Goal: Task Accomplishment & Management: Manage account settings

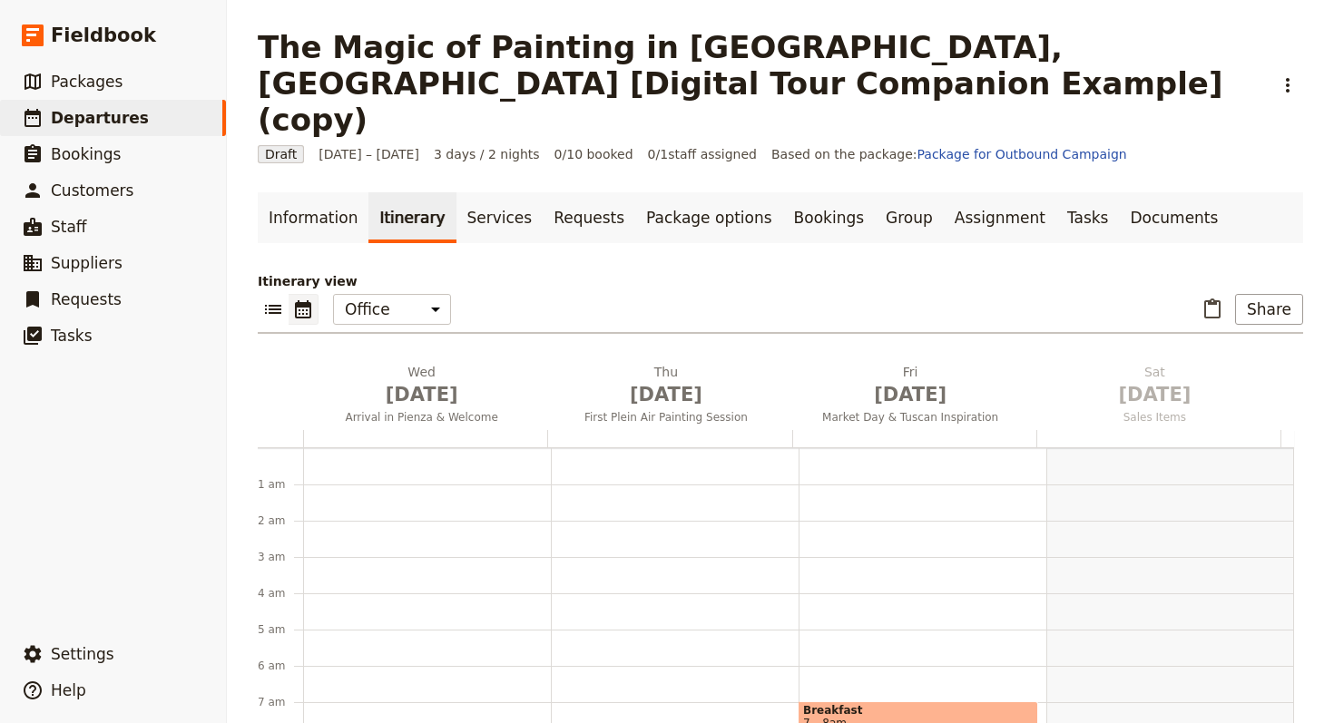
scroll to position [214, 0]
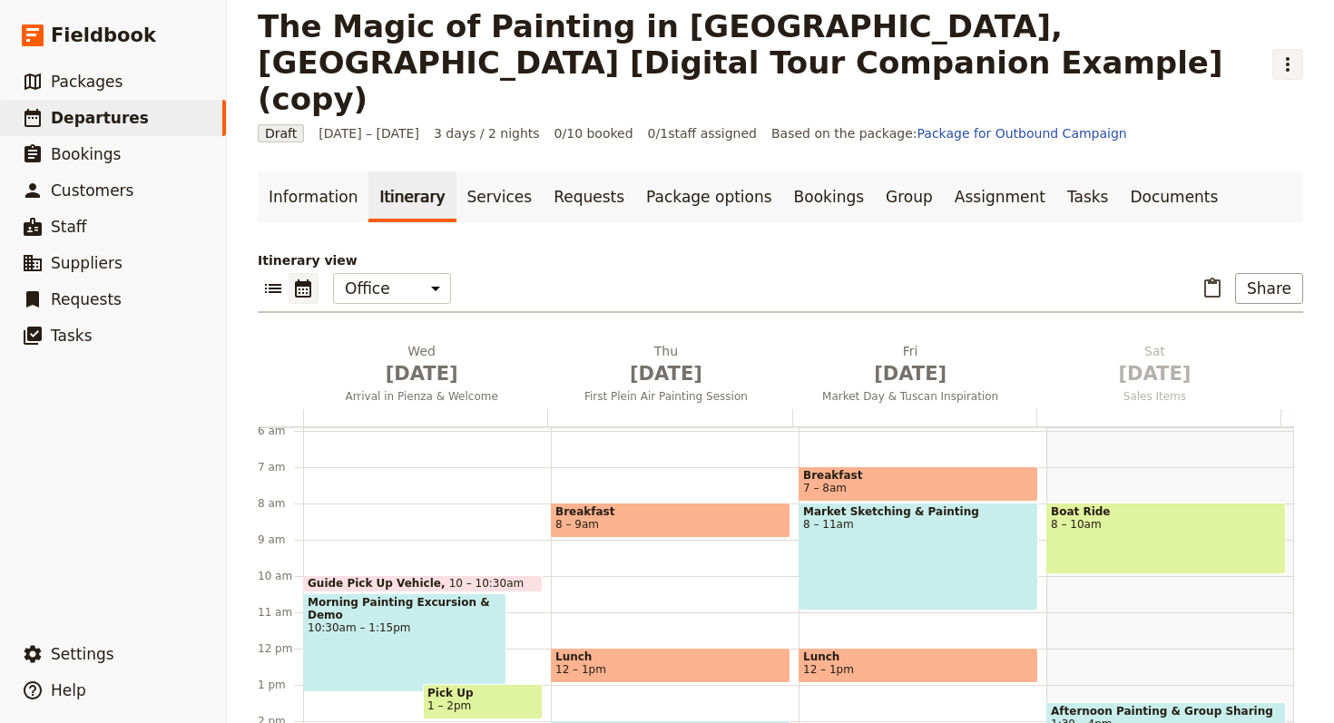
click at [1292, 51] on button "​" at bounding box center [1287, 64] width 31 height 31
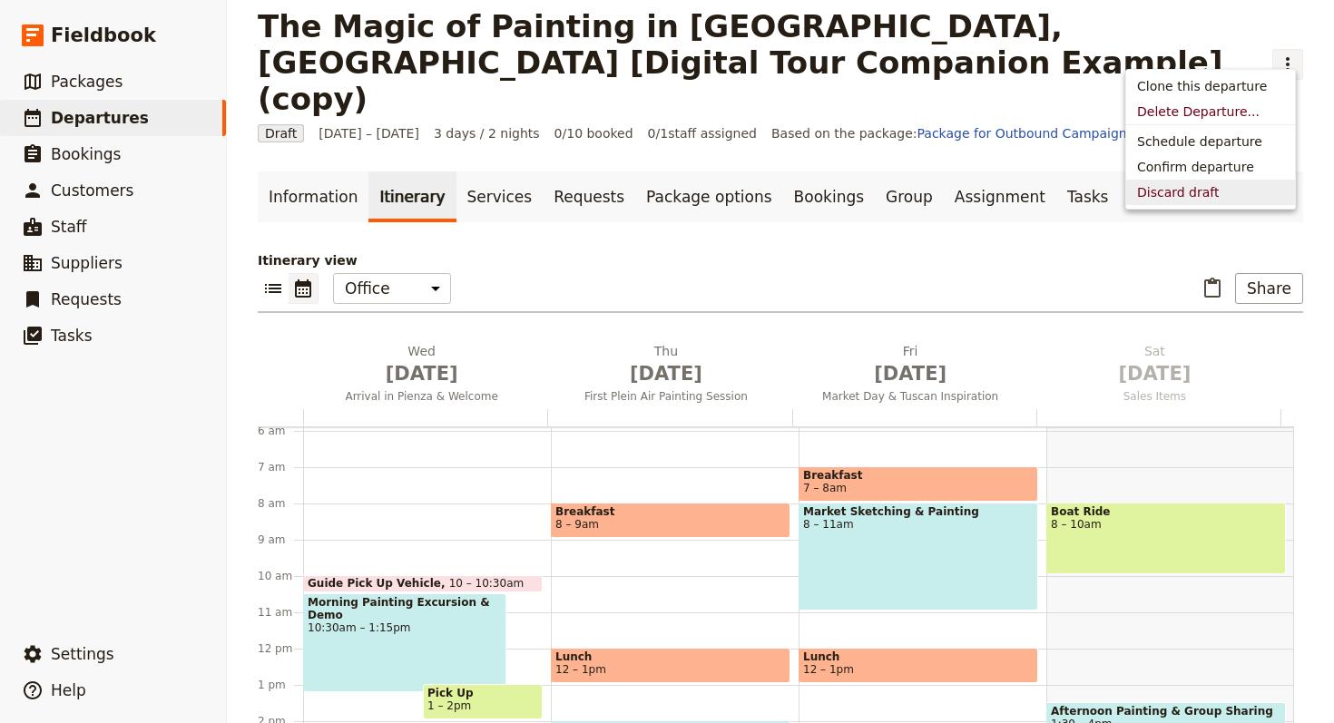
click at [1197, 197] on span "Discard draft" at bounding box center [1178, 192] width 82 height 18
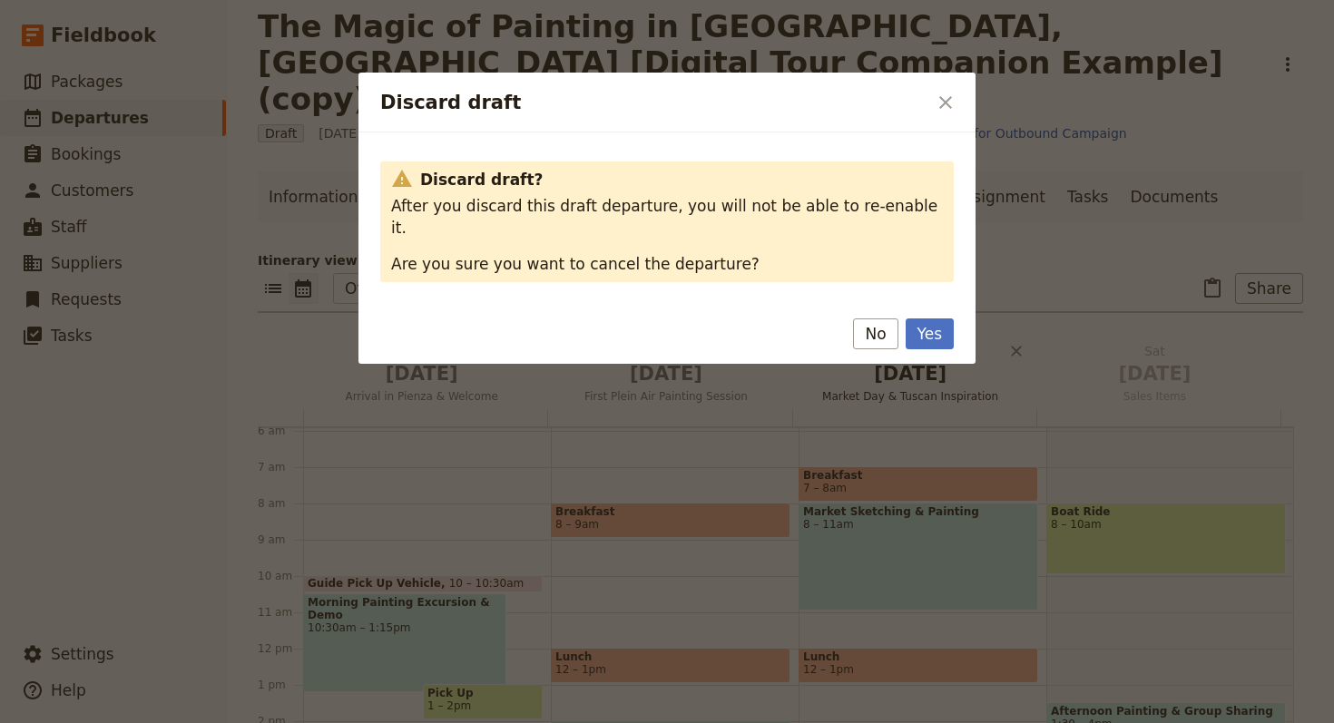
click at [937, 318] on button "Yes" at bounding box center [929, 333] width 48 height 31
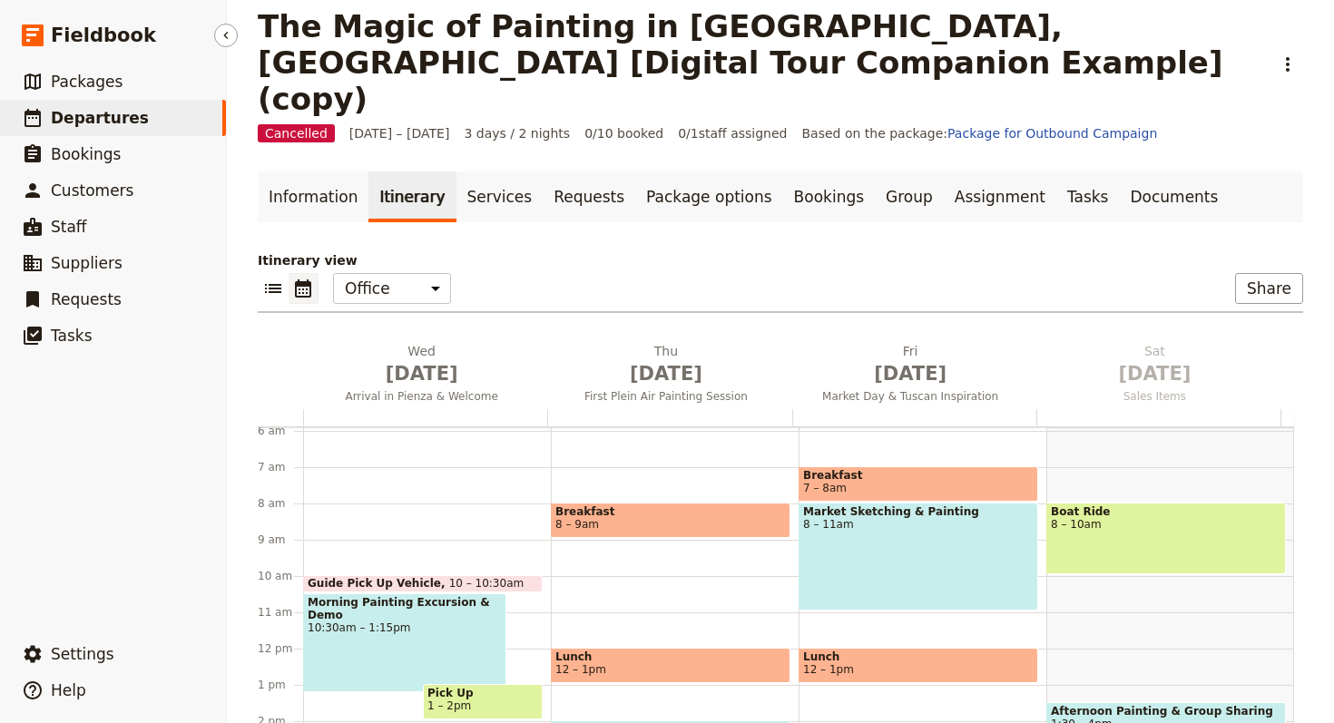
click at [127, 132] on link "​ Departures" at bounding box center [113, 118] width 226 height 36
select select "UPDATED_AT"
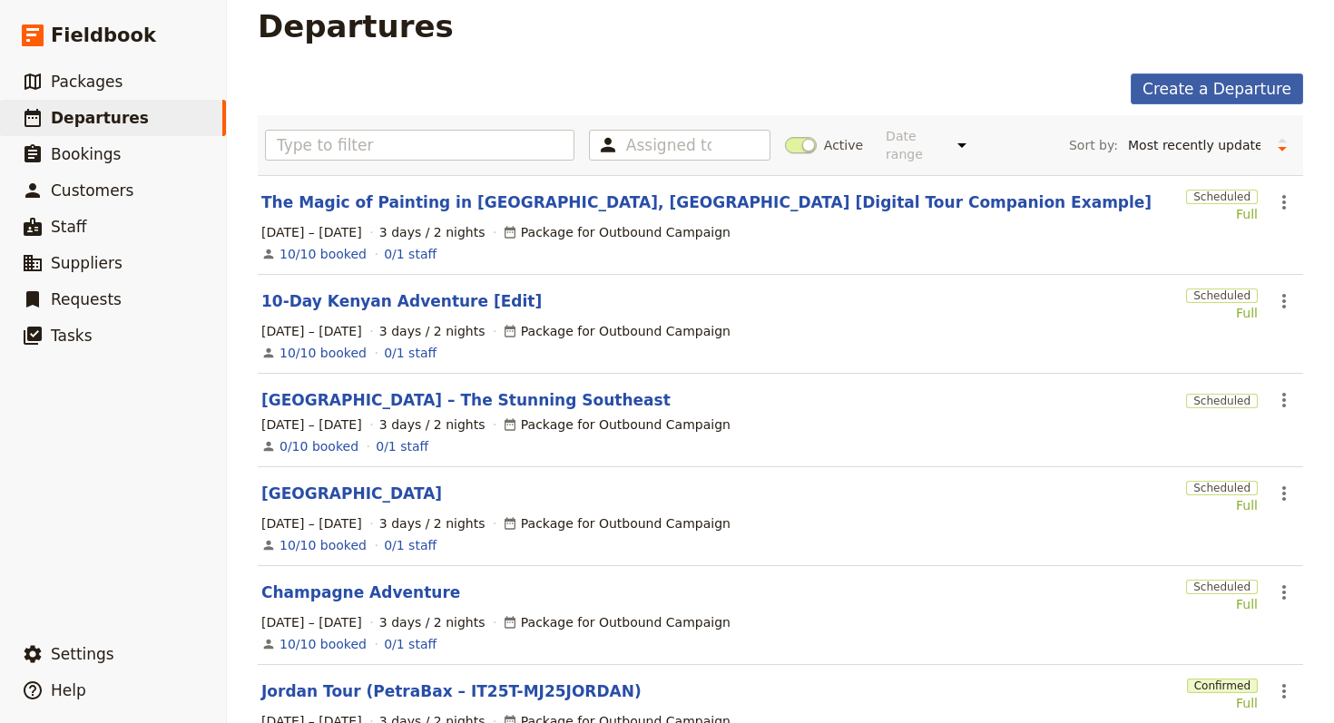
click at [1206, 90] on link "Create a Departure" at bounding box center [1216, 88] width 172 height 31
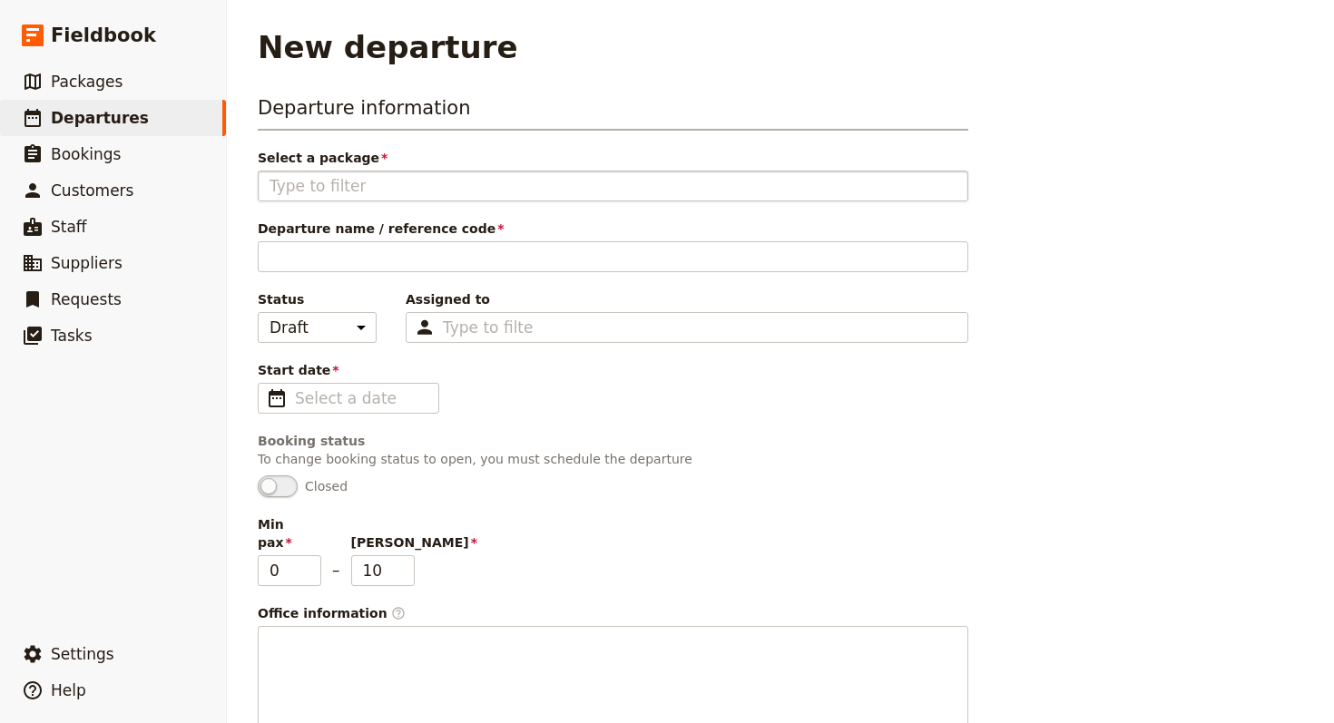
click at [370, 200] on fieldset at bounding box center [613, 186] width 710 height 31
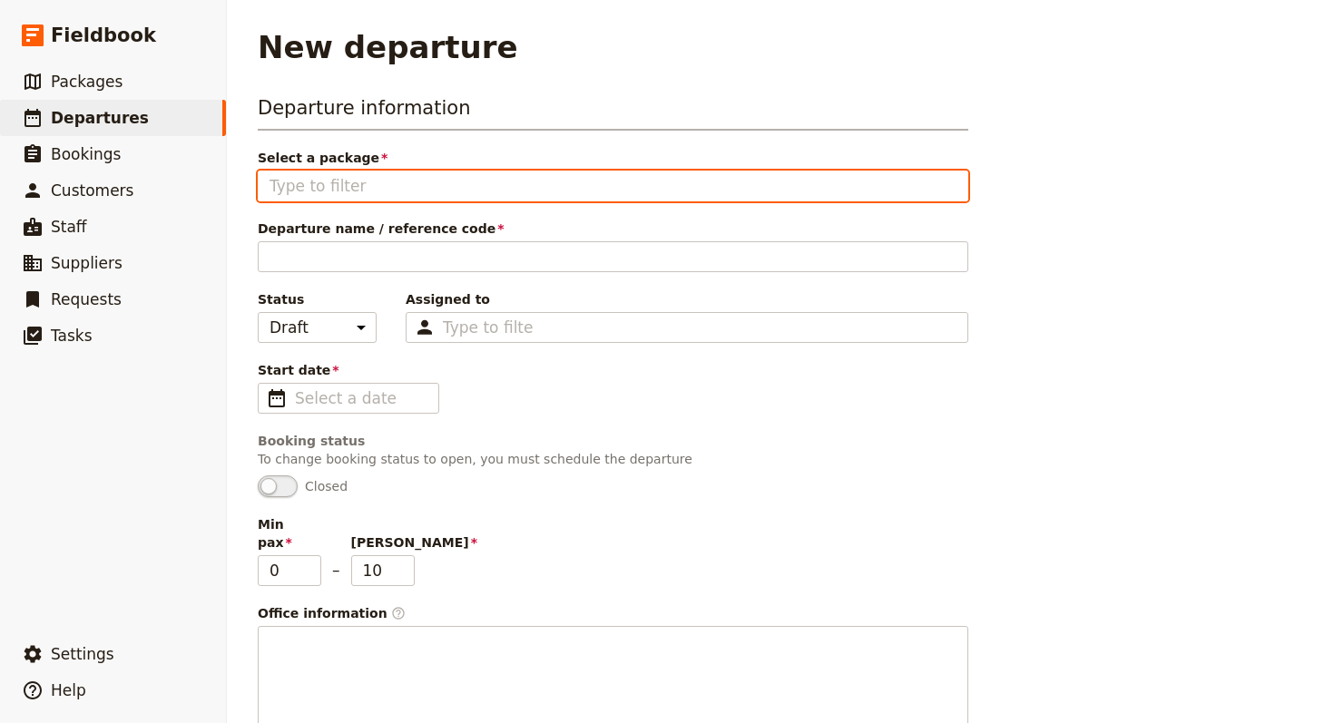
click at [370, 197] on input "Select a package" at bounding box center [612, 186] width 687 height 22
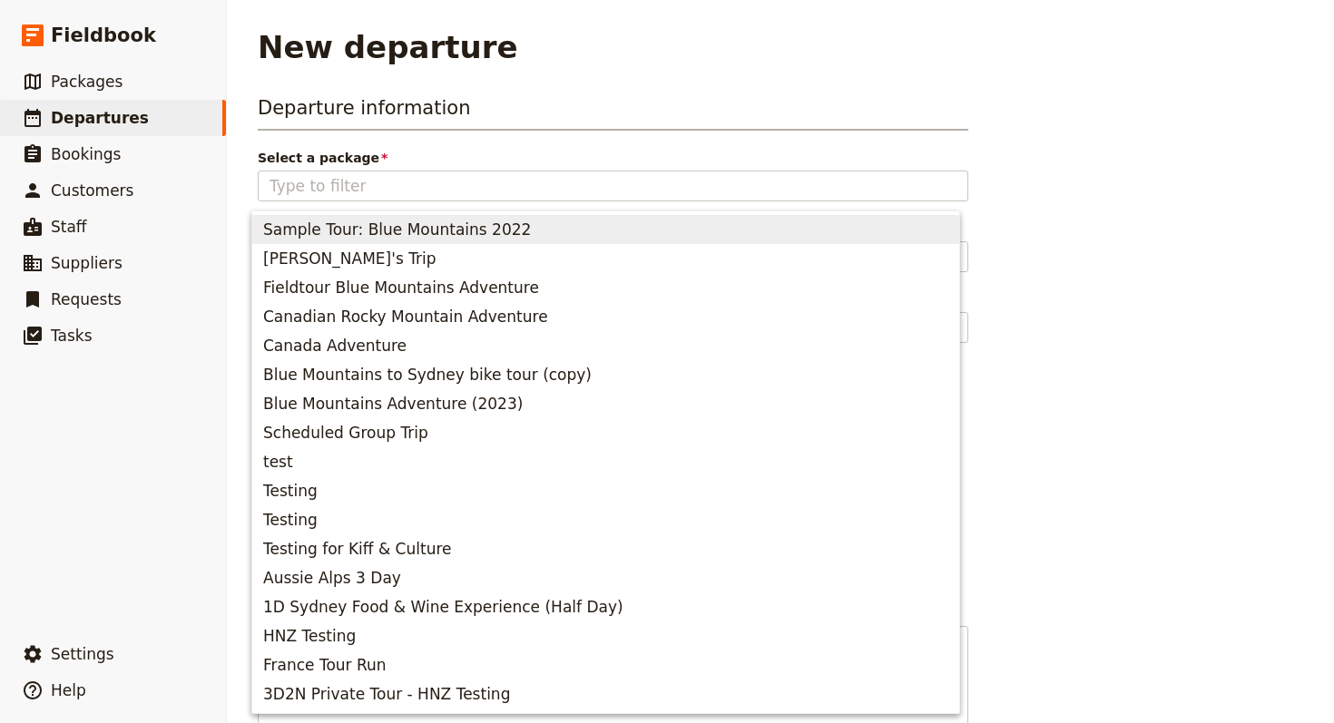
drag, startPoint x: 304, startPoint y: 132, endPoint x: 277, endPoint y: 136, distance: 27.6
click at [303, 132] on div "Departure information Select a package You must select a package Departure name…" at bounding box center [613, 428] width 710 height 669
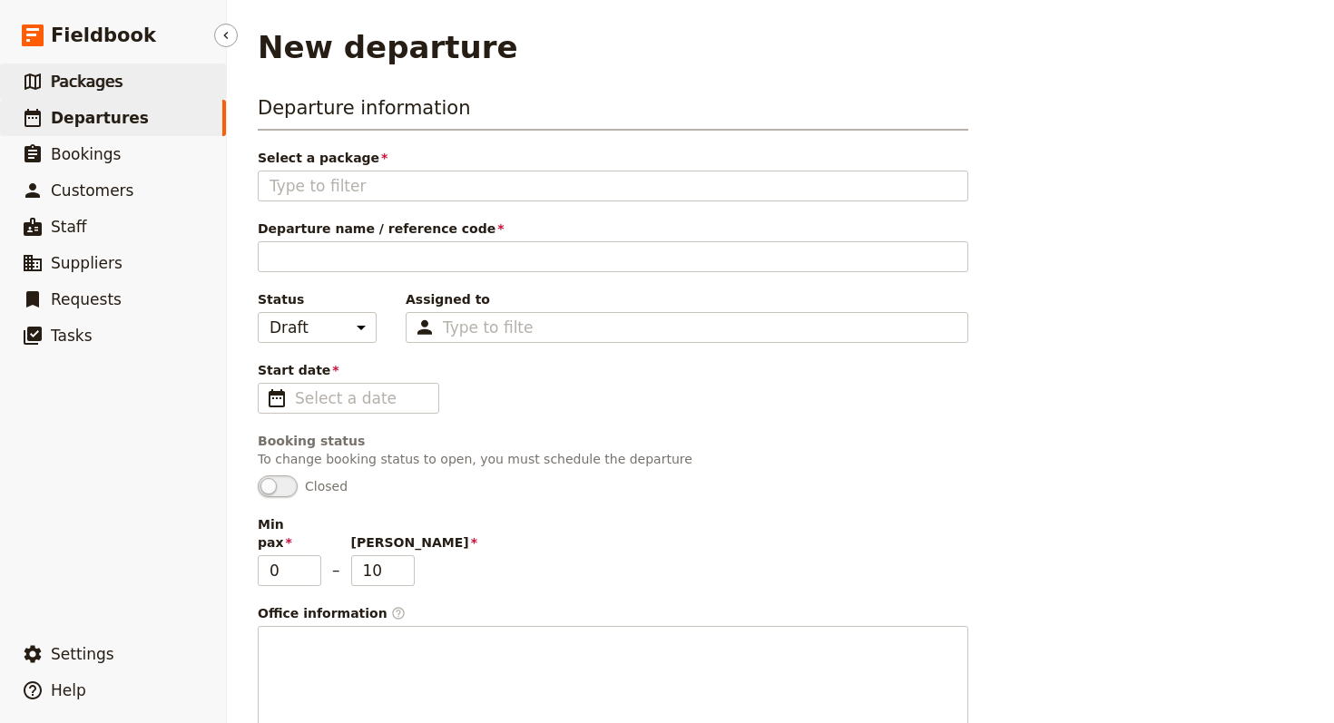
click at [141, 90] on link "​ Packages" at bounding box center [113, 82] width 226 height 36
select select "UPDATED_AT"
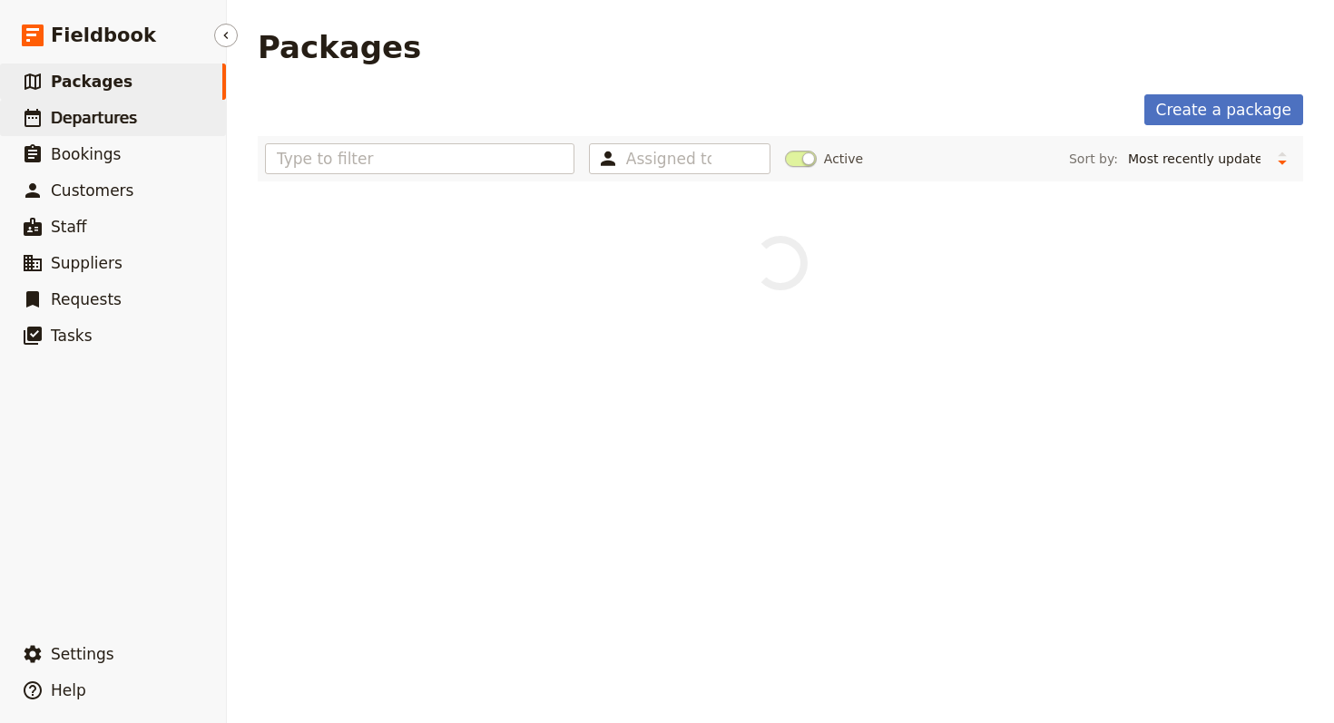
click at [142, 111] on link "​ Departures" at bounding box center [113, 118] width 226 height 36
select select "UPDATED_AT"
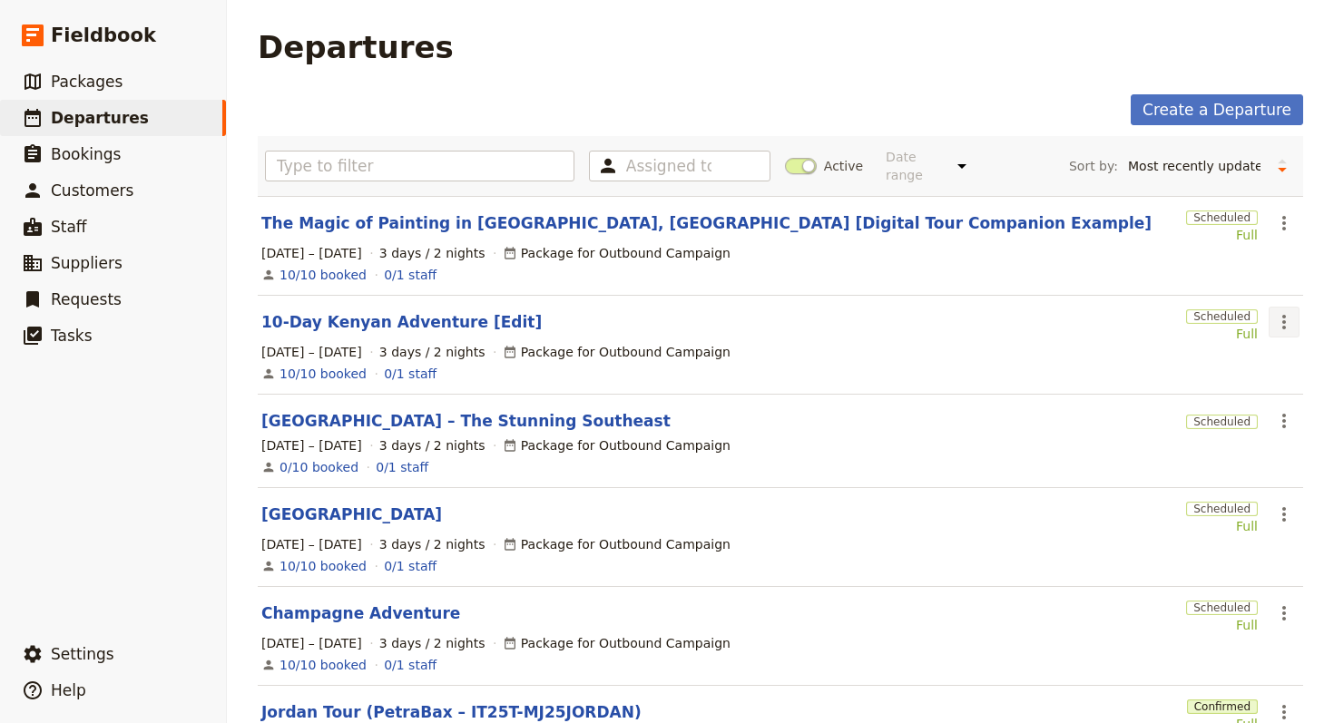
click at [1279, 311] on icon "Actions" at bounding box center [1284, 322] width 22 height 22
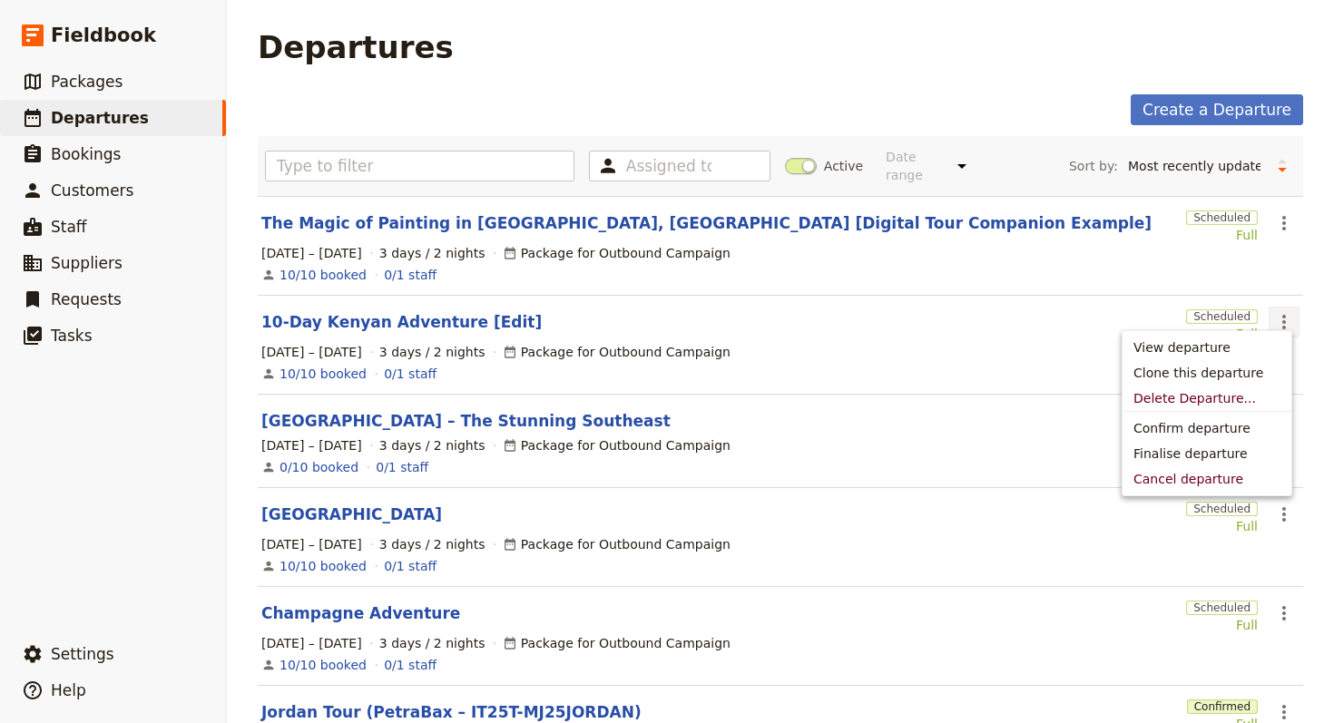
click at [1279, 311] on icon "Actions" at bounding box center [1284, 322] width 22 height 22
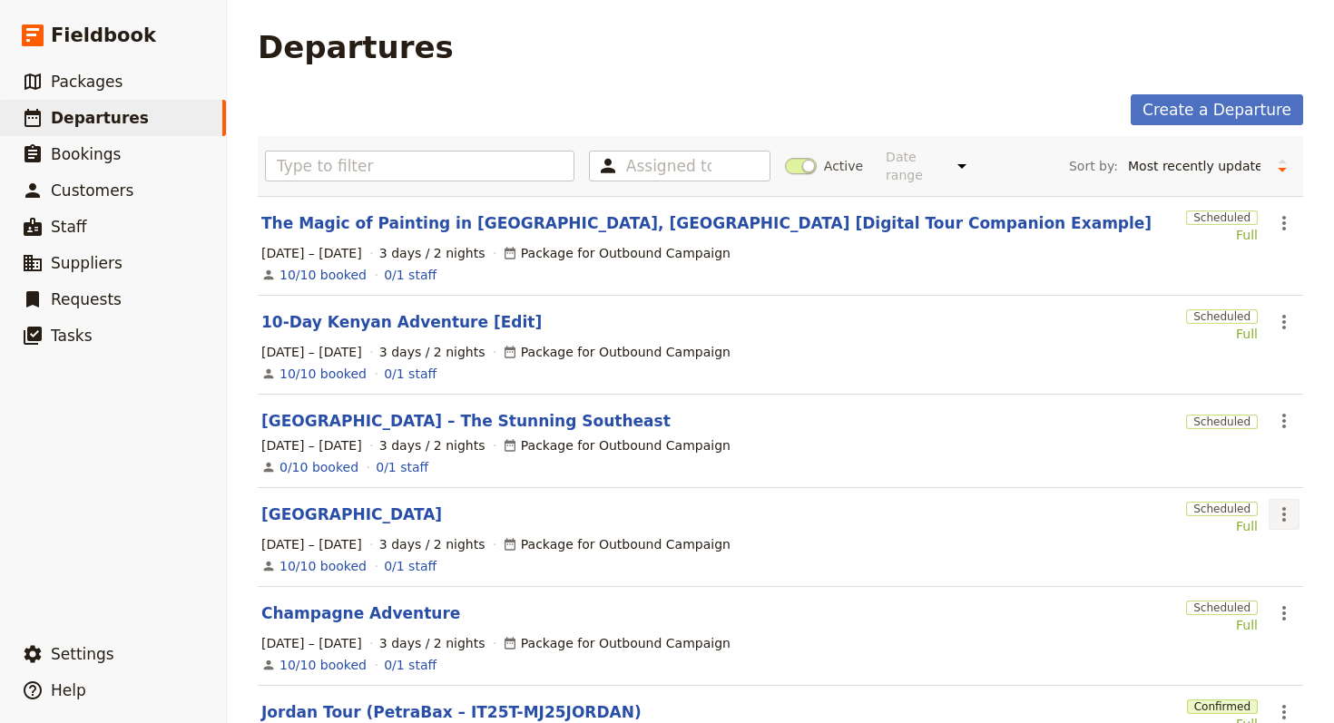
click at [1282, 507] on icon "Actions" at bounding box center [1284, 514] width 4 height 15
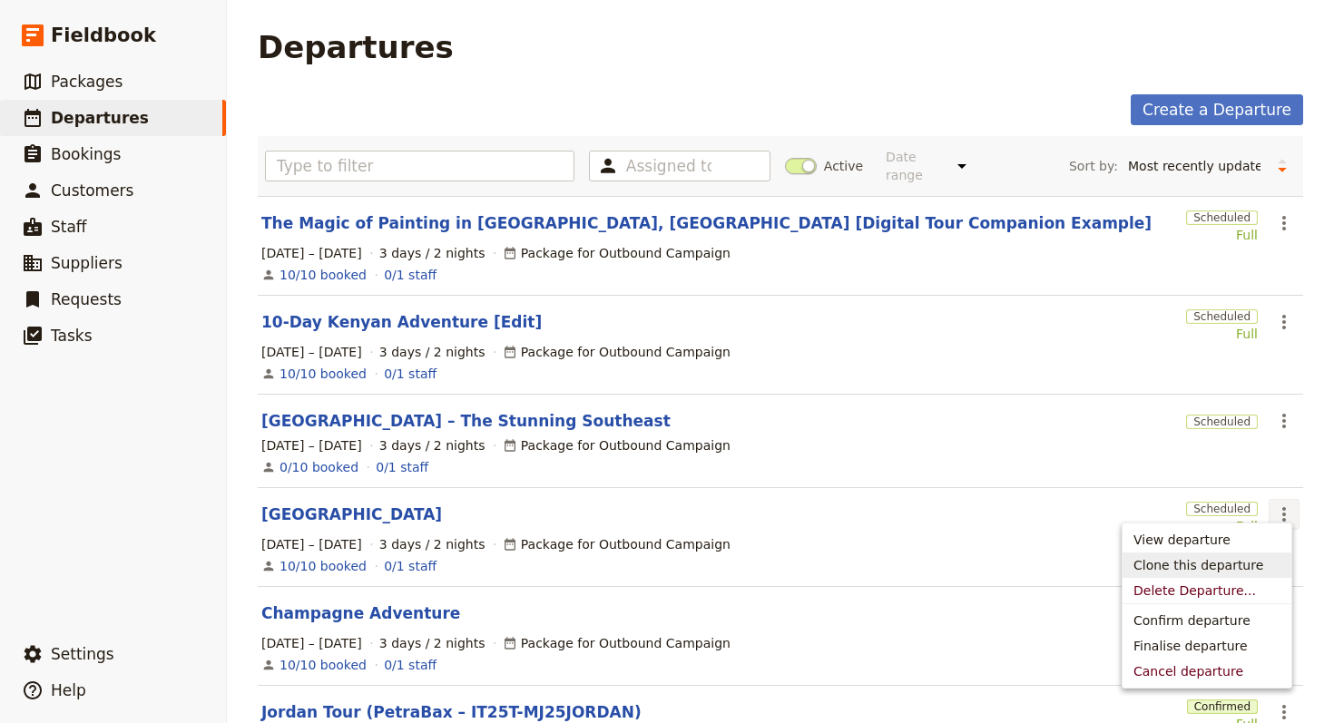
click at [1256, 555] on button "Clone this departure" at bounding box center [1206, 565] width 169 height 25
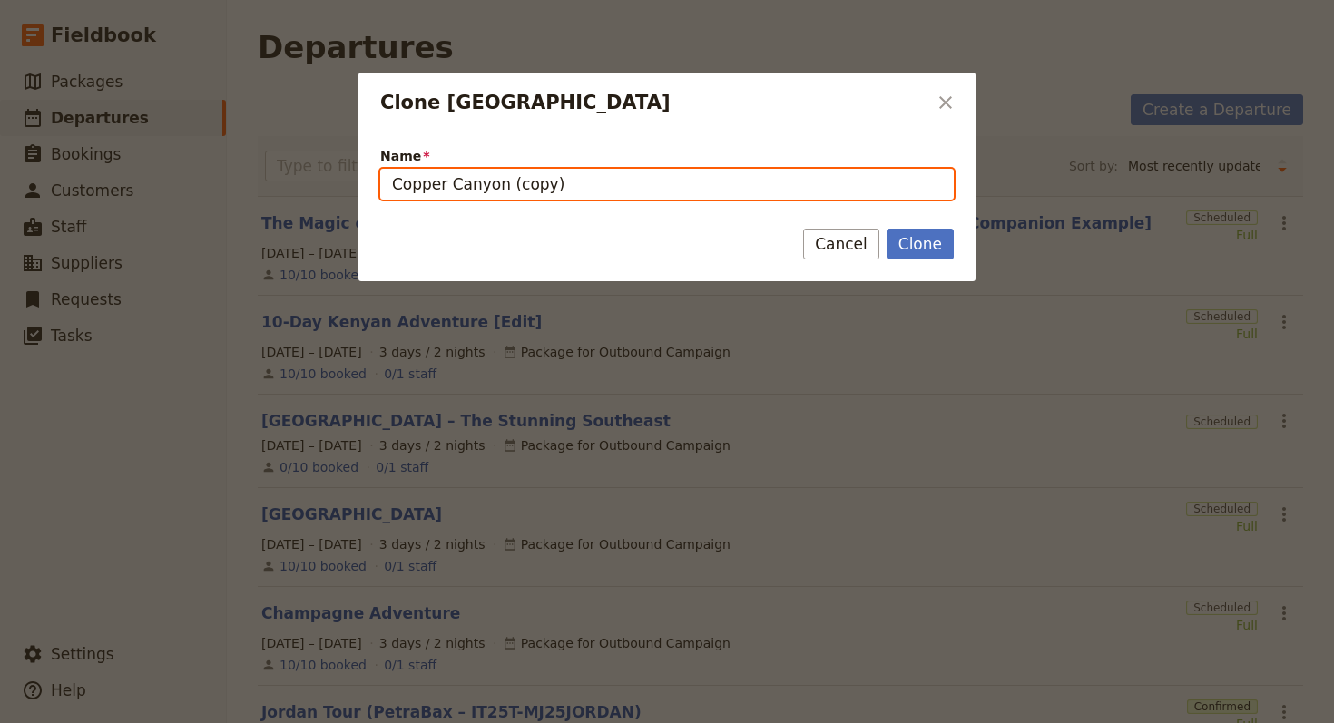
click at [609, 191] on input "Copper Canyon (copy)" at bounding box center [666, 184] width 573 height 31
paste input "Throne Room of The Mountain Gods"
type input "Throne Room of The Mountain Gods"
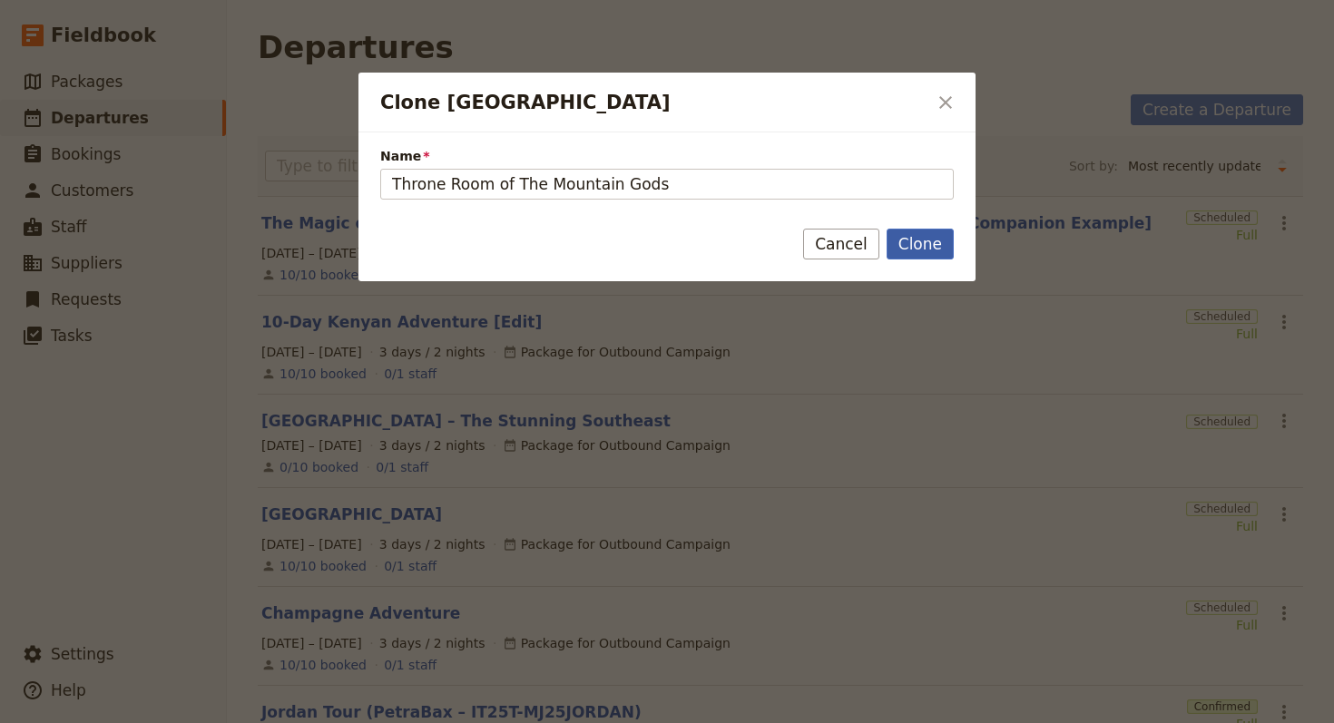
click at [920, 252] on button "Clone" at bounding box center [919, 244] width 67 height 31
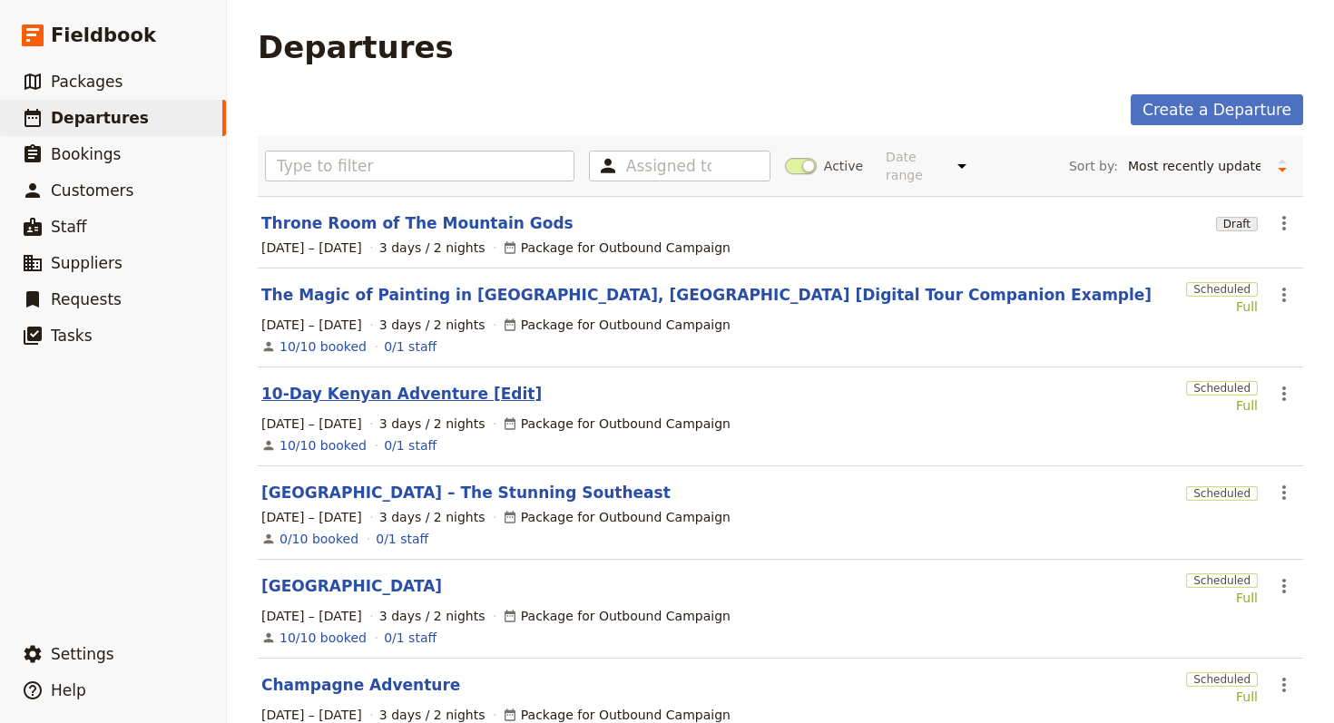
click at [422, 384] on link "10-Day Kenyan Adventure [Edit]" at bounding box center [401, 394] width 280 height 22
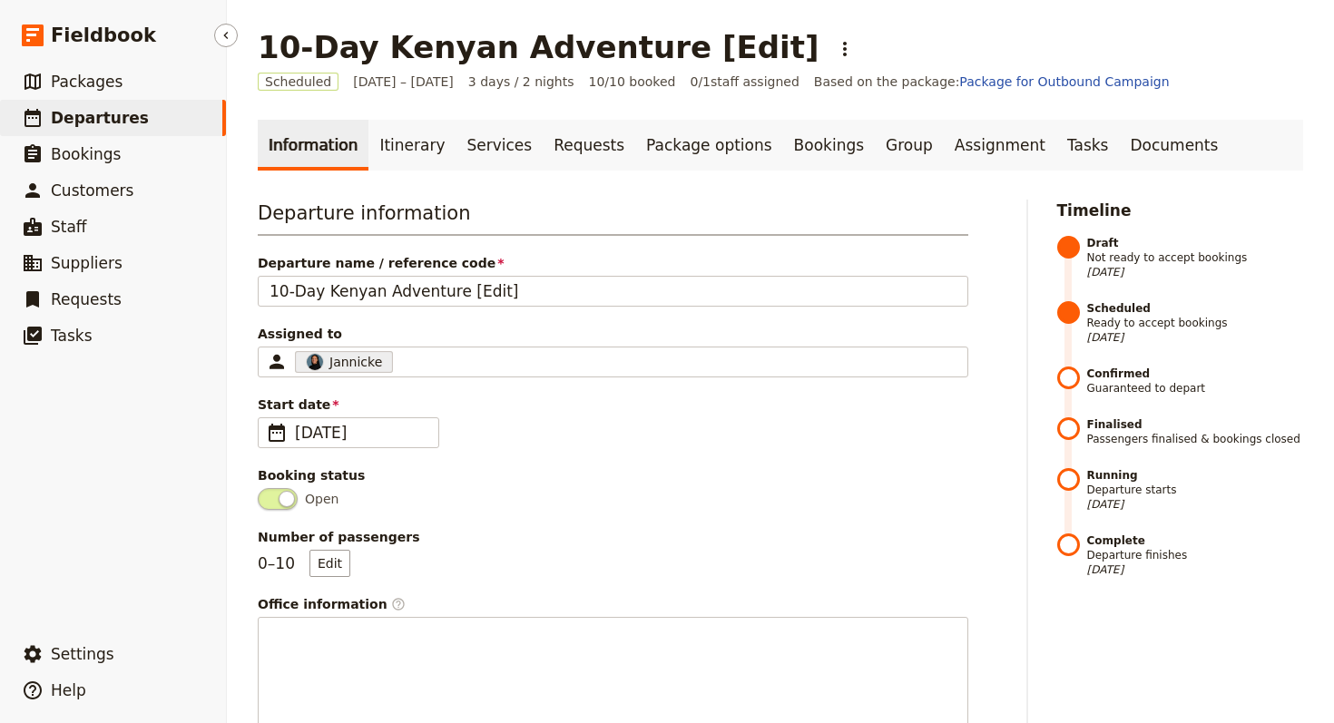
click at [174, 124] on link "​ Departures" at bounding box center [113, 118] width 226 height 36
select select "UPDATED_AT"
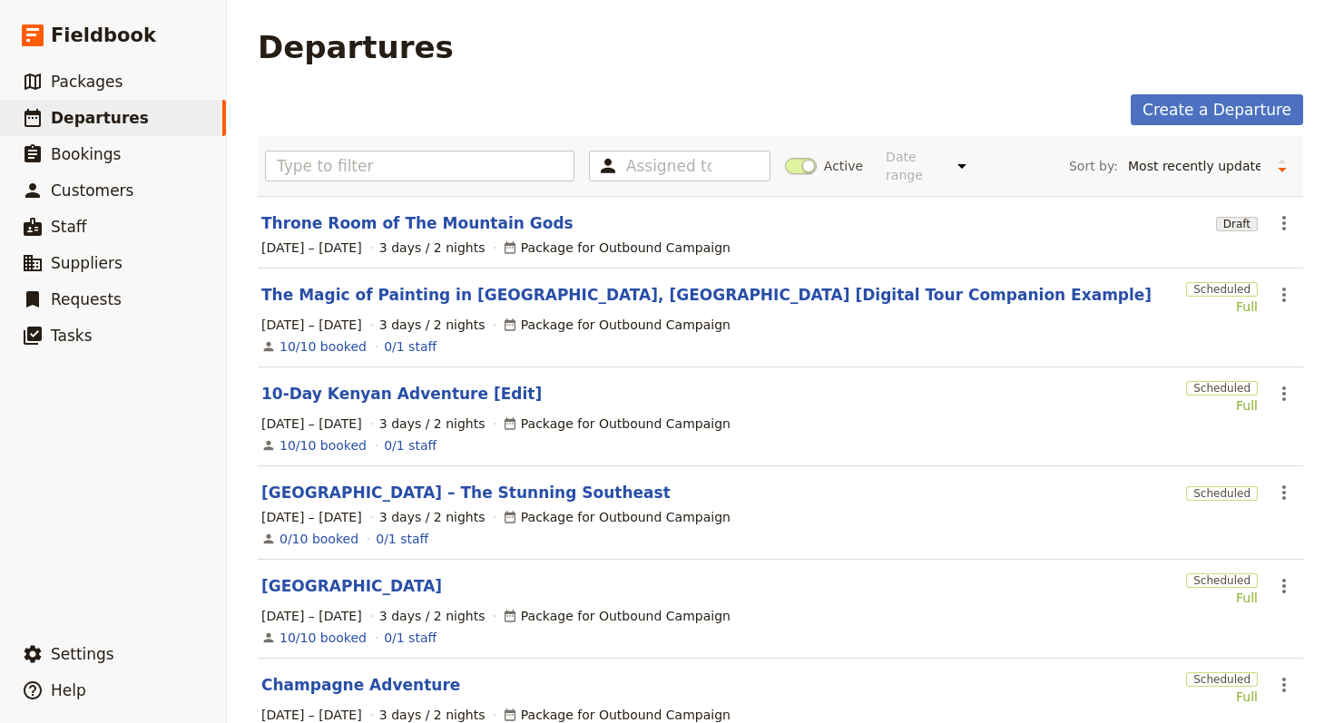
click at [514, 383] on div "10-Day Kenyan Adventure [Edit]" at bounding box center [719, 394] width 917 height 22
click at [445, 383] on link "10-Day Kenyan Adventure [Edit]" at bounding box center [401, 394] width 280 height 22
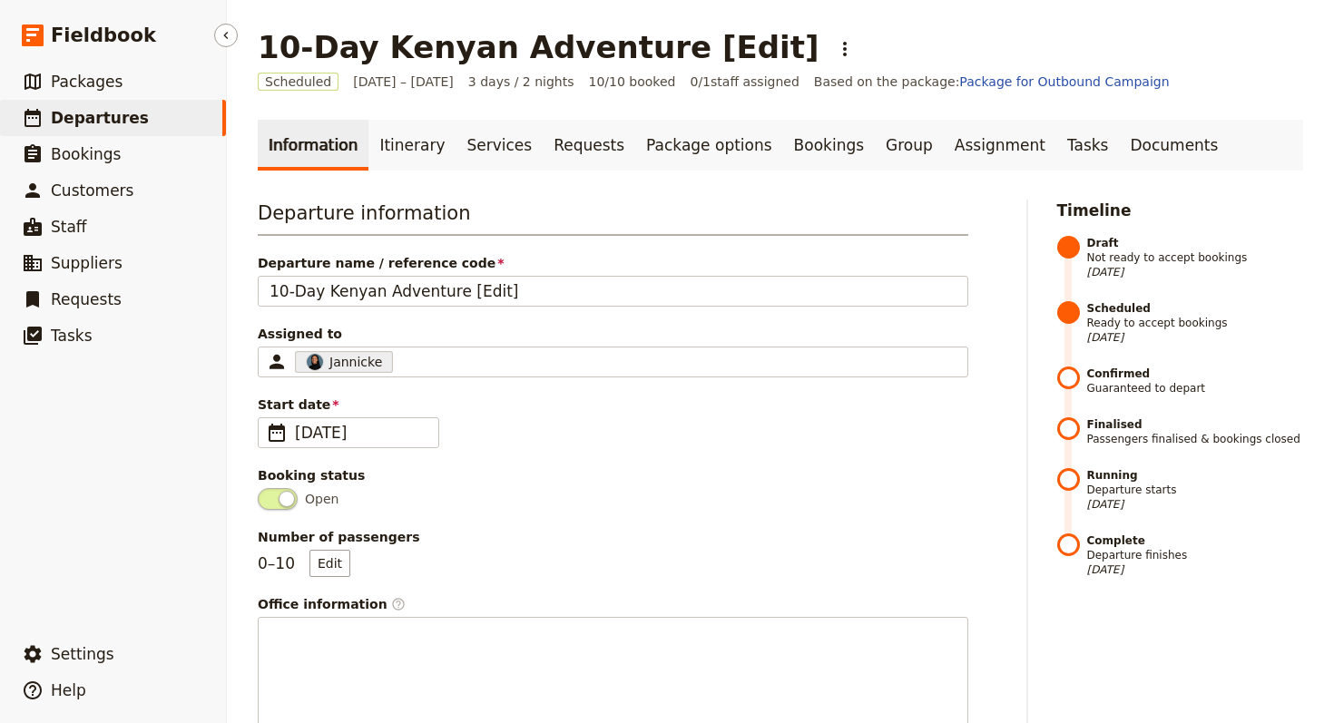
click at [148, 119] on link "​ Departures" at bounding box center [113, 118] width 226 height 36
select select "UPDATED_AT"
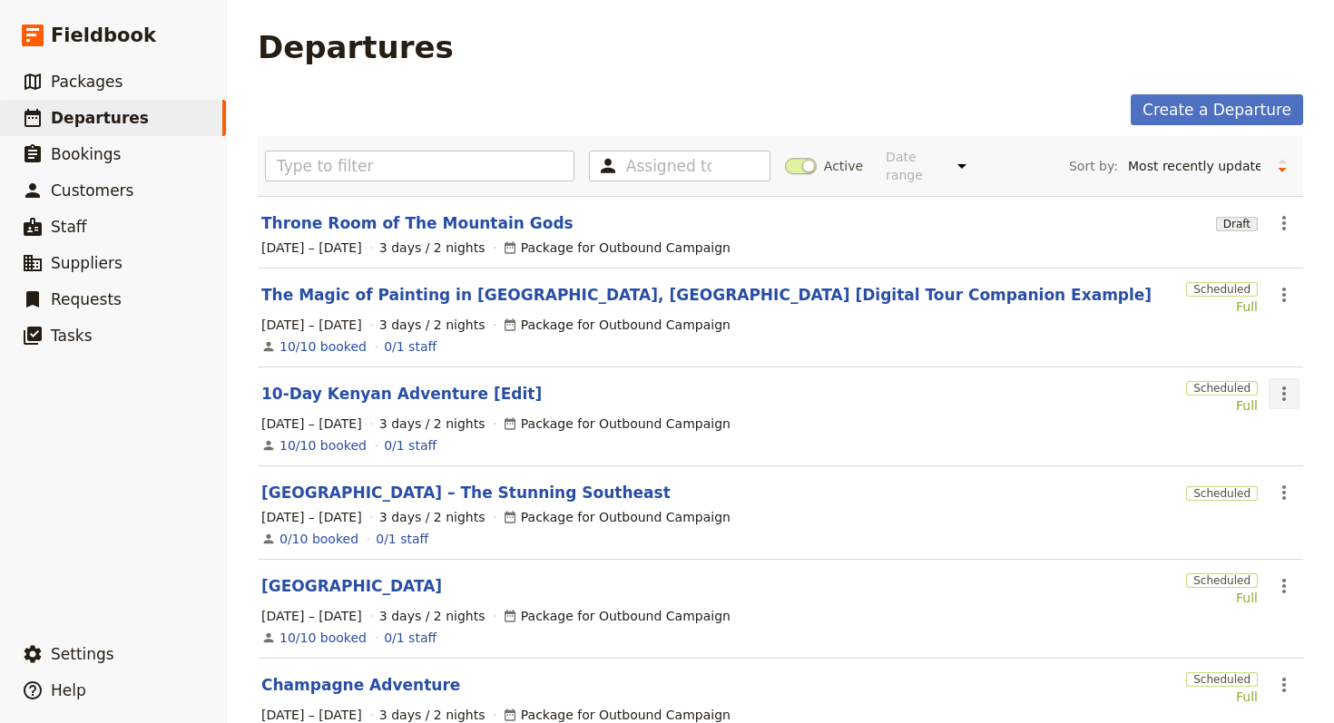
click at [1273, 383] on icon "Actions" at bounding box center [1284, 394] width 22 height 22
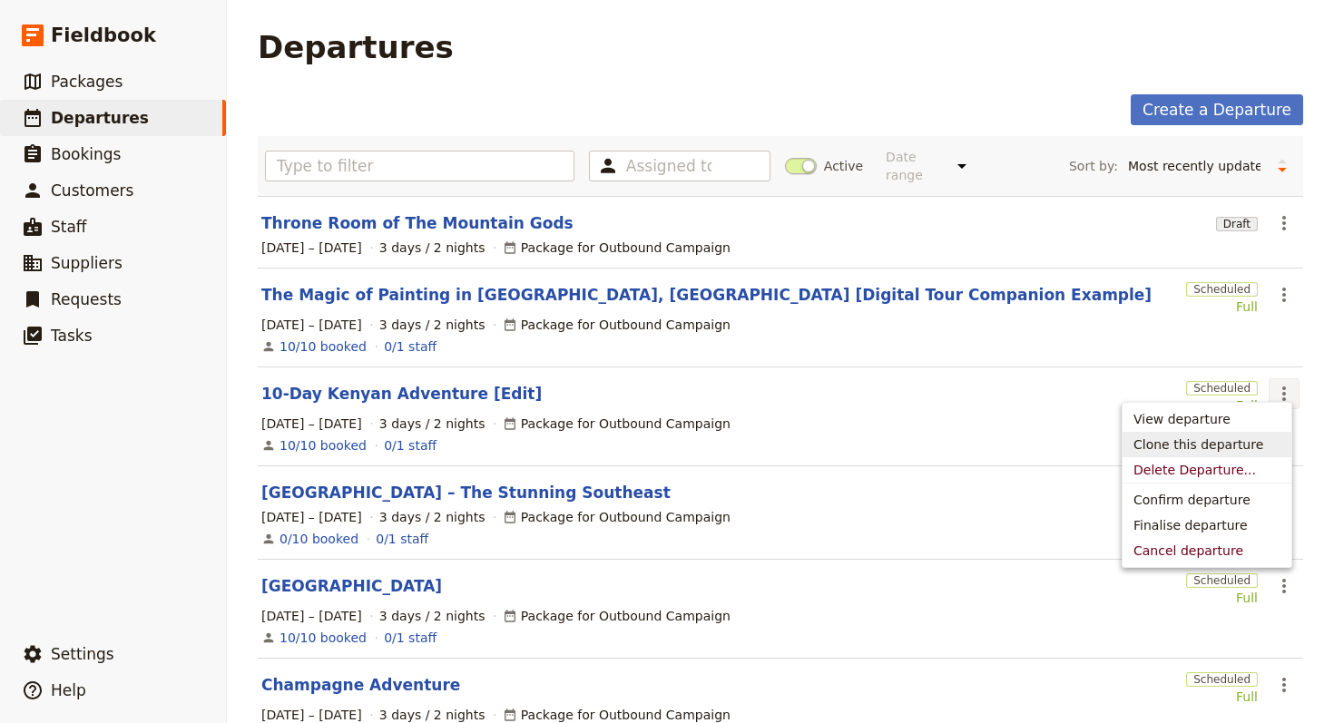
click at [1243, 438] on span "Clone this departure" at bounding box center [1198, 444] width 130 height 18
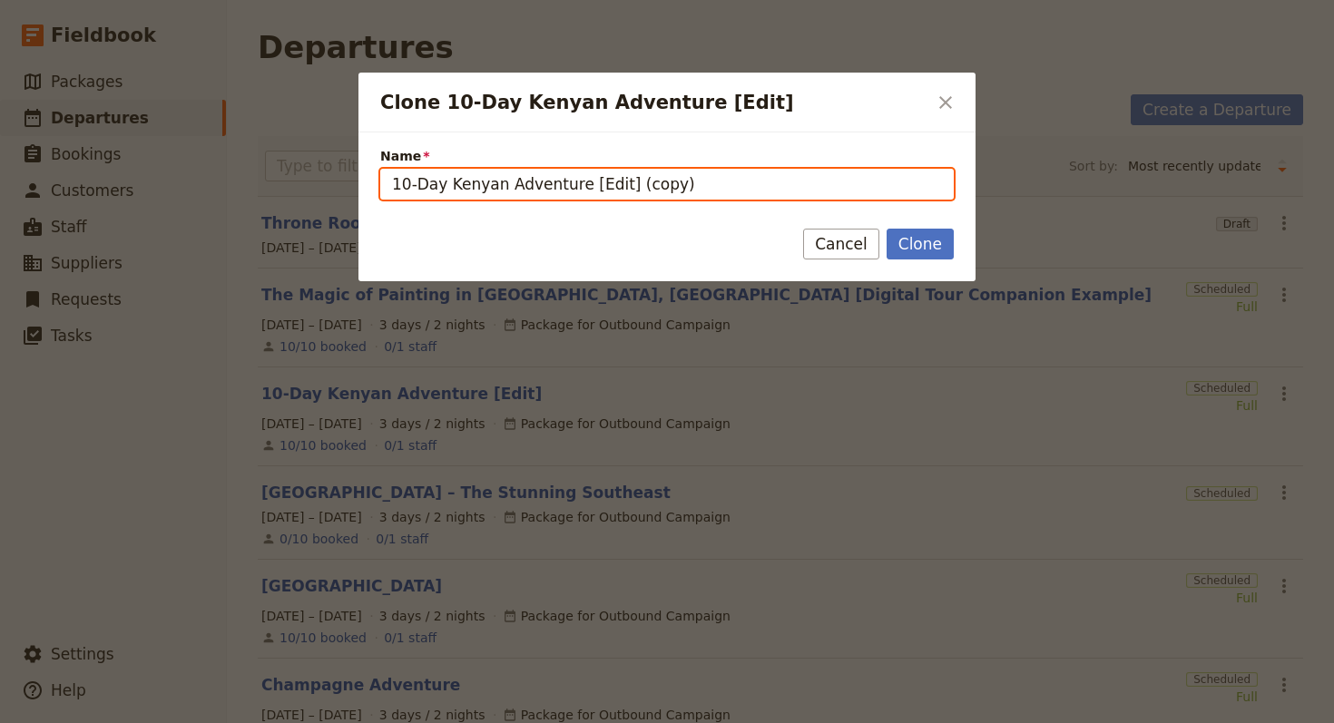
click at [662, 178] on input "10-Day Kenyan Adventure [Edit] (copy)" at bounding box center [666, 184] width 573 height 31
drag, startPoint x: 494, startPoint y: 187, endPoint x: 357, endPoint y: 188, distance: 137.0
click at [357, 722] on div "Clone 10-Day Kenyan Adventure [Edit] ​ Name 10-Day Kenyan Adventure [Edit] (cop…" at bounding box center [667, 723] width 1334 height 0
paste input "Throne Room of The Mountain Gods"
drag, startPoint x: 751, startPoint y: 185, endPoint x: 694, endPoint y: 187, distance: 57.2
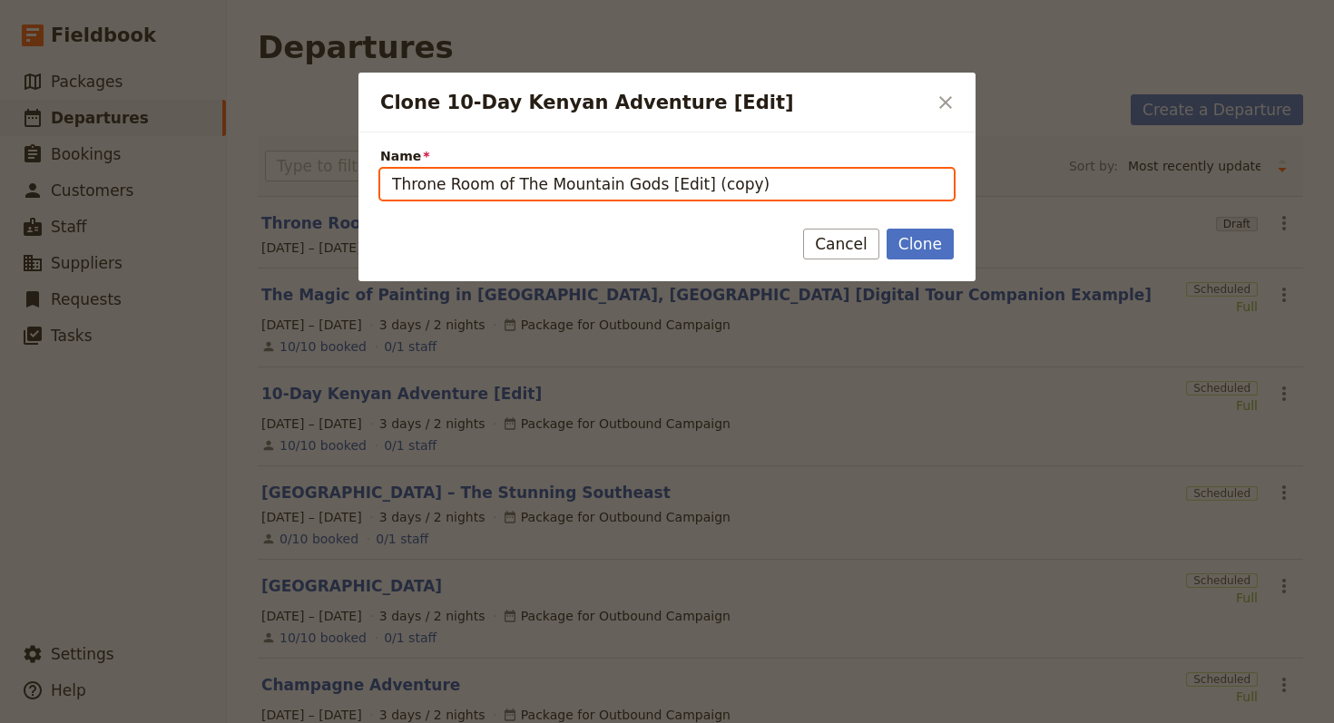
click at [693, 187] on input "Throne Room of The Mountain Gods [Edit] (copy)" at bounding box center [666, 184] width 573 height 31
type input "Throne Room of The Mountain Gods [Edit]"
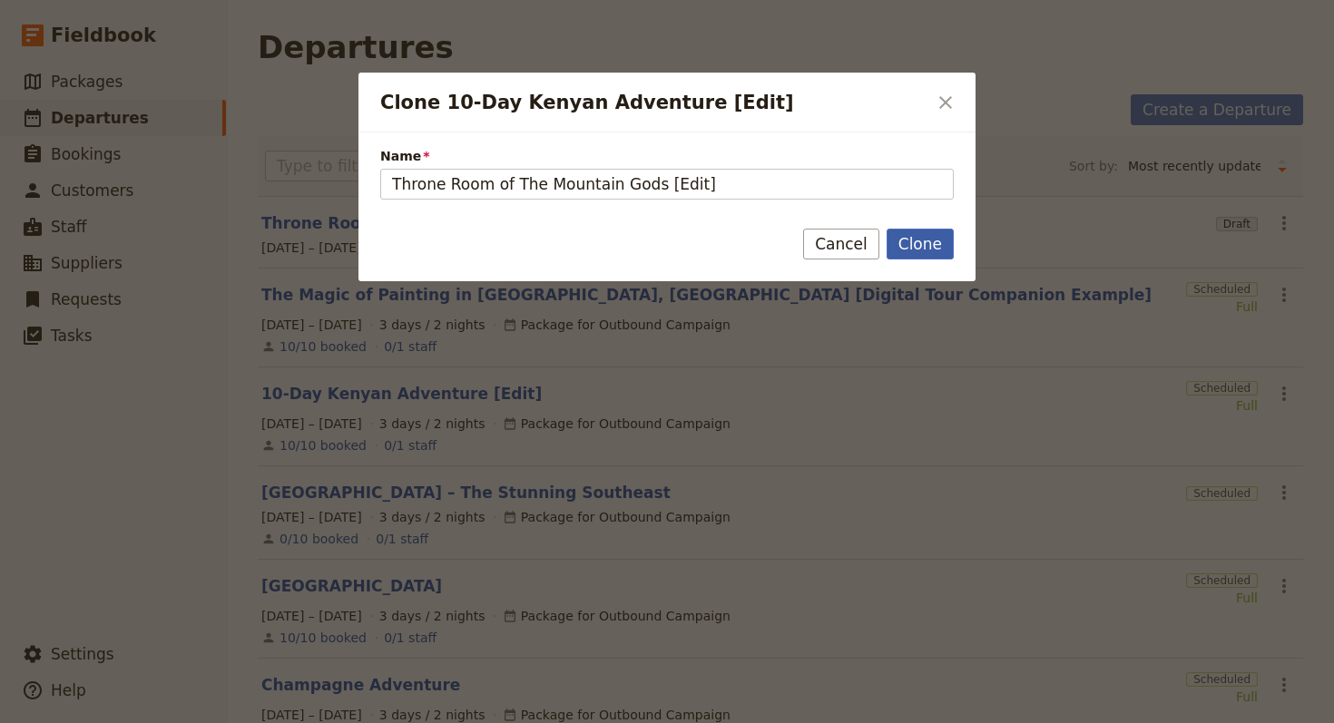
click at [924, 247] on button "Clone" at bounding box center [919, 244] width 67 height 31
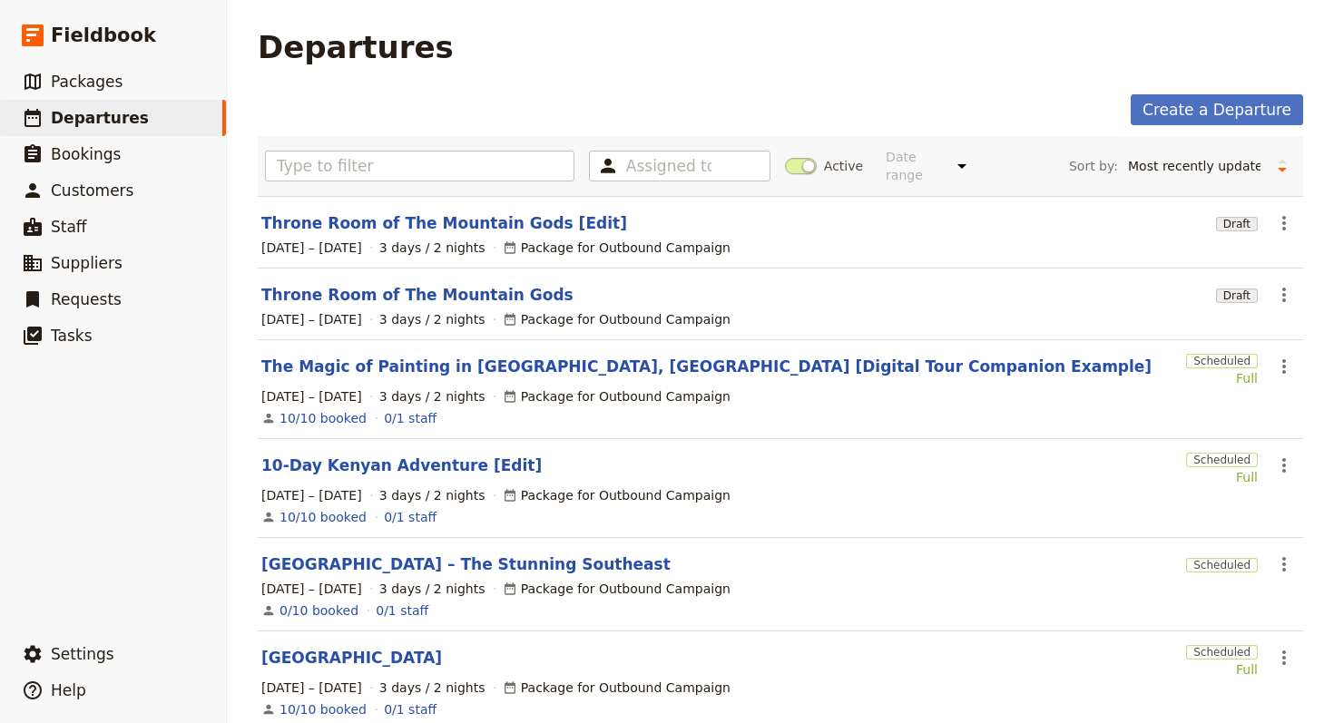
click at [495, 220] on section "Throne Room of The Mountain Gods [Edit] Draft ​ 1 – 3 Oct 2025 3 days / 2 night…" at bounding box center [780, 232] width 1045 height 73
click at [499, 212] on link "Throne Room of The Mountain Gods [Edit]" at bounding box center [444, 223] width 366 height 22
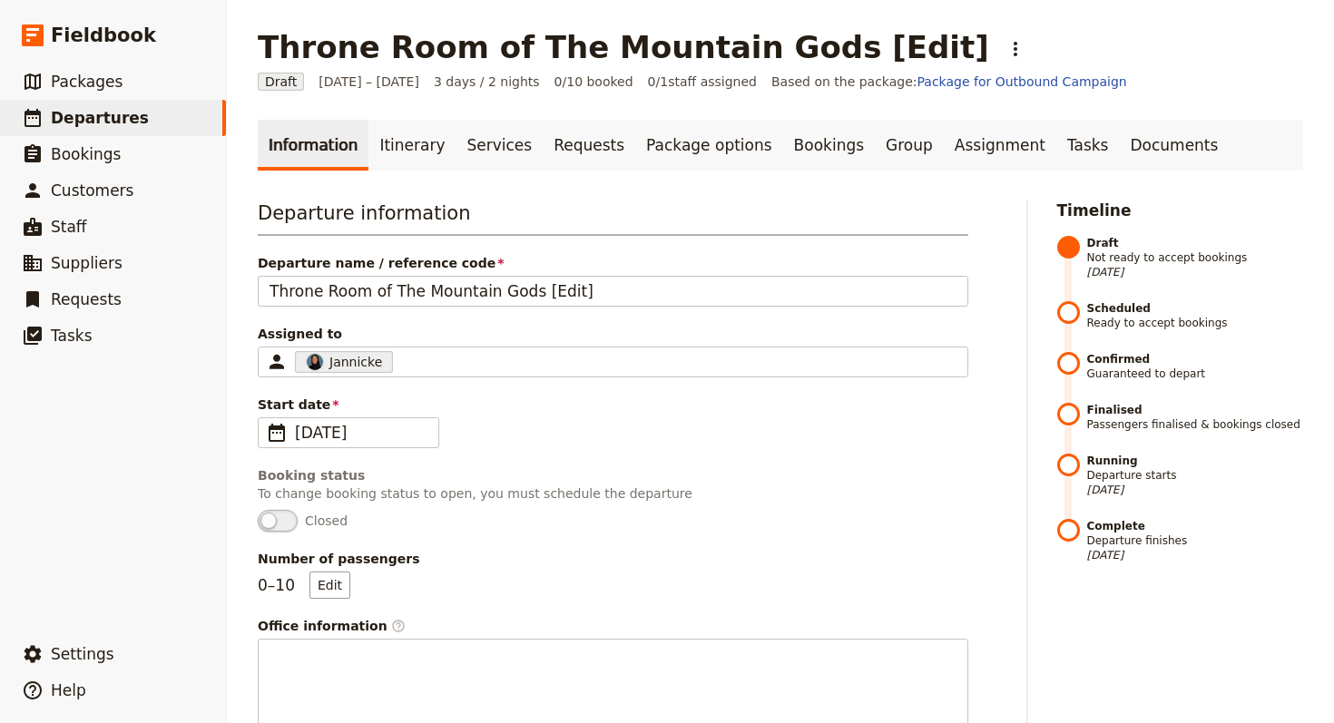
scroll to position [596, 0]
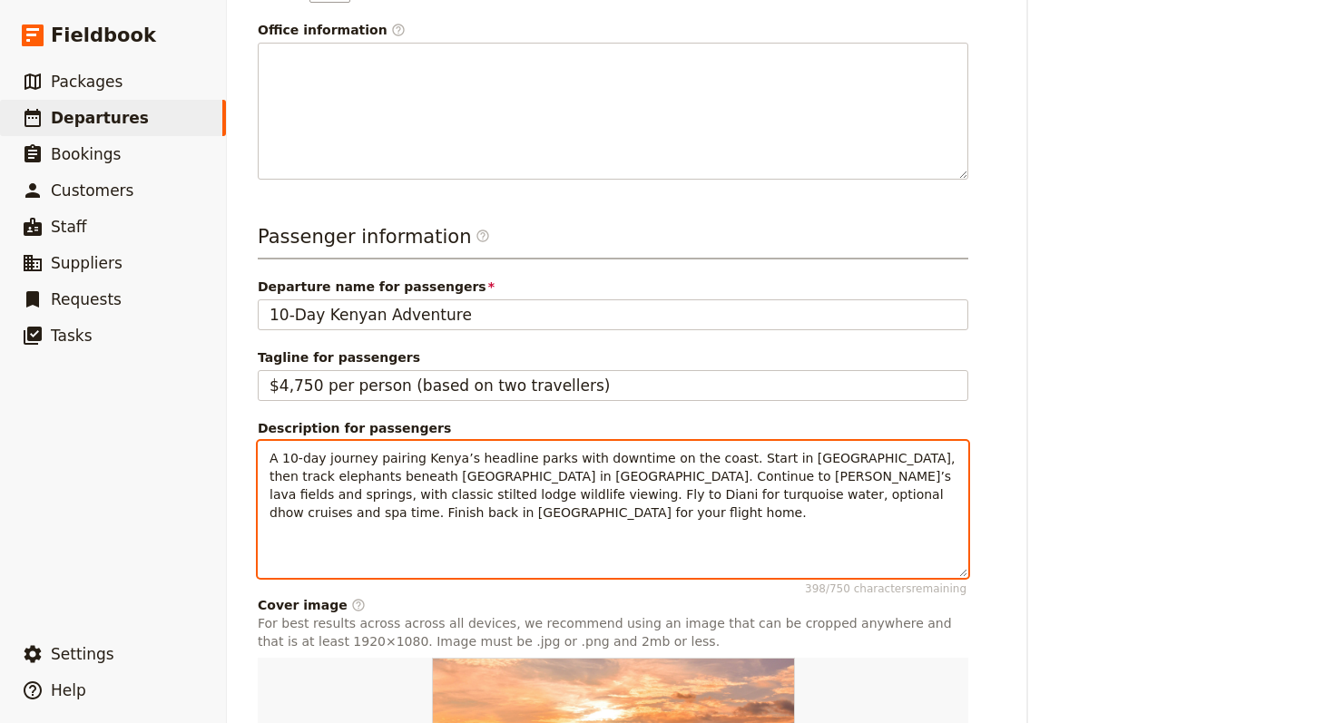
click at [582, 461] on span "A 10-day journey pairing Kenya’s headline parks with downtime on the coast. Sta…" at bounding box center [614, 485] width 690 height 69
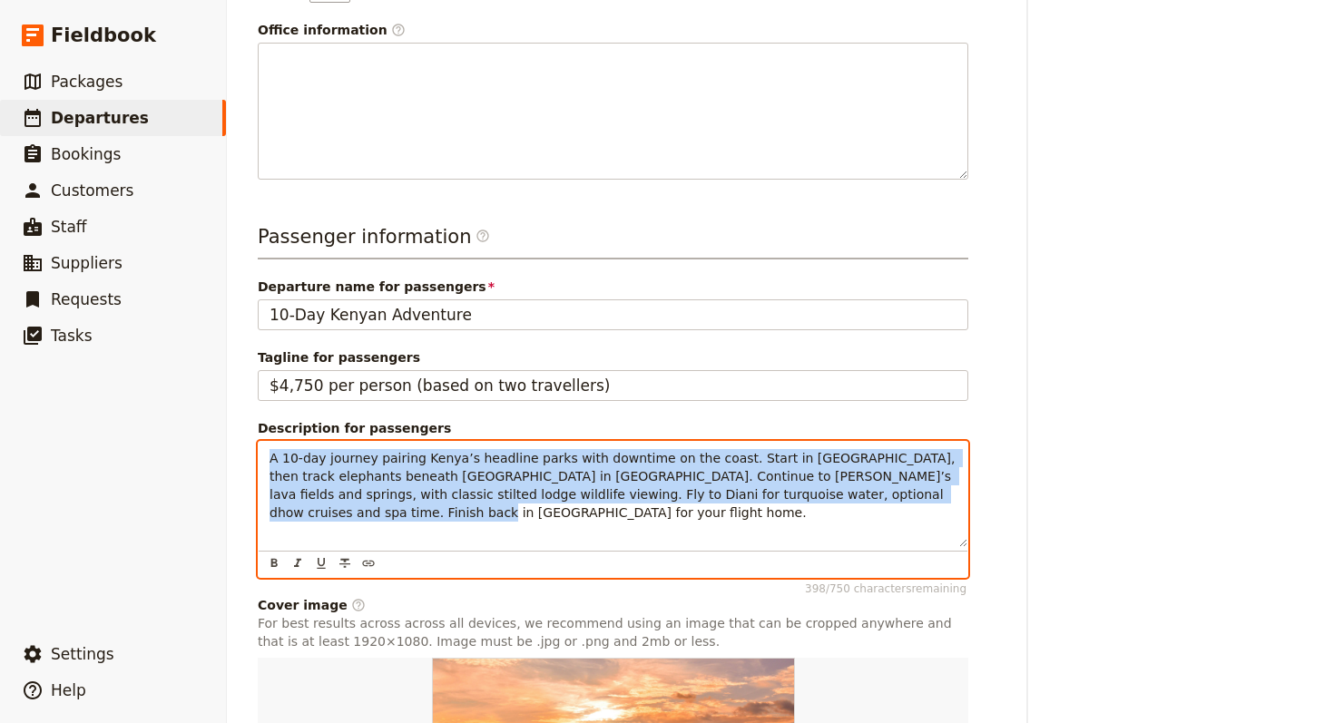
click at [582, 461] on span "A 10-day journey pairing Kenya’s headline parks with downtime on the coast. Sta…" at bounding box center [614, 485] width 690 height 69
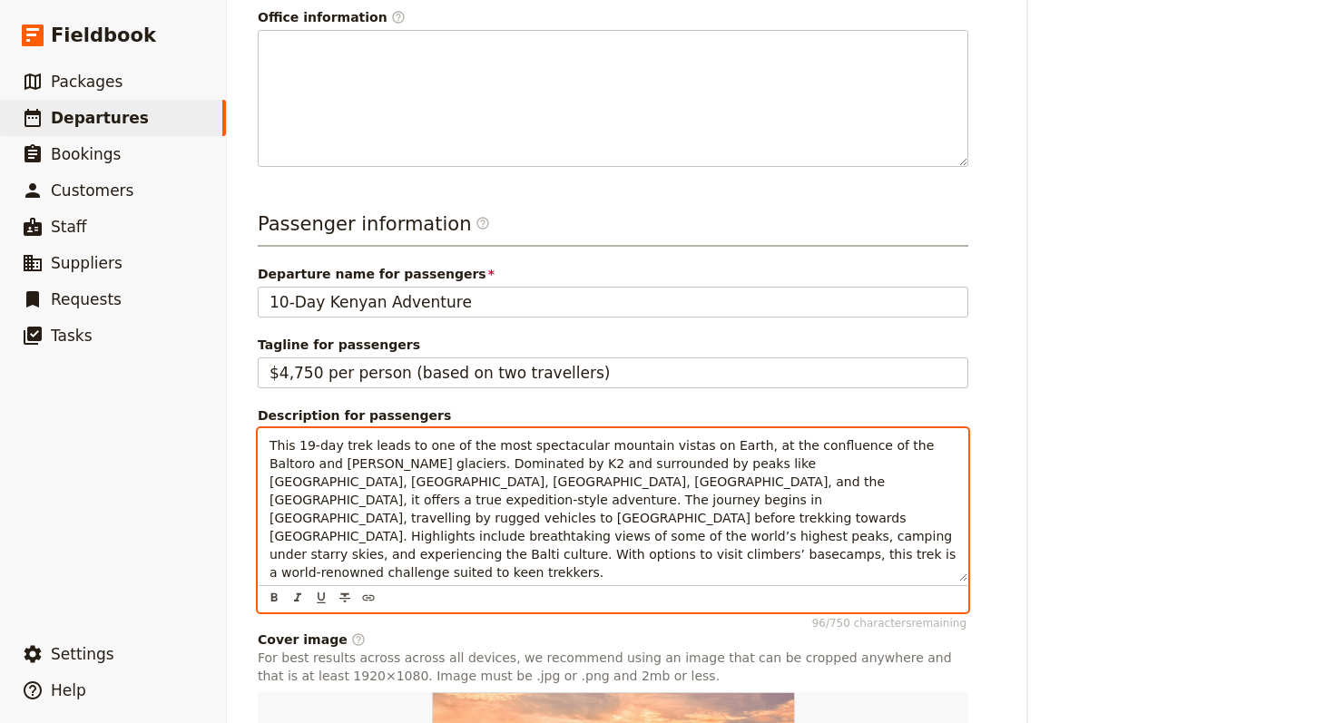
scroll to position [149, 0]
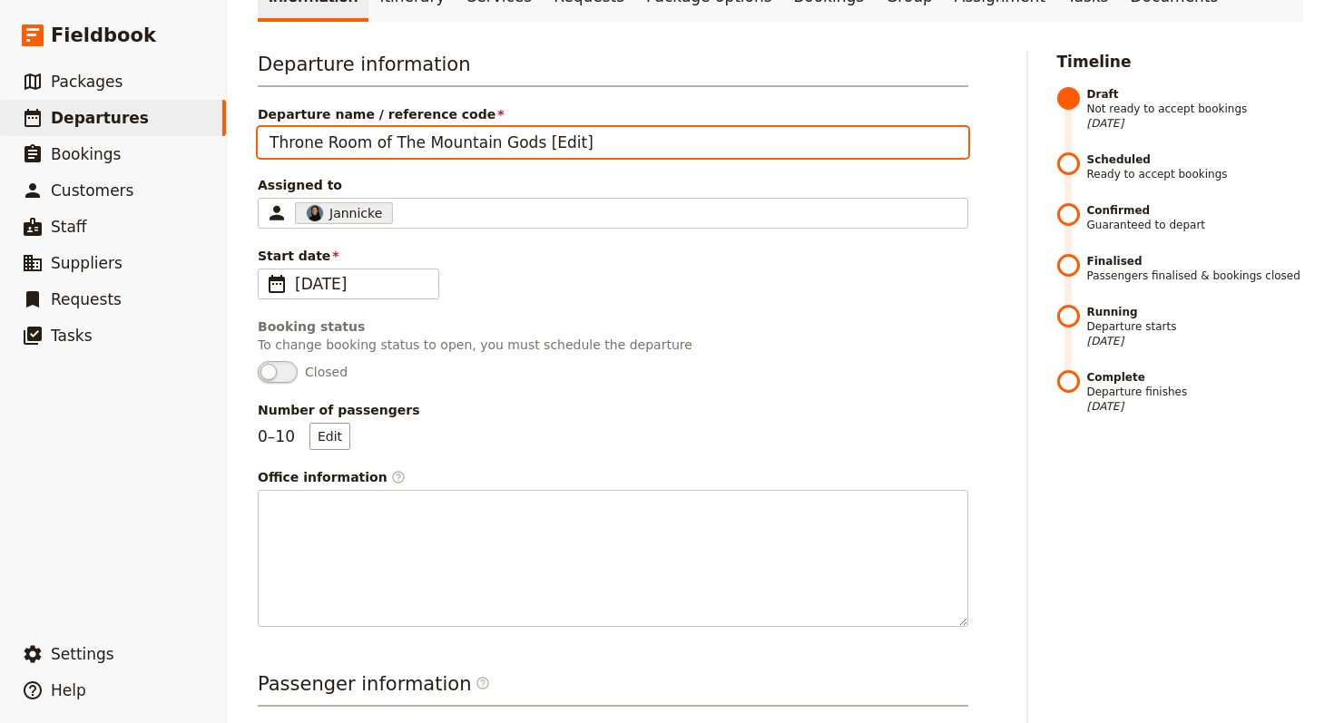
click at [468, 143] on input "Throne Room of The Mountain Gods [Edit]" at bounding box center [613, 142] width 710 height 31
drag, startPoint x: 514, startPoint y: 140, endPoint x: 230, endPoint y: 141, distance: 284.0
click at [222, 138] on div "Fieldbook ​ ​ Fieldbook ​ ​ Packages ​ Departures ​ Bookings ​ Customers ​ Staf…" at bounding box center [667, 361] width 1334 height 723
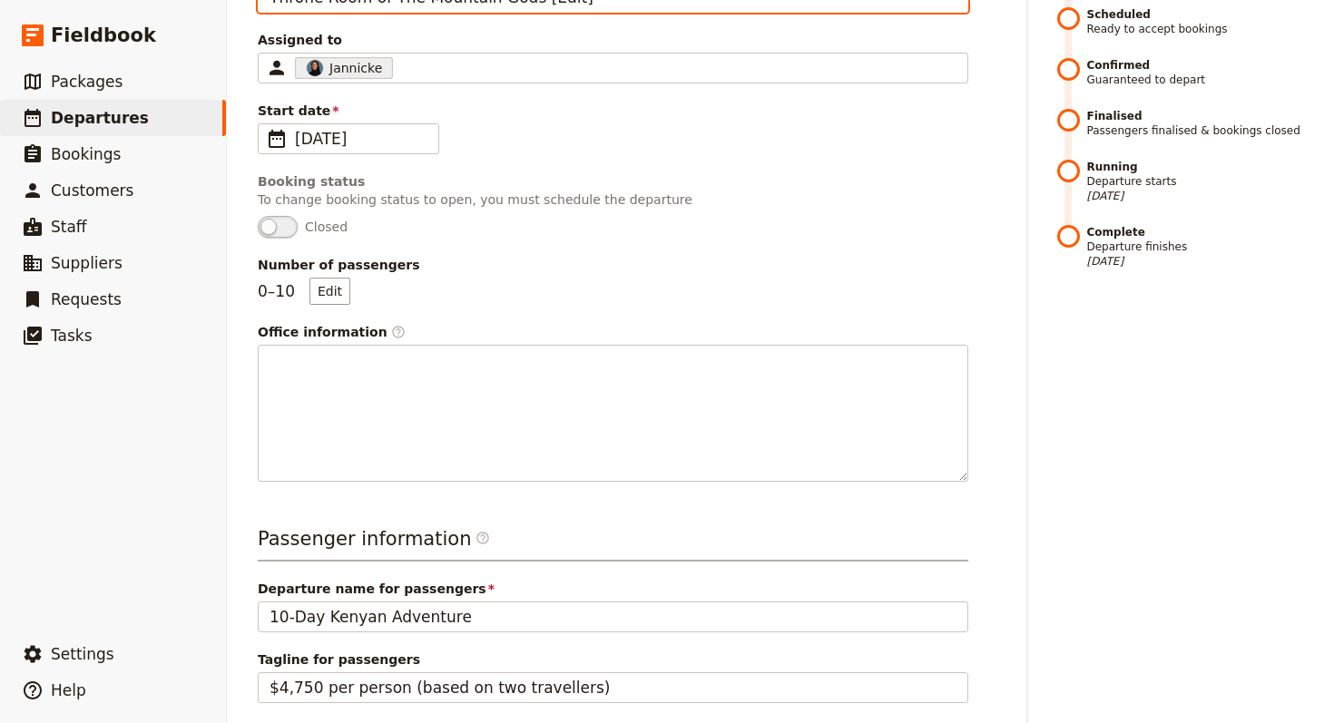
scroll to position [526, 0]
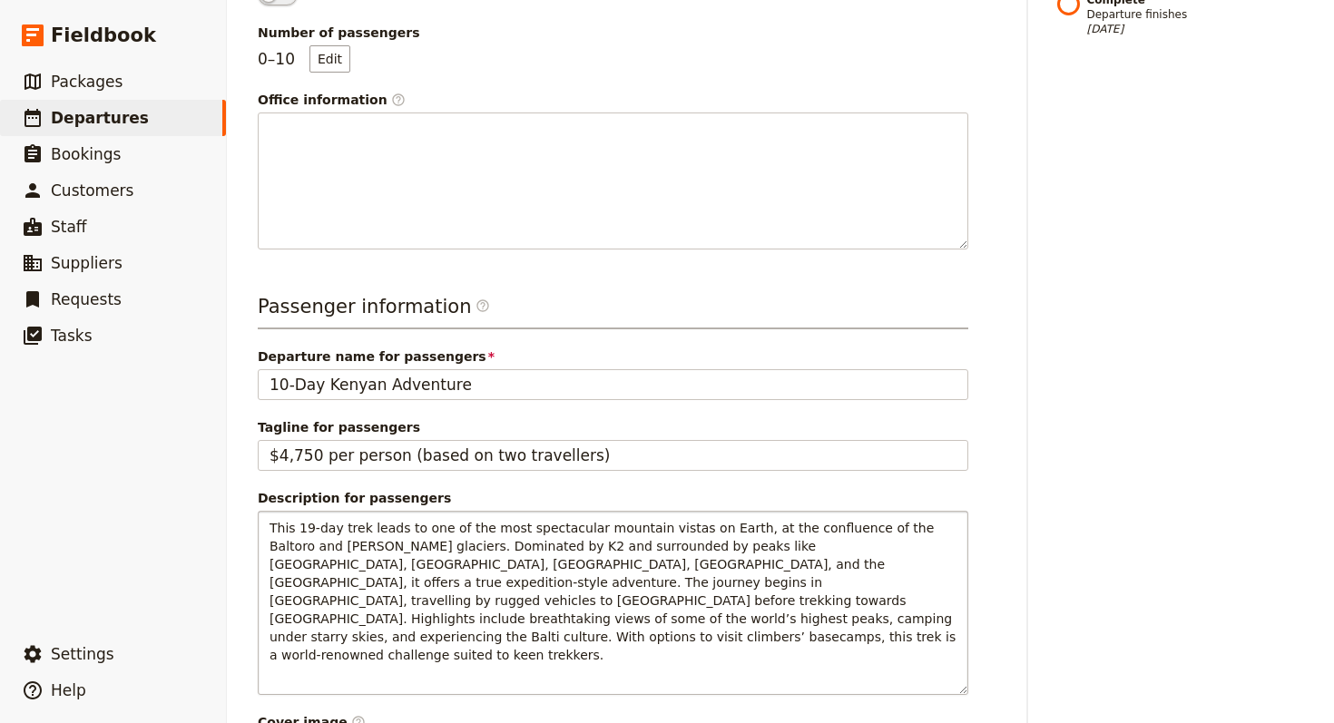
click at [462, 366] on div "Departure name for passengers 10-Day Kenyan Adventure" at bounding box center [613, 373] width 710 height 53
click at [462, 365] on div "Departure name for passengers 10-Day Kenyan Adventure" at bounding box center [613, 373] width 710 height 53
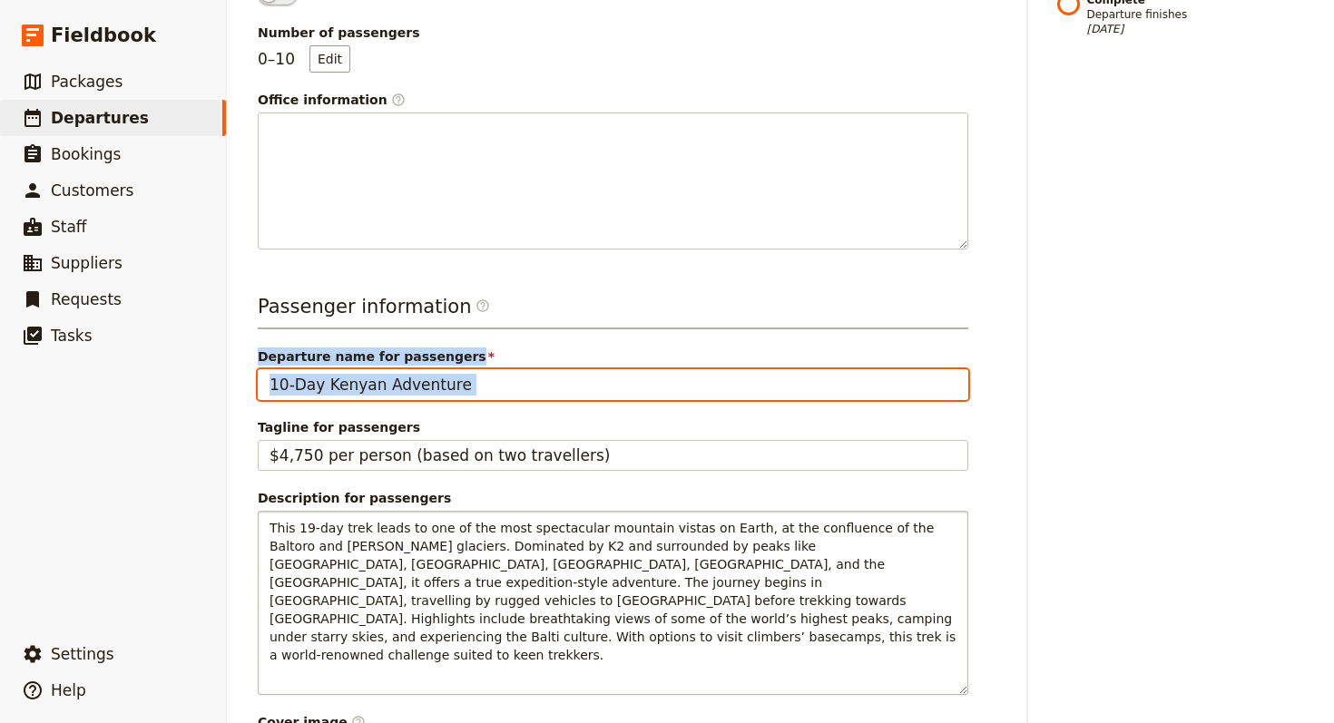
drag, startPoint x: 462, startPoint y: 365, endPoint x: 461, endPoint y: 378, distance: 13.6
click at [461, 373] on div "Departure name for passengers 10-Day Kenyan Adventure" at bounding box center [613, 373] width 710 height 53
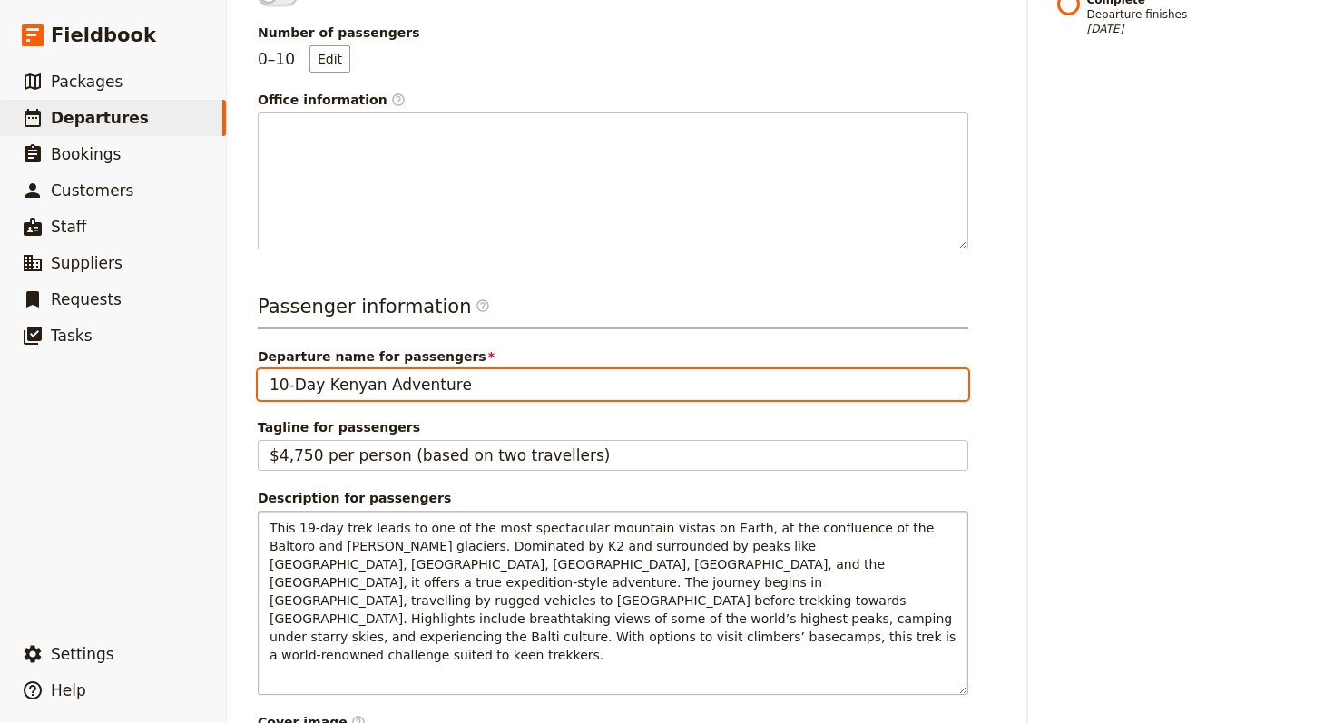
click at [461, 378] on input "10-Day Kenyan Adventure" at bounding box center [613, 384] width 710 height 31
paste input "Throne Room of The Mountain Gods"
paste input "text"
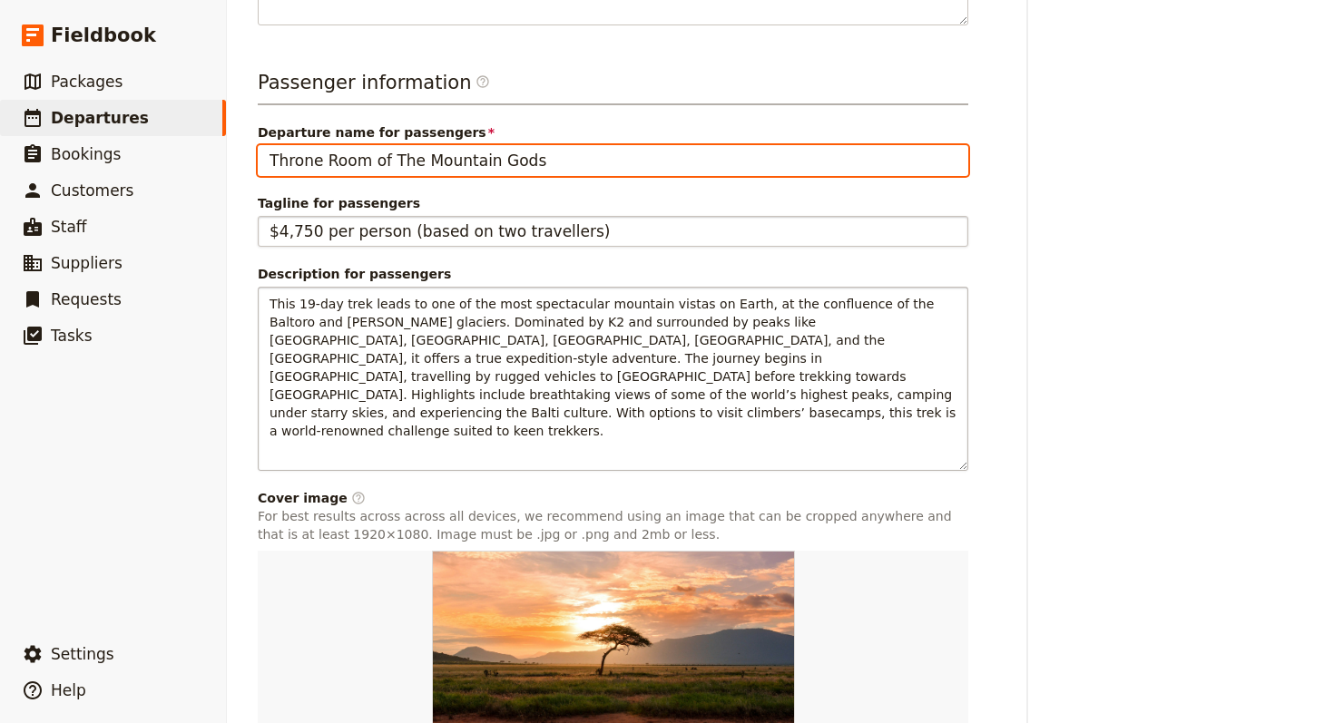
scroll to position [886, 0]
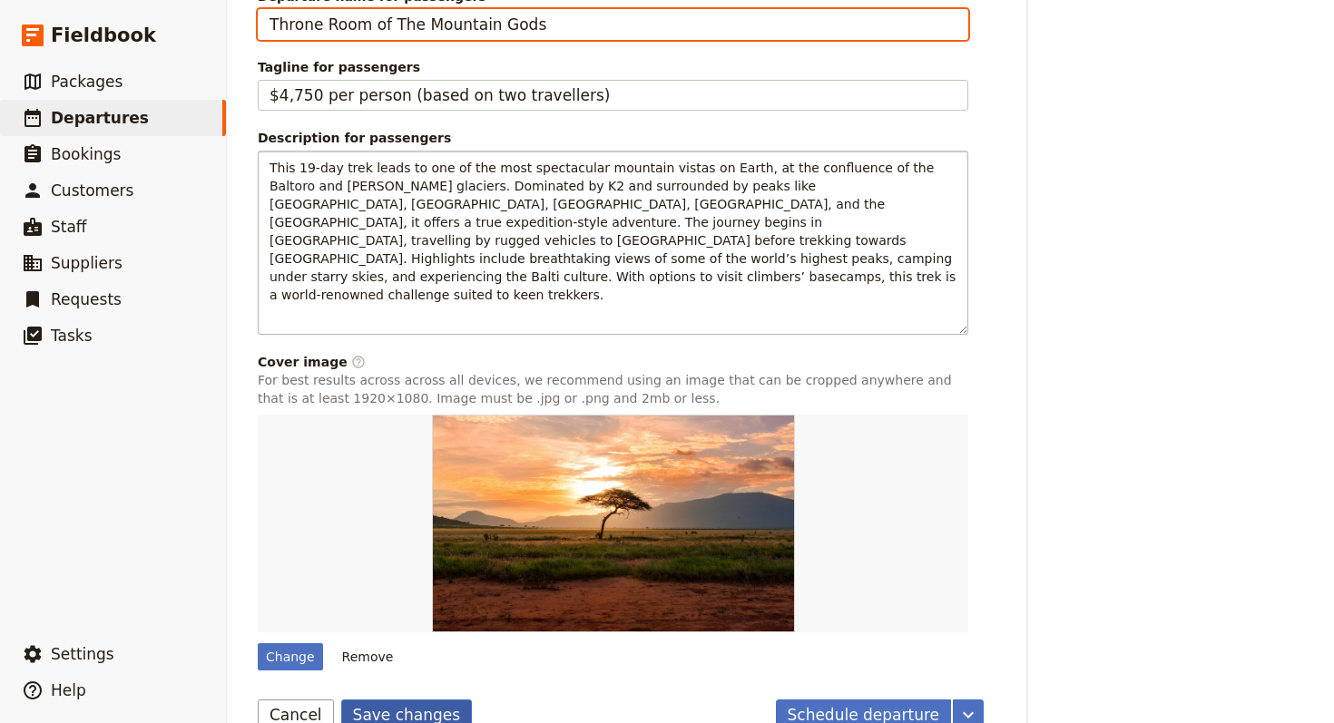
type input "Throne Room of The Mountain Gods"
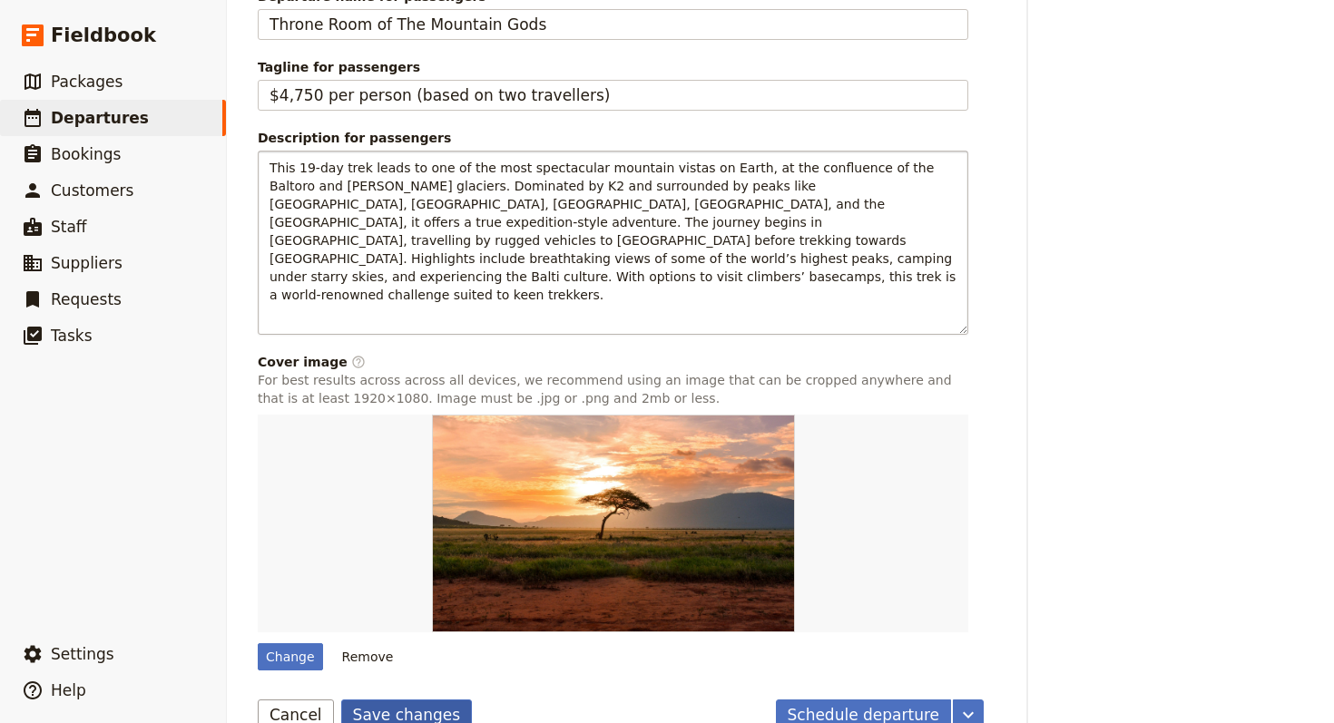
click at [416, 699] on button "Save changes" at bounding box center [407, 714] width 132 height 31
click at [307, 636] on form "Departure information Departure name / reference code Throne Room of The Mounta…" at bounding box center [621, 21] width 726 height 1417
click at [298, 643] on div "Change" at bounding box center [290, 656] width 65 height 27
click at [258, 642] on input "Change" at bounding box center [257, 642] width 1 height 1
type input "C:\fakepath\Skardu-1-600x600.jpg"
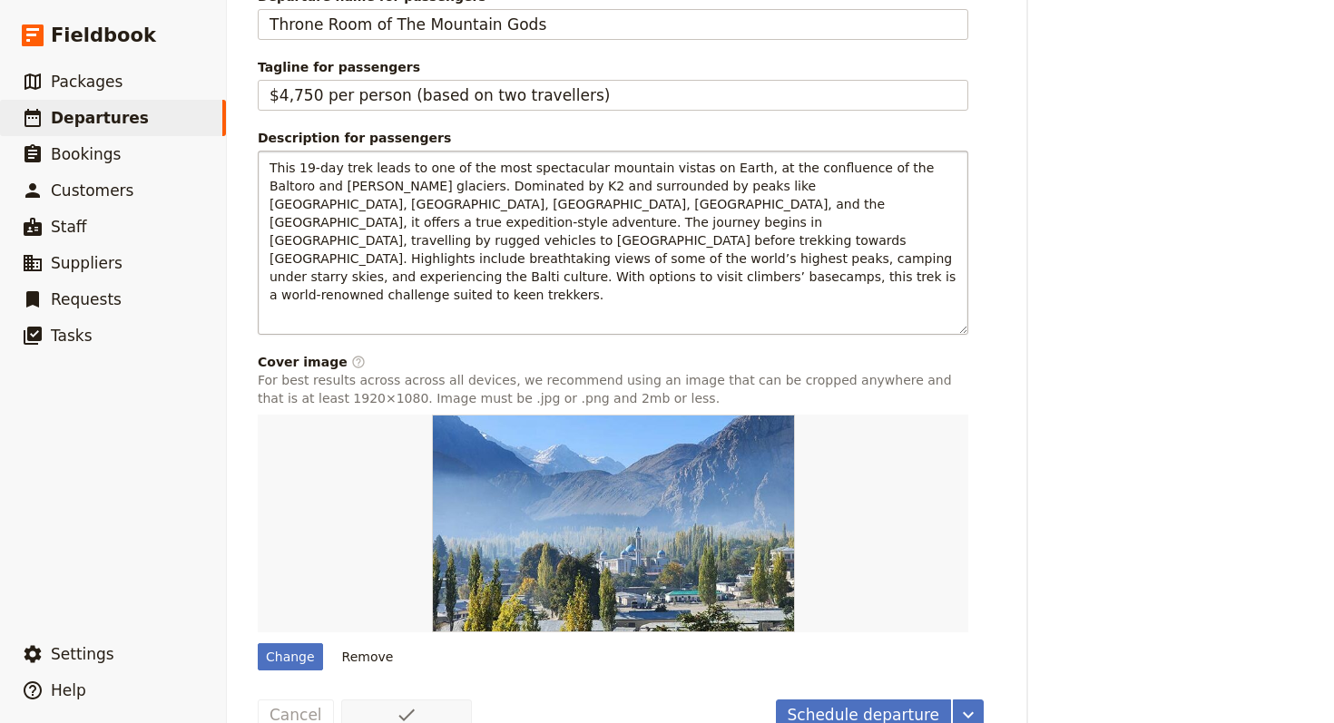
click at [782, 699] on button "Schedule departure" at bounding box center [864, 714] width 176 height 31
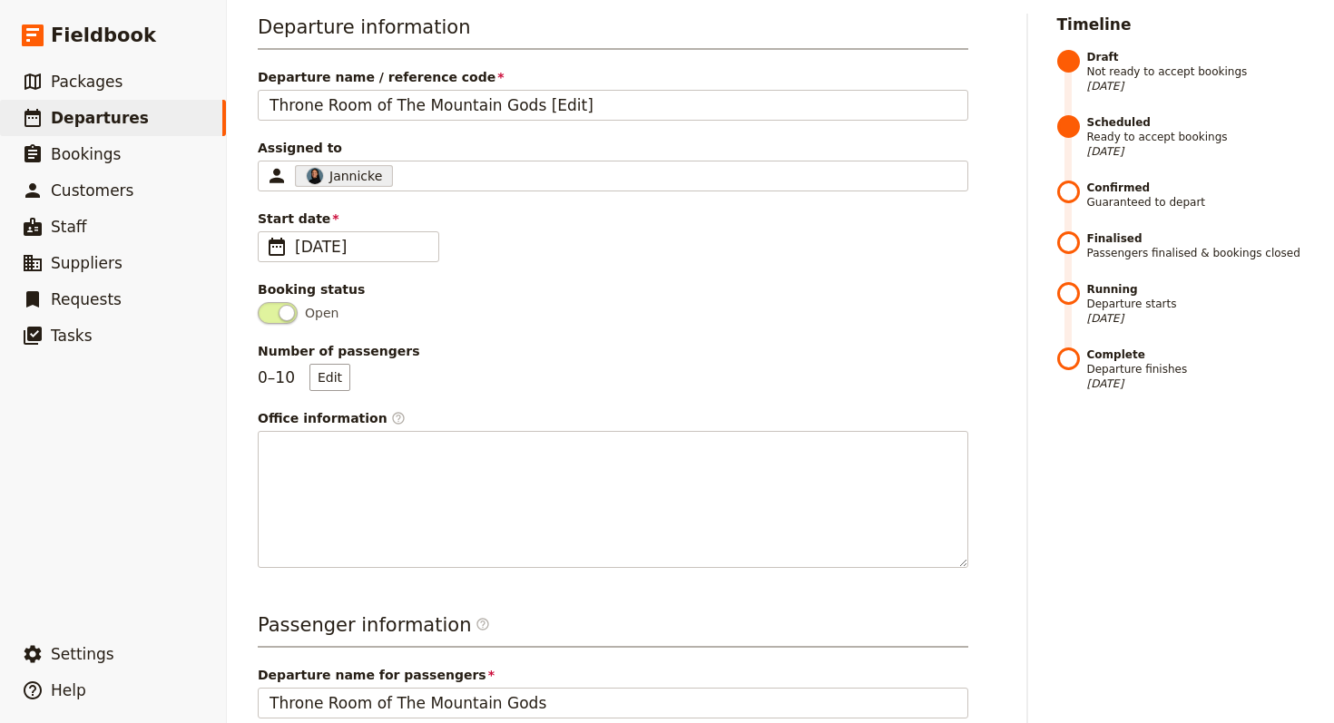
scroll to position [54, 0]
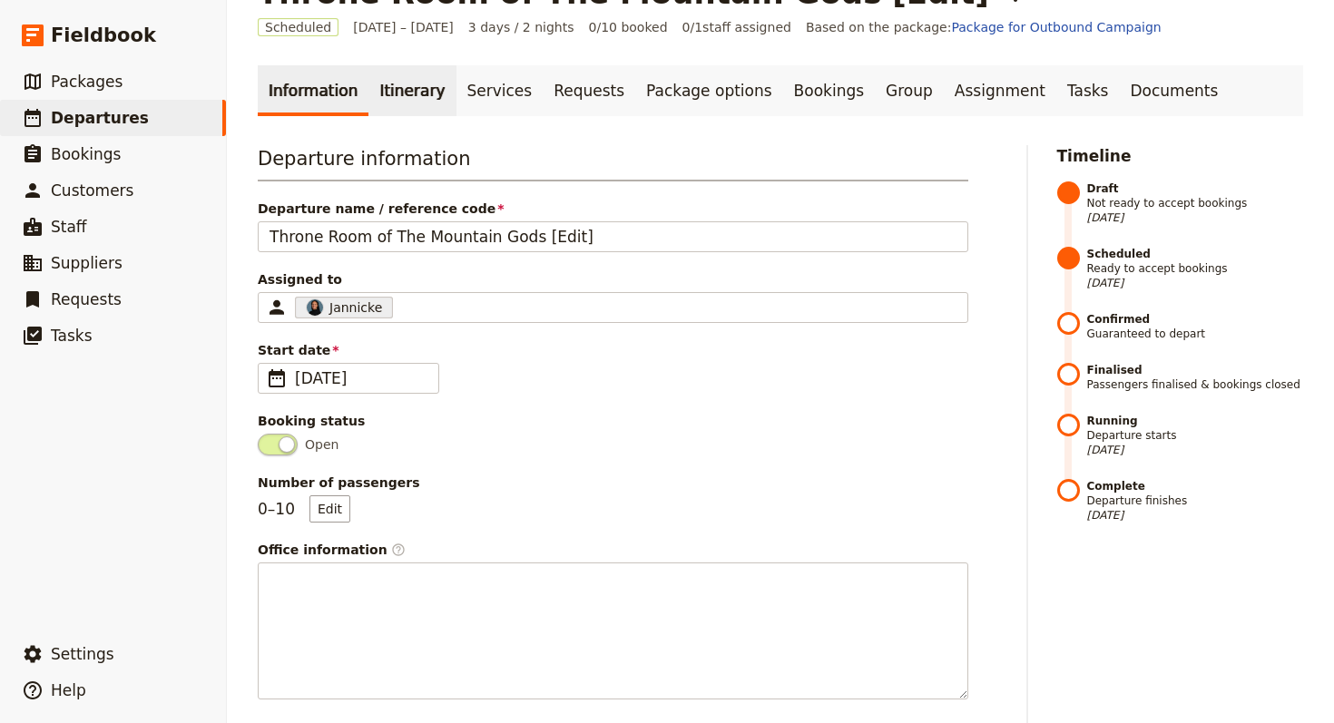
click at [380, 81] on link "Itinerary" at bounding box center [411, 90] width 87 height 51
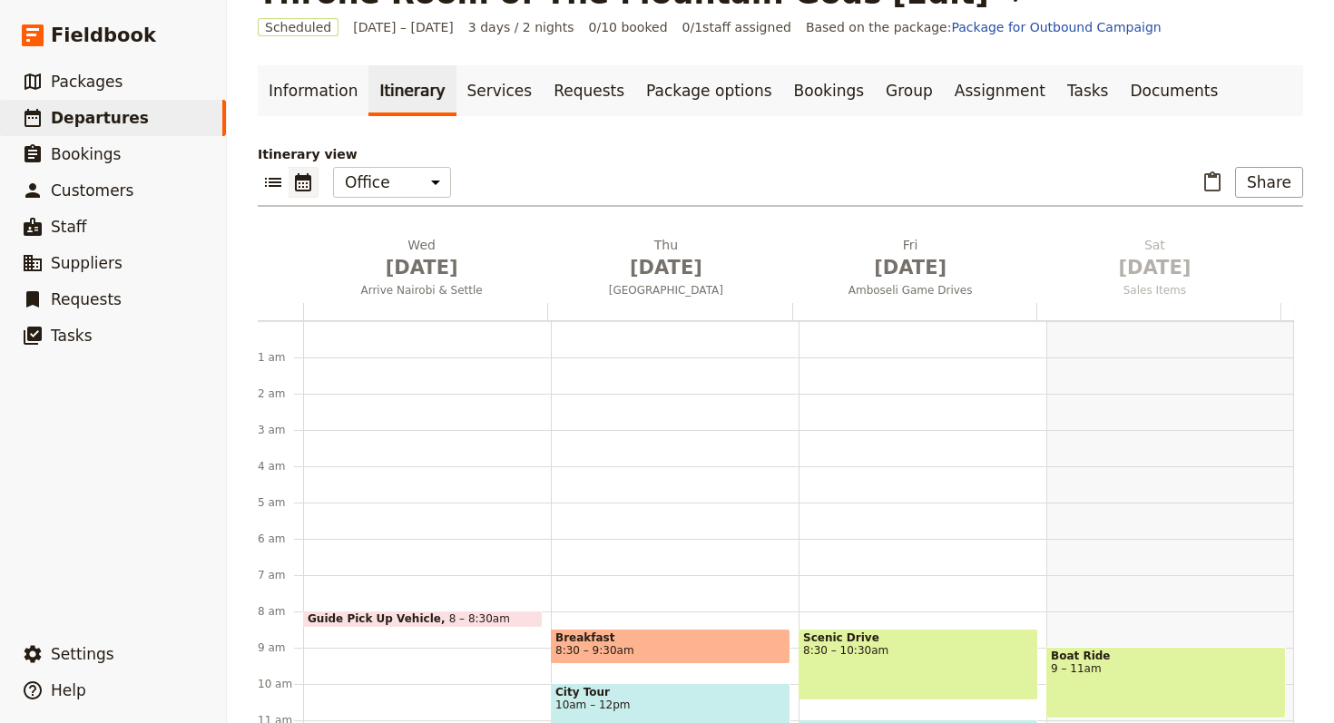
scroll to position [236, 0]
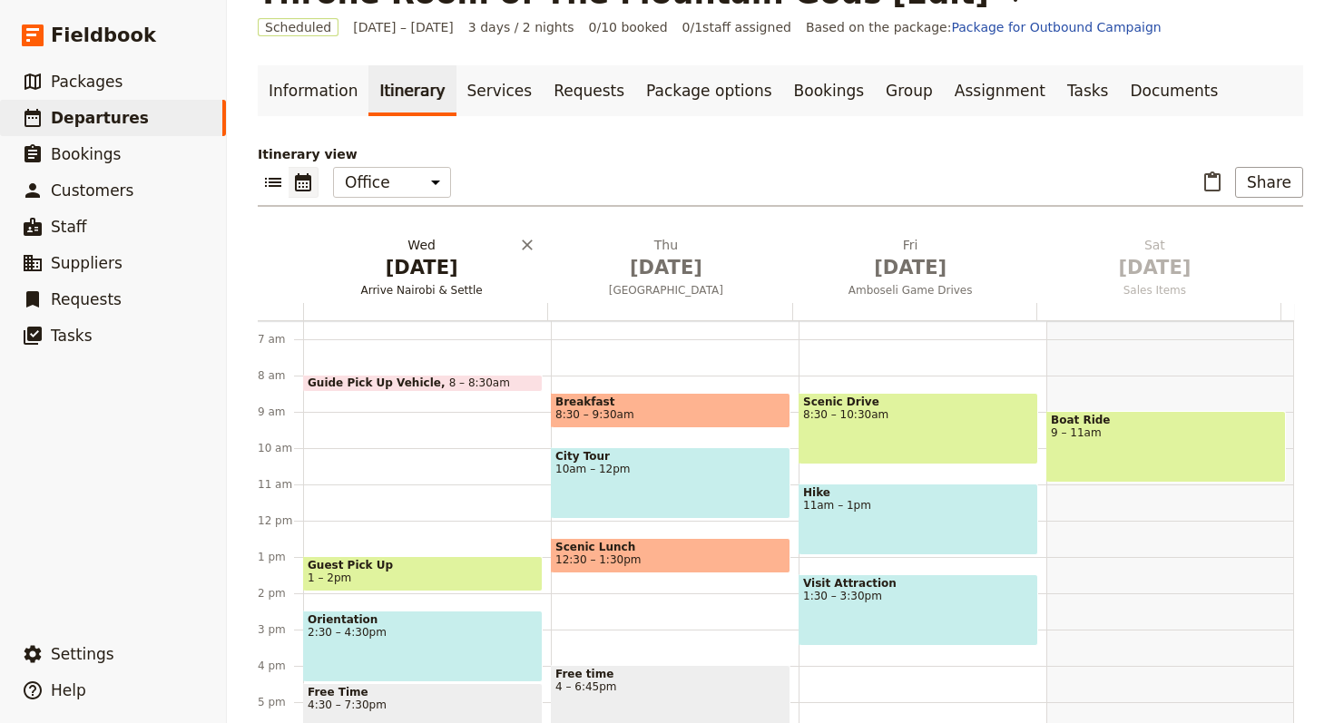
click at [423, 249] on h2 "Wed Oct 1 Arrive Nairobi & Settle" at bounding box center [421, 258] width 222 height 45
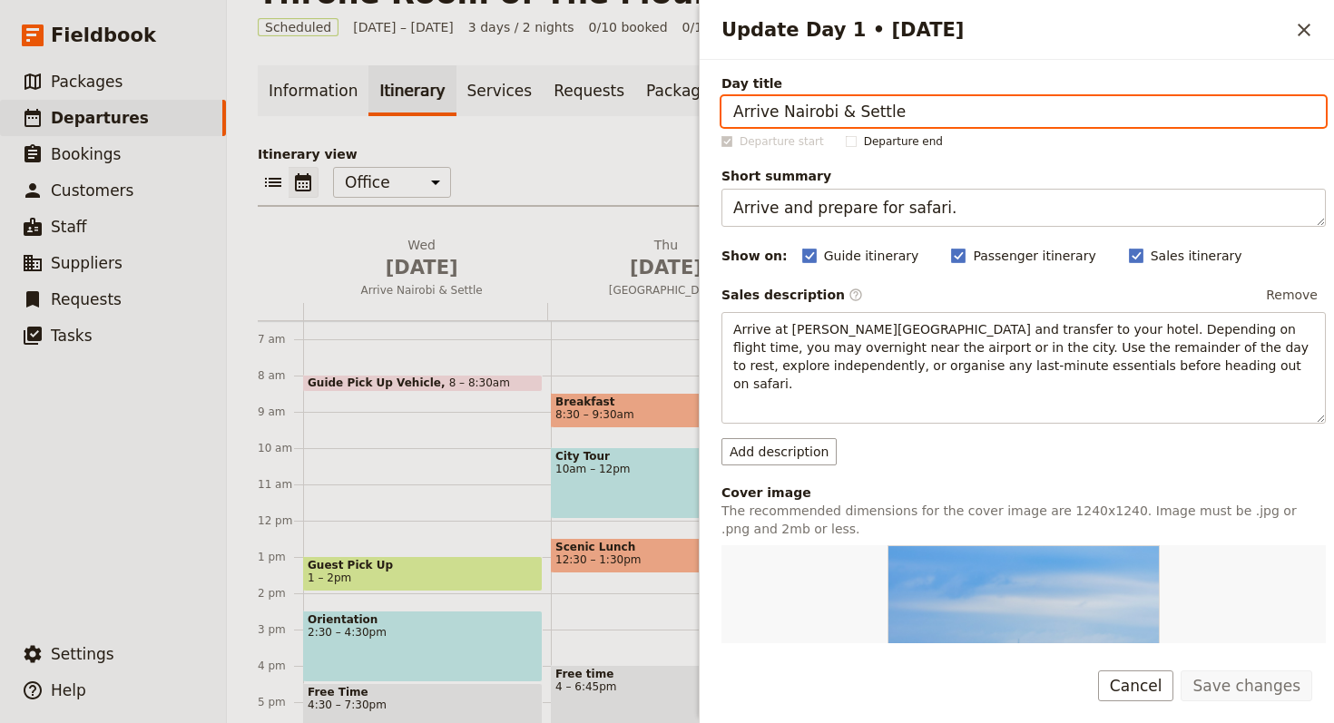
click at [1029, 112] on input "Arrive Nairobi & Settle" at bounding box center [1023, 111] width 604 height 31
paste input "al and briefing in Islamabad."
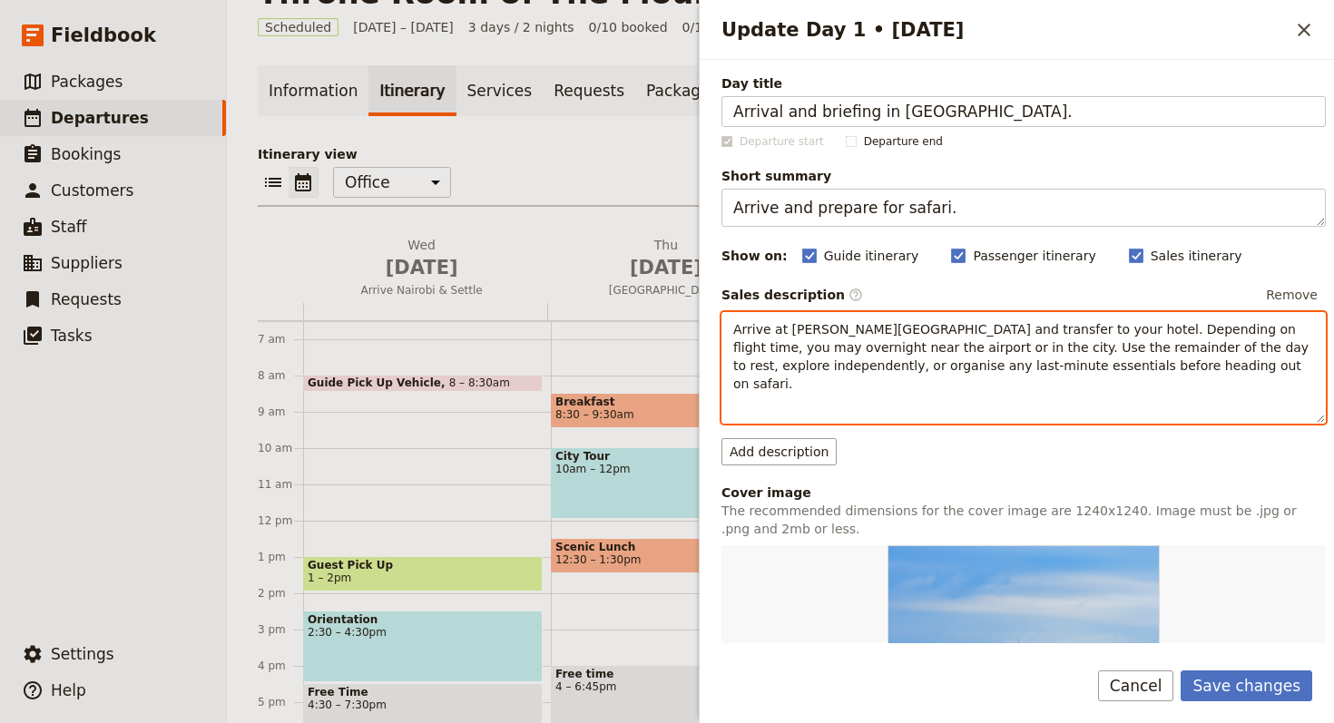
click at [945, 336] on span "Arrive at Jomo Kenyatta International Airport and transfer to your hotel. Depen…" at bounding box center [1023, 356] width 580 height 69
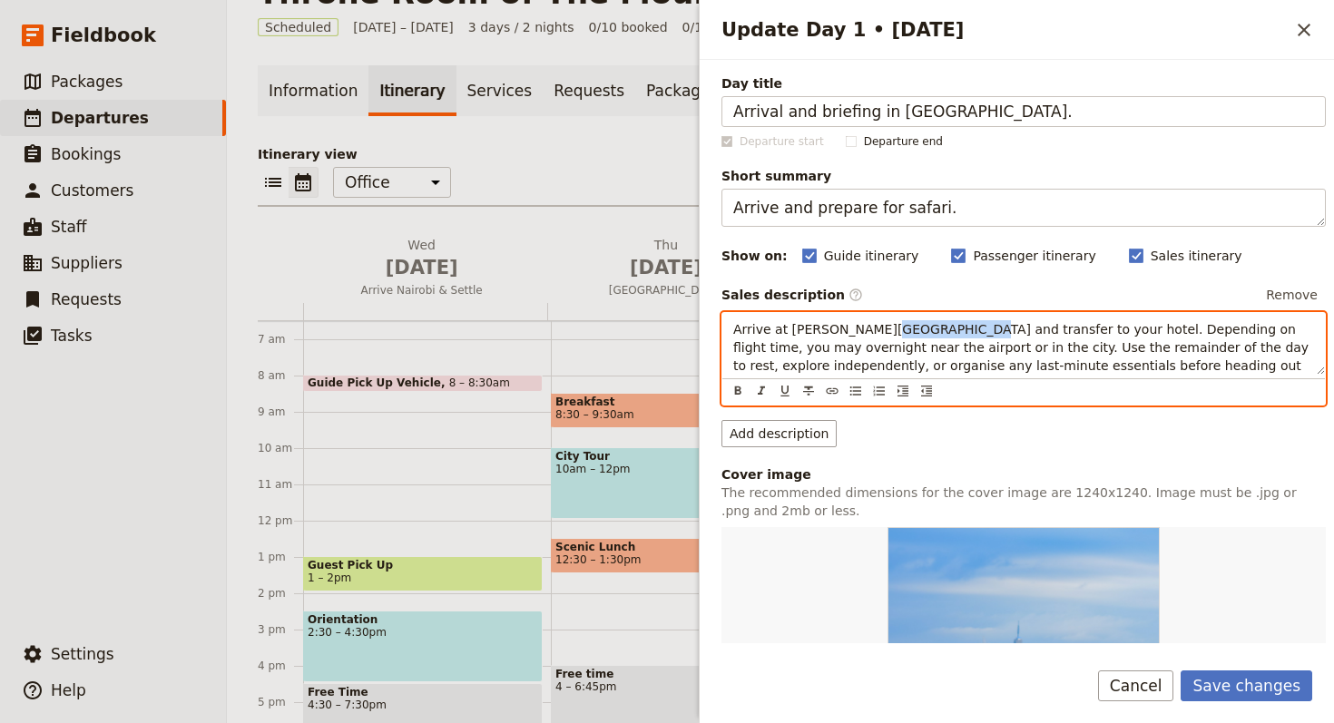
click at [945, 336] on span "Arrive at Jomo Kenyatta International Airport and transfer to your hotel. Depen…" at bounding box center [1023, 356] width 580 height 69
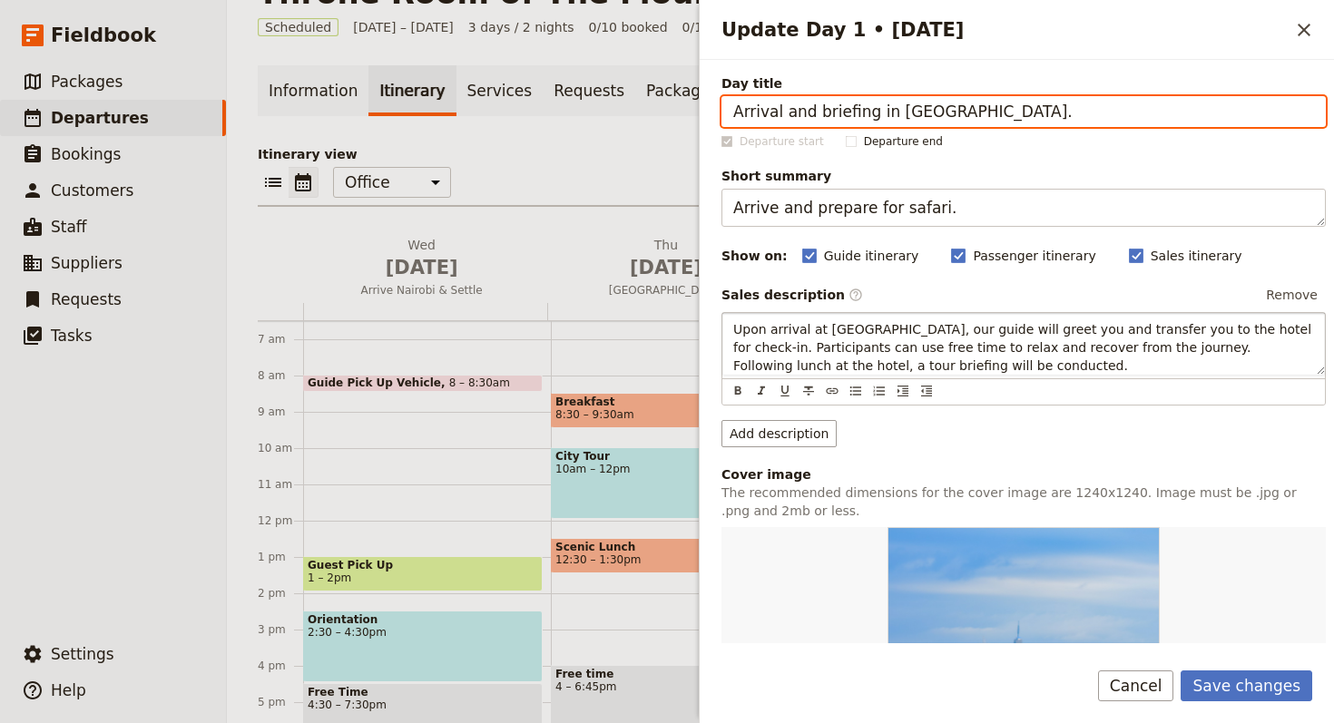
click at [961, 96] on input "Arrival and briefing in Islamabad." at bounding box center [1023, 111] width 604 height 31
paste input "in Islamabad"
type input "Arrival in Islamabad"
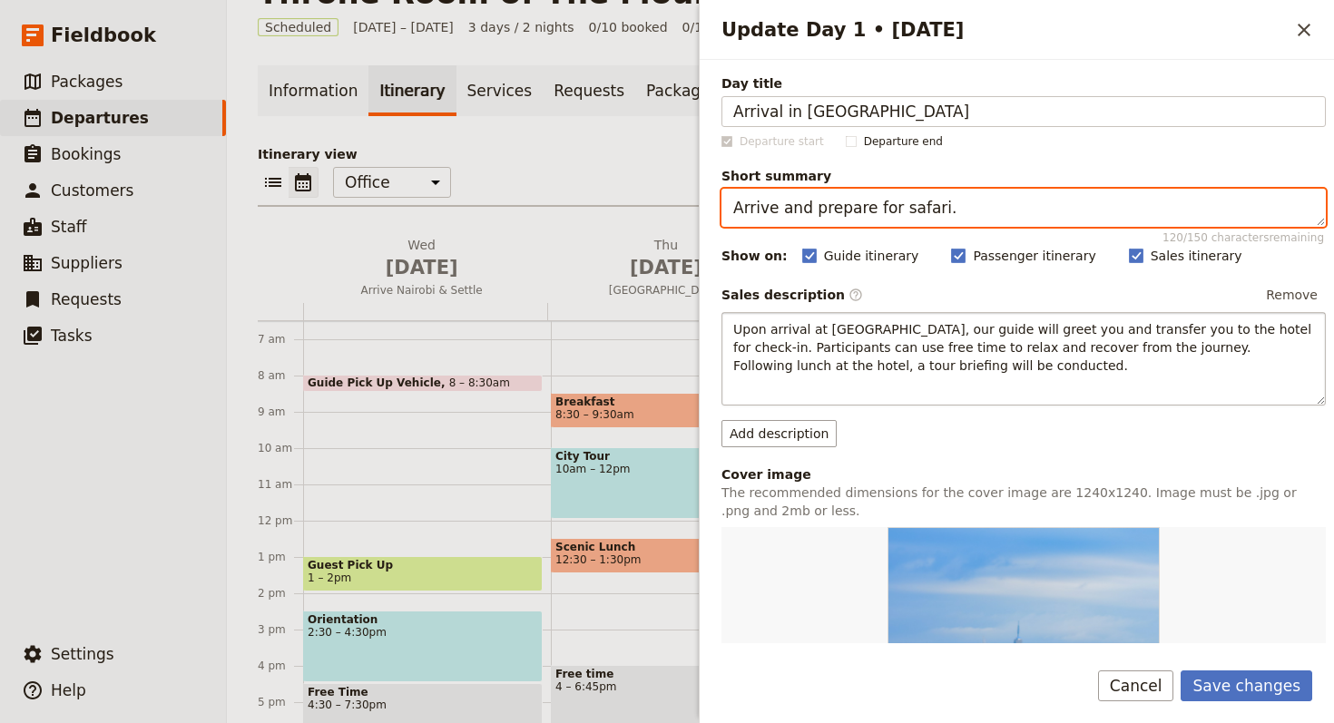
click at [990, 206] on textarea "Arrive and prepare for safari." at bounding box center [1023, 208] width 604 height 38
click at [990, 207] on textarea "Arrive and prepare for safari." at bounding box center [1023, 208] width 604 height 38
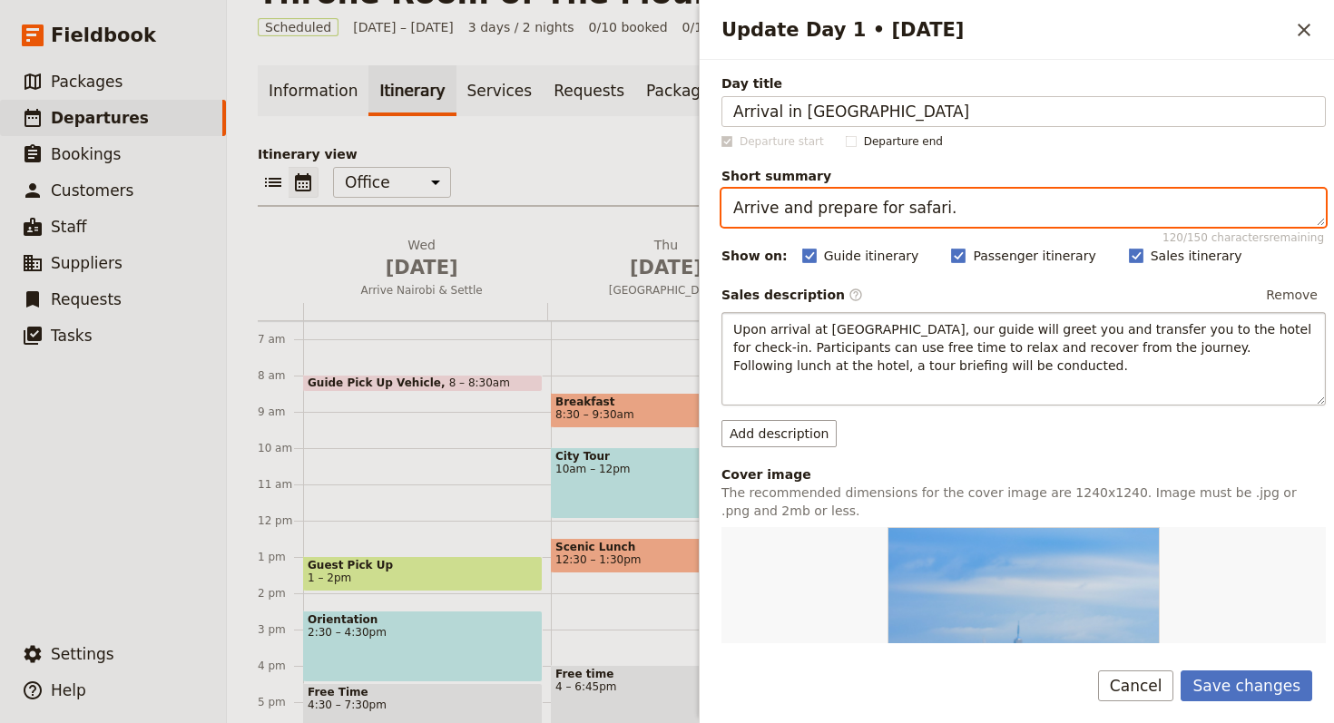
click at [990, 207] on textarea "Arrive and prepare for safari." at bounding box center [1023, 208] width 604 height 38
paste textarea "al and briefing in Islamabad"
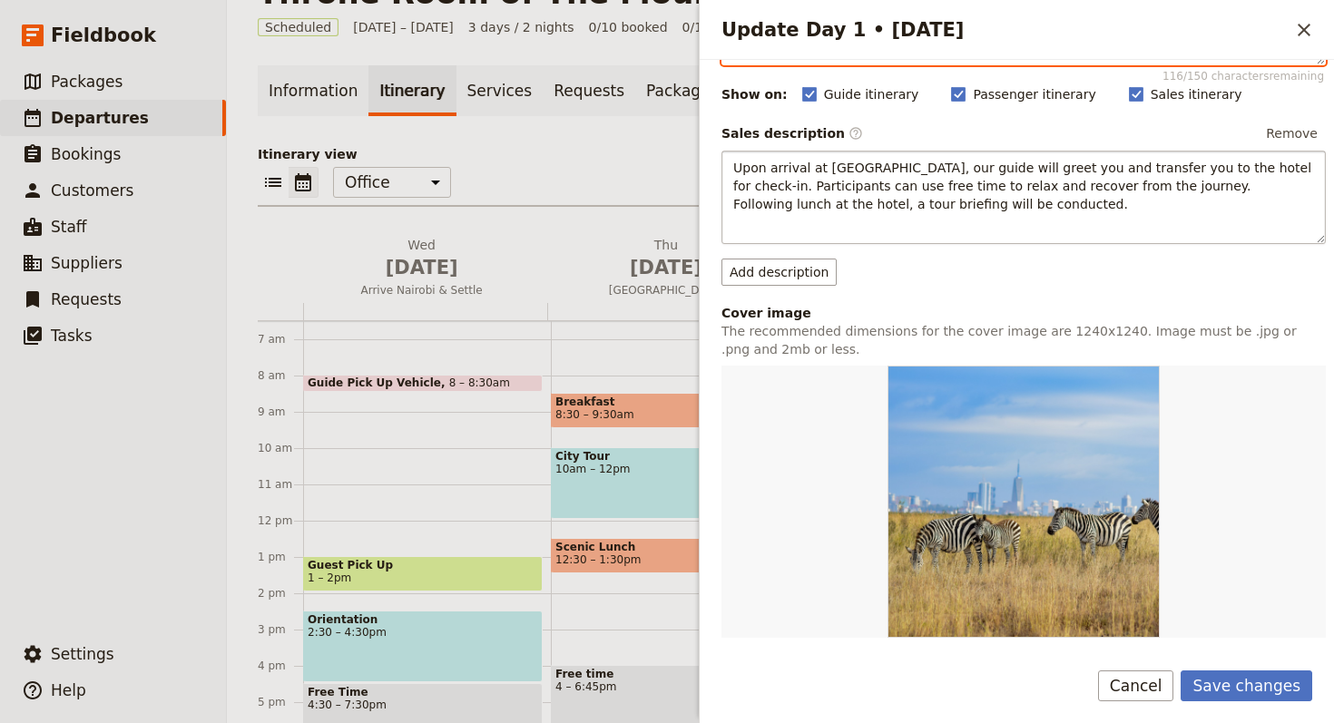
scroll to position [376, 0]
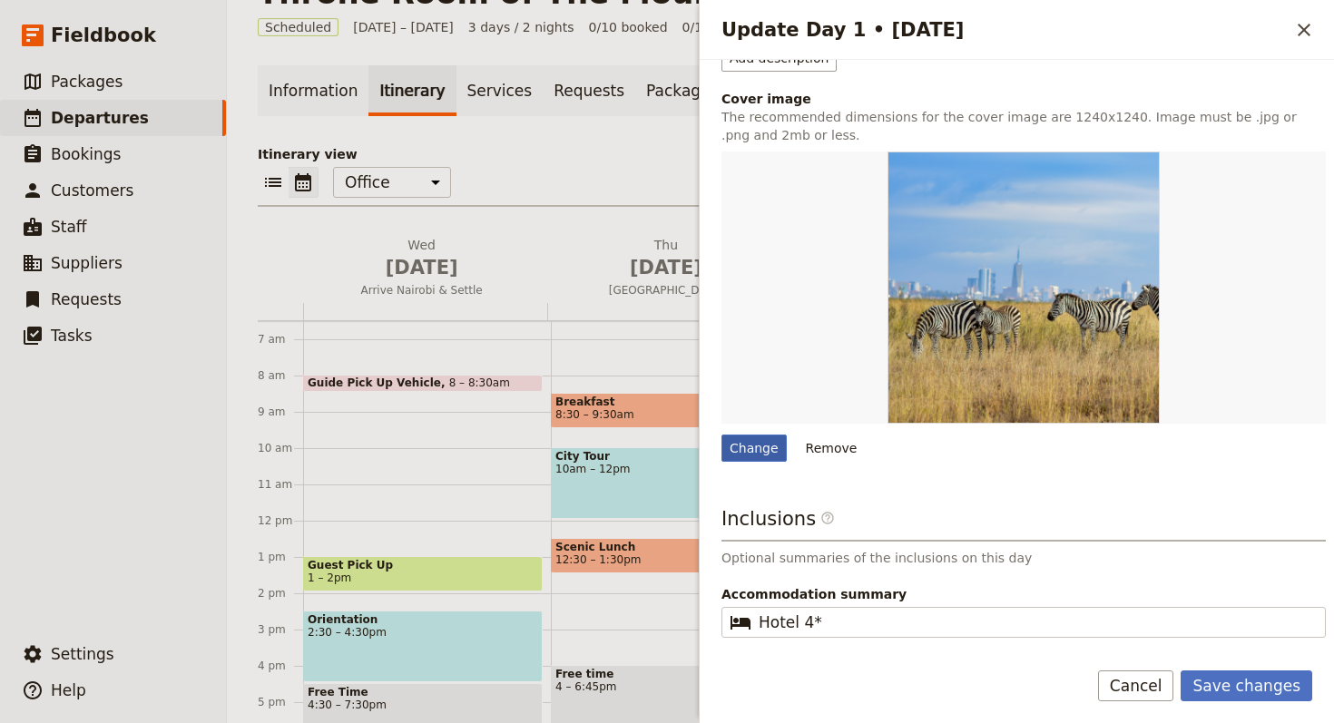
type textarea "Arrival and briefing in Islamabad."
click at [728, 456] on div "Change" at bounding box center [753, 448] width 65 height 27
click at [721, 435] on input "Change" at bounding box center [720, 434] width 1 height 1
type input "C:\fakepath\Baltoro-Glacier-1-600x600.jpg"
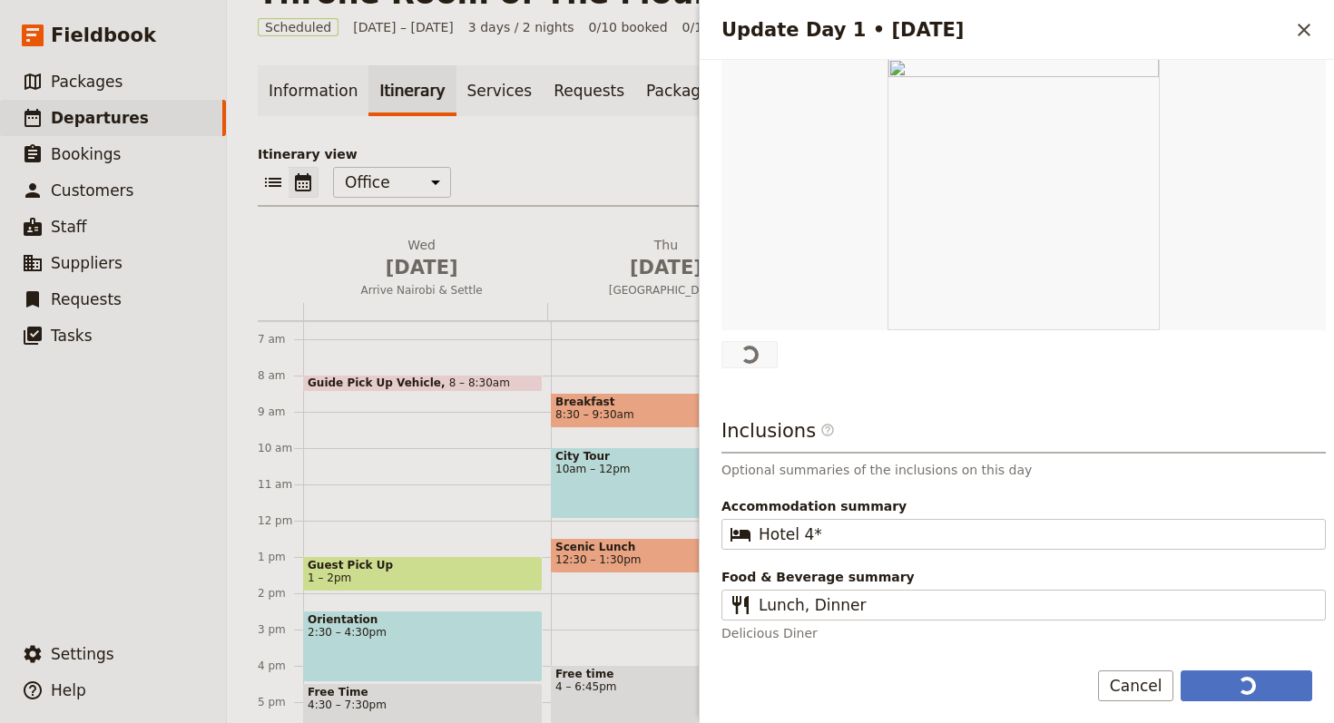
scroll to position [465, 0]
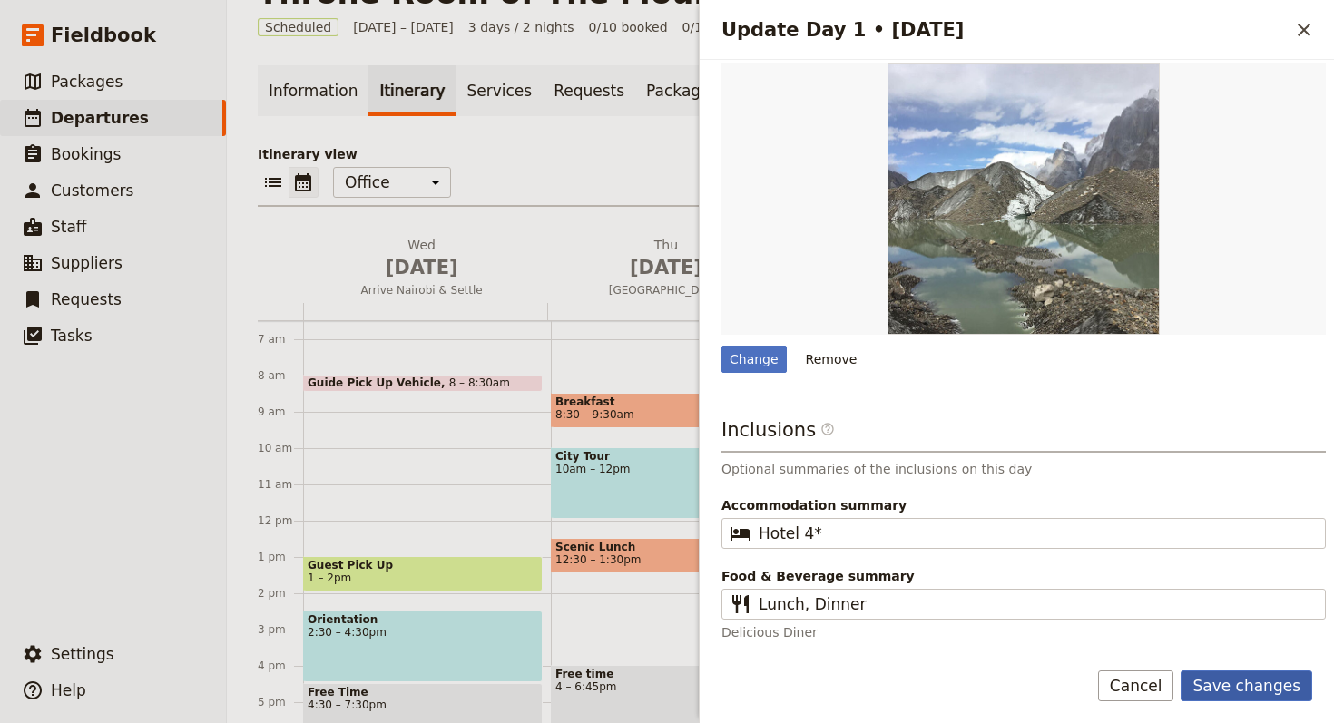
click at [1249, 688] on button "Save changes" at bounding box center [1246, 685] width 132 height 31
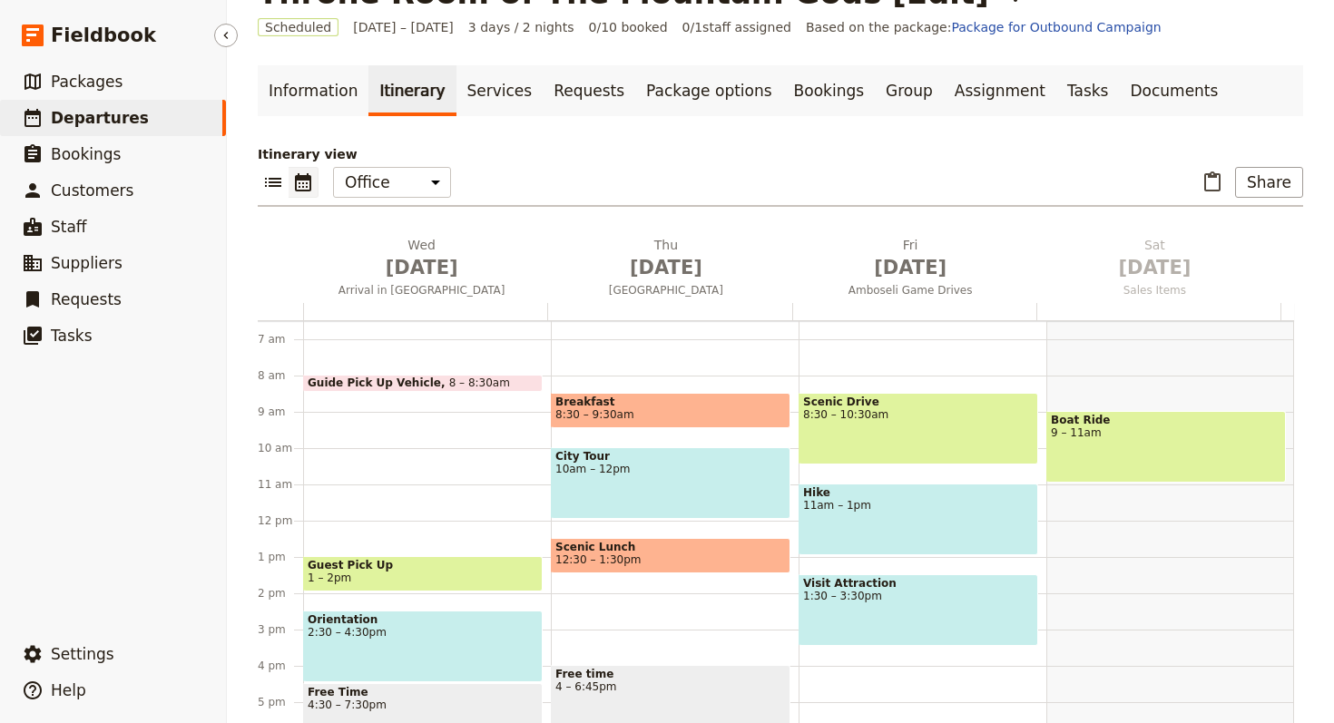
click at [55, 119] on span "Departures" at bounding box center [100, 118] width 98 height 18
select select "UPDATED_AT"
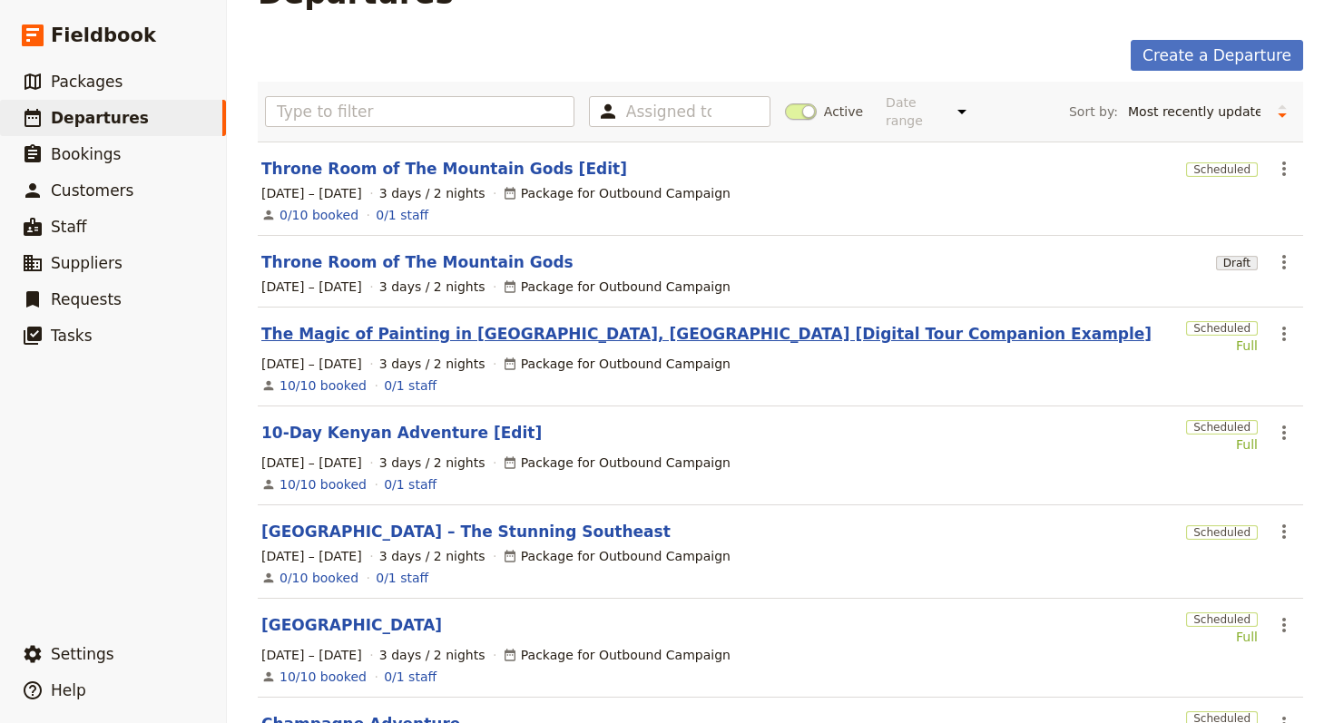
click at [498, 323] on link "The Magic of Painting in [GEOGRAPHIC_DATA], [GEOGRAPHIC_DATA] [Digital Tour Com…" at bounding box center [706, 334] width 890 height 22
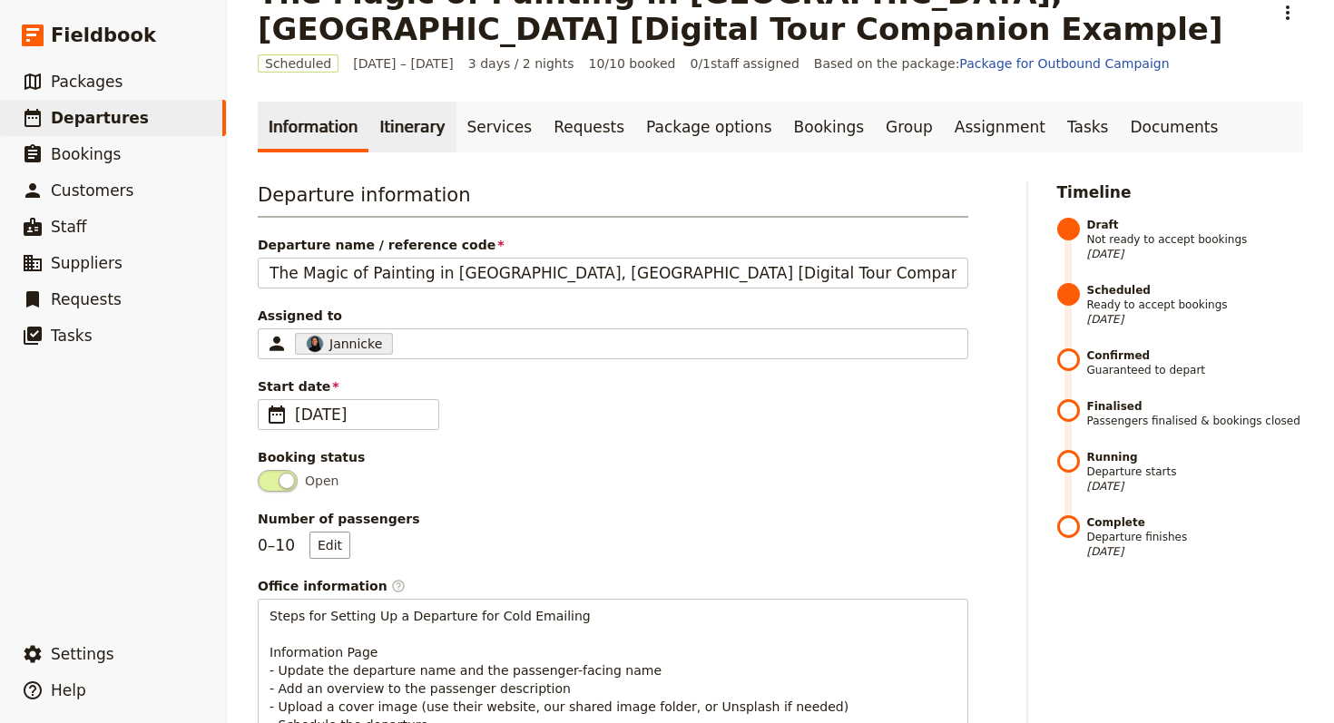
click at [397, 140] on link "Itinerary" at bounding box center [411, 127] width 87 height 51
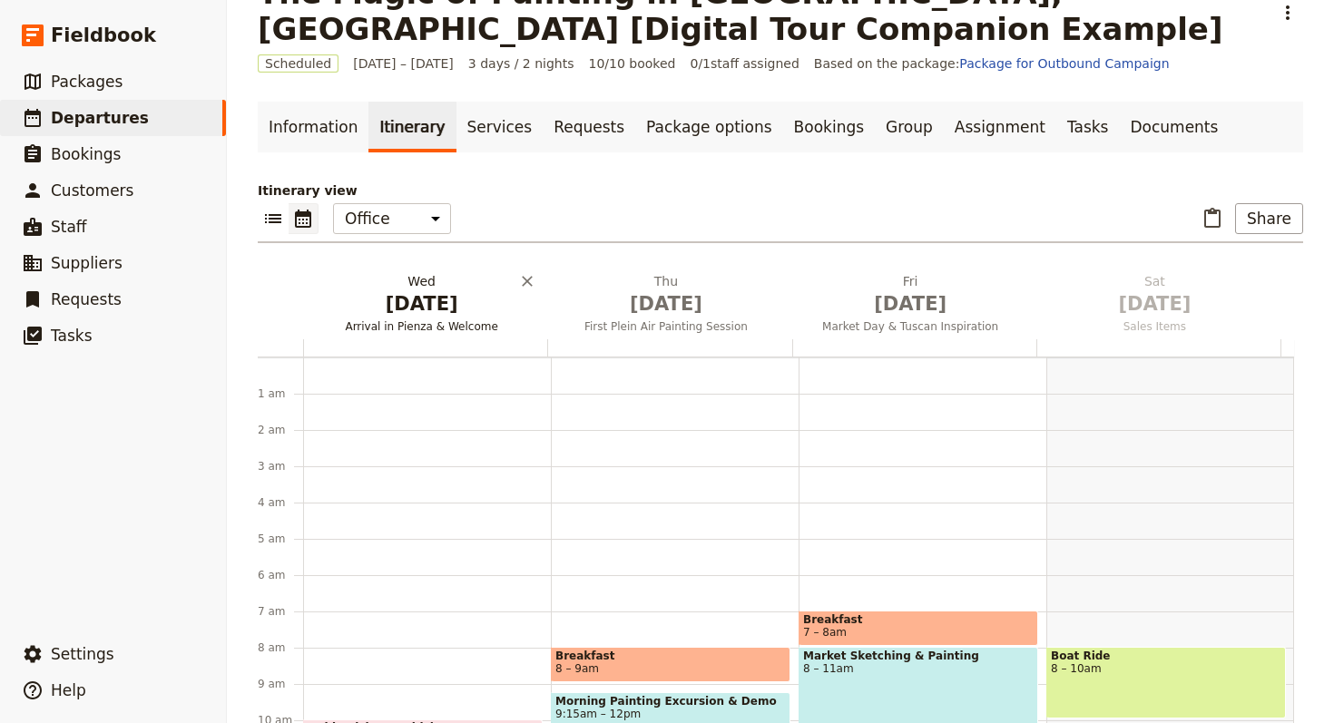
scroll to position [236, 0]
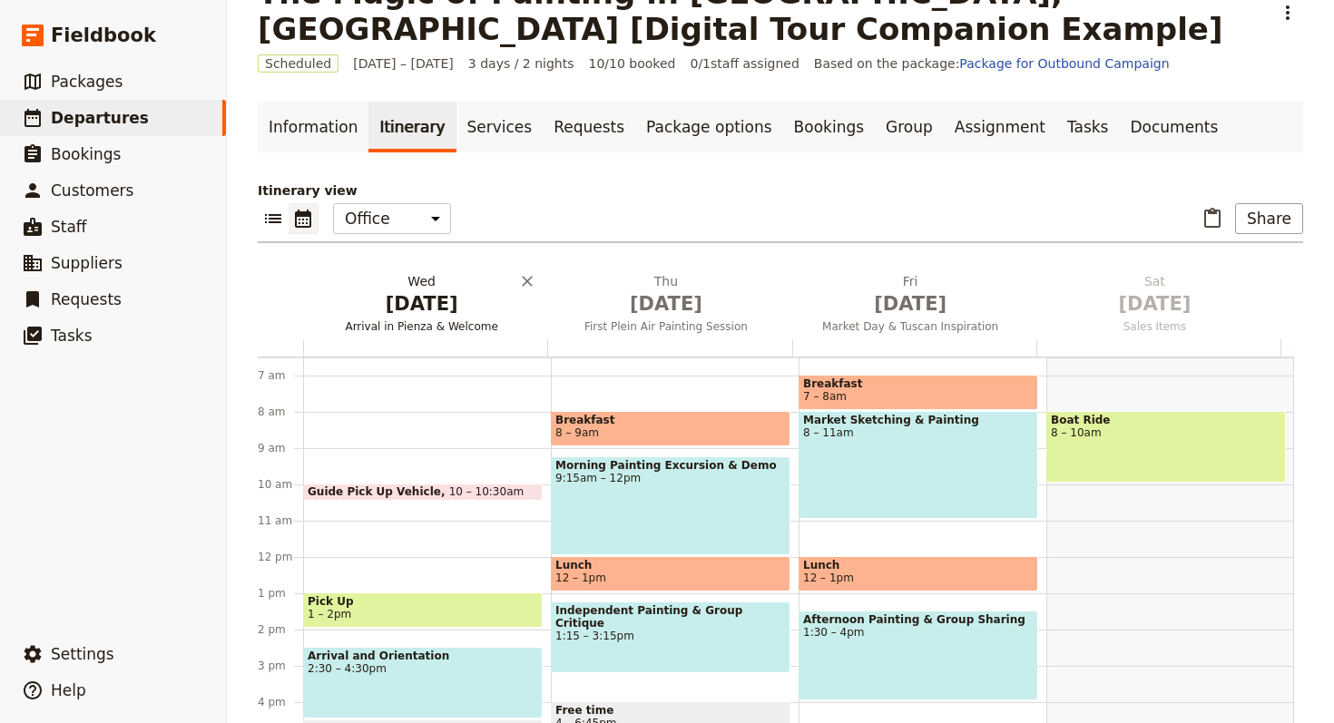
click at [433, 297] on span "[DATE]" at bounding box center [421, 303] width 222 height 27
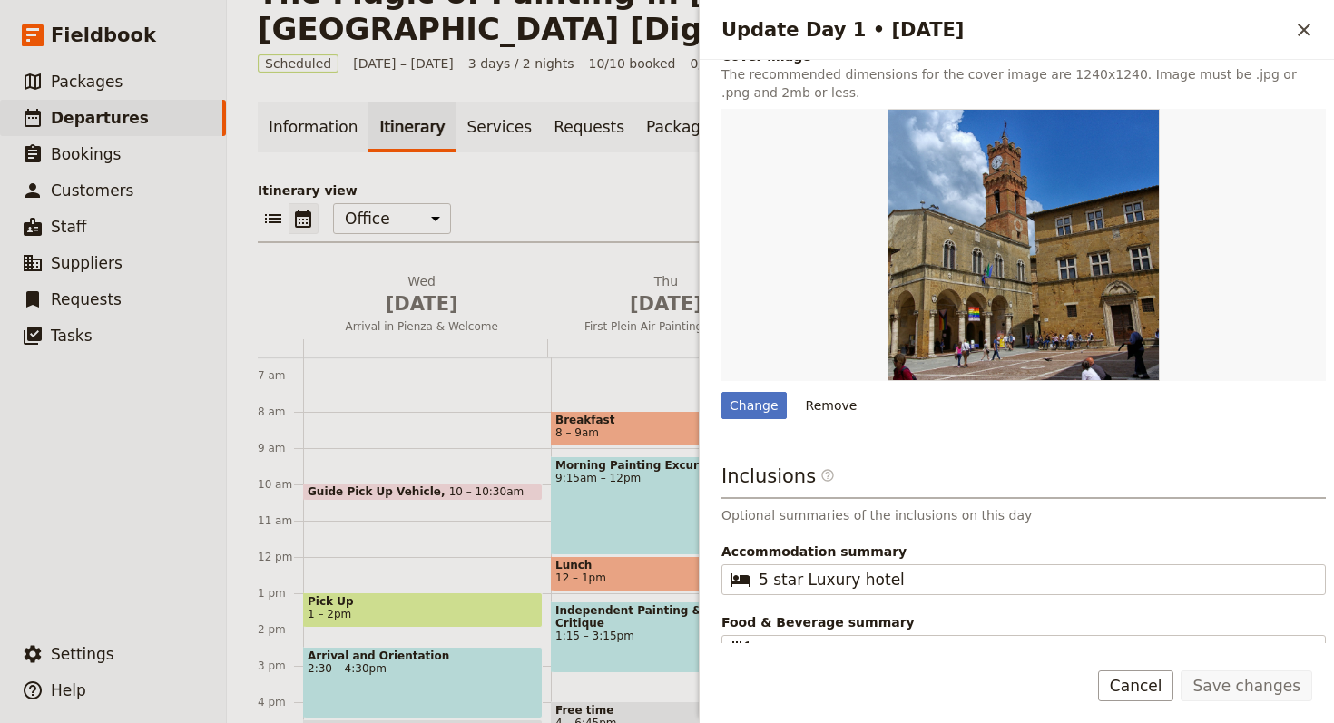
scroll to position [640, 0]
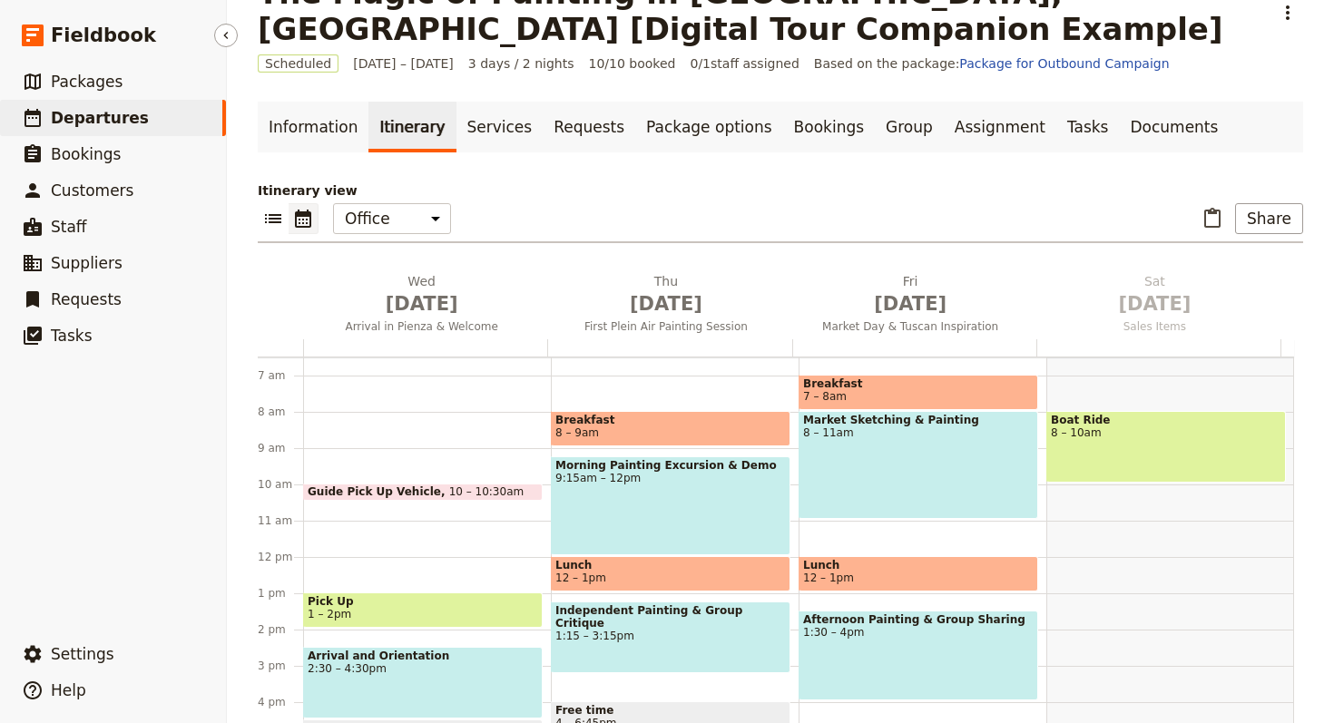
click at [62, 104] on link "​ Departures" at bounding box center [113, 118] width 226 height 36
select select "UPDATED_AT"
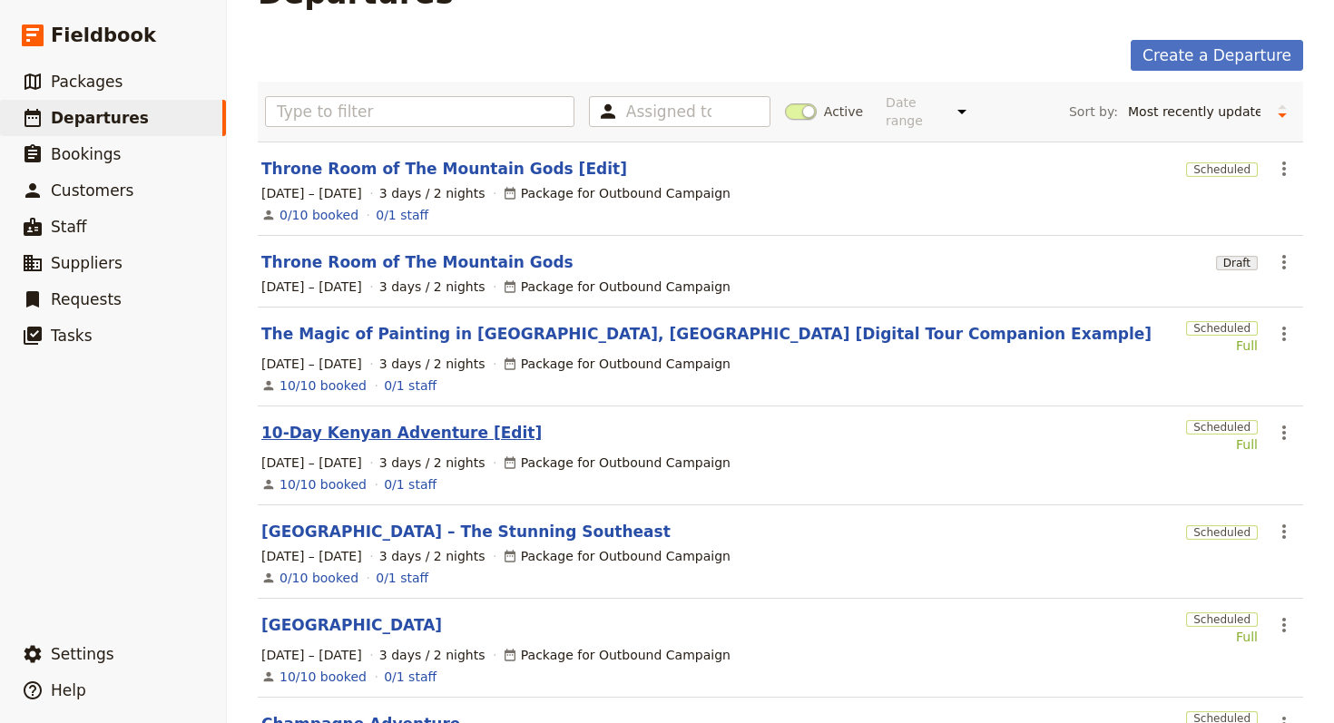
click at [419, 422] on link "10-Day Kenyan Adventure [Edit]" at bounding box center [401, 433] width 280 height 22
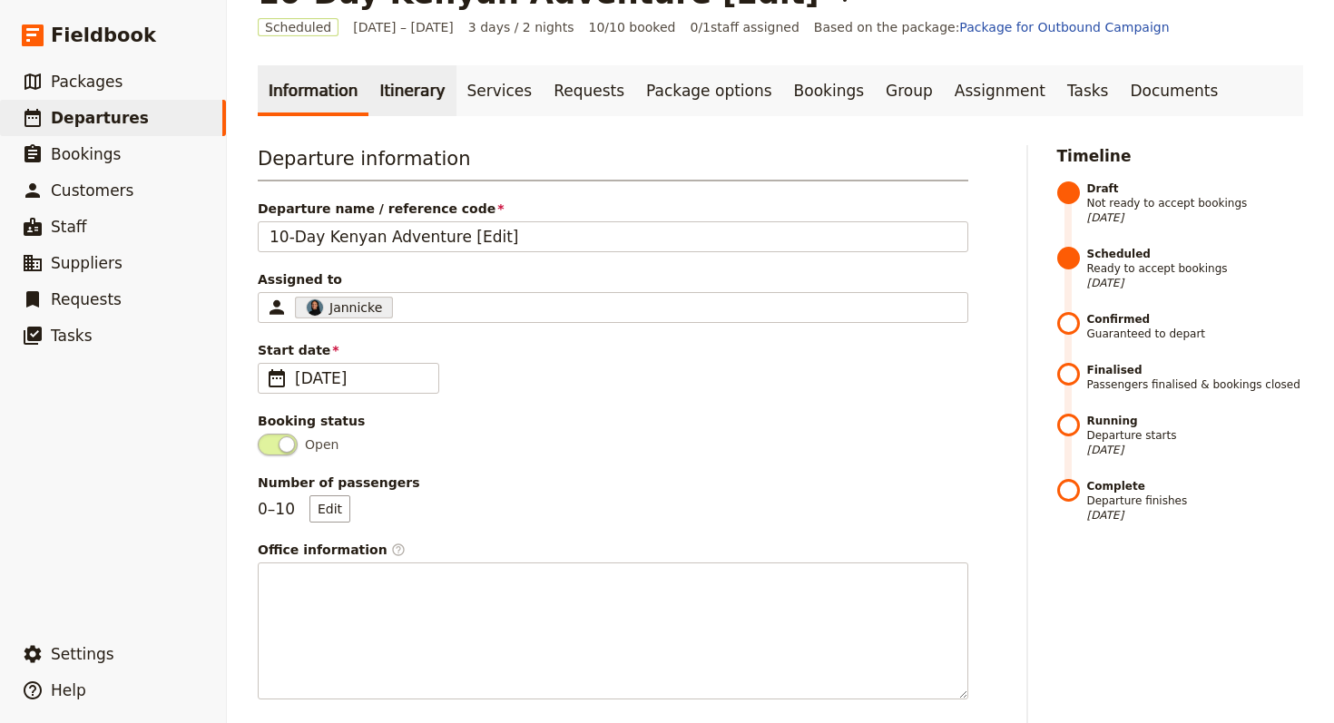
click at [394, 103] on link "Itinerary" at bounding box center [411, 90] width 87 height 51
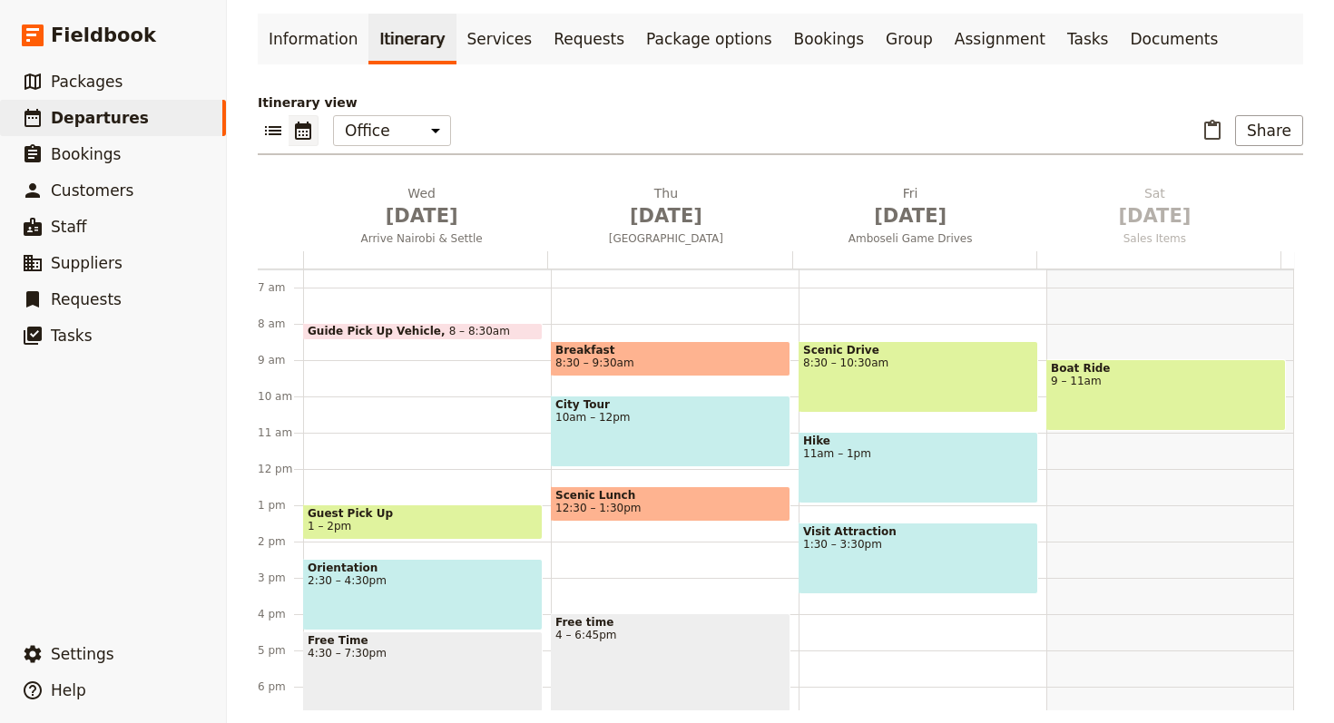
scroll to position [122, 0]
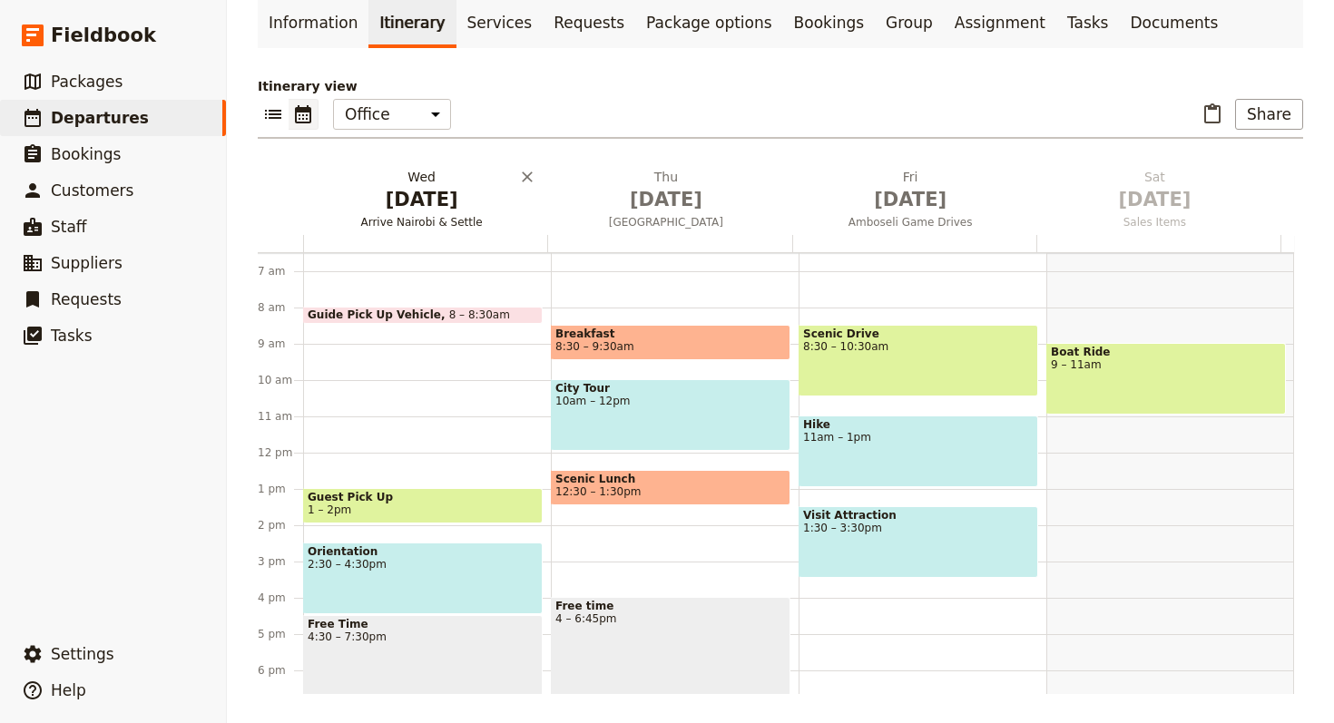
click at [431, 191] on span "[DATE]" at bounding box center [421, 199] width 222 height 27
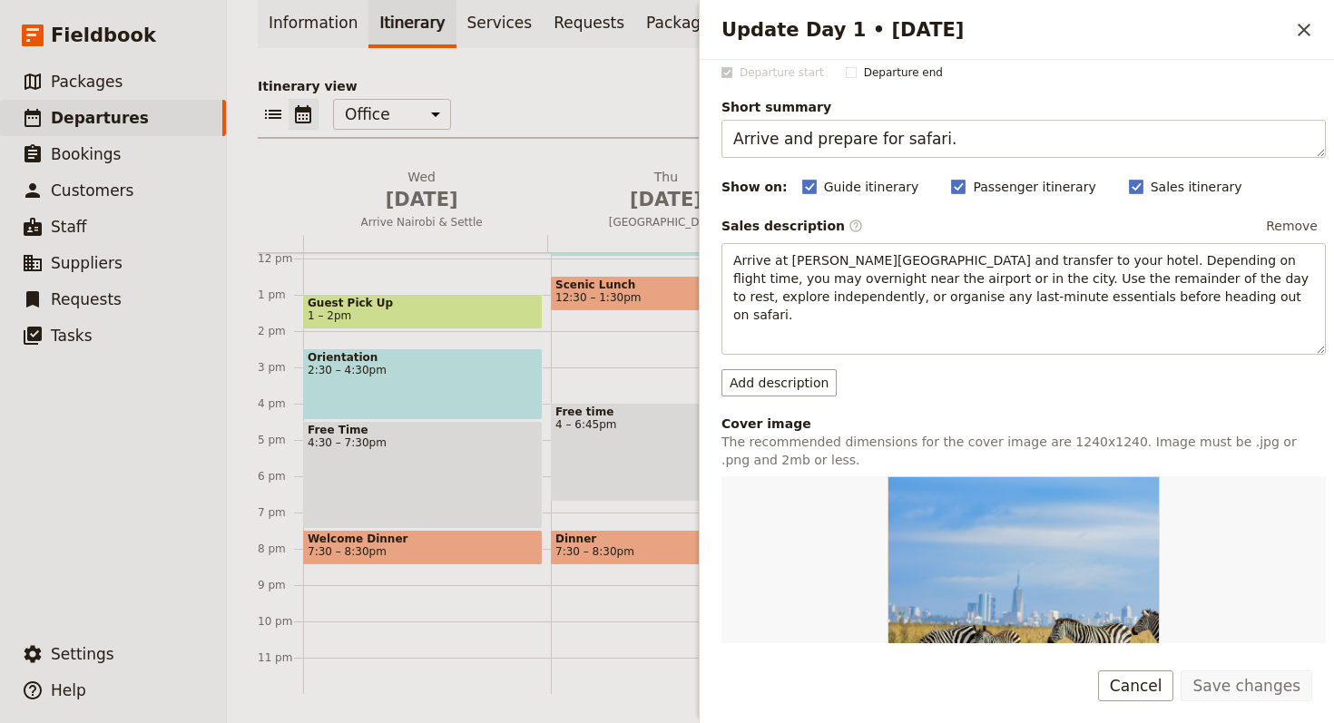
scroll to position [465, 0]
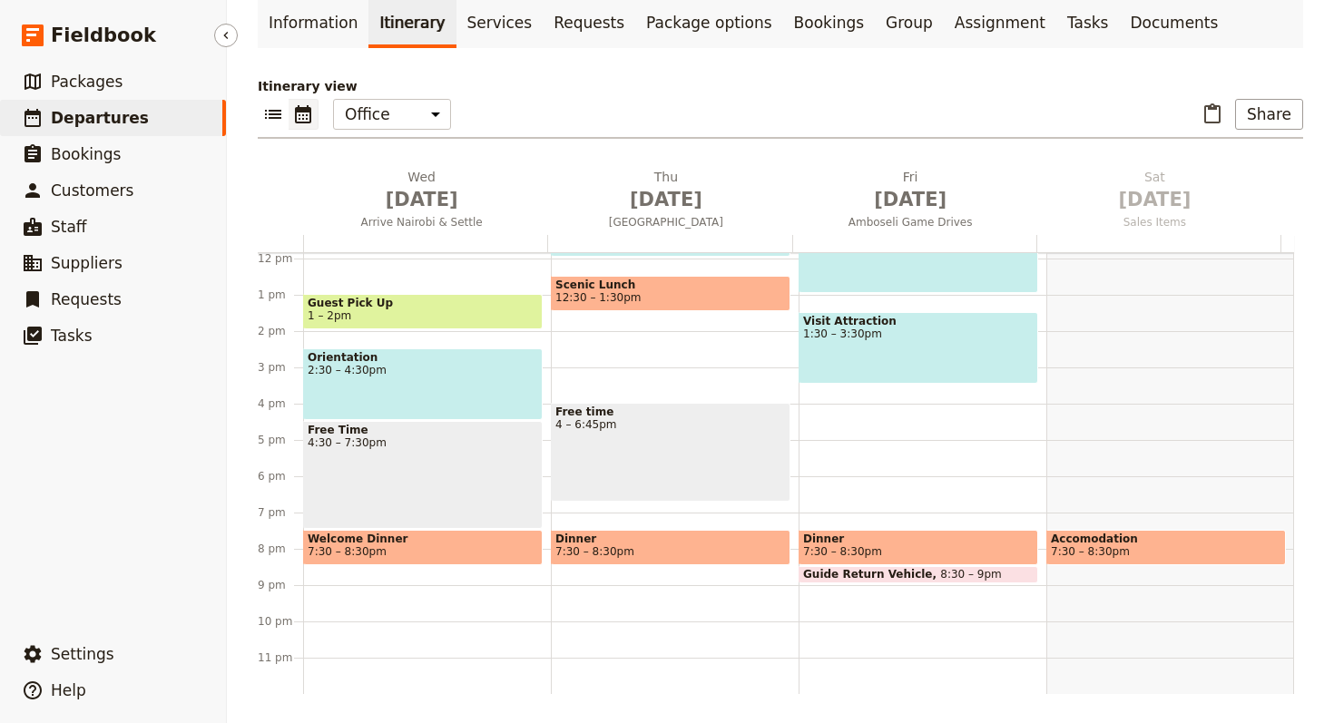
click at [133, 124] on link "​ Departures" at bounding box center [113, 118] width 226 height 36
select select "UPDATED_AT"
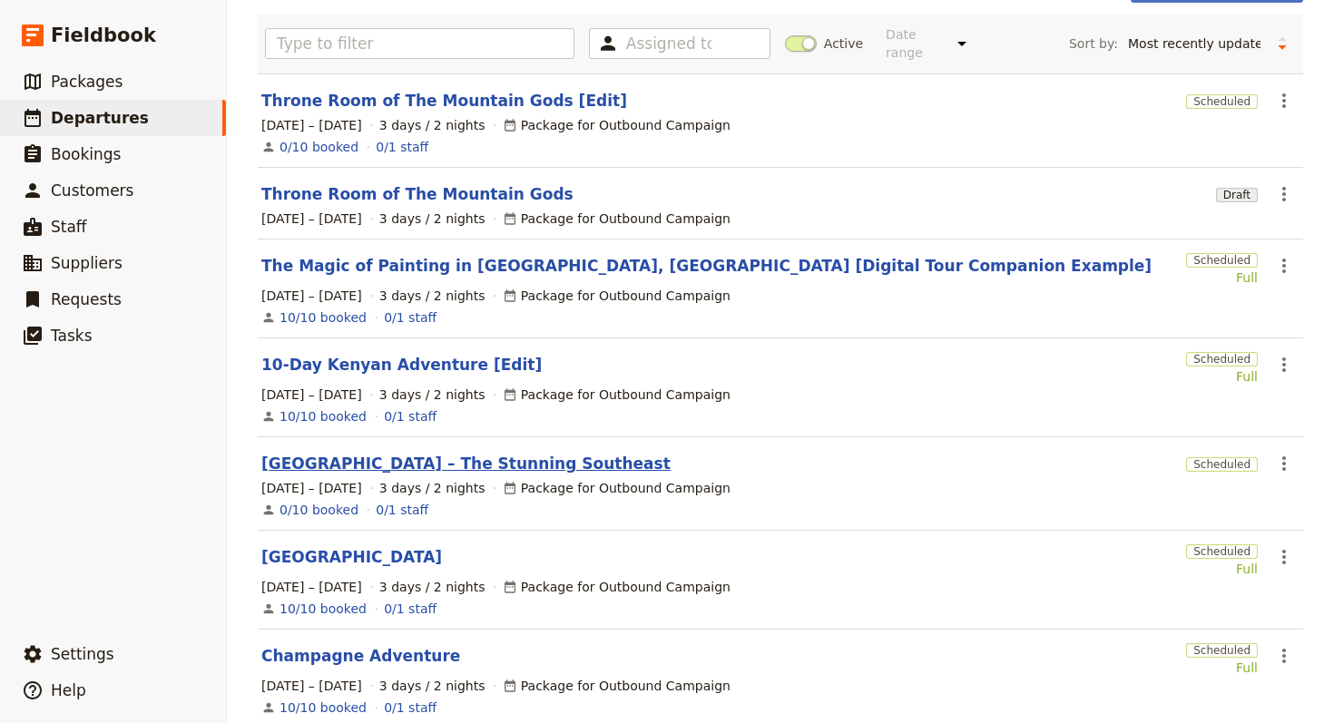
scroll to position [499, 0]
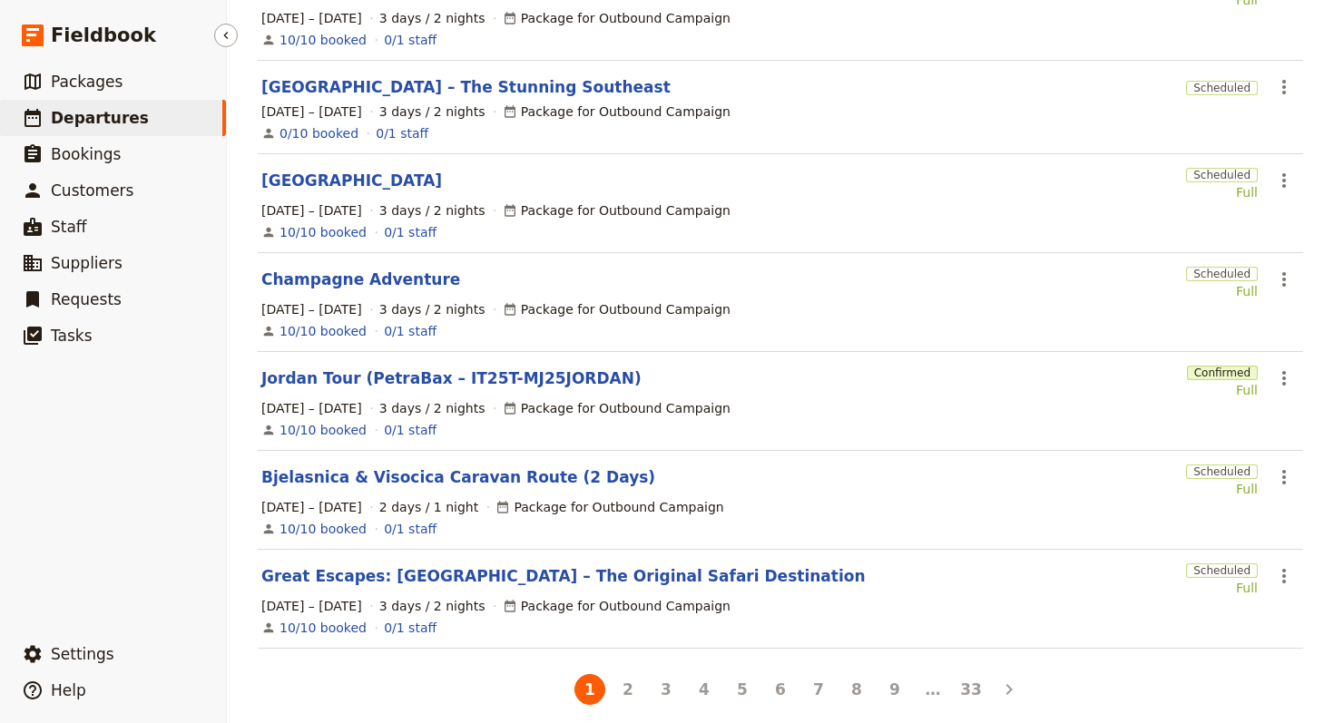
click at [111, 125] on span "Departures" at bounding box center [100, 118] width 98 height 18
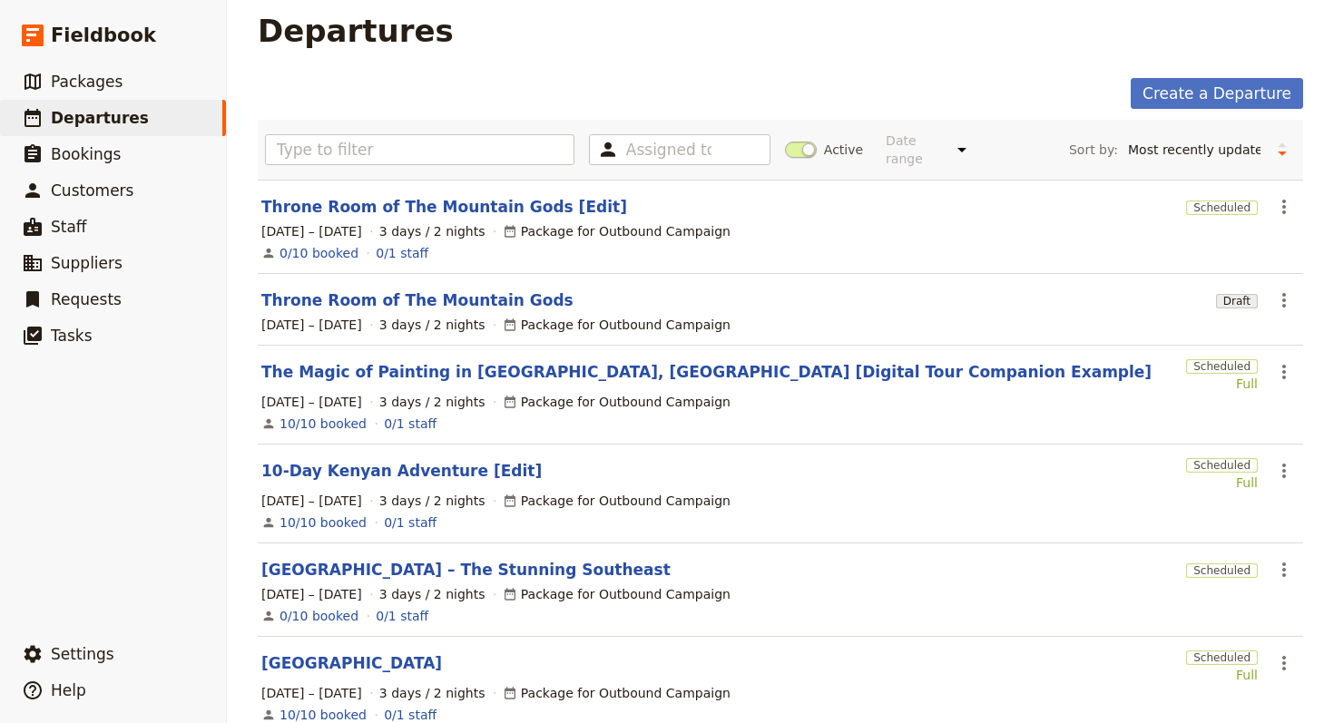
scroll to position [0, 0]
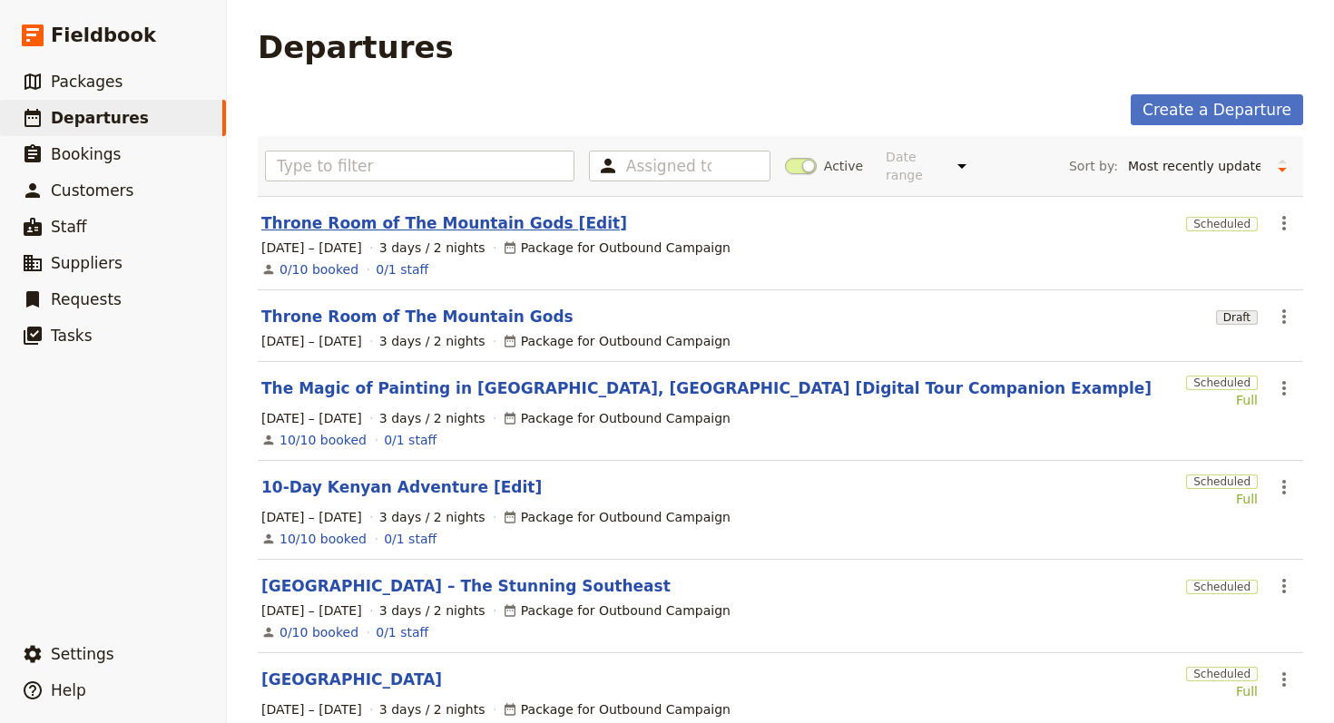
click at [381, 212] on link "Throne Room of The Mountain Gods [Edit]" at bounding box center [444, 223] width 366 height 22
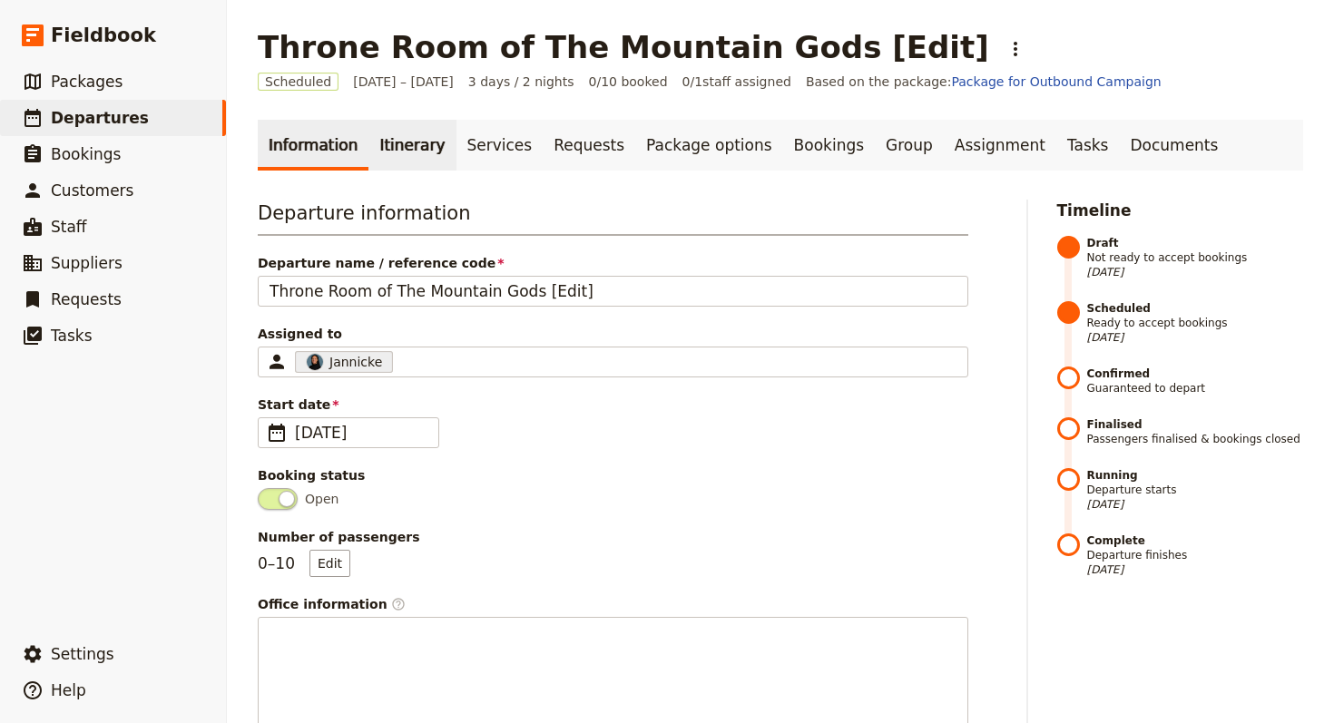
click at [386, 141] on link "Itinerary" at bounding box center [411, 145] width 87 height 51
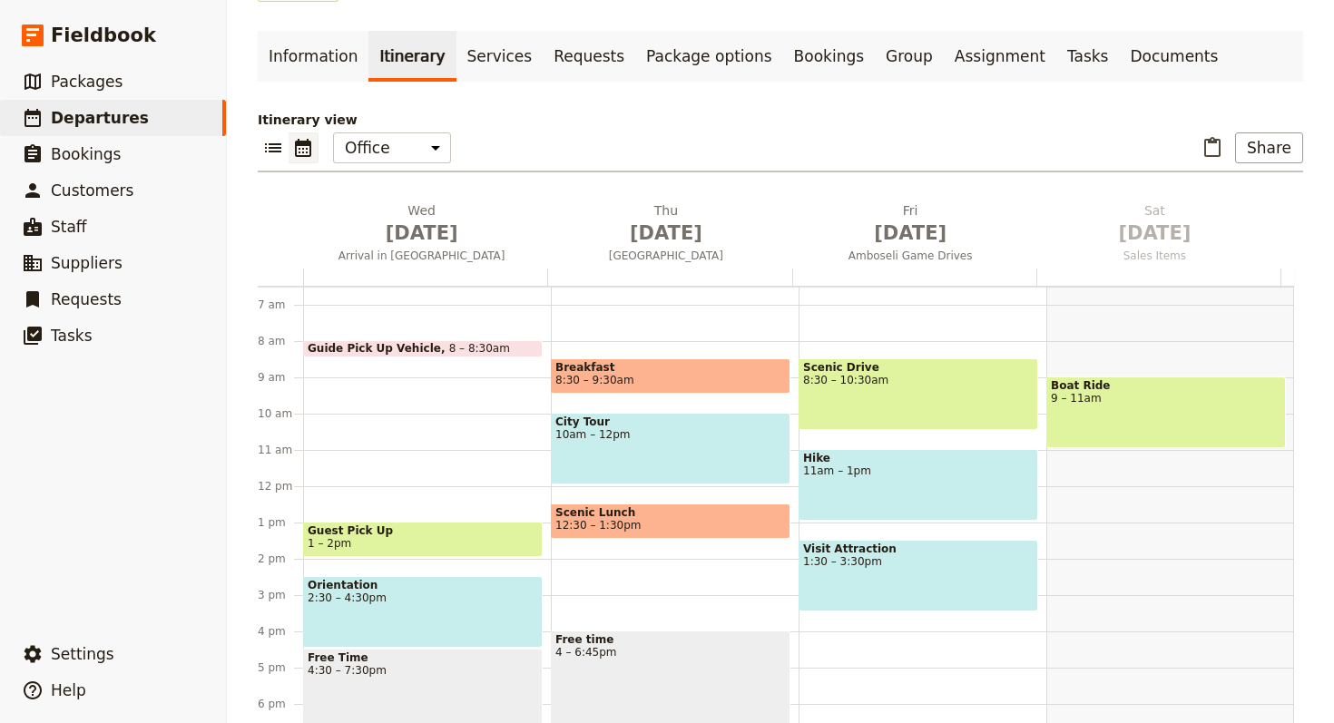
scroll to position [122, 0]
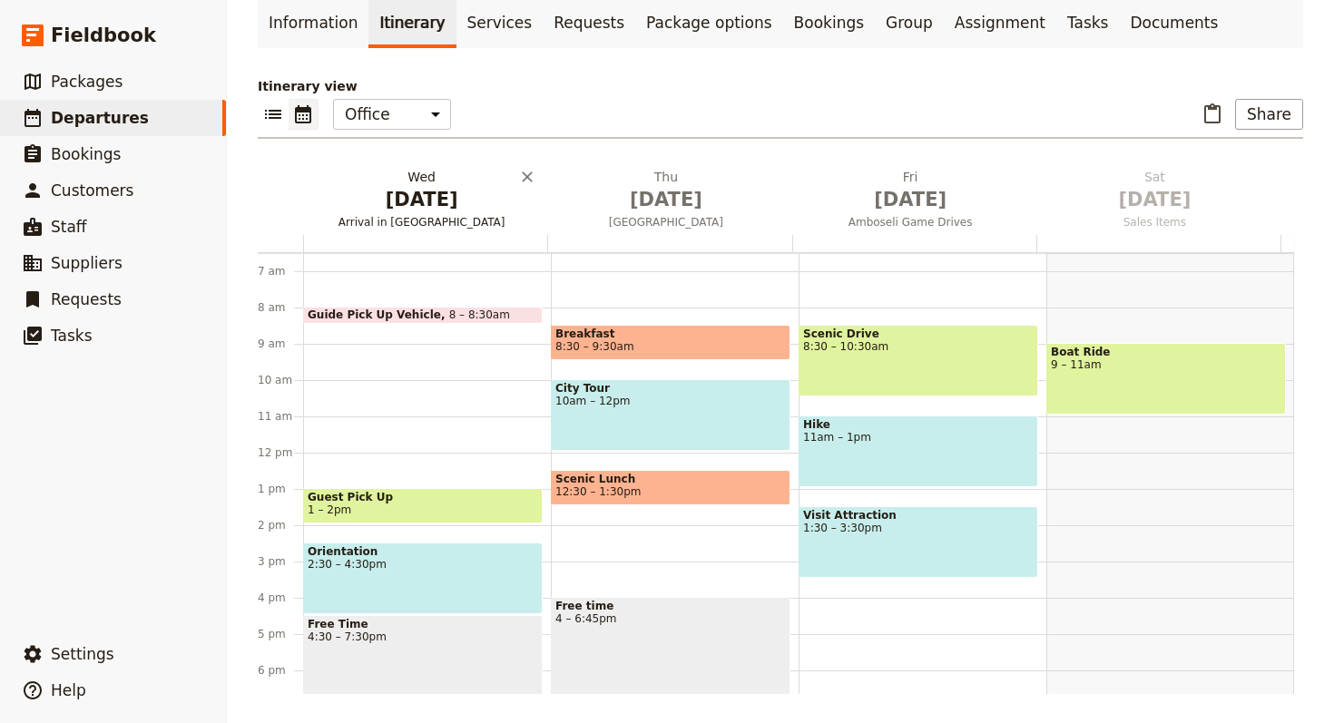
click at [424, 207] on span "[DATE]" at bounding box center [421, 199] width 222 height 27
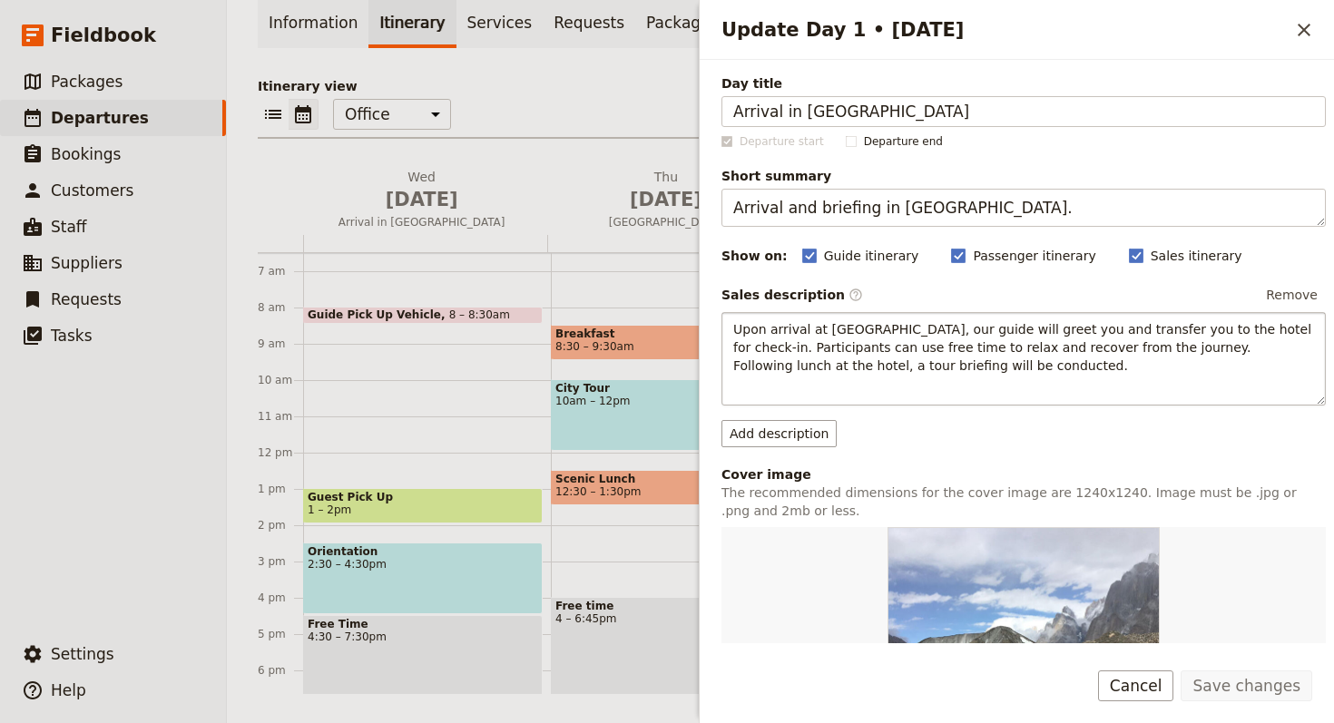
scroll to position [465, 0]
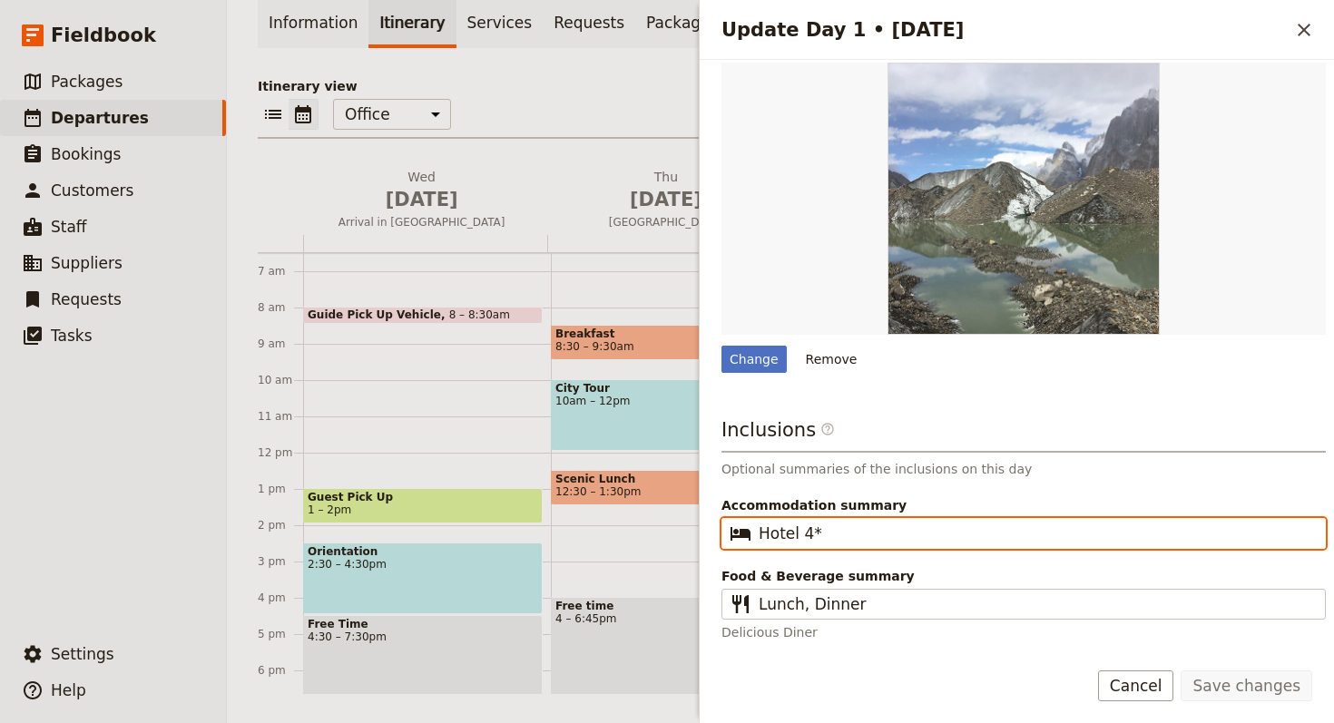
click at [835, 532] on input "Hotel 4*" at bounding box center [1035, 534] width 555 height 22
drag, startPoint x: 827, startPoint y: 533, endPoint x: 809, endPoint y: 532, distance: 17.3
click at [809, 532] on input "Hotel 4*" at bounding box center [1035, 534] width 555 height 22
paste input "★"
drag, startPoint x: 826, startPoint y: 535, endPoint x: 812, endPoint y: 536, distance: 13.6
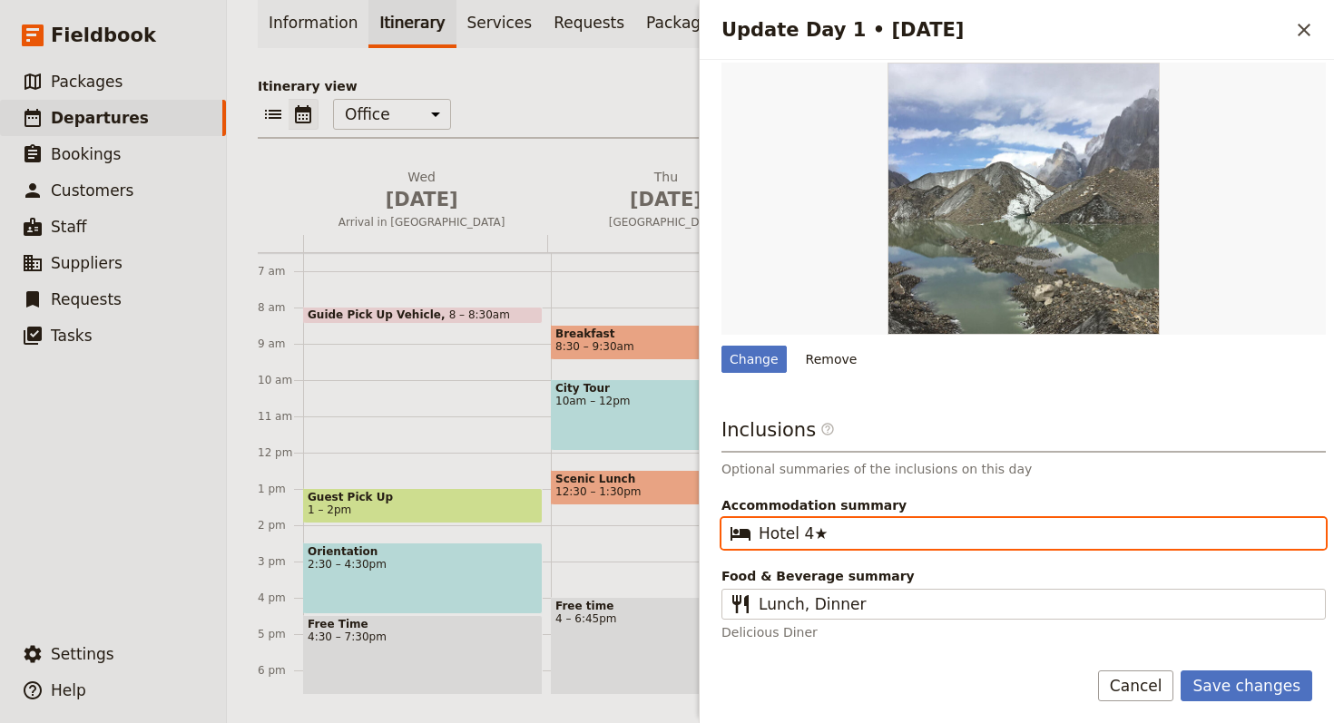
click at [812, 536] on input "Hotel 4★" at bounding box center [1035, 534] width 555 height 22
click at [766, 533] on input "Hotel 4" at bounding box center [1035, 534] width 555 height 22
click at [852, 534] on input "Hotel 4" at bounding box center [1035, 534] width 555 height 22
paste input "★"
click at [766, 533] on input "Hotel 4 ★" at bounding box center [1035, 534] width 555 height 22
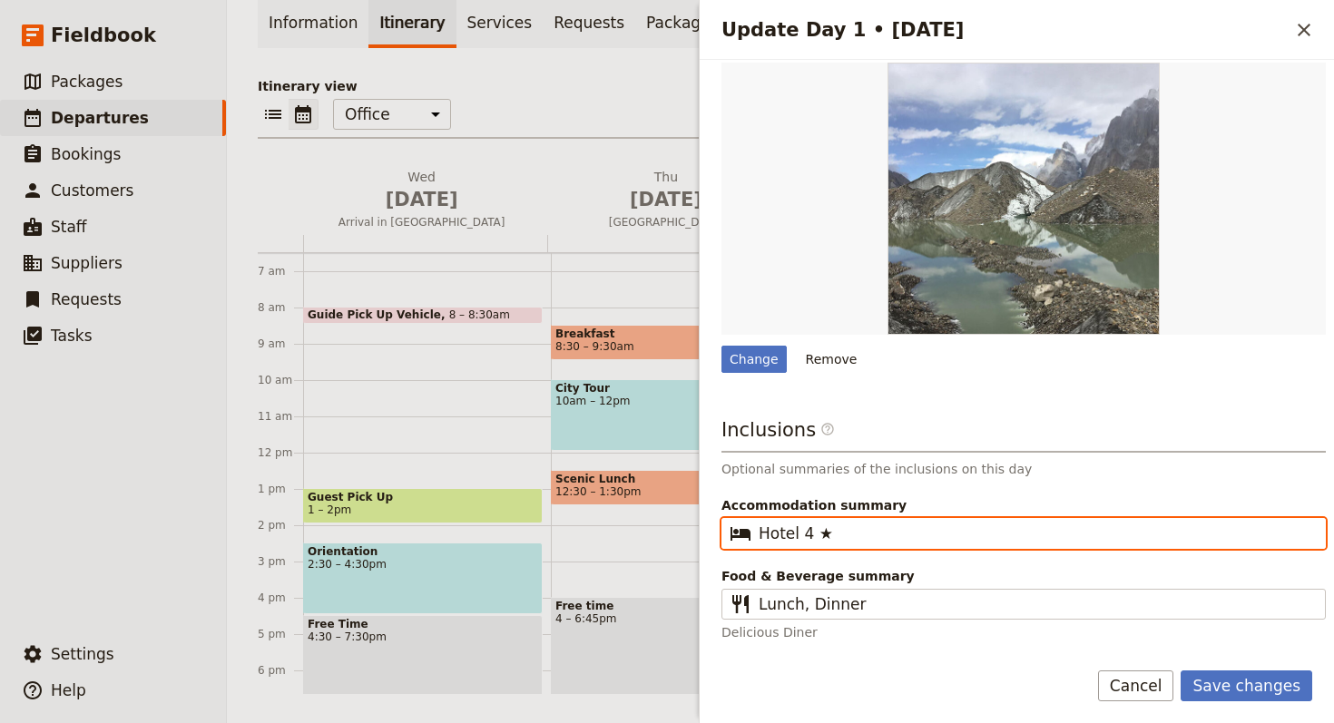
click at [766, 533] on input "Hotel 4 ★" at bounding box center [1035, 534] width 555 height 22
click at [905, 536] on input "4 ★" at bounding box center [1035, 534] width 555 height 22
paste input "Hotel"
type input "4 ★ Hotel"
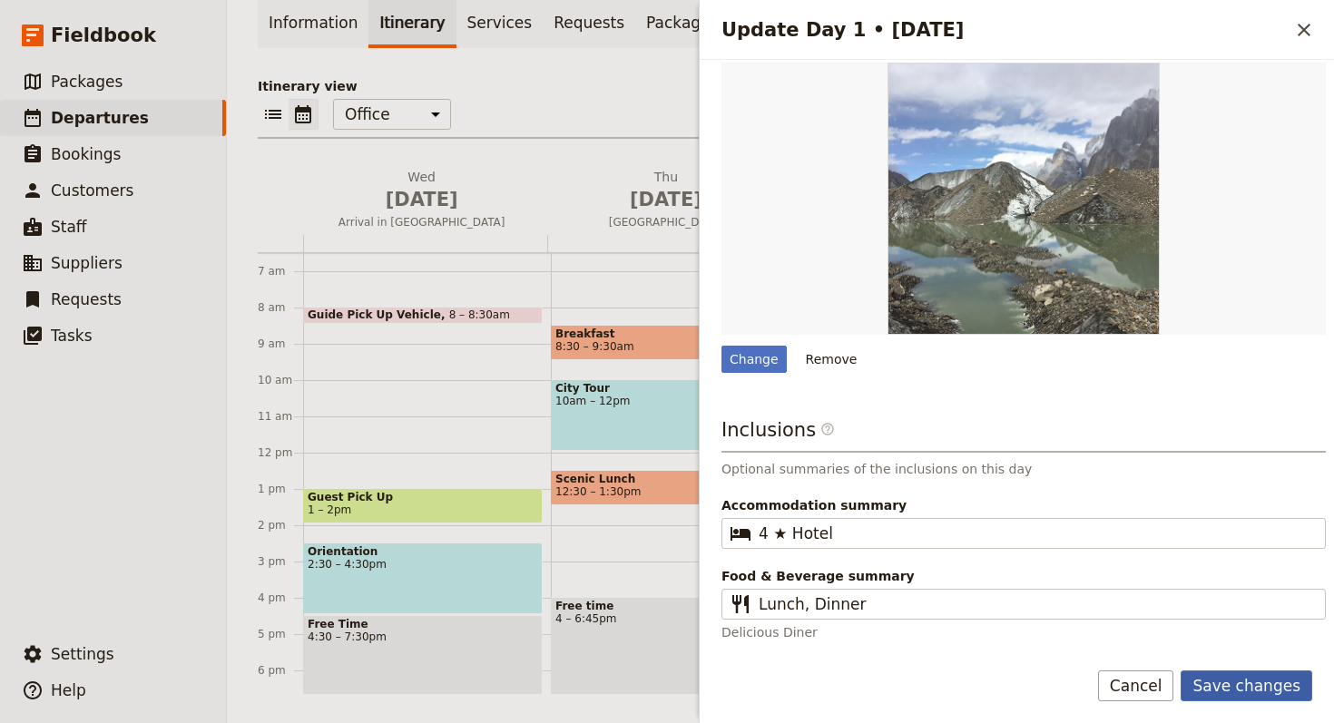
click at [1225, 686] on button "Save changes" at bounding box center [1246, 685] width 132 height 31
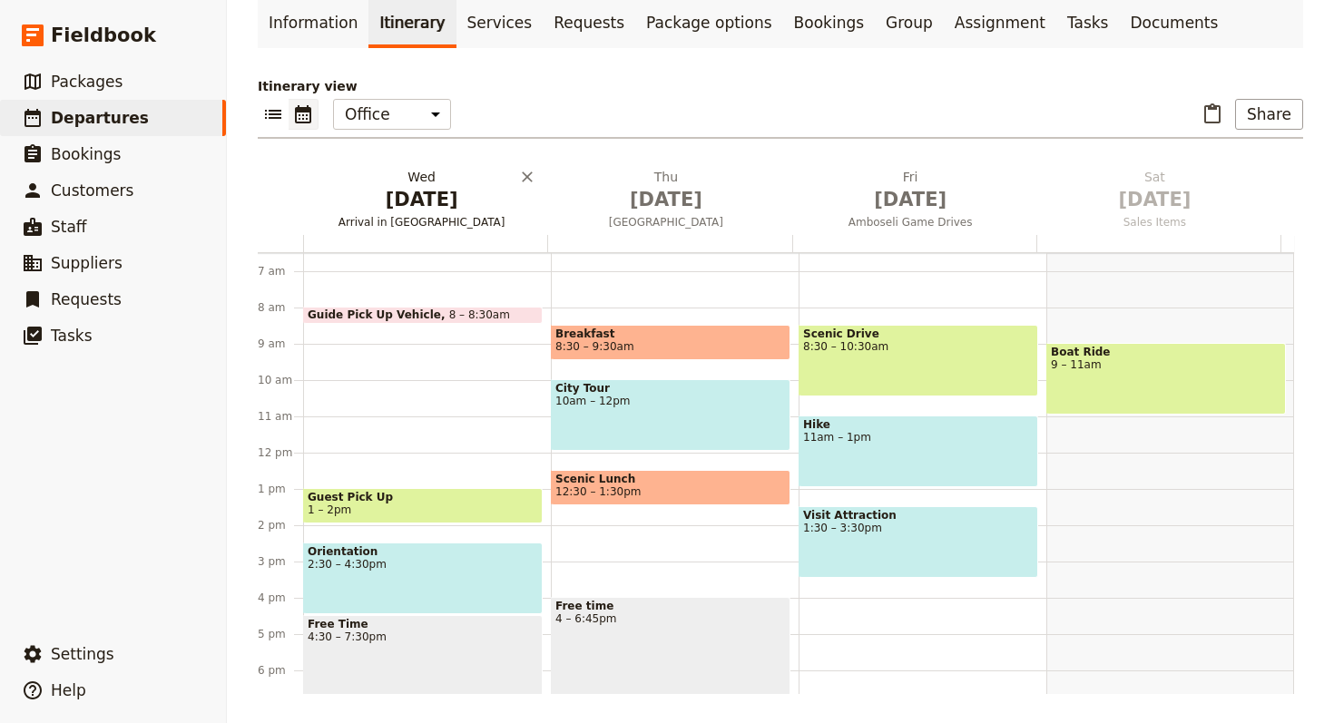
click at [435, 195] on span "[DATE]" at bounding box center [421, 199] width 222 height 27
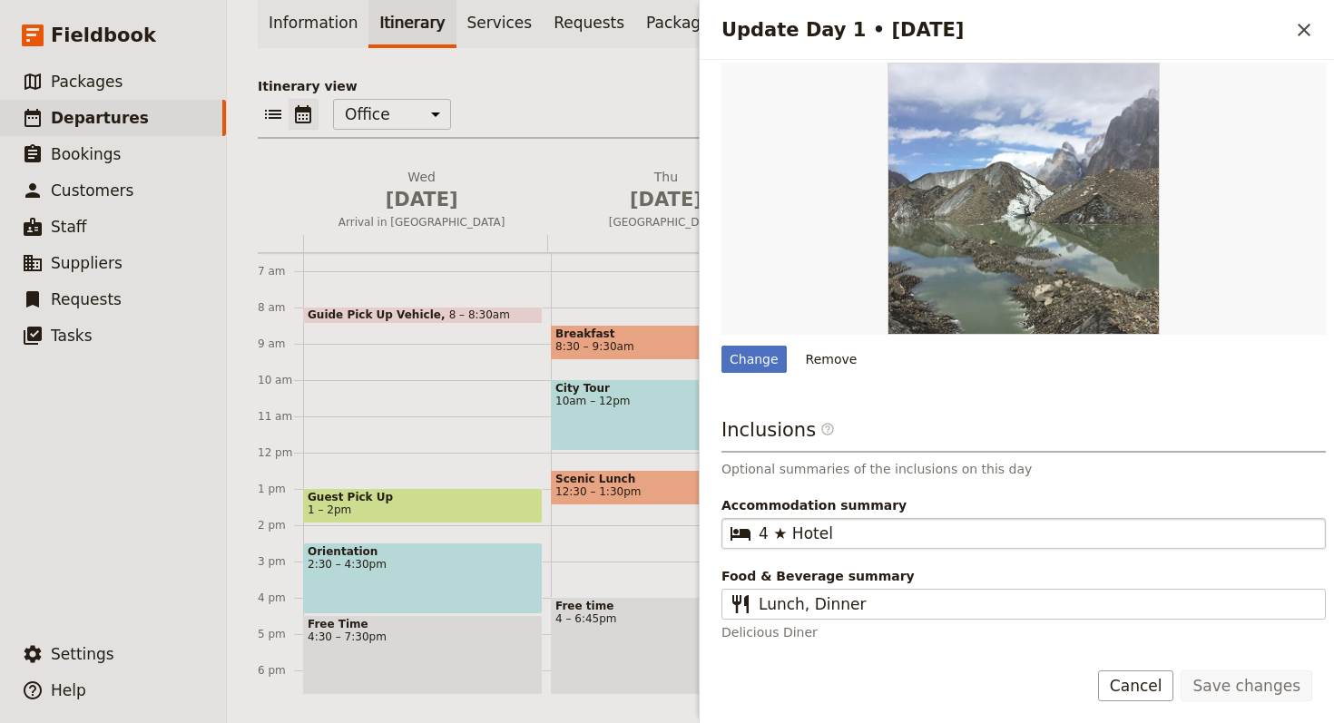
click at [866, 520] on fieldset "​ 4 ★ Hotel" at bounding box center [1023, 533] width 604 height 31
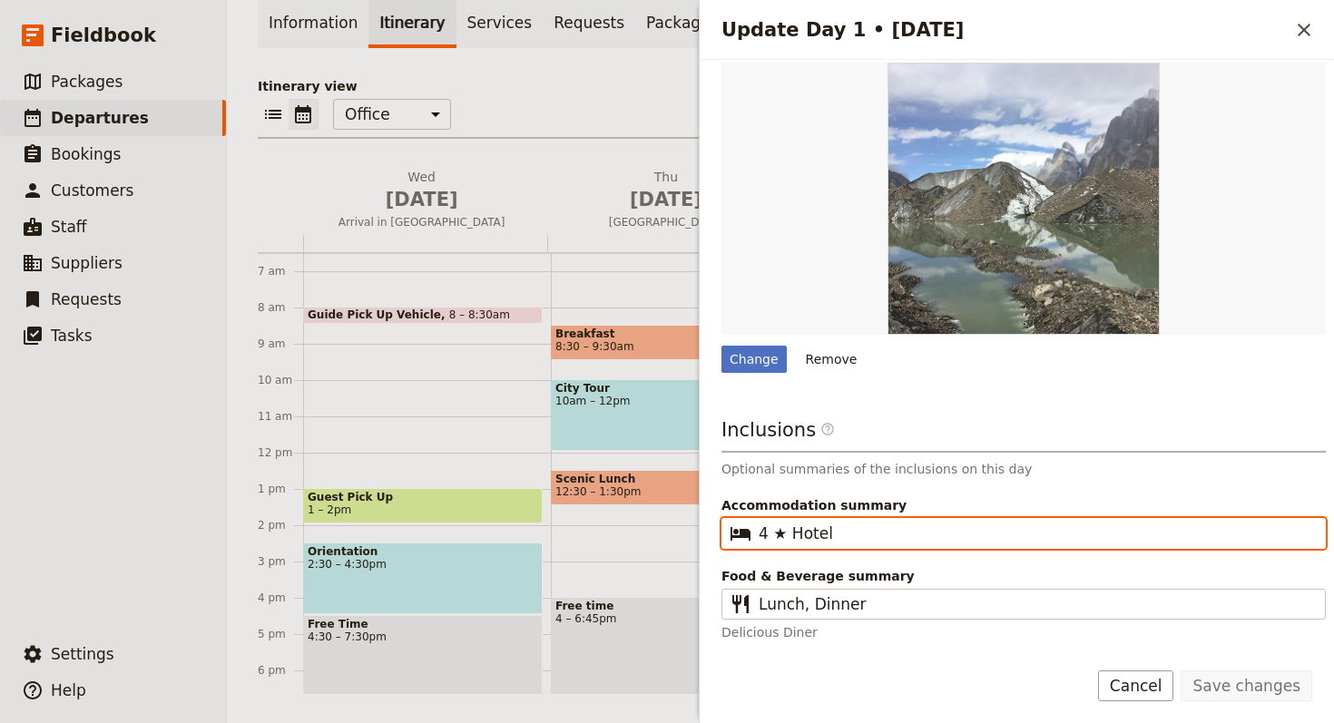
click at [866, 523] on input "4 ★ Hotel" at bounding box center [1035, 534] width 555 height 22
click at [861, 529] on input "4 ★ Hotel" at bounding box center [1035, 534] width 555 height 22
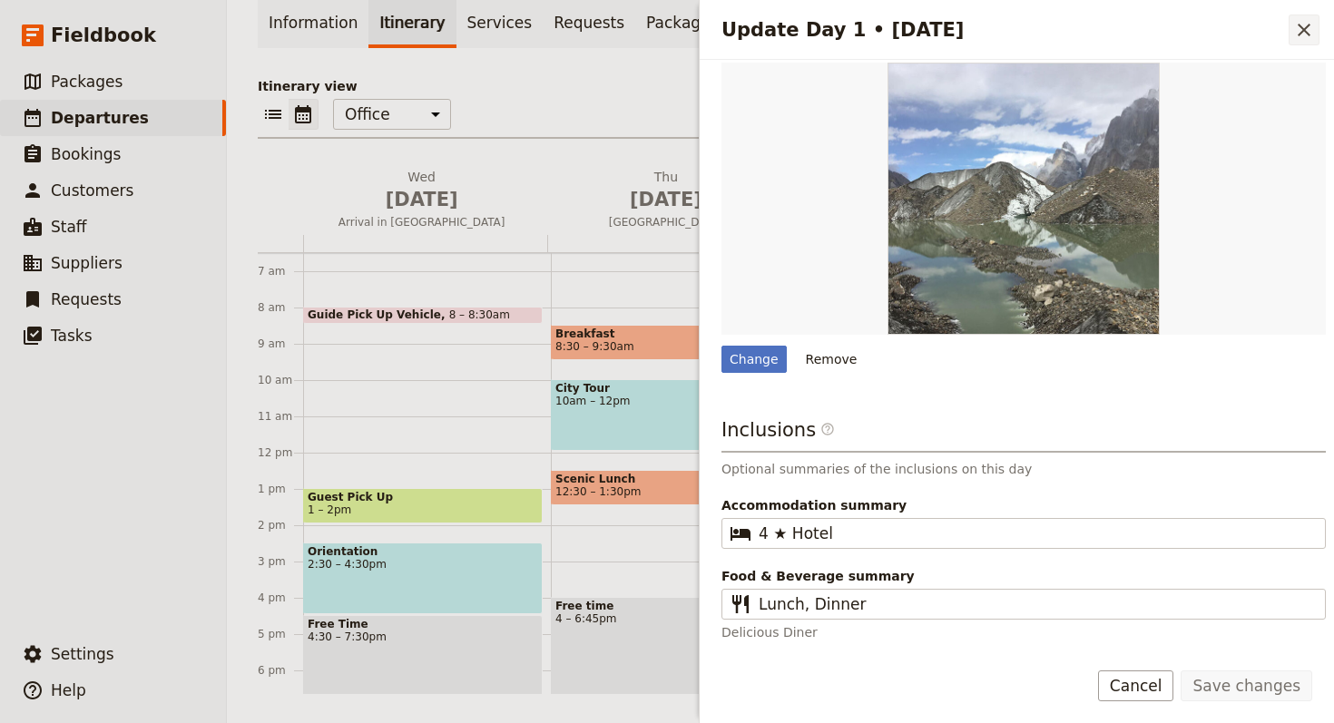
click at [1310, 42] on button "​" at bounding box center [1303, 30] width 31 height 31
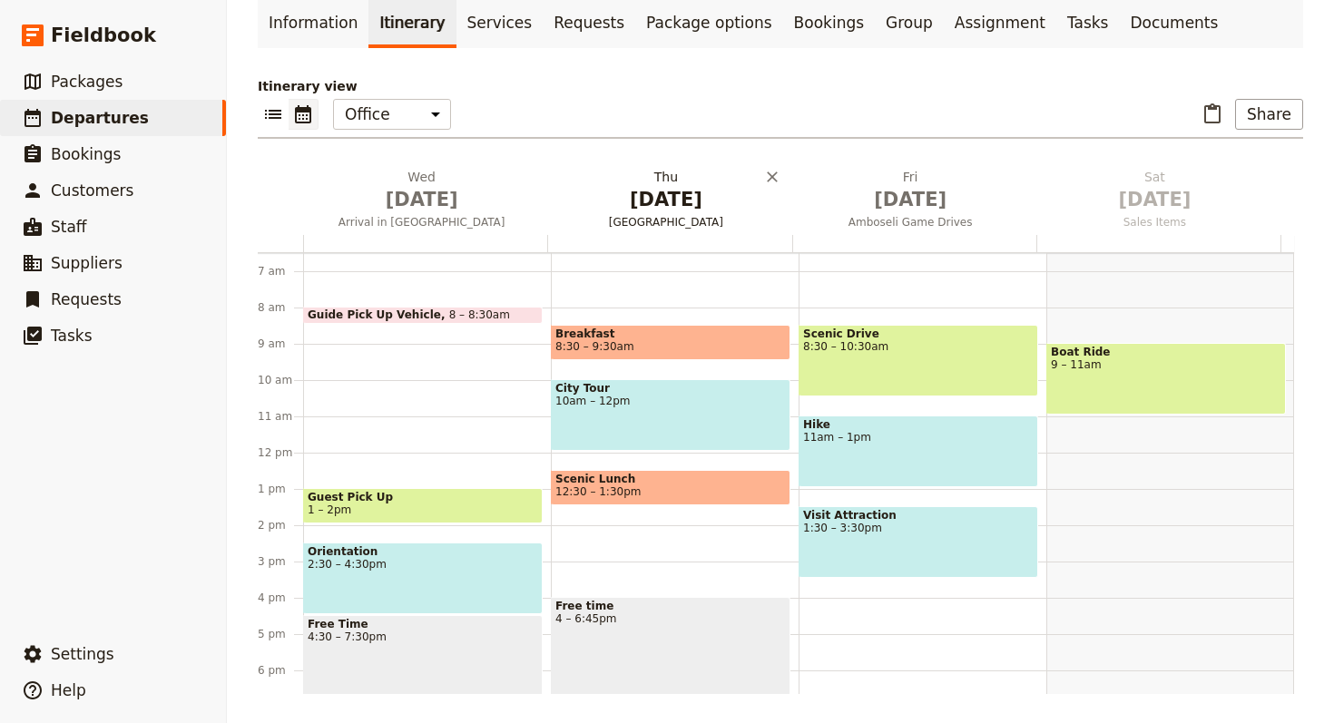
click at [703, 177] on h2 "Thu Oct 2 Amboseli National Park" at bounding box center [665, 190] width 222 height 45
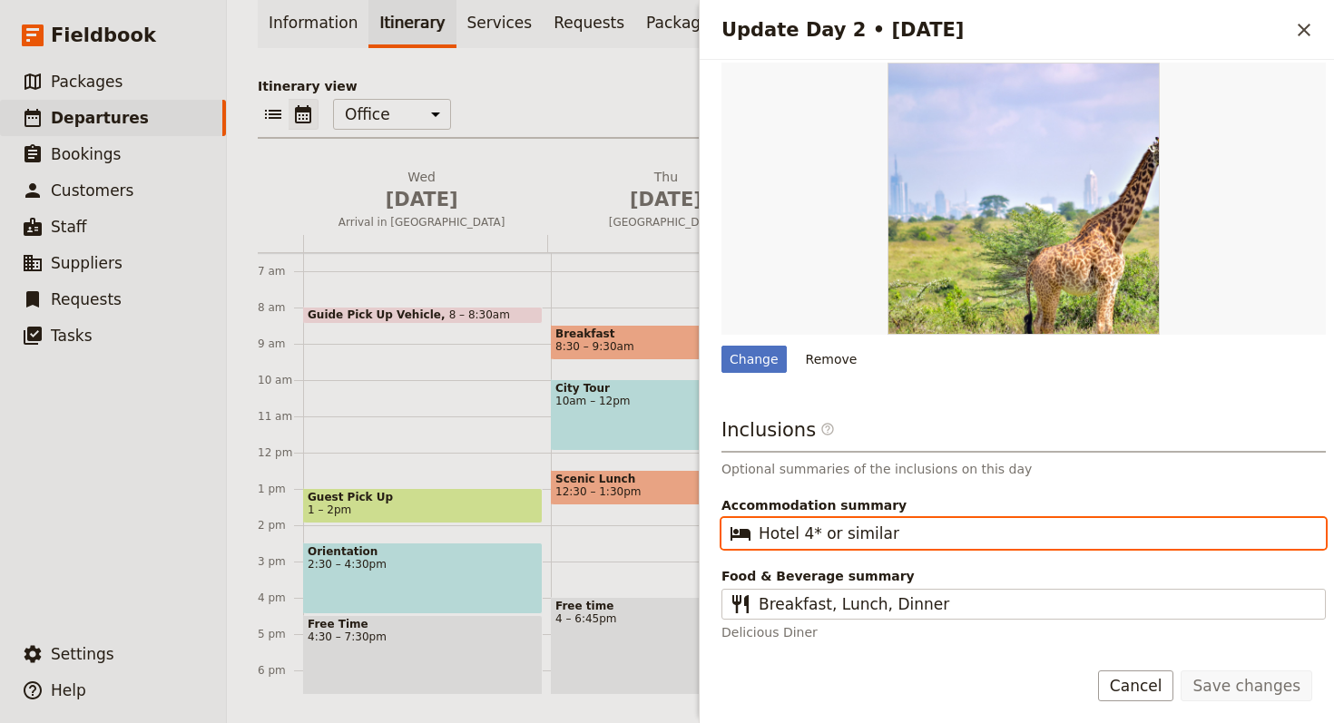
click at [890, 527] on input "Hotel 4* or similar" at bounding box center [1035, 534] width 555 height 22
click at [890, 528] on input "Hotel 4* or similar" at bounding box center [1035, 534] width 555 height 22
click at [771, 532] on input "Hotel 4* or similar" at bounding box center [1035, 534] width 555 height 22
drag, startPoint x: 817, startPoint y: 534, endPoint x: 727, endPoint y: 532, distance: 90.8
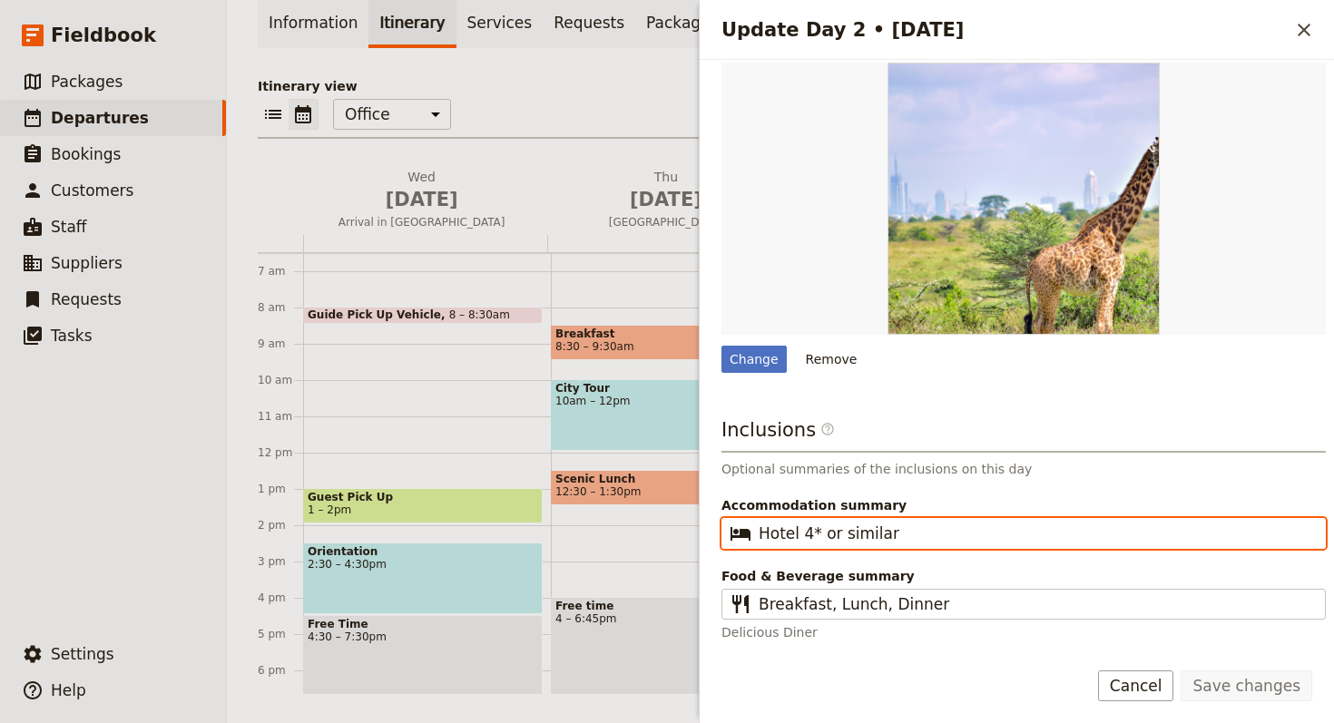
click at [725, 532] on fieldset "​ Hotel 4* or similar" at bounding box center [1023, 533] width 604 height 31
paste input "4 ★ Hotel"
type input "4 ★ Hotel or similar"
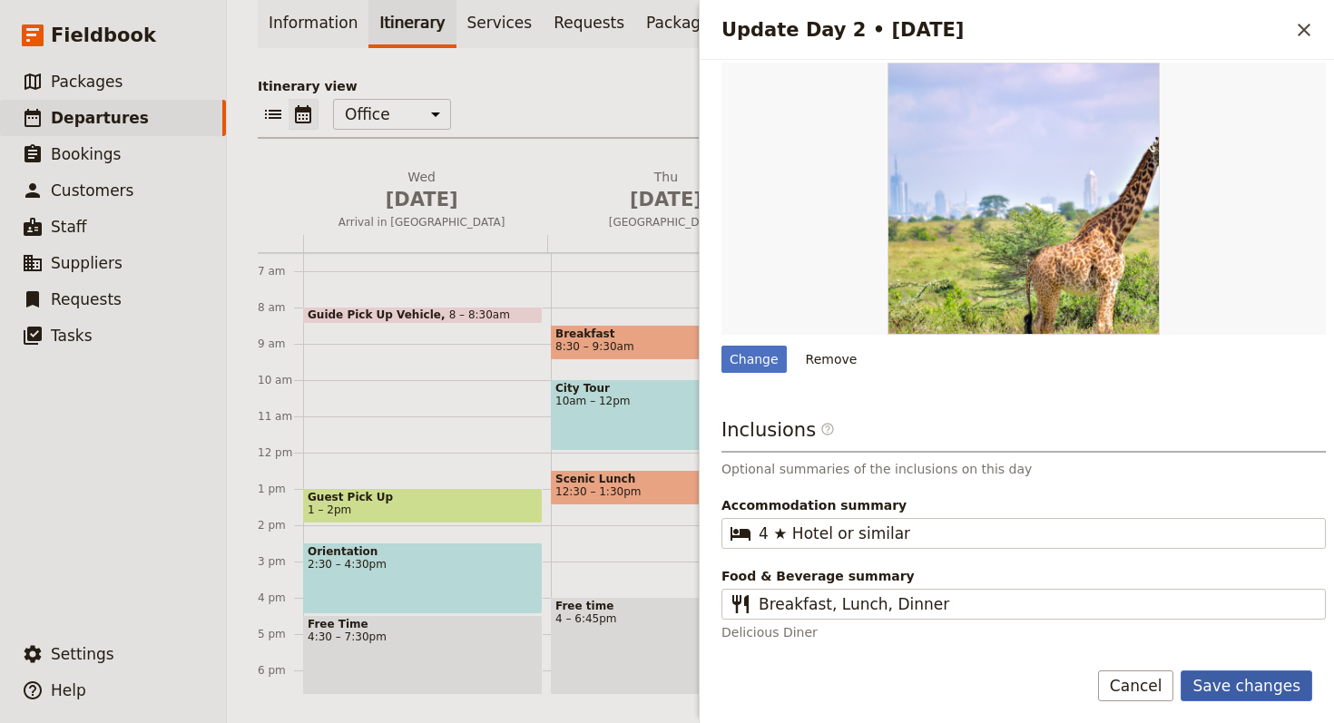
click at [1272, 680] on button "Save changes" at bounding box center [1246, 685] width 132 height 31
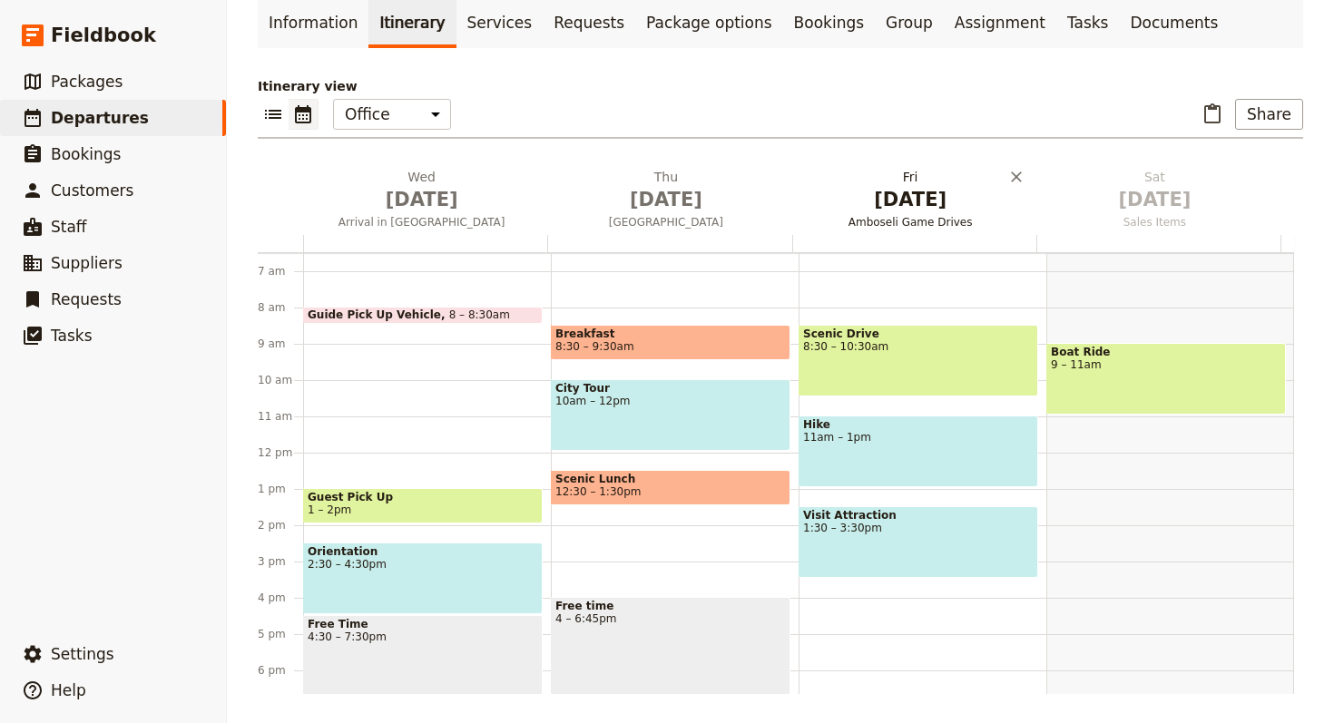
click at [884, 198] on span "[DATE]" at bounding box center [910, 199] width 222 height 27
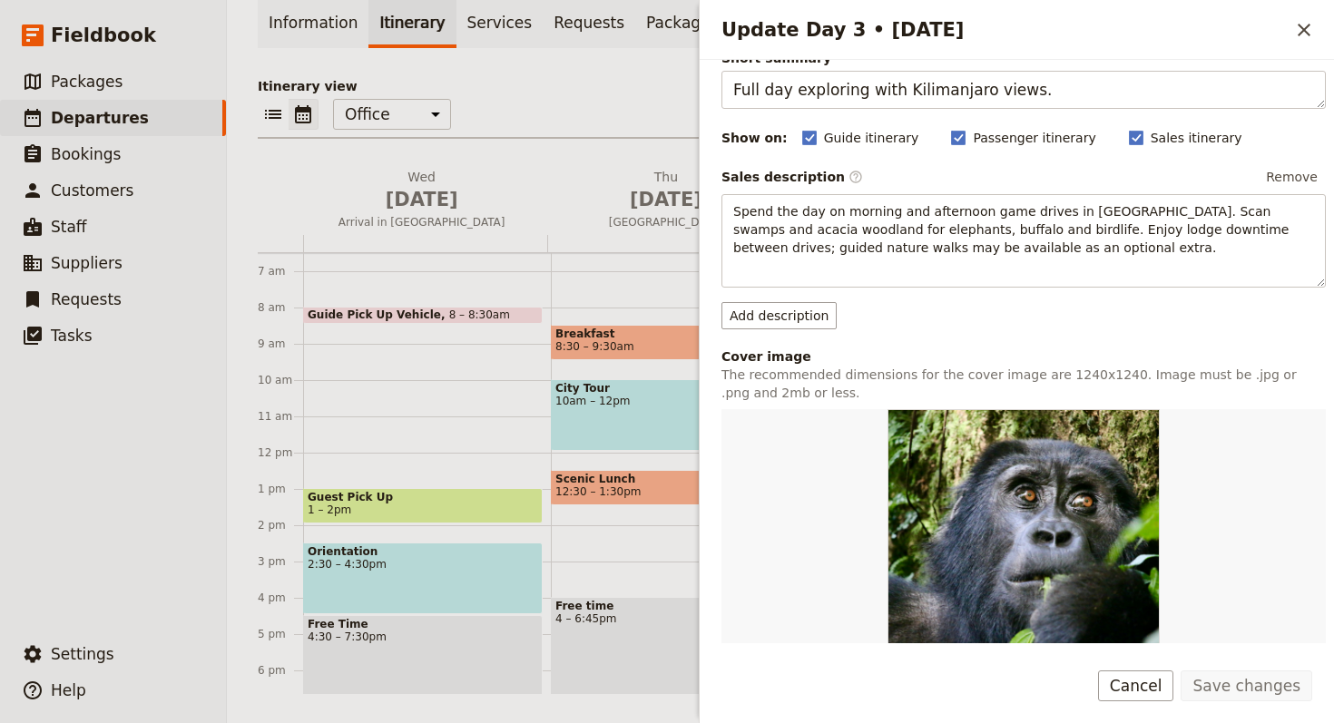
scroll to position [486, 0]
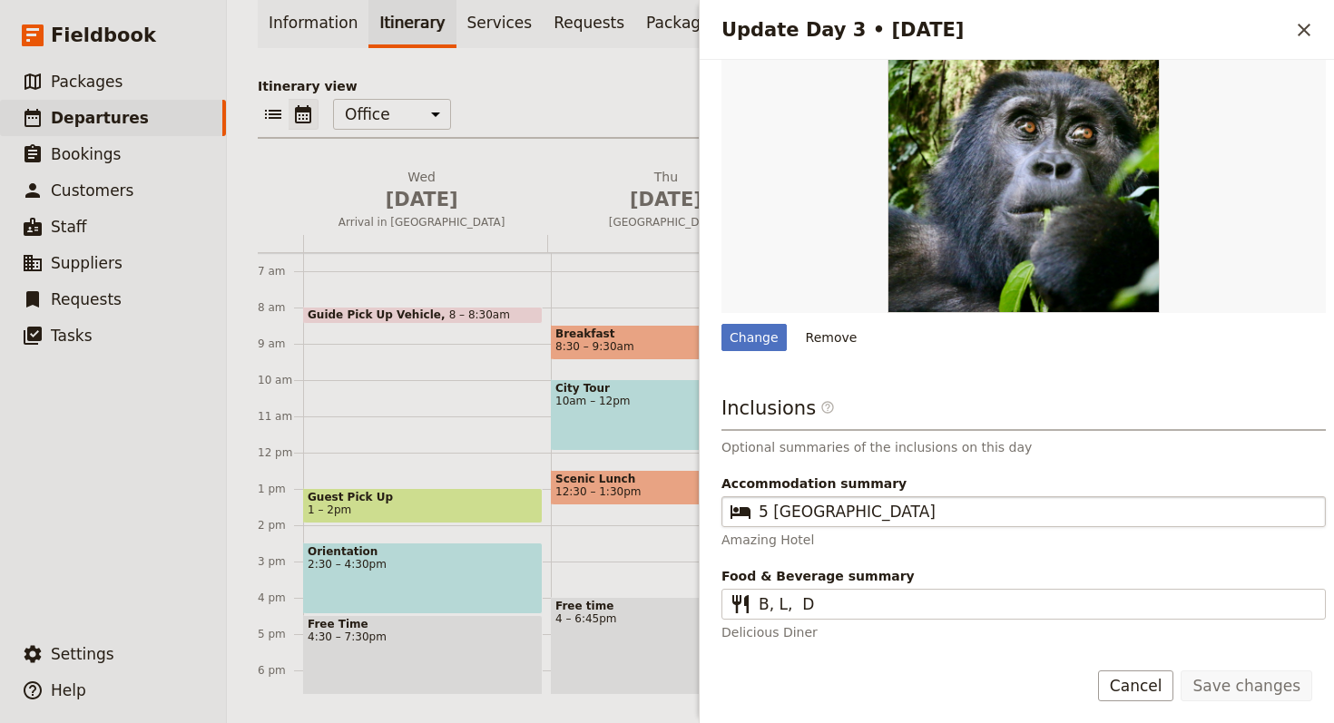
click at [756, 514] on fieldset "​ 5 Star Hotel" at bounding box center [1023, 511] width 604 height 31
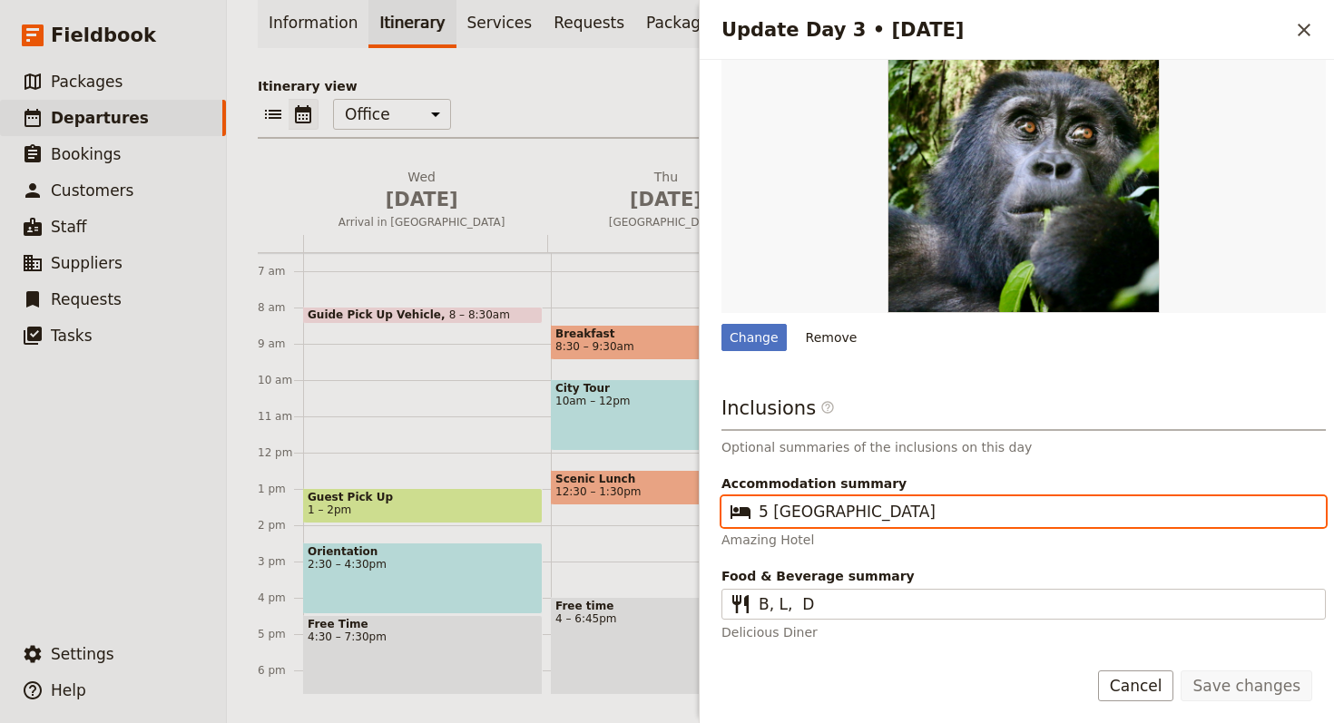
click at [758, 514] on input "5 Star Hotel" at bounding box center [1035, 512] width 555 height 22
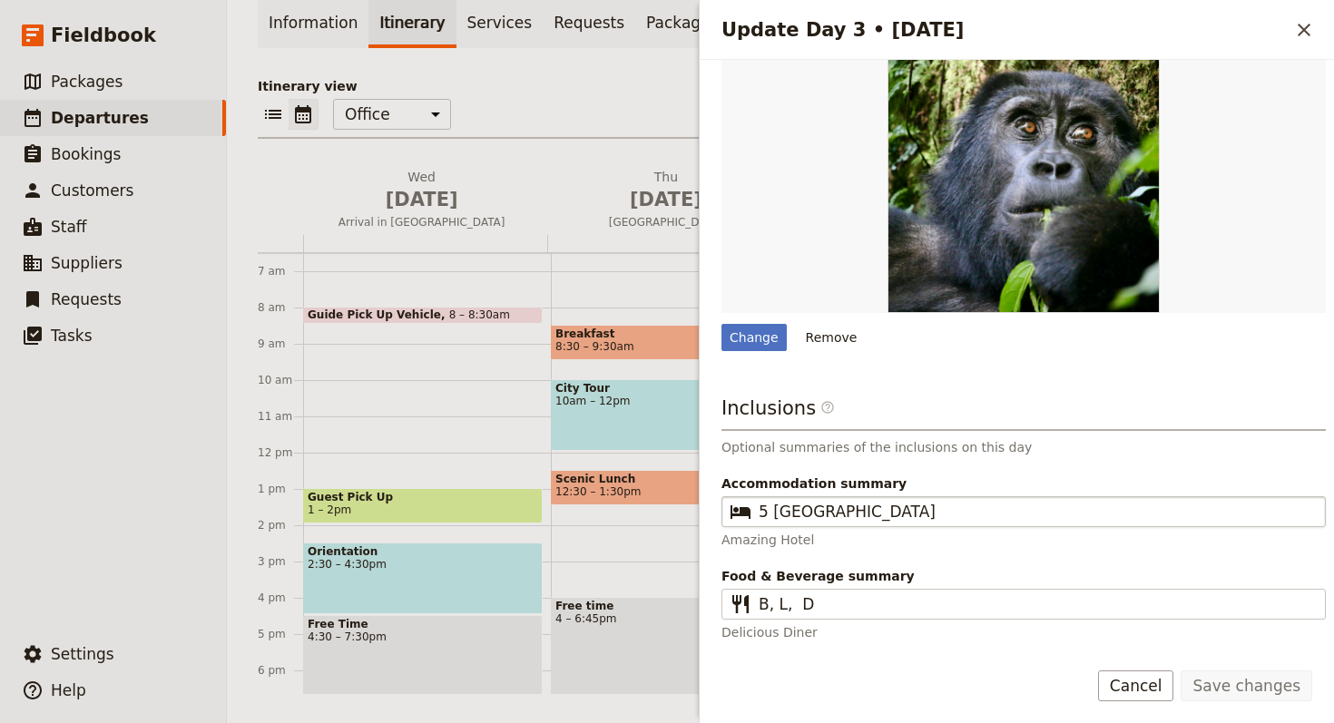
click at [757, 514] on fieldset "​ 5 Star Hotel" at bounding box center [1023, 511] width 604 height 31
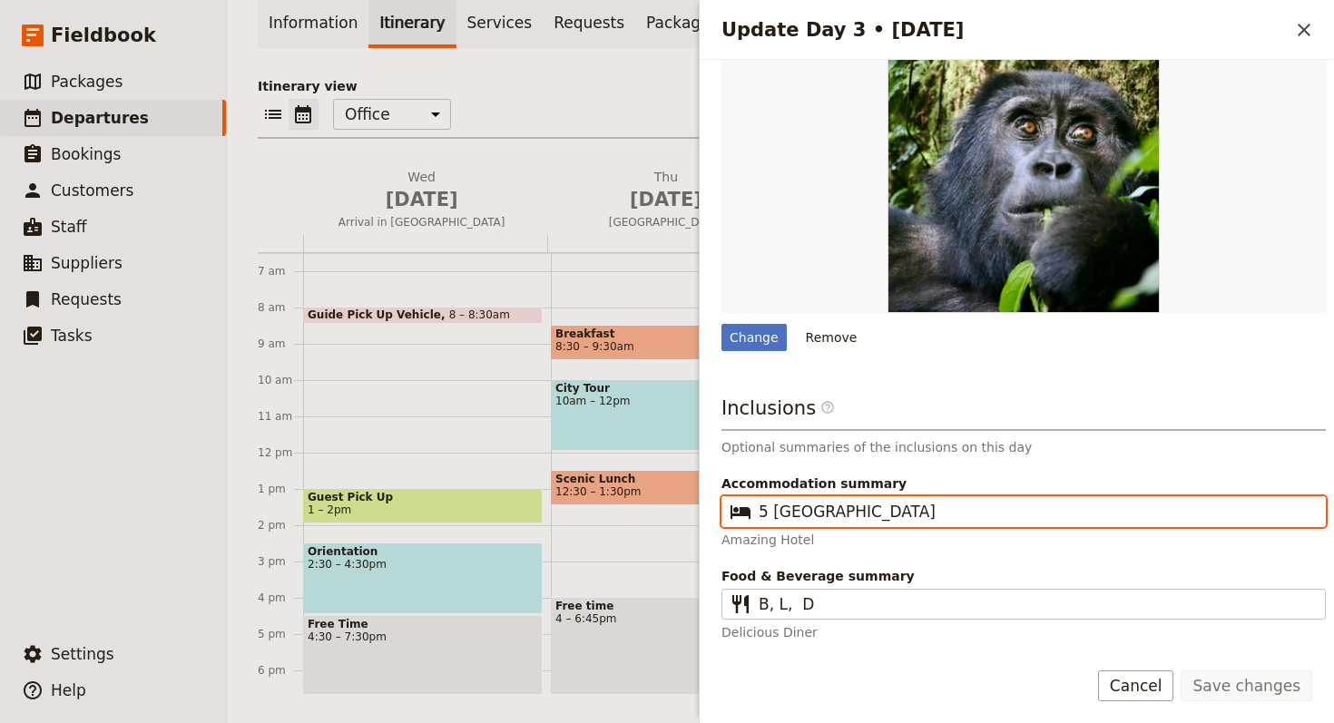
click at [758, 514] on input "5 Star Hotel" at bounding box center [1035, 512] width 555 height 22
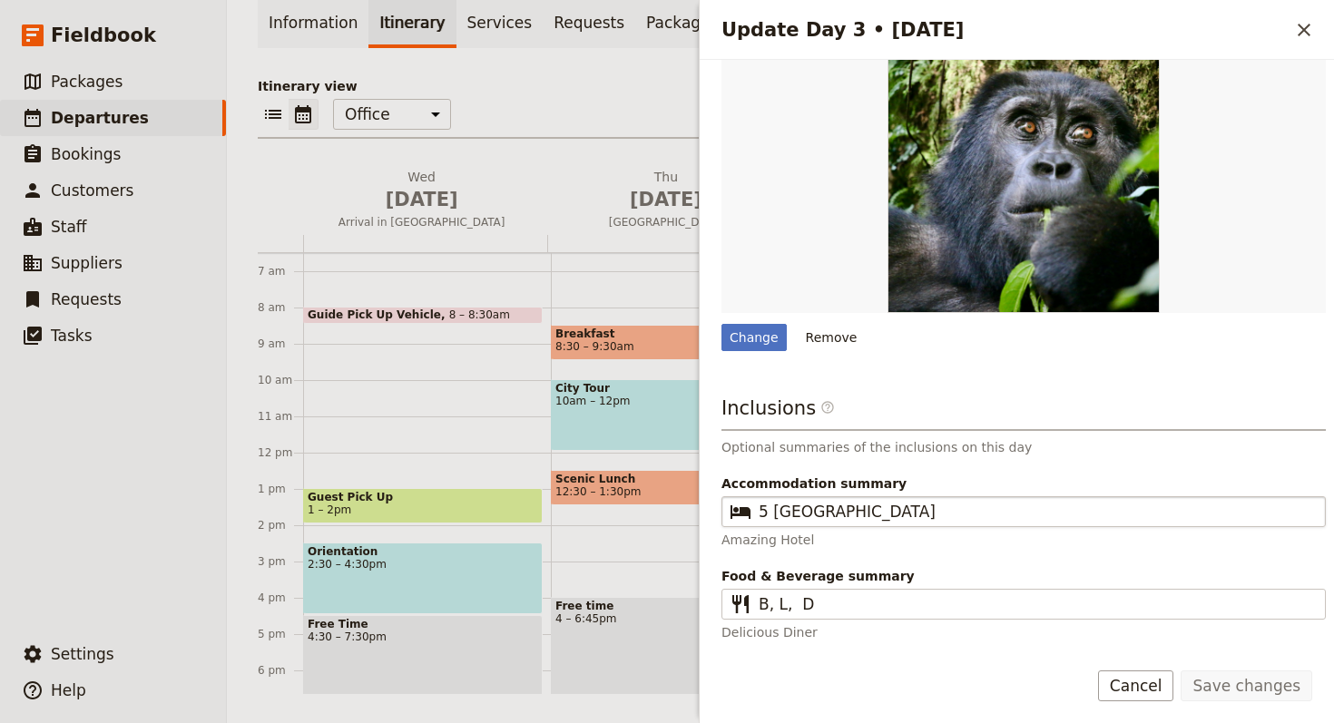
click at [757, 514] on fieldset "​ 5 Star Hotel" at bounding box center [1023, 511] width 604 height 31
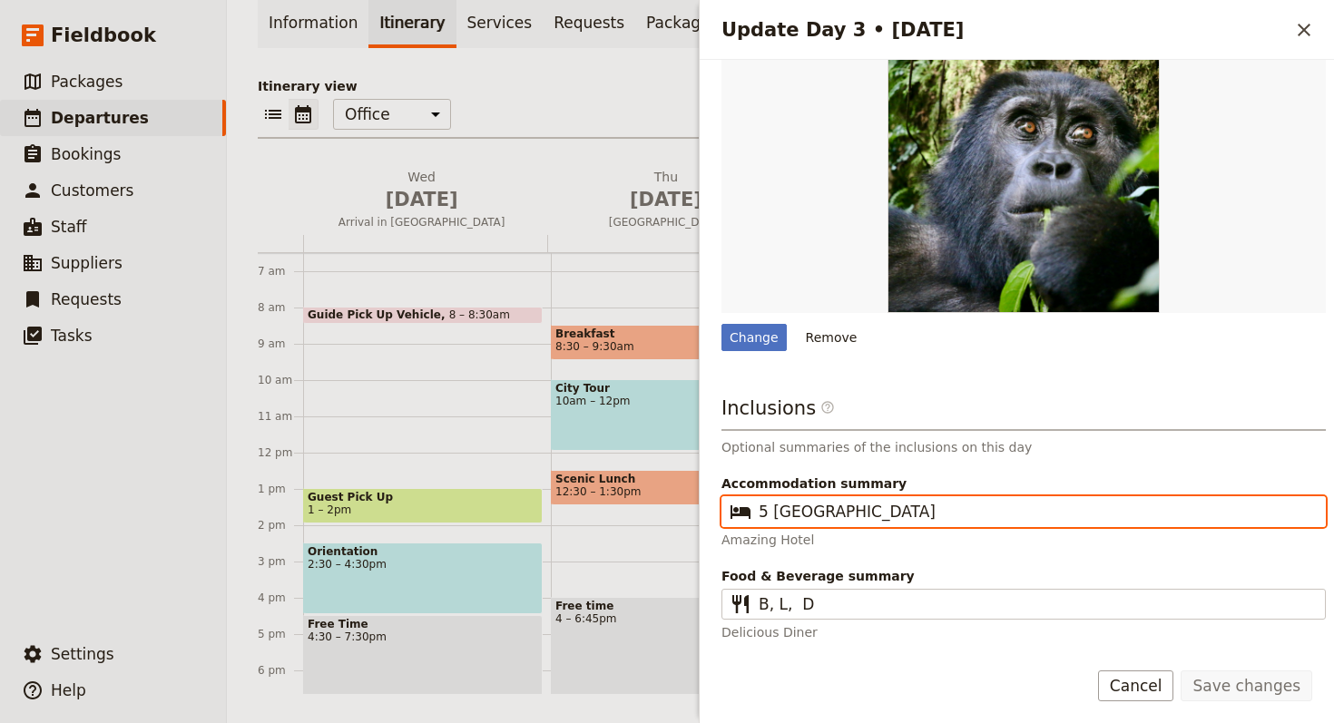
click at [758, 514] on input "5 Star Hotel" at bounding box center [1035, 512] width 555 height 22
click at [767, 504] on input "5 Star Hotel" at bounding box center [1035, 512] width 555 height 22
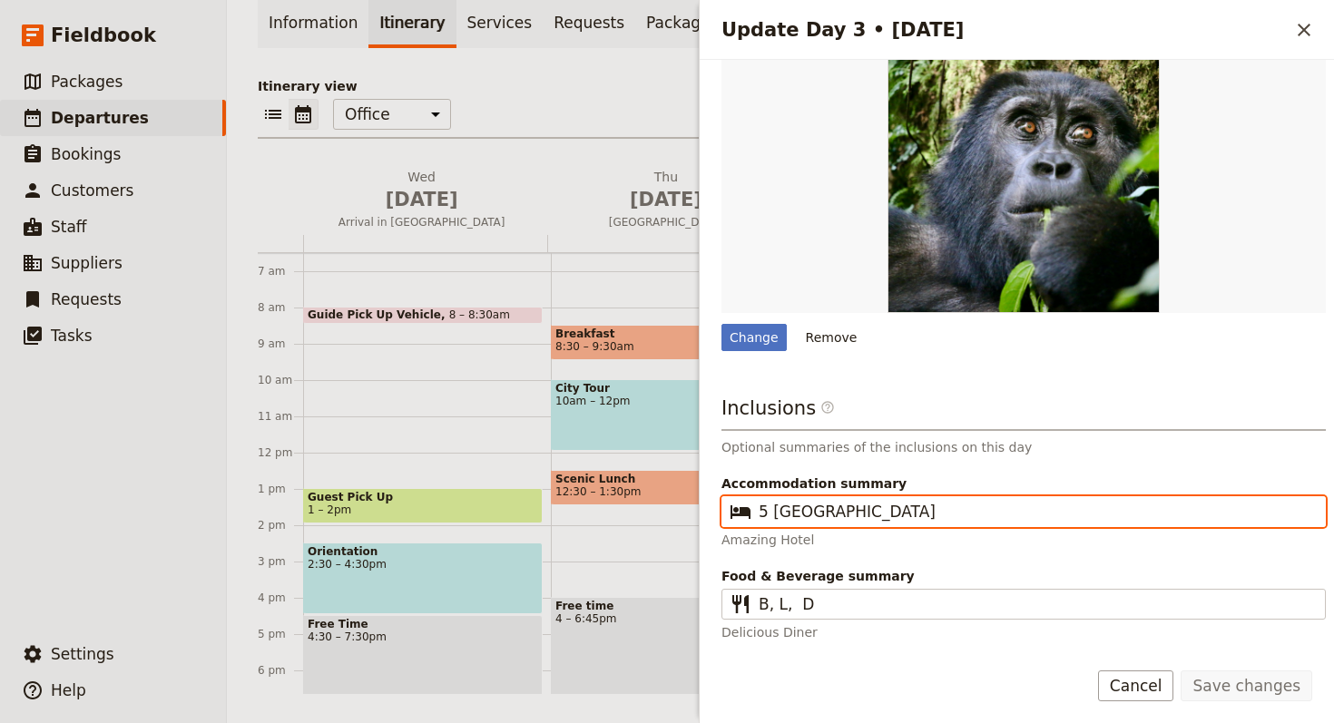
paste input "4 ★"
type input "4 ★ Hotel"
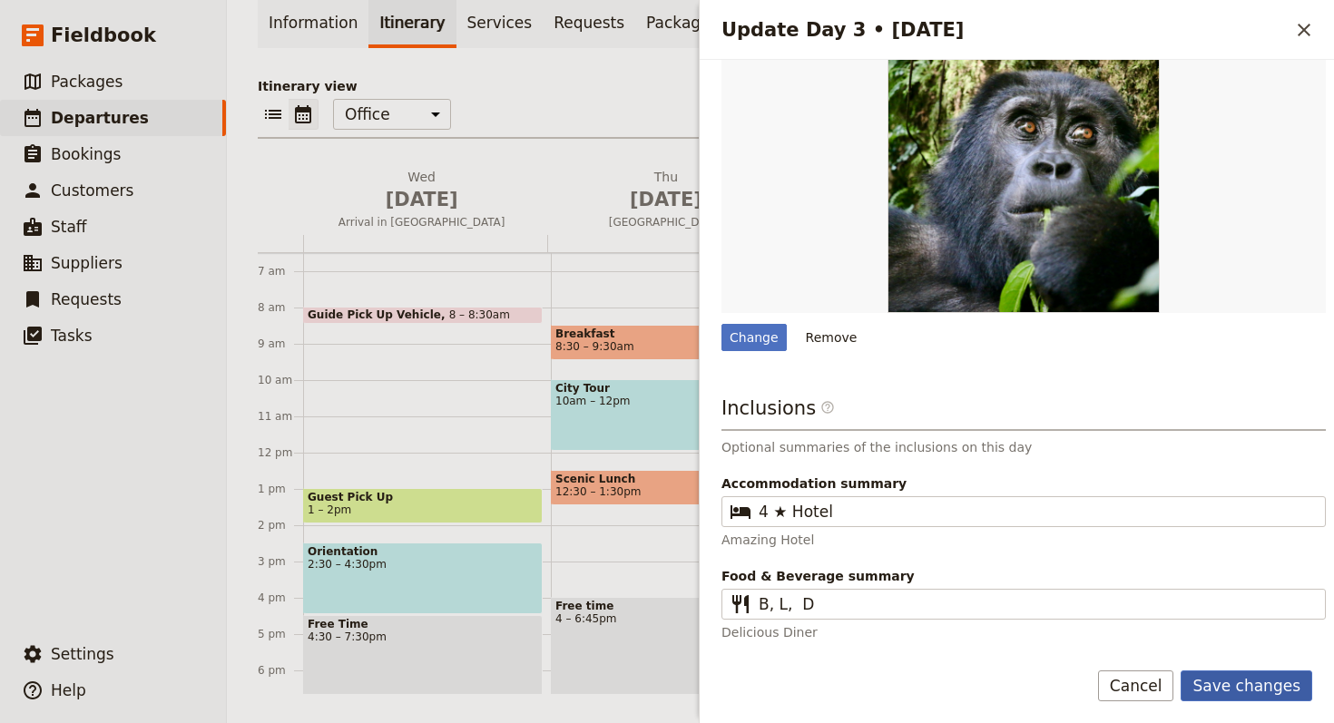
click at [1251, 680] on button "Save changes" at bounding box center [1246, 685] width 132 height 31
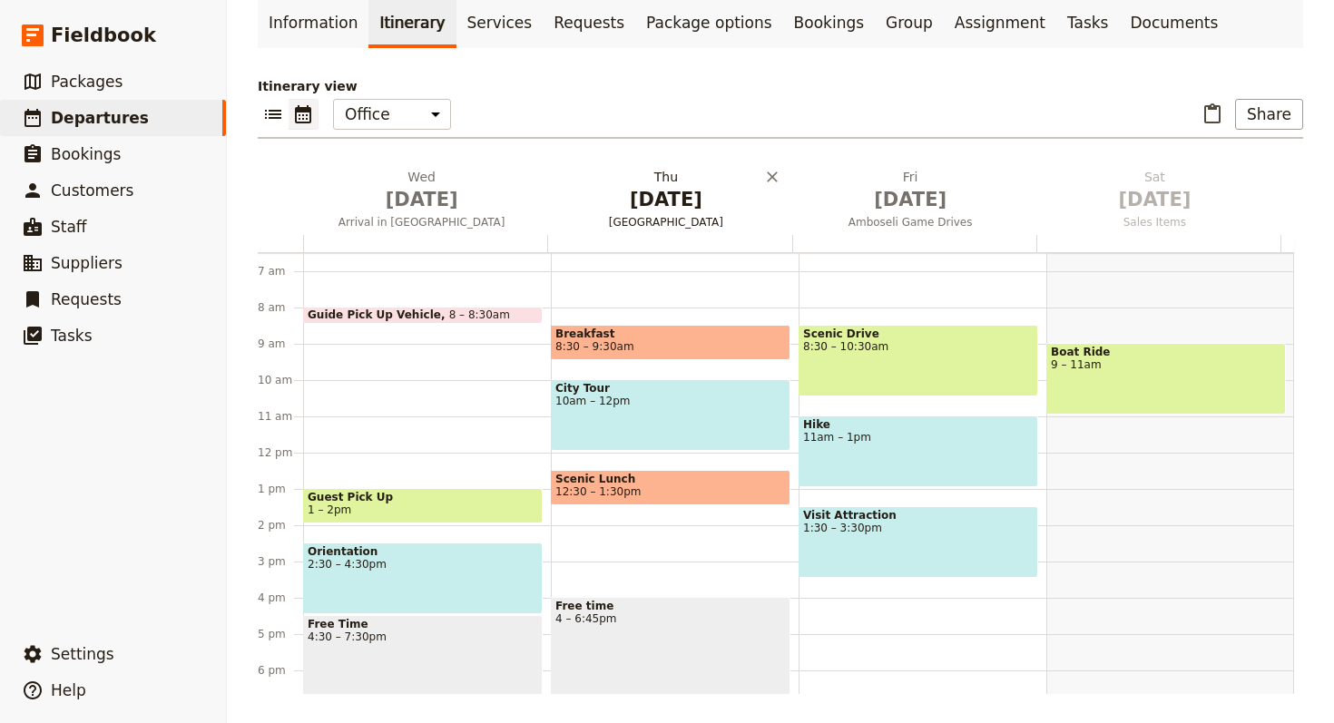
click at [644, 205] on span "[DATE]" at bounding box center [665, 199] width 222 height 27
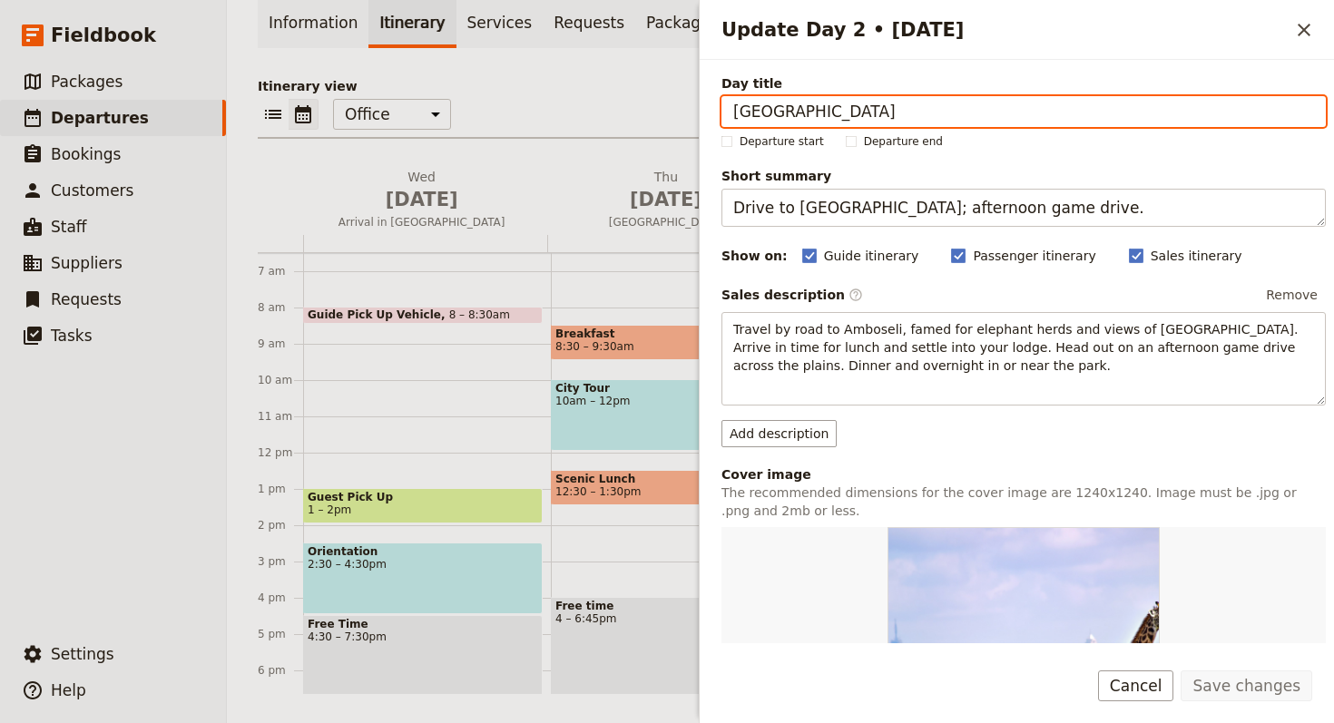
click at [923, 106] on input "Amboseli National Park" at bounding box center [1023, 111] width 604 height 31
paste input "Fly or Drive to Skardu"
type input "Fly or Drive to Skardu"
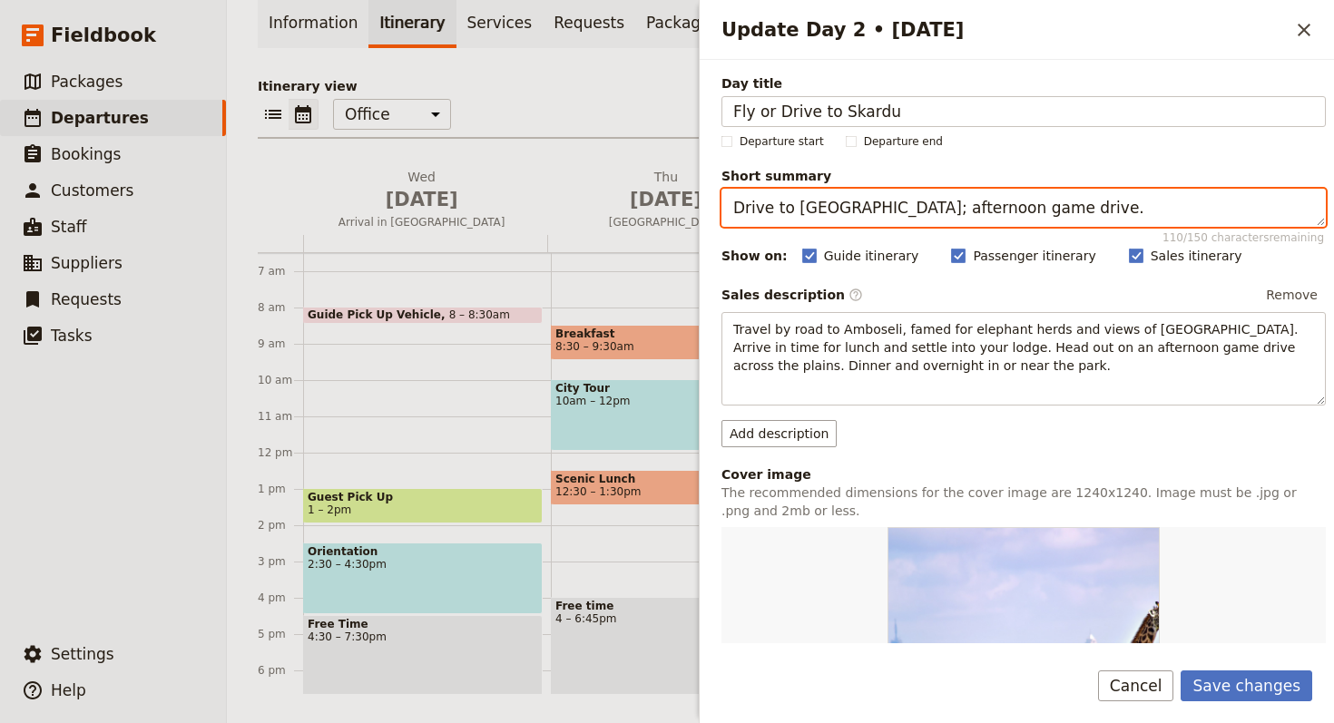
click at [1007, 195] on textarea "Drive to Amboseli; afternoon game drive." at bounding box center [1023, 208] width 604 height 38
paste textarea "Travel to Skardu, gateway to Karakoram"
type textarea "Travel to Skardu, gateway to Karakoram."
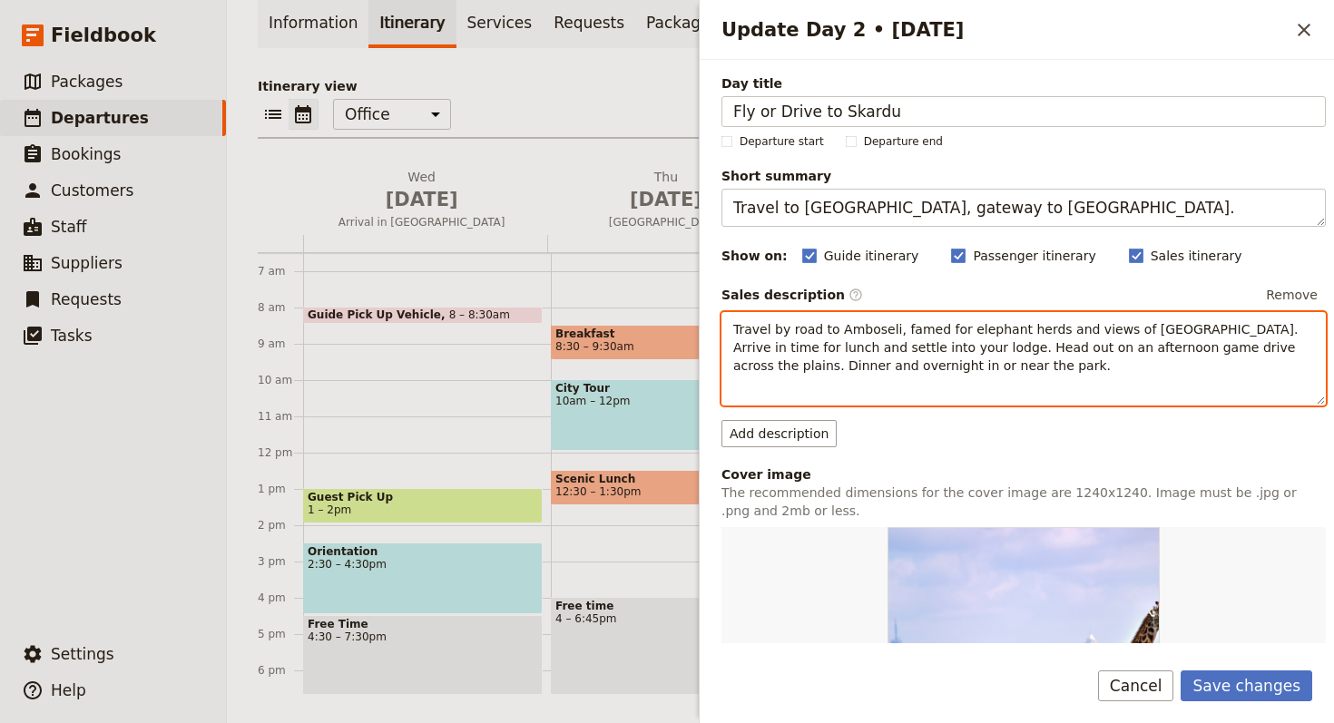
click at [978, 340] on span "Travel by road to Amboseli, famed for elephant herds and views of Mount Kiliman…" at bounding box center [1017, 347] width 569 height 51
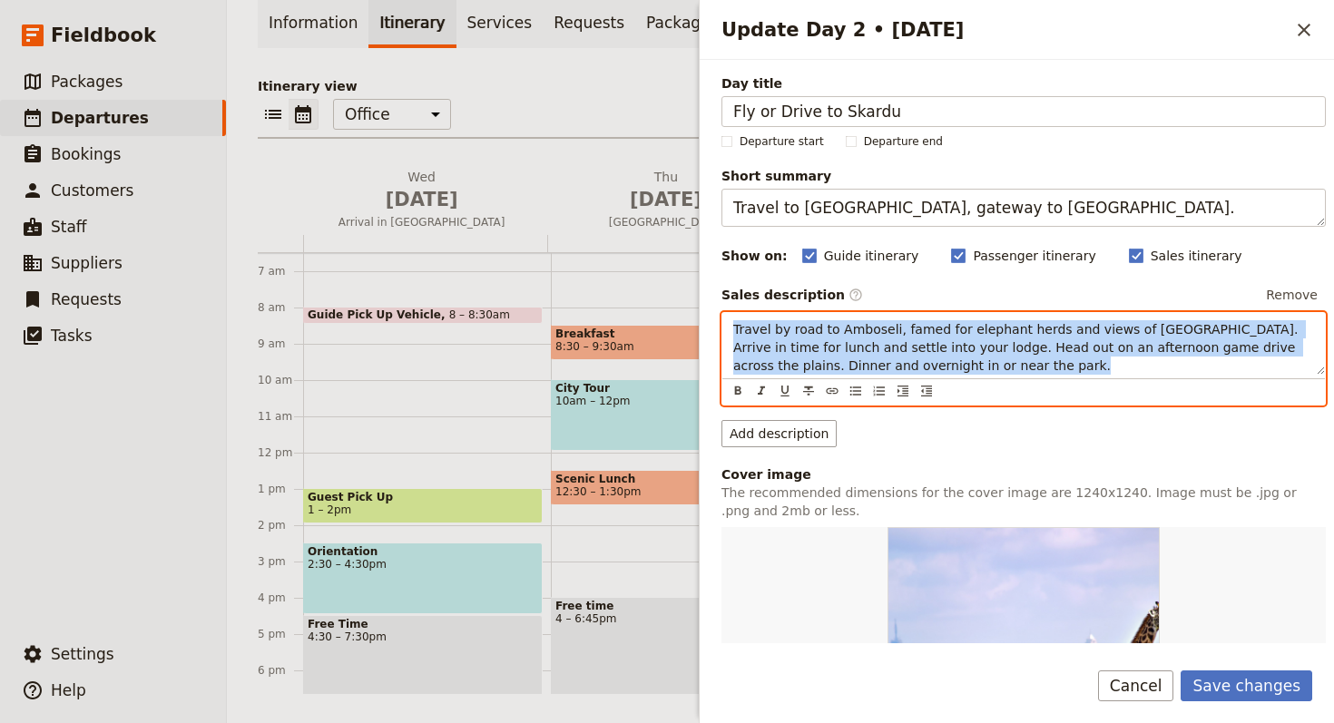
click at [978, 340] on span "Travel by road to Amboseli, famed for elephant herds and views of Mount Kiliman…" at bounding box center [1017, 347] width 569 height 51
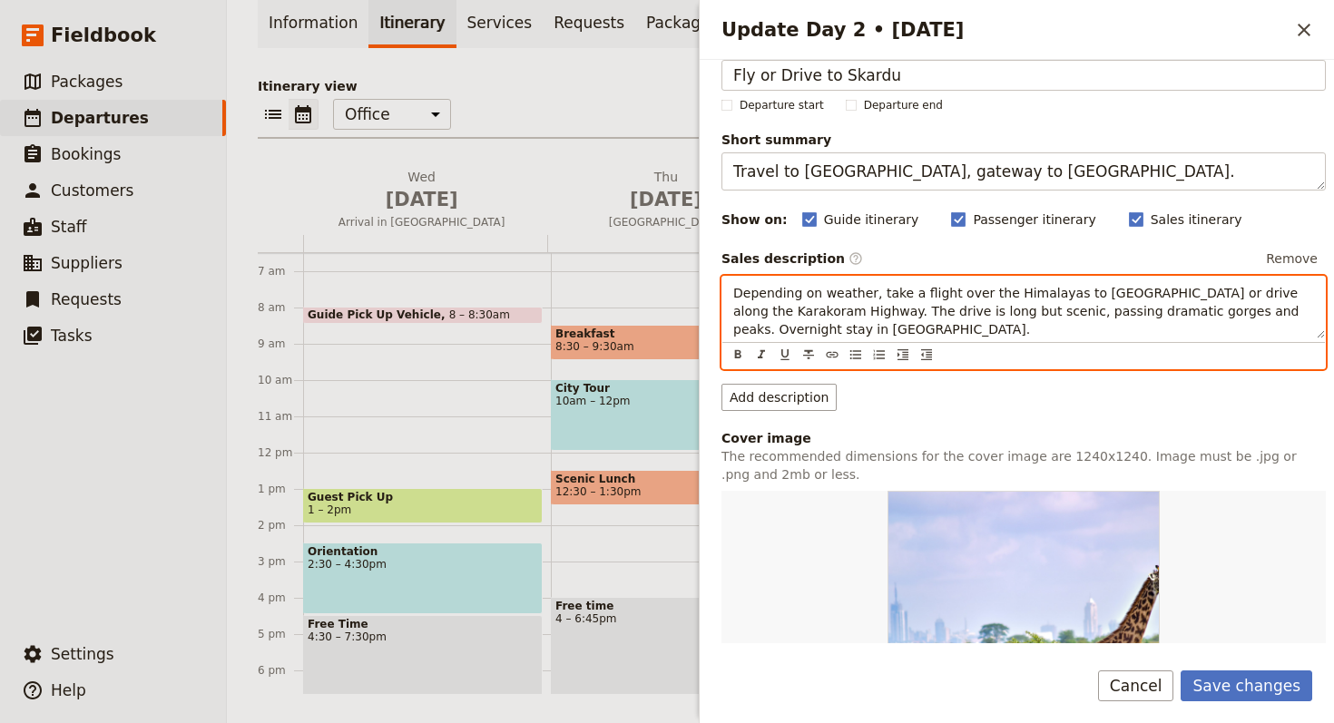
scroll to position [325, 0]
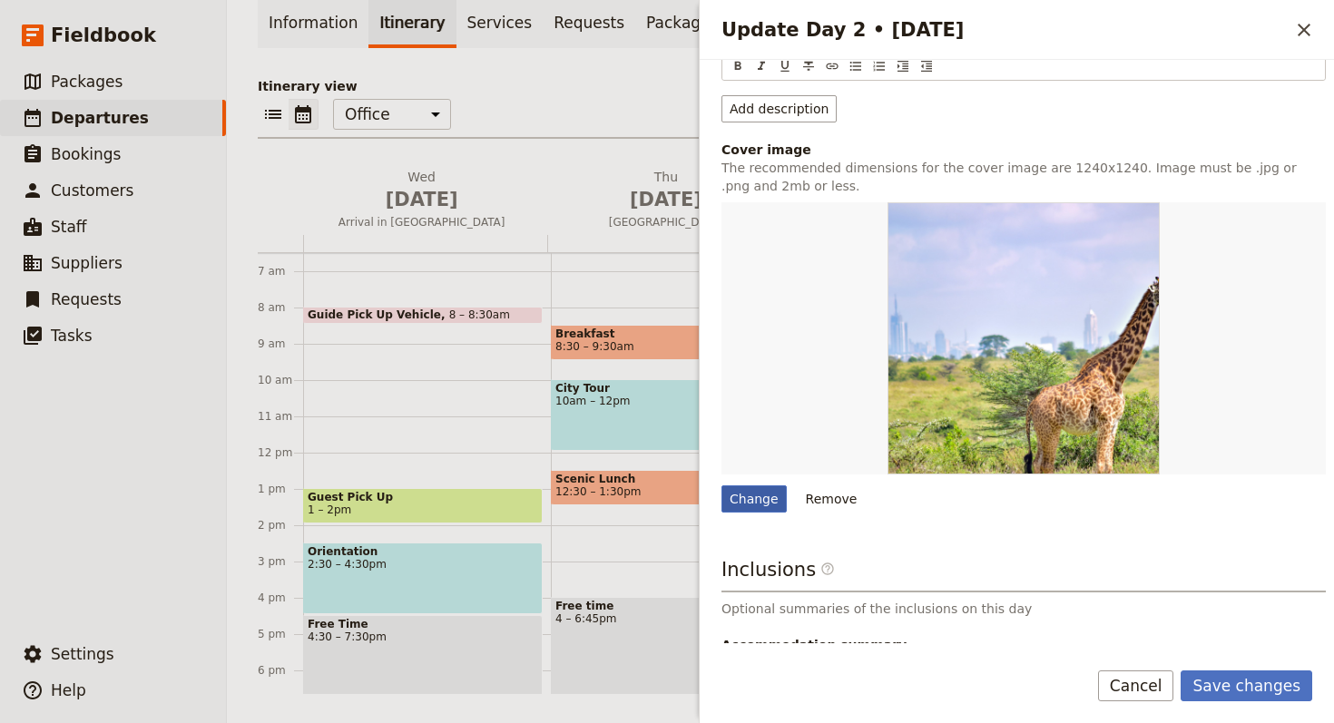
click at [760, 498] on div "Change" at bounding box center [753, 498] width 65 height 27
click at [721, 485] on input "Change" at bounding box center [720, 484] width 1 height 1
type input "C:\fakepath\Gilkey-Memorial-1-600x600.jpg"
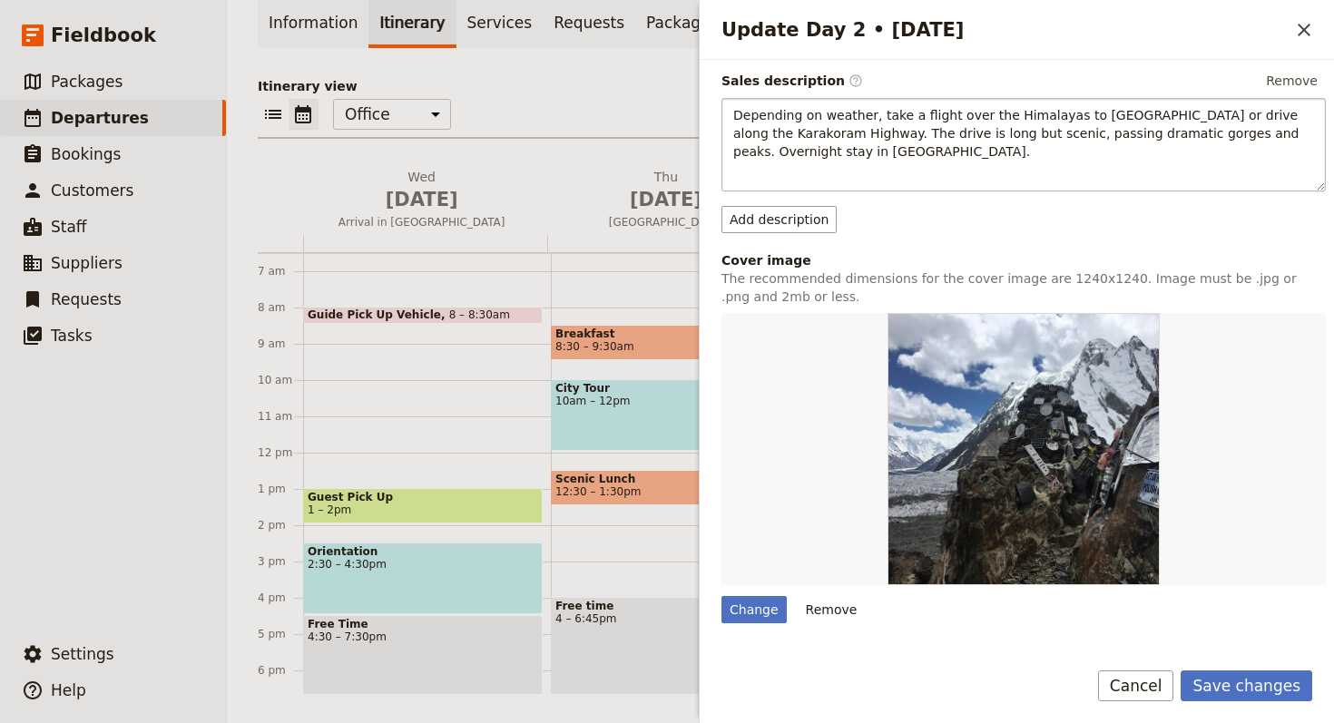
scroll to position [465, 0]
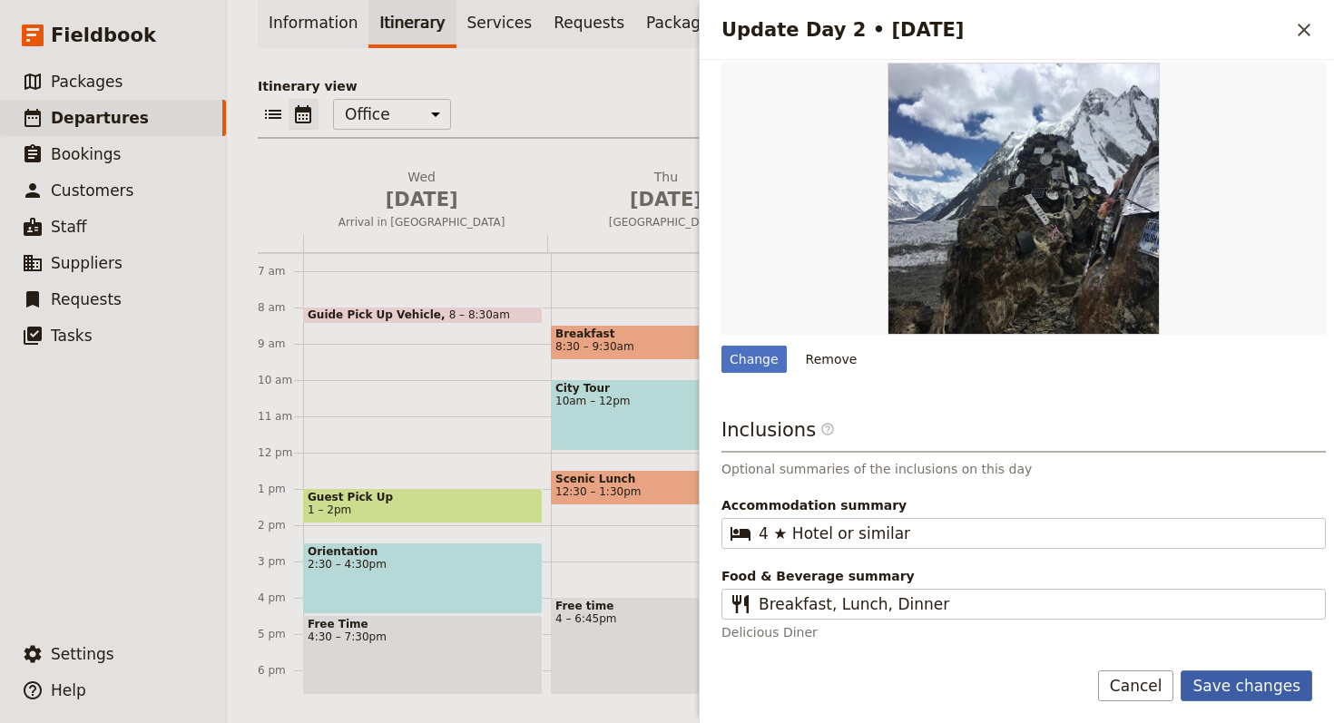
click at [1266, 700] on button "Save changes" at bounding box center [1246, 685] width 132 height 31
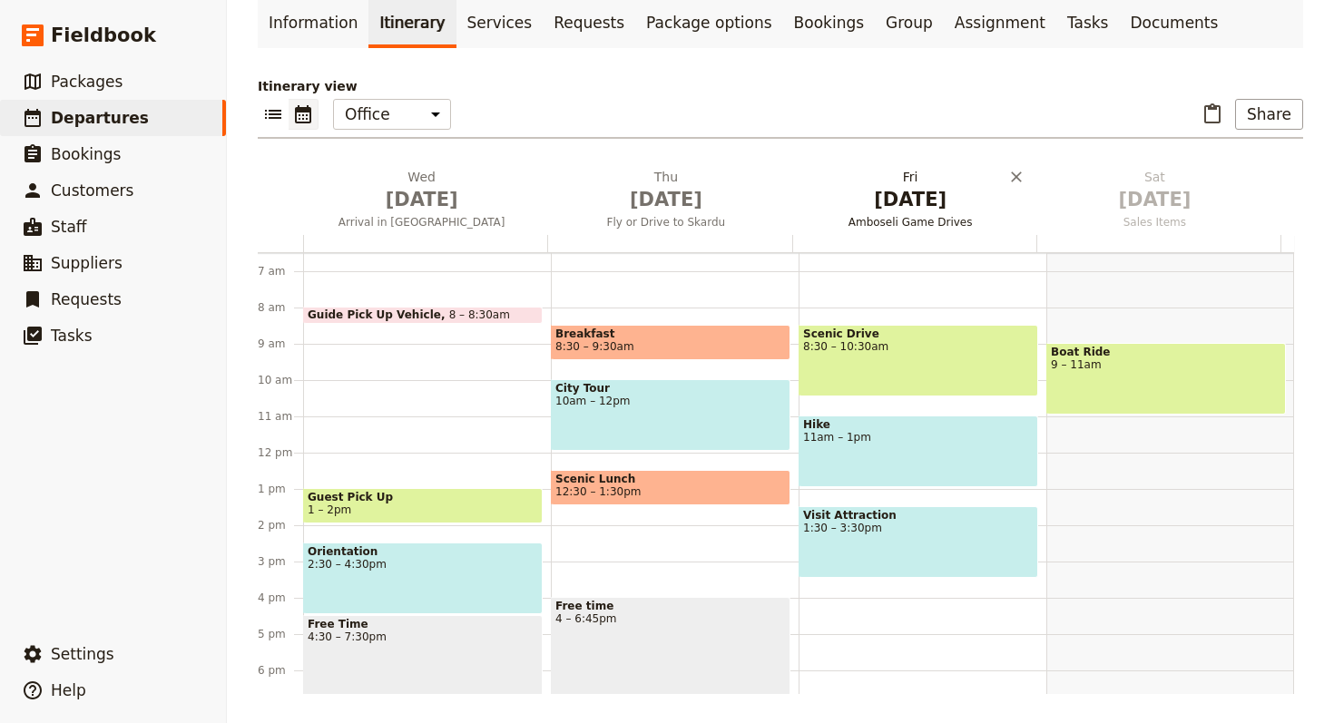
click at [897, 202] on span "[DATE]" at bounding box center [910, 199] width 222 height 27
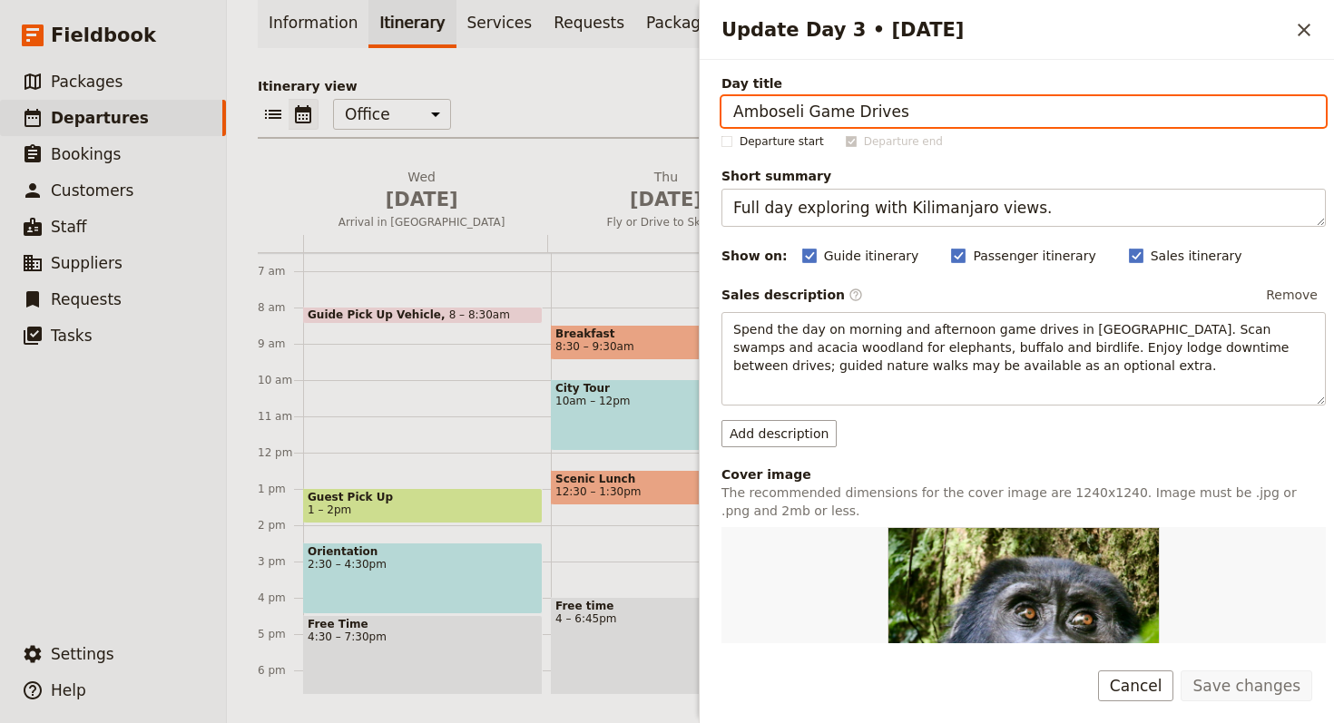
click at [1112, 117] on input "Amboseli Game Drives" at bounding box center [1023, 111] width 604 height 31
paste input "Skardu Free Day"
type input "Skardu Free Day"
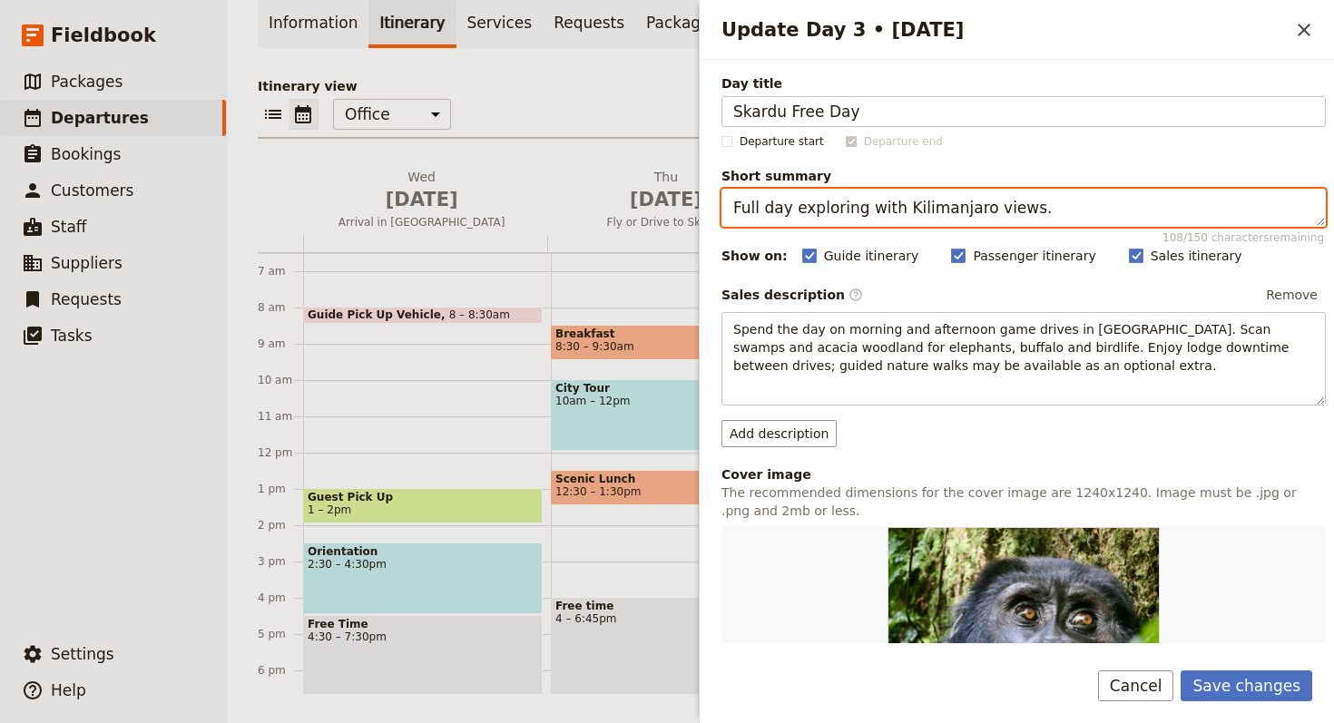
click at [1061, 193] on textarea "Full day exploring with Kilimanjaro views." at bounding box center [1023, 208] width 604 height 38
paste textarea "Rest and acclimatisation in Skardu"
type textarea "Rest and acclimatisation in Skardu."
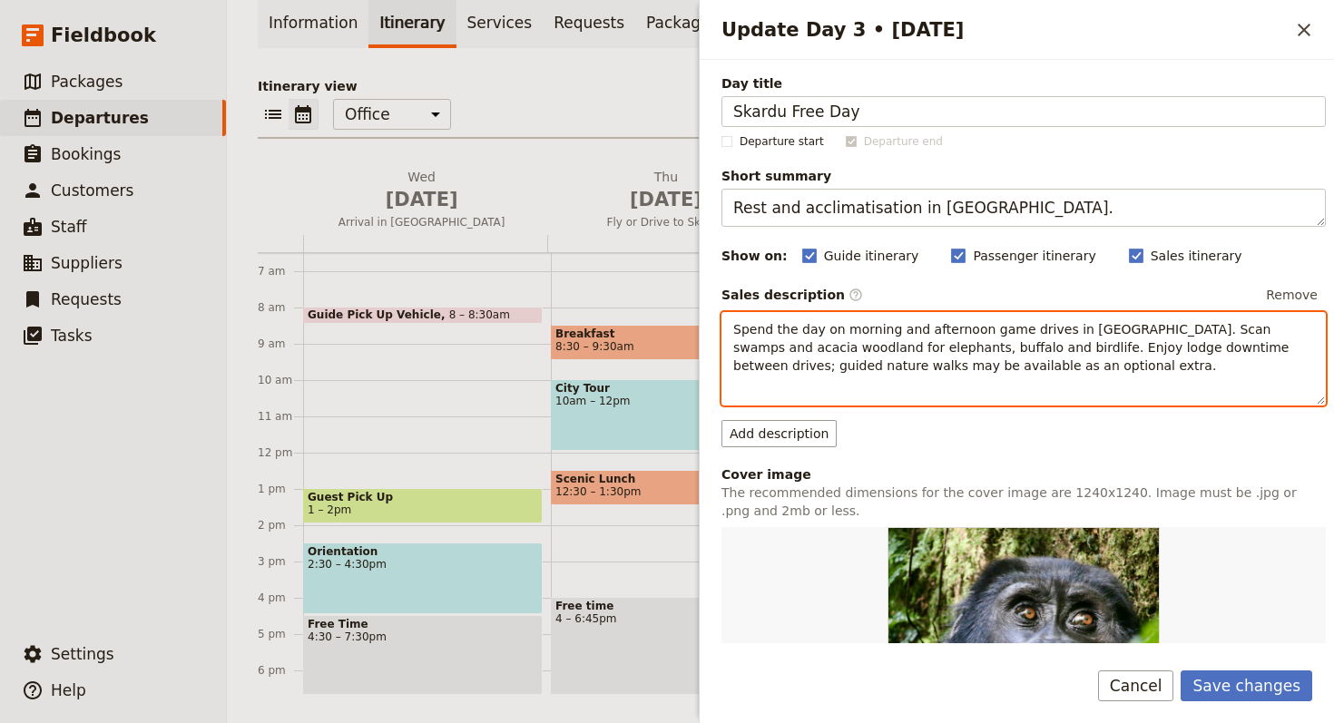
click at [1032, 331] on span "Spend the day on morning and afternoon game drives in Amboseli. Scan swamps and…" at bounding box center [1013, 347] width 560 height 51
click at [1030, 331] on span "Spend the day on morning and afternoon game drives in Amboseli. Scan swamps and…" at bounding box center [1013, 347] width 560 height 51
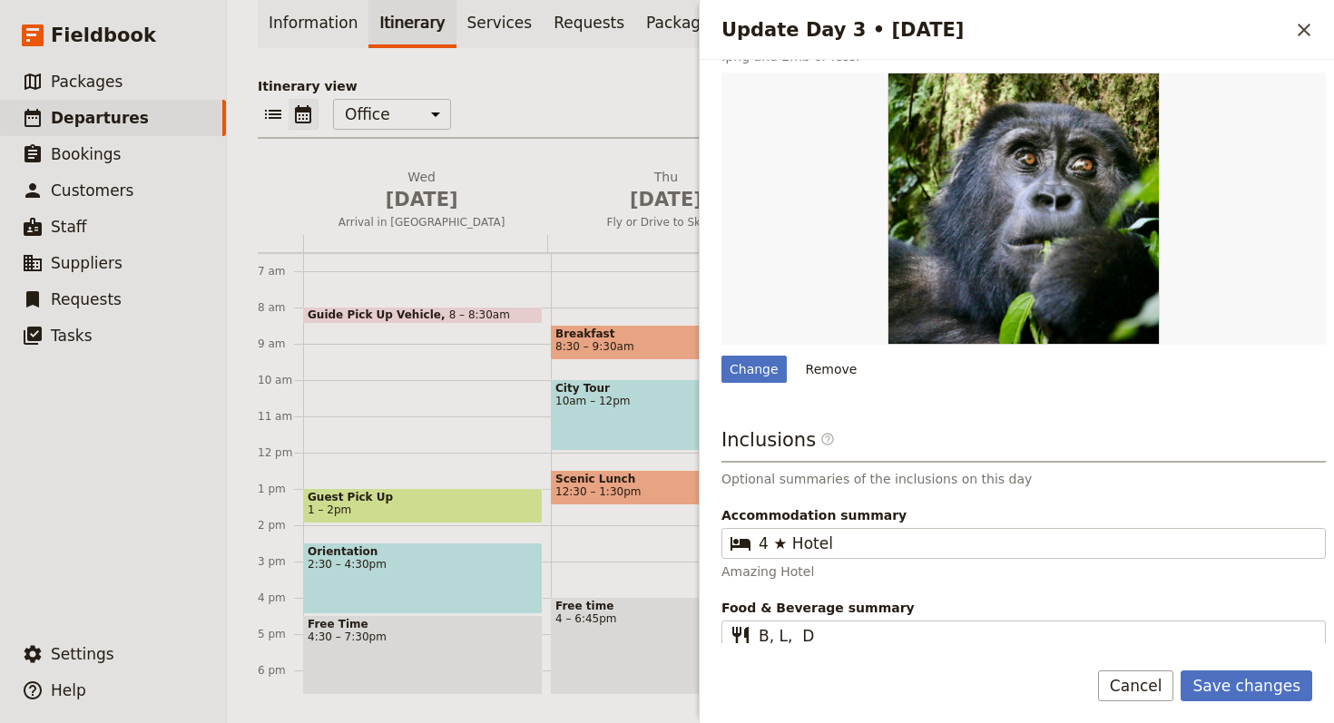
scroll to position [486, 0]
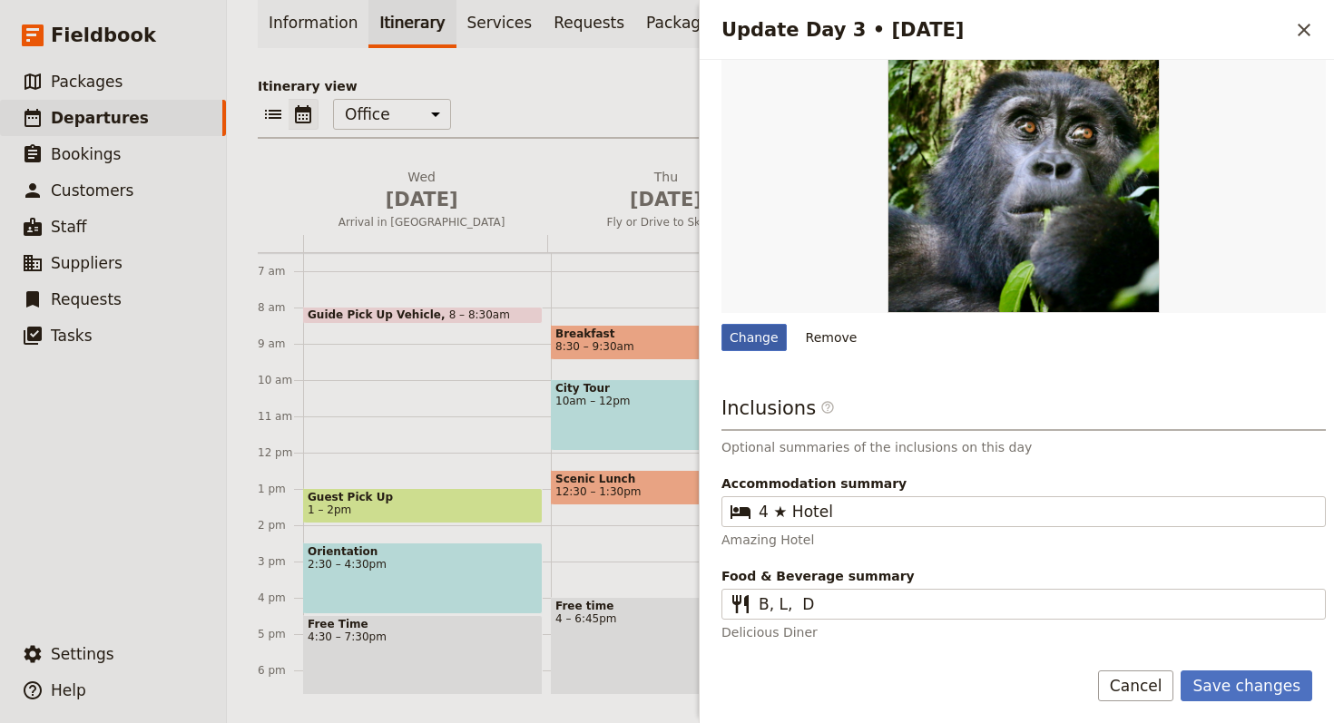
click at [729, 328] on div "Change" at bounding box center [753, 337] width 65 height 27
click at [721, 324] on input "Change" at bounding box center [720, 323] width 1 height 1
type input "C:\fakepath\Mitre-Peak-1-600x600.jpg"
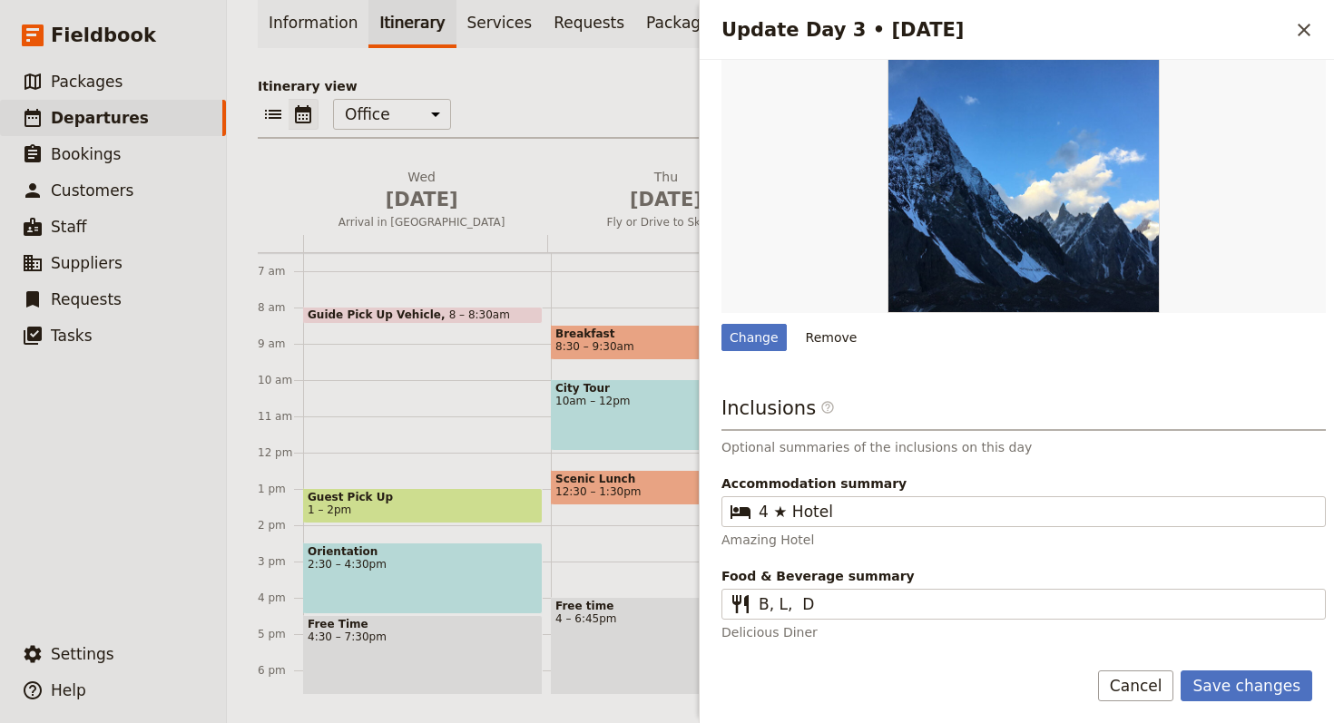
click at [1200, 662] on form "Day title Skardu Free Day Departure start Departure end Short summary Rest and …" at bounding box center [1016, 391] width 634 height 663
click at [1222, 678] on button "Save changes" at bounding box center [1246, 685] width 132 height 31
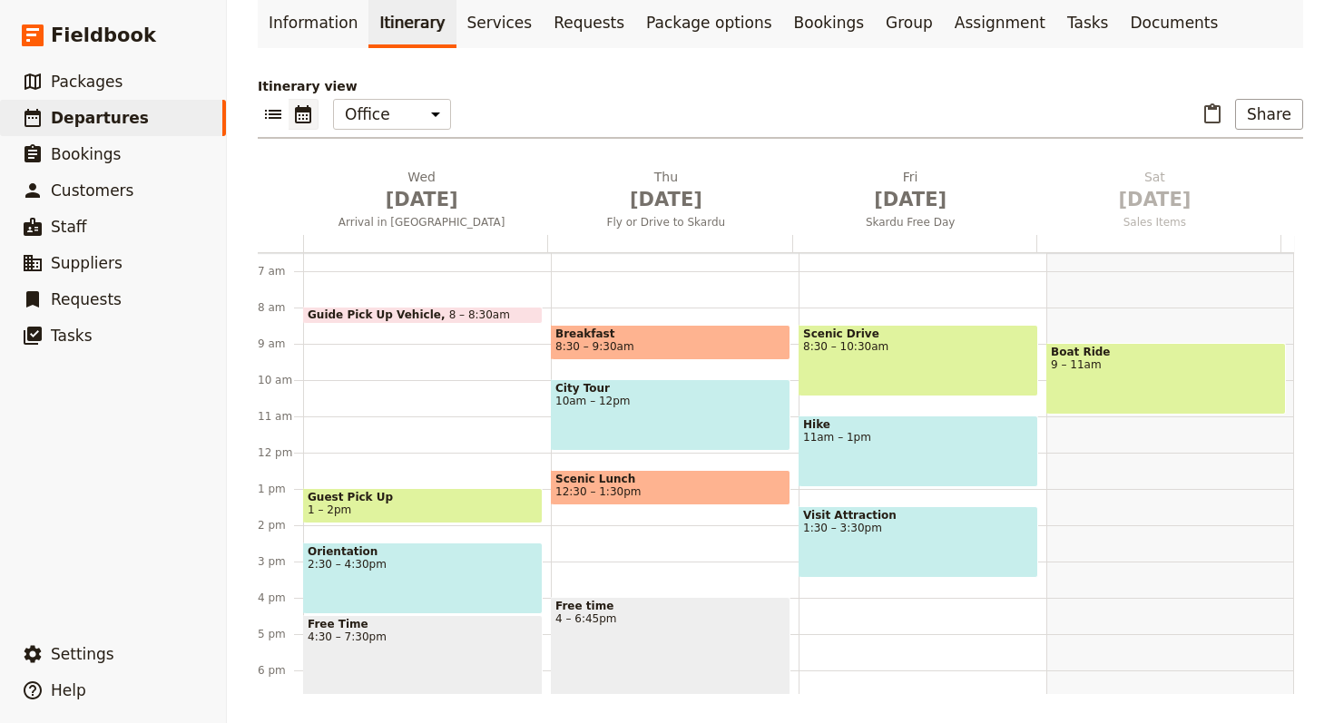
click at [796, 39] on link "Bookings" at bounding box center [829, 22] width 92 height 51
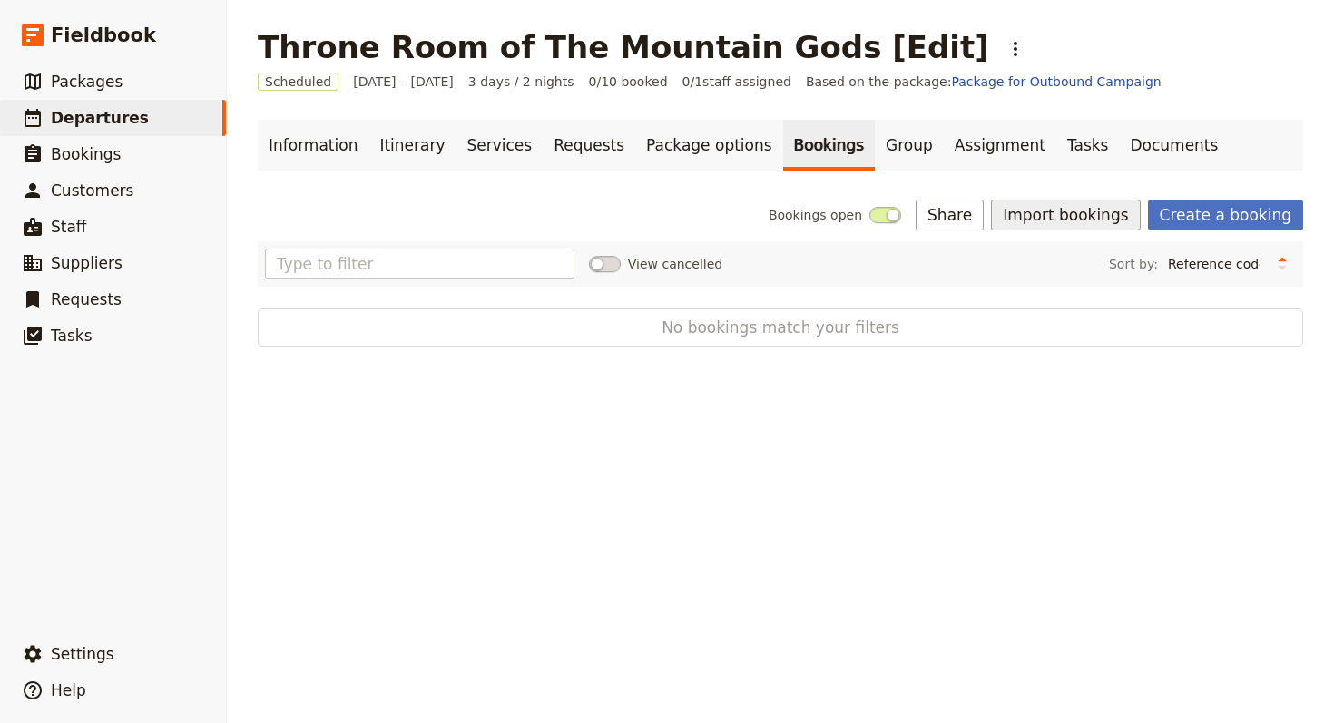
click at [1069, 219] on button "Import bookings" at bounding box center [1065, 215] width 149 height 31
click at [1115, 262] on span "Import Bookings" at bounding box center [1130, 255] width 225 height 18
click at [1071, 205] on button "Import bookings" at bounding box center [1065, 215] width 149 height 31
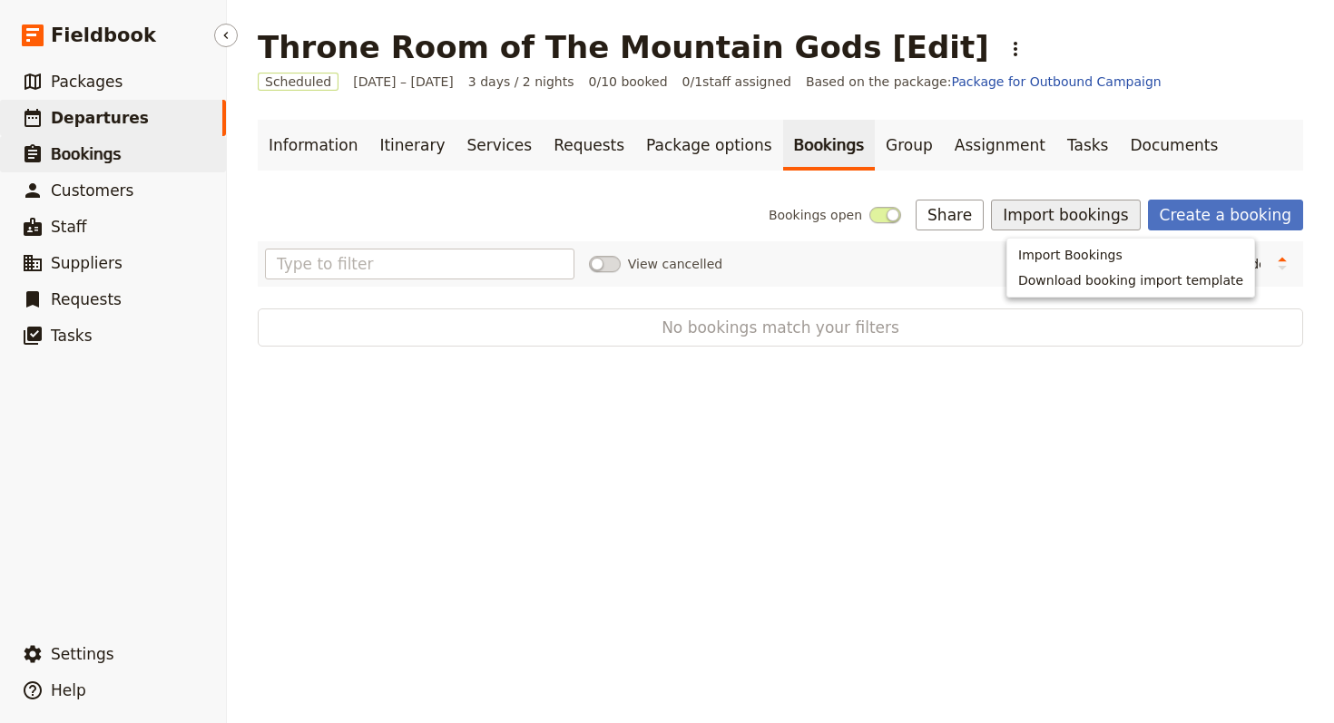
click at [142, 152] on link "​ Bookings" at bounding box center [113, 154] width 226 height 36
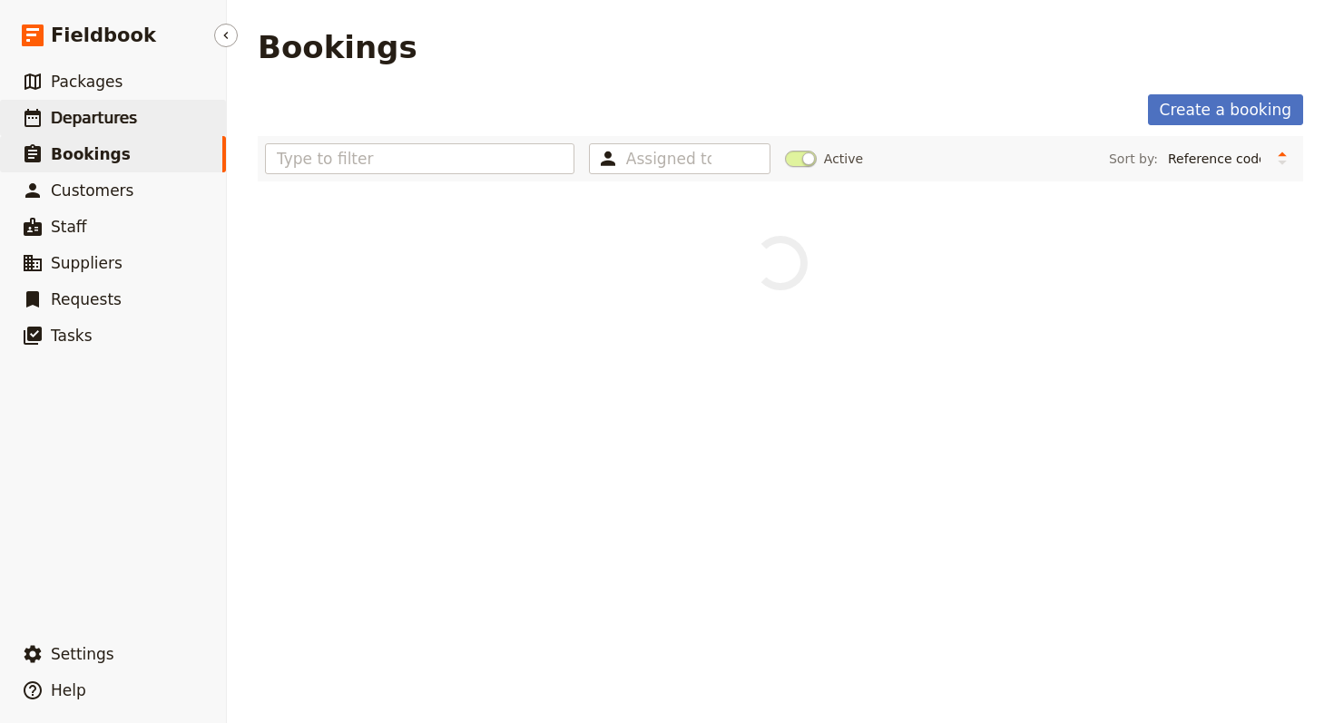
click at [122, 121] on span "Departures" at bounding box center [94, 118] width 86 height 18
select select "UPDATED_AT"
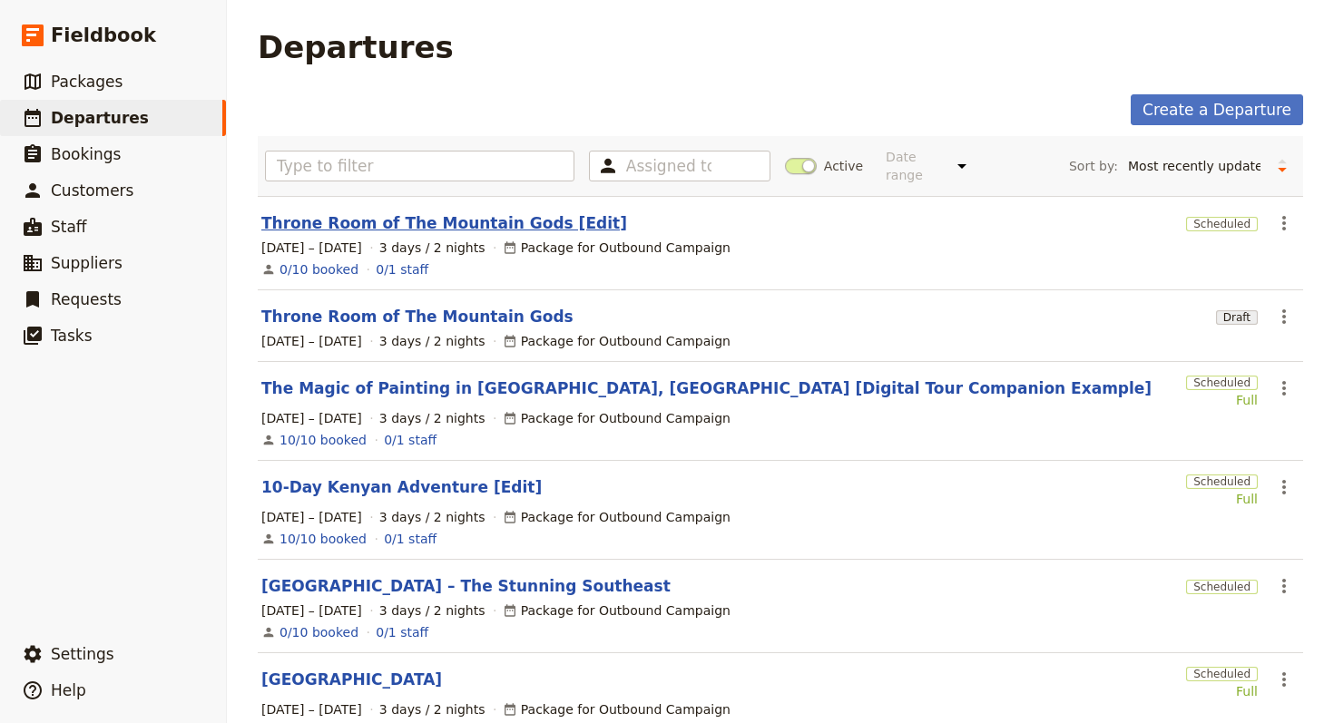
click at [326, 212] on link "Throne Room of The Mountain Gods [Edit]" at bounding box center [444, 223] width 366 height 22
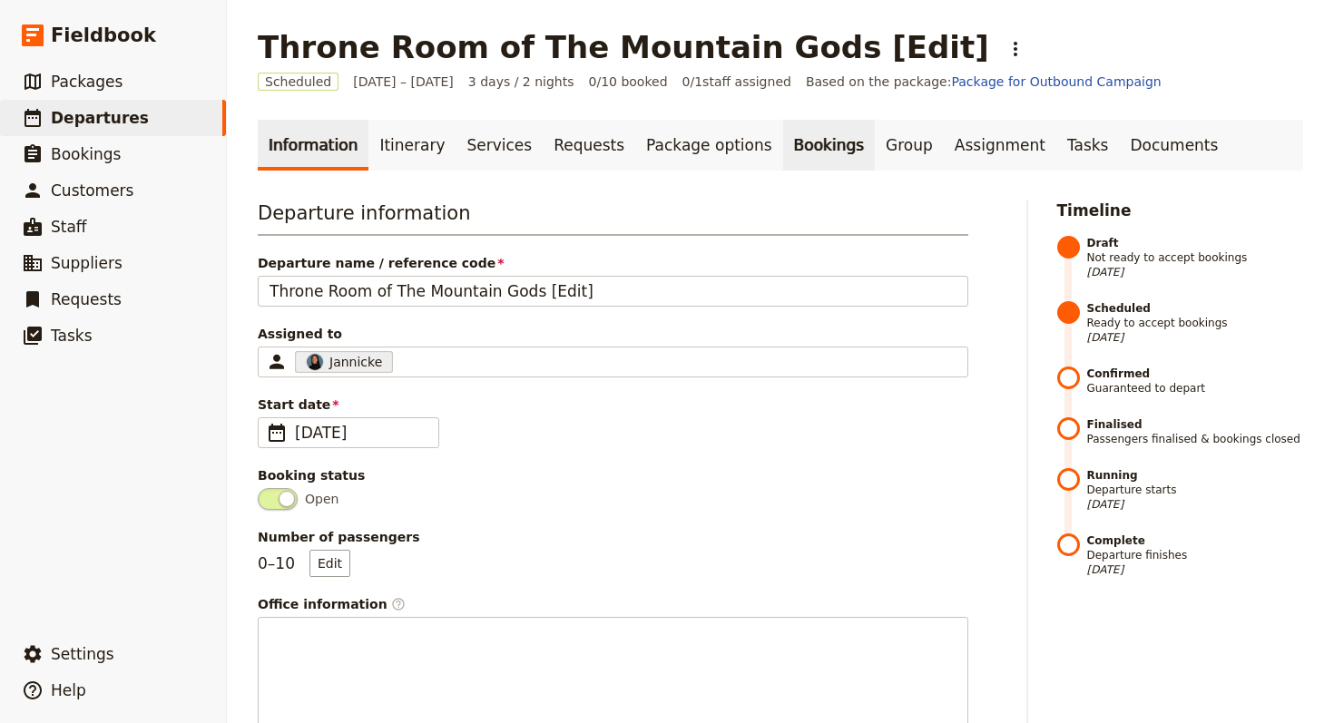
click at [783, 152] on link "Bookings" at bounding box center [829, 145] width 92 height 51
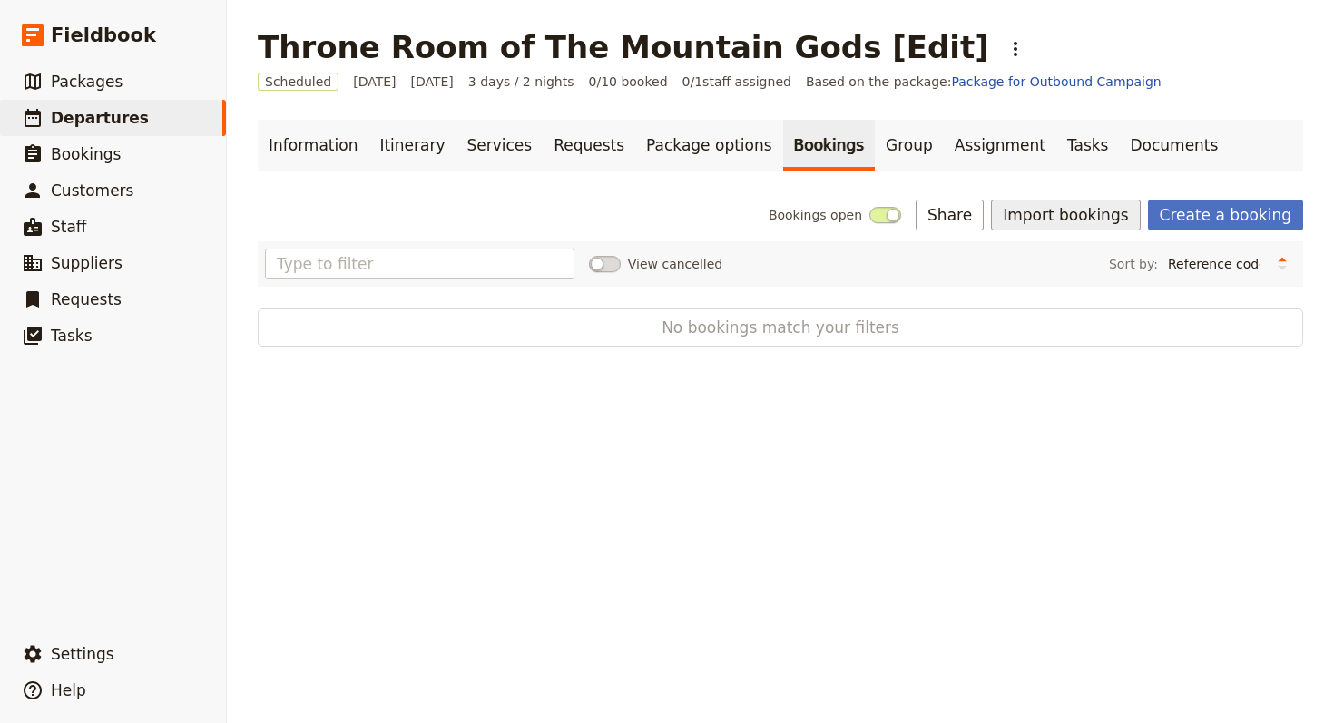
click at [1054, 218] on button "Import bookings" at bounding box center [1065, 215] width 149 height 31
click at [1064, 243] on button "Import Bookings" at bounding box center [1130, 254] width 247 height 25
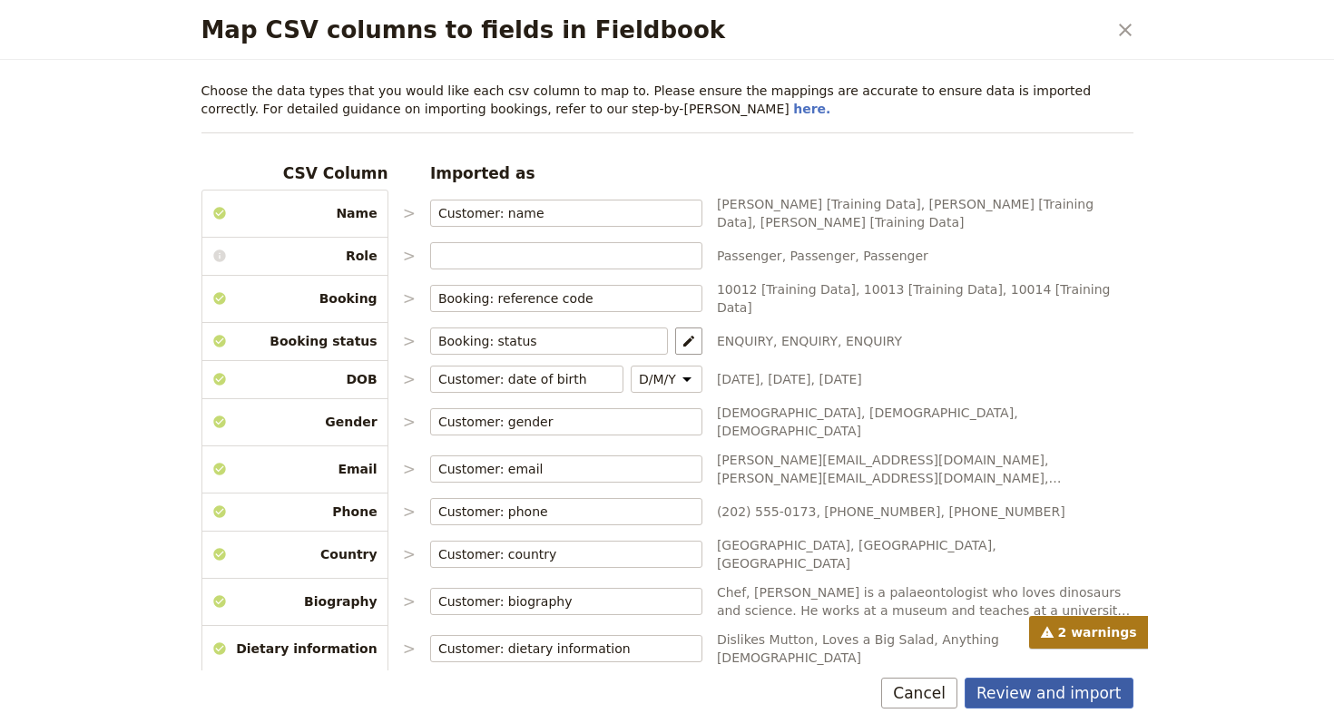
click at [993, 681] on button "Review and import" at bounding box center [1048, 693] width 169 height 31
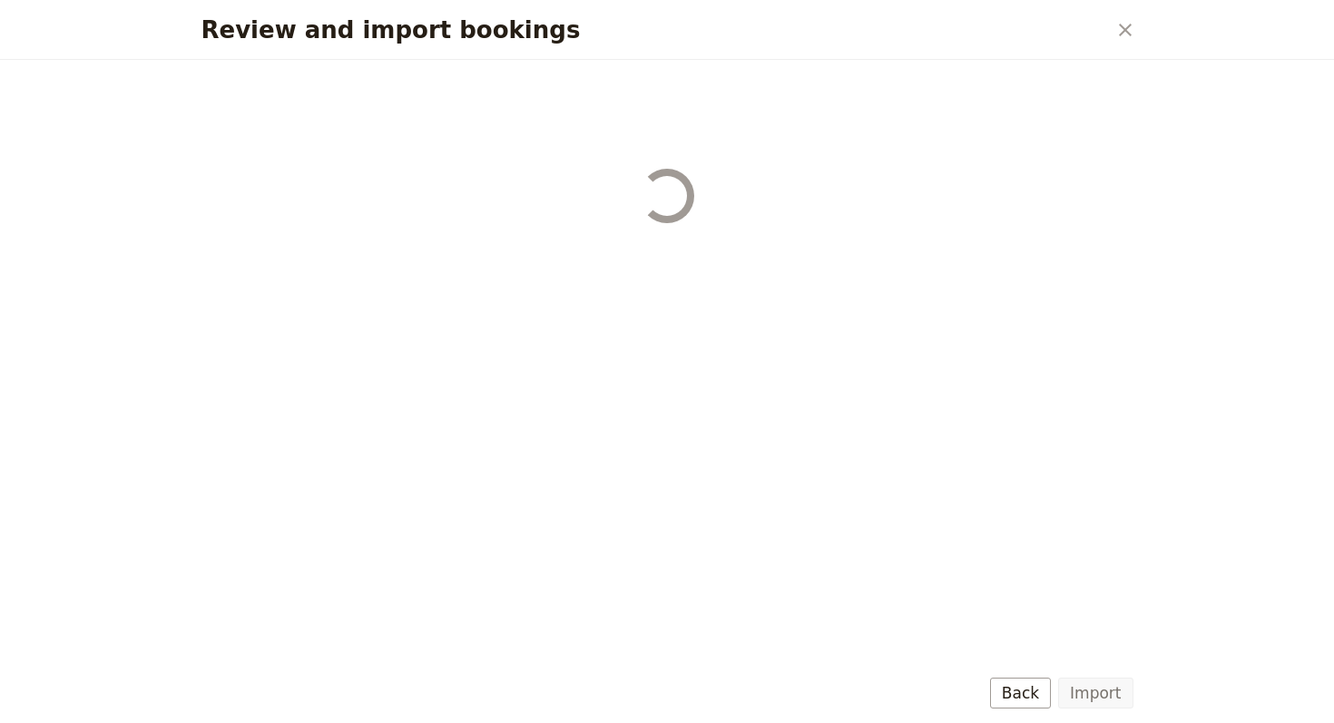
select select "68b002b7cac3c784cf00db27"
select select "68b002b7cac3c784cf00db28"
select select "68b002b7cac3c784cf00db29"
select select "68b002b7cac3c784cf00db2a"
select select "650e1b8d408bbede5b0c6045"
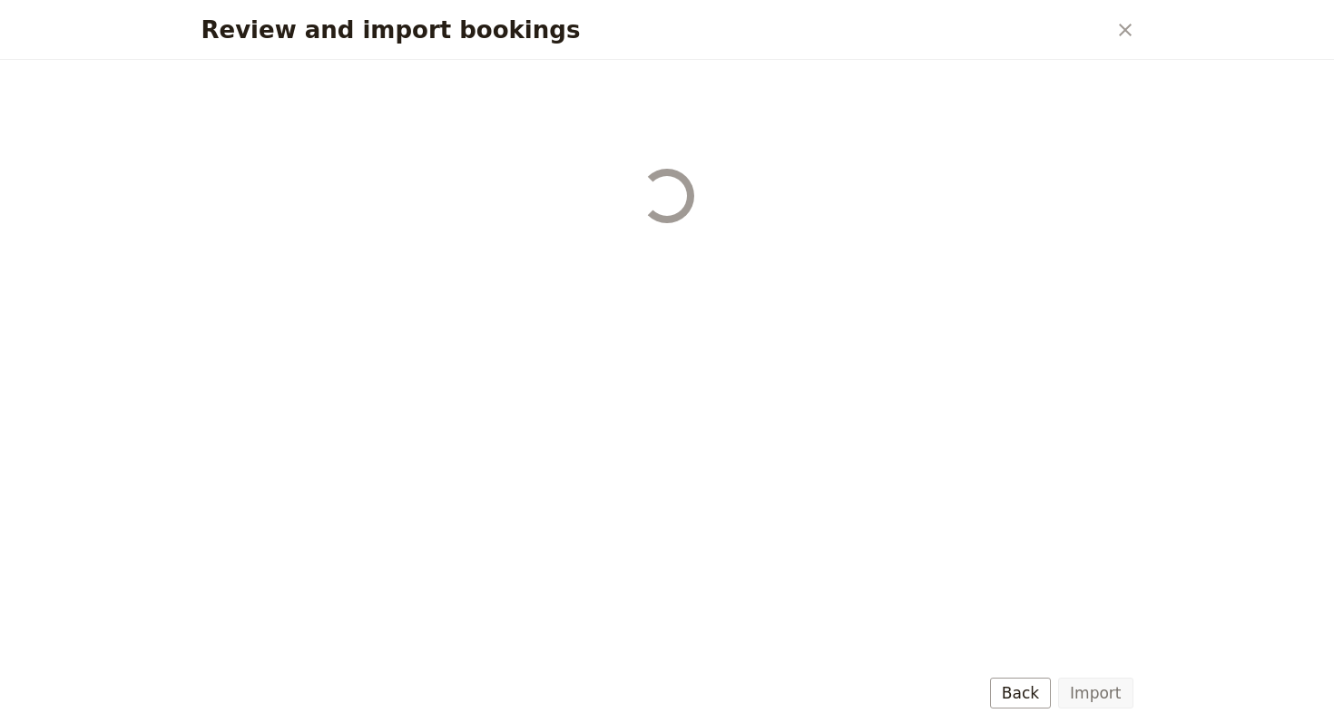
select select "68b002b7cac3c784cf00db2c"
select select "68b002b7cac3c784cf00db2d"
select select "68b002b7cac3c784cf00db2e"
select select "68b002b7cac3c784cf00db2f"
select select "68b002b7cac3c784cf00db30"
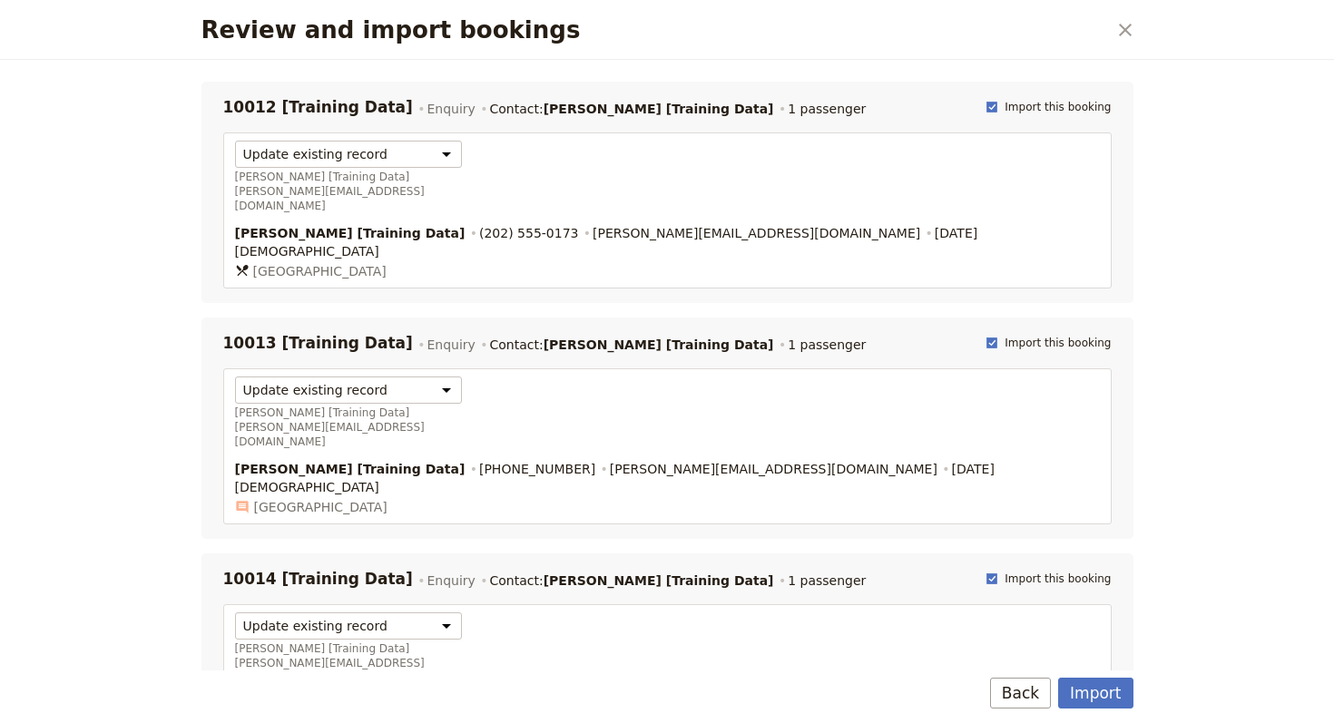
scroll to position [593, 0]
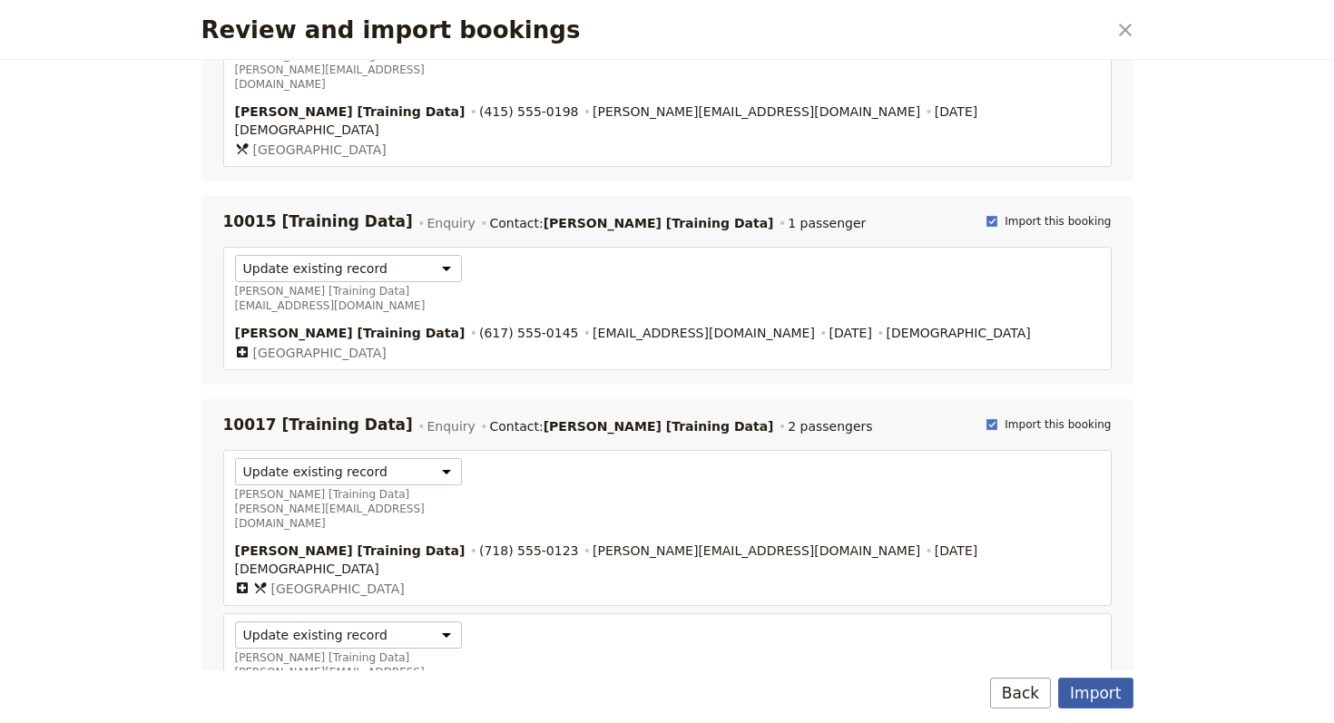
click at [1091, 690] on button "Import" at bounding box center [1095, 693] width 74 height 31
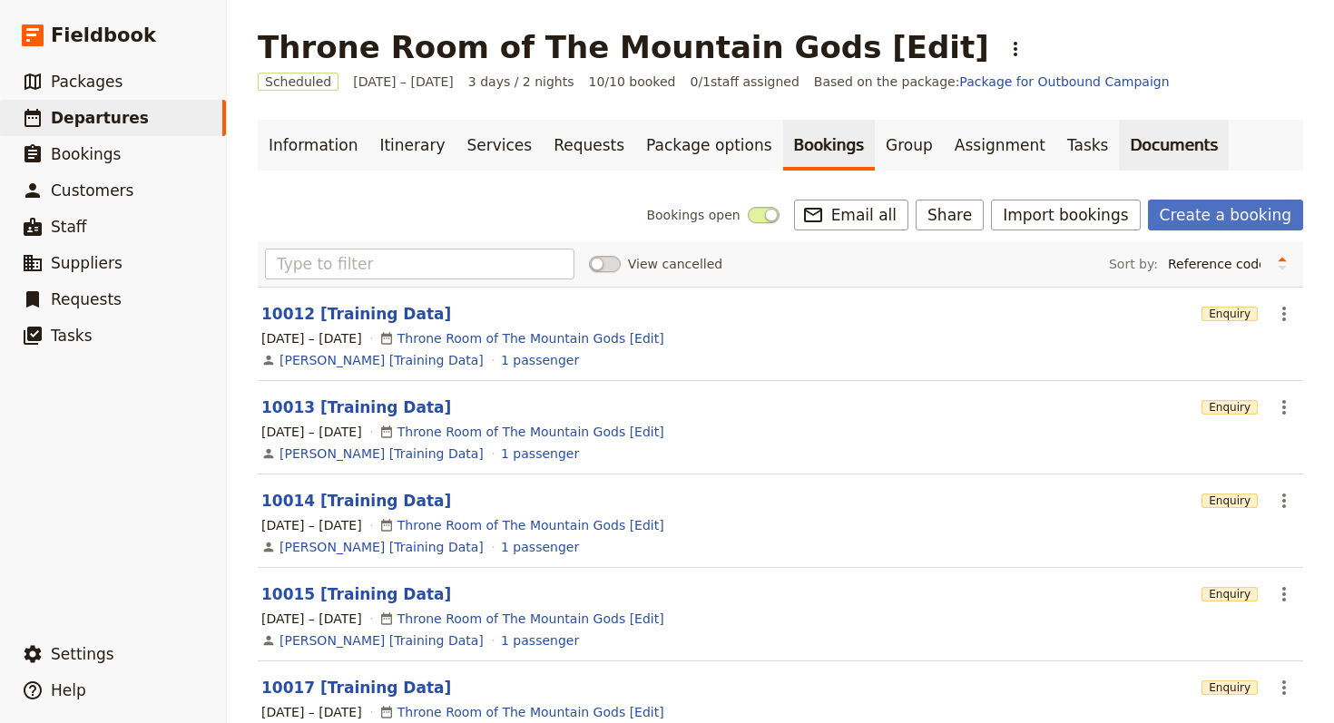
click at [1132, 152] on link "Documents" at bounding box center [1174, 145] width 110 height 51
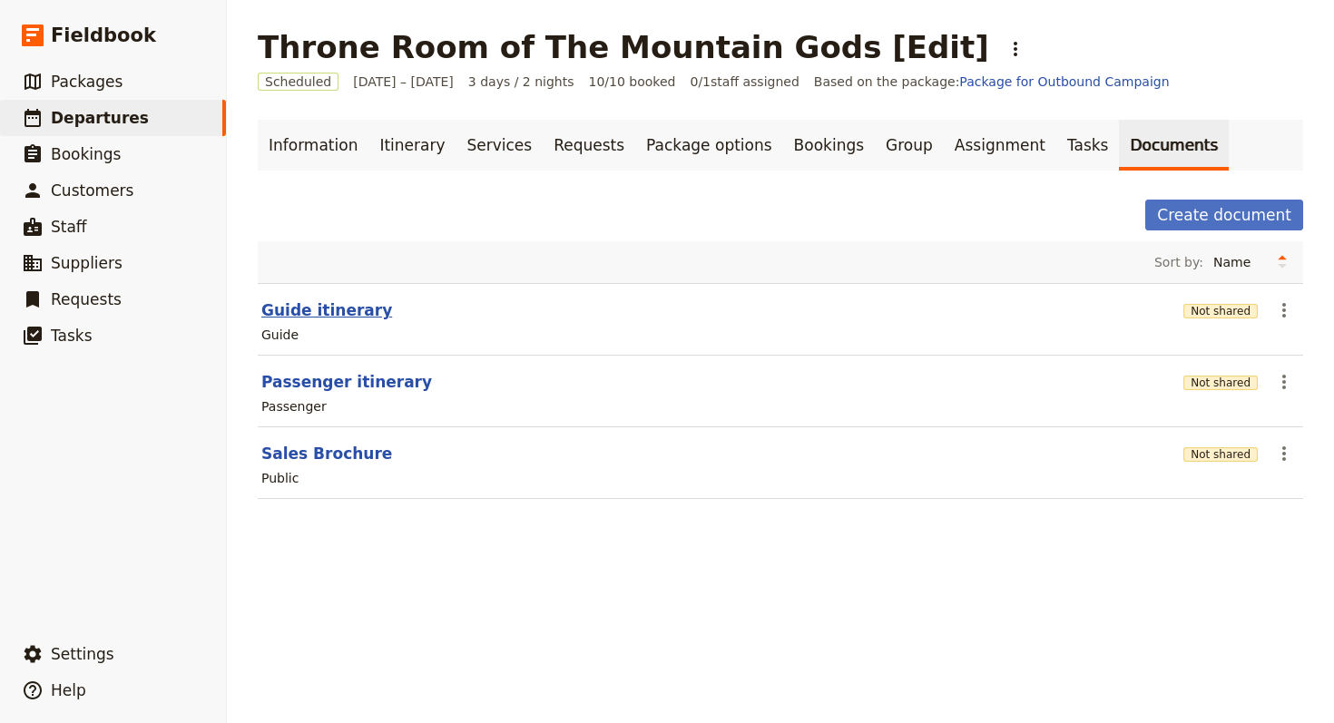
click at [342, 316] on button "Guide itinerary" at bounding box center [326, 310] width 131 height 22
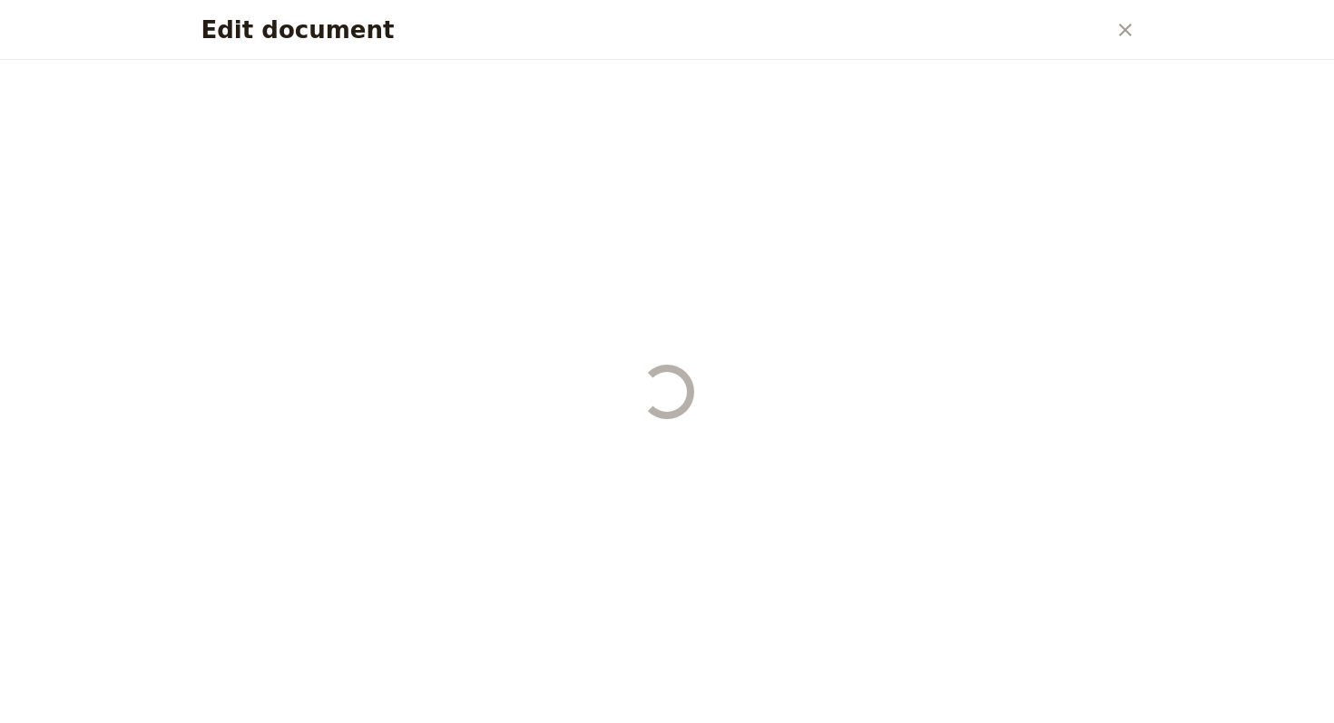
select select "STAFF"
select select "RUN_SHEET"
select select "LARGE"
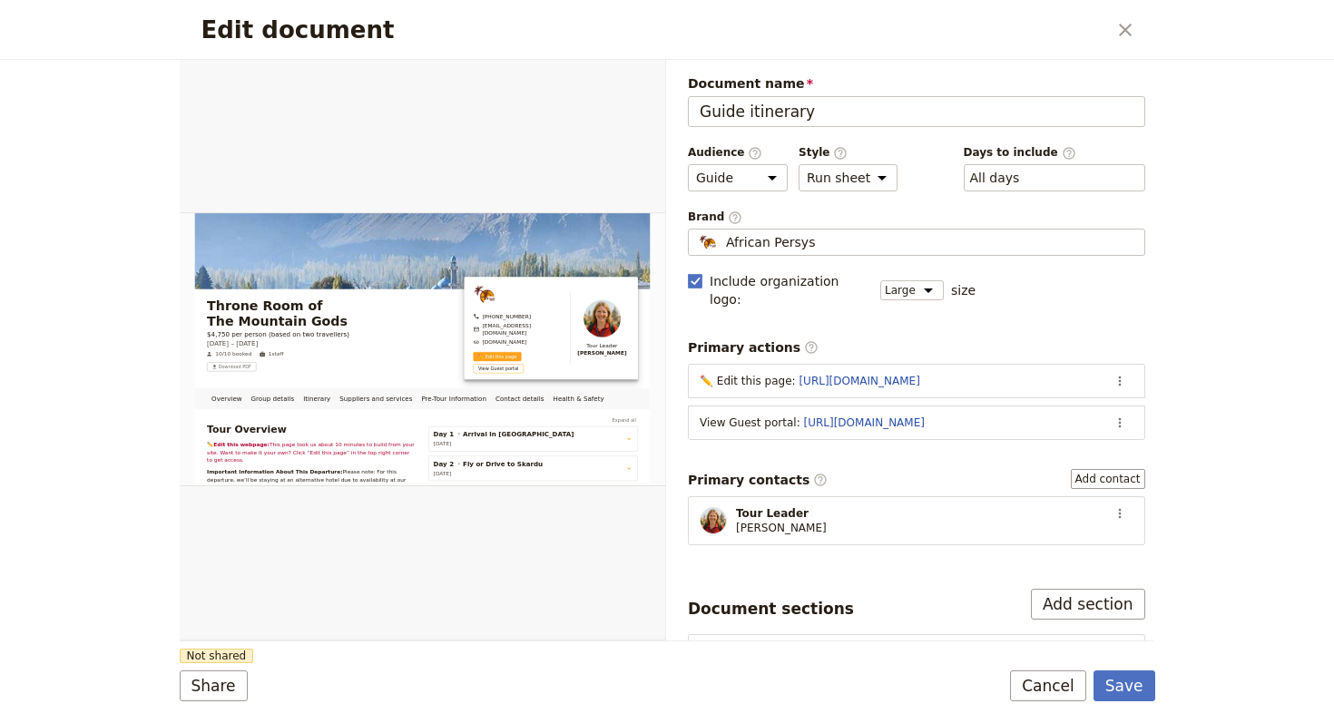
click at [1108, 34] on div "Edit document ​" at bounding box center [667, 30] width 975 height 60
click at [1119, 31] on icon "Close dialog" at bounding box center [1125, 30] width 22 height 22
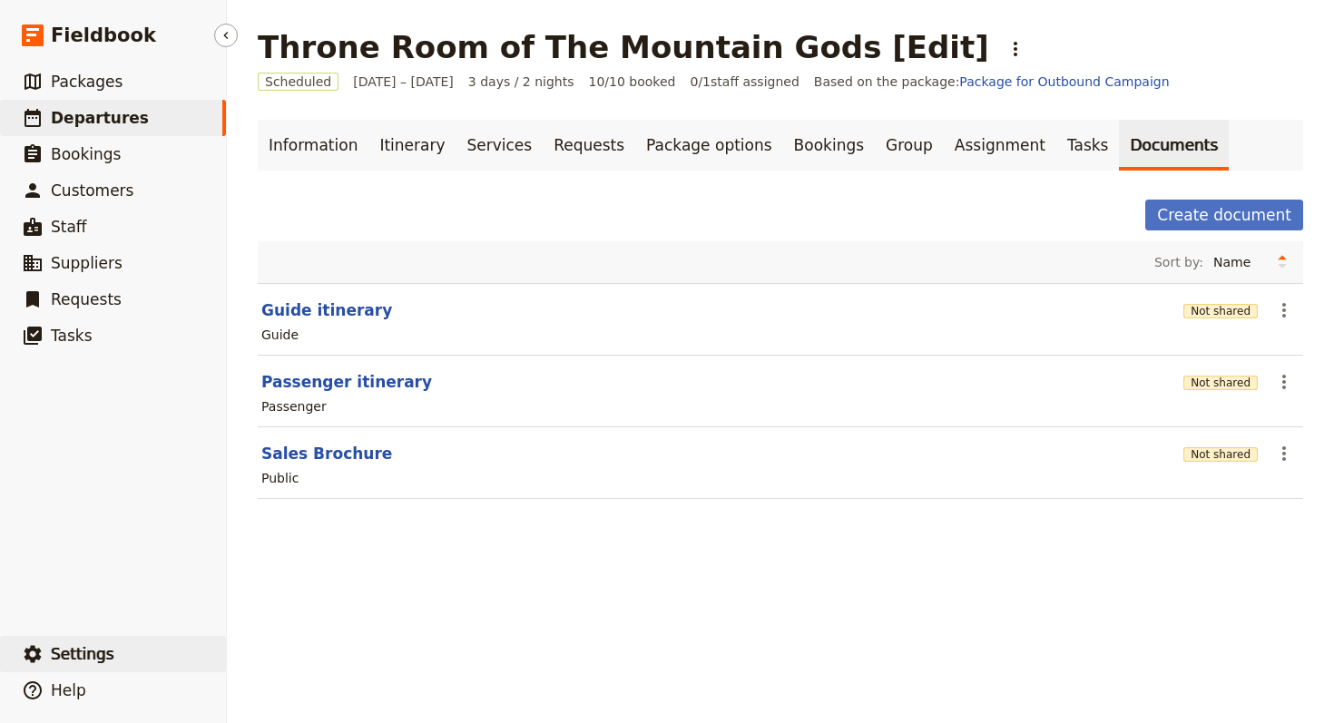
click at [92, 646] on span "Settings" at bounding box center [83, 654] width 64 height 18
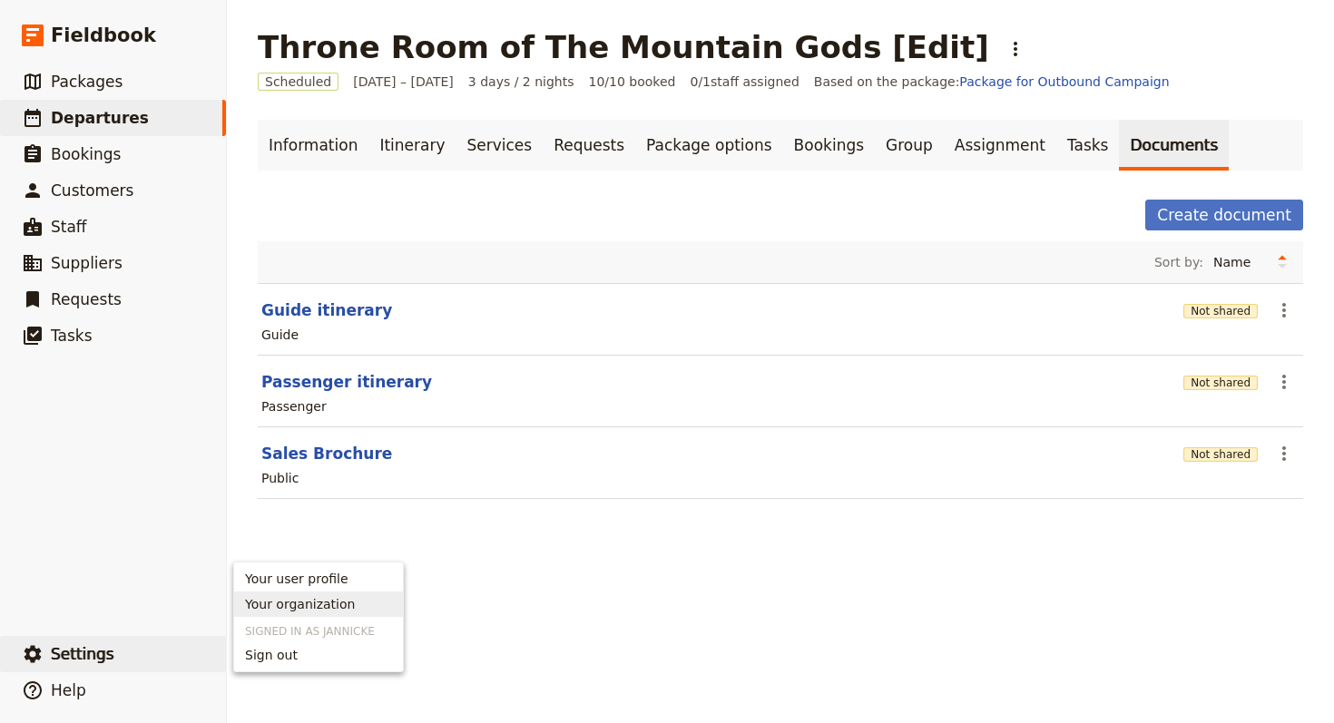
click at [375, 598] on span "Your organization" at bounding box center [318, 604] width 147 height 18
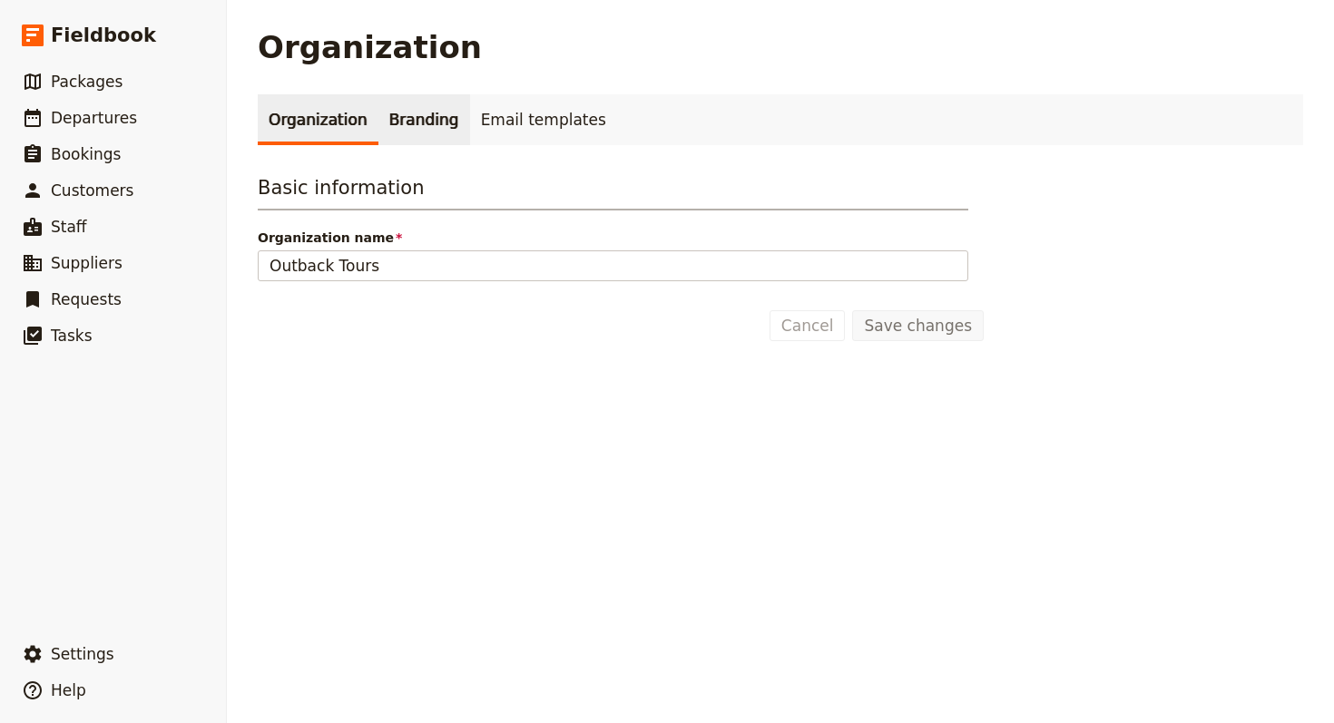
click at [402, 124] on link "Branding" at bounding box center [424, 119] width 92 height 51
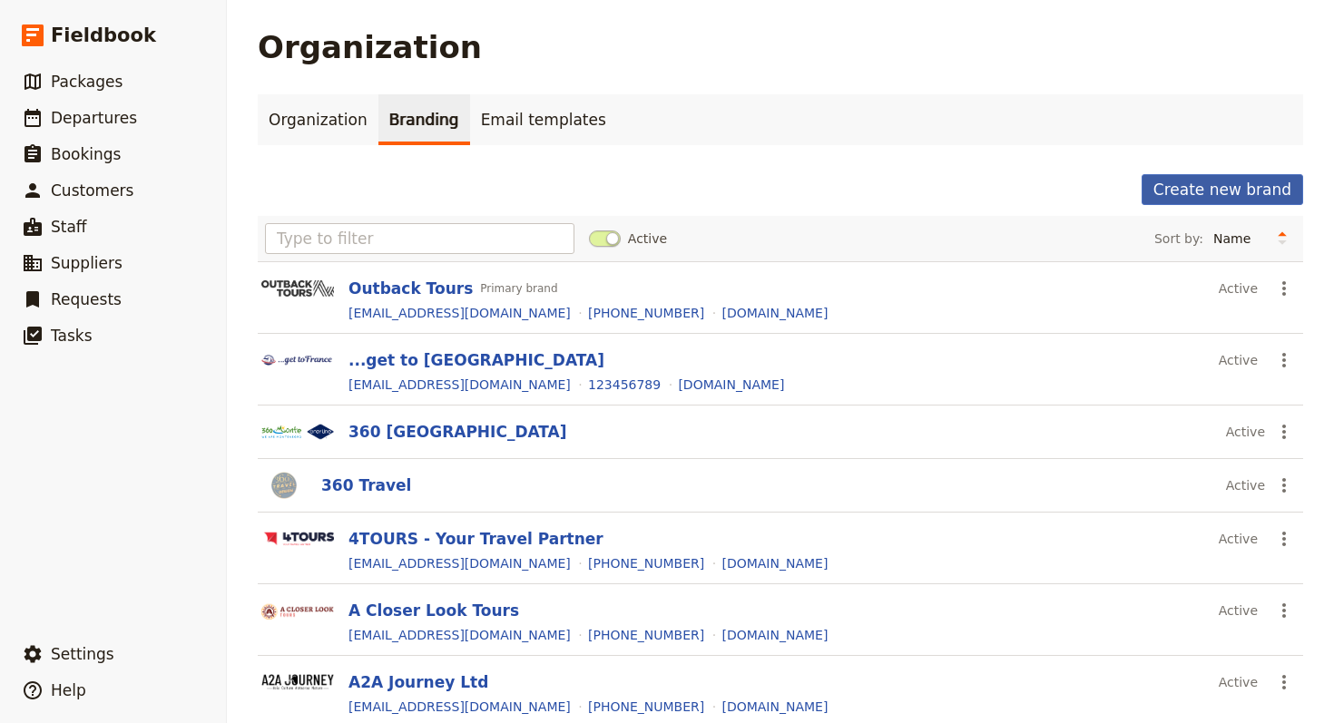
click at [1181, 191] on button "Create new brand" at bounding box center [1221, 189] width 161 height 31
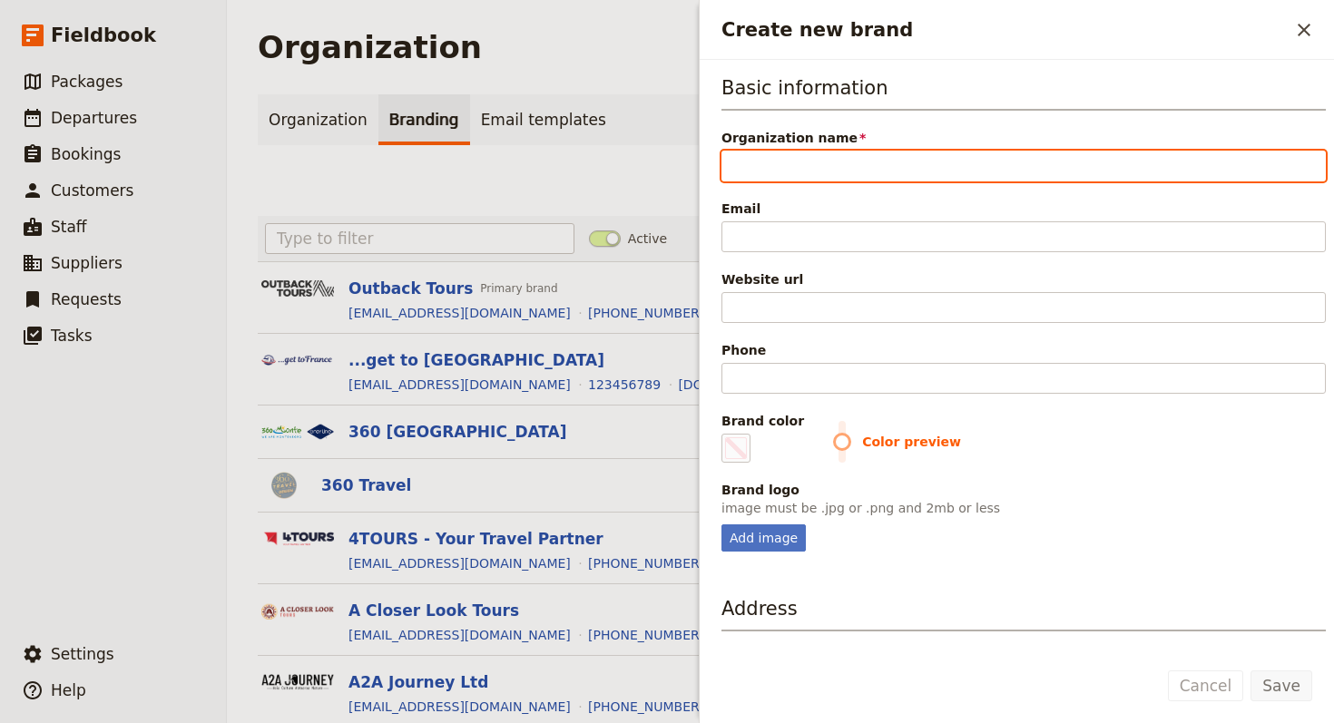
paste input "Beyond The Valley Adventures"
click at [727, 158] on input "Beyond The Valley Adventures" at bounding box center [1023, 166] width 604 height 31
type input "Beyond The Valley Adventures"
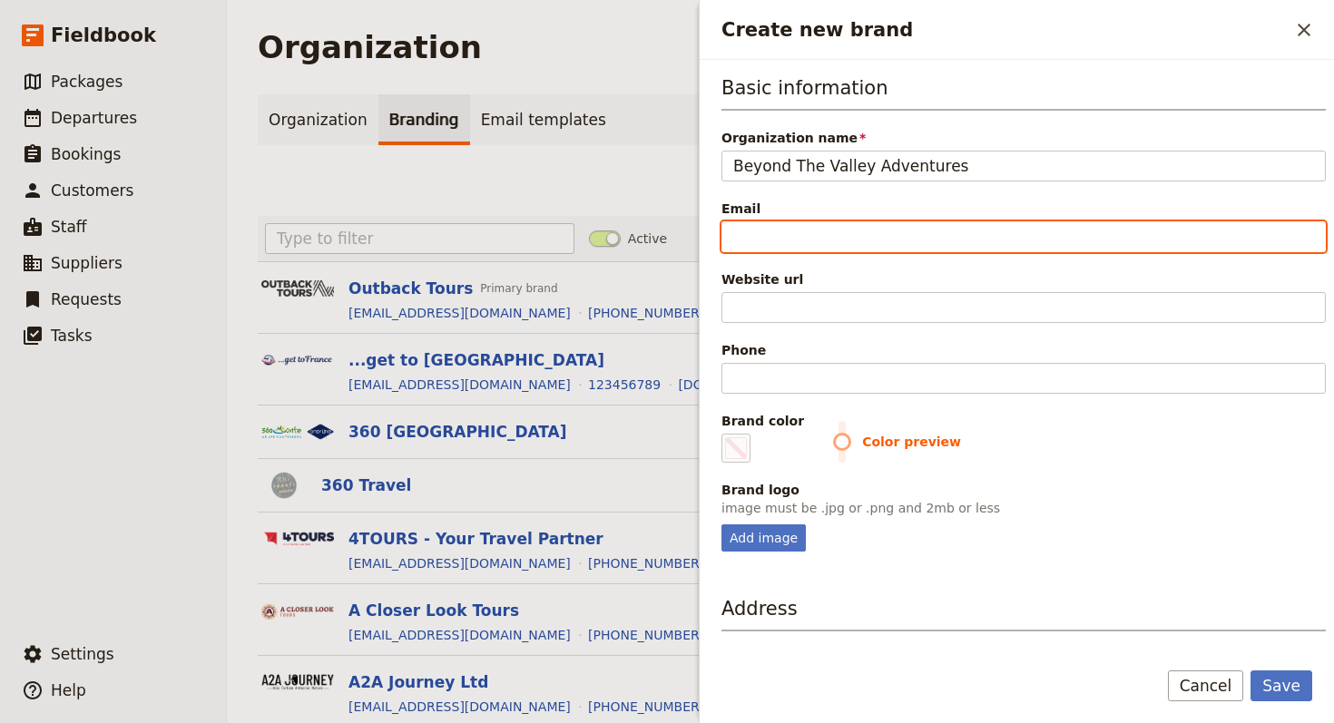
click at [981, 230] on input "Email" at bounding box center [1023, 236] width 604 height 31
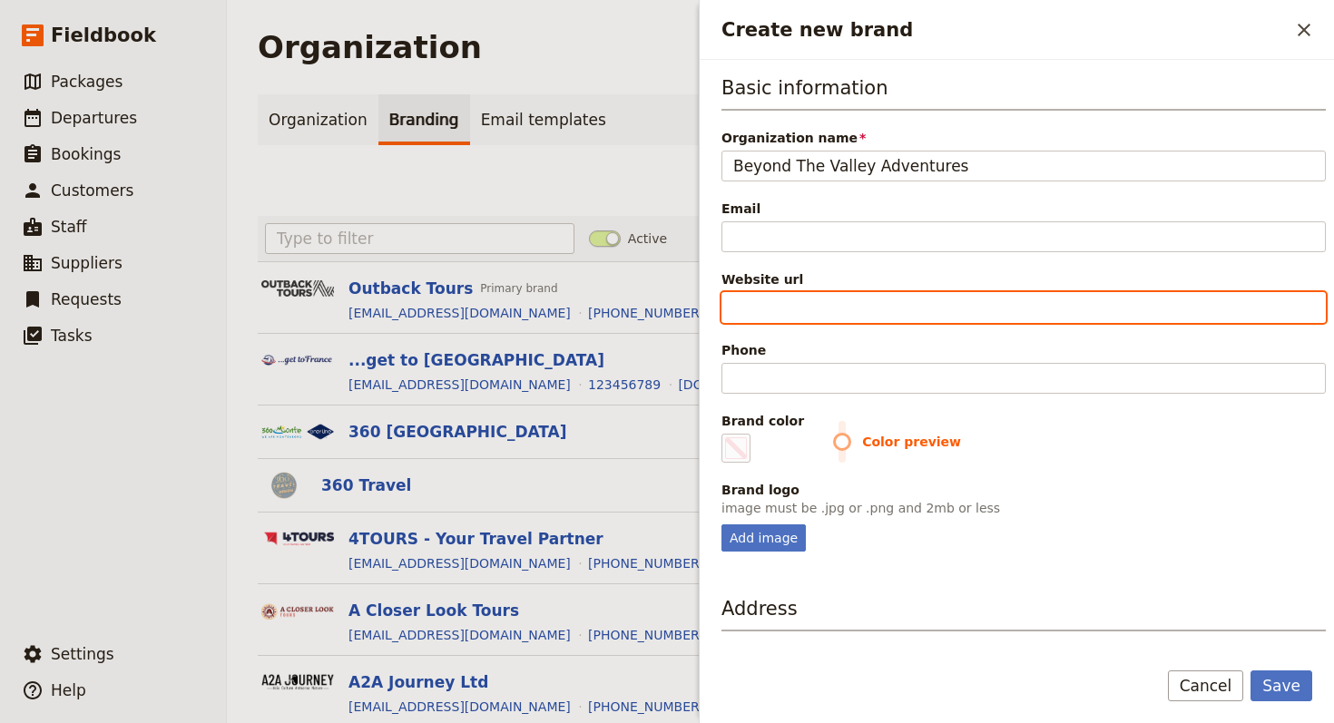
click at [760, 298] on input "Website url" at bounding box center [1023, 307] width 604 height 31
paste input "https://btvadventures.com"
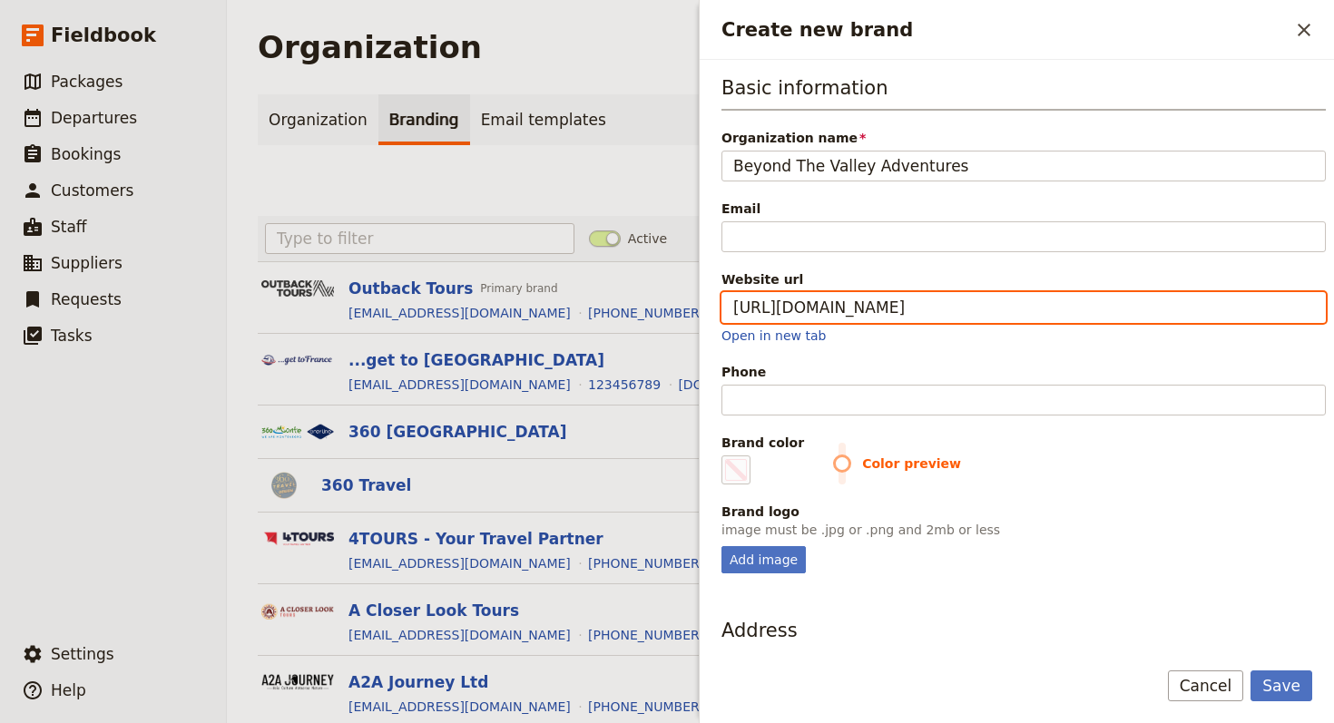
type input "https://btvadventures.com"
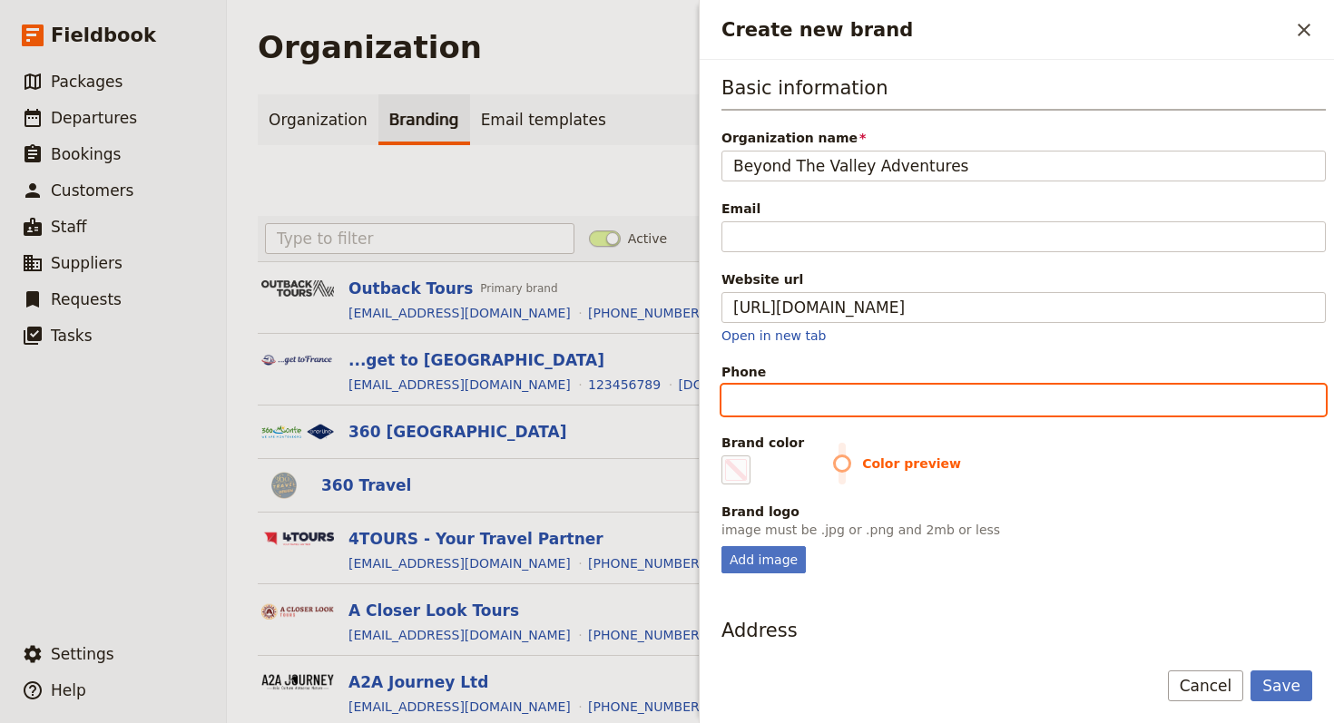
click at [1028, 403] on input "Phone" at bounding box center [1023, 400] width 604 height 31
paste input "+92 300 4023580"
click at [797, 394] on input "+92 300 4023580" at bounding box center [1023, 400] width 604 height 31
click at [765, 402] on input "+92 3004023580" at bounding box center [1023, 400] width 604 height 31
type input "+923004023580"
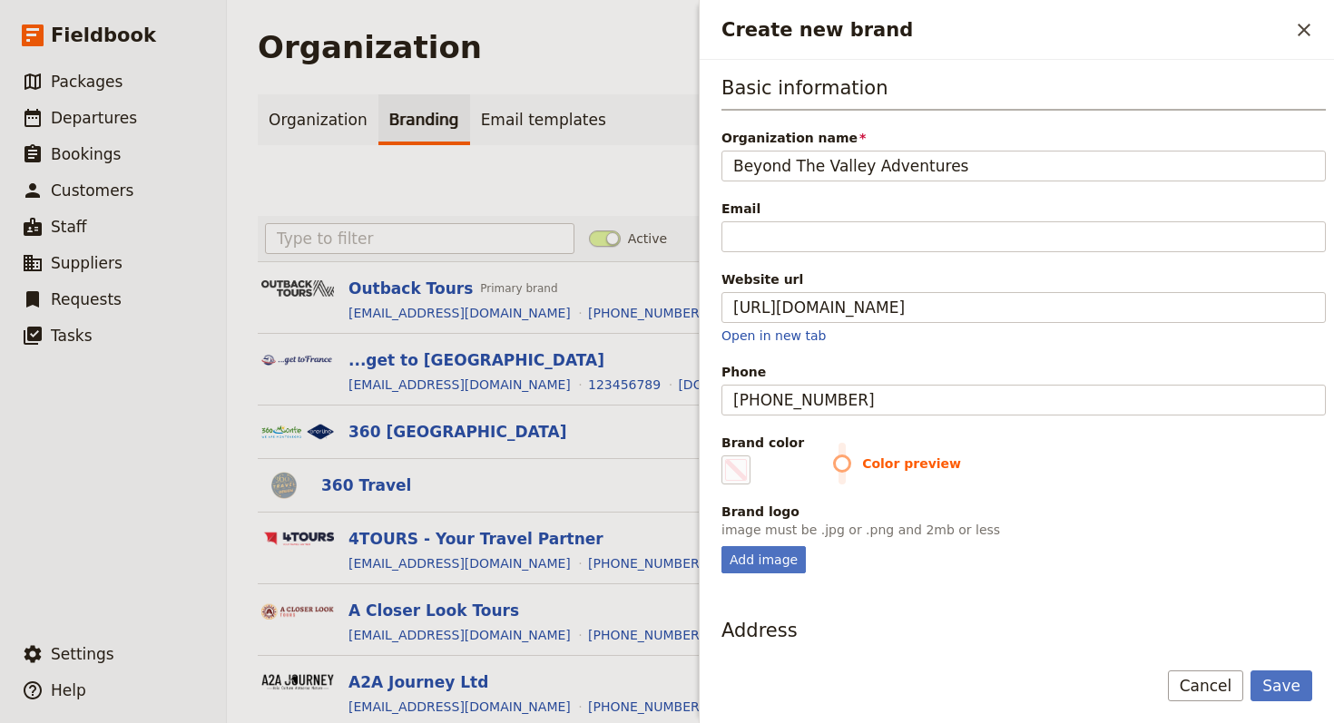
scroll to position [4, 0]
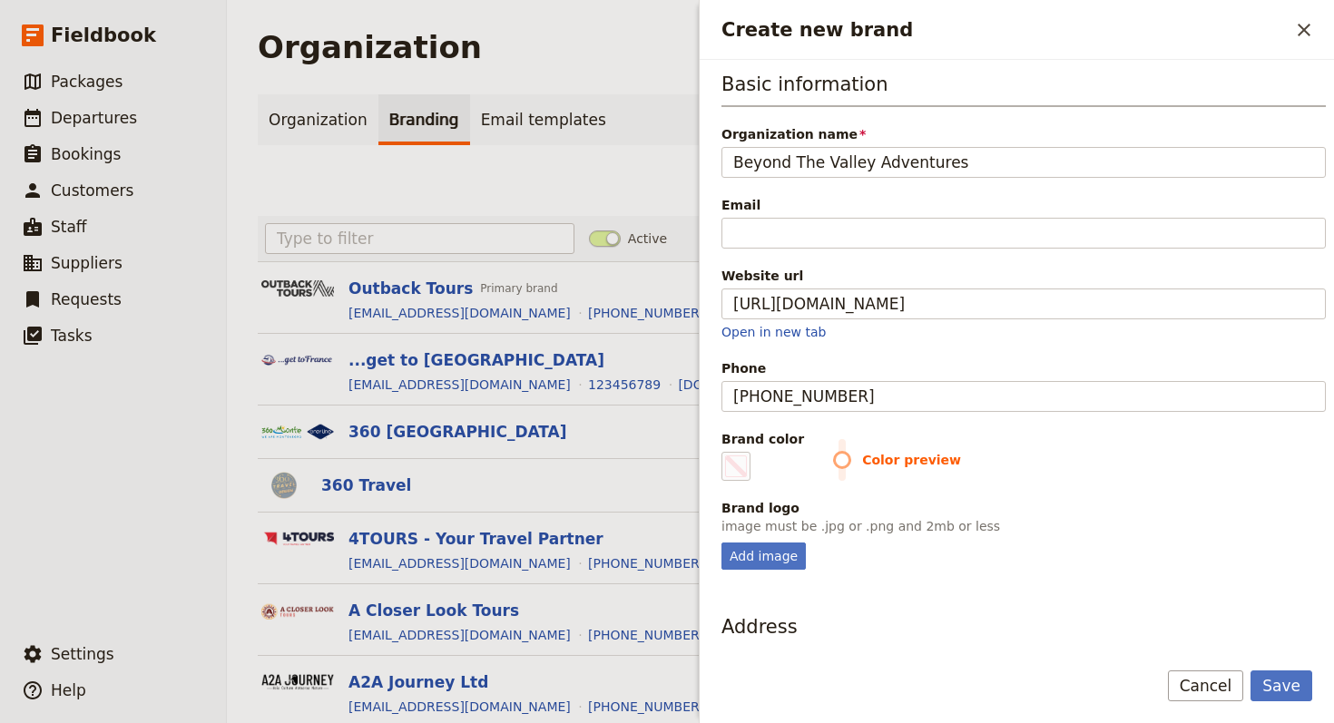
click at [718, 555] on div "Basic information Organization name Beyond The Valley Adventures Email Website …" at bounding box center [1016, 351] width 634 height 583
click at [722, 555] on div "Add image" at bounding box center [763, 556] width 84 height 27
click at [721, 543] on input "Add image" at bounding box center [720, 542] width 1 height 1
type input "C:\fakepath\logo-Beyond-The-Valley.png"
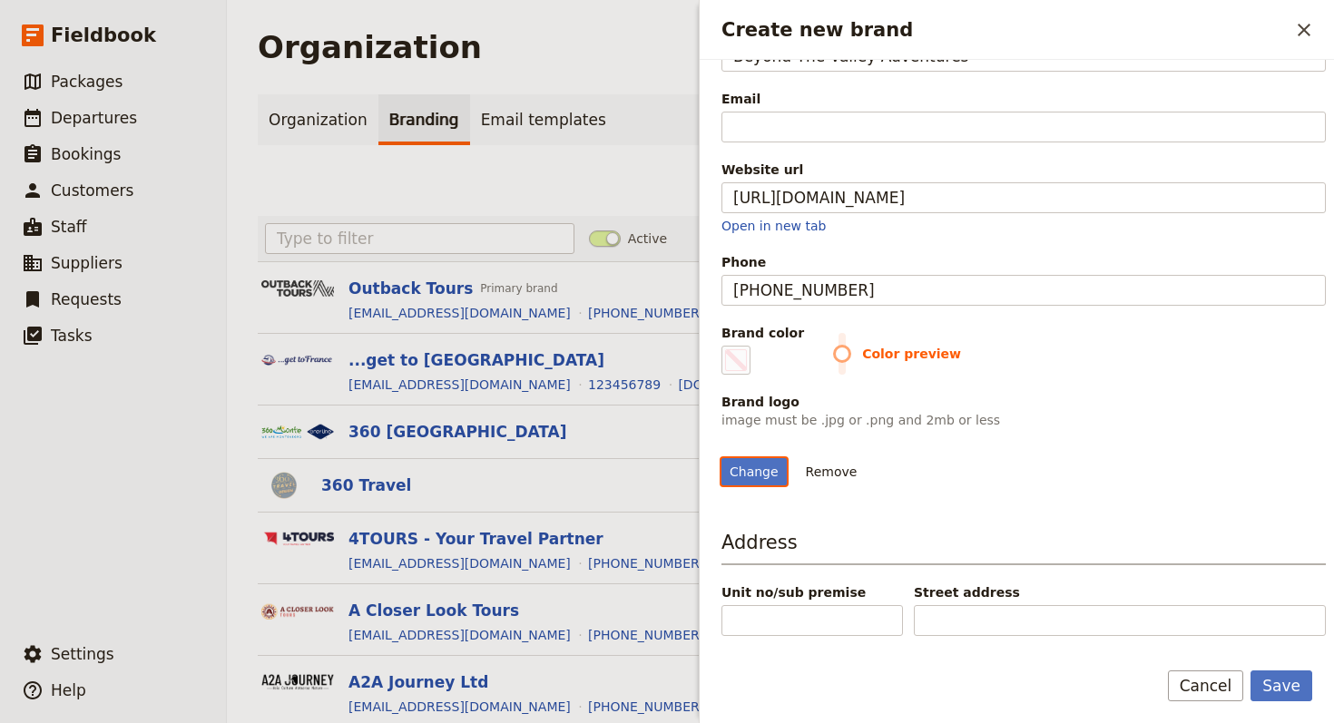
scroll to position [171, 0]
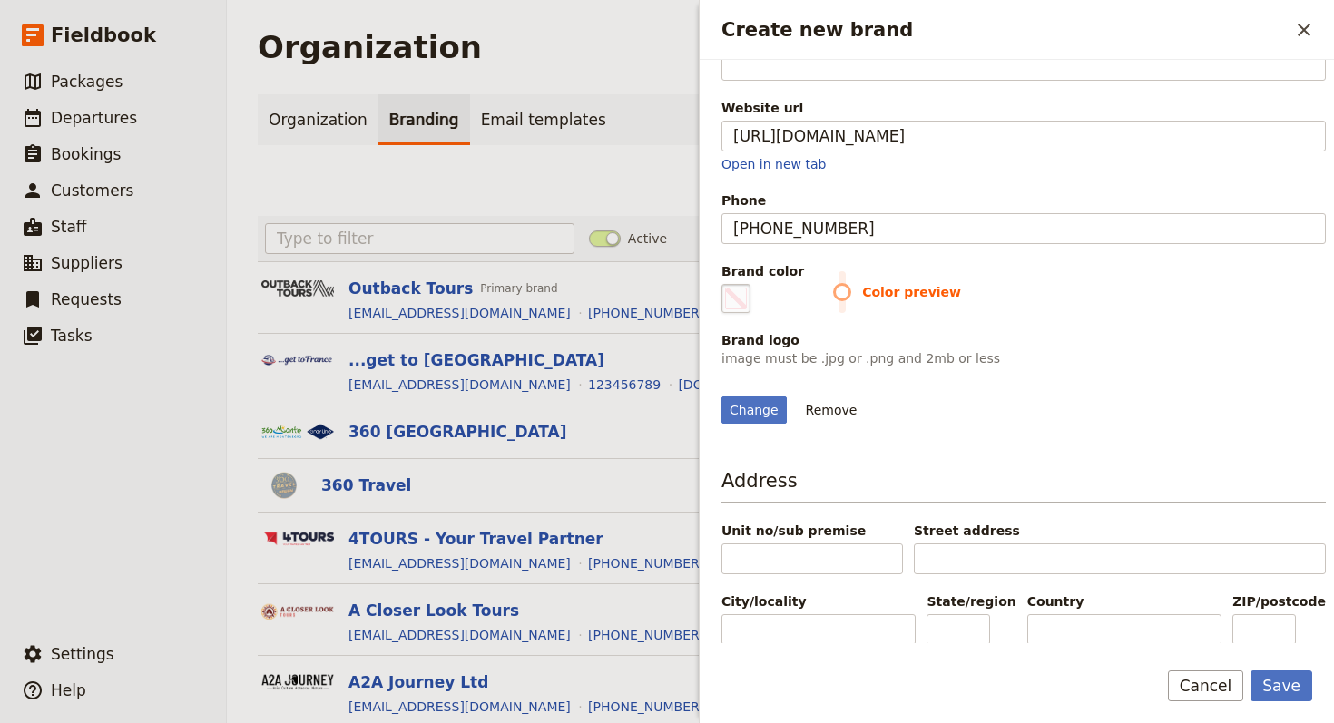
click at [745, 300] on span "Create new brand" at bounding box center [736, 299] width 22 height 22
click at [726, 284] on input "#000000" at bounding box center [725, 283] width 1 height 1
click at [854, 301] on div "Color preview" at bounding box center [1079, 298] width 493 height 30
click at [699, 297] on div "Create new brand ​ Basic information Organization name Beyond The Valley Advent…" at bounding box center [1016, 361] width 635 height 723
click at [739, 296] on fieldset "#292335" at bounding box center [735, 298] width 29 height 29
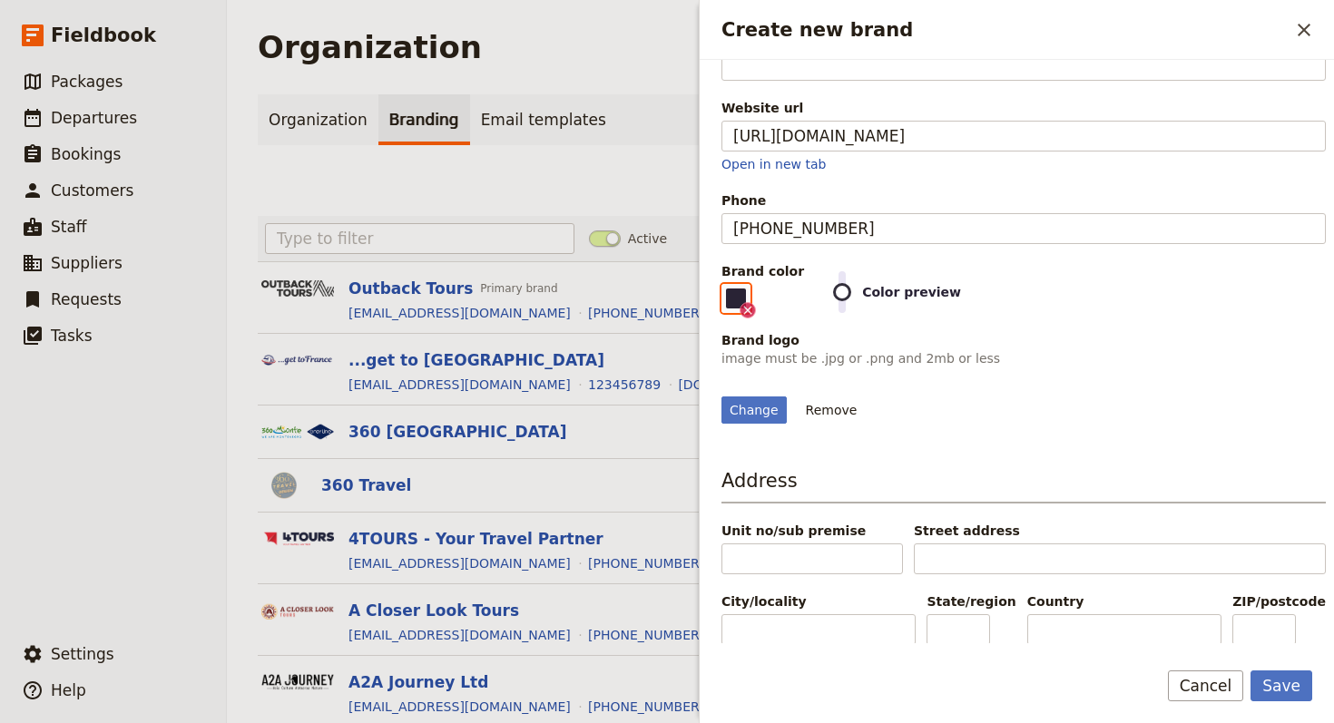
click at [726, 284] on input "#292335" at bounding box center [725, 283] width 1 height 1
type input "#efa37d"
click at [1257, 689] on button "Save" at bounding box center [1281, 685] width 62 height 31
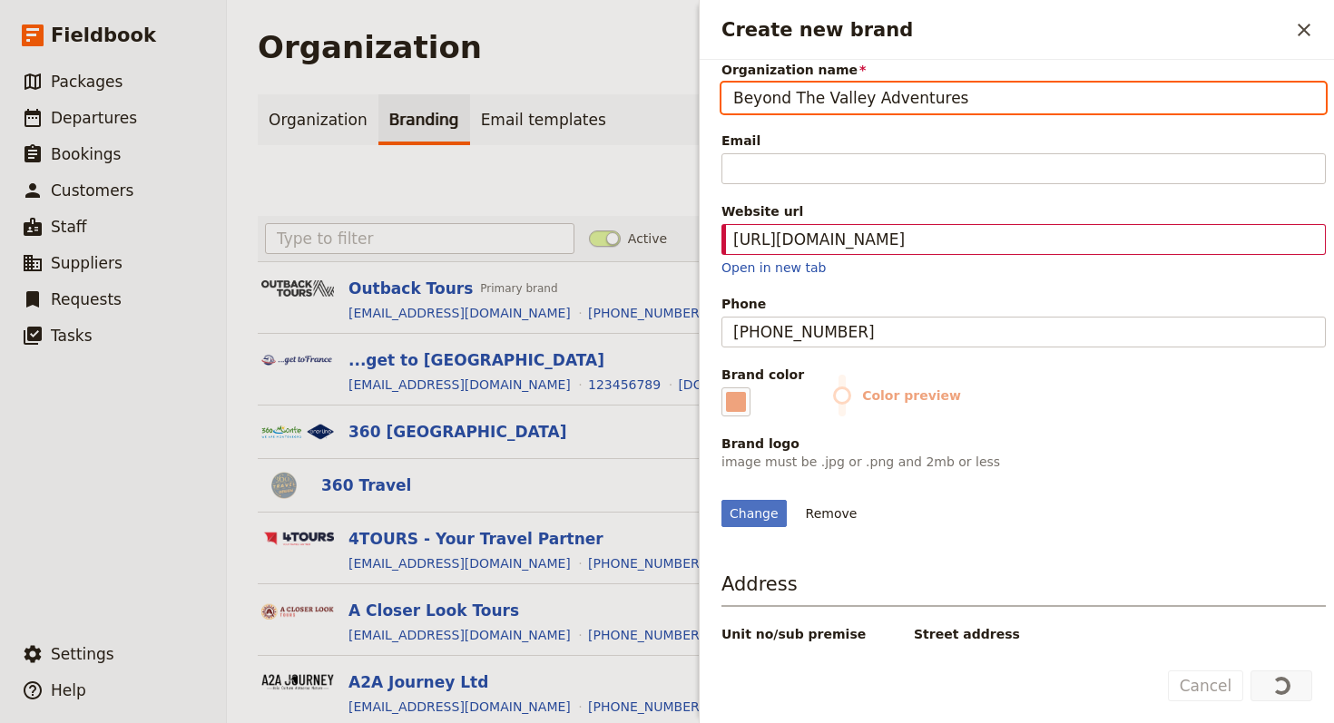
scroll to position [177, 0]
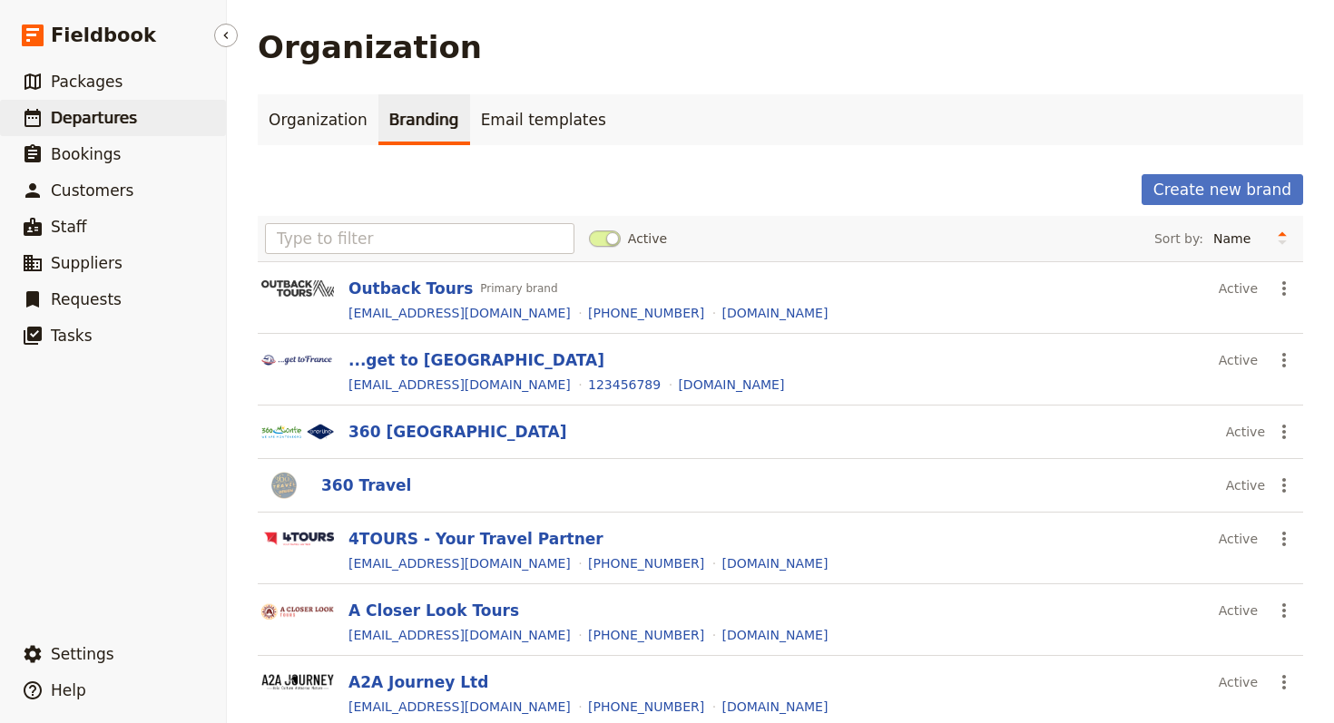
click at [140, 107] on link "​ Departures" at bounding box center [113, 118] width 226 height 36
select select "UPDATED_AT"
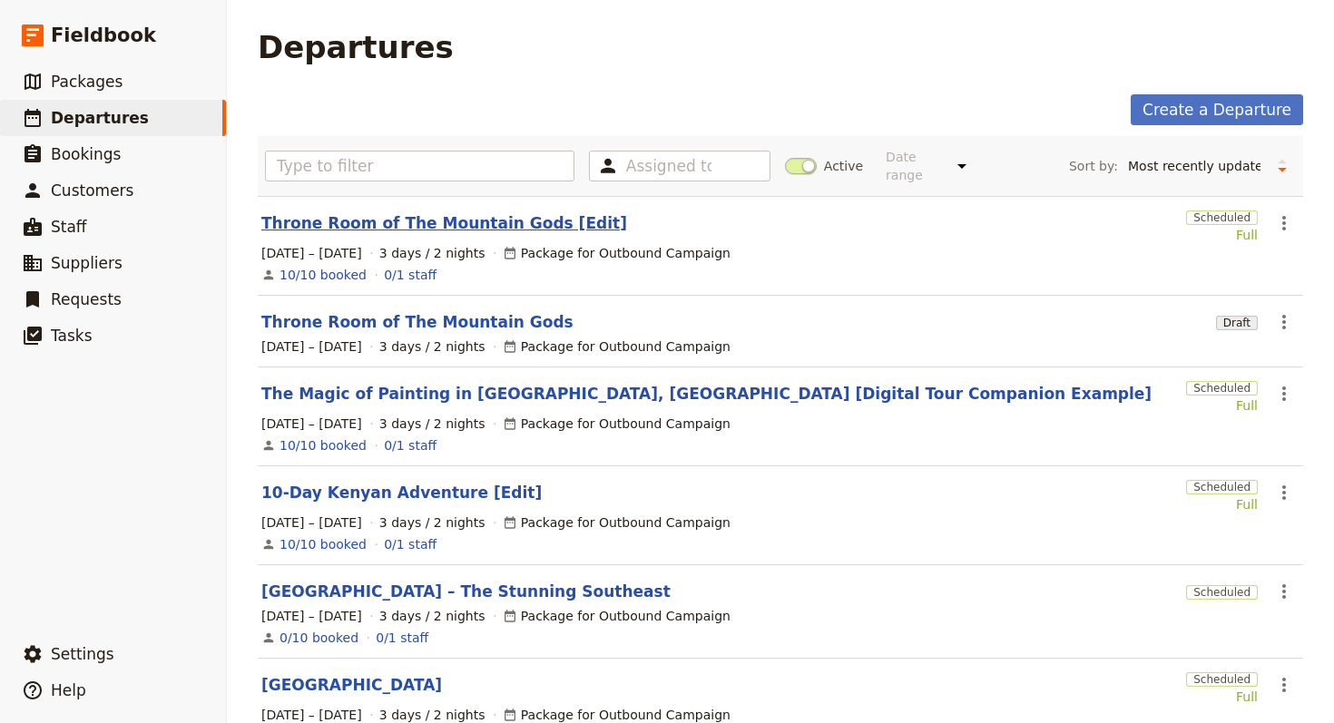
click at [417, 214] on link "Throne Room of The Mountain Gods [Edit]" at bounding box center [444, 223] width 366 height 22
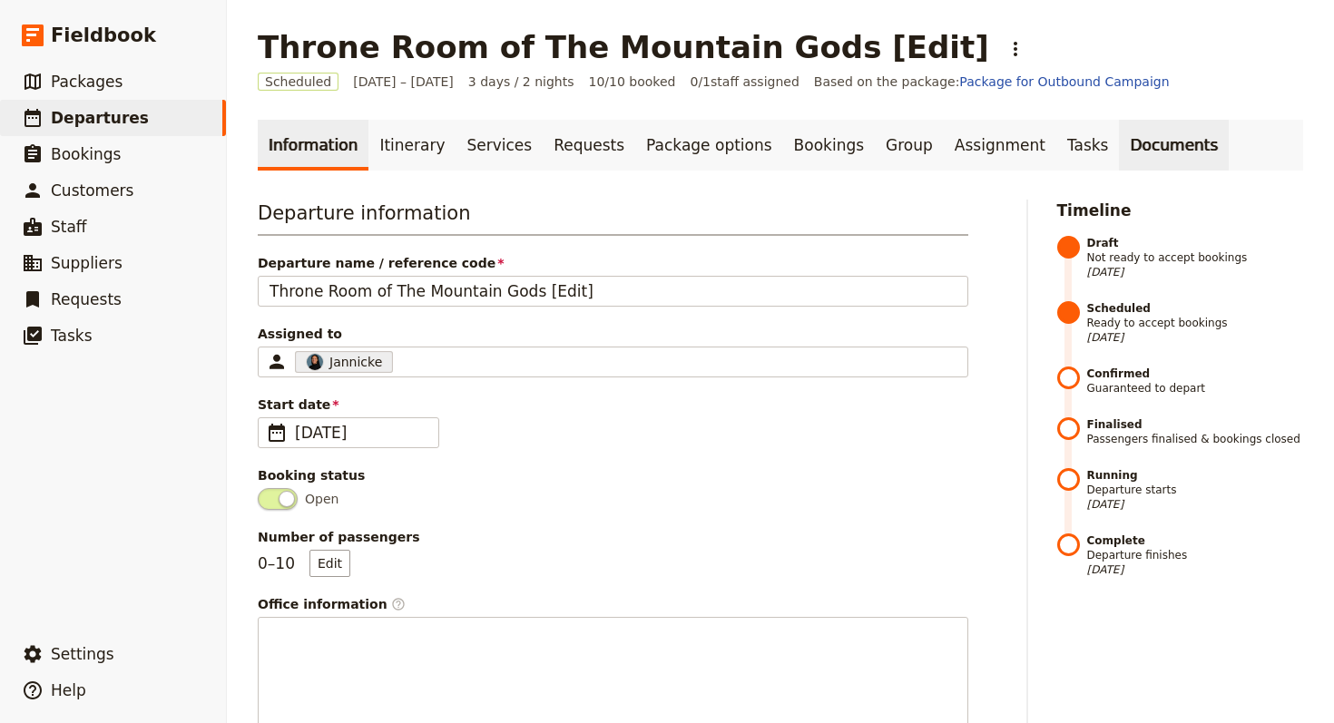
click at [1119, 145] on link "Documents" at bounding box center [1174, 145] width 110 height 51
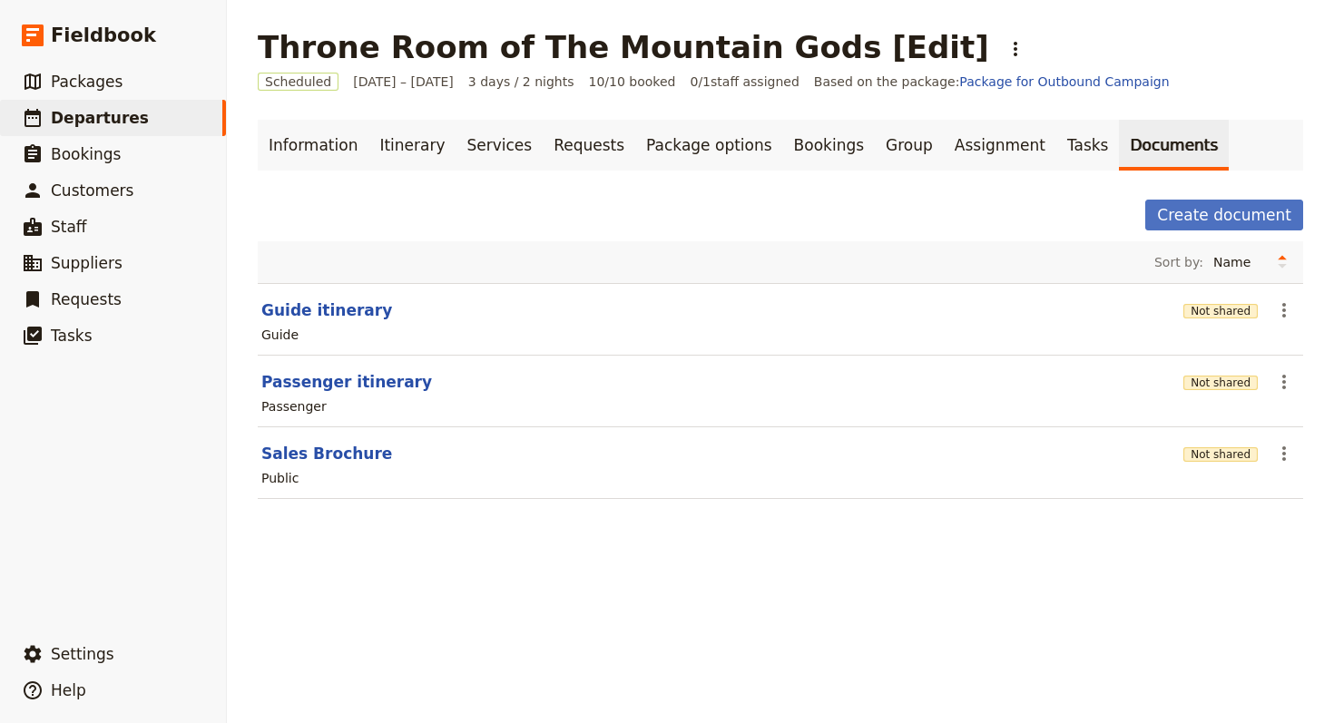
click at [347, 296] on section "Guide itinerary Not shared ​ Guide" at bounding box center [780, 319] width 1045 height 73
click at [337, 309] on button "Guide itinerary" at bounding box center [326, 310] width 131 height 22
select select "STAFF"
select select "RUN_SHEET"
select select "LARGE"
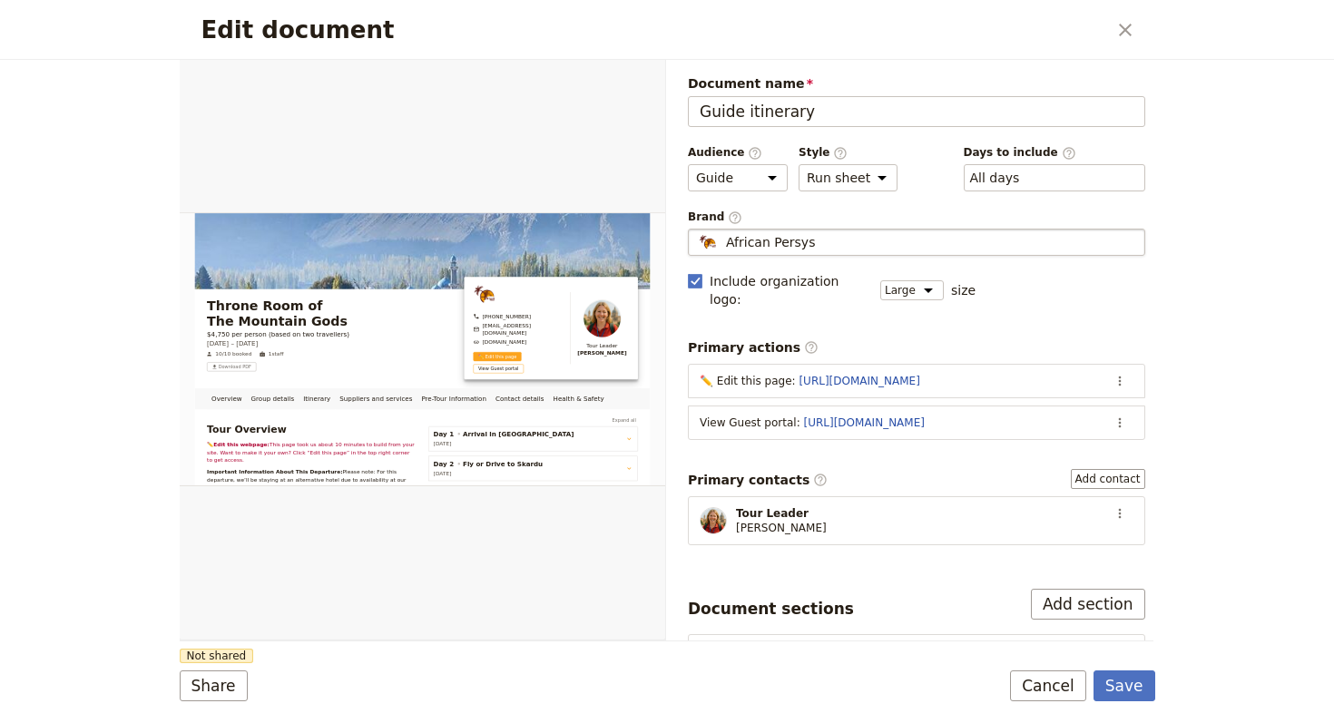
click at [826, 255] on fieldset "African Persys African Persys" at bounding box center [916, 242] width 457 height 27
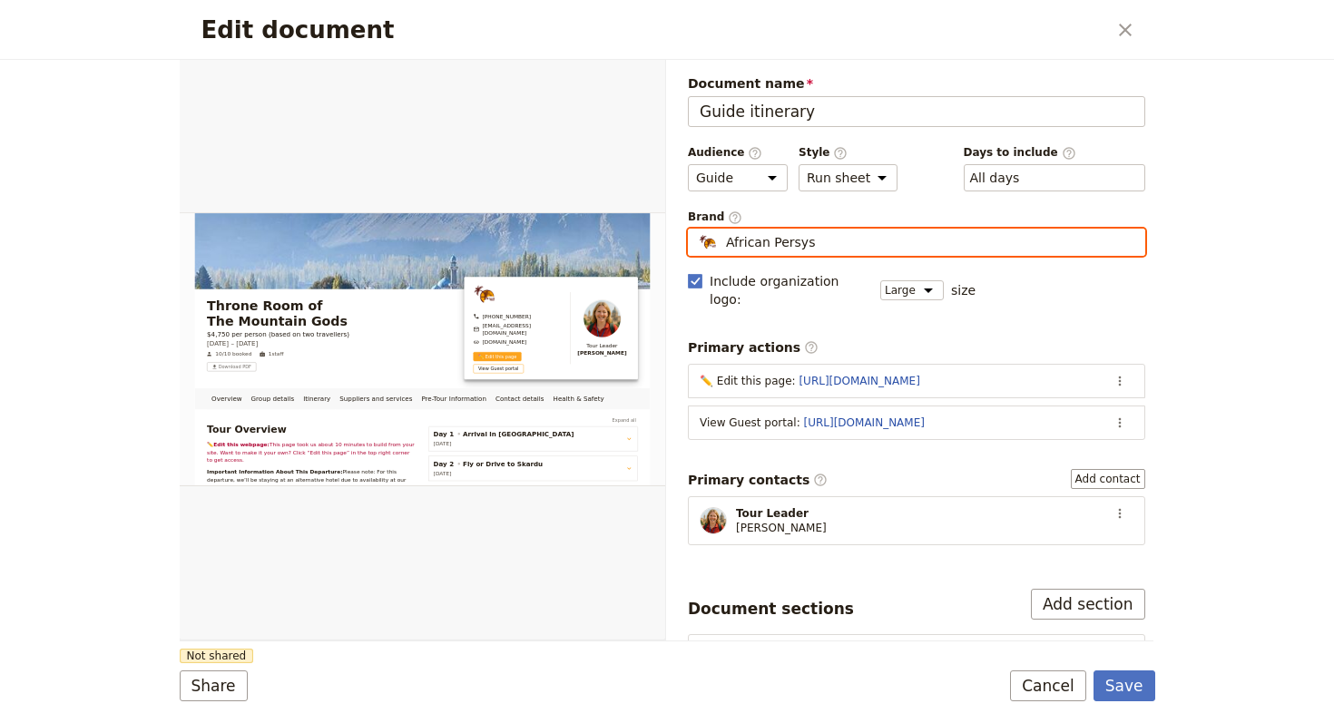
click at [696, 230] on input "African Persys" at bounding box center [695, 229] width 1 height 1
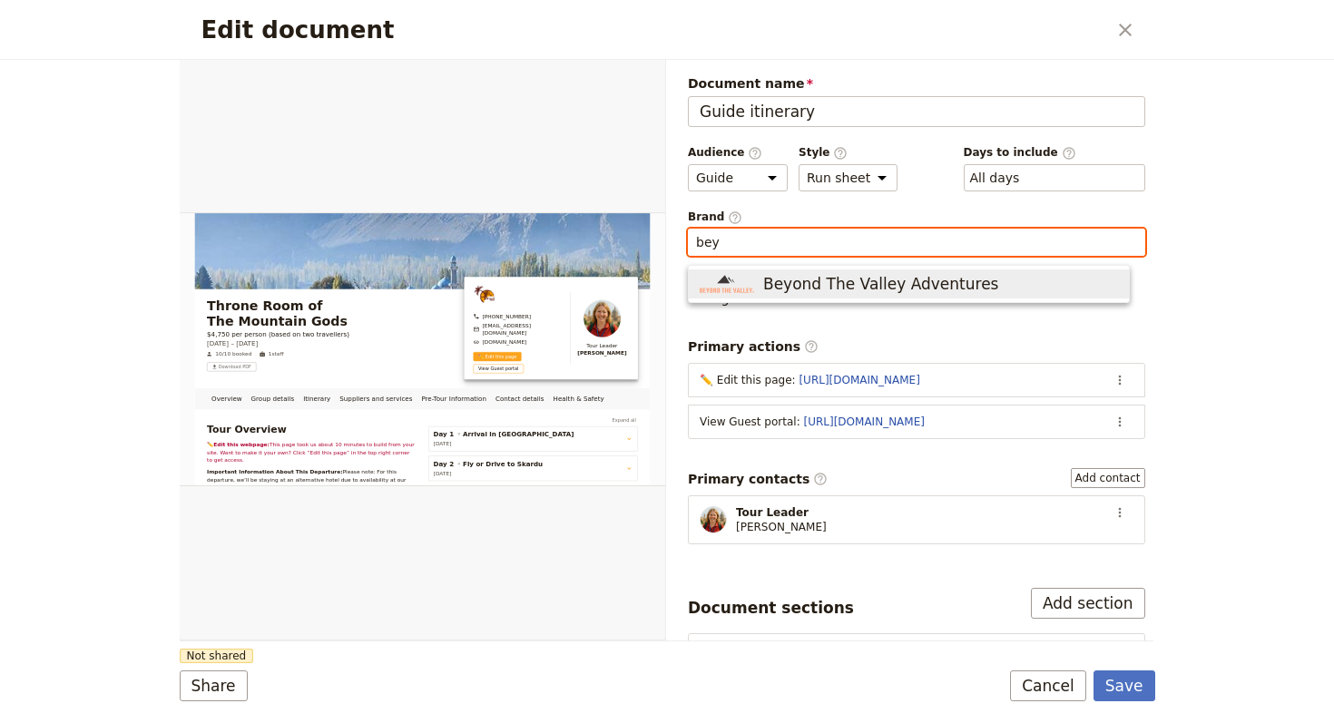
click at [850, 278] on span "Beyond The Valley Adventures" at bounding box center [880, 284] width 235 height 22
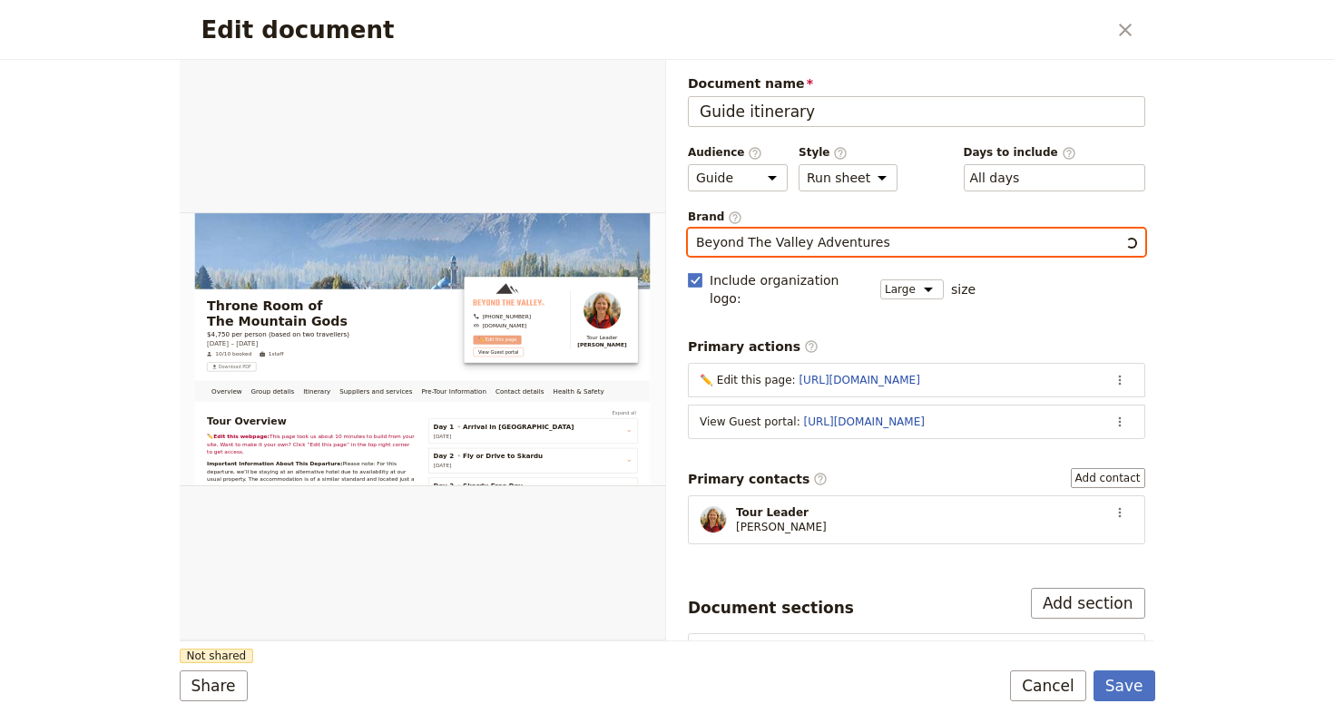
type input "Beyond The Valley Adventures"
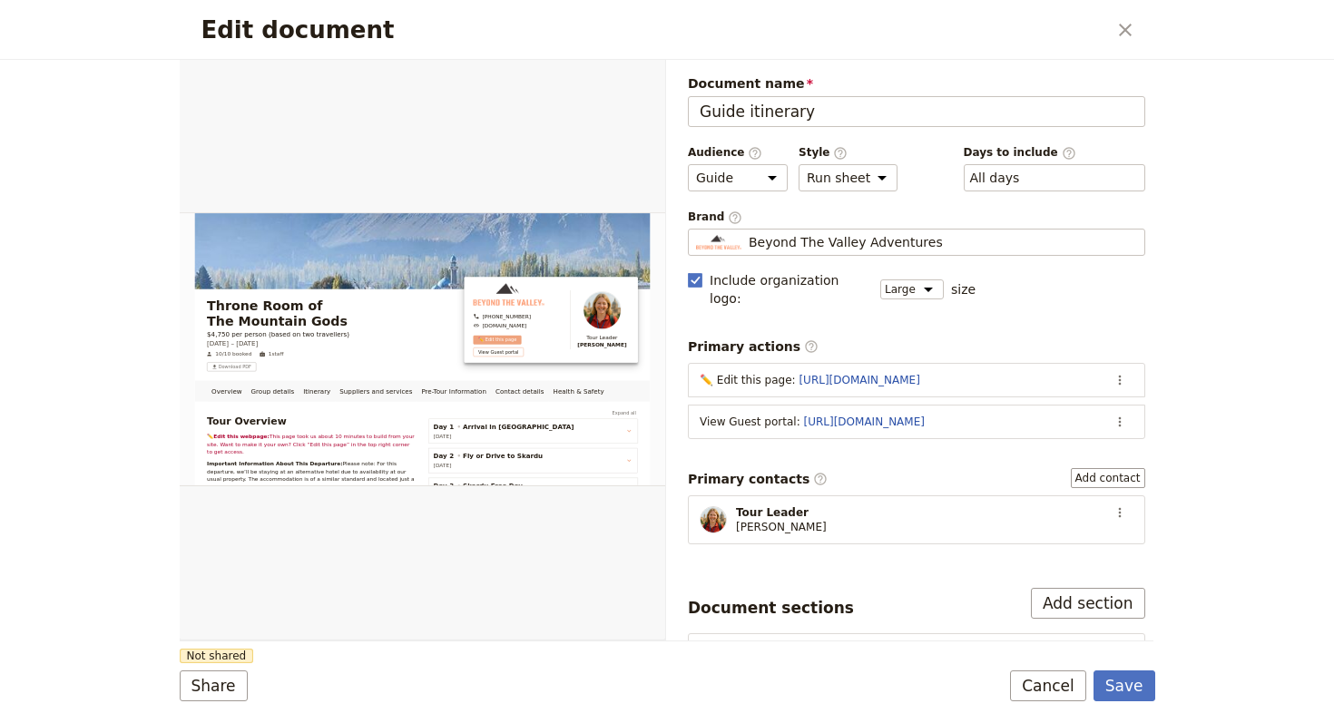
click at [854, 315] on div "Document name Guide itinerary Preview Audience ​ Public Passenger Guide Style ​…" at bounding box center [916, 590] width 457 height 1032
click at [224, 689] on button "Share" at bounding box center [214, 685] width 68 height 31
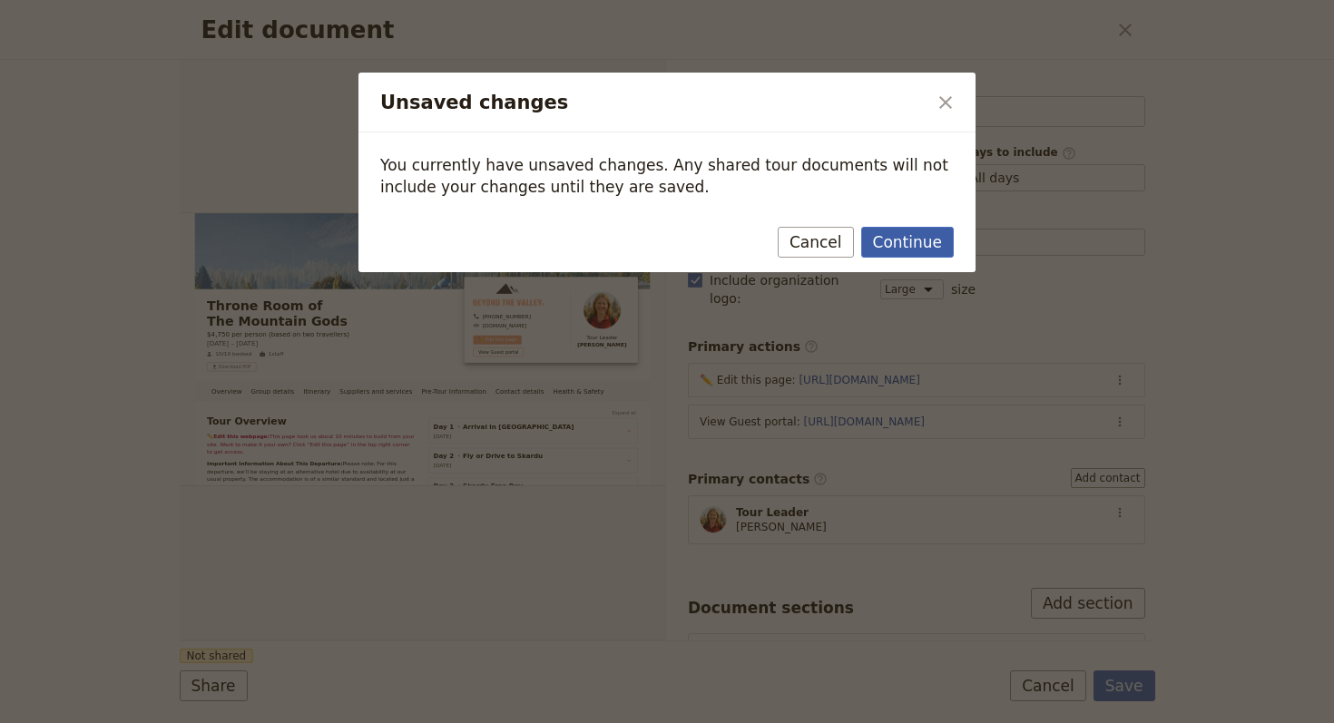
click at [907, 233] on button "Continue" at bounding box center [907, 242] width 93 height 31
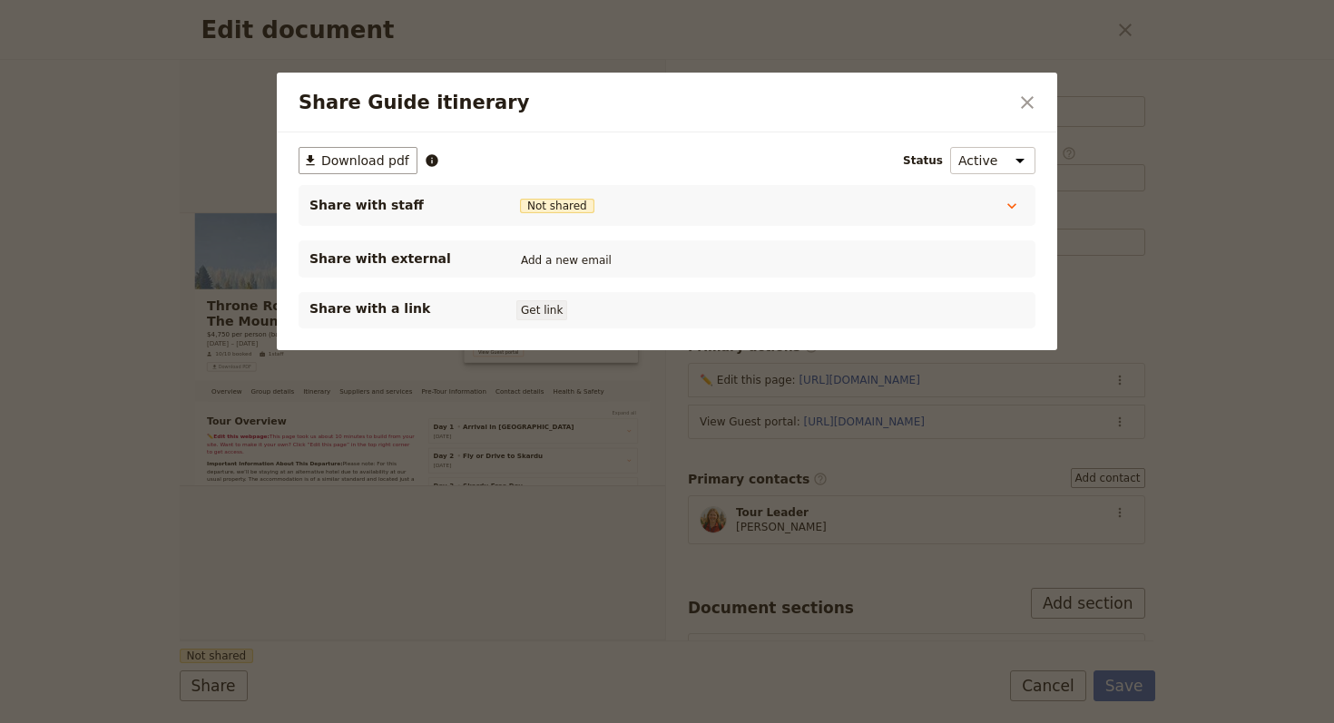
click at [541, 300] on button "Get link" at bounding box center [541, 310] width 51 height 20
click at [1027, 95] on icon "Close dialog" at bounding box center [1027, 103] width 22 height 22
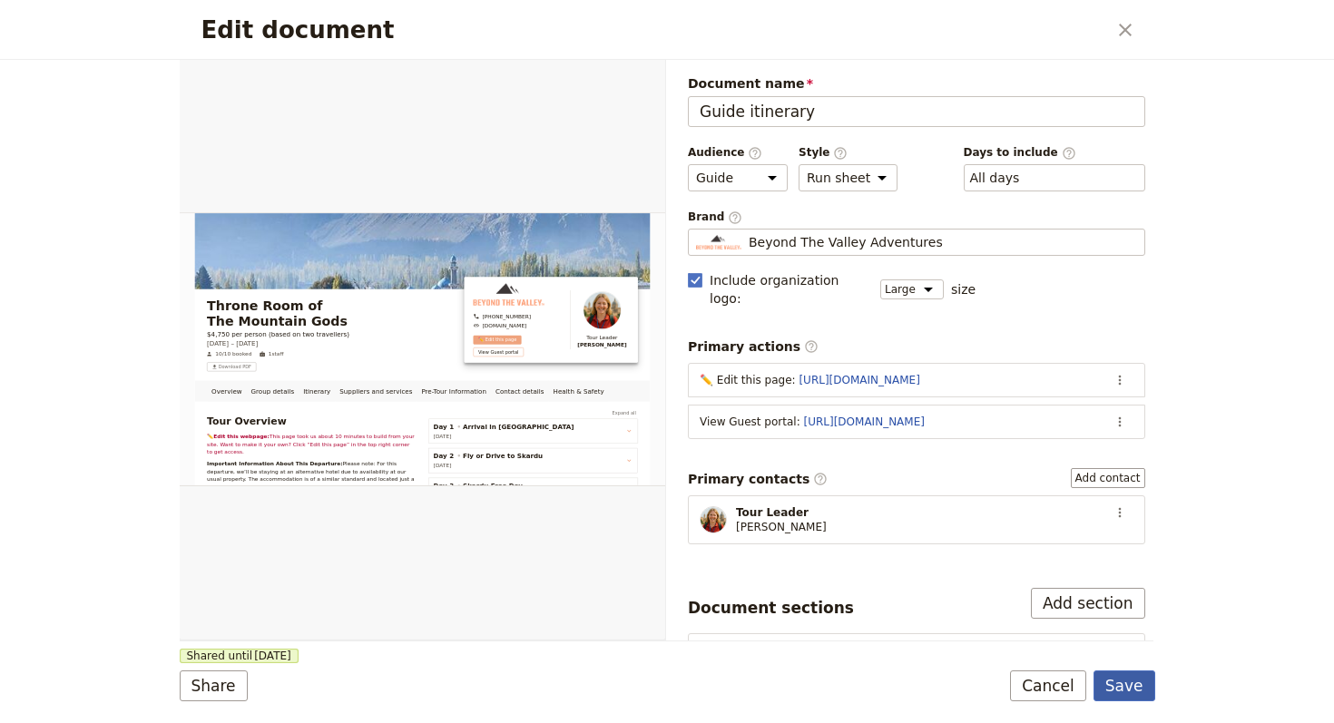
click at [1129, 687] on button "Save" at bounding box center [1124, 685] width 62 height 31
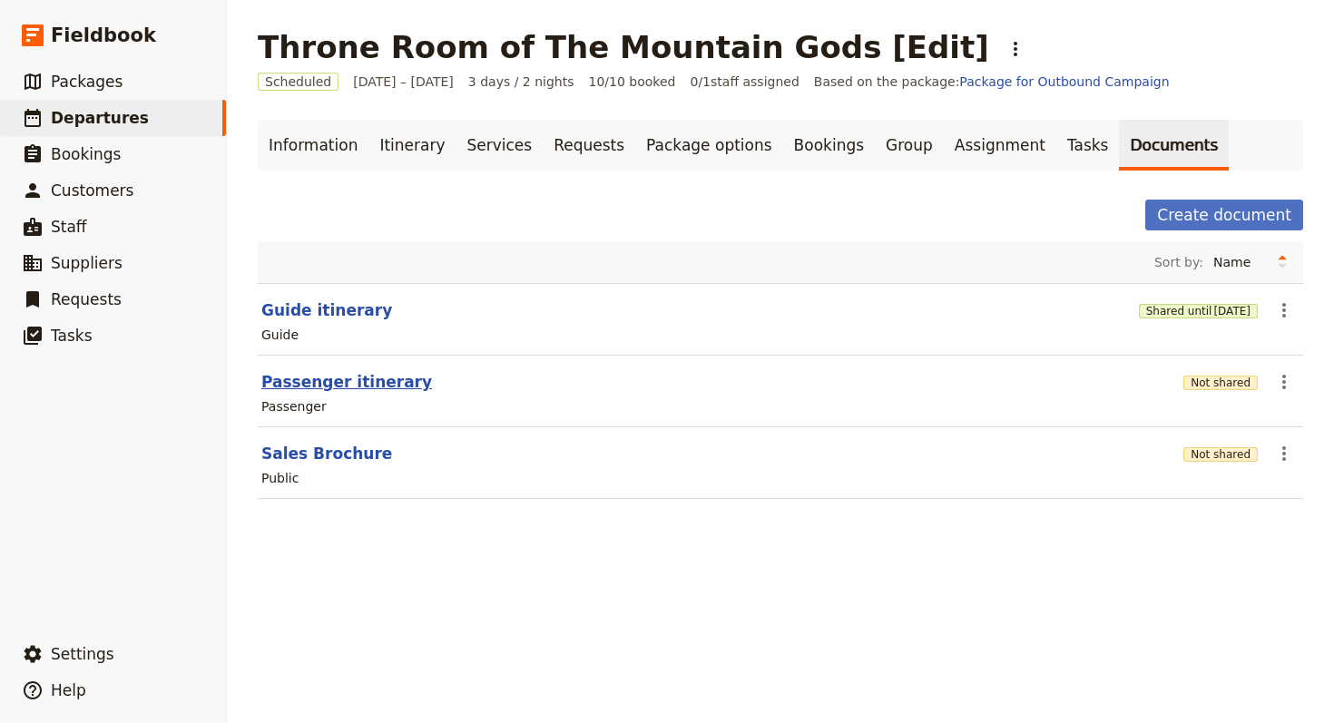
click at [281, 376] on button "Passenger itinerary" at bounding box center [346, 382] width 171 height 22
select select "PASSENGER"
select select "RUN_SHEET"
select select "LARGE"
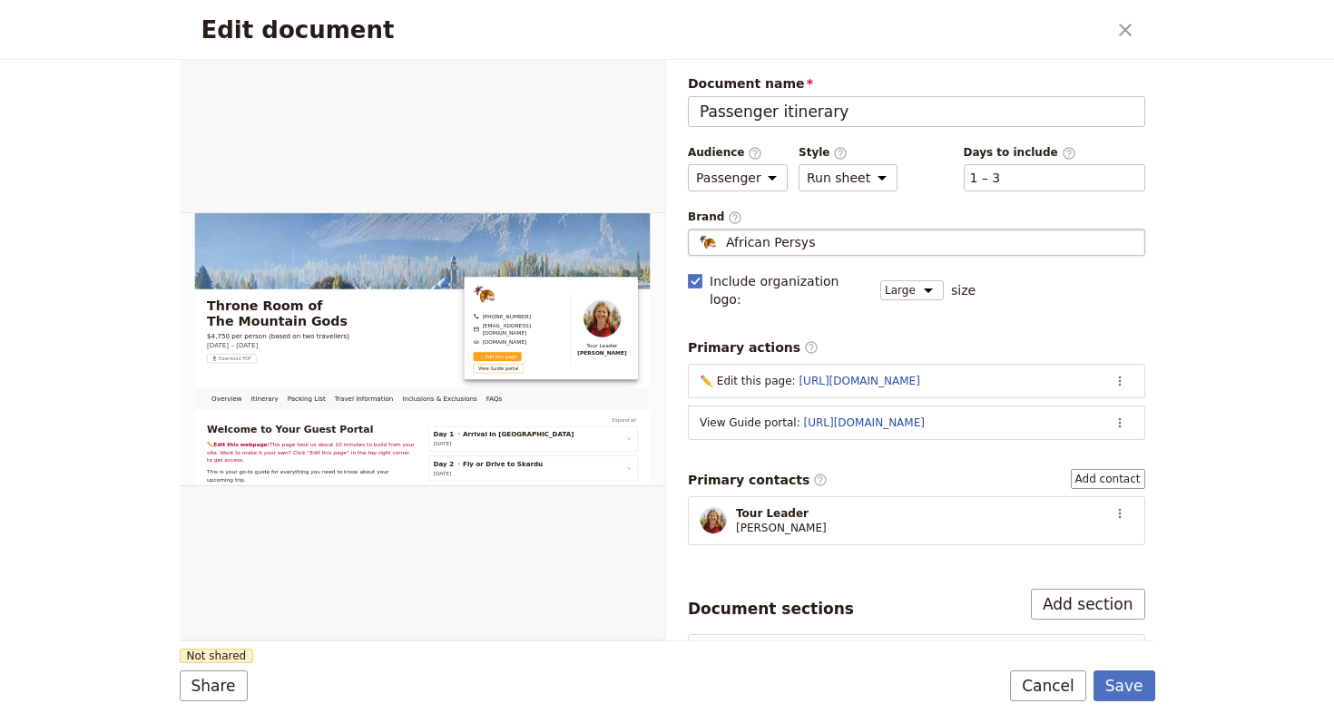
click at [793, 239] on span "African Persys" at bounding box center [770, 242] width 89 height 18
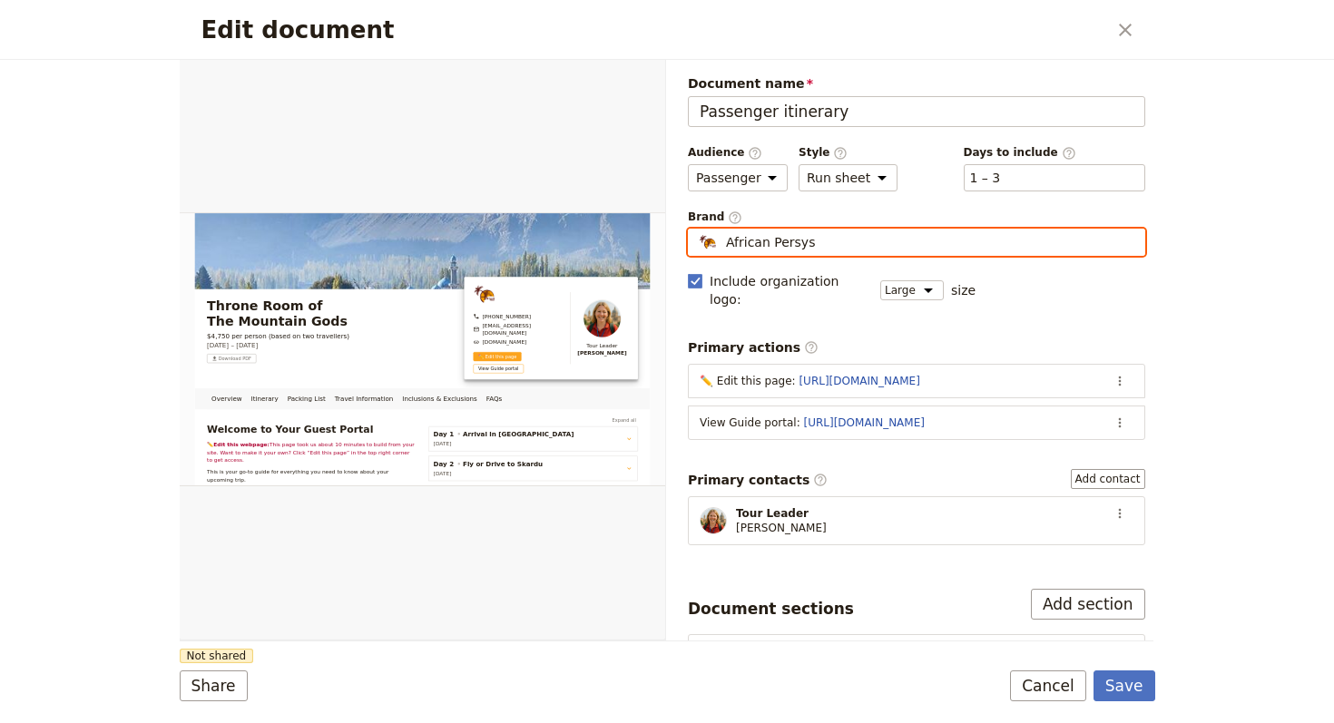
click at [696, 230] on input "African Persys" at bounding box center [695, 229] width 1 height 1
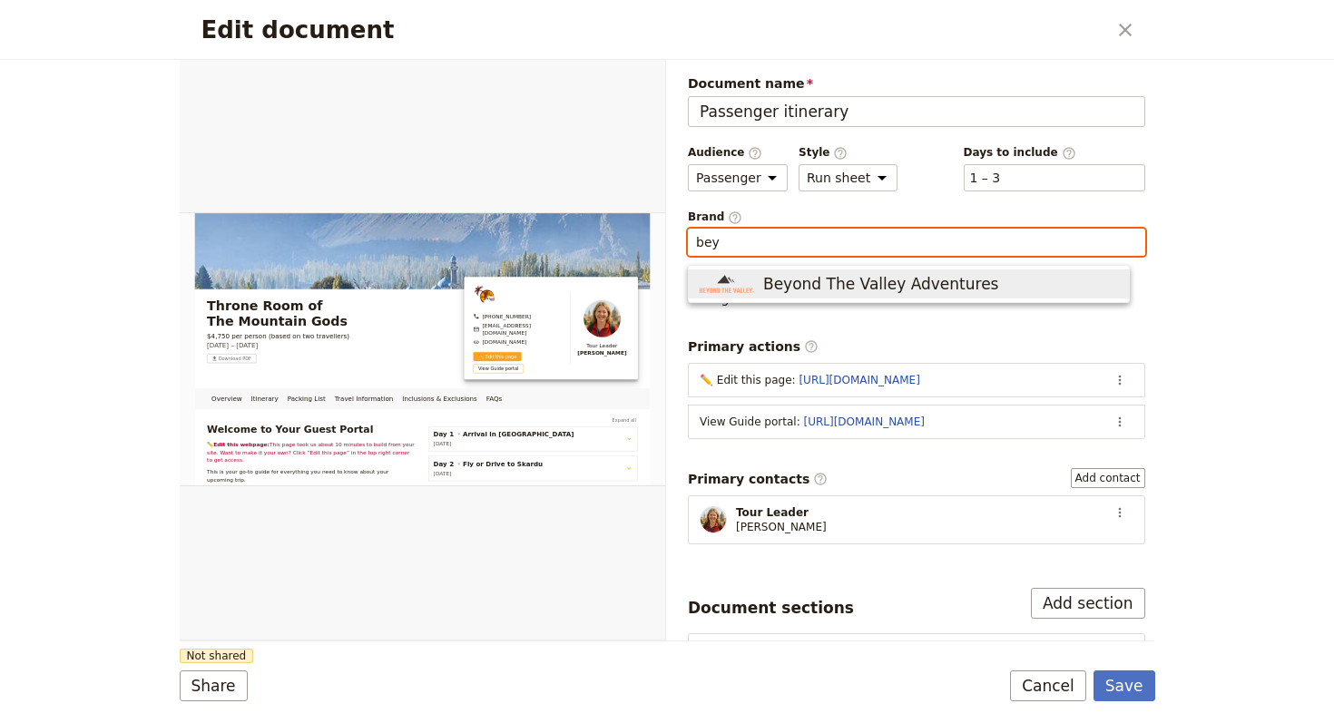
click at [835, 285] on span "Beyond The Valley Adventures" at bounding box center [880, 284] width 235 height 22
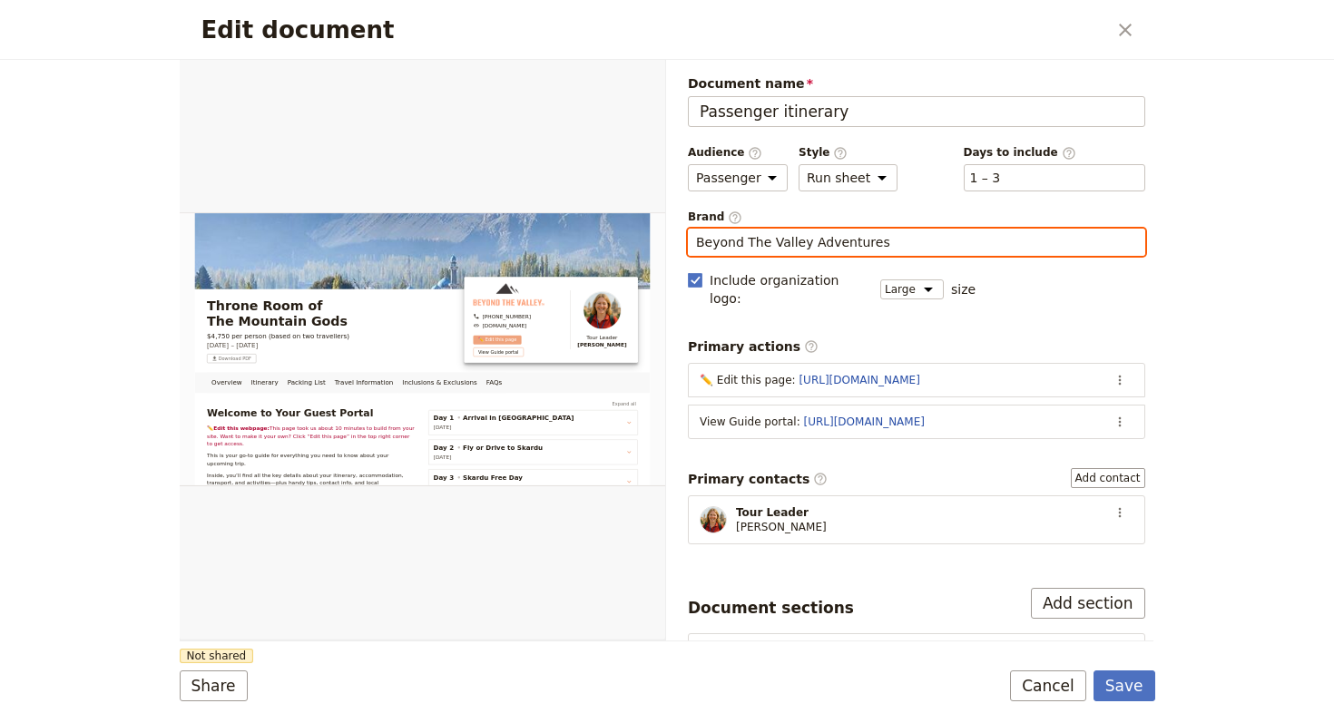
type input "Beyond The Valley Adventures"
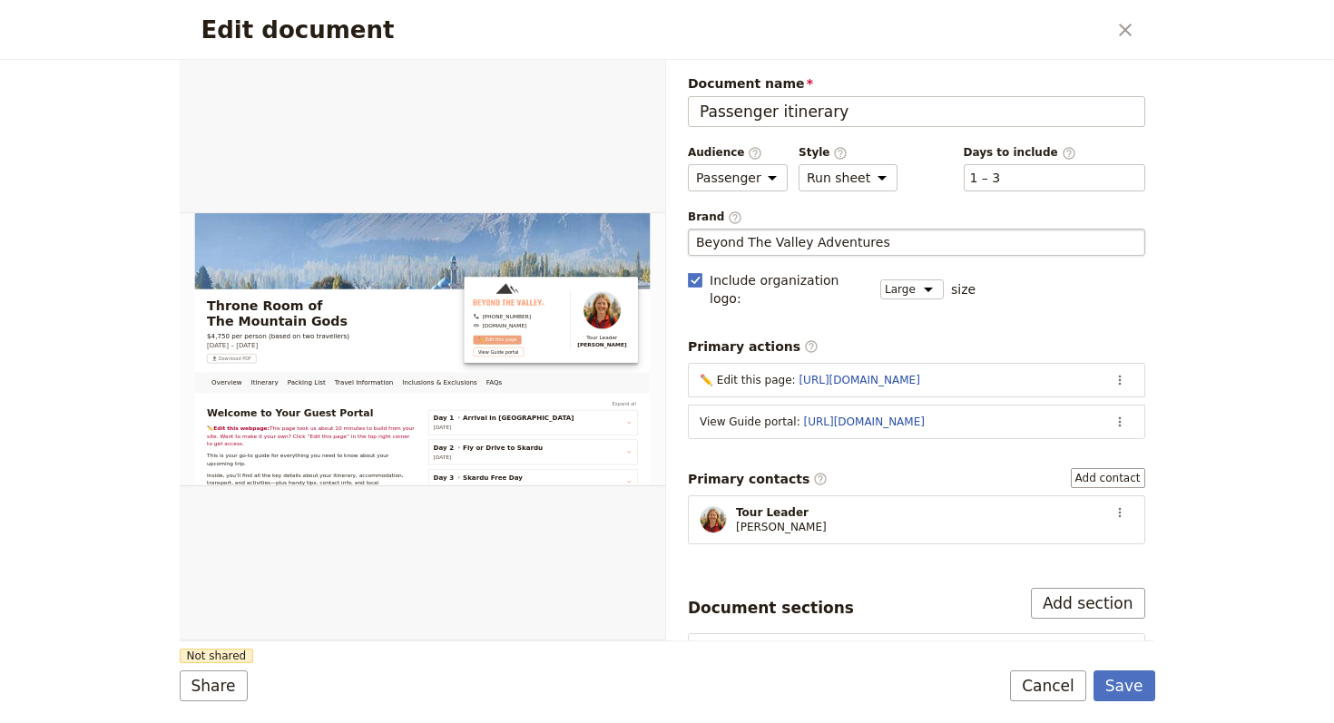
click at [759, 435] on div "Document name Passenger itinerary Preview Audience ​ Public Passenger Guide Sty…" at bounding box center [916, 557] width 457 height 967
click at [209, 688] on button "Share" at bounding box center [214, 685] width 68 height 31
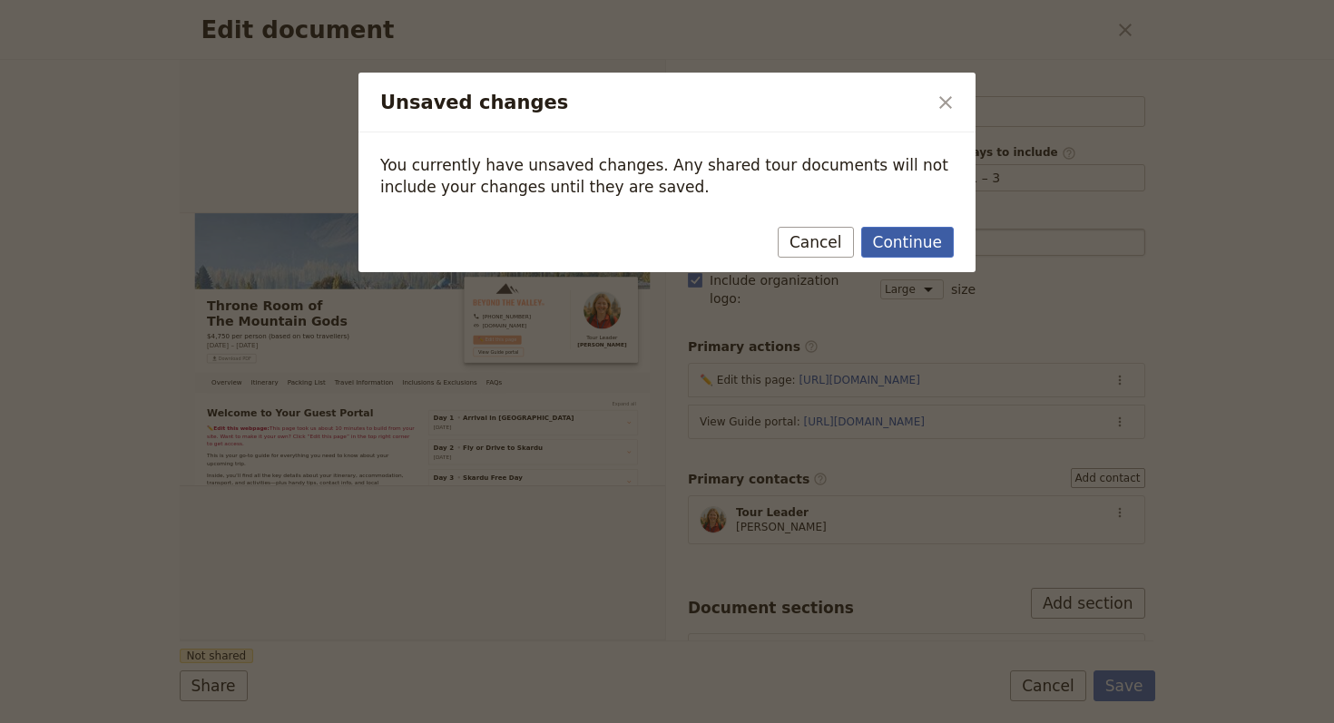
click at [928, 240] on button "Continue" at bounding box center [907, 242] width 93 height 31
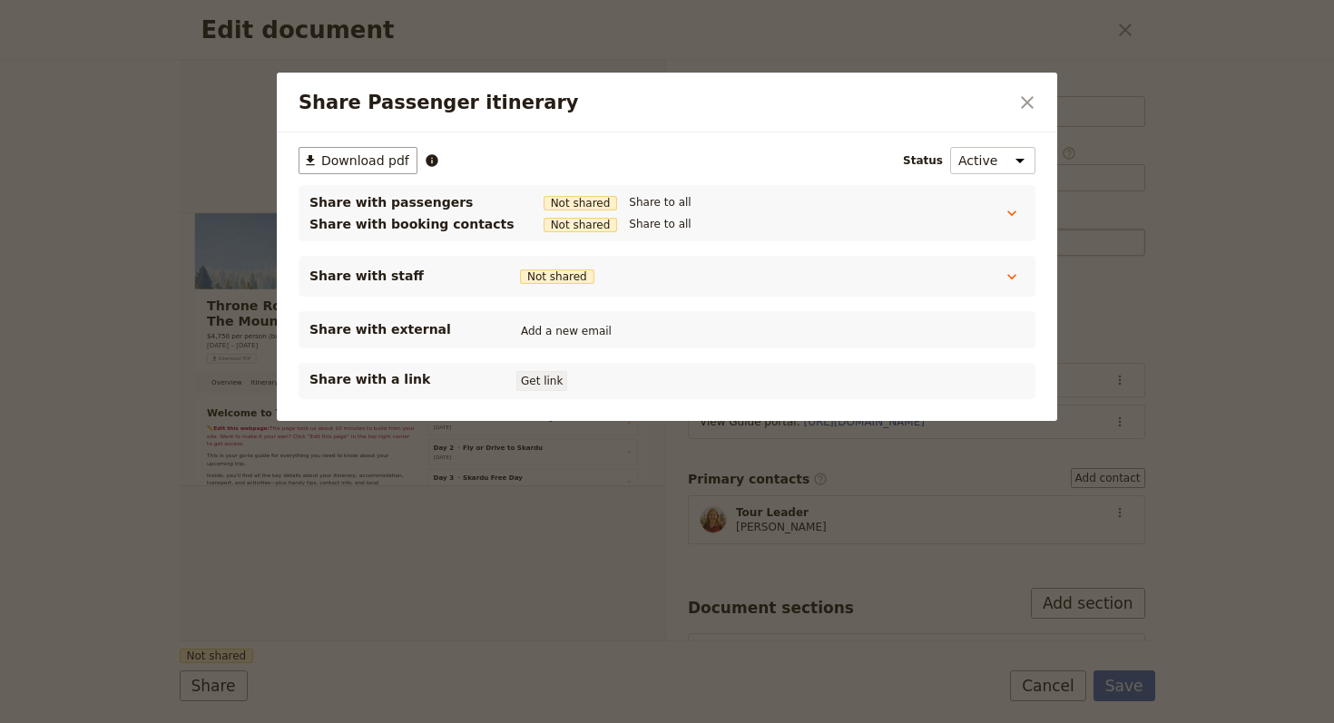
click at [543, 389] on button "Get link" at bounding box center [541, 381] width 51 height 20
click at [1017, 106] on icon "Close dialog" at bounding box center [1027, 103] width 22 height 22
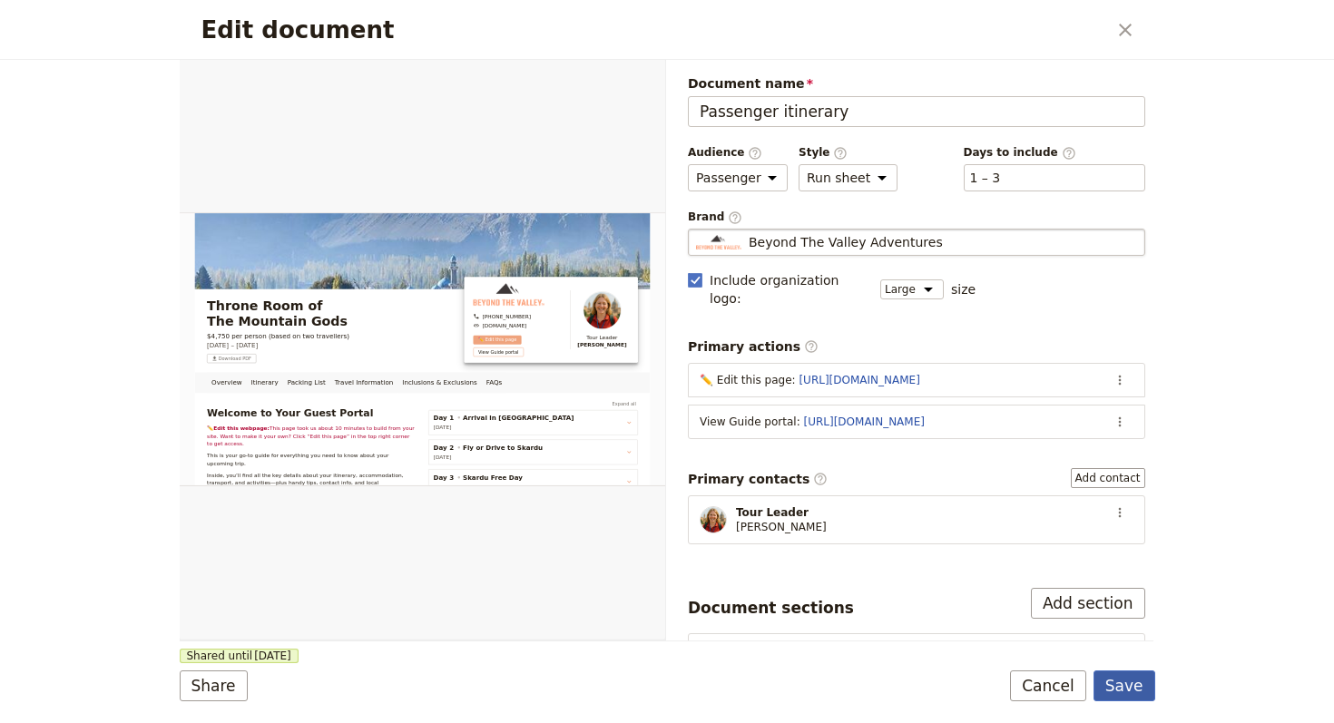
click at [1127, 679] on button "Save" at bounding box center [1124, 685] width 62 height 31
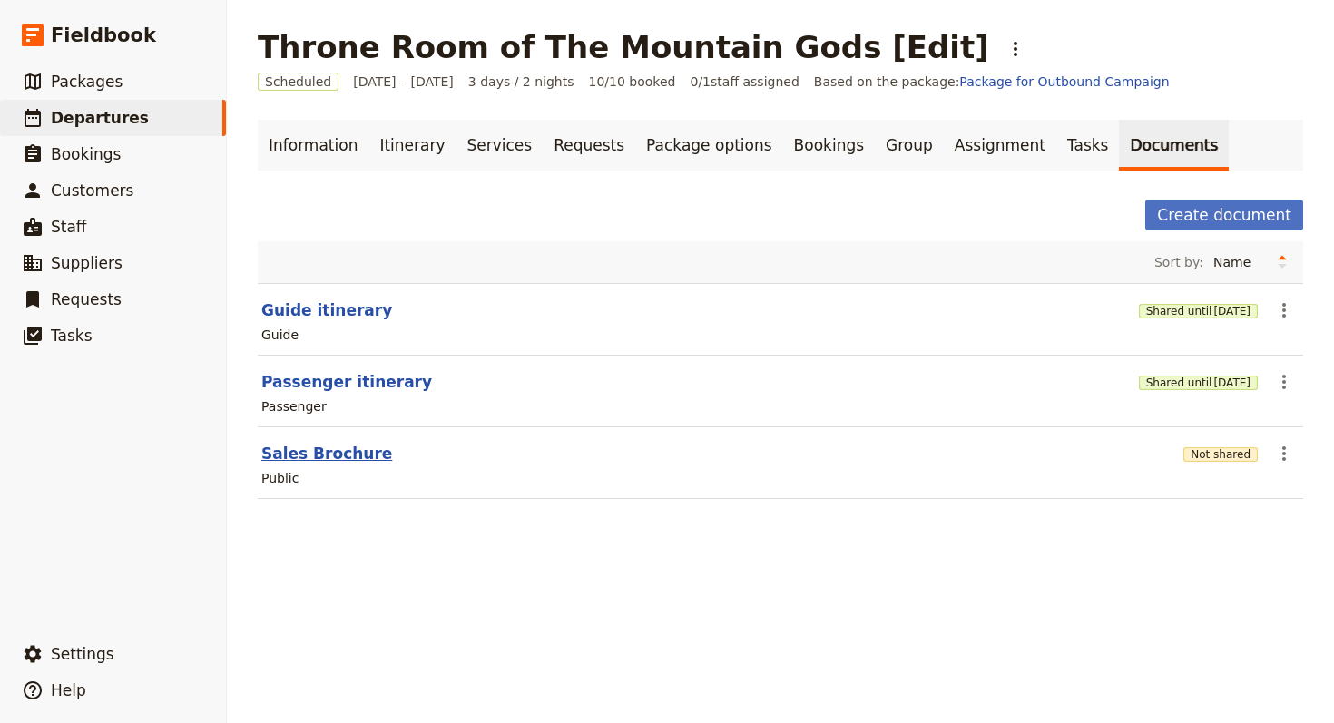
click at [285, 455] on button "Sales Brochure" at bounding box center [326, 454] width 131 height 22
select select "DEFAULT"
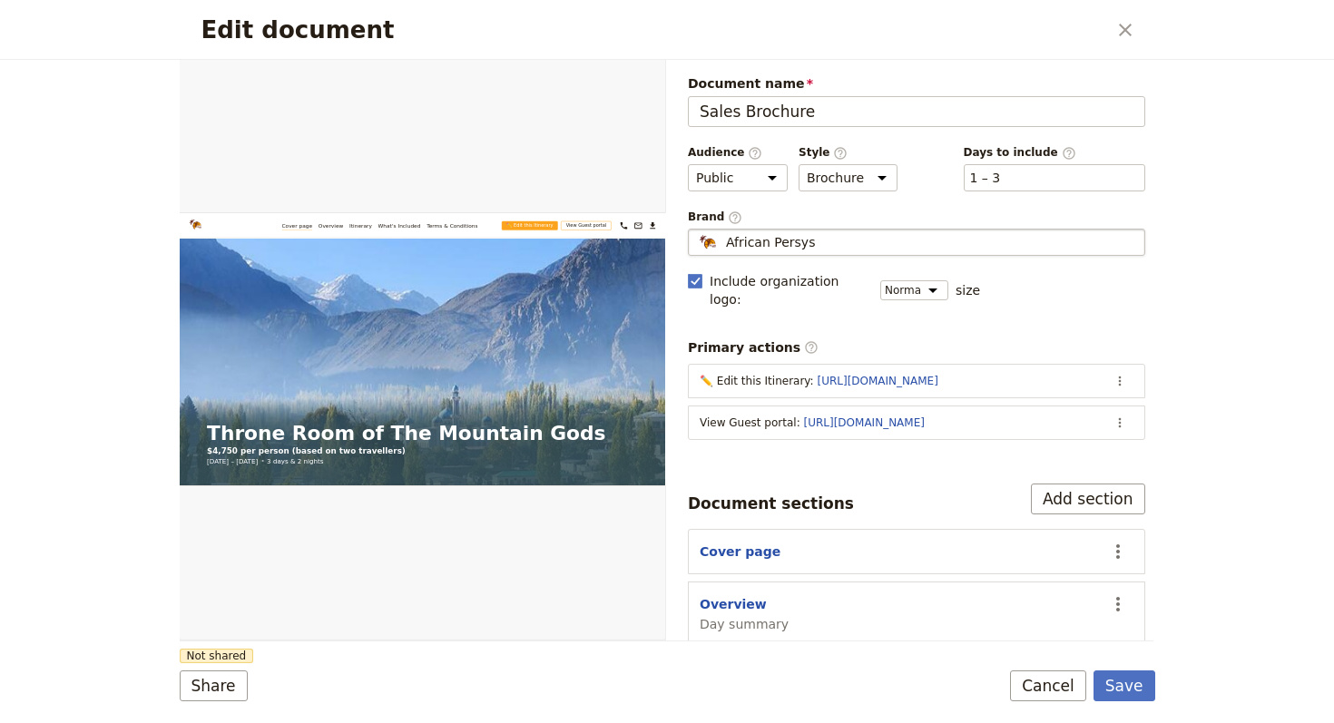
click at [804, 252] on fieldset "African Persys African Persys" at bounding box center [916, 242] width 457 height 27
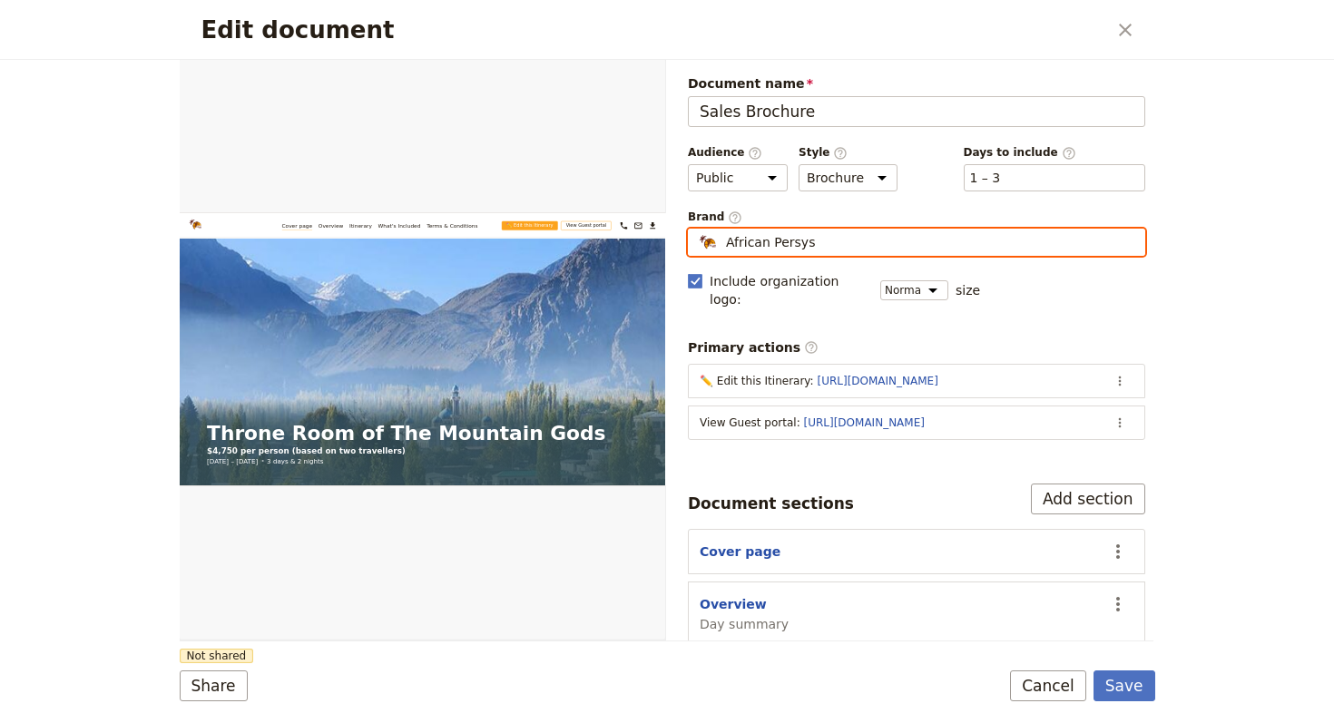
click at [696, 230] on input "African Persys" at bounding box center [695, 229] width 1 height 1
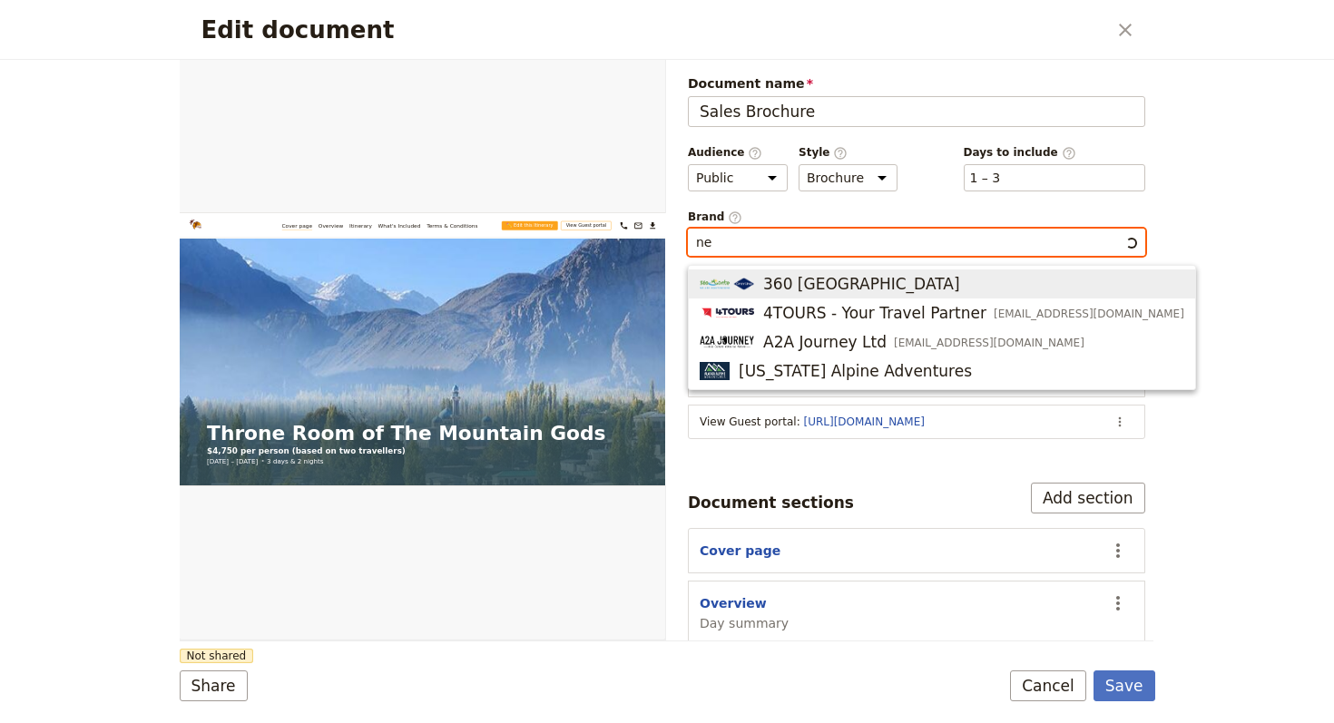
type input "n"
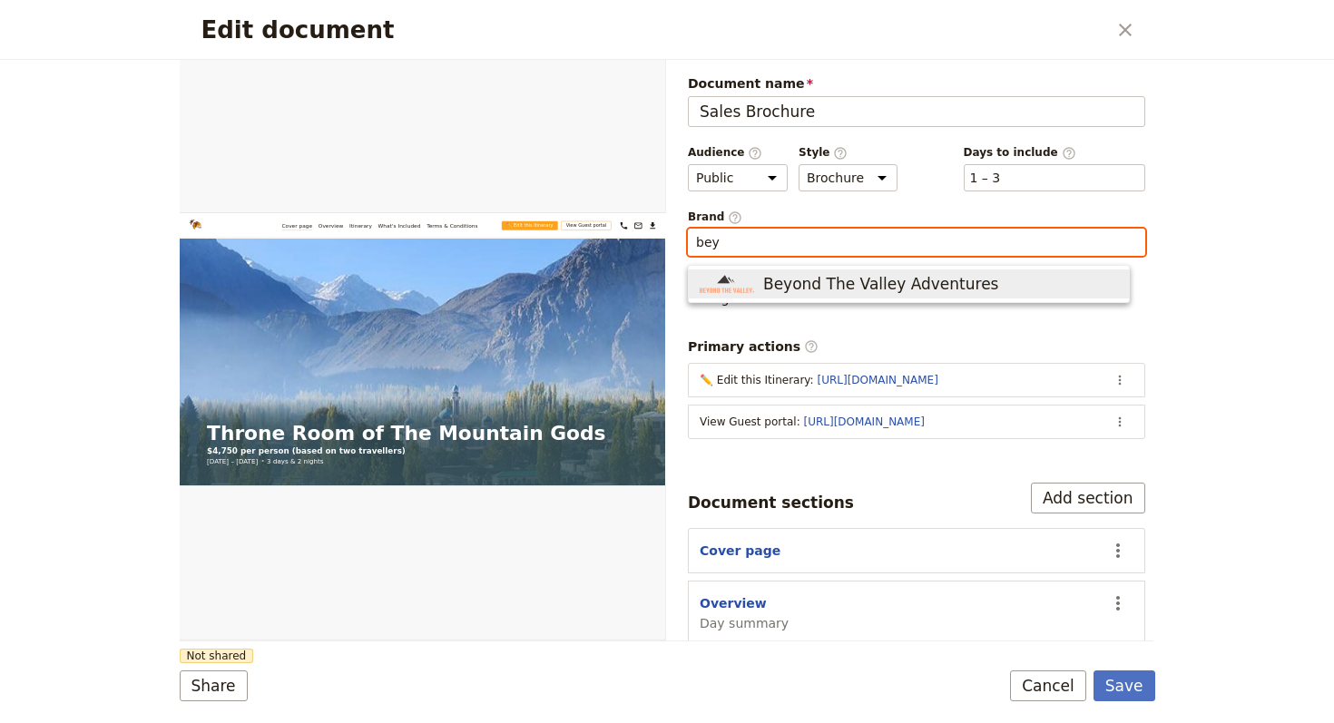
click at [845, 293] on span "Beyond The Valley Adventures" at bounding box center [880, 284] width 235 height 22
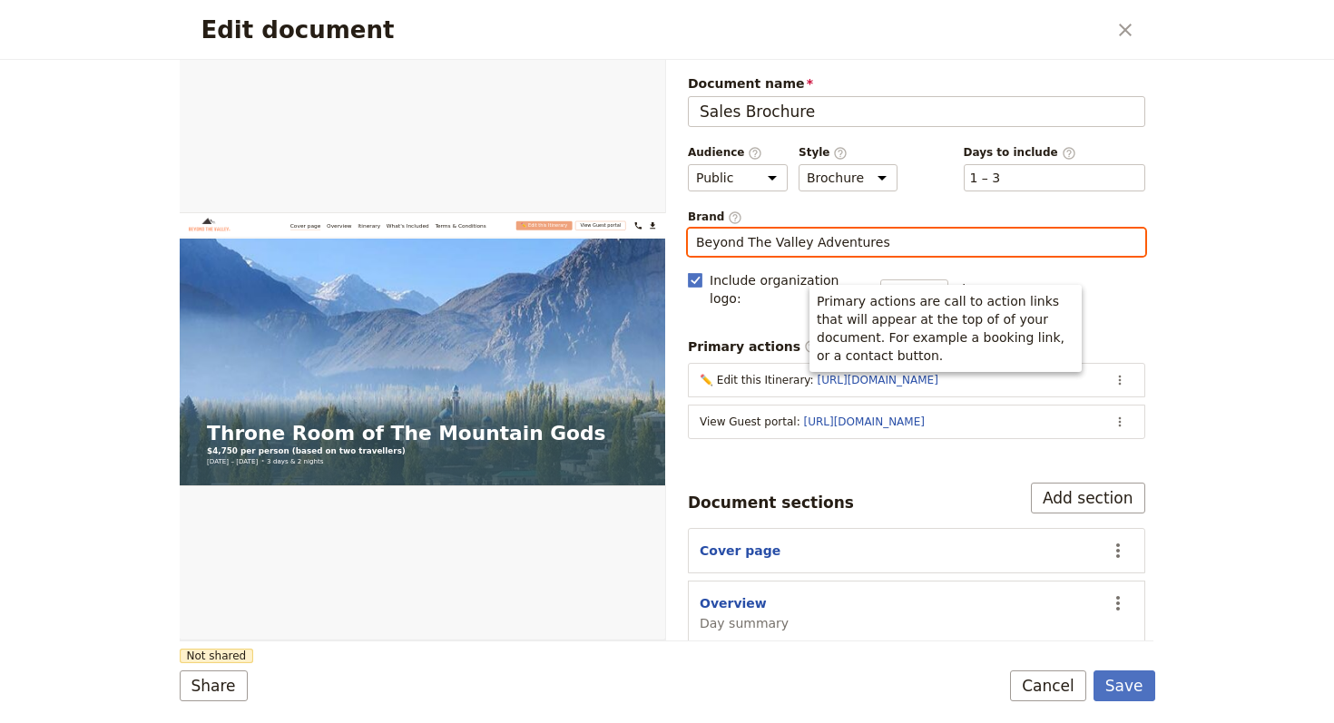
type input "Beyond The Valley Adventures"
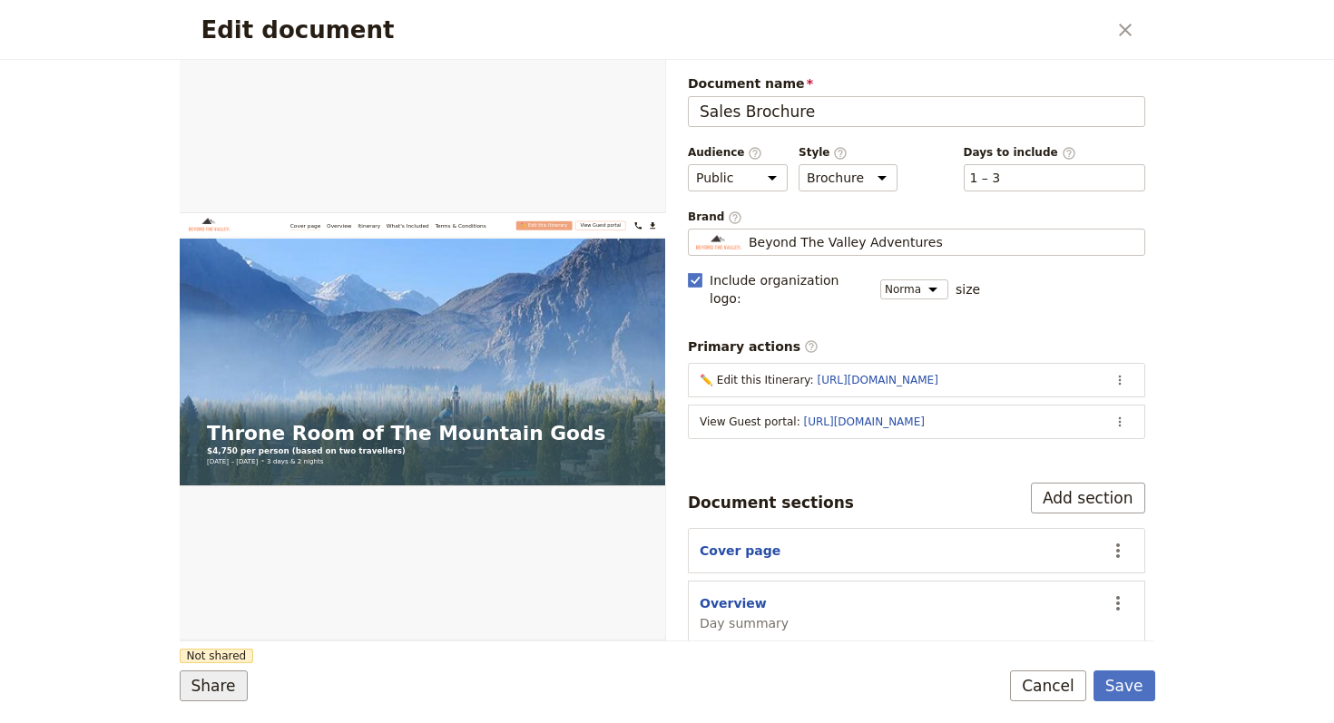
drag, startPoint x: 325, startPoint y: 664, endPoint x: 233, endPoint y: 681, distance: 93.2
click at [325, 664] on form "Web PDF ​ Document name Sales Brochure Preview Audience ​ Public Passenger Guid…" at bounding box center [667, 391] width 975 height 663
click at [217, 682] on button "Share" at bounding box center [214, 685] width 68 height 31
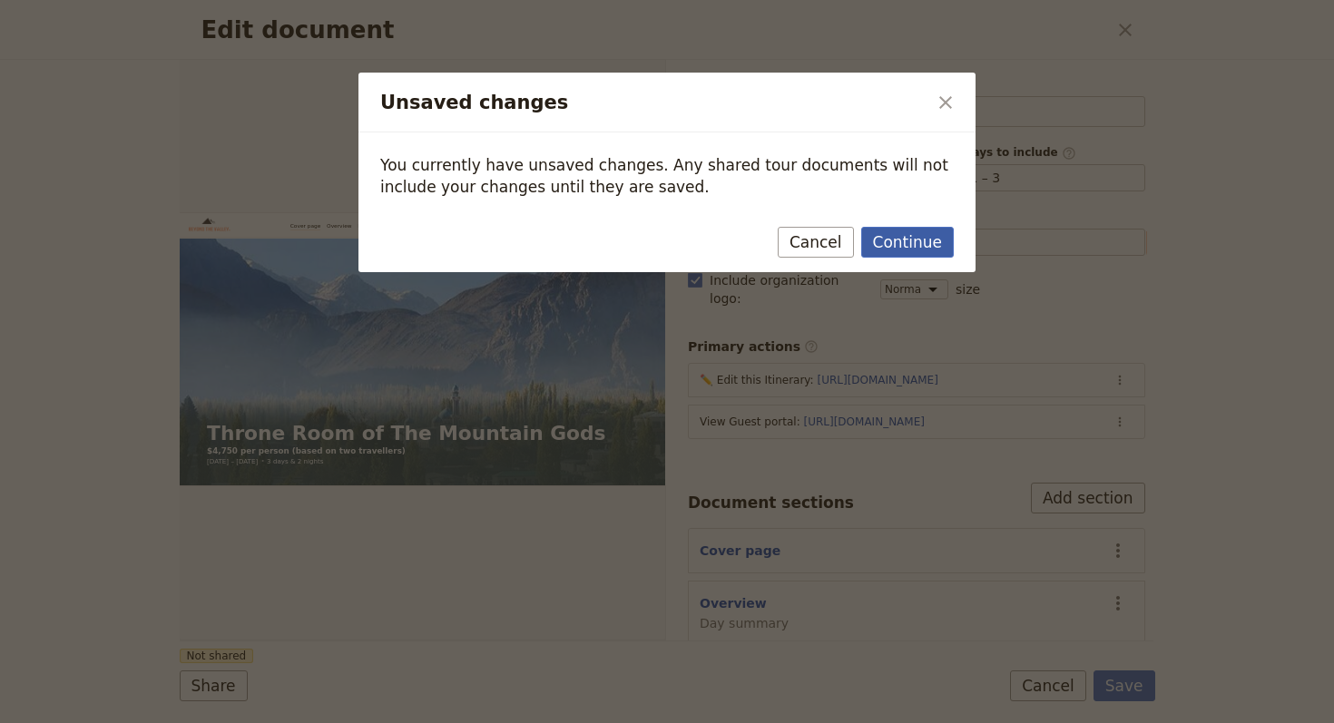
click at [904, 251] on button "Continue" at bounding box center [907, 242] width 93 height 31
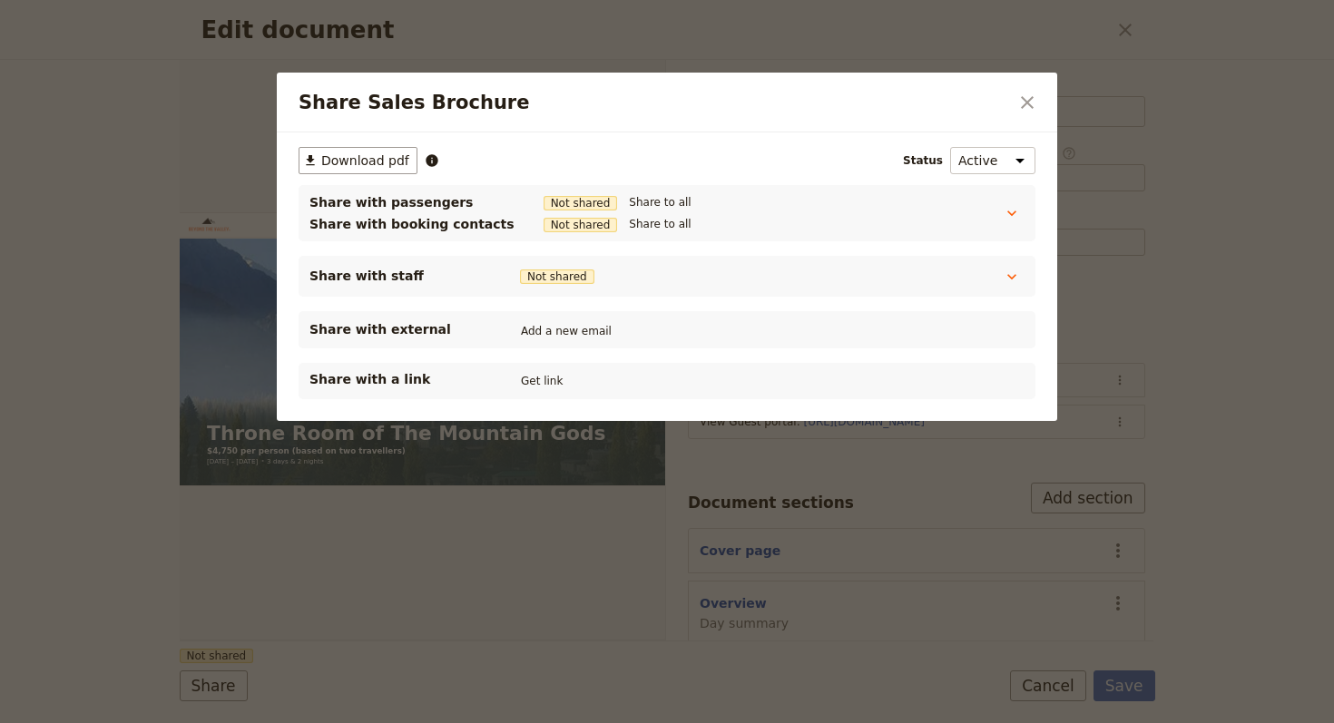
click at [548, 370] on div "Share with a link Get link" at bounding box center [666, 381] width 715 height 22
click at [545, 377] on button "Get link" at bounding box center [541, 381] width 51 height 20
click at [1037, 99] on icon "Close dialog" at bounding box center [1027, 103] width 22 height 22
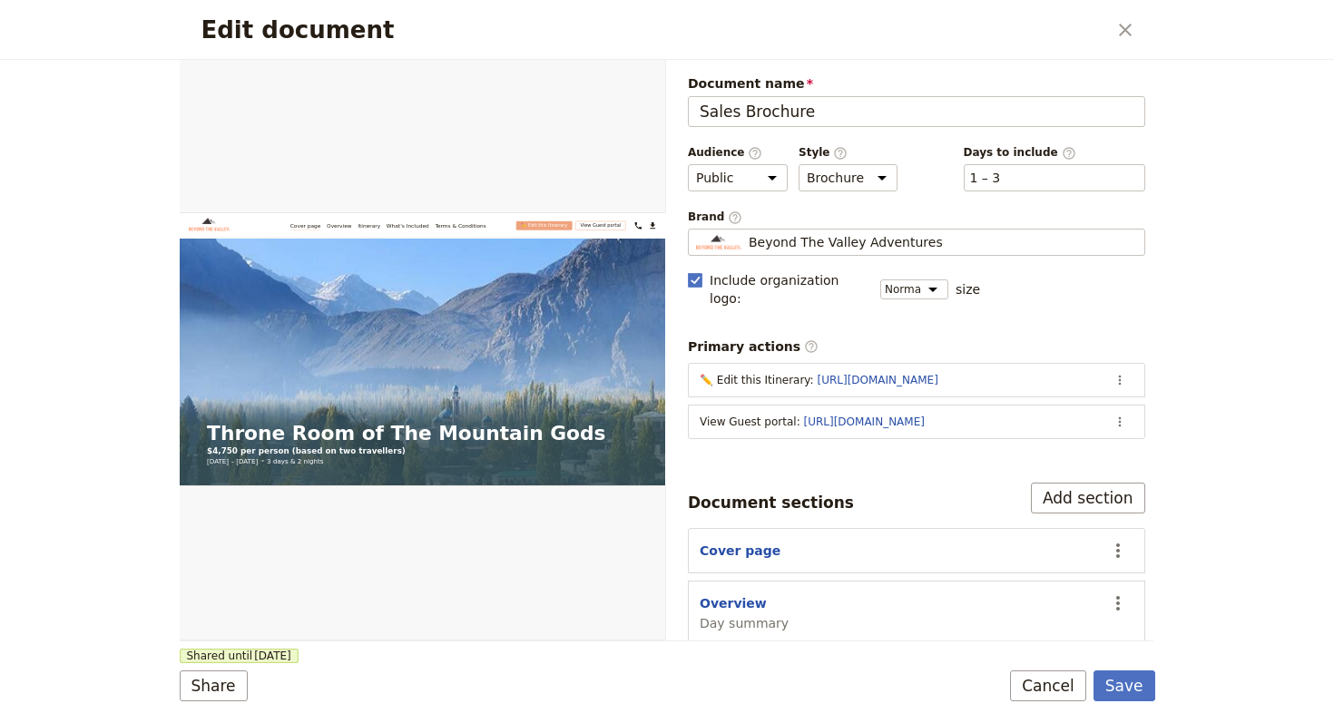
click at [1126, 704] on form "Web PDF ​ Document name Sales Brochure Preview Audience ​ Public Passenger Guid…" at bounding box center [667, 391] width 975 height 663
click at [1109, 682] on button "Save" at bounding box center [1124, 685] width 62 height 31
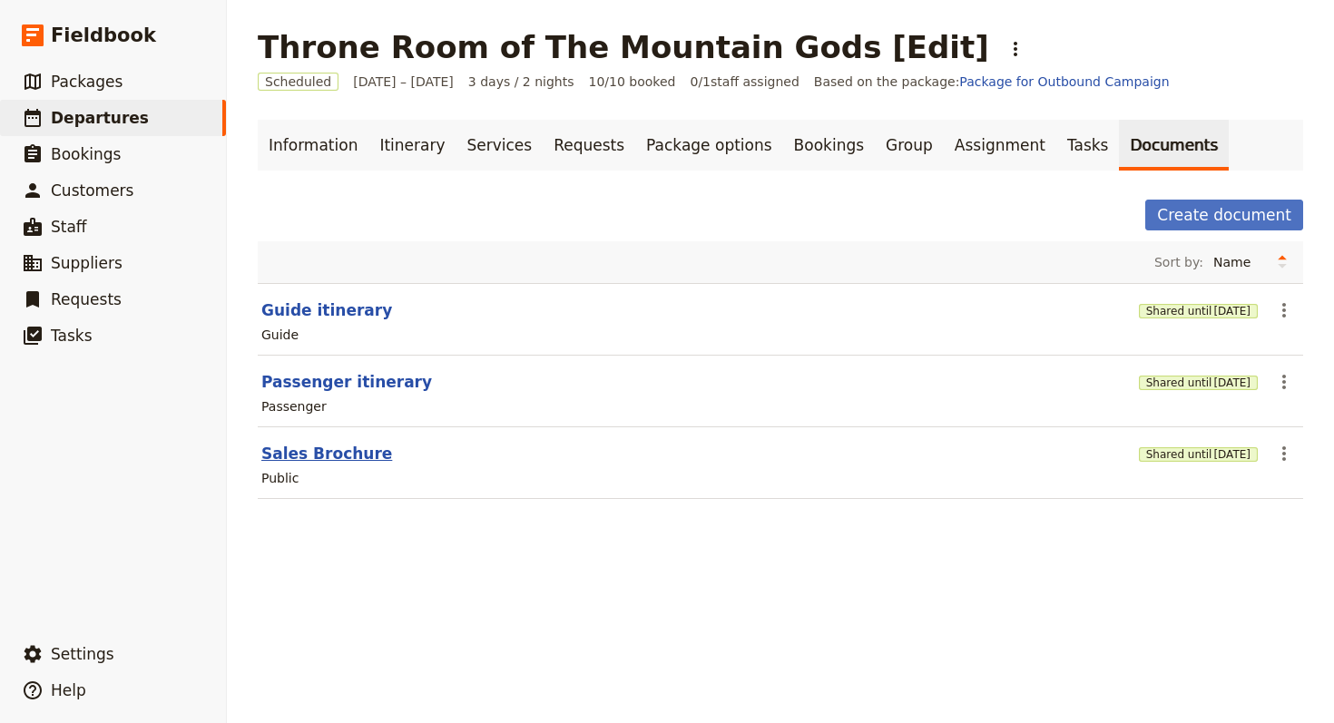
click at [318, 443] on button "Sales Brochure" at bounding box center [326, 454] width 131 height 22
select select "DEFAULT"
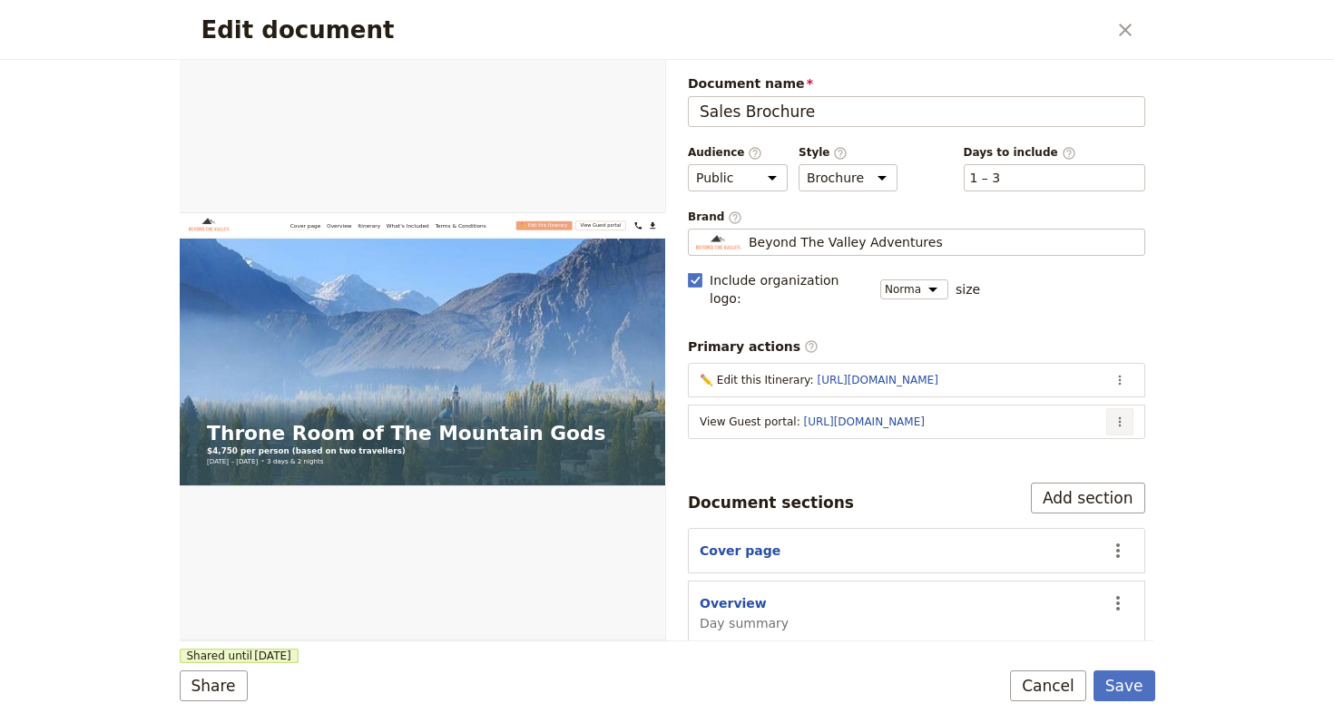
click at [1112, 408] on button "​" at bounding box center [1119, 421] width 27 height 27
click at [1094, 429] on button "Edit action" at bounding box center [1033, 441] width 169 height 25
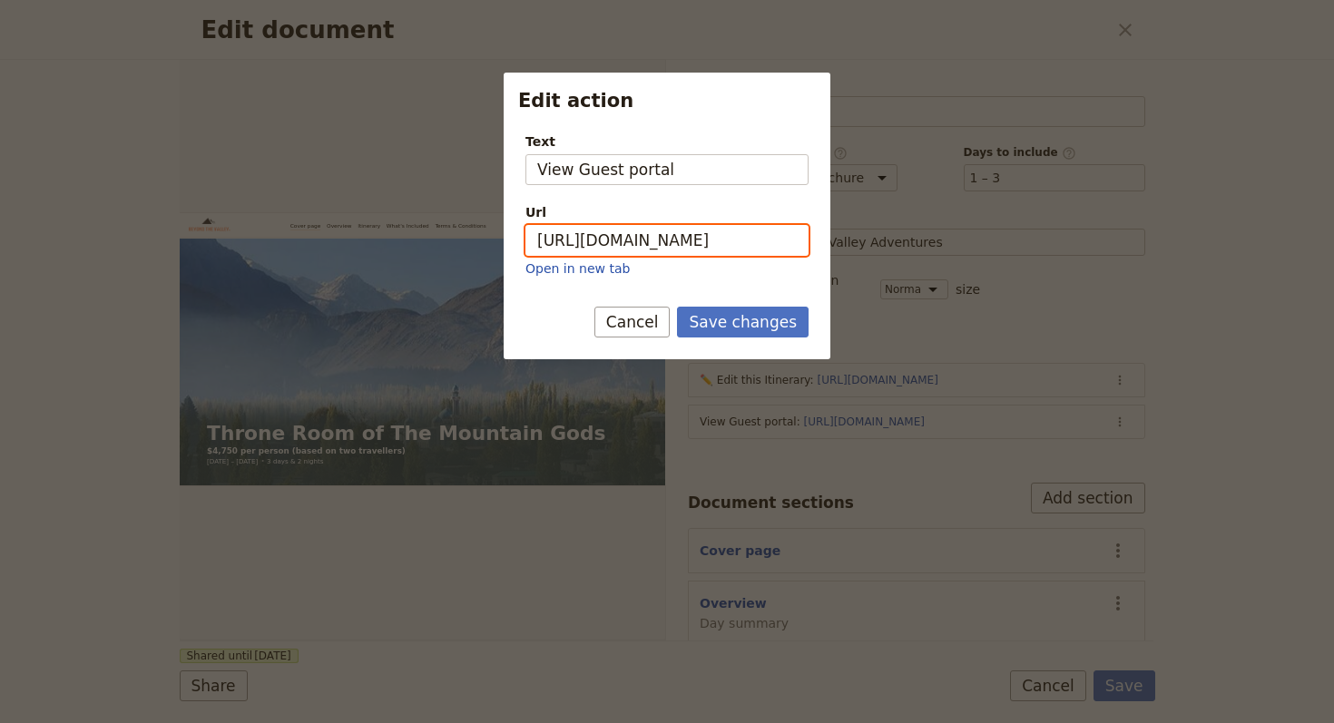
click at [631, 236] on input "https://trips.fieldbook.com/d/6rys002mjcXpzmc7tsFhT" at bounding box center [666, 240] width 283 height 31
paste input "im_9FyfhGIR9Q4275HGvI"
type input "https://trips.fieldbook.com/d/im_9FyfhGIR9Q4275HGvI"
click at [778, 339] on div "Save changes Cancel" at bounding box center [667, 333] width 327 height 53
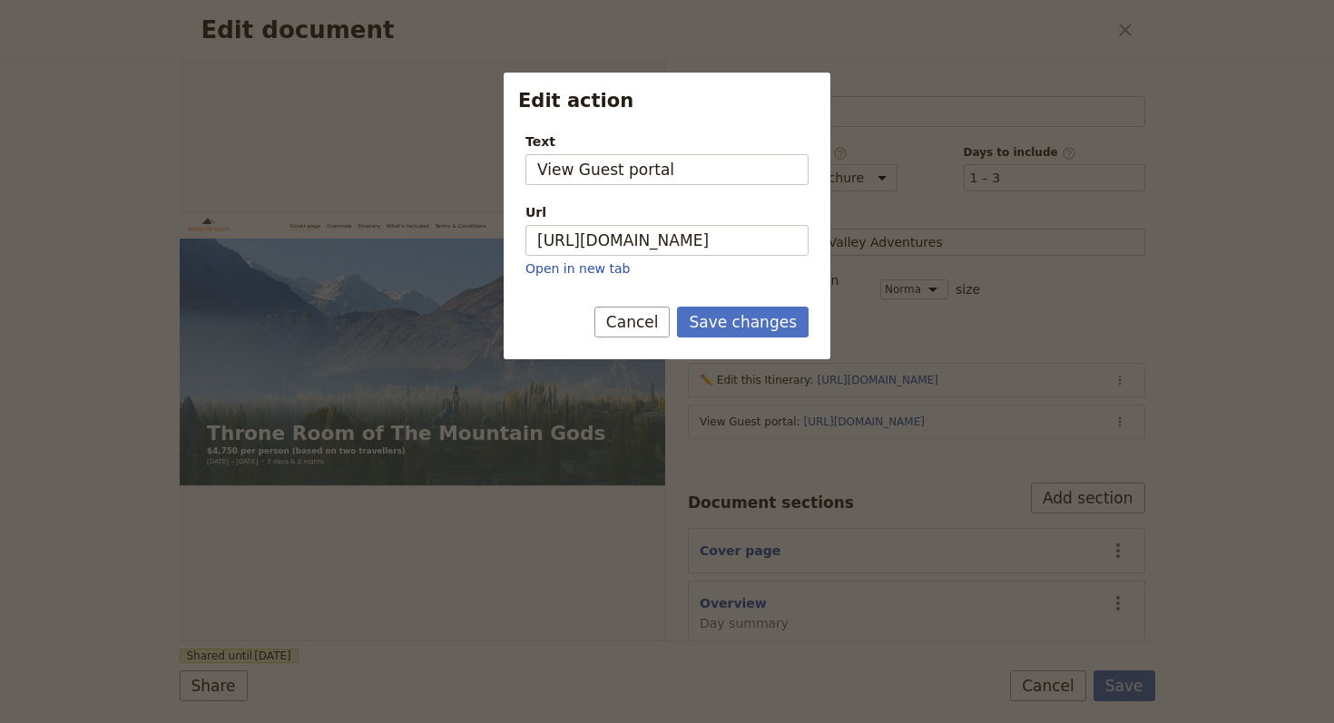
scroll to position [0, 0]
click at [757, 336] on button "Save changes" at bounding box center [743, 322] width 132 height 31
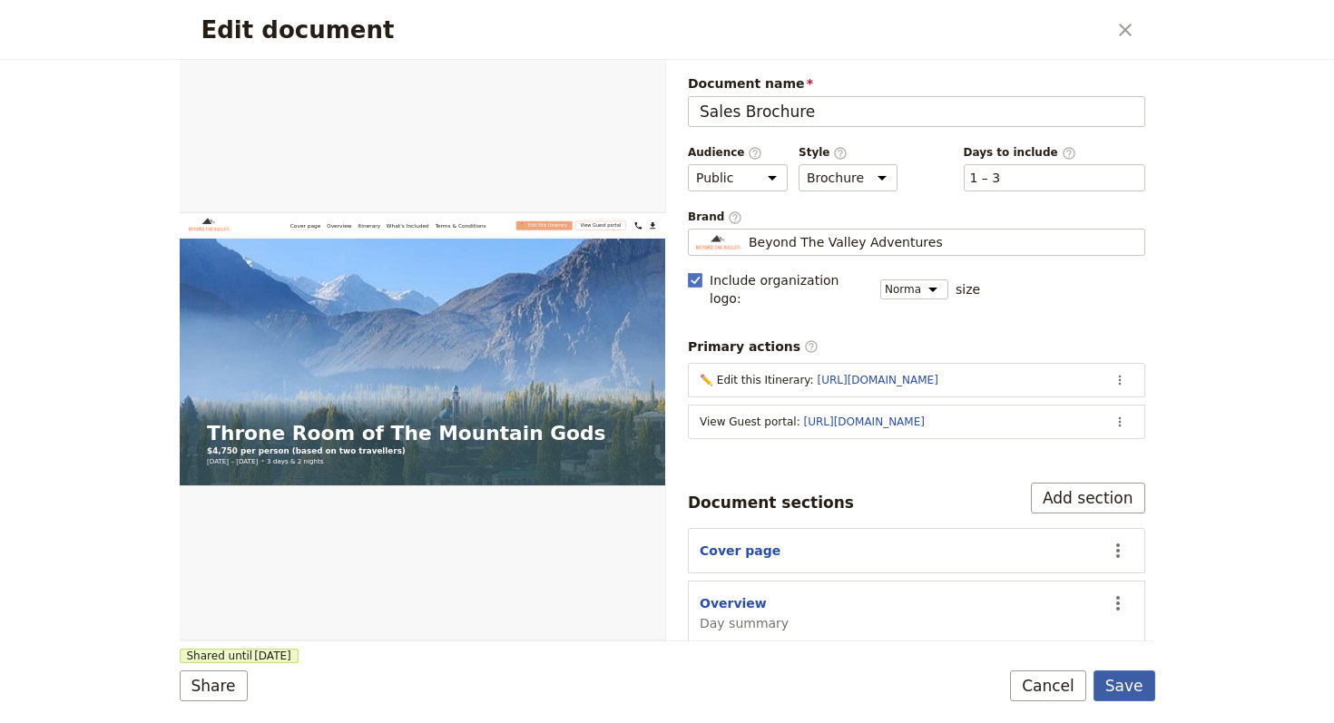
click at [1110, 682] on button "Save" at bounding box center [1124, 685] width 62 height 31
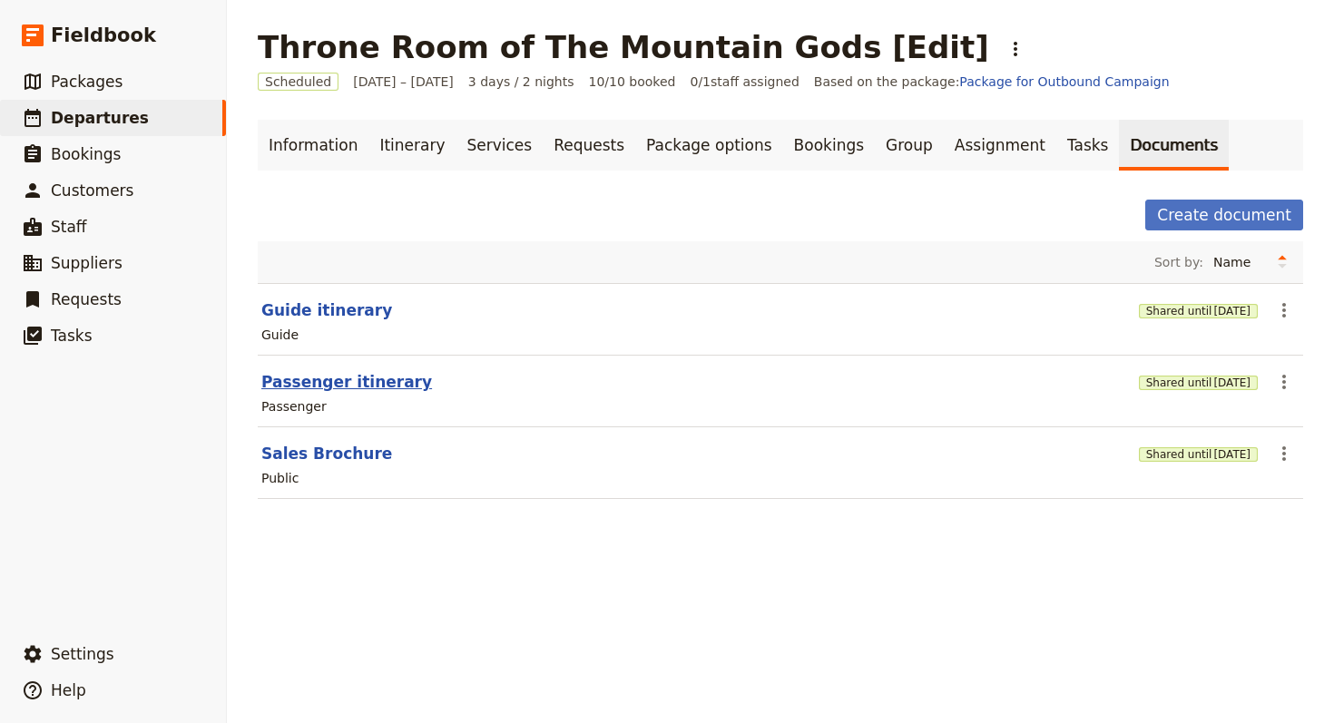
click at [340, 384] on button "Passenger itinerary" at bounding box center [346, 382] width 171 height 22
select select "PASSENGER"
select select "RUN_SHEET"
select select "LARGE"
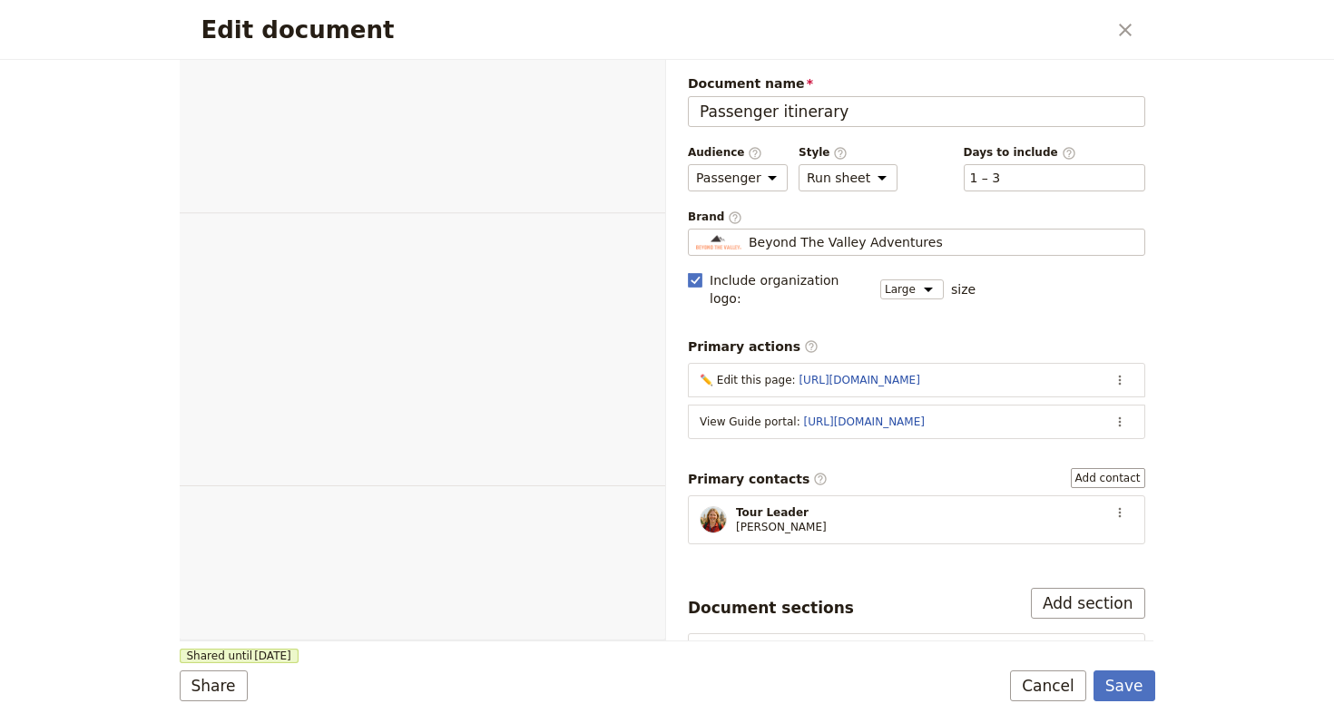
select select "PASSENGER"
select select "RUN_SHEET"
select select "LARGE"
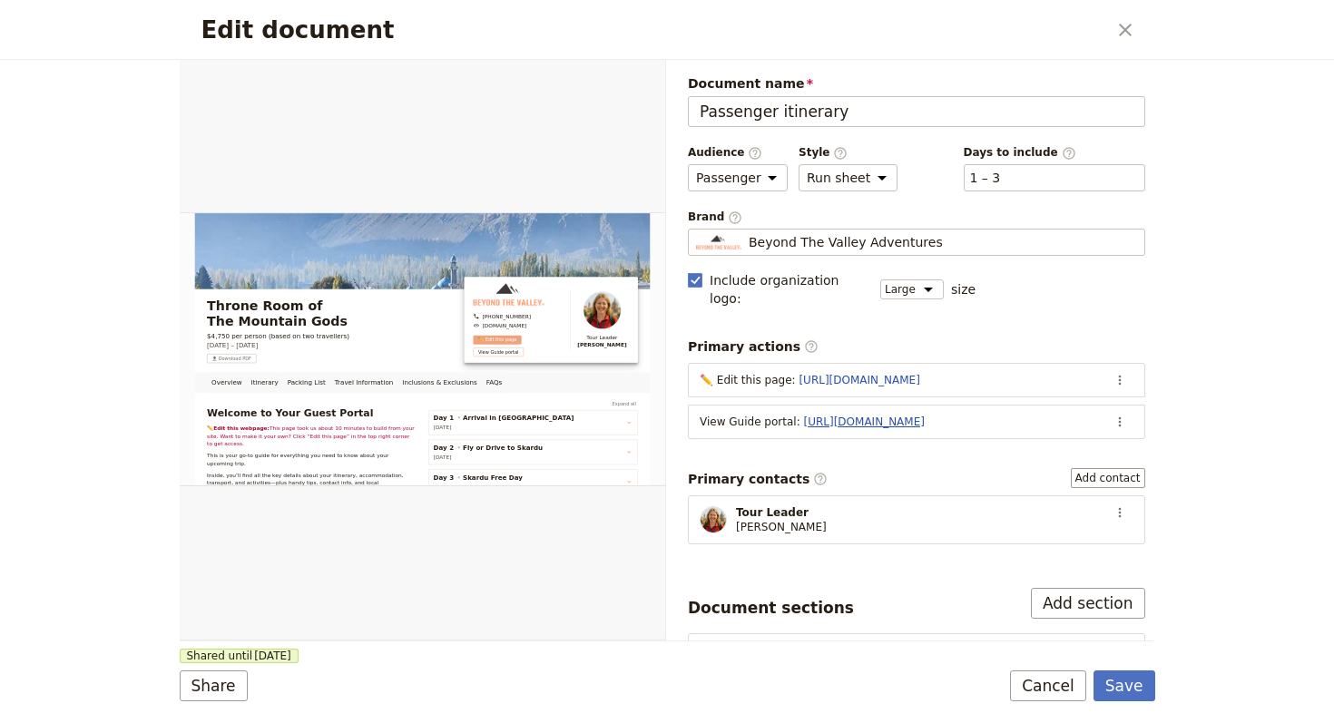
click at [924, 416] on link "https://trips.fieldbook.com/d/43sIdQ2aMoPpDqGmtwe6K" at bounding box center [864, 422] width 121 height 13
click at [1112, 415] on icon "Actions" at bounding box center [1119, 422] width 15 height 15
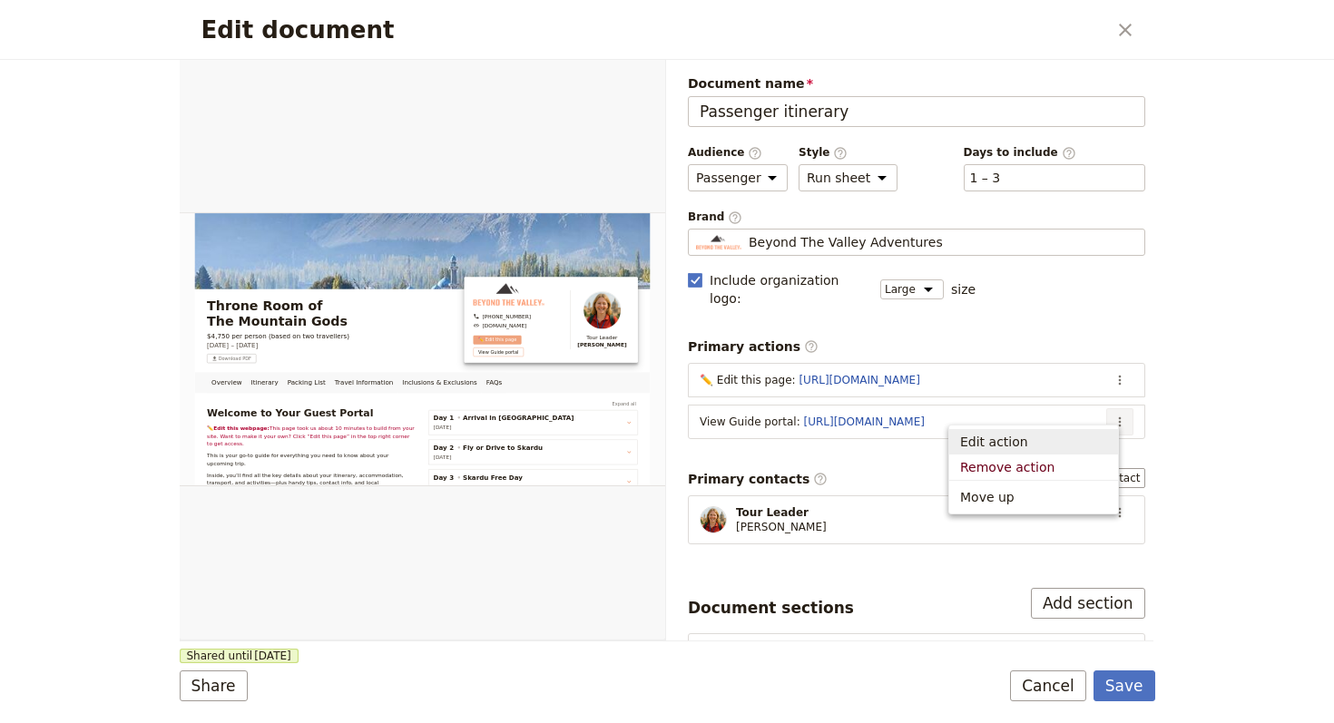
click at [1110, 442] on button "Edit action" at bounding box center [1033, 441] width 169 height 25
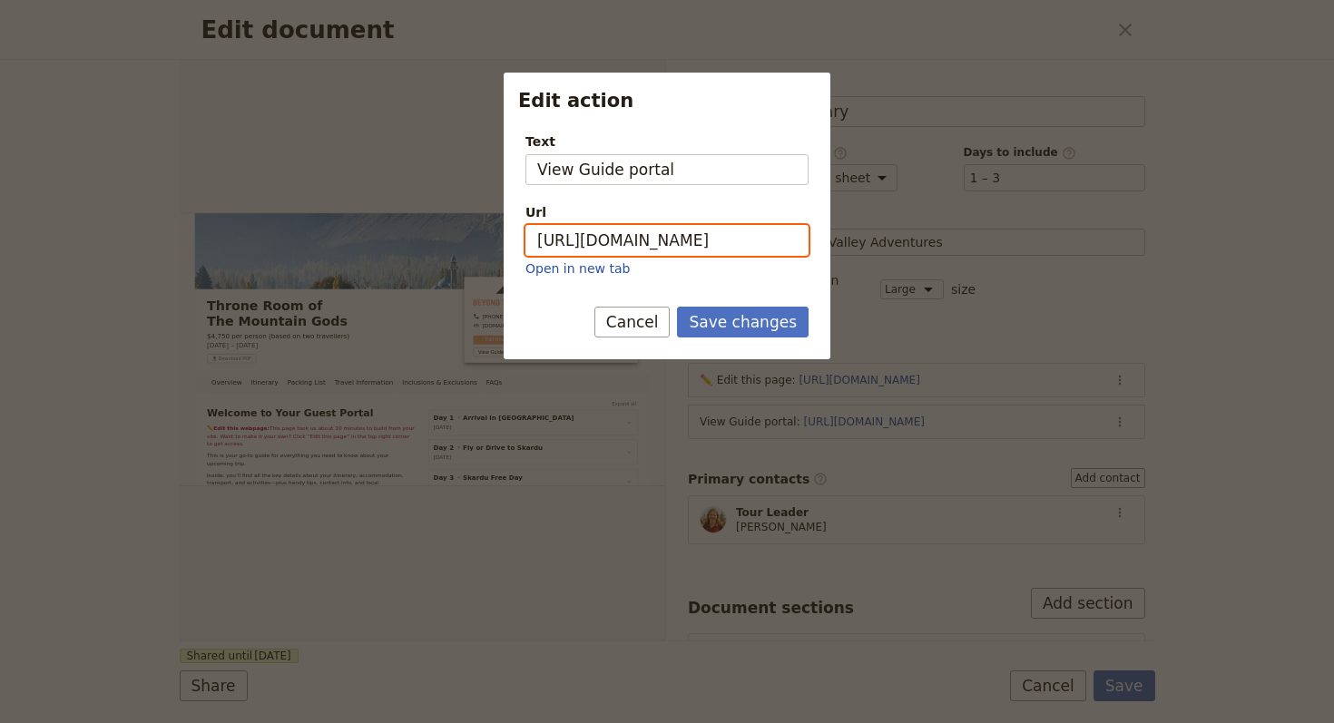
click at [715, 230] on input "https://trips.fieldbook.com/d/43sIdQ2aMoPpDqGmtwe6K" at bounding box center [666, 240] width 283 height 31
paste input "uVtLEPX5NZ8gE8_zKms83"
type input "[URL][DOMAIN_NAME]"
click at [743, 309] on button "Save changes" at bounding box center [743, 322] width 132 height 31
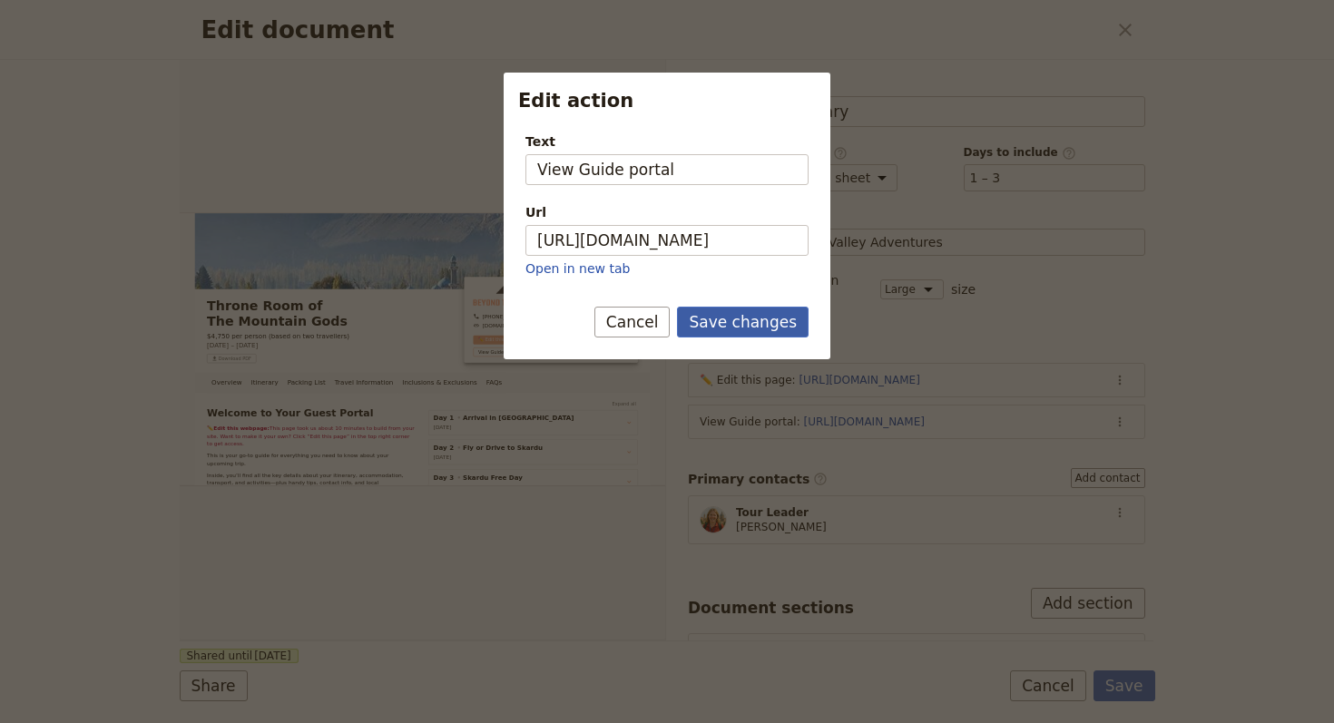
scroll to position [0, 0]
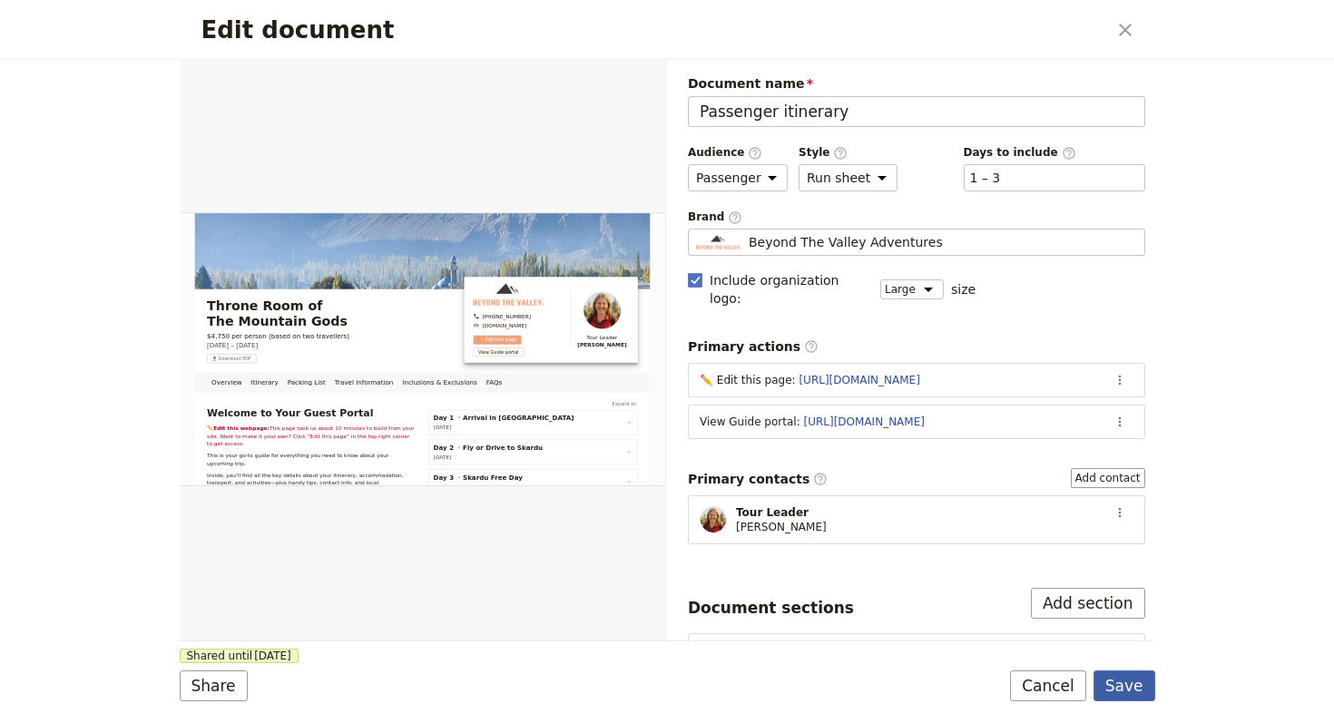
click at [1137, 678] on button "Save" at bounding box center [1124, 685] width 62 height 31
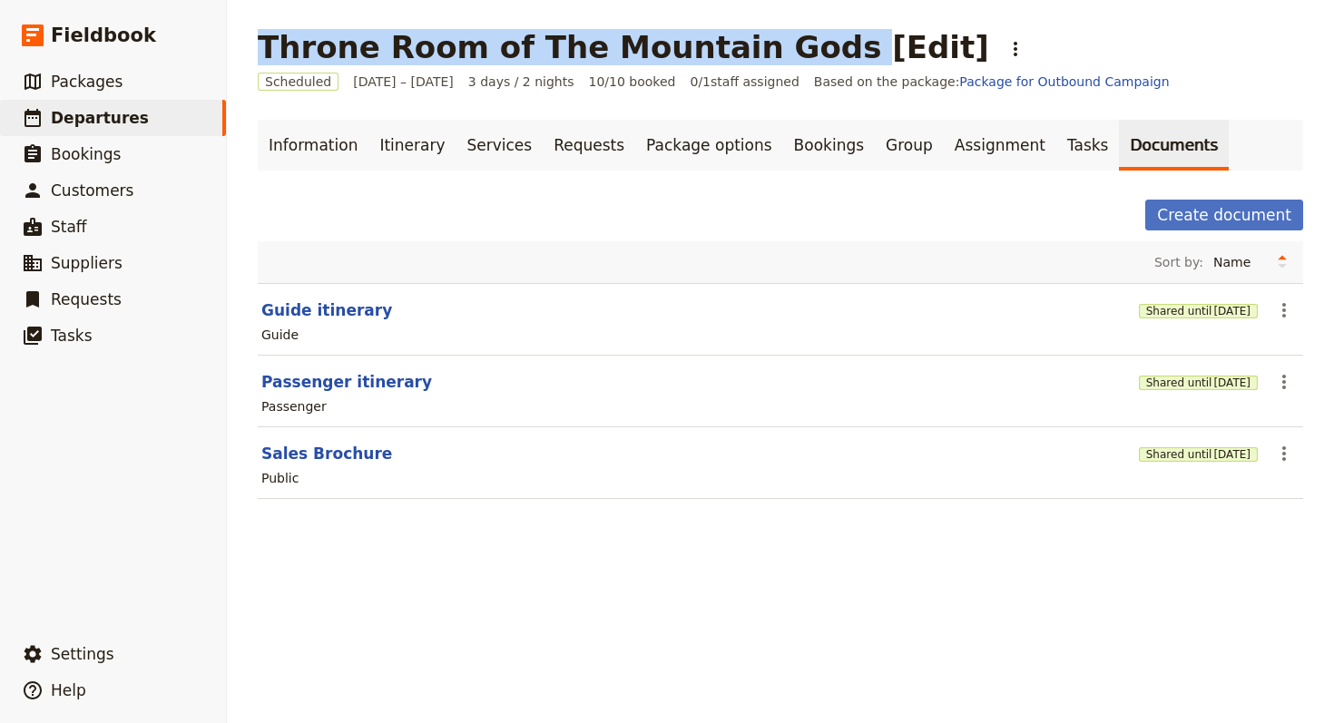
drag, startPoint x: 245, startPoint y: 46, endPoint x: 755, endPoint y: 55, distance: 510.0
click at [755, 55] on main "Throne Room of The Mountain Gods [Edit] ​ Scheduled 1 – 3 Oct 2025 3 days / 2 n…" at bounding box center [780, 275] width 1089 height 550
copy h1 "Throne Room of The Mountain Gods"
click at [1004, 55] on icon "Actions" at bounding box center [1015, 49] width 22 height 22
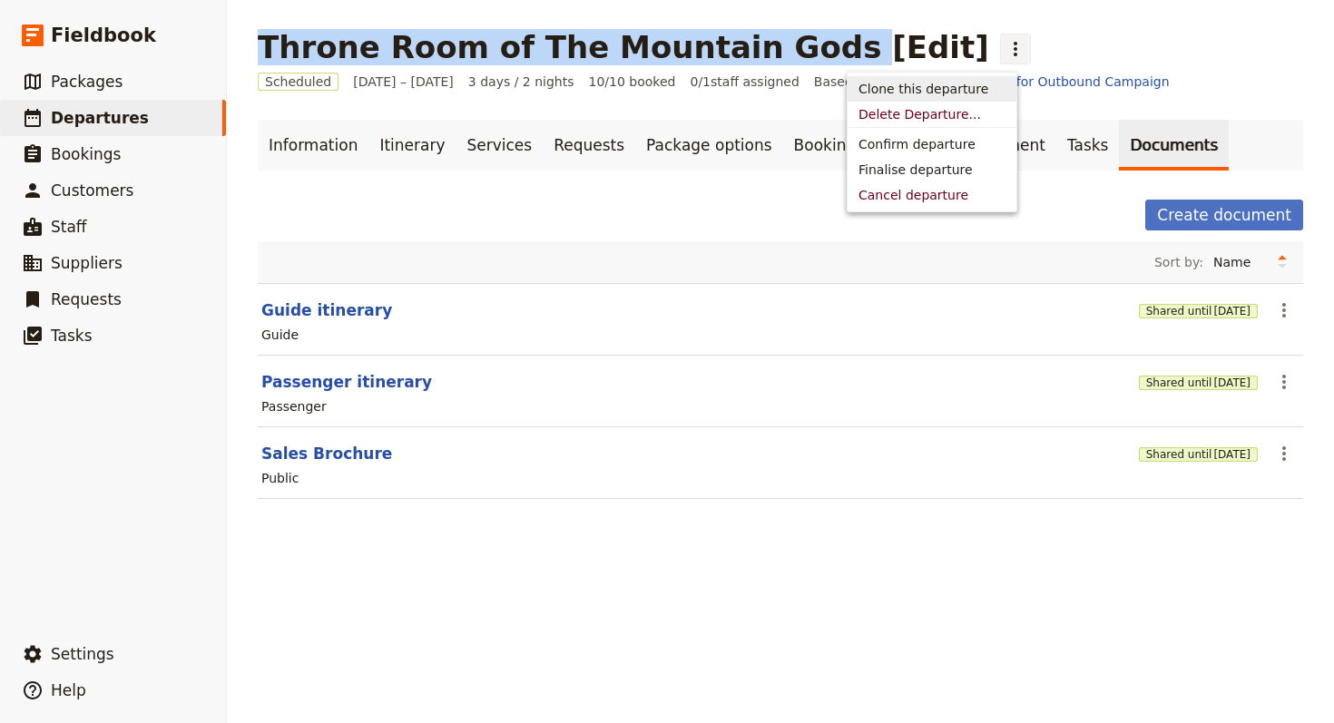
click at [939, 90] on span "Clone this departure" at bounding box center [923, 89] width 130 height 18
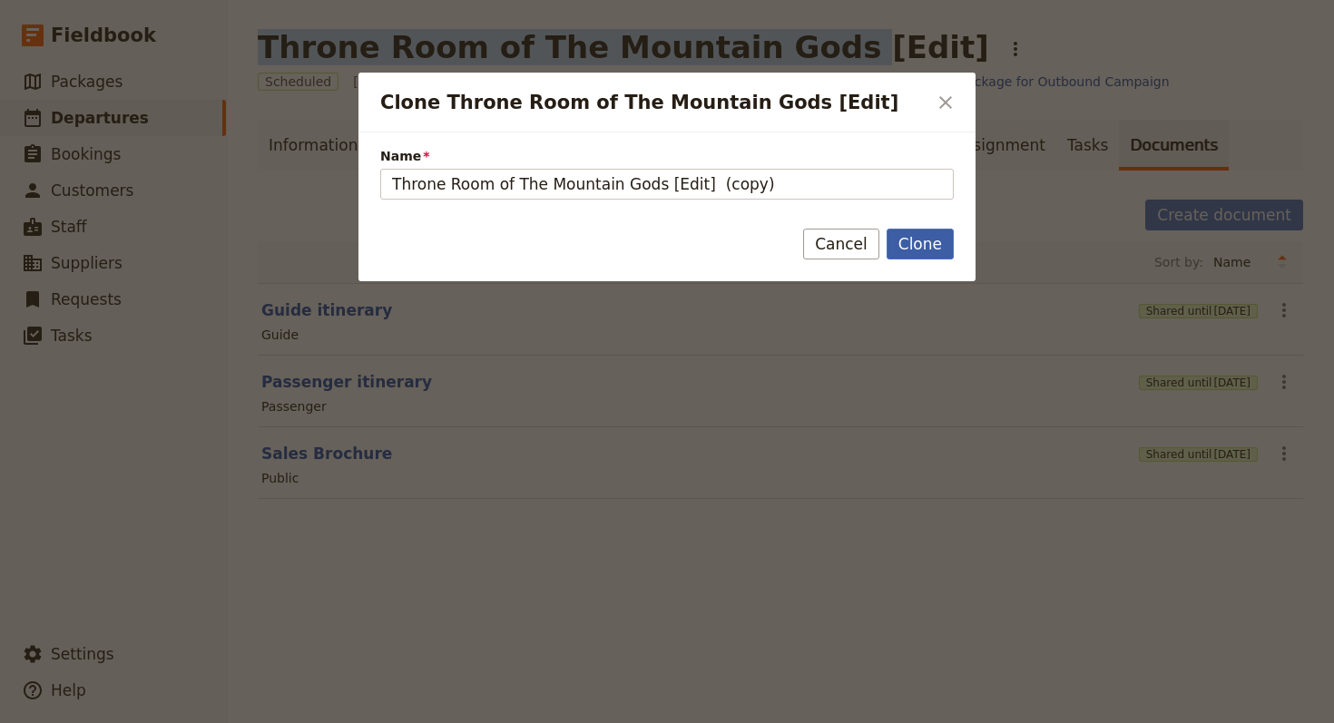
click at [920, 245] on button "Clone" at bounding box center [919, 244] width 67 height 31
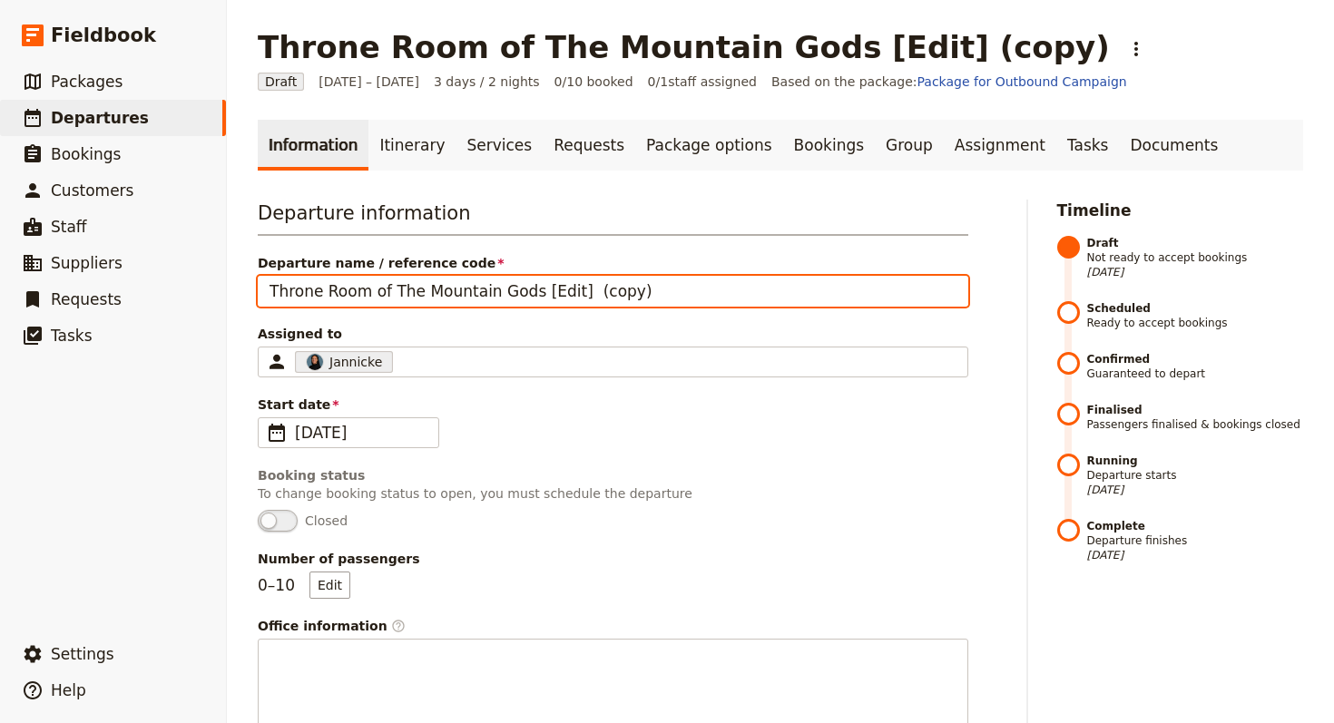
click at [641, 298] on input "Throne Room of The Mountain Gods [Edit] (copy)" at bounding box center [613, 291] width 710 height 31
paste input "Mountain Spirits Tohoku"
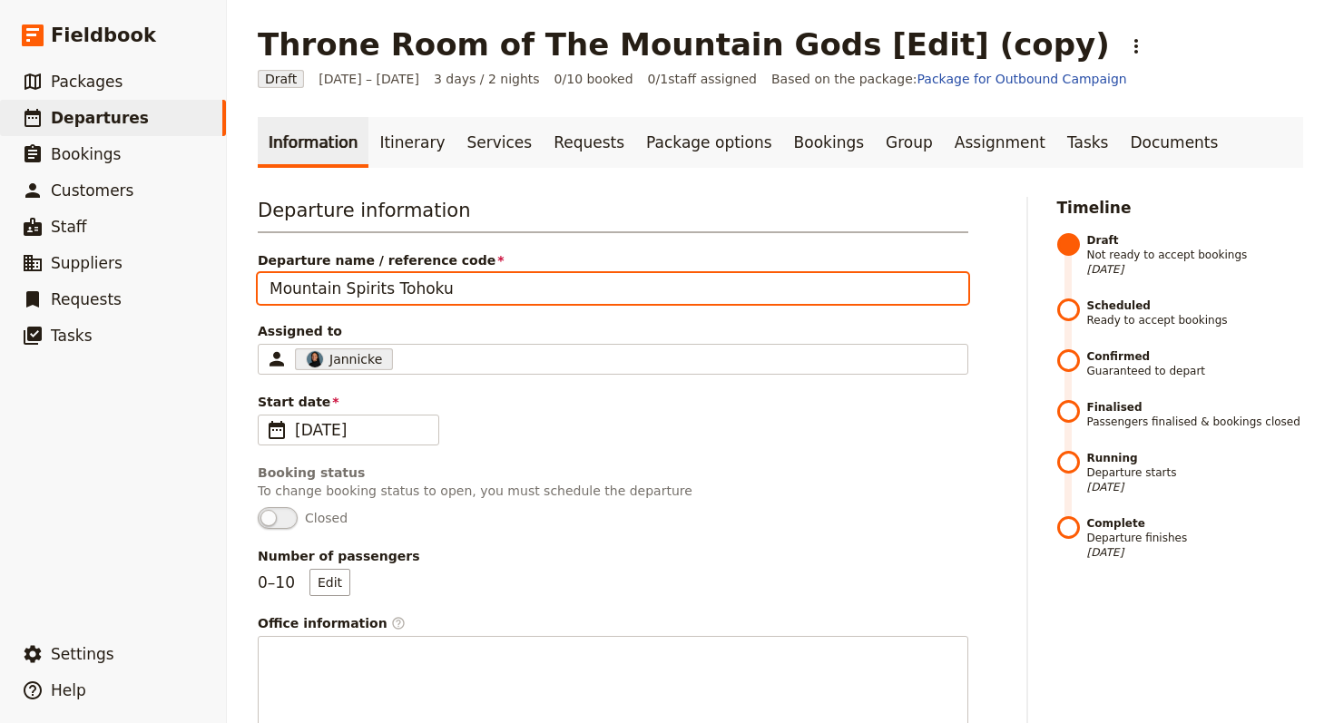
scroll to position [4, 0]
type input "Mountain Spirits Tohoku"
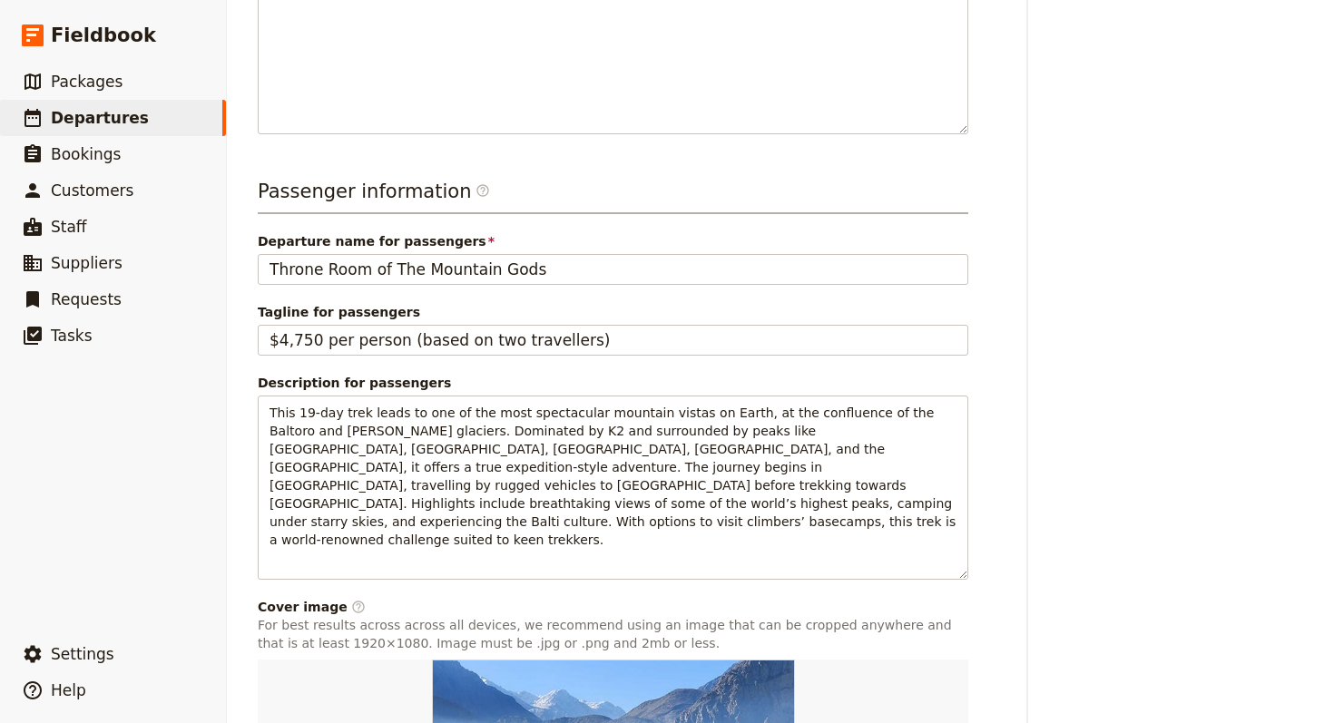
scroll to position [842, 0]
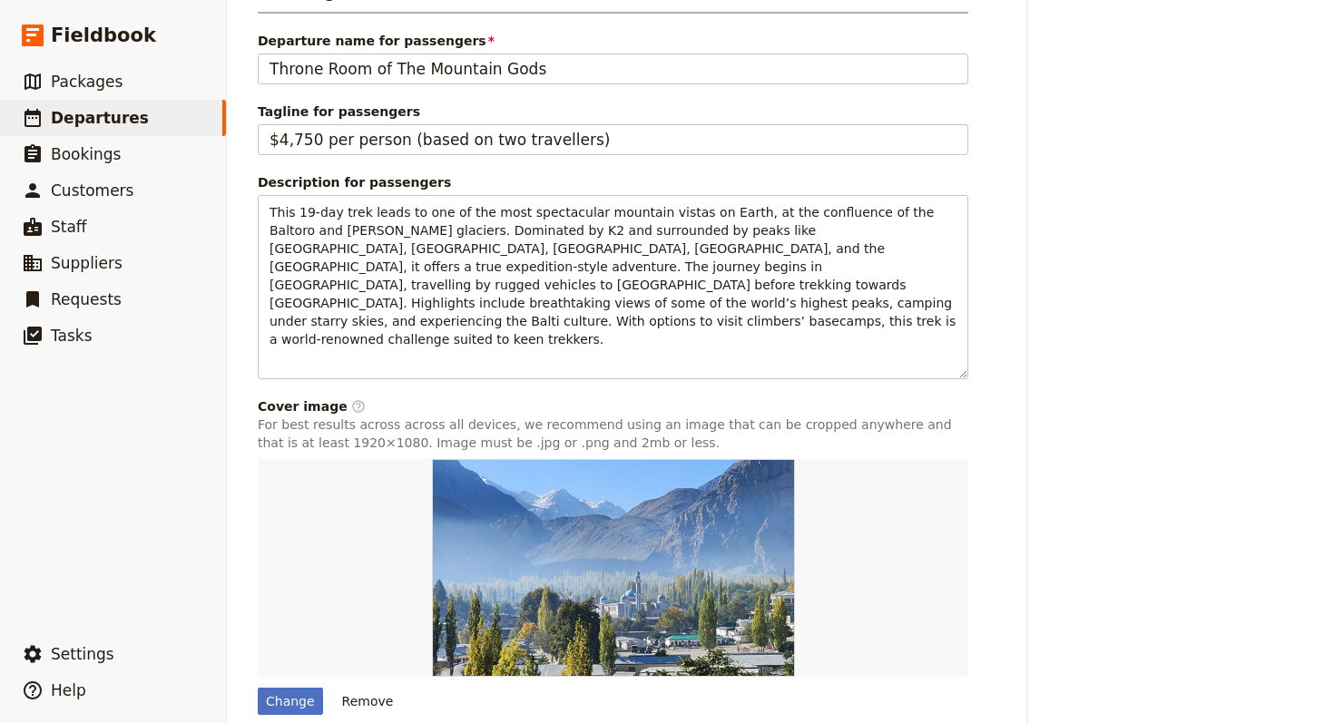
click at [631, 187] on div "Description for passengers" at bounding box center [613, 182] width 710 height 18
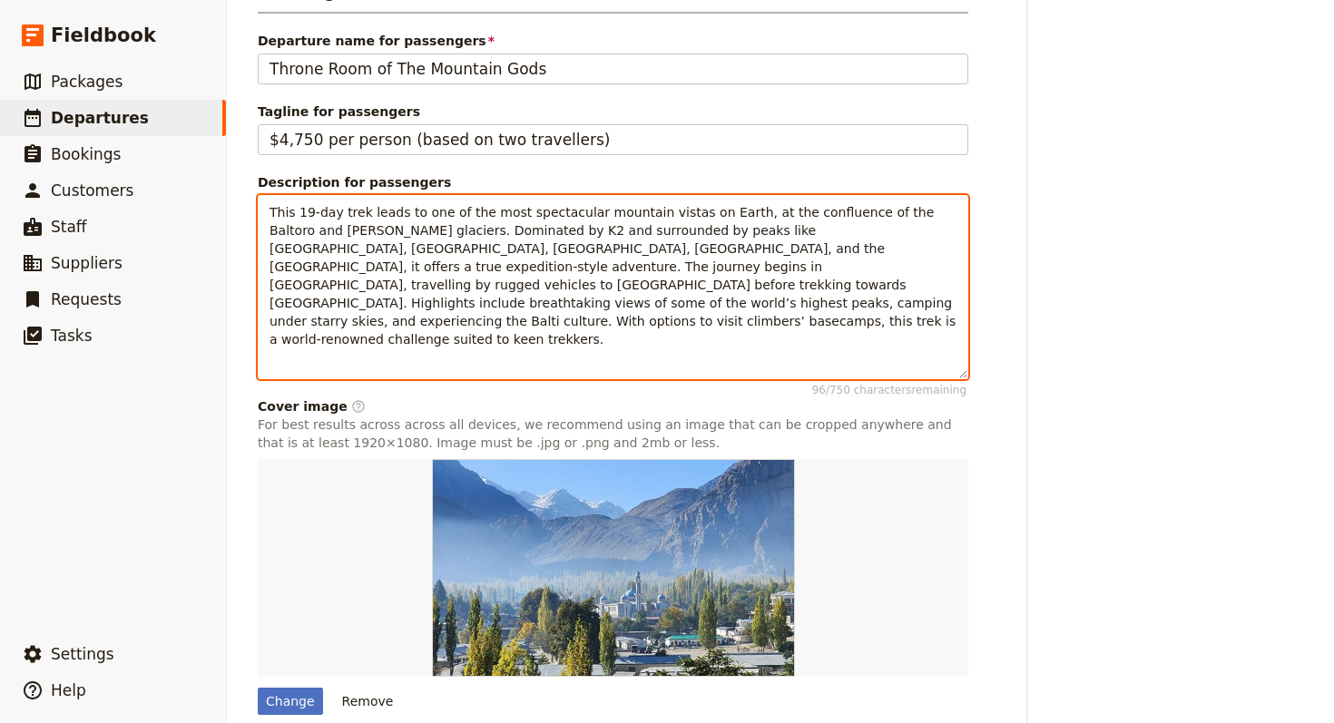
click at [636, 212] on span "This 19-day trek leads to one of the most spectacular mountain vistas on Earth,…" at bounding box center [614, 276] width 690 height 142
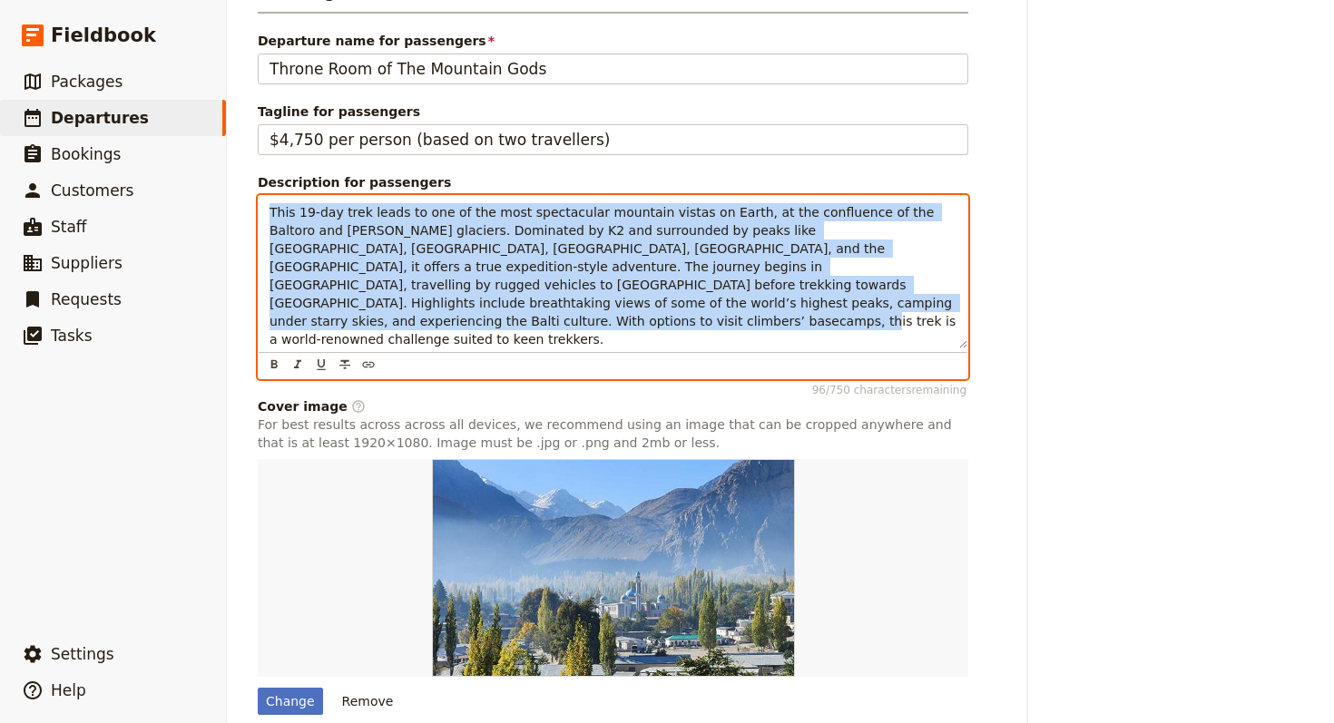
click at [636, 212] on span "This 19-day trek leads to one of the most spectacular mountain vistas on Earth,…" at bounding box center [614, 276] width 690 height 142
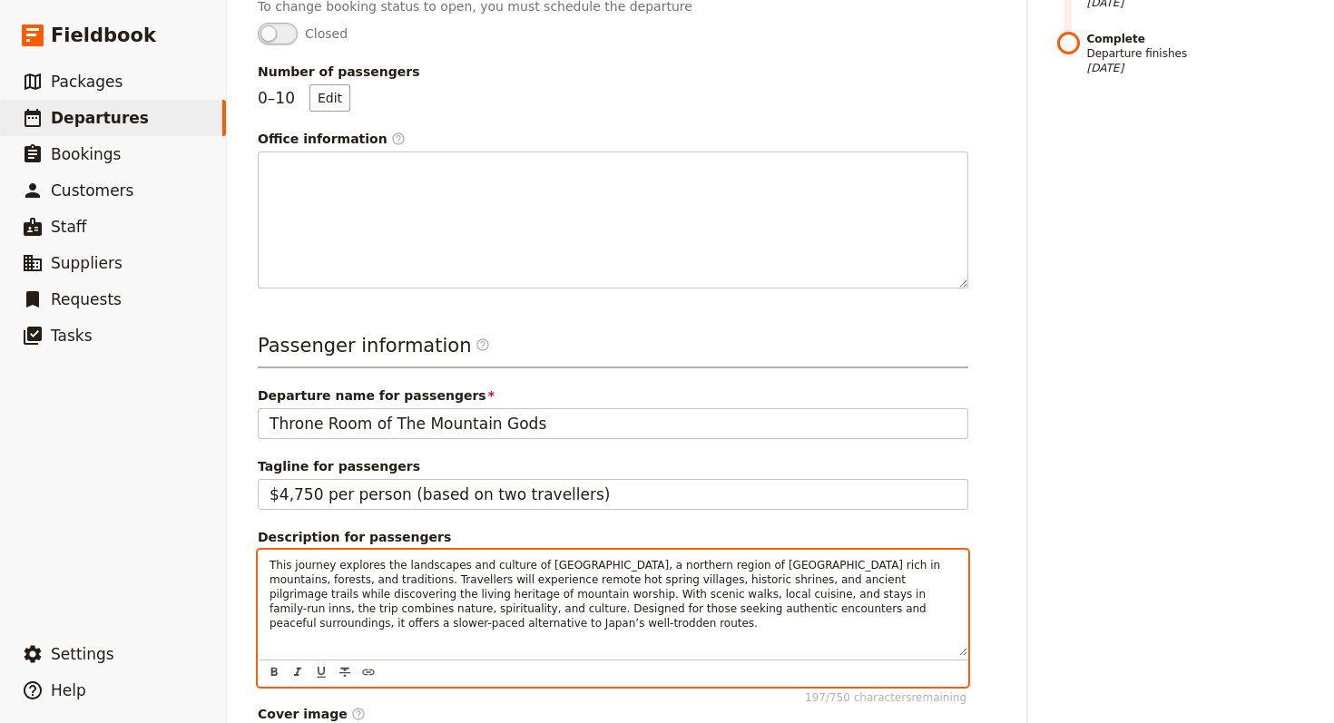
scroll to position [229, 0]
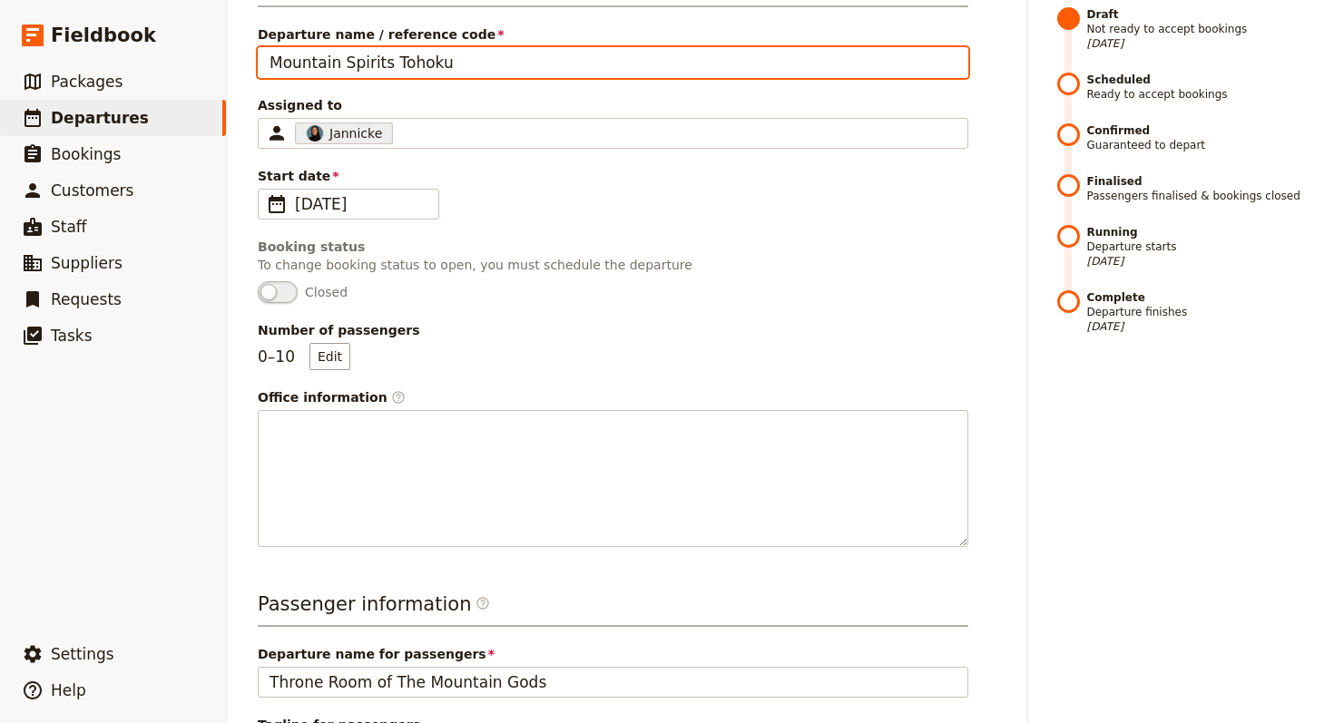
click at [514, 75] on input "Mountain Spirits Tohoku" at bounding box center [613, 62] width 710 height 31
click at [514, 73] on input "Mountain Spirits Tohoku" at bounding box center [613, 62] width 710 height 31
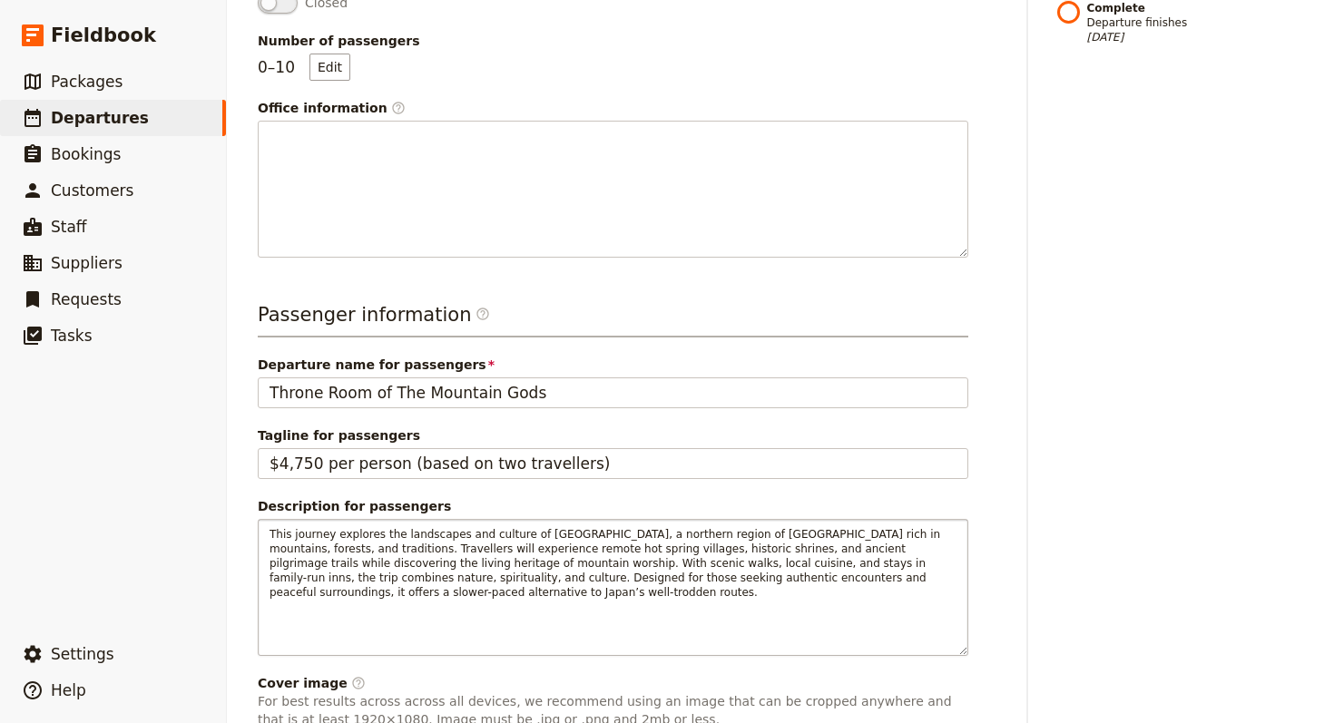
scroll to position [818, 0]
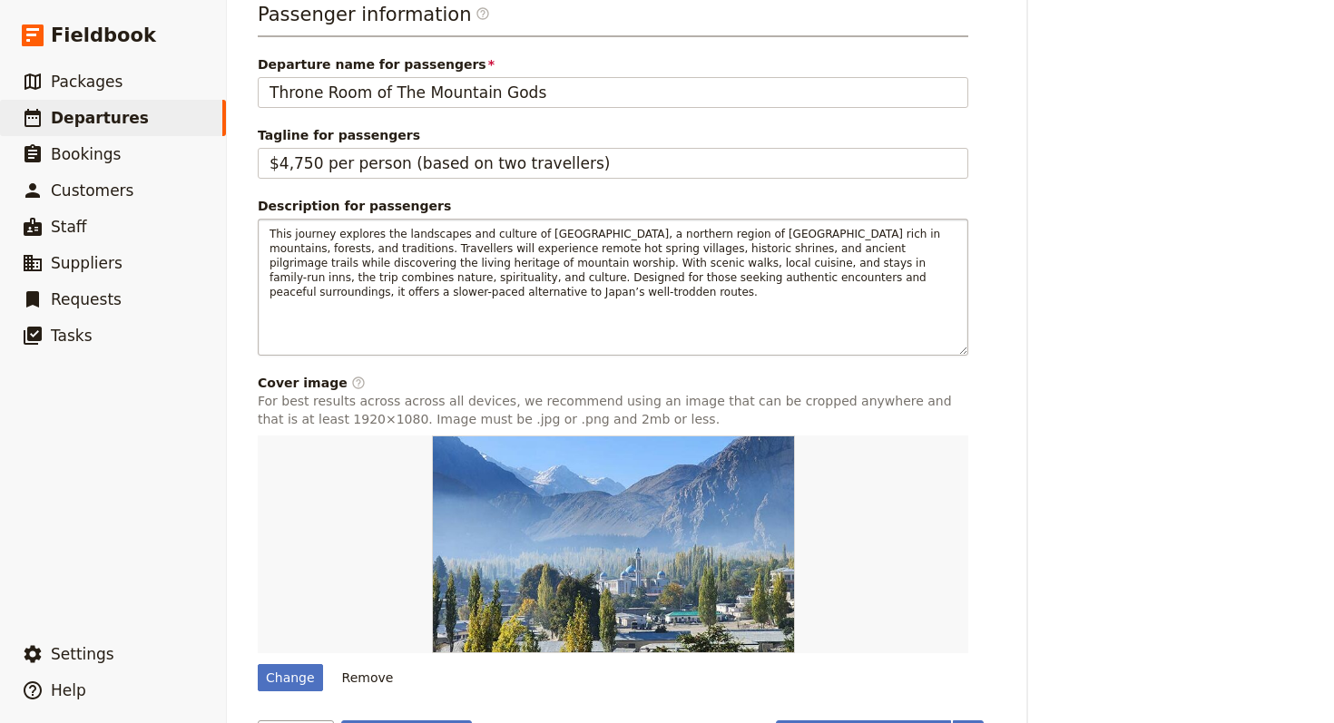
click at [529, 73] on span "Departure name for passengers" at bounding box center [613, 64] width 710 height 18
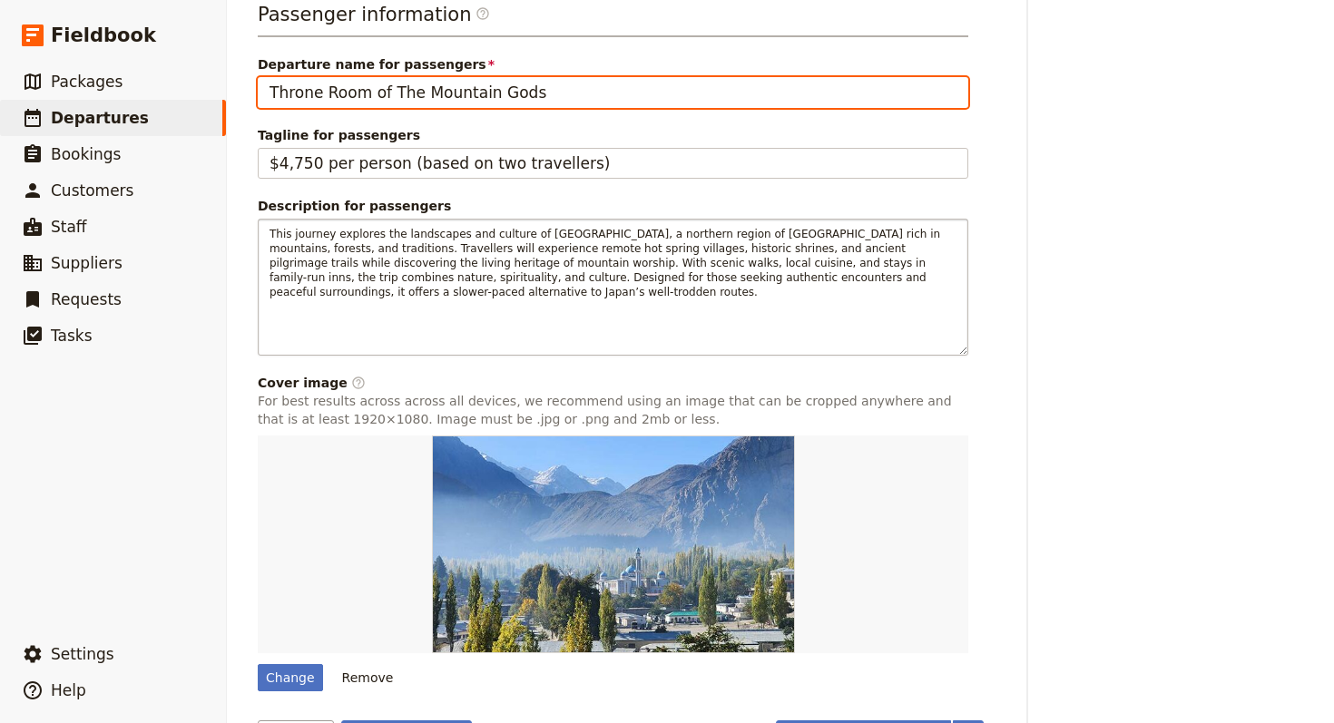
click at [529, 77] on input "Throne Room of The Mountain Gods" at bounding box center [613, 92] width 710 height 31
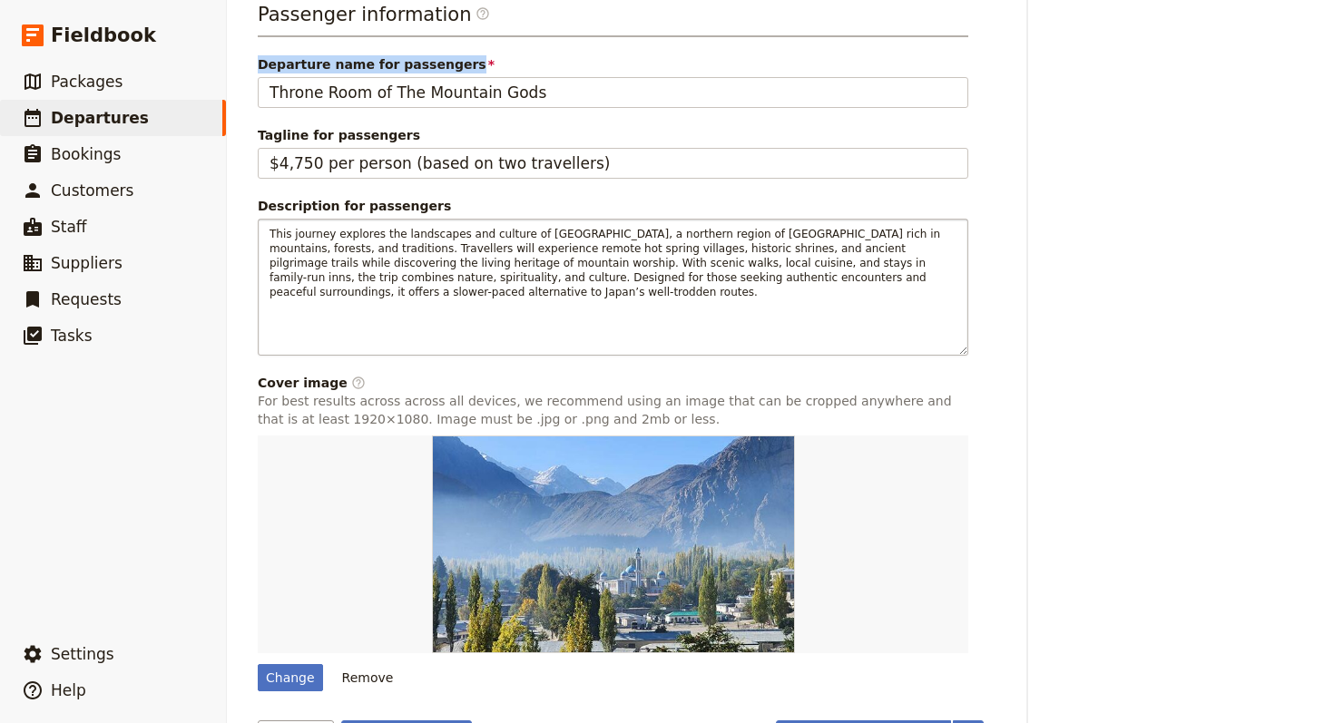
click at [529, 73] on span "Departure name for passengers" at bounding box center [613, 64] width 710 height 18
click at [529, 77] on input "Throne Room of The Mountain Gods" at bounding box center [613, 92] width 710 height 31
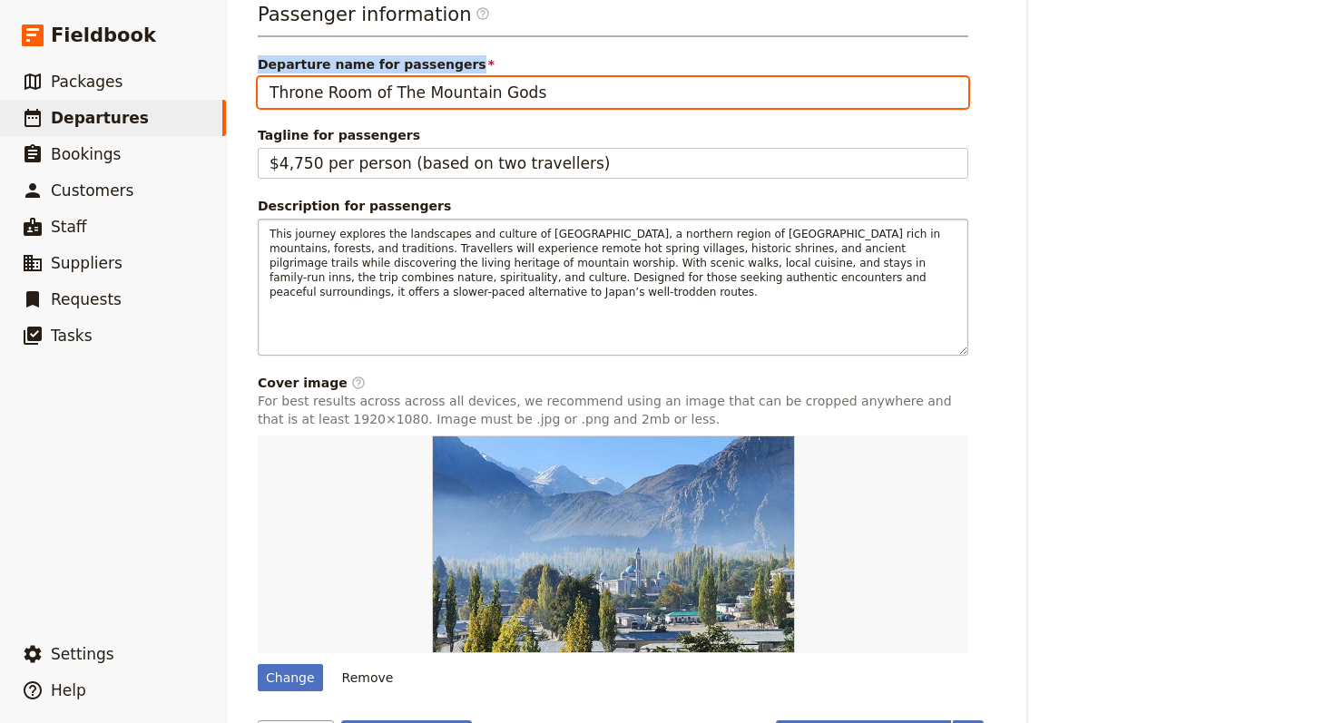
click at [524, 88] on input "Throne Room of The Mountain Gods" at bounding box center [613, 92] width 710 height 31
paste input "Mountain Spirits Tohoku"
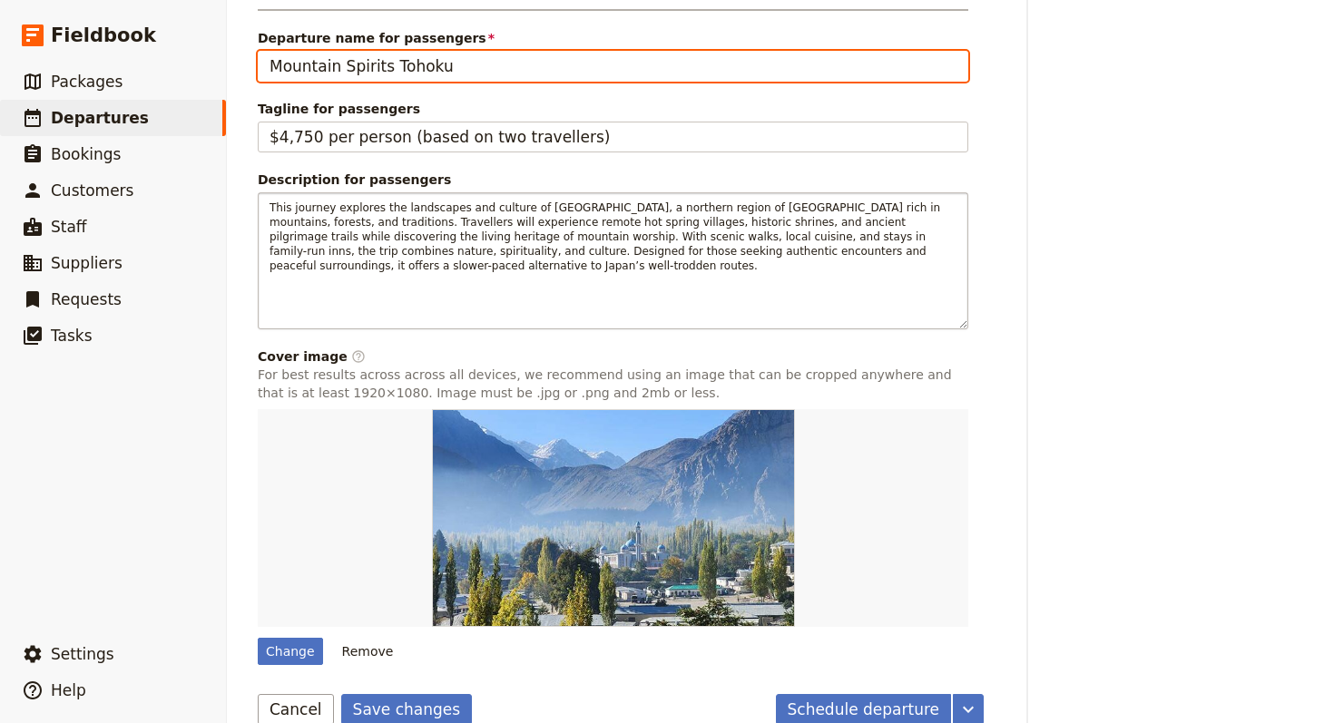
scroll to position [876, 0]
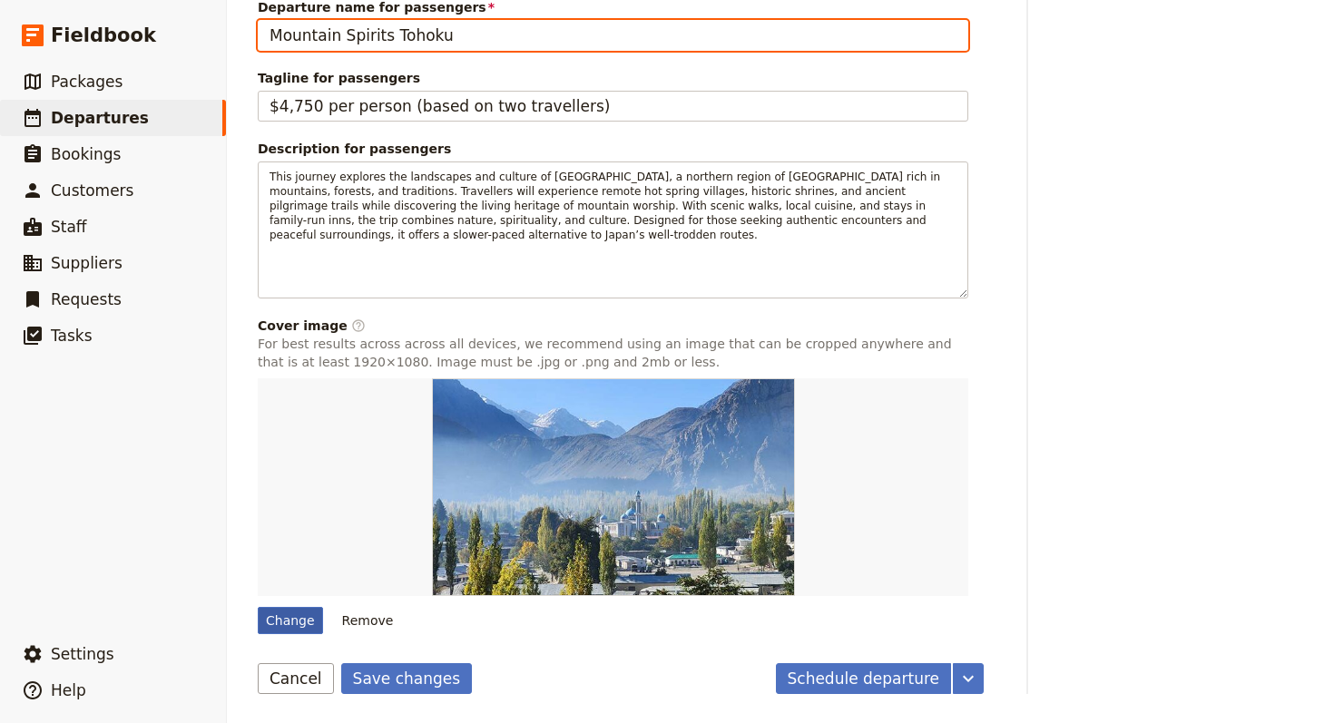
type input "Mountain Spirits Tohoku"
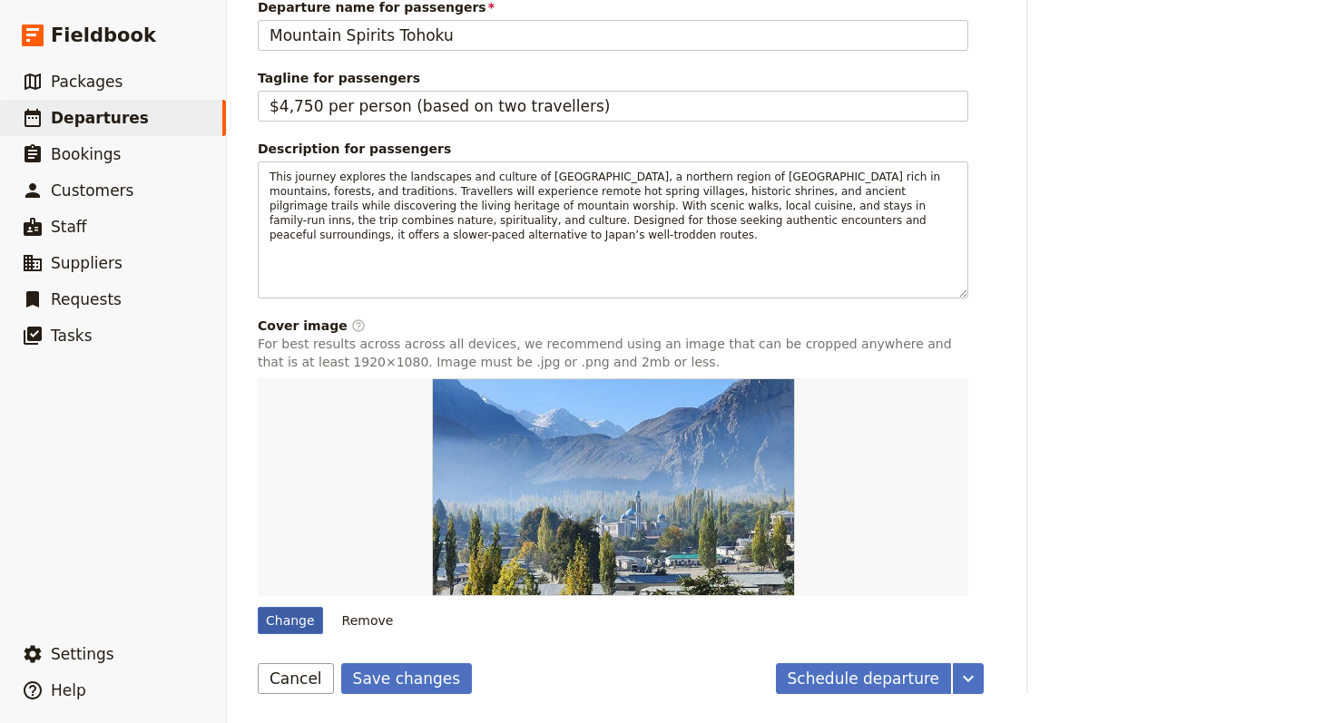
click at [301, 611] on div "Change" at bounding box center [290, 620] width 65 height 27
click at [258, 607] on input "Change" at bounding box center [257, 606] width 1 height 1
click at [382, 690] on button "Save changes" at bounding box center [407, 678] width 132 height 31
click at [285, 624] on div "Change" at bounding box center [290, 620] width 65 height 27
click at [258, 607] on input "Change" at bounding box center [257, 606] width 1 height 1
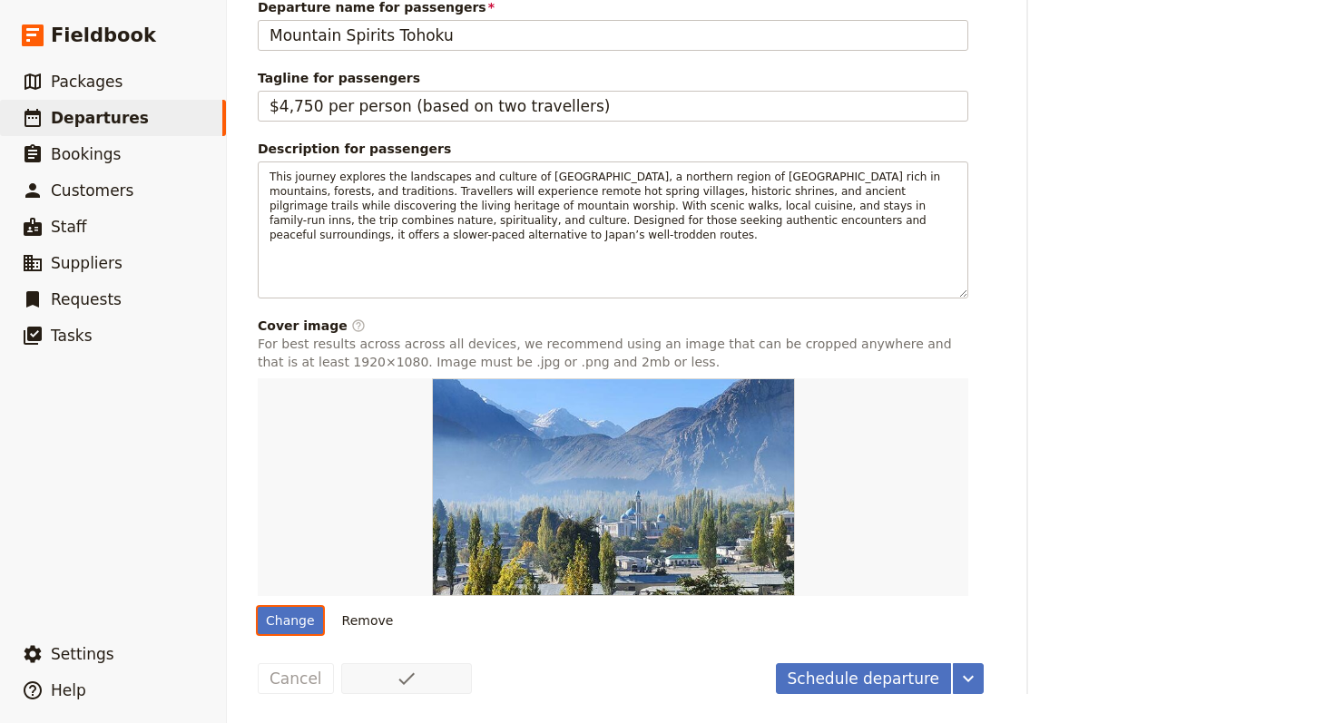
type input "C:\fakepath\img_6509.jpg"
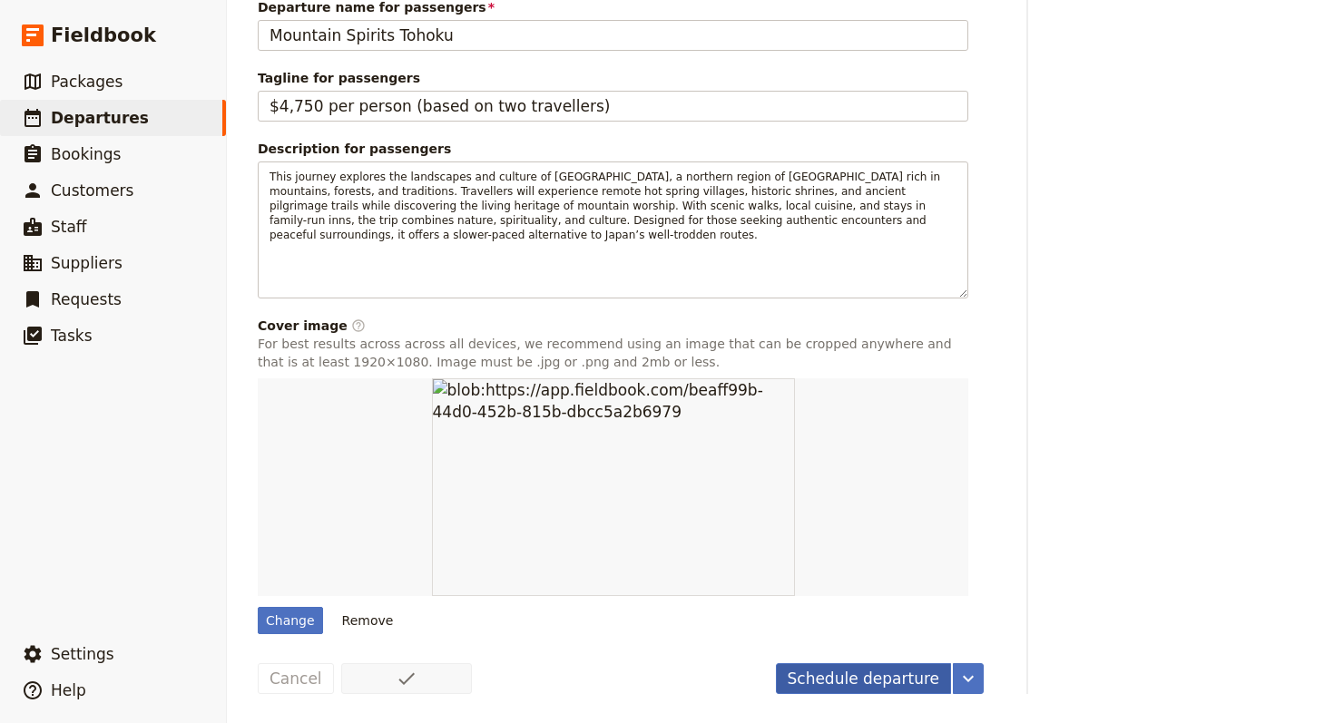
click at [859, 683] on button "Schedule departure" at bounding box center [864, 678] width 176 height 31
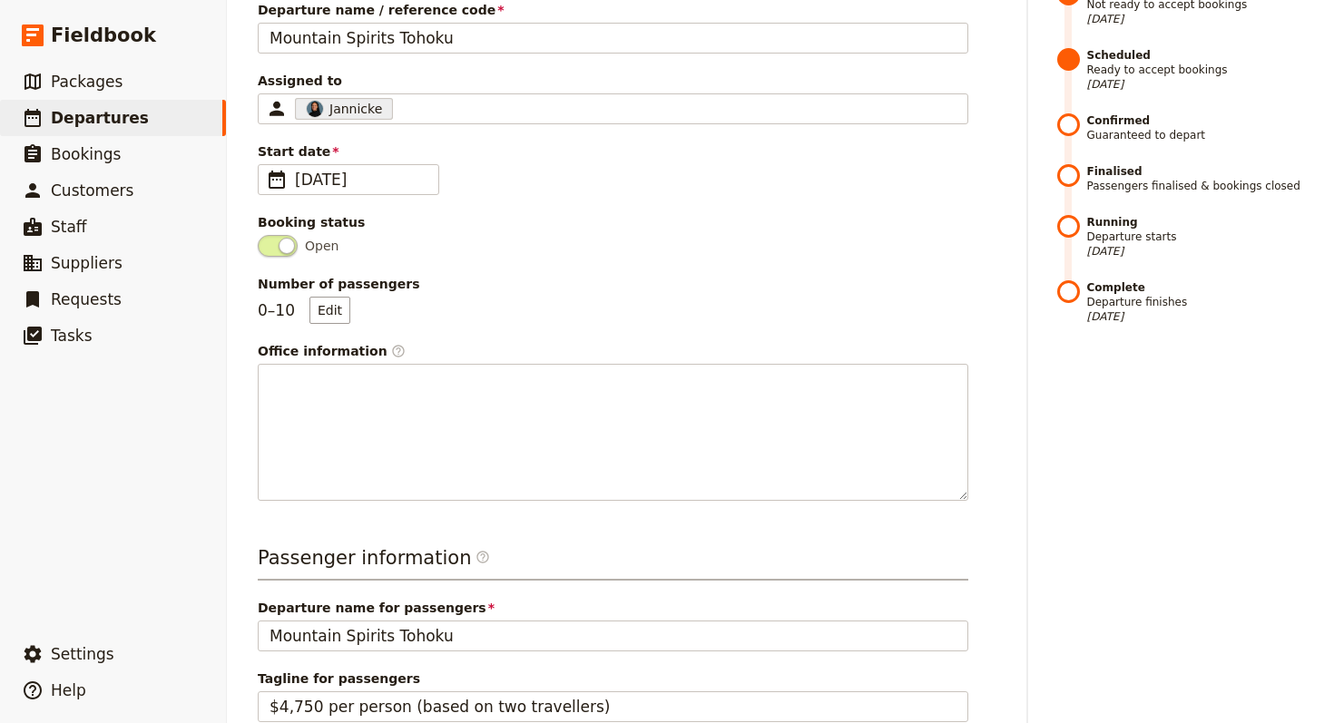
scroll to position [0, 0]
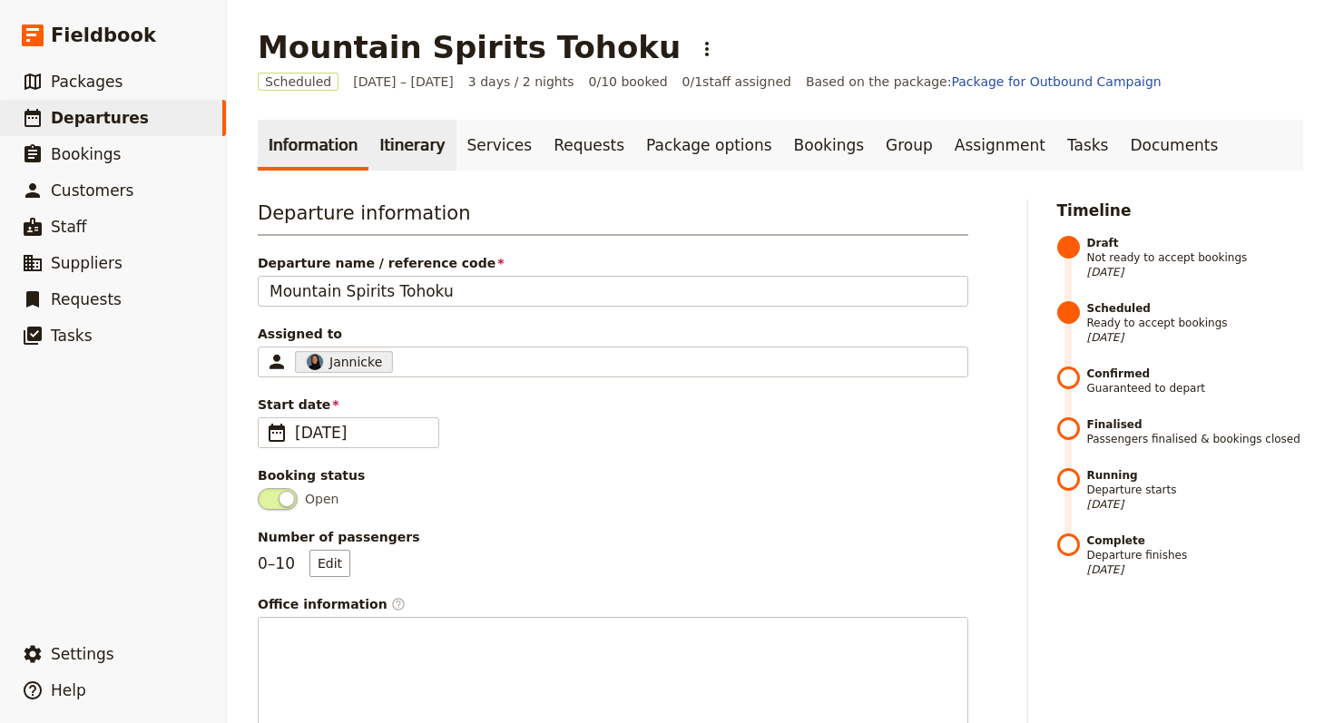
click at [411, 135] on link "Itinerary" at bounding box center [411, 145] width 87 height 51
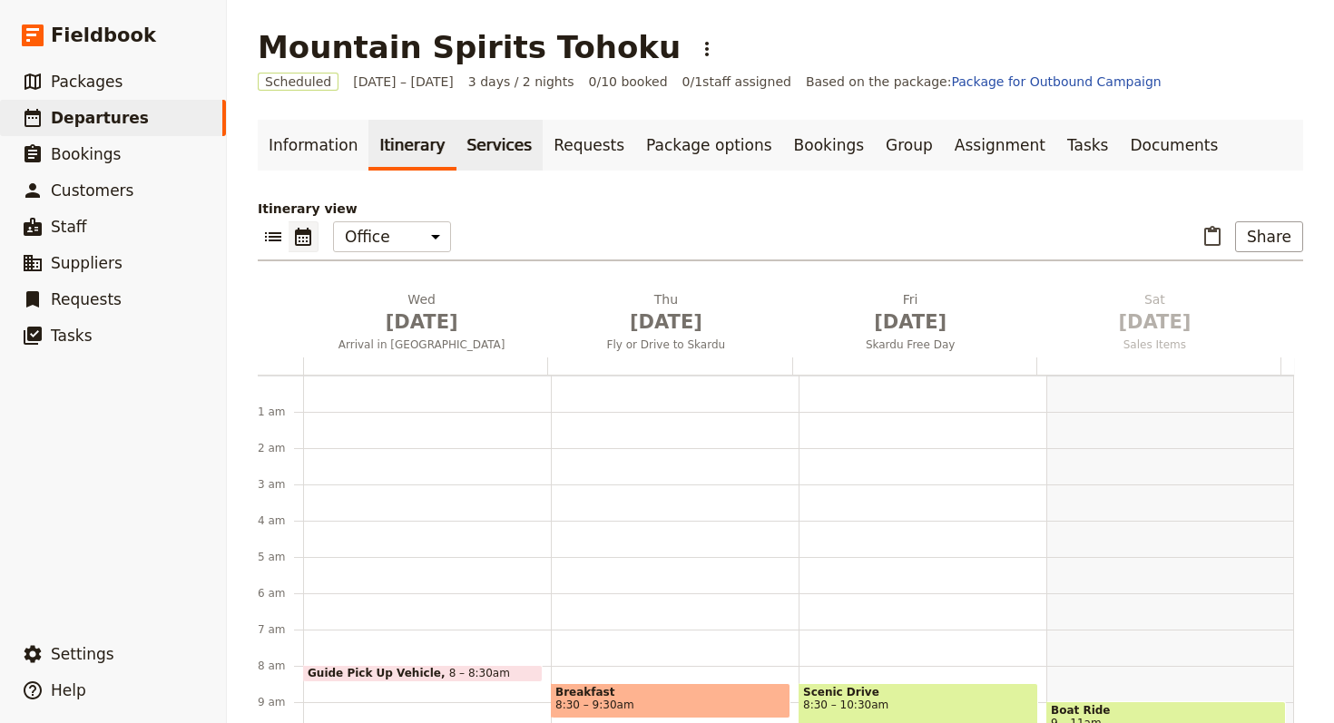
scroll to position [236, 0]
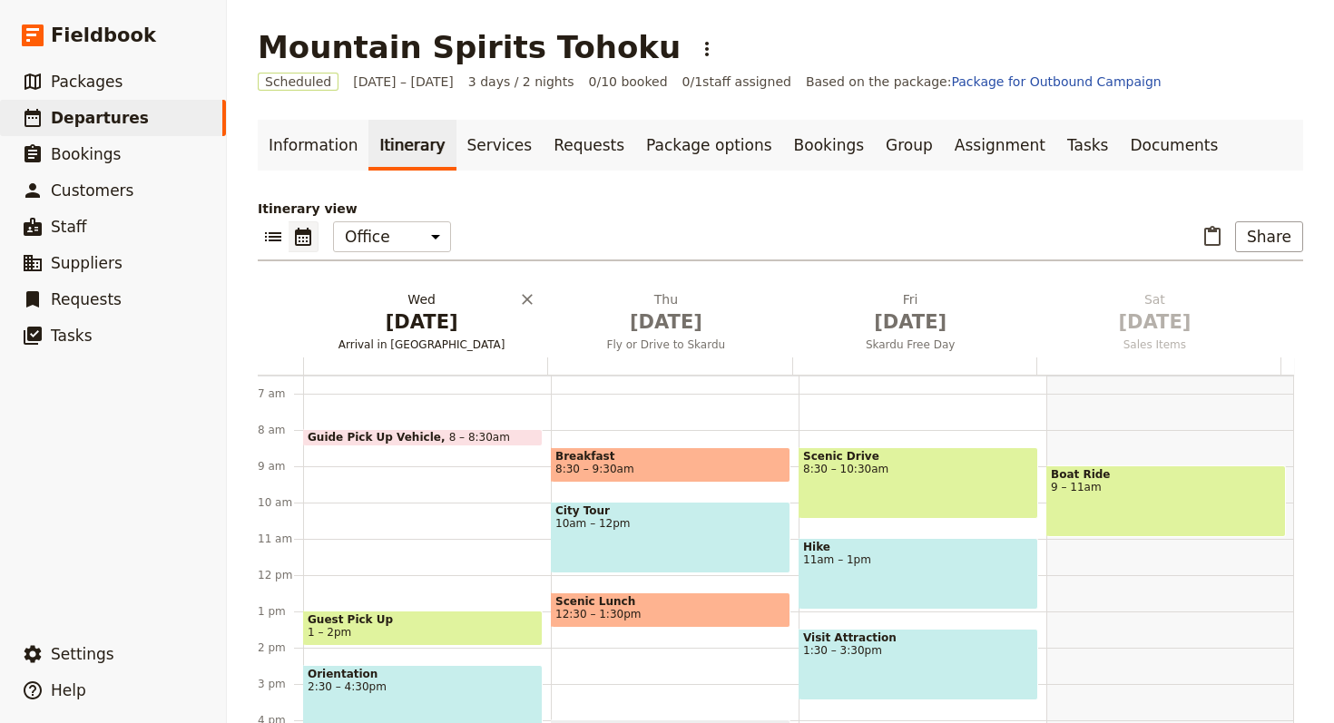
click at [410, 308] on span "[DATE]" at bounding box center [421, 321] width 222 height 27
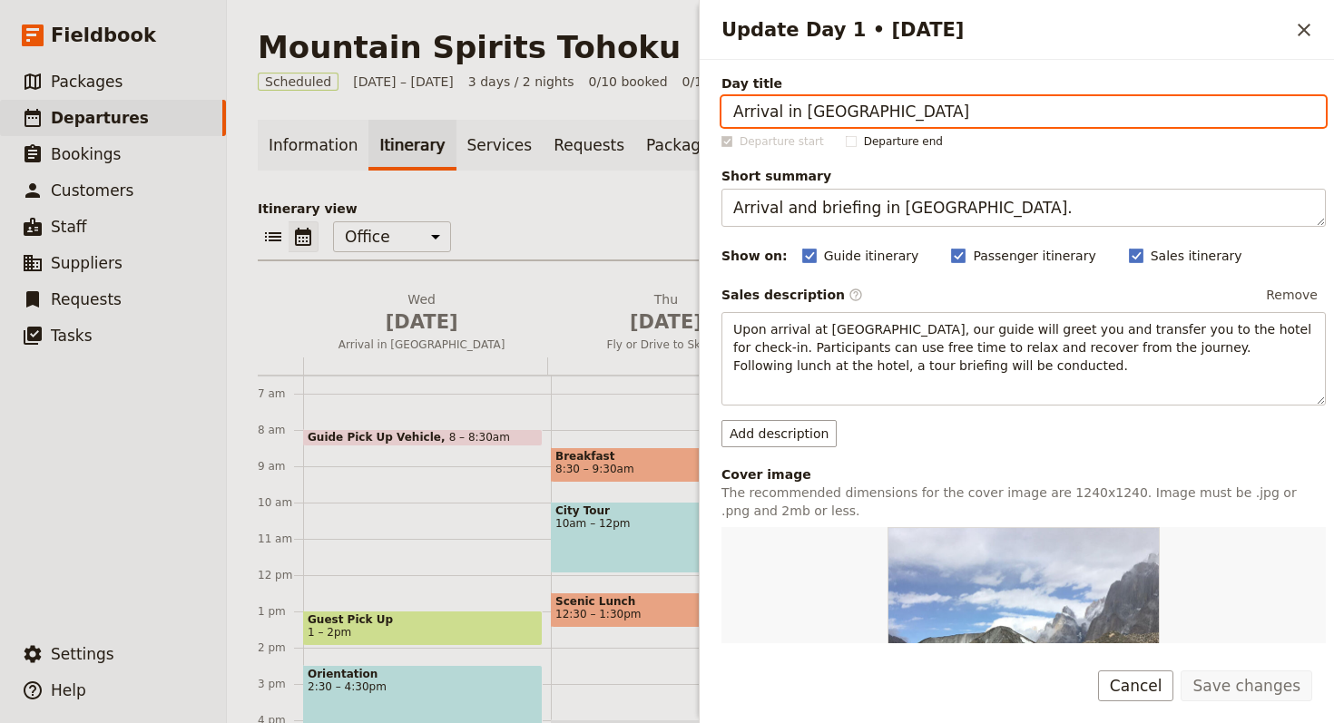
click at [1002, 117] on input "Arrival in Islamabad" at bounding box center [1023, 111] width 604 height 31
paste input "Sendai"
type input "Arrival in [GEOGRAPHIC_DATA]"
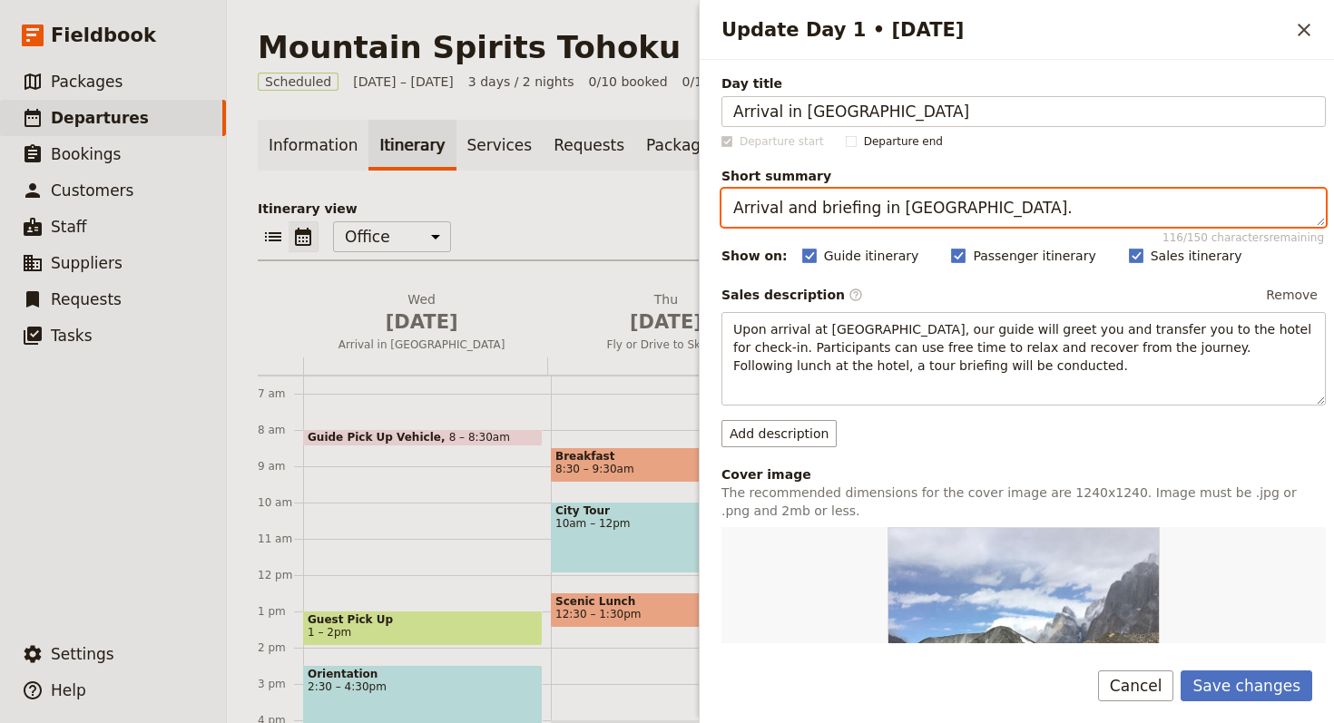
click at [1026, 218] on textarea "Arrival and briefing in Islamabad." at bounding box center [1023, 208] width 604 height 38
paste textarea "Begin in Sendai, gateway to Tohoku"
type textarea "Begin in [GEOGRAPHIC_DATA], gateway to [GEOGRAPHIC_DATA]."
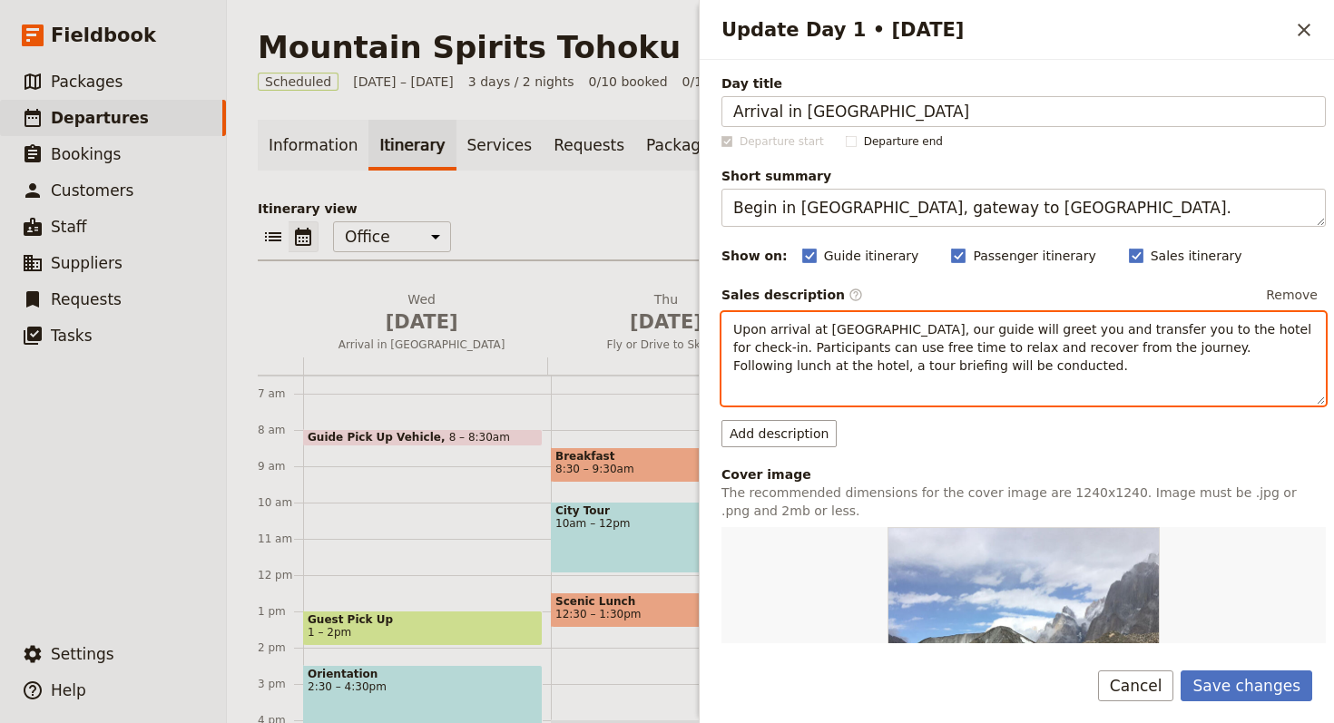
click at [1295, 331] on p "Upon arrival at Islamabad International Airport, our guide will greet you and t…" at bounding box center [1023, 347] width 581 height 54
click at [1296, 331] on p "Upon arrival at Islamabad International Airport, our guide will greet you and t…" at bounding box center [1023, 347] width 581 height 54
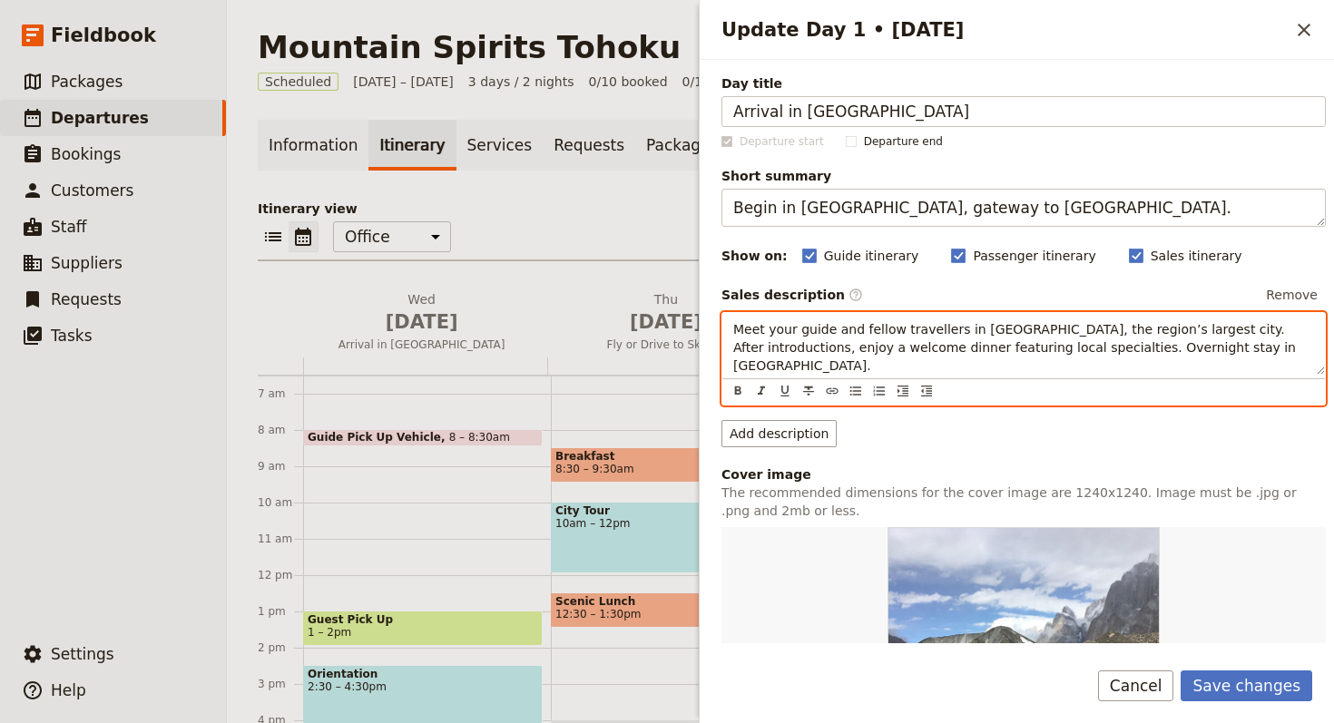
scroll to position [457, 0]
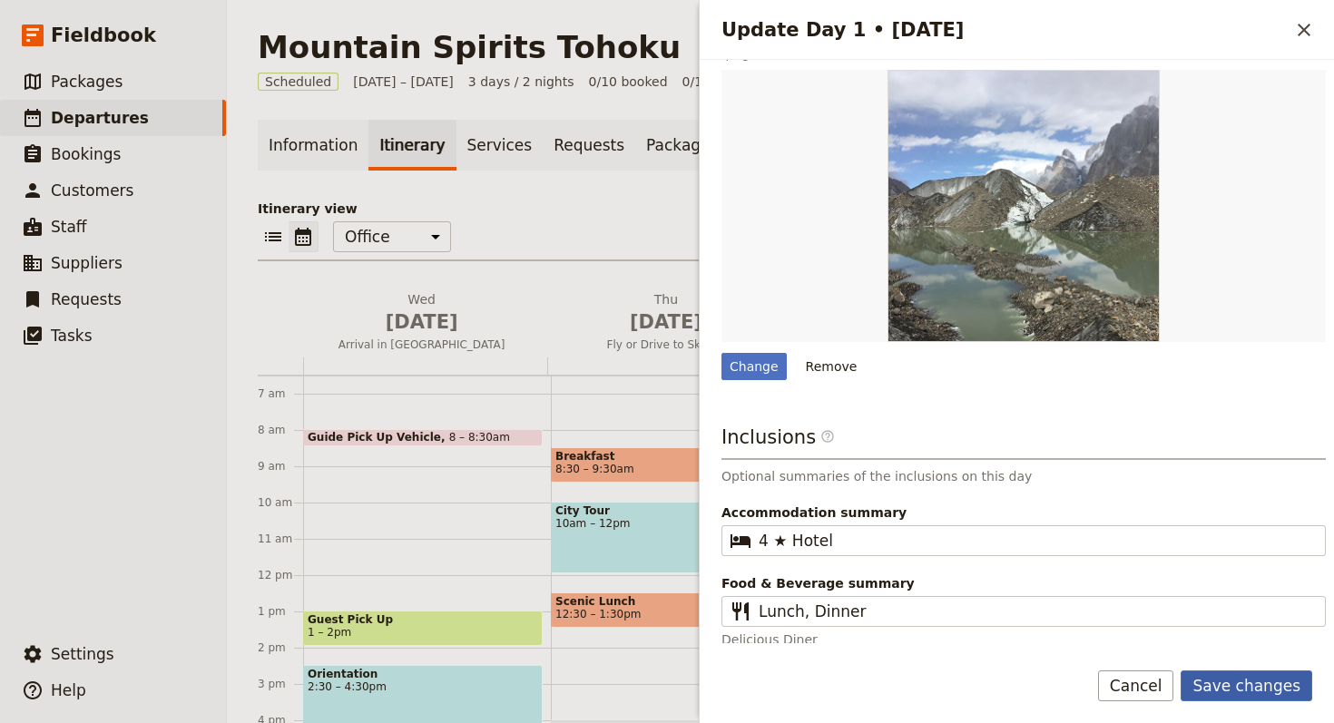
click at [1273, 675] on button "Save changes" at bounding box center [1246, 685] width 132 height 31
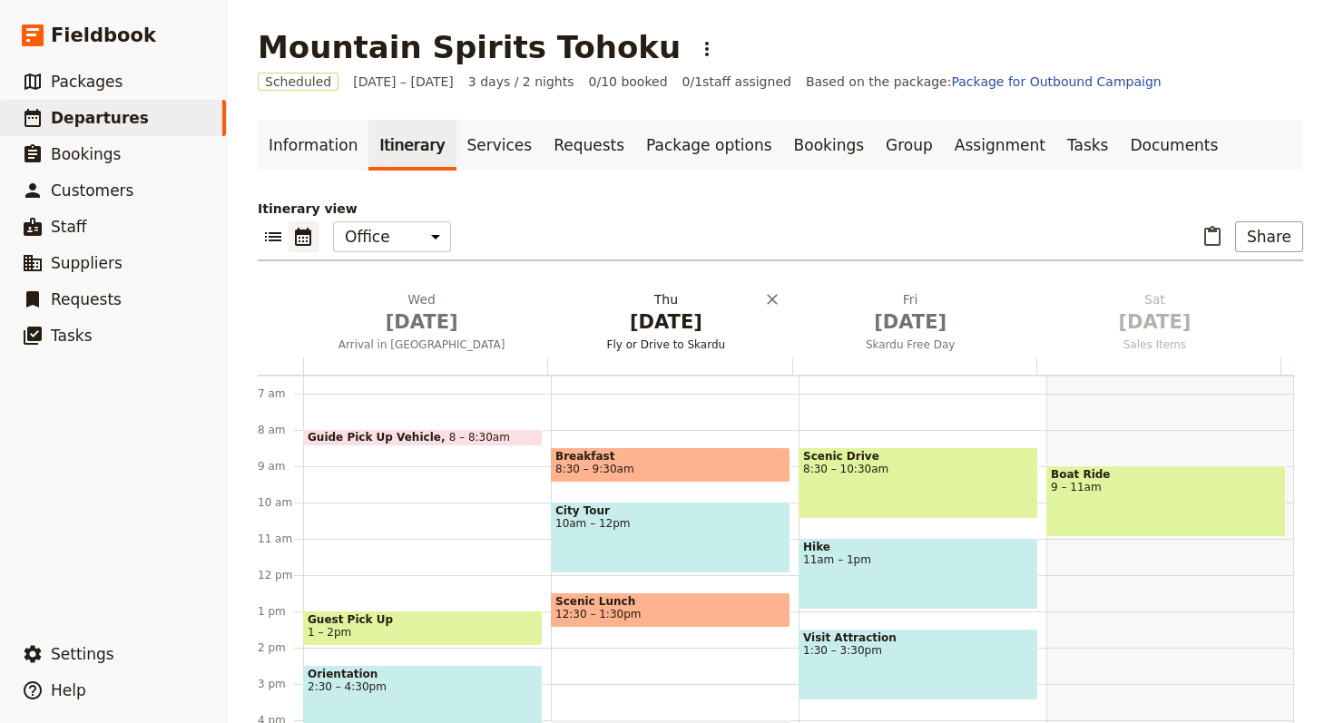
click at [652, 317] on span "[DATE]" at bounding box center [665, 321] width 222 height 27
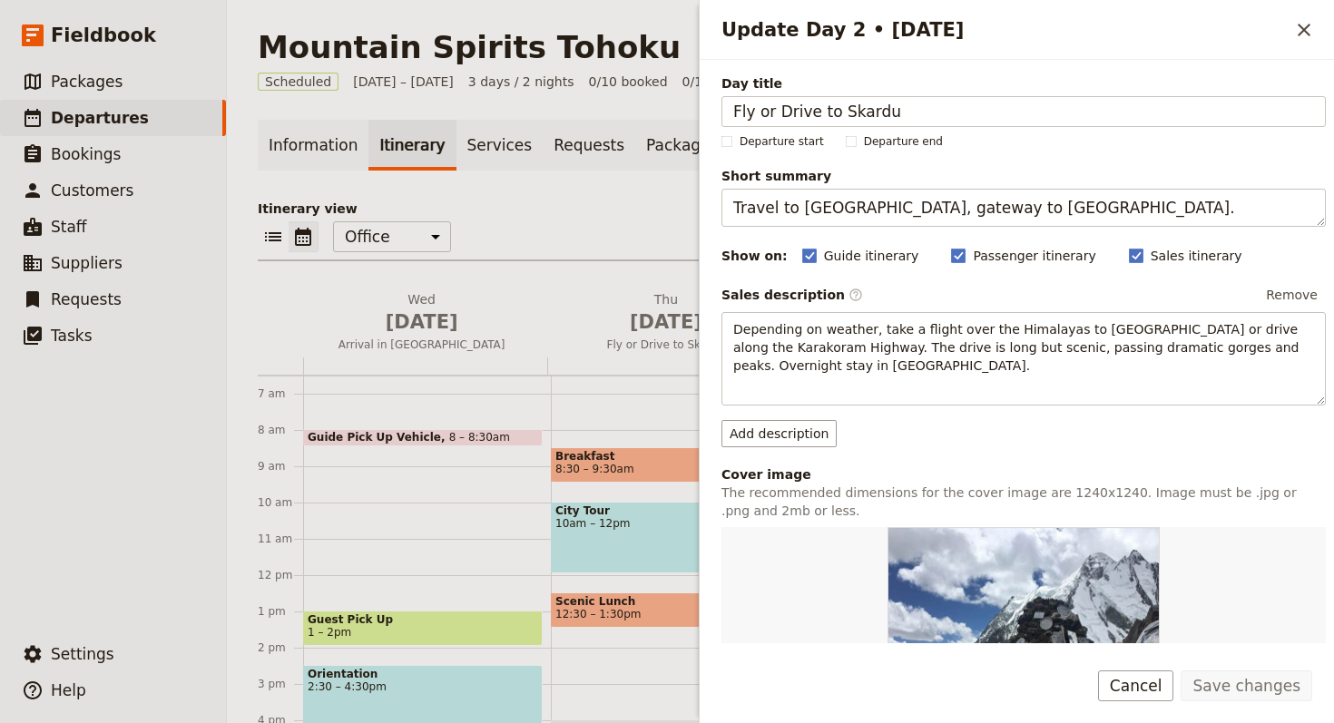
click at [1027, 127] on div "Day title Fly or Drive to Skardu Departure start Departure end Short summary Tr…" at bounding box center [1023, 590] width 604 height 1032
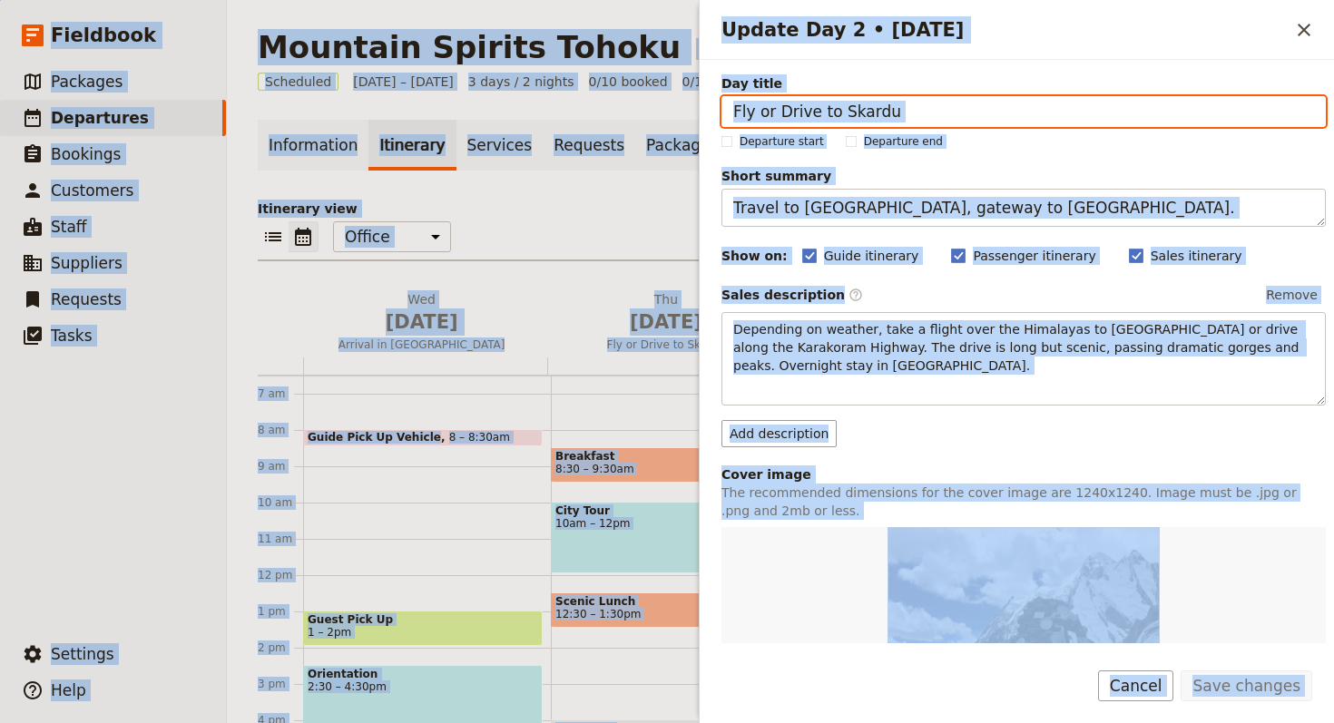
click at [1021, 120] on input "Fly or Drive to Skardu" at bounding box center [1023, 111] width 604 height 31
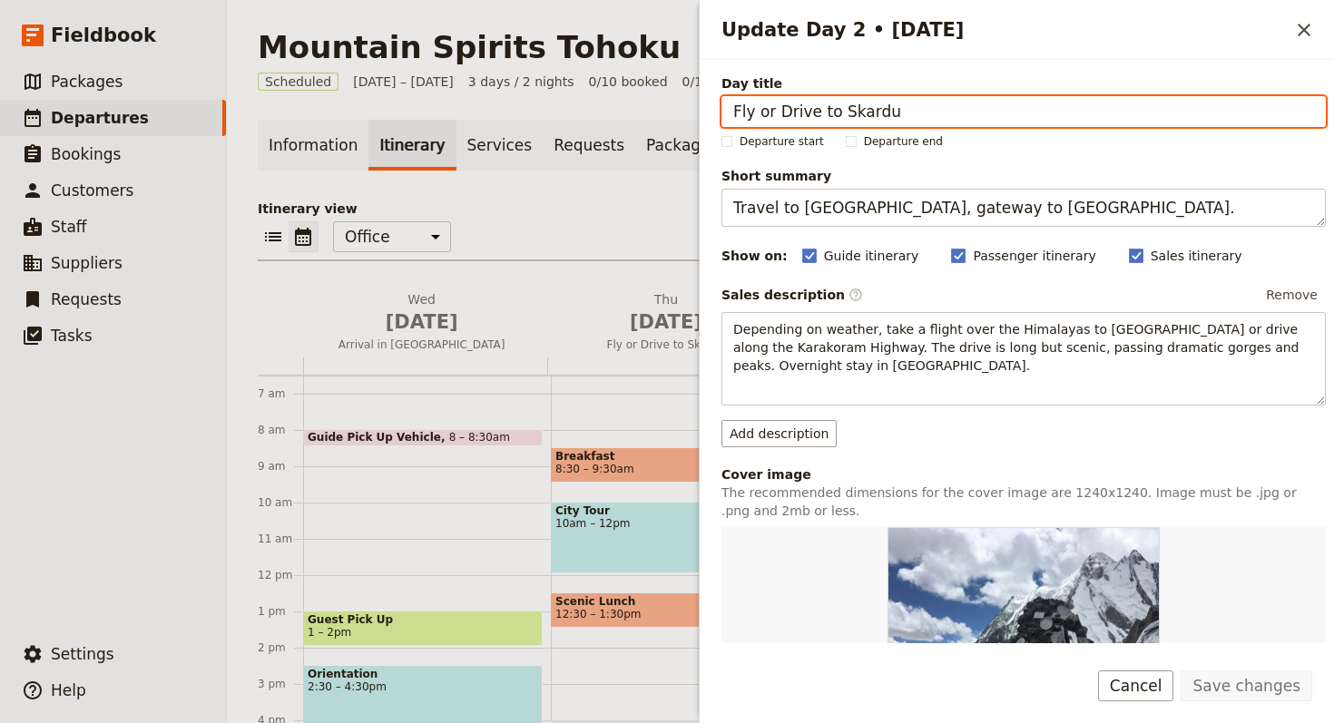
click at [1021, 120] on input "Fly or Drive to Skardu" at bounding box center [1023, 111] width 604 height 31
paste input "Mount Haguro Pilgrimage"
click at [733, 99] on input "Mount Haguro Pilgrimage" at bounding box center [1023, 111] width 604 height 31
type input "Mount Haguro Pilgrimage"
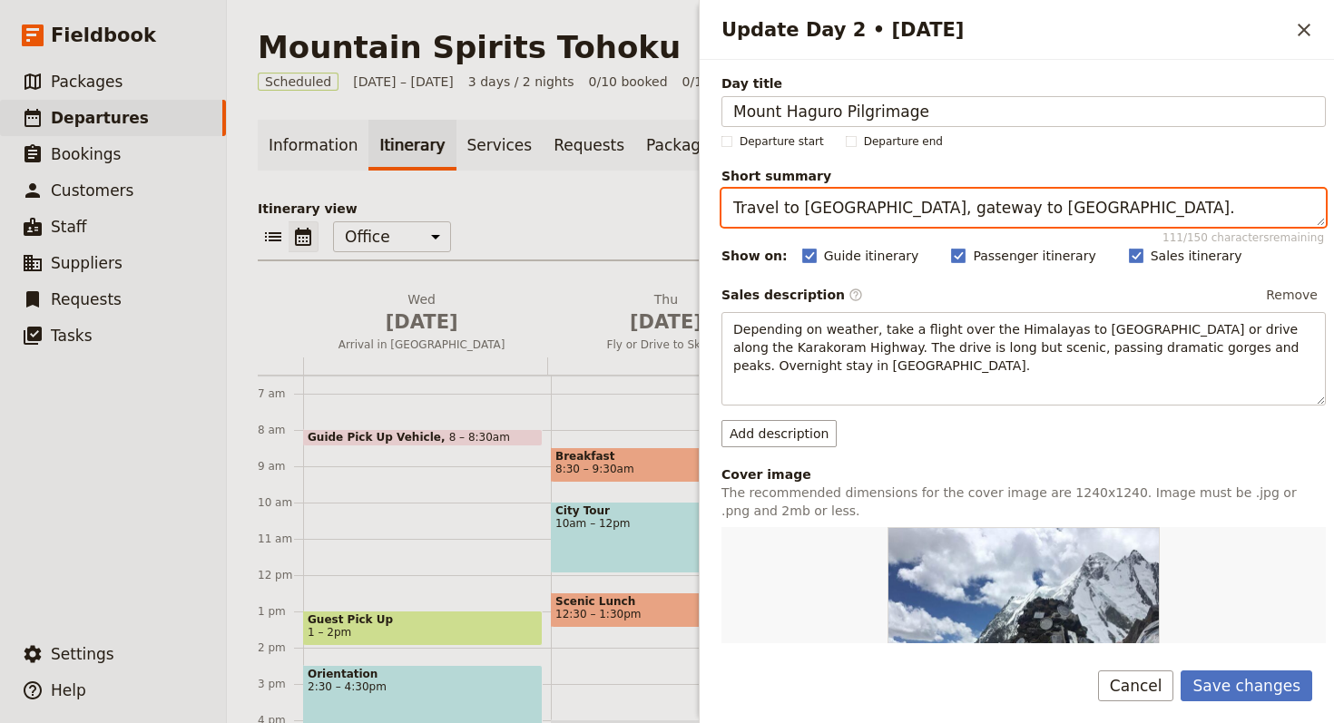
click at [965, 189] on textarea "Travel to Skardu, gateway to Karakoram." at bounding box center [1023, 208] width 604 height 38
click at [965, 197] on textarea "Travel to Skardu, gateway to Karakoram." at bounding box center [1023, 208] width 604 height 38
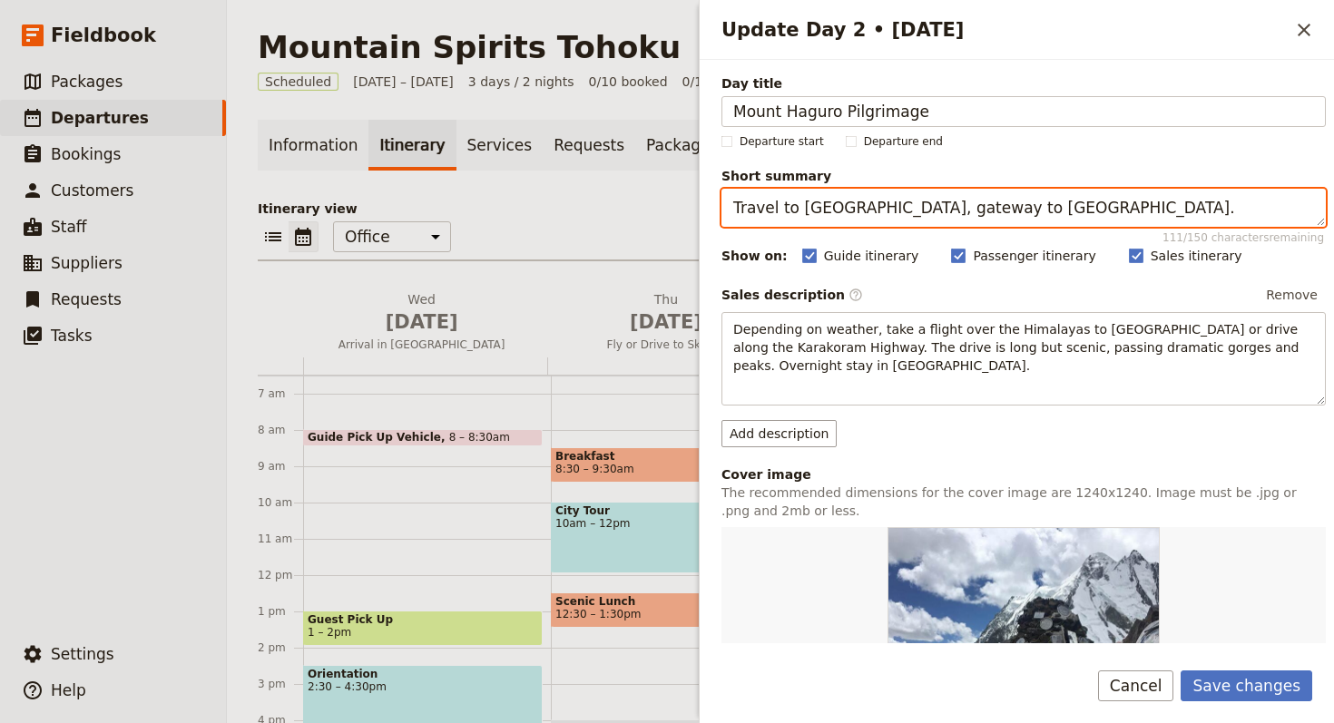
paste textarea "Walk the ancient paths of Mount Haguro"
type textarea "Walk the ancient paths of [GEOGRAPHIC_DATA]."
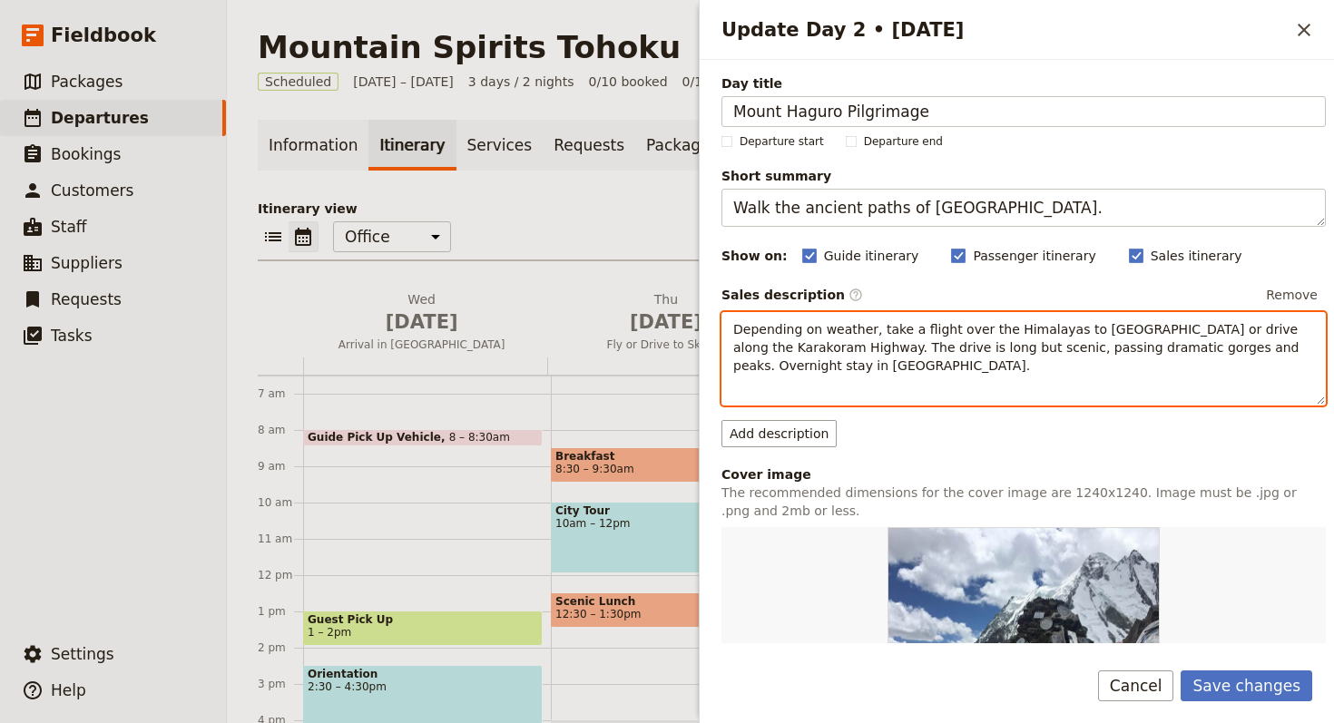
click at [1030, 338] on p "Depending on weather, take a flight over the Himalayas to Skardu or drive along…" at bounding box center [1023, 347] width 581 height 54
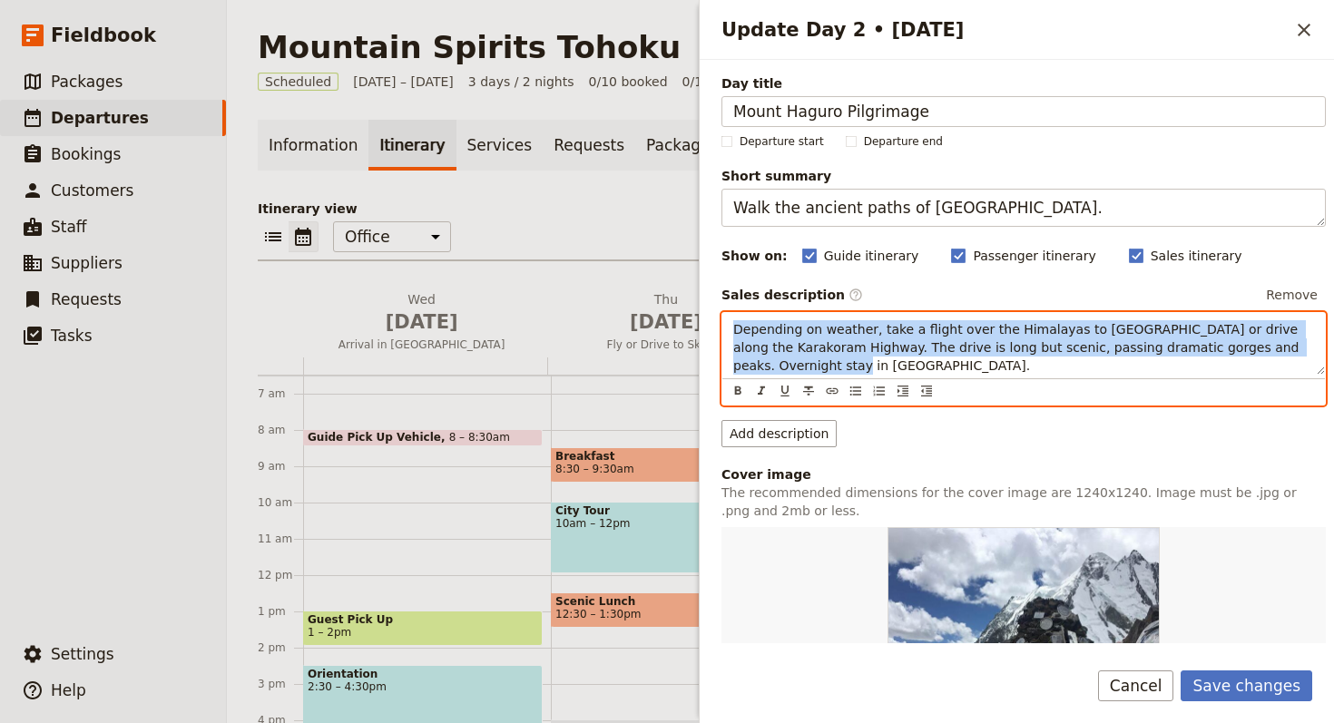
click at [1030, 338] on p "Depending on weather, take a flight over the Himalayas to Skardu or drive along…" at bounding box center [1023, 347] width 581 height 54
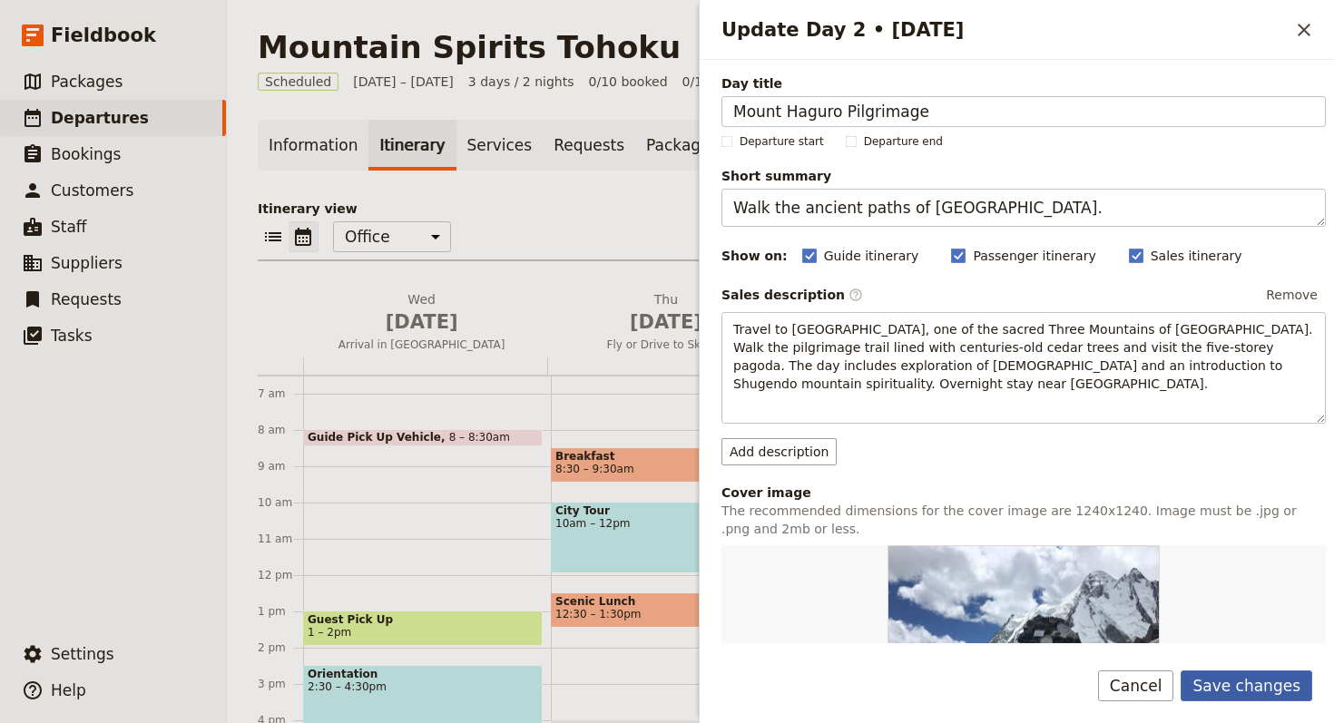
click at [1241, 674] on button "Save changes" at bounding box center [1246, 685] width 132 height 31
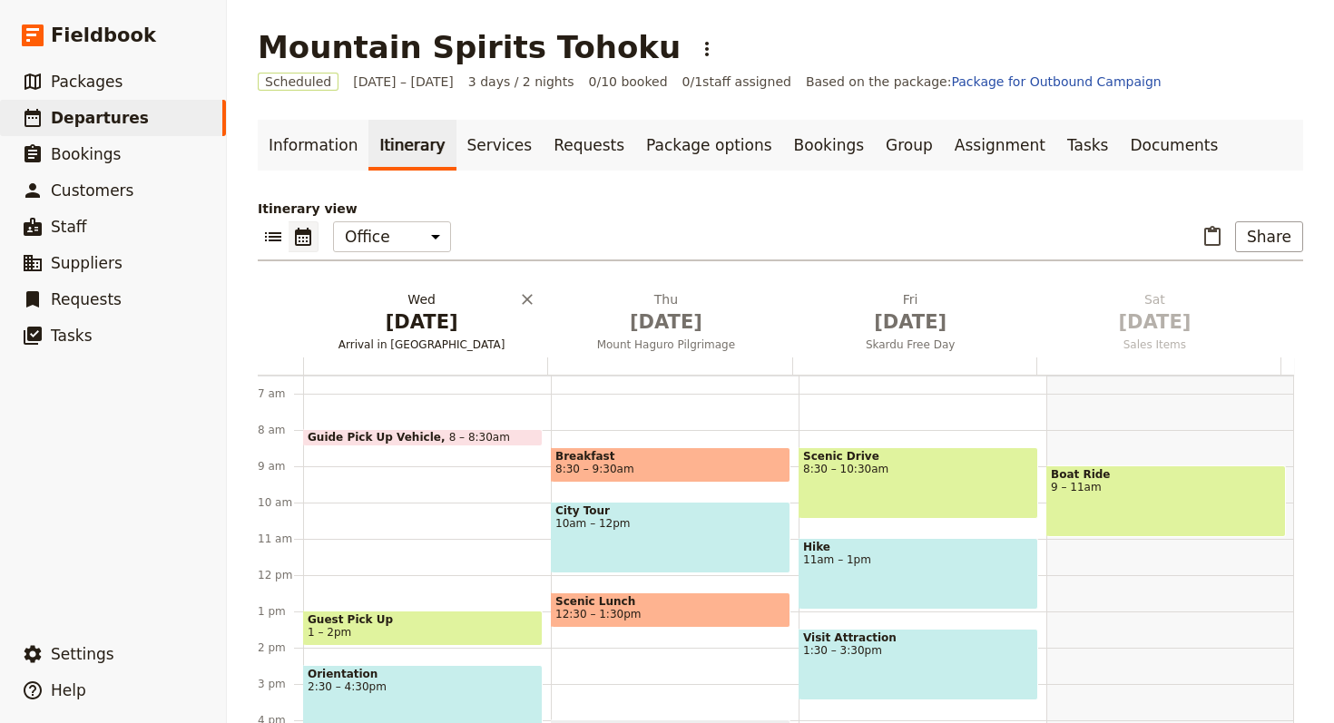
click at [402, 324] on span "[DATE]" at bounding box center [421, 321] width 222 height 27
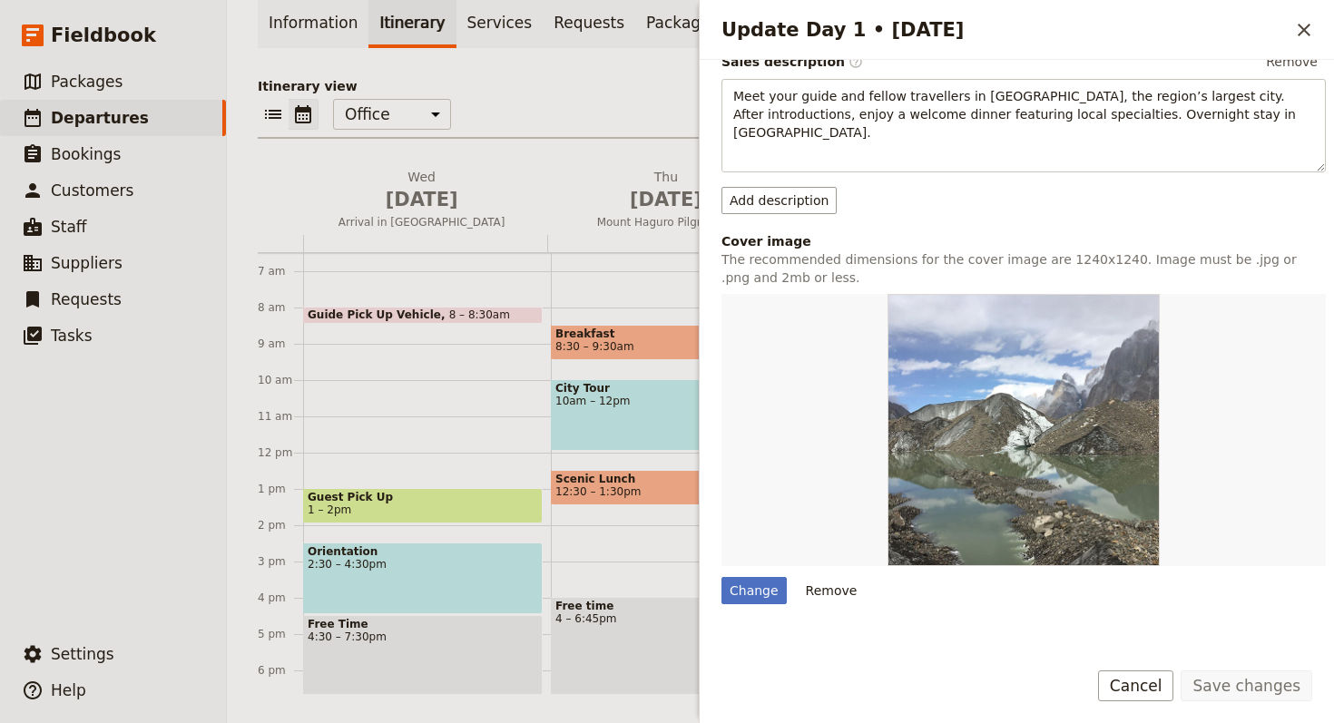
scroll to position [277, 0]
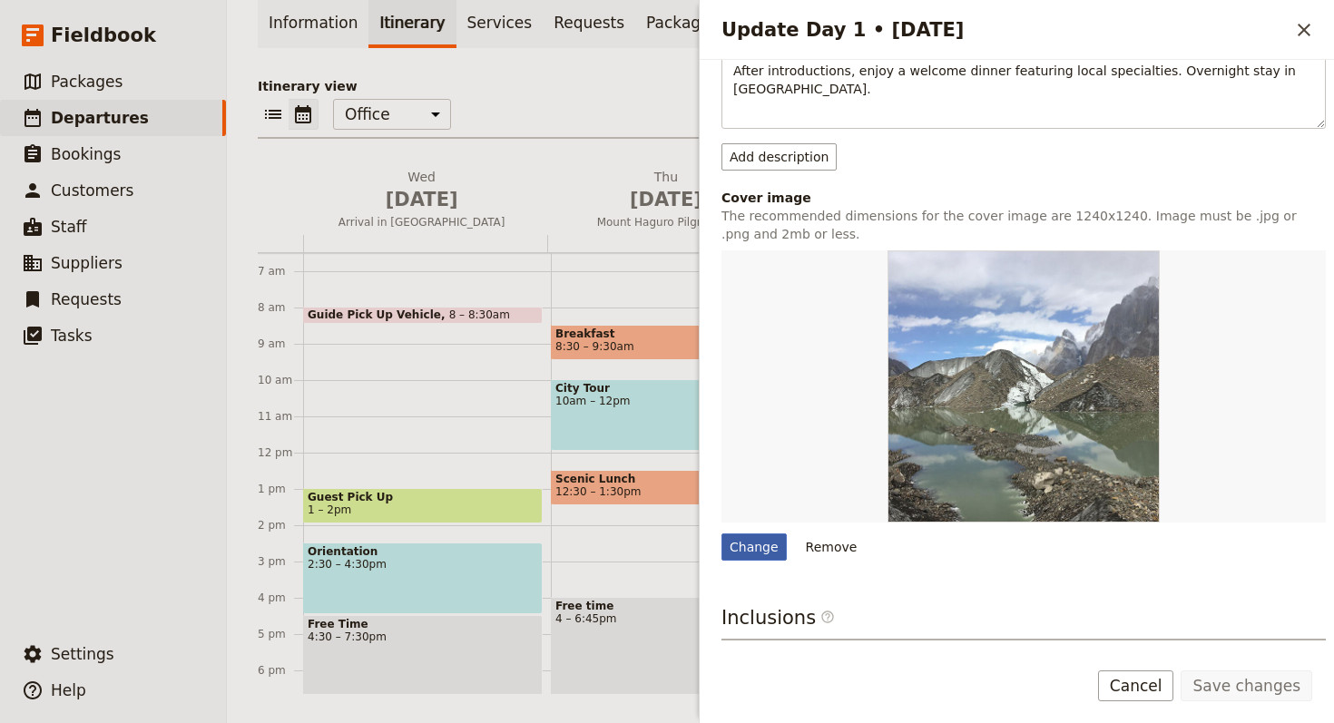
click at [749, 538] on div "Change" at bounding box center [753, 546] width 65 height 27
click at [721, 533] on input "Change" at bounding box center [720, 533] width 1 height 1
type input "C:\fakepath\dscf3661_cc_web.jpg"
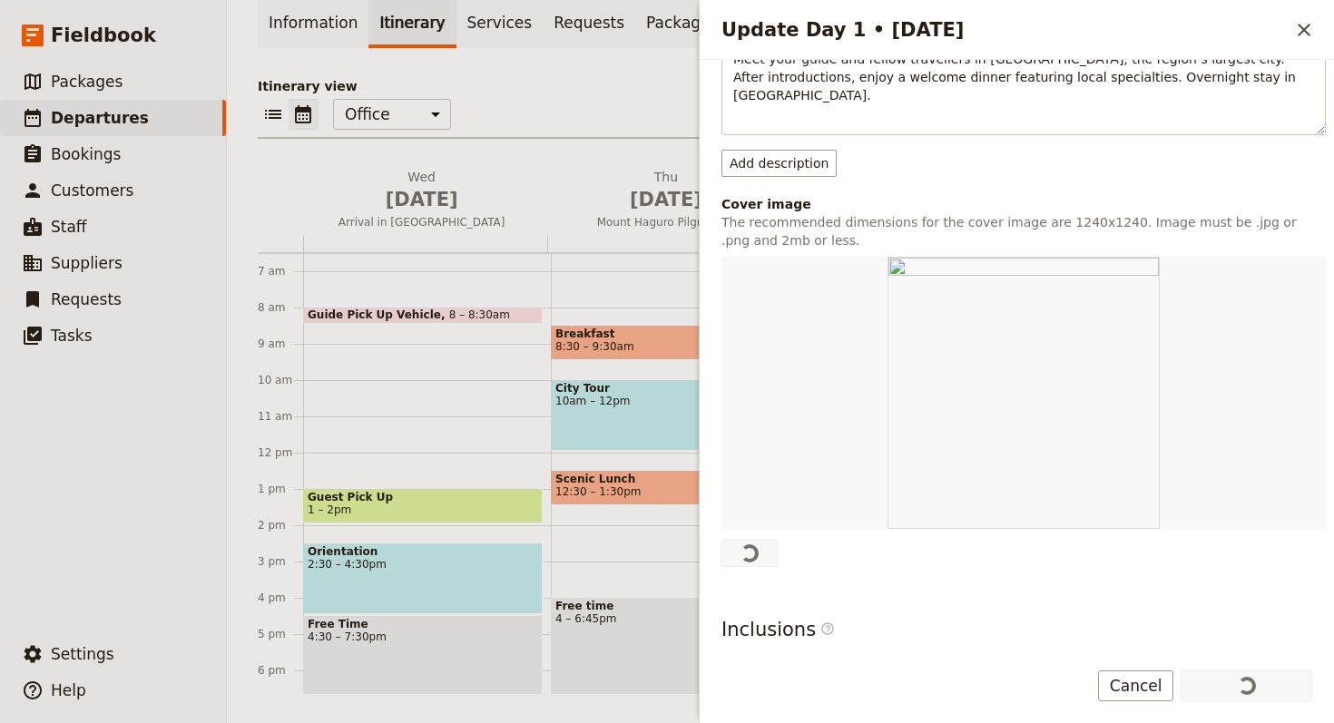
scroll to position [390, 0]
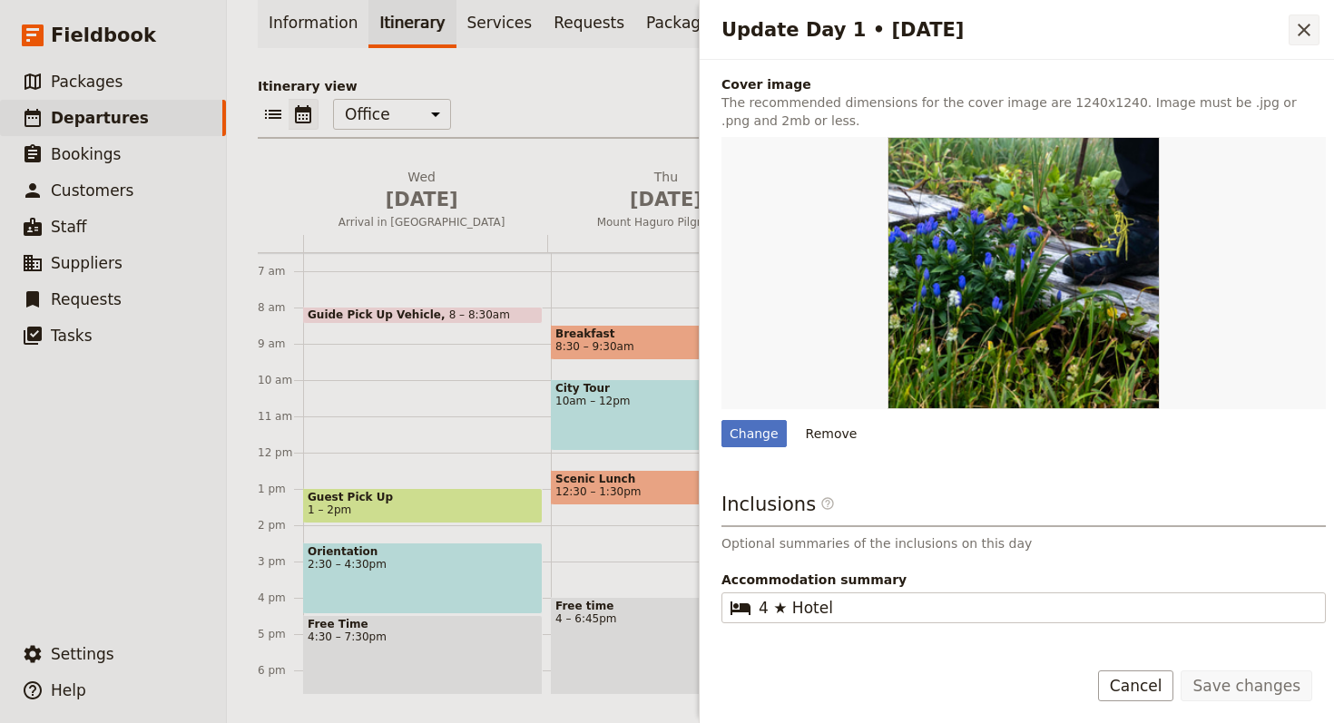
click at [1306, 25] on icon "Close drawer" at bounding box center [1304, 30] width 22 height 22
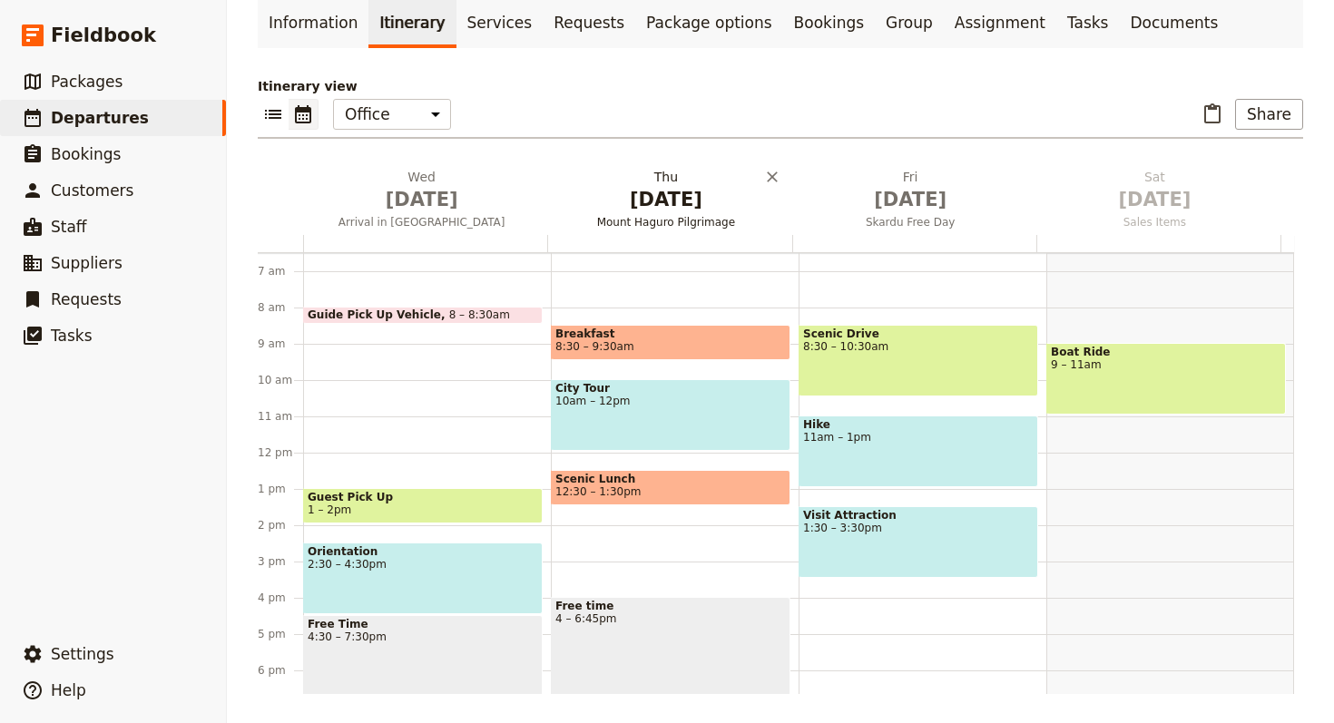
click at [657, 186] on span "[DATE]" at bounding box center [665, 199] width 222 height 27
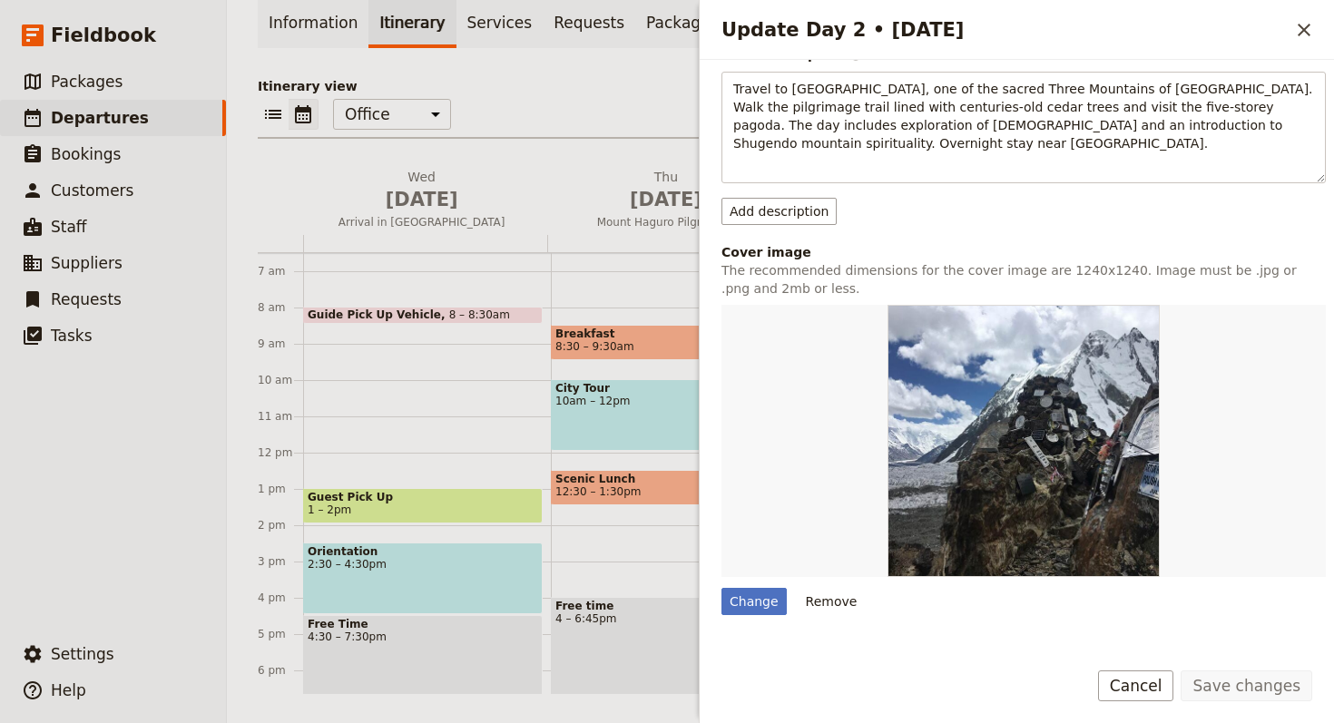
scroll to position [483, 0]
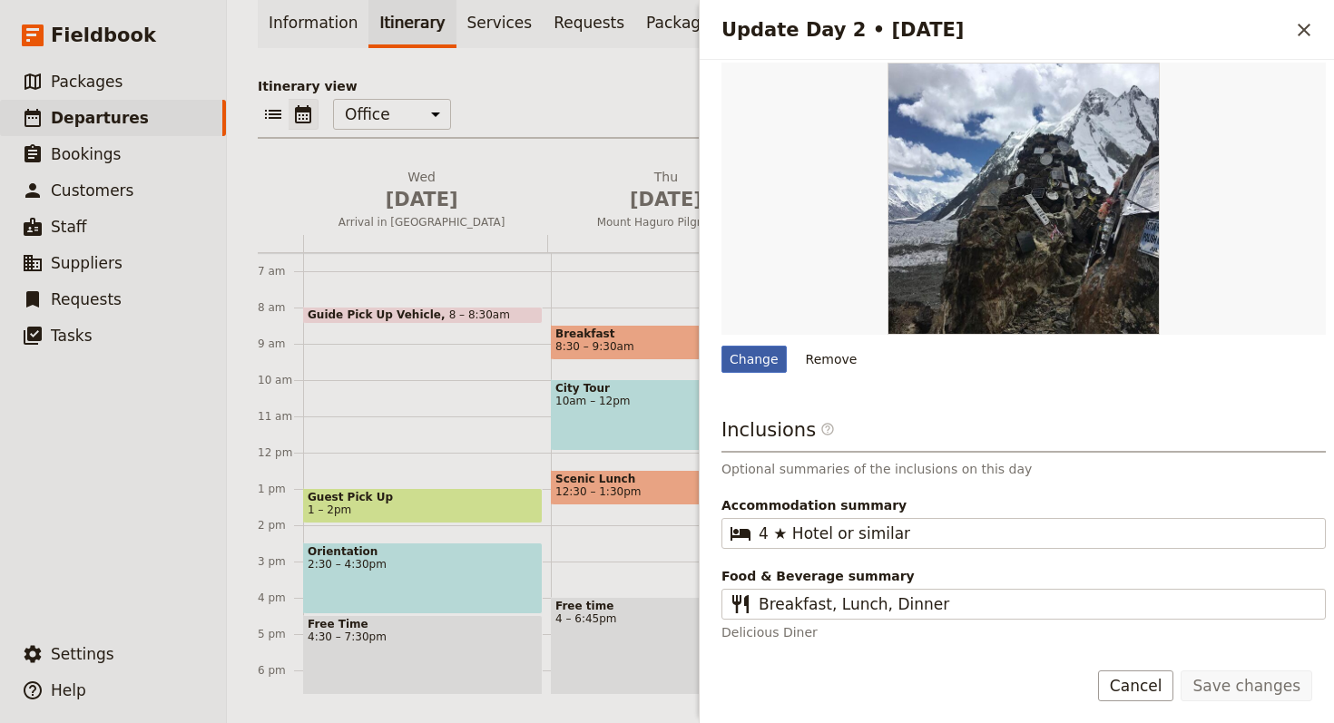
click at [746, 356] on div "Change" at bounding box center [753, 359] width 65 height 27
click at [721, 346] on input "Change" at bounding box center [720, 345] width 1 height 1
type input "C:\fakepath\unetori-shrine-1ccweb.jpg"
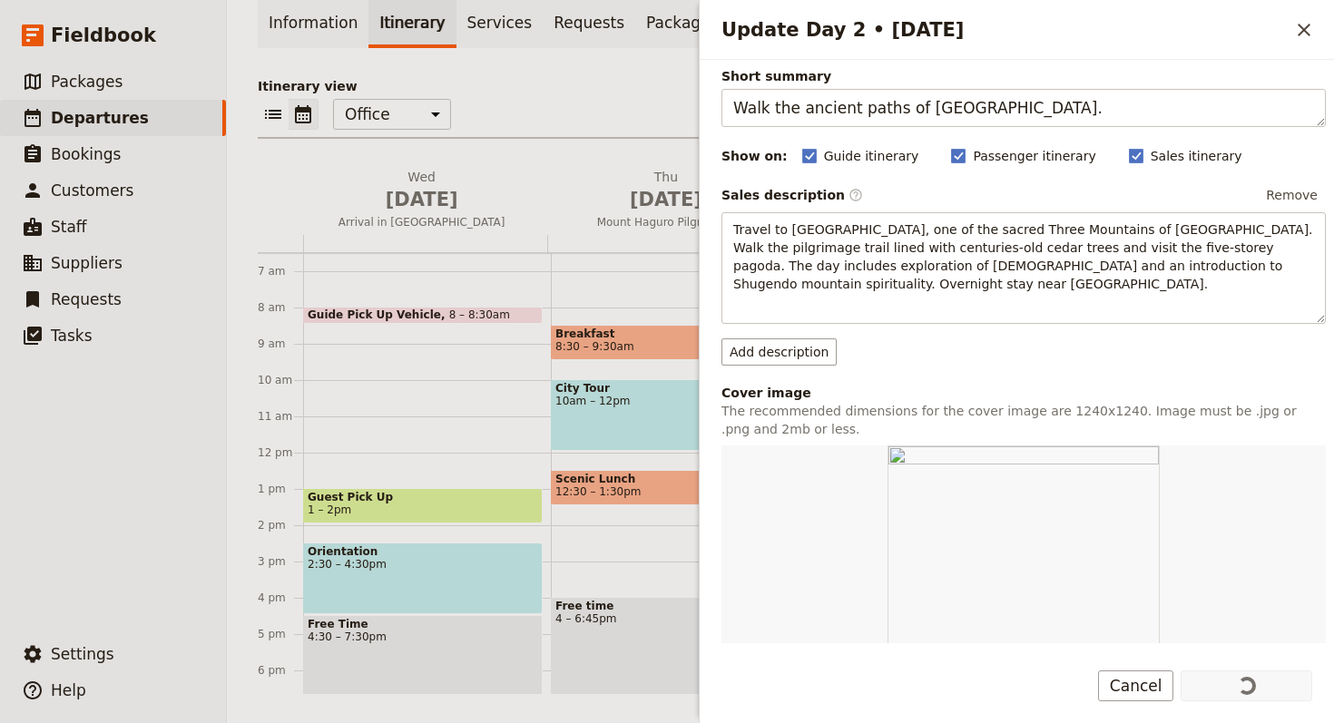
scroll to position [339, 0]
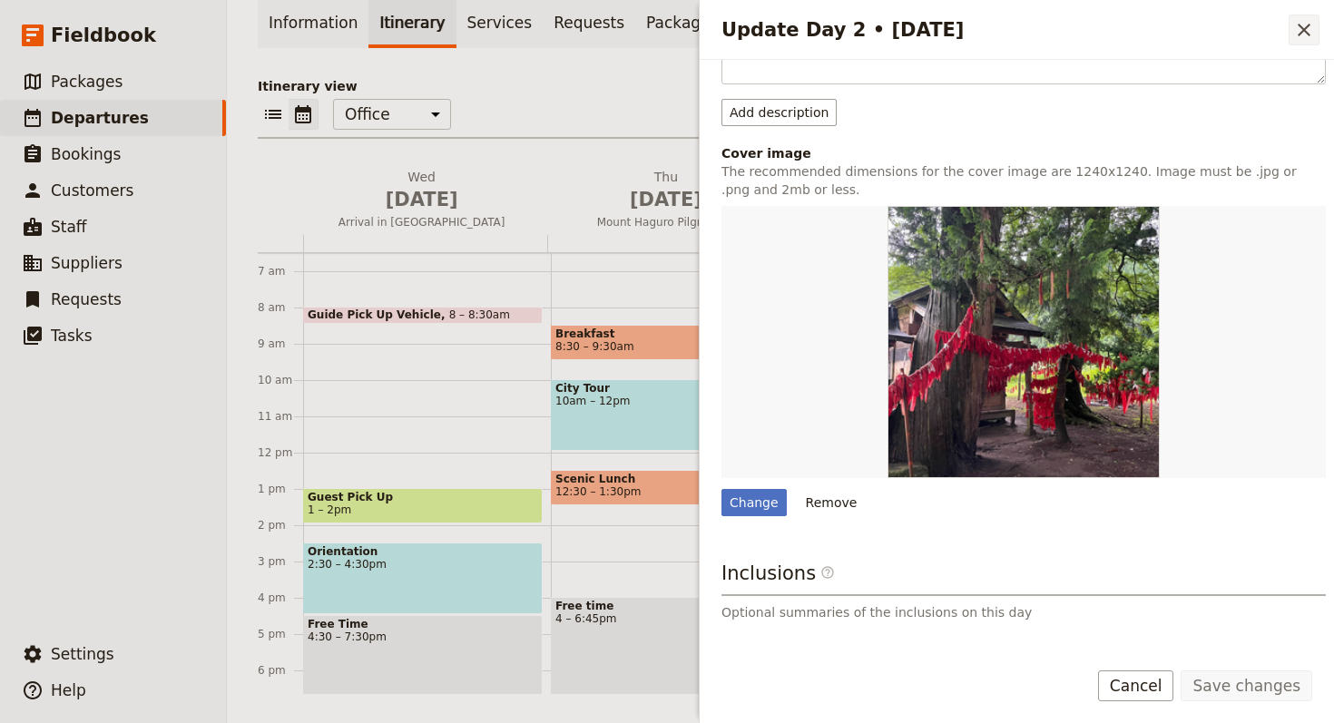
click at [1311, 34] on icon "Close drawer" at bounding box center [1304, 30] width 22 height 22
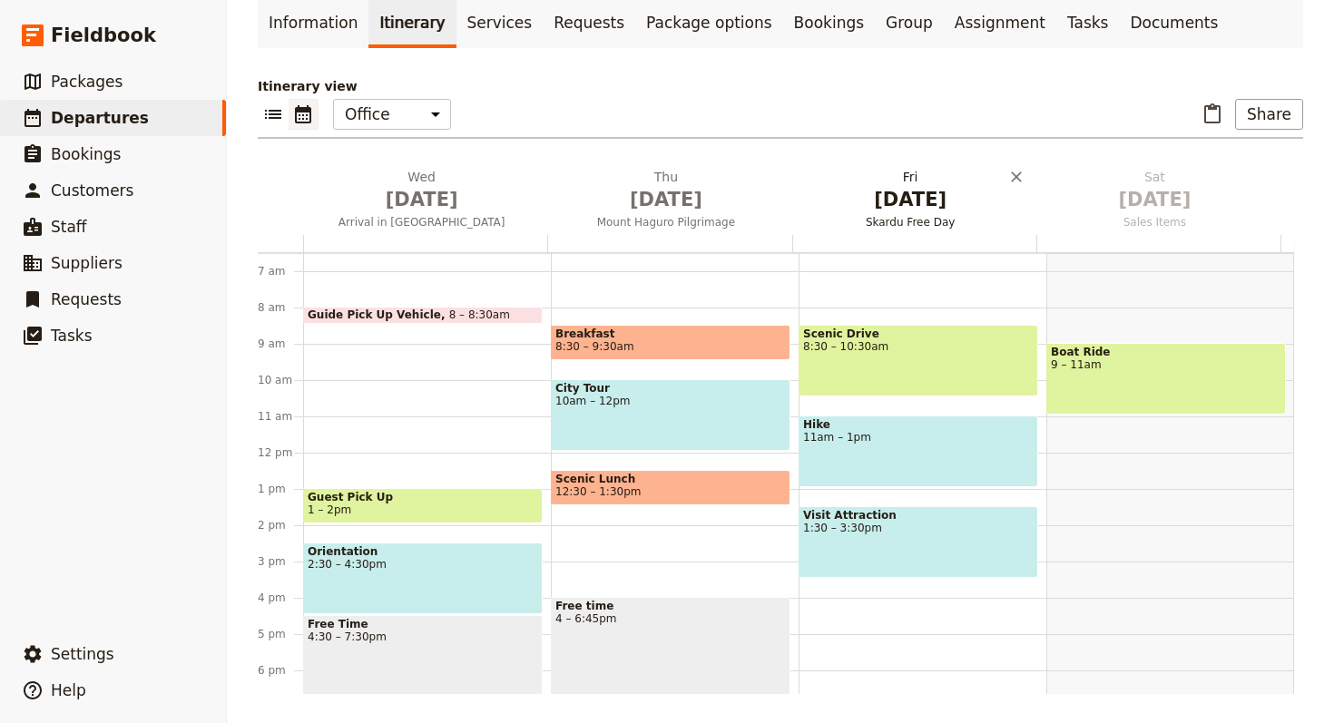
click at [879, 193] on span "[DATE]" at bounding box center [910, 199] width 222 height 27
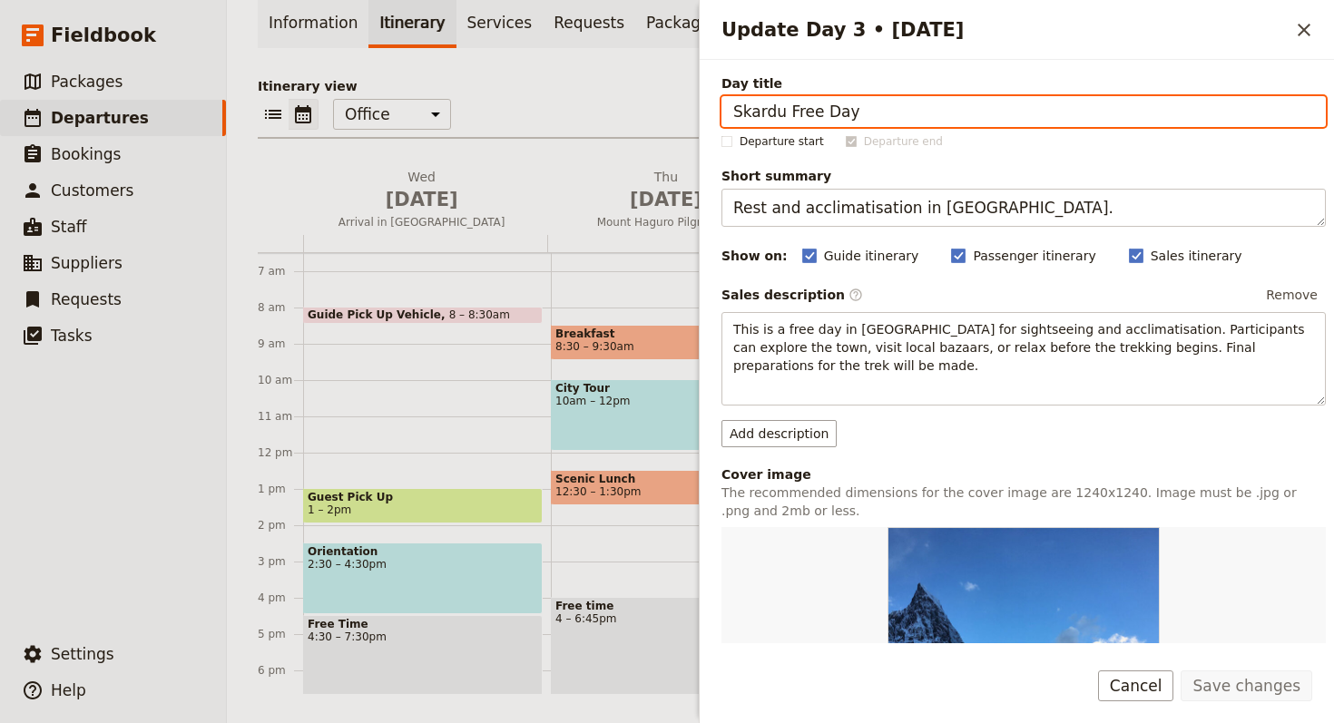
click at [1122, 115] on input "Skardu Free Day" at bounding box center [1023, 111] width 604 height 31
paste input "[PERSON_NAME] Exploration"
type input "[PERSON_NAME] Exploration"
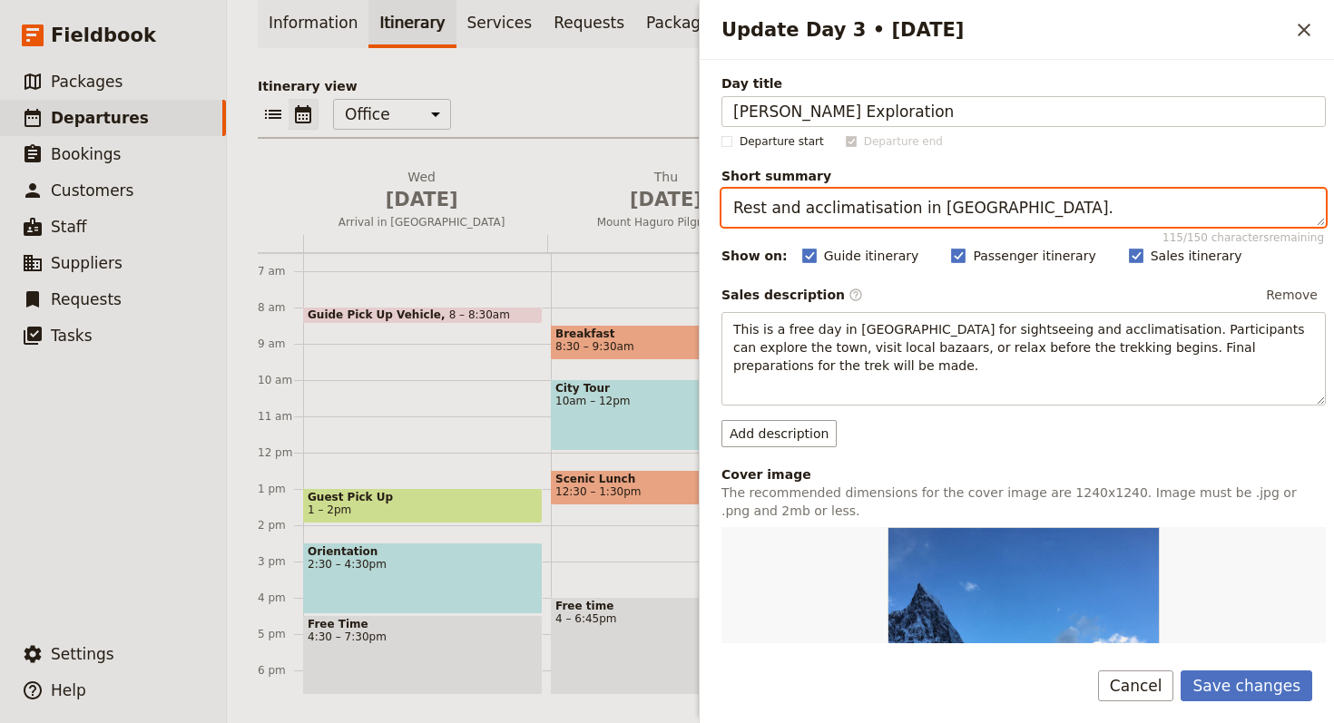
click at [1023, 213] on textarea "Rest and acclimatisation in Skardu." at bounding box center [1023, 208] width 604 height 38
paste textarea "Explore the Dewa Sanzan mountains"
type textarea "Explore the Dewa Sanzan mountains."
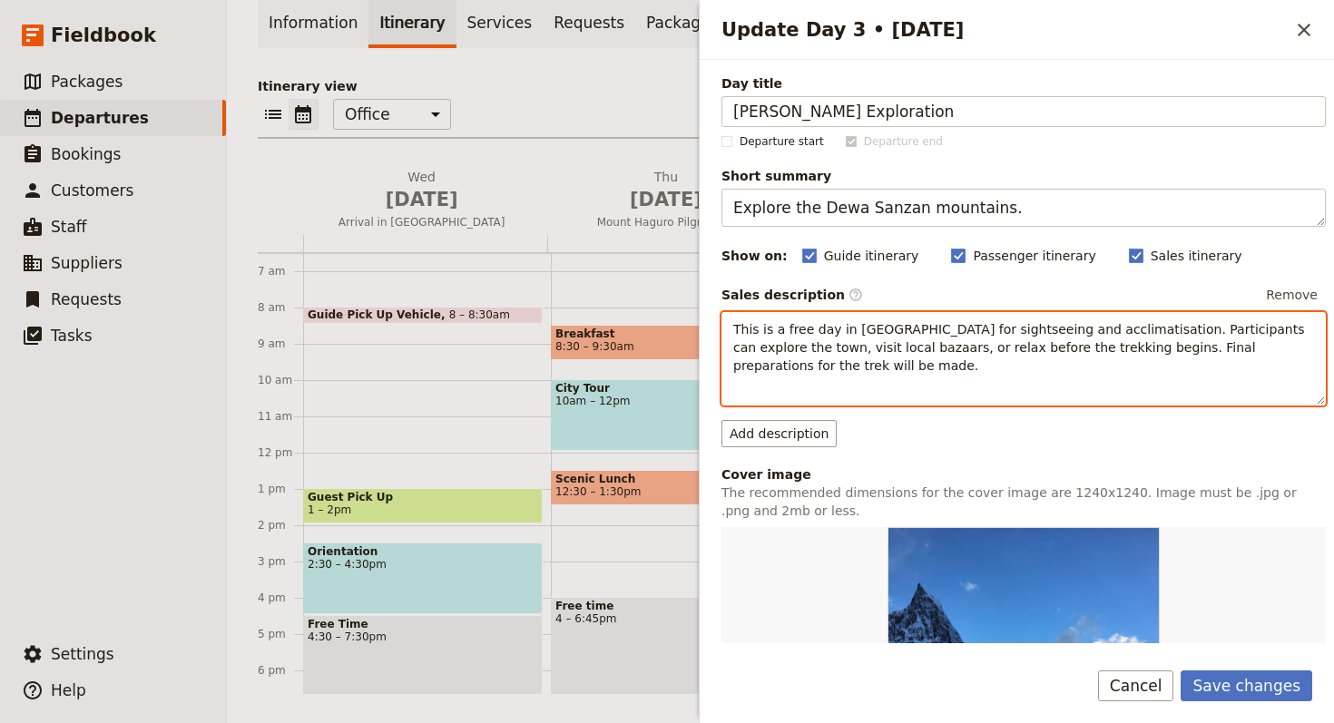
click at [997, 355] on p "This is a free day in Skardu for sightseeing and acclimatisation. Participants …" at bounding box center [1023, 347] width 581 height 54
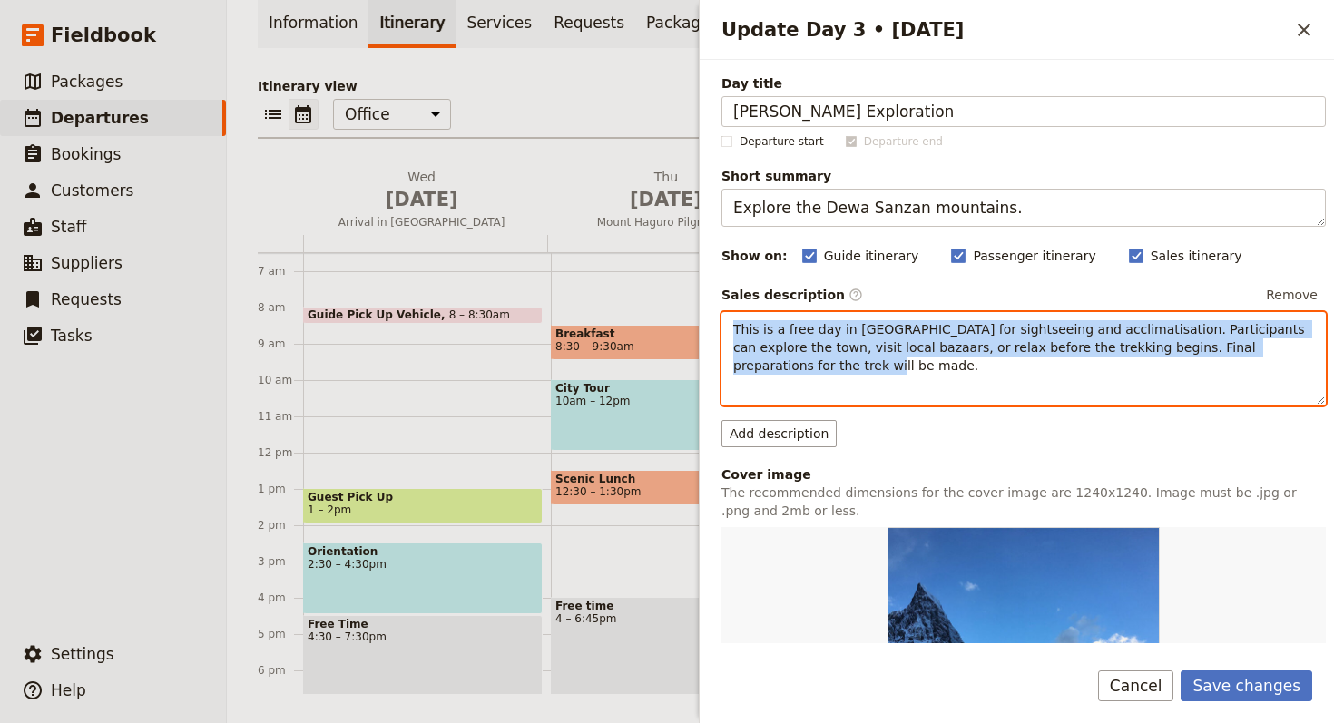
click at [997, 355] on p "This is a free day in Skardu for sightseeing and acclimatisation. Participants …" at bounding box center [1023, 347] width 581 height 54
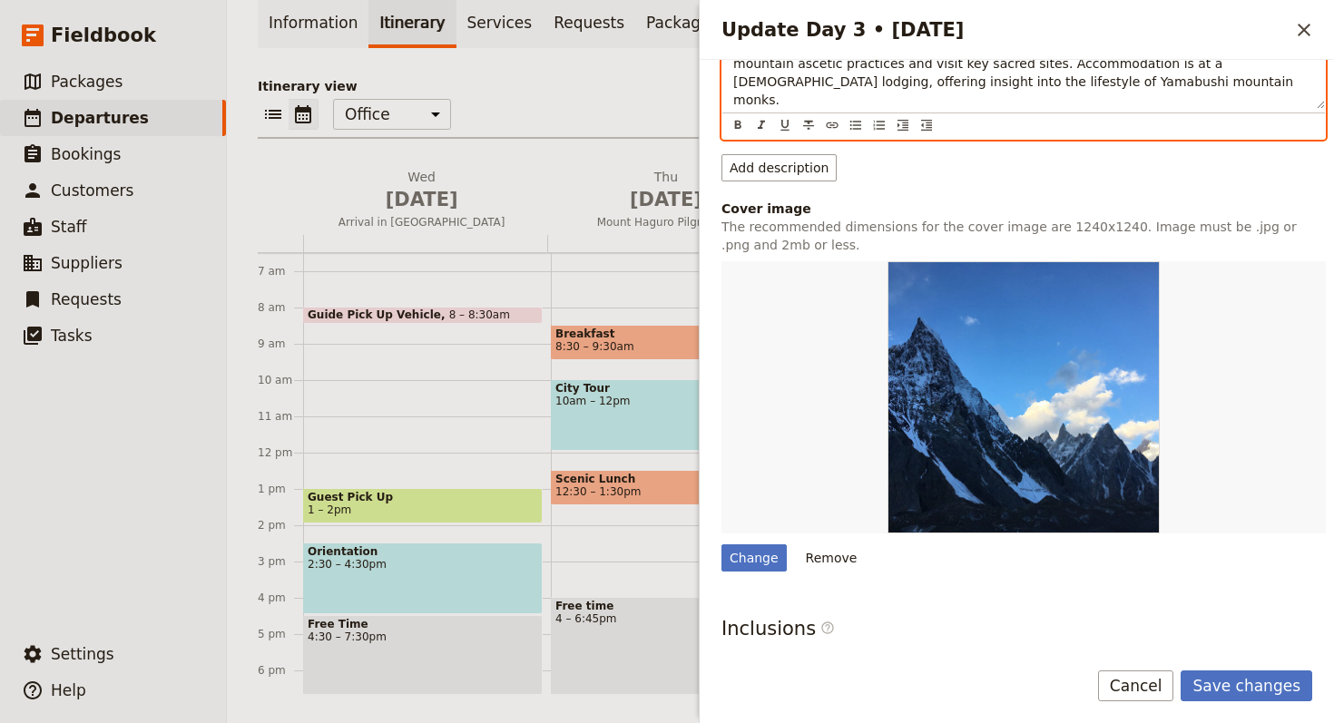
scroll to position [393, 0]
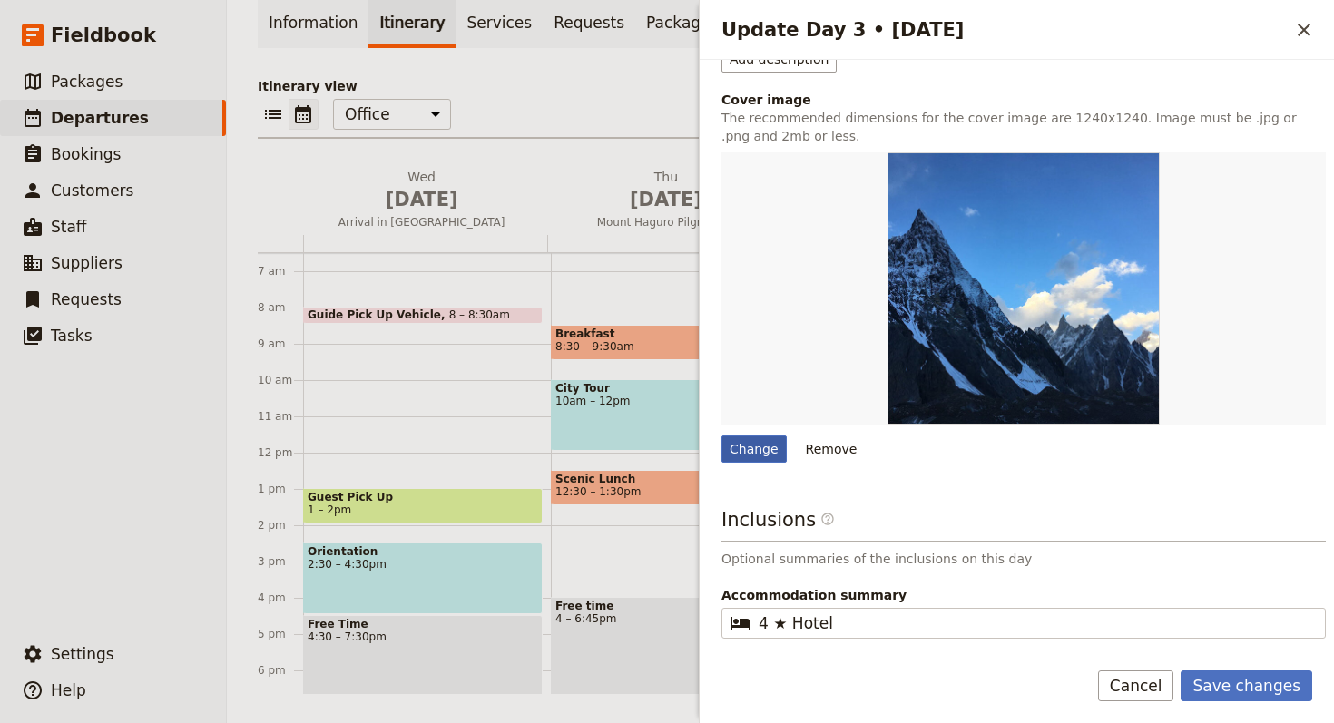
click at [748, 435] on div "Change" at bounding box center [753, 448] width 65 height 27
click at [721, 435] on input "Change" at bounding box center [720, 435] width 1 height 1
type input "C:\fakepath\dsc09695_cc_web.jpg"
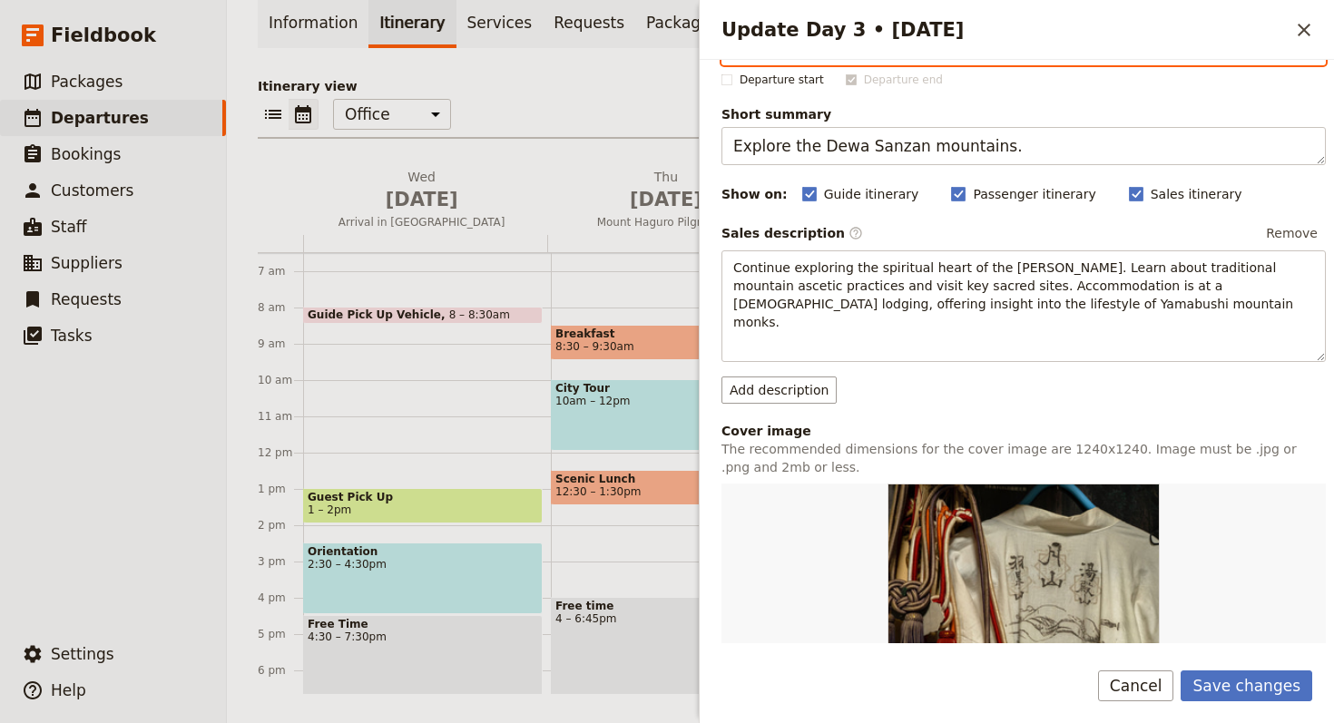
scroll to position [187, 0]
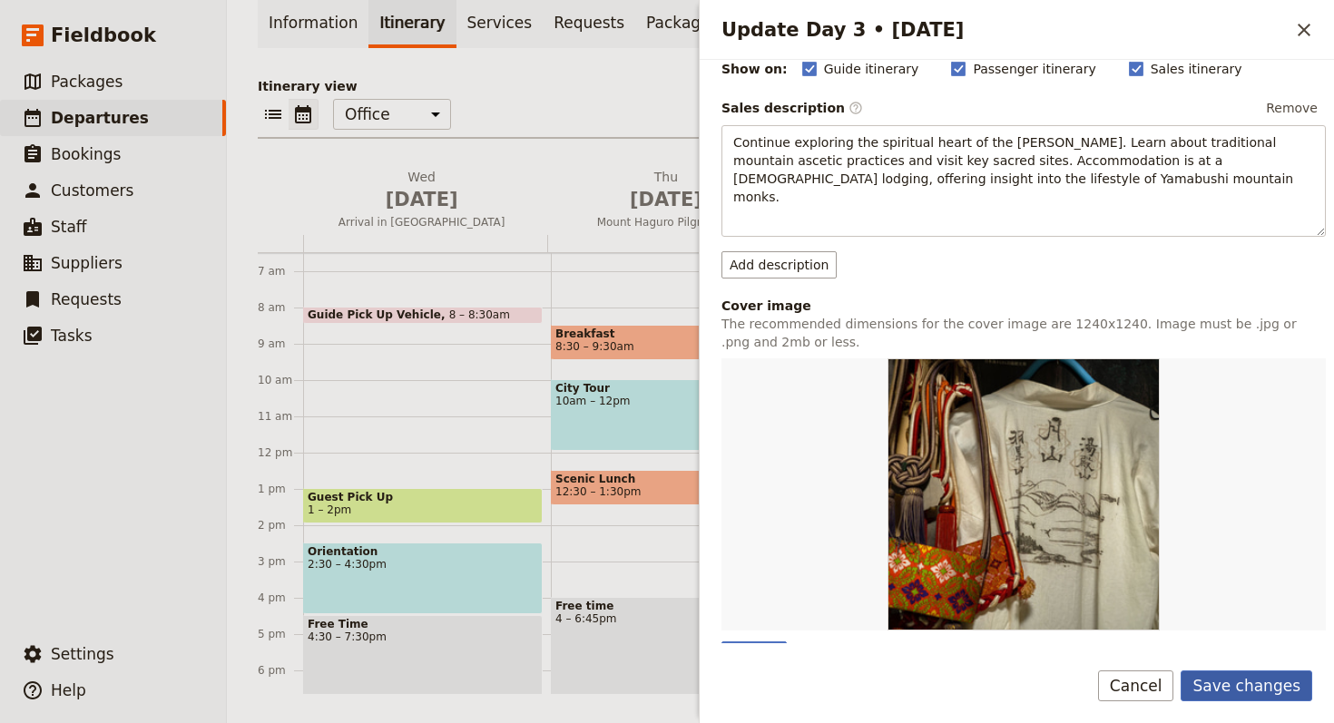
click at [1278, 680] on button "Save changes" at bounding box center [1246, 685] width 132 height 31
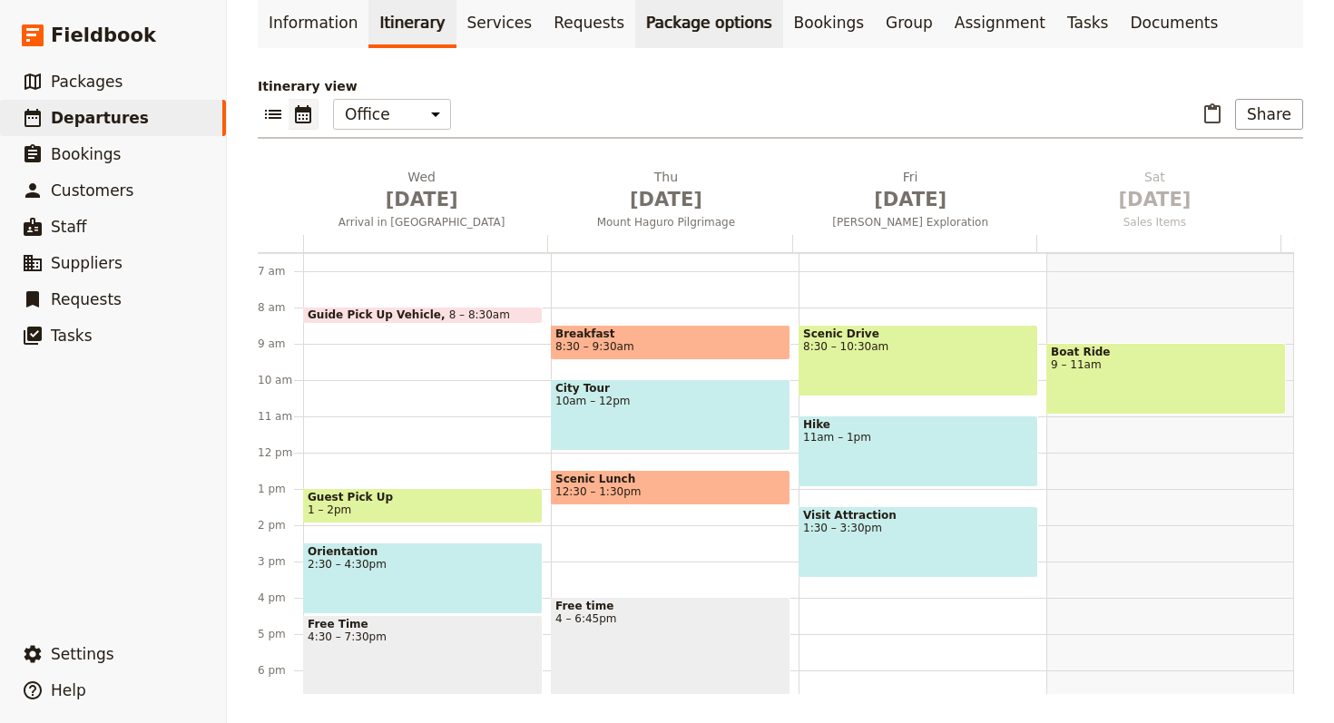
scroll to position [0, 0]
click at [326, 34] on link "Information" at bounding box center [313, 22] width 111 height 51
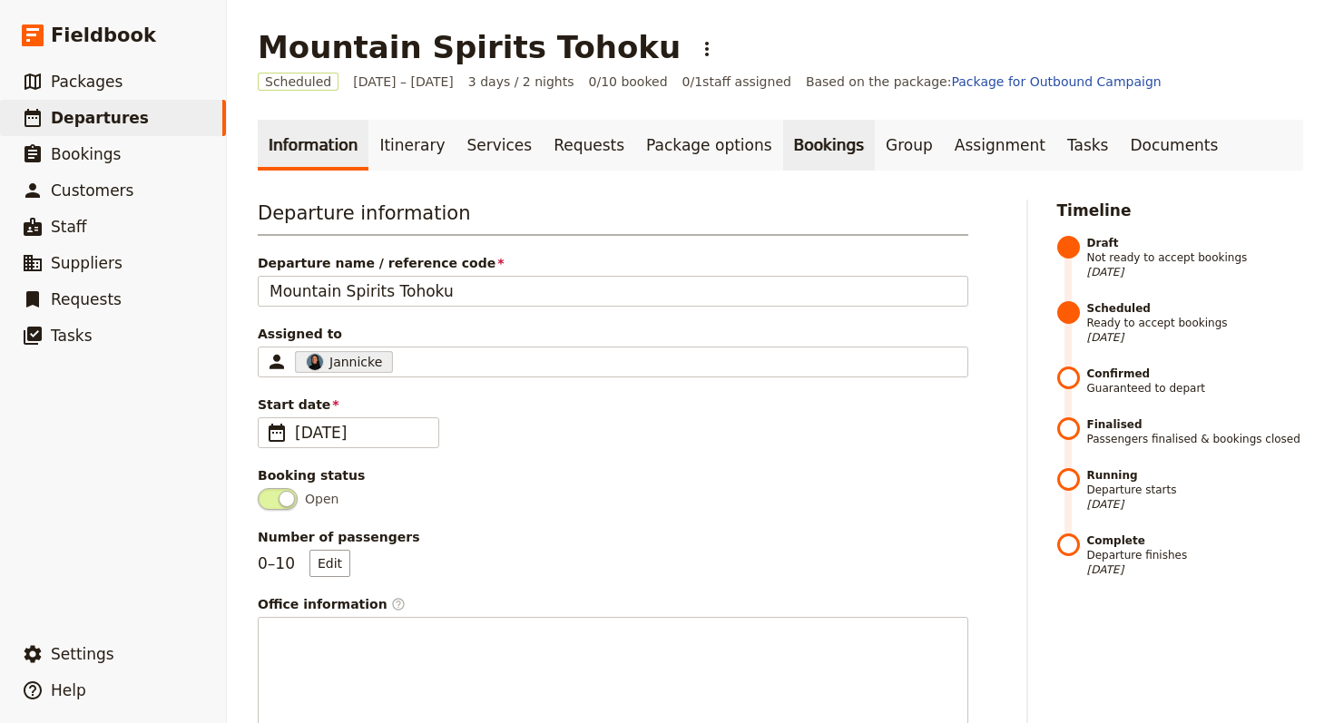
click at [783, 151] on link "Bookings" at bounding box center [829, 145] width 92 height 51
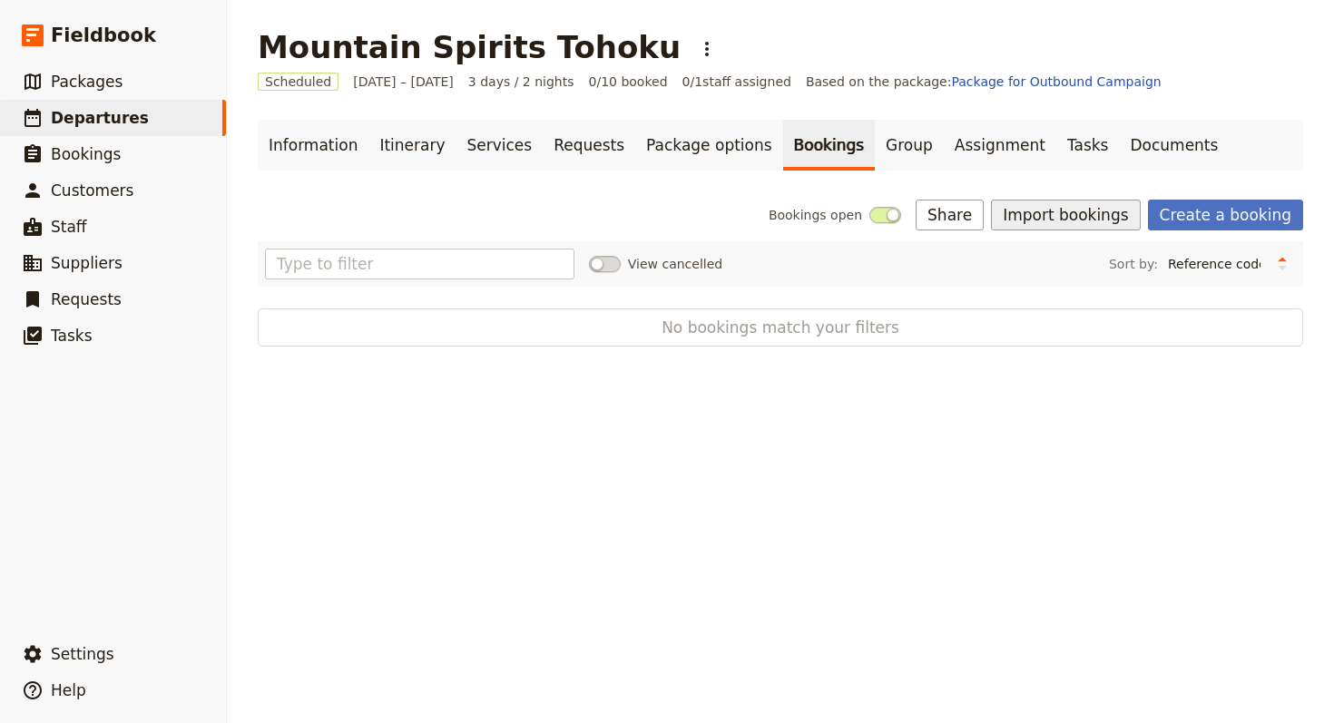
click at [1091, 203] on button "Import bookings" at bounding box center [1065, 215] width 149 height 31
click at [1070, 251] on span "Import Bookings" at bounding box center [1070, 255] width 104 height 18
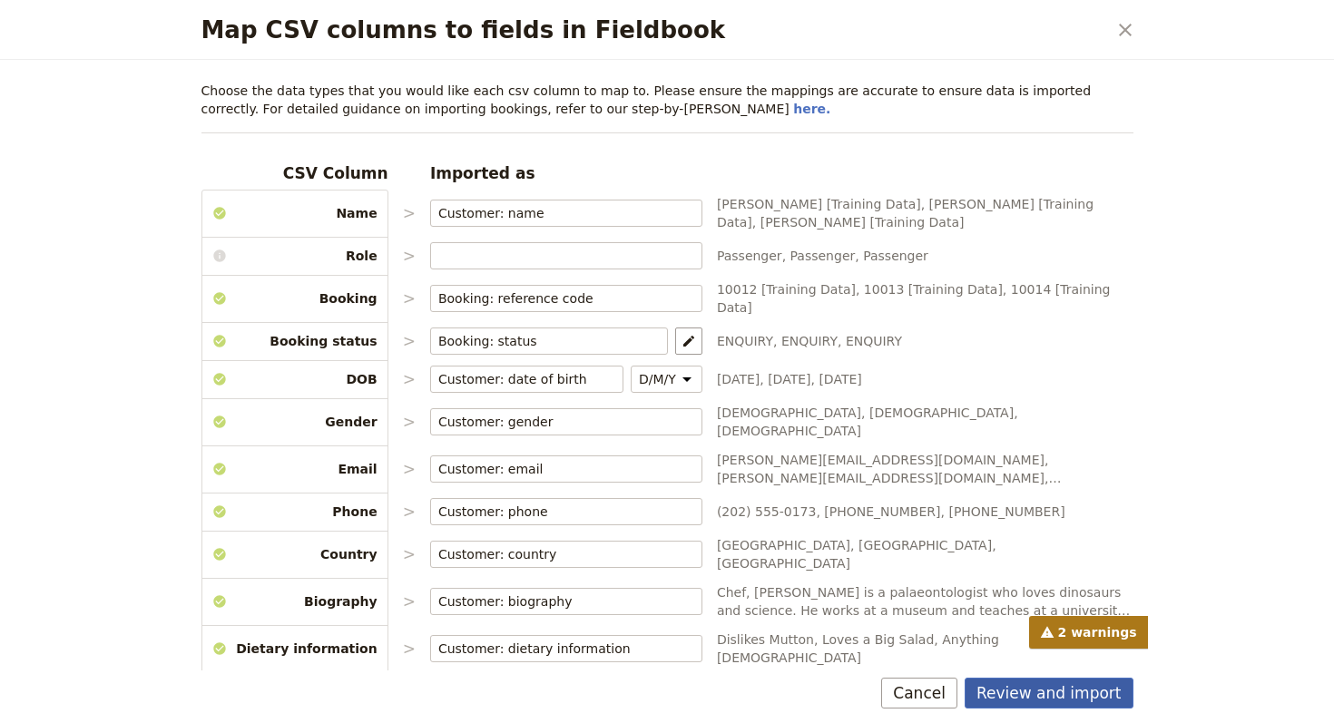
click at [1072, 705] on button "Review and import" at bounding box center [1048, 693] width 169 height 31
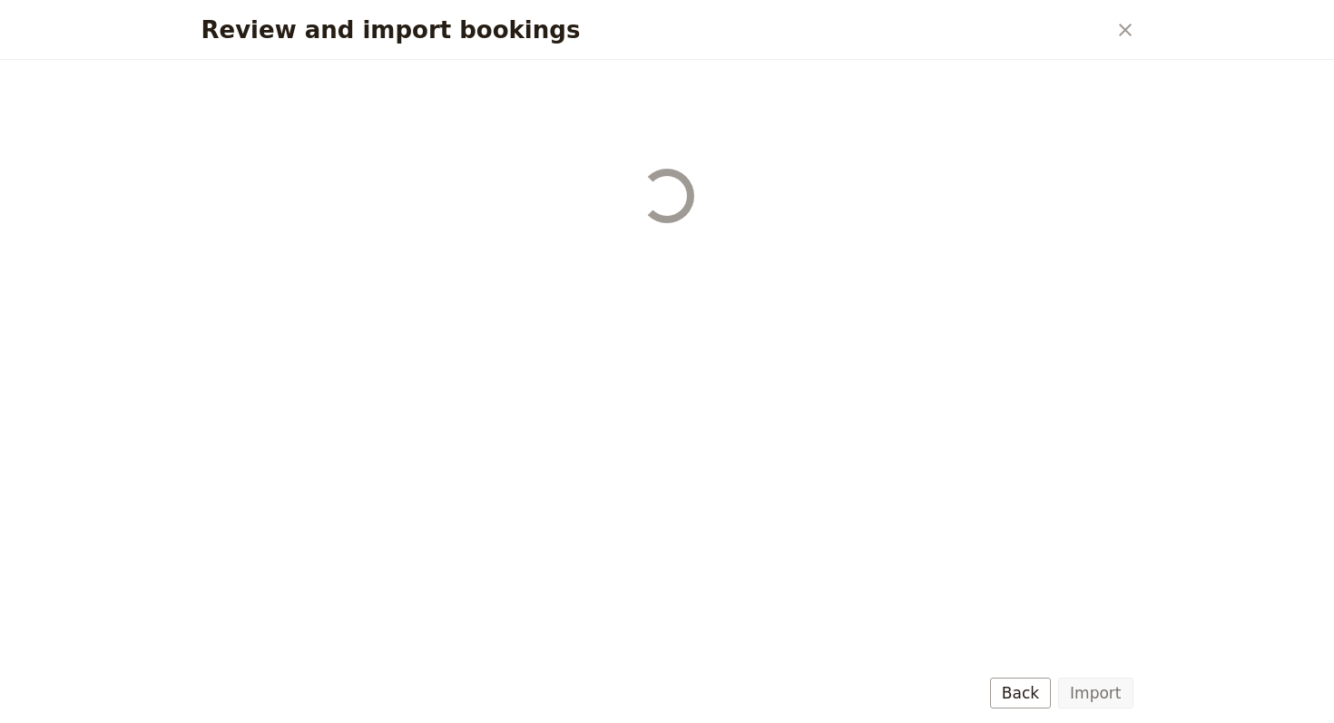
select select "68b002b7cac3c784cf00db27"
select select "68b002b7cac3c784cf00db28"
select select "68b002b7cac3c784cf00db29"
select select "68b002b7cac3c784cf00db2a"
select select "650e1b8d408bbede5b0c6045"
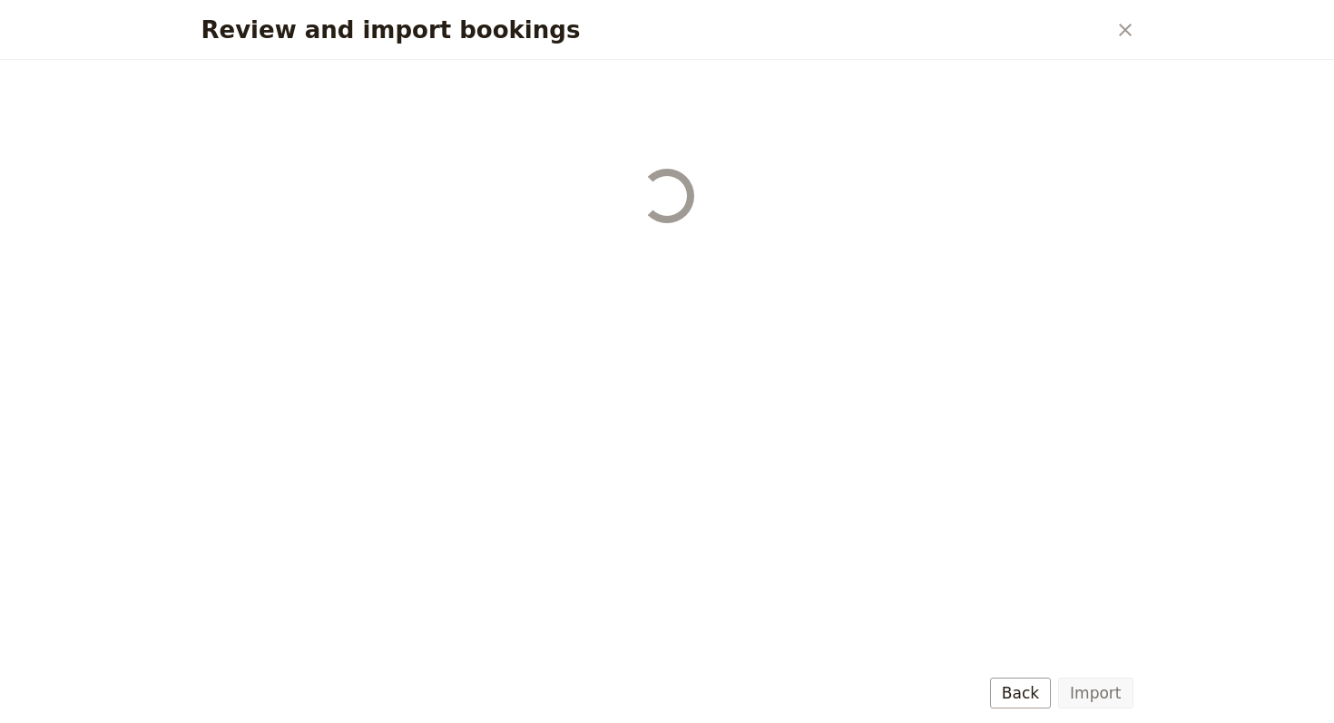
select select "68b002b7cac3c784cf00db2c"
select select "68b002b7cac3c784cf00db2d"
select select "68b002b7cac3c784cf00db2e"
select select "68b002b7cac3c784cf00db2f"
select select "68b002b7cac3c784cf00db30"
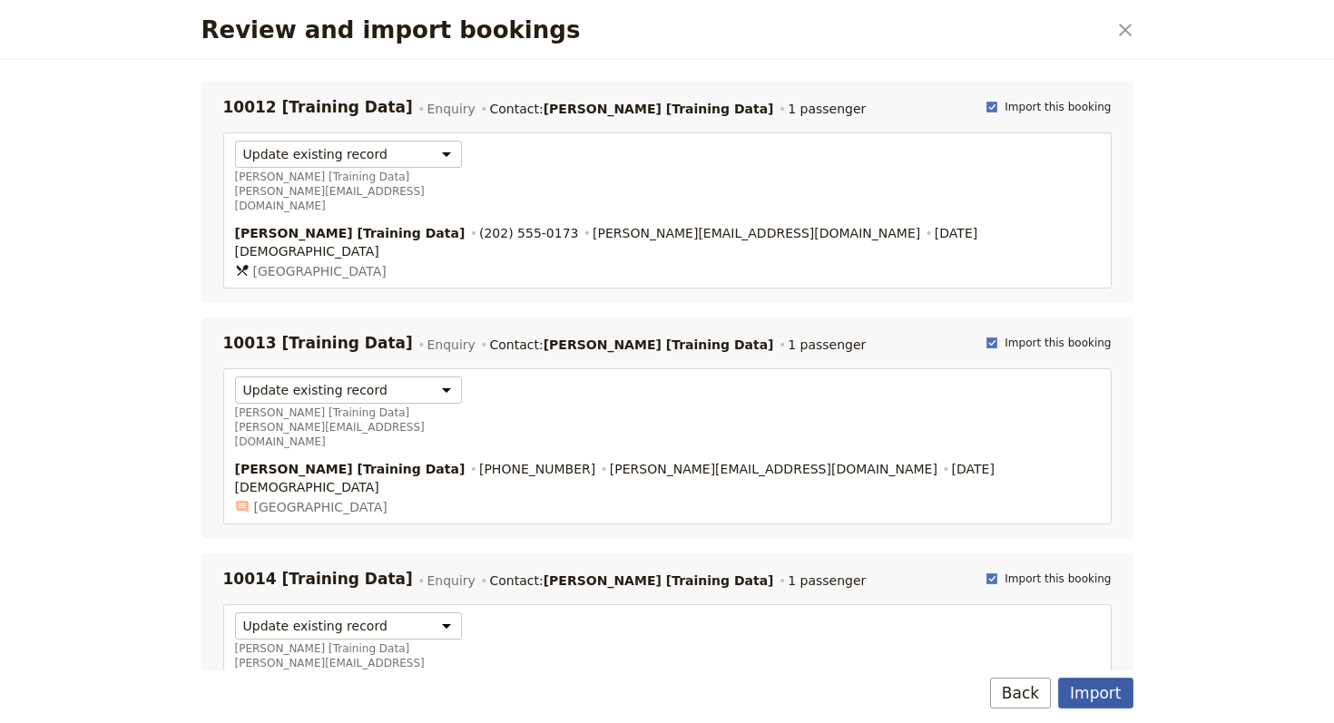
click at [1069, 686] on button "Import" at bounding box center [1095, 693] width 74 height 31
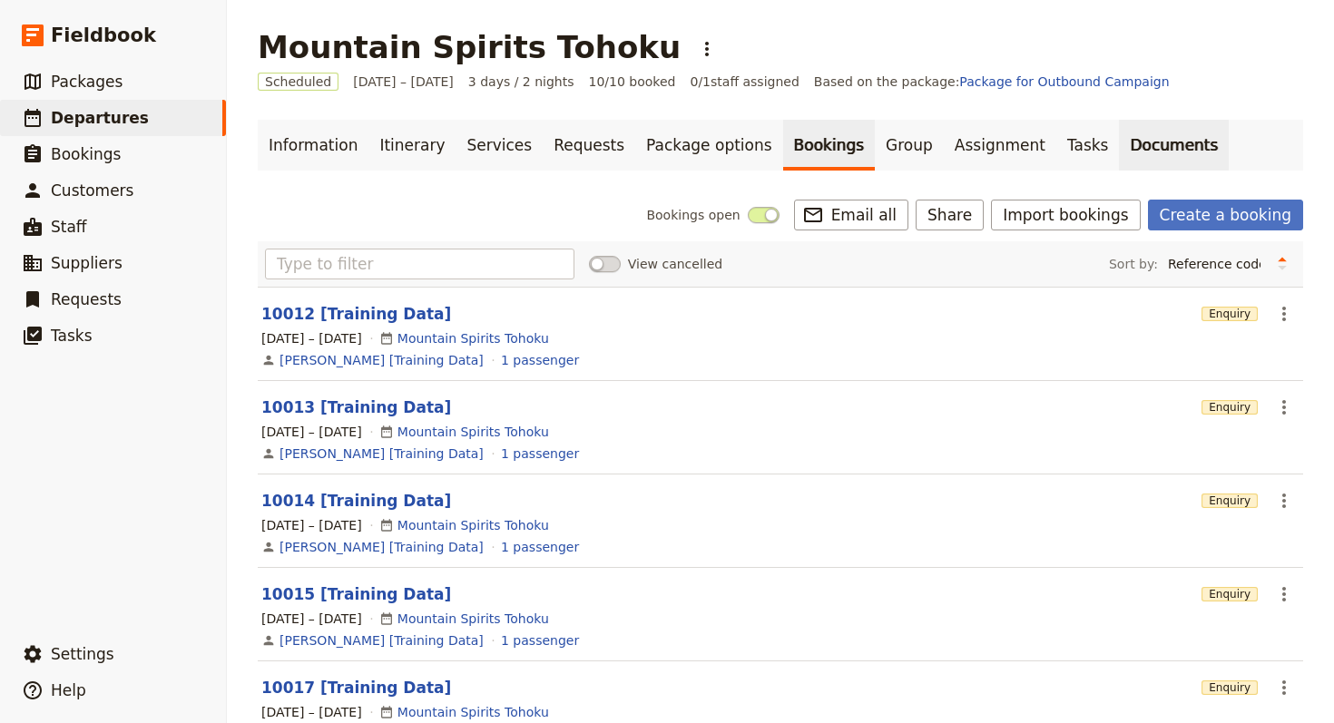
click at [1119, 162] on link "Documents" at bounding box center [1174, 145] width 110 height 51
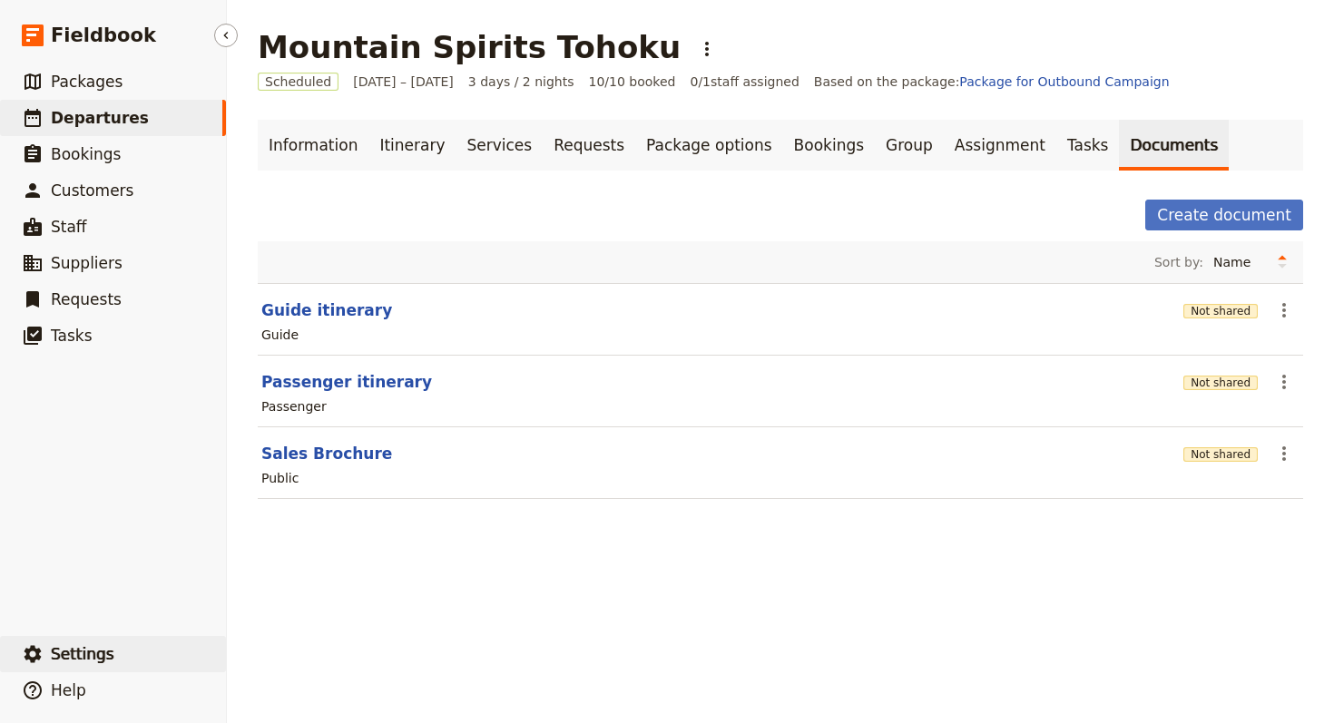
click at [124, 656] on button "​ Settings" at bounding box center [113, 654] width 226 height 36
click at [287, 611] on span "Your organization" at bounding box center [300, 604] width 110 height 18
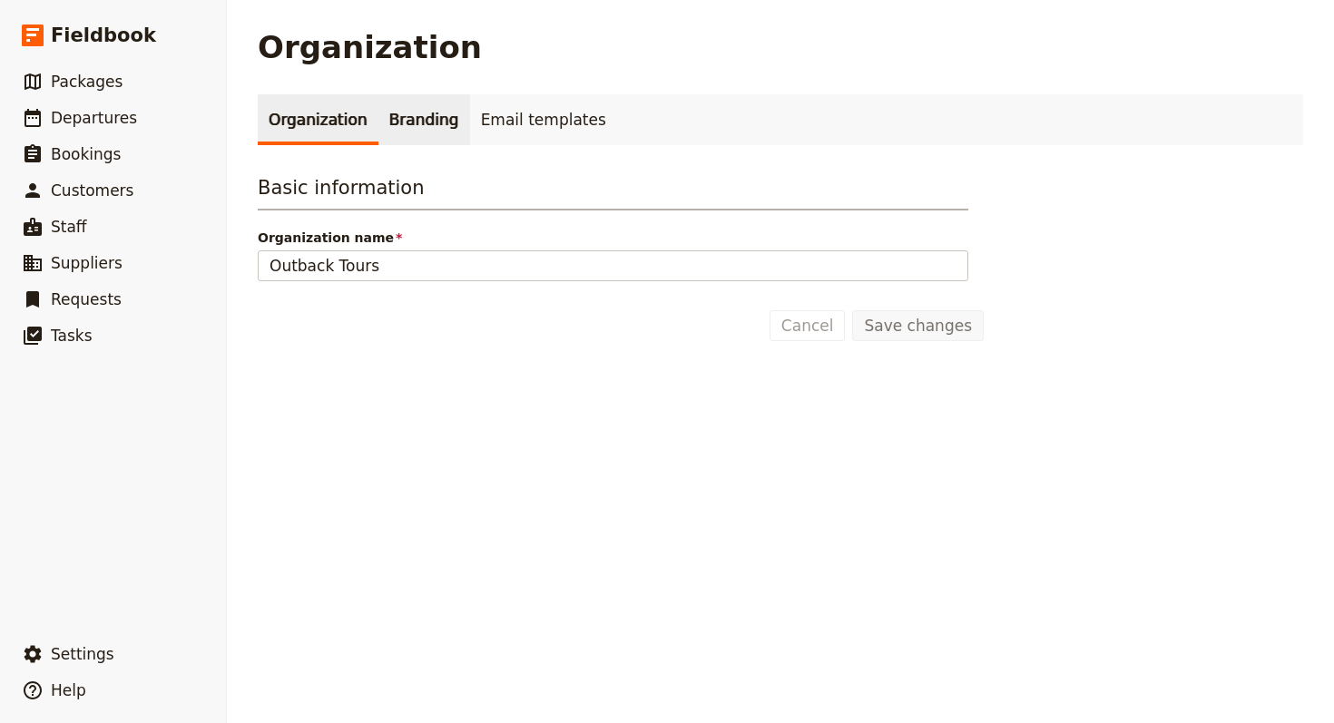
click at [394, 141] on link "Branding" at bounding box center [424, 119] width 92 height 51
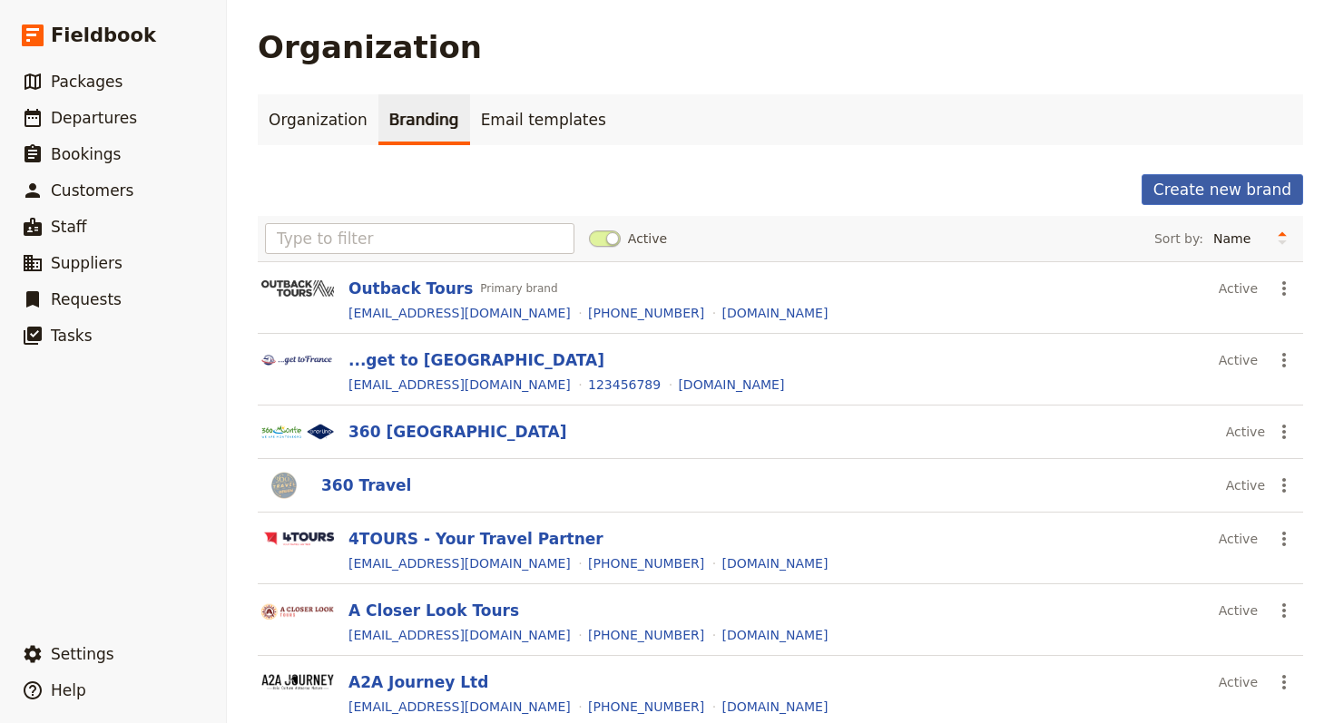
click at [1238, 188] on button "Create new brand" at bounding box center [1221, 189] width 161 height 31
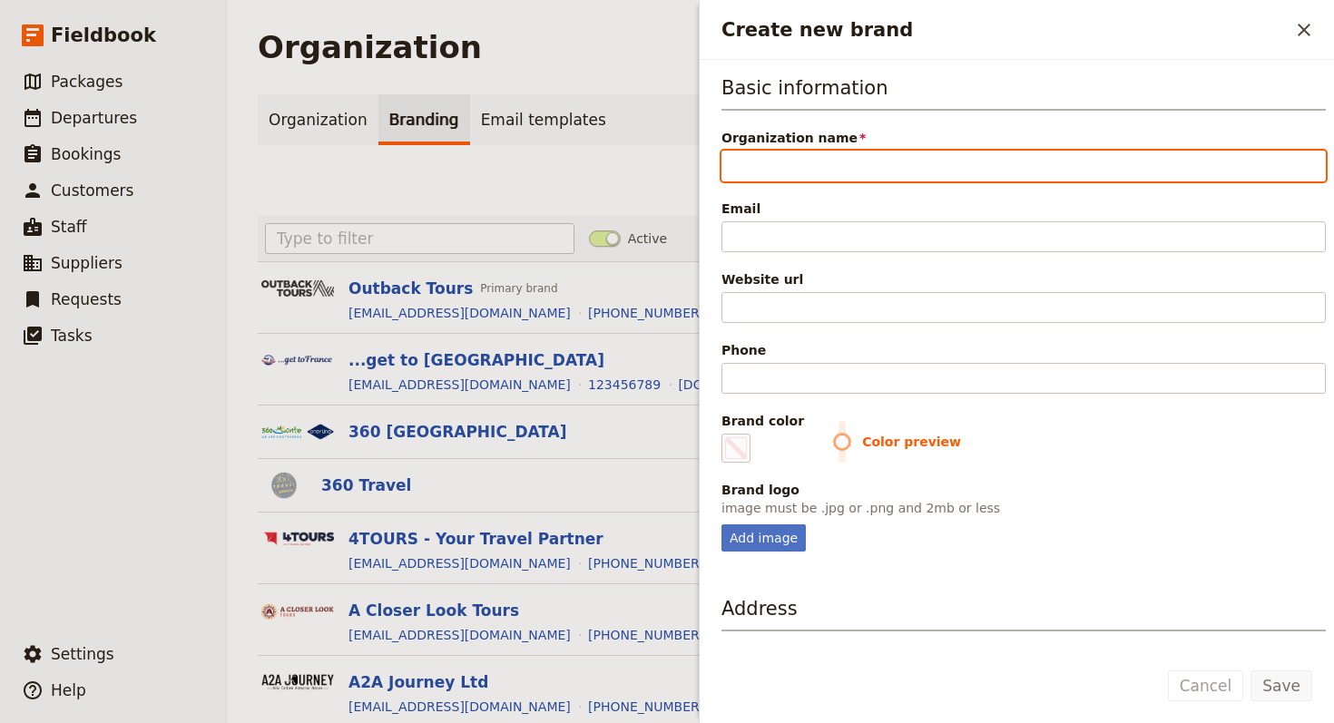
paste input "Oku [GEOGRAPHIC_DATA]"
type input "Oku [GEOGRAPHIC_DATA]"
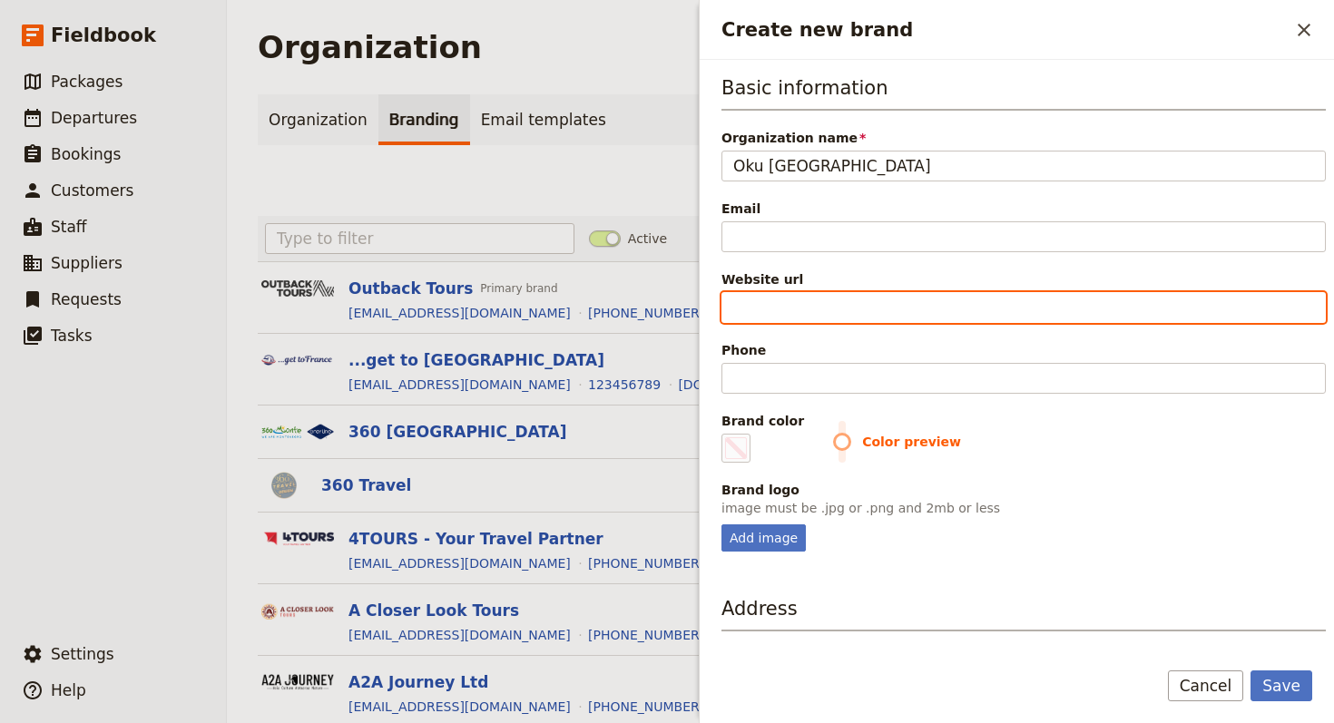
click at [1030, 296] on input "Website url" at bounding box center [1023, 307] width 604 height 31
paste input "https://www.okujapan.com"
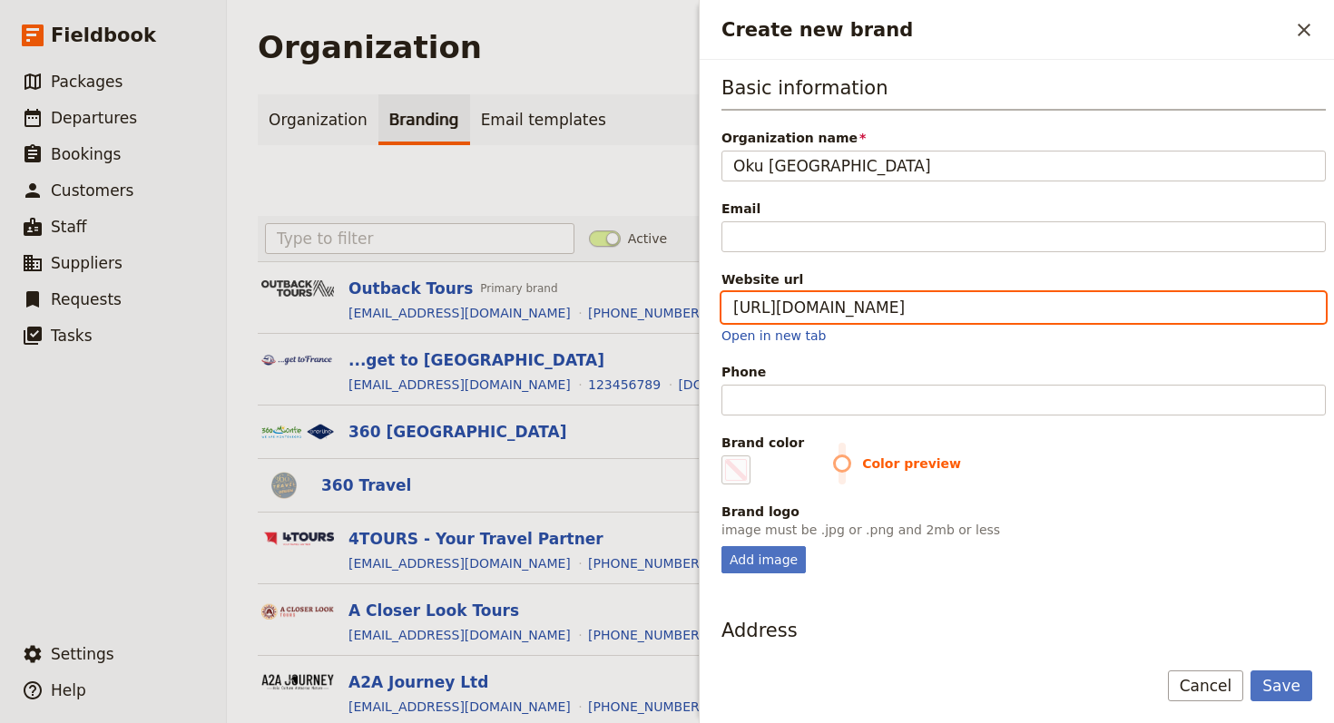
type input "https://www.okujapan.com"
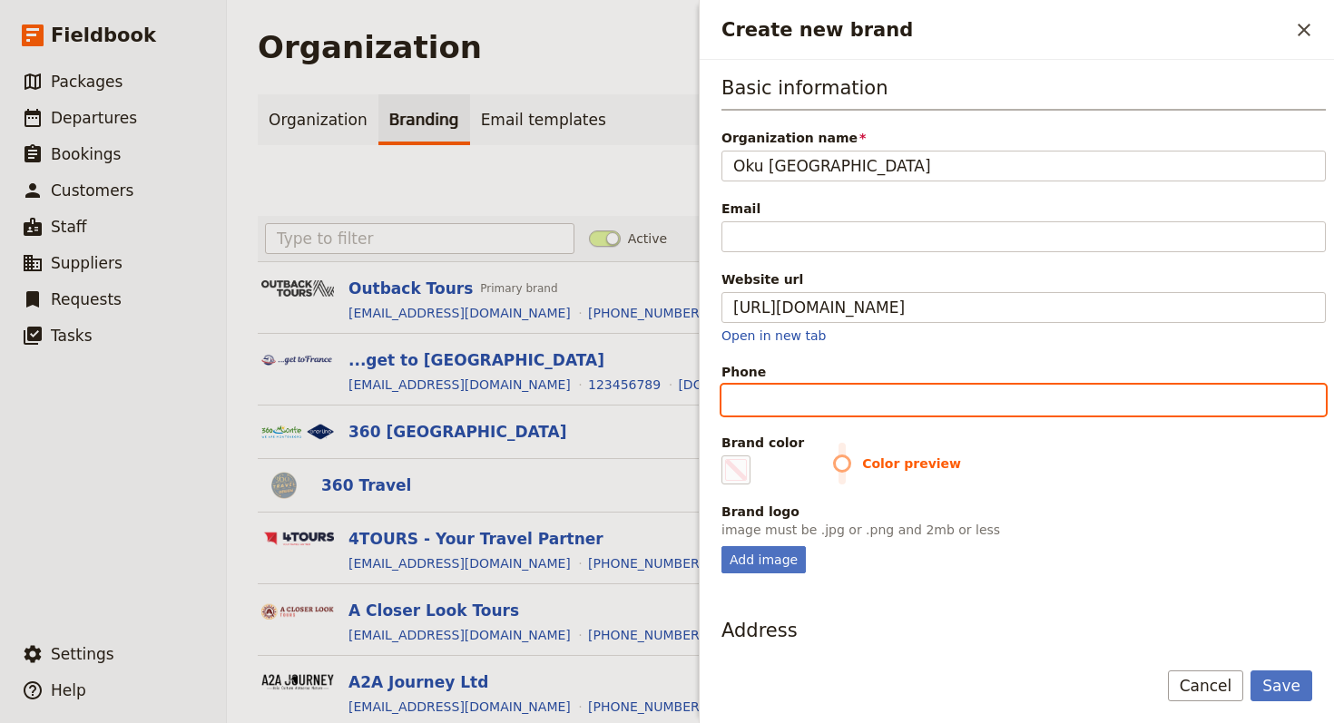
click at [1019, 403] on input "Phone" at bounding box center [1023, 400] width 604 height 31
paste input "+81 (0)75 757 6751"
click at [783, 391] on input "+81 (0)75 757 6751" at bounding box center [1023, 400] width 604 height 31
click at [771, 400] on input "+81 (075 757 6751" at bounding box center [1023, 400] width 604 height 31
type input "[PHONE_NUMBER]"
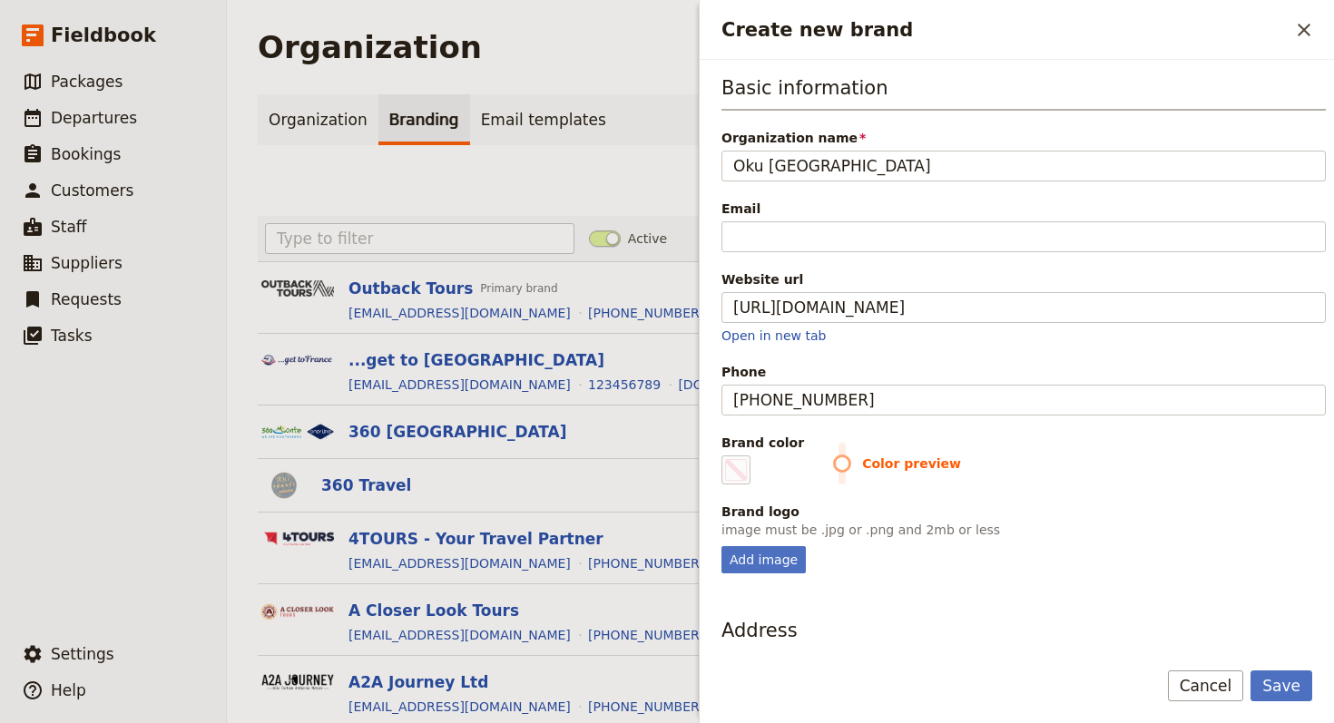
click at [1018, 525] on p "image must be .jpg or .png and 2mb or less" at bounding box center [1023, 530] width 604 height 18
click at [773, 553] on div "Add image" at bounding box center [763, 559] width 84 height 27
click at [721, 546] on input "Add image" at bounding box center [720, 545] width 1 height 1
type input "C:\fakepath\logo.jpeg"
click at [730, 475] on span "Create new brand" at bounding box center [736, 470] width 22 height 22
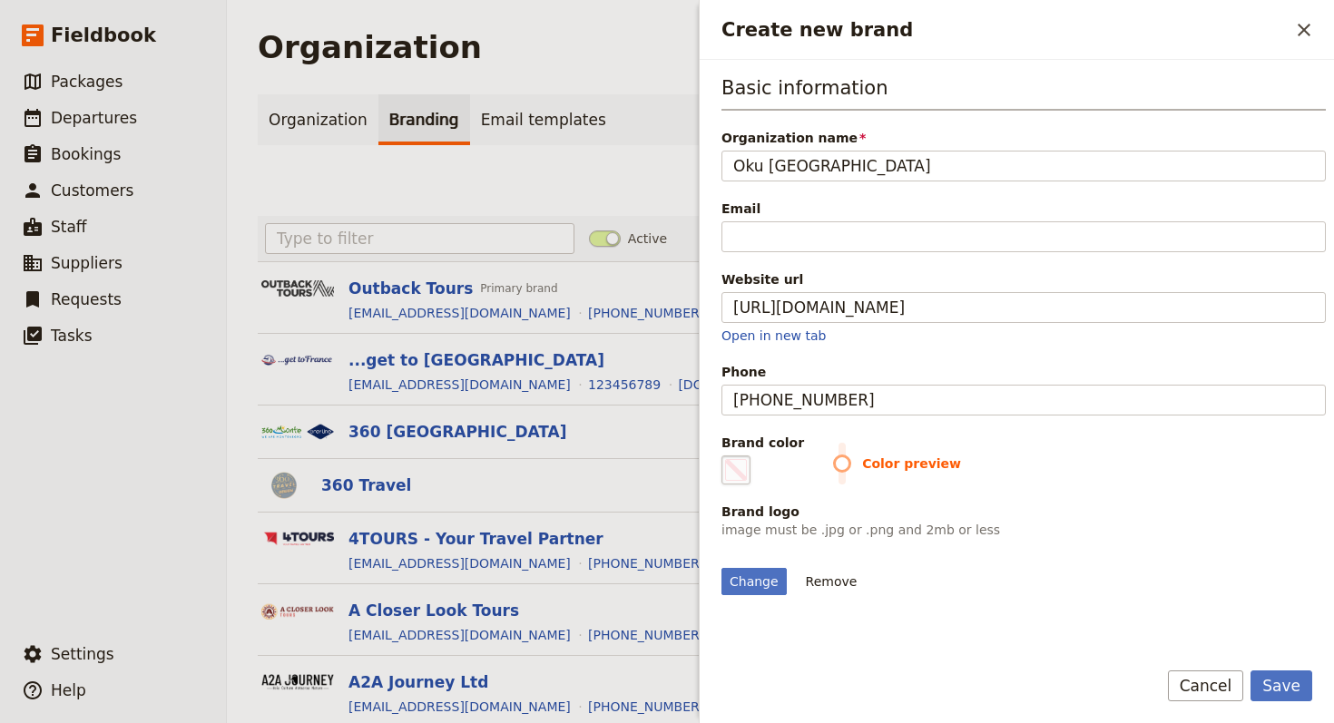
click at [726, 455] on input "#000000" at bounding box center [725, 455] width 1 height 1
type input "#ed1c24"
click at [1110, 545] on fieldset "Brand logo image must be .jpg or .png and 2mb or less Change Remove" at bounding box center [1023, 549] width 604 height 93
click at [1310, 677] on button "Save" at bounding box center [1281, 685] width 62 height 31
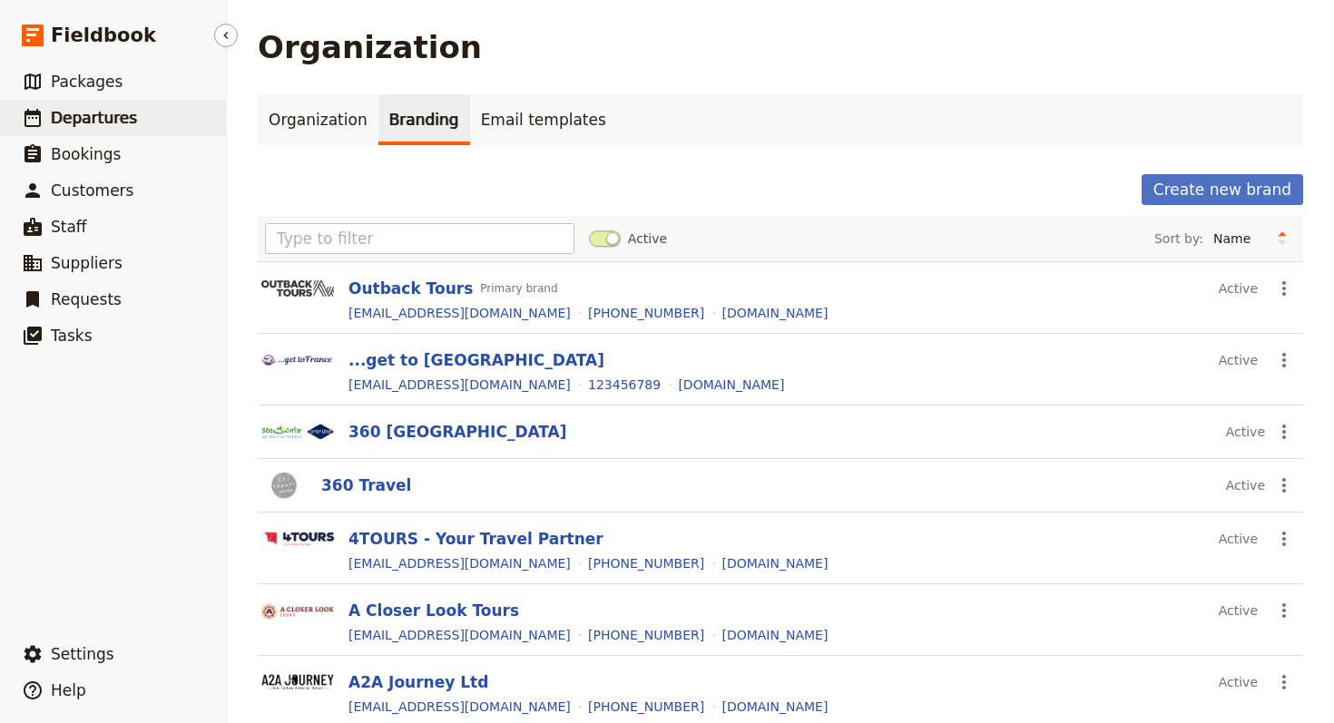
click at [108, 107] on span "Departures" at bounding box center [94, 118] width 86 height 22
select select "UPDATED_AT"
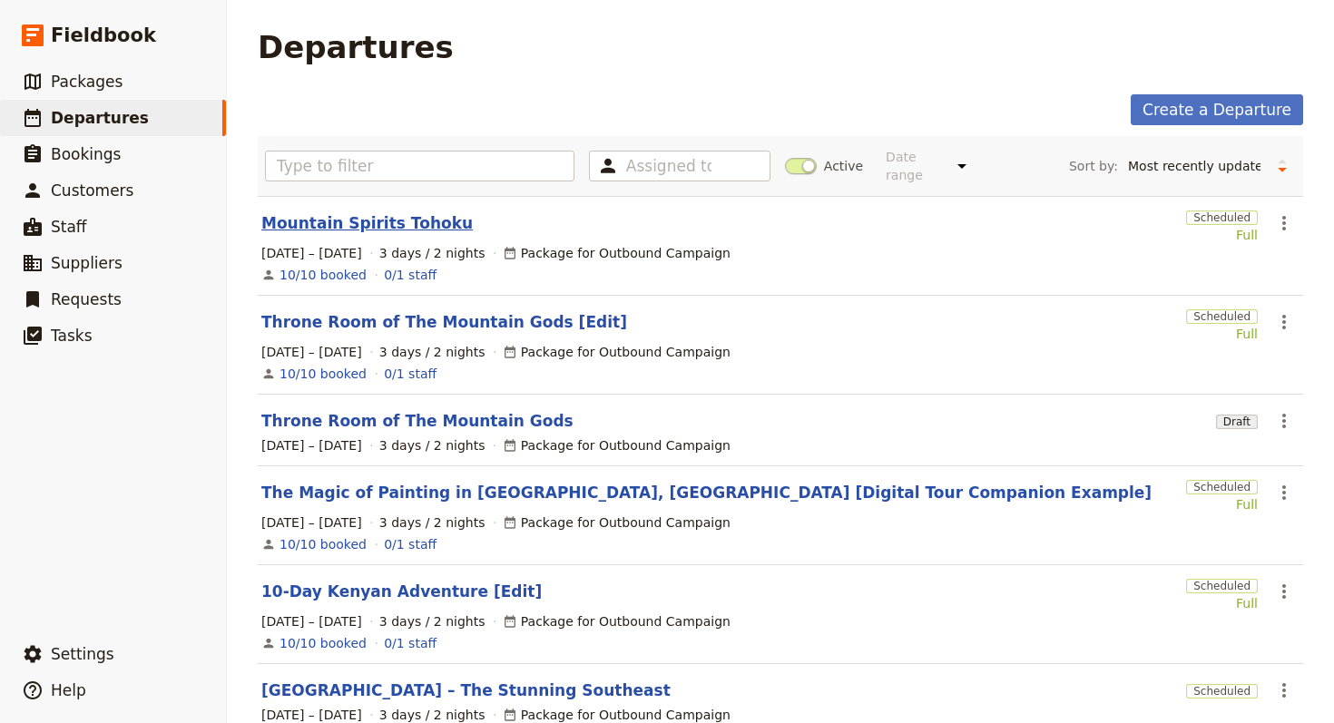
click at [391, 212] on link "Mountain Spirits Tohoku" at bounding box center [366, 223] width 211 height 22
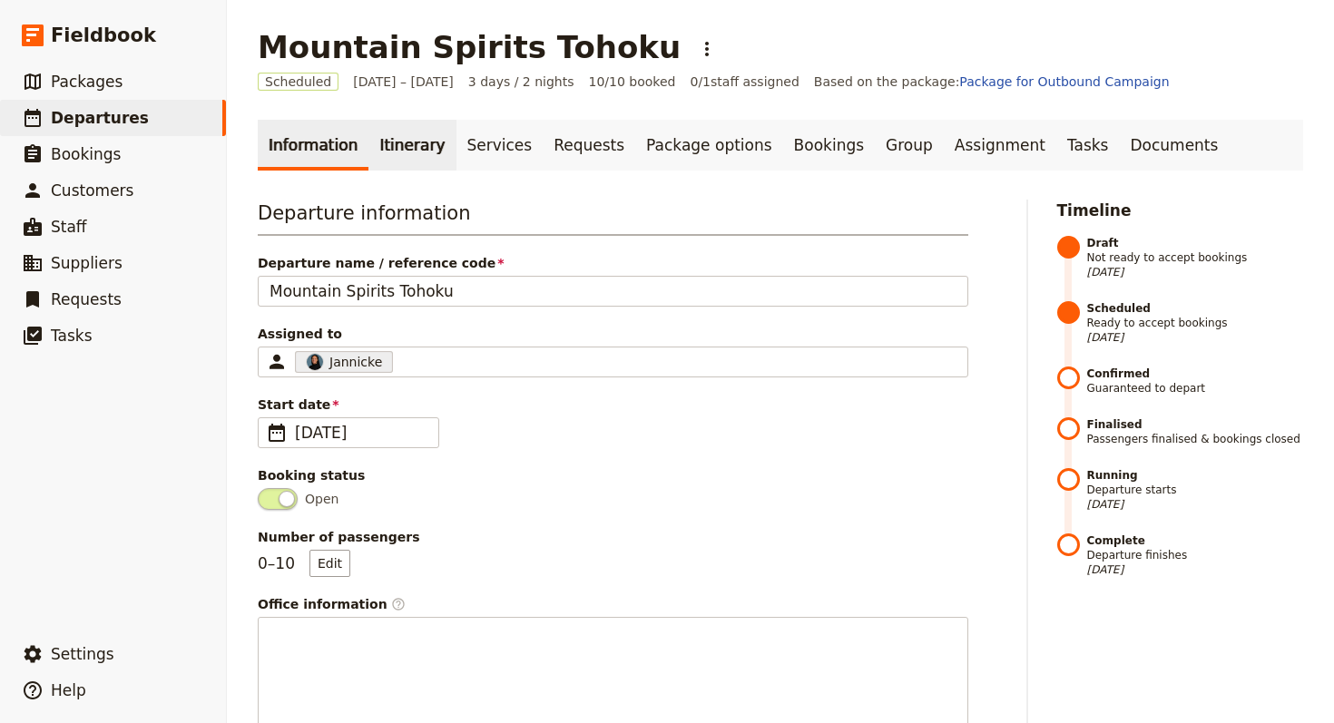
click at [400, 149] on link "Itinerary" at bounding box center [411, 145] width 87 height 51
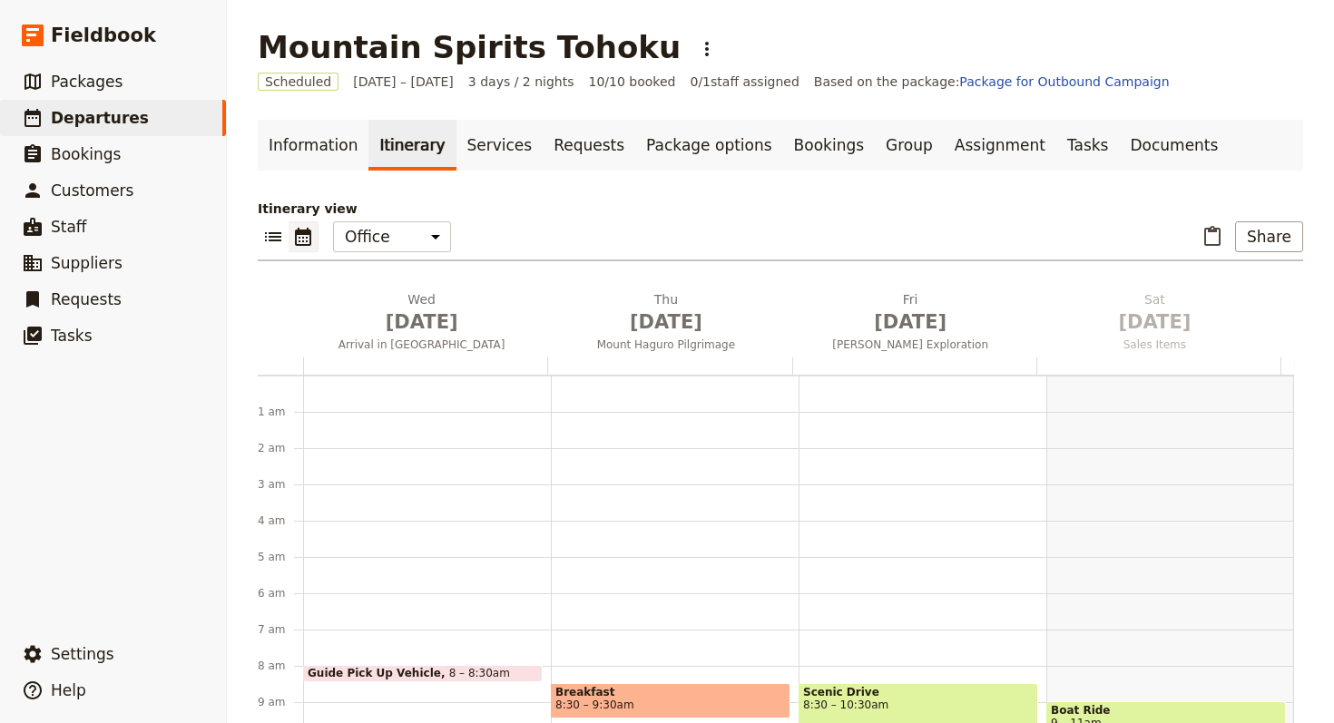
scroll to position [236, 0]
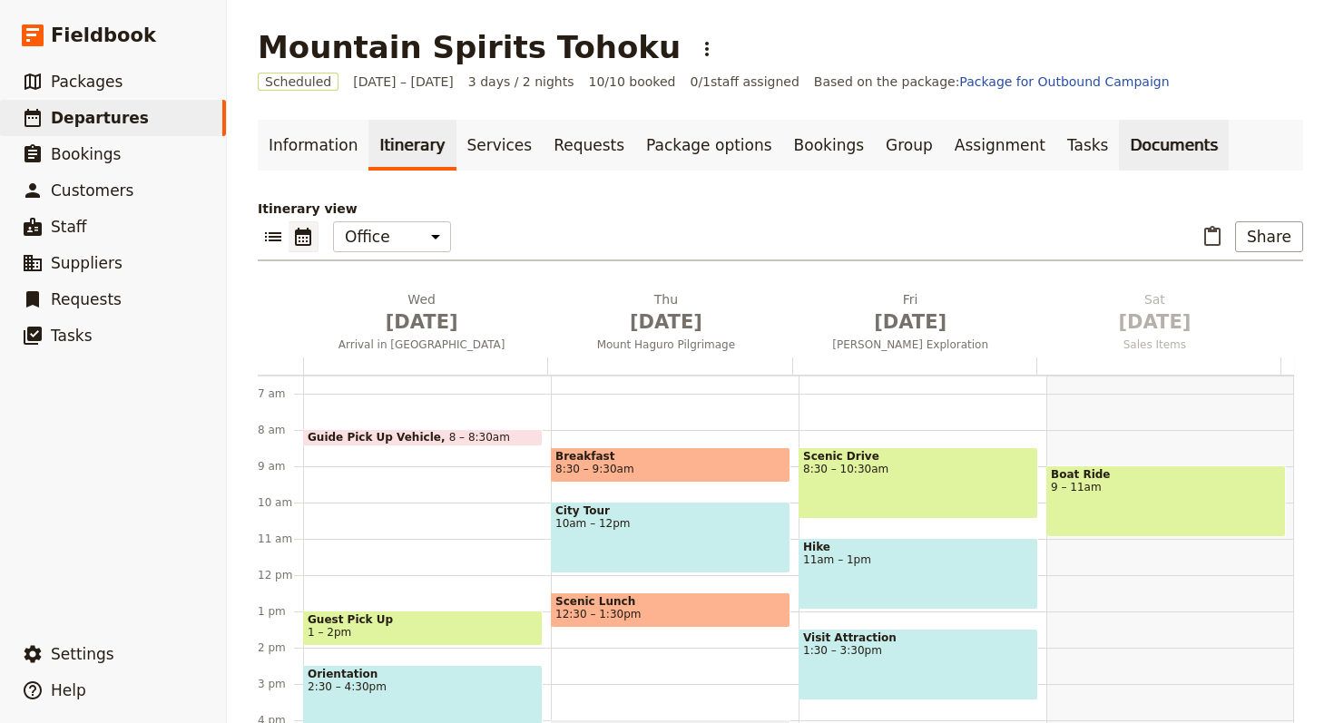
click at [1119, 142] on link "Documents" at bounding box center [1174, 145] width 110 height 51
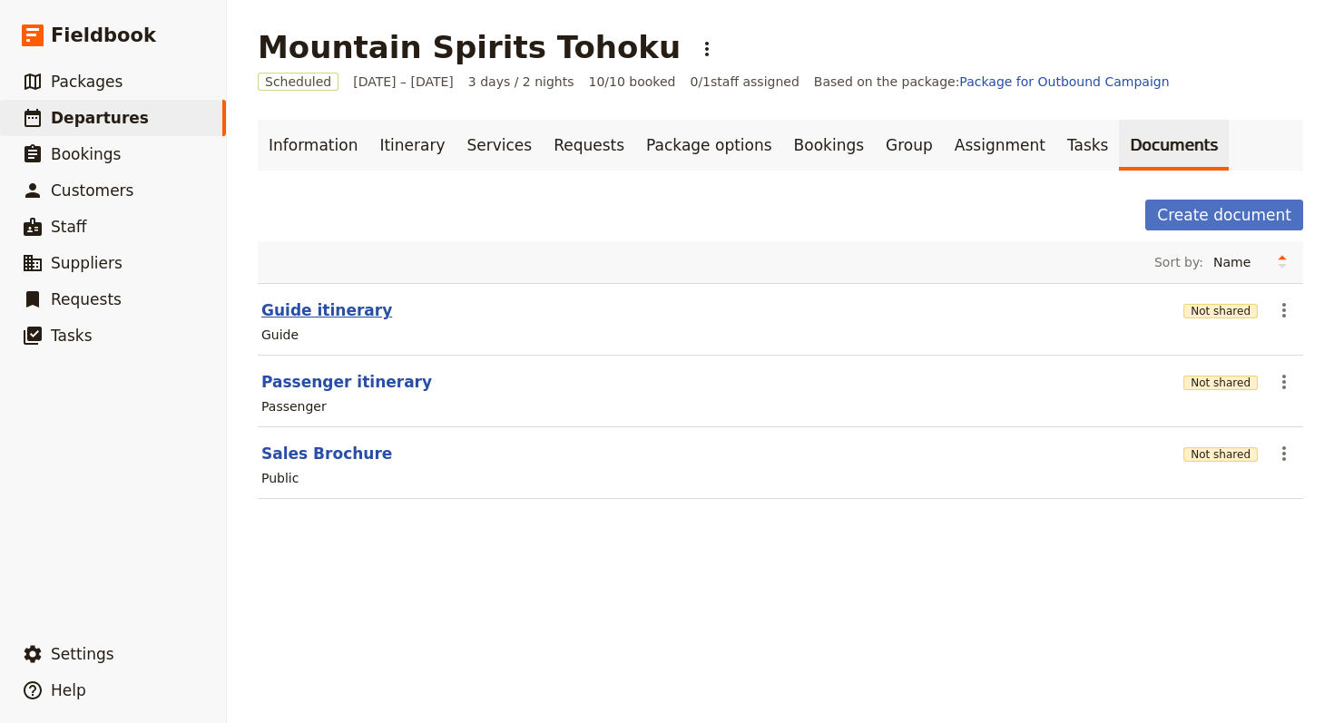
click at [301, 307] on button "Guide itinerary" at bounding box center [326, 310] width 131 height 22
select select "STAFF"
select select "RUN_SHEET"
select select "LARGE"
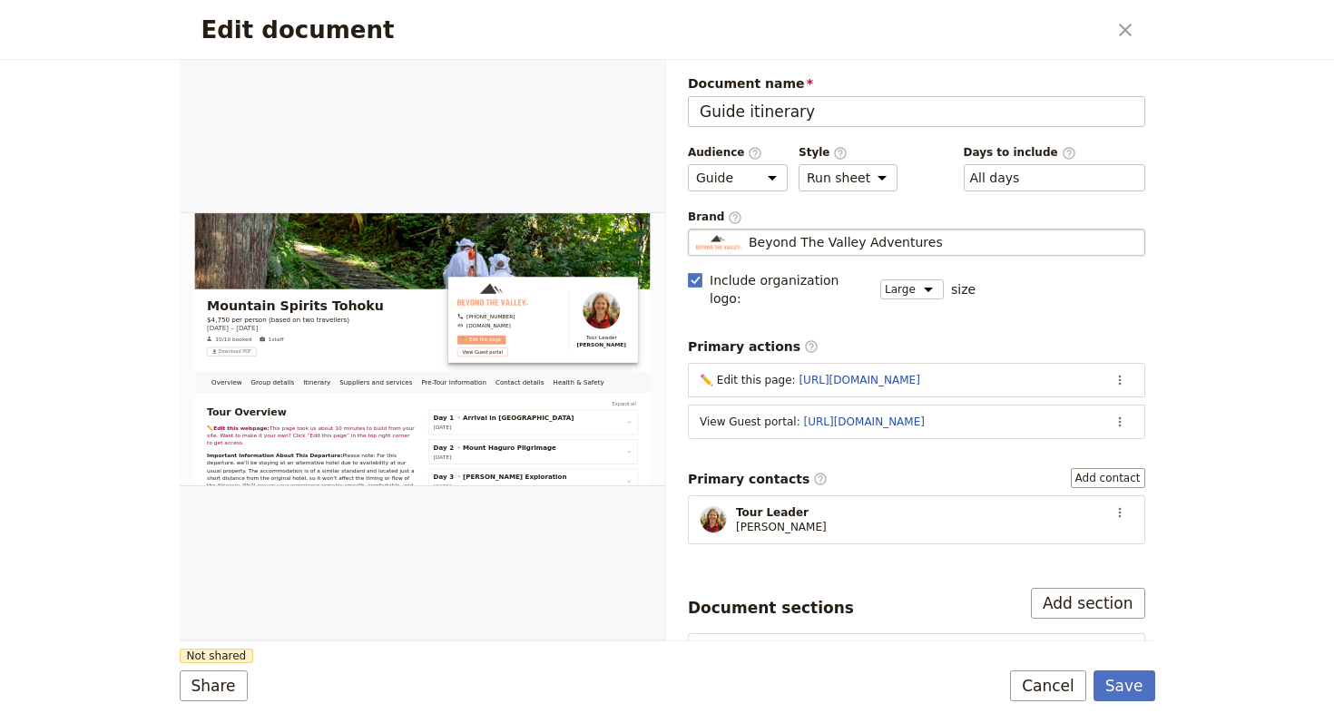
click at [855, 239] on span "Beyond The Valley Adventures" at bounding box center [845, 242] width 194 height 18
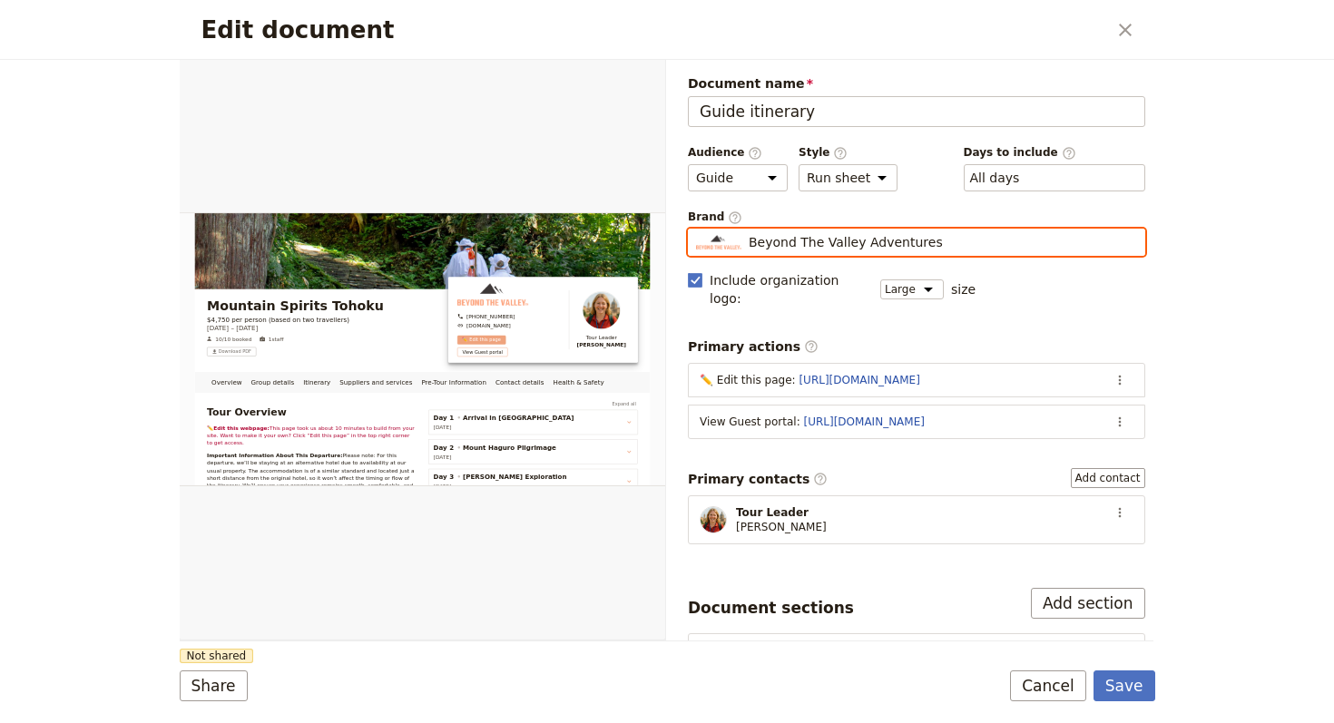
click at [696, 230] on input "Beyond The Valley Adventures" at bounding box center [695, 229] width 1 height 1
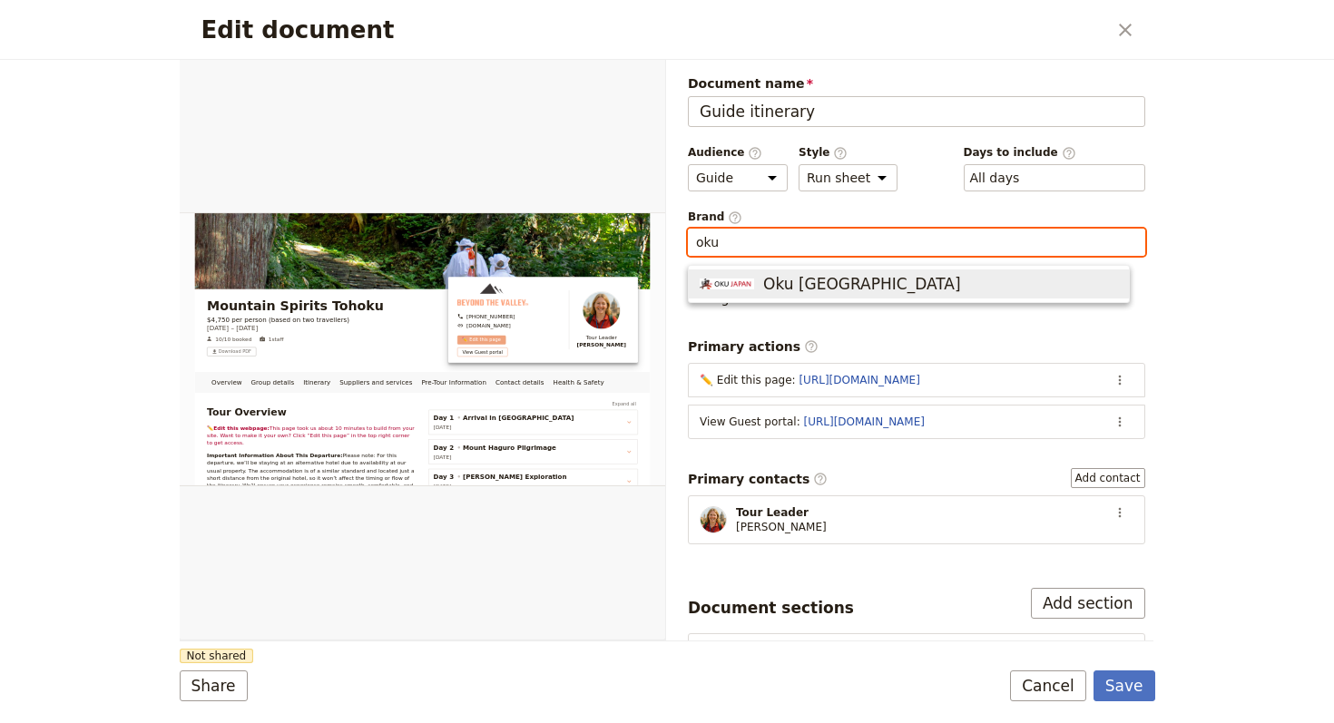
click at [920, 273] on span "Oku [GEOGRAPHIC_DATA]" at bounding box center [908, 284] width 418 height 22
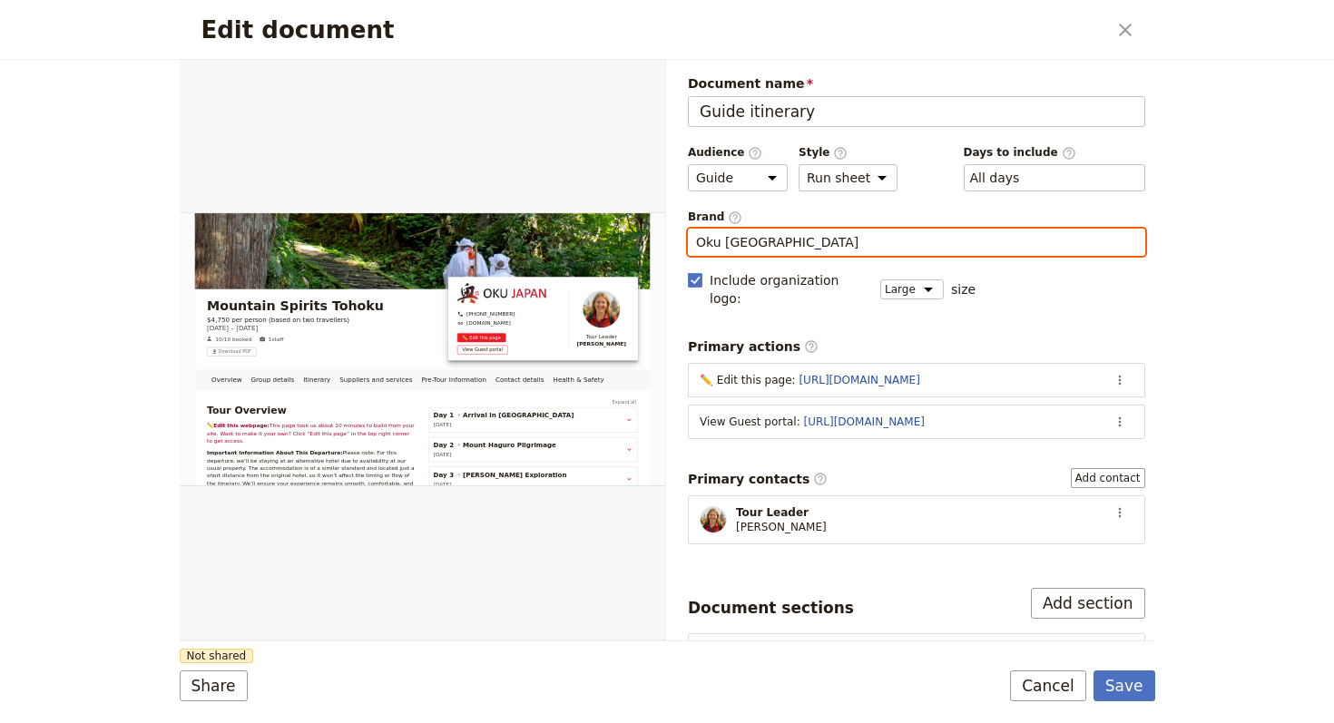
type input "Oku [GEOGRAPHIC_DATA]"
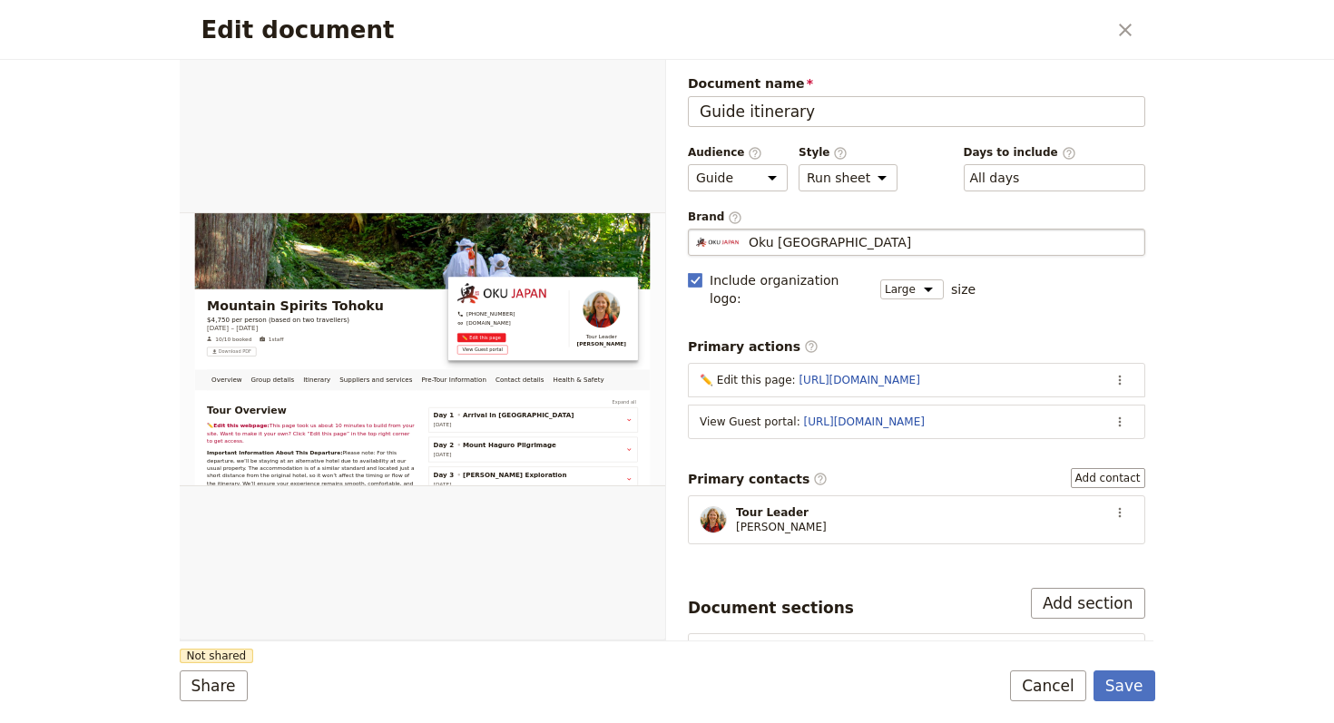
drag, startPoint x: 317, startPoint y: 666, endPoint x: 258, endPoint y: 673, distance: 59.4
click at [316, 666] on form "Overview Group details Itinerary Suppliers and services Pre-Tour Information Co…" at bounding box center [667, 391] width 975 height 663
click at [232, 695] on button "Share" at bounding box center [214, 685] width 68 height 31
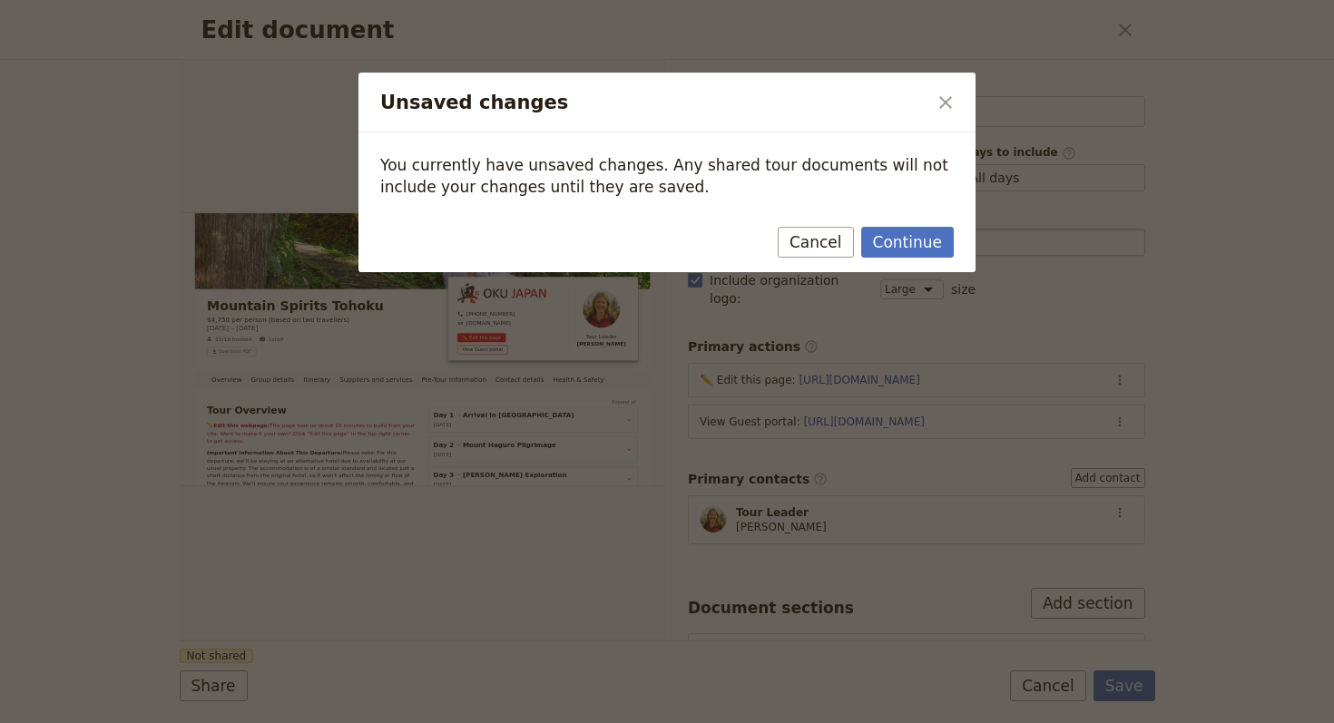
click at [895, 261] on div "Continue Cancel" at bounding box center [666, 246] width 617 height 53
click at [902, 249] on button "Continue" at bounding box center [907, 242] width 93 height 31
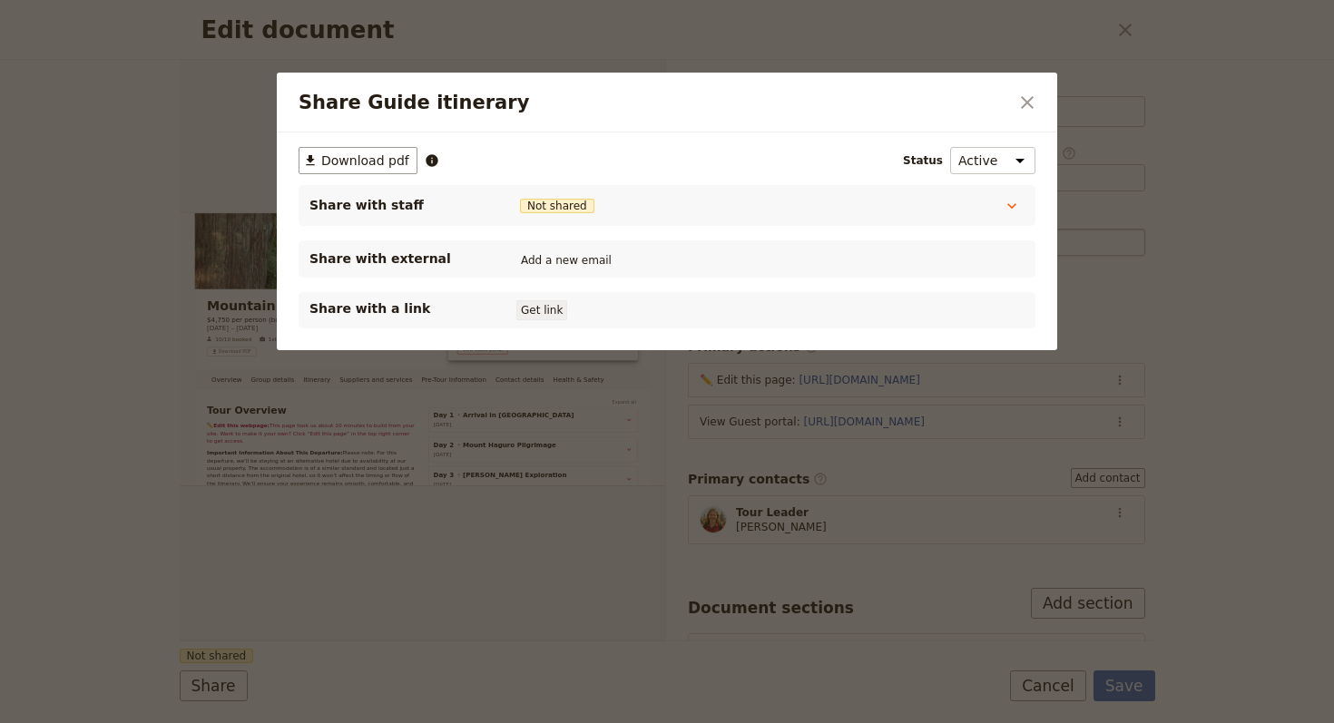
click at [553, 314] on button "Get link" at bounding box center [541, 310] width 51 height 20
click at [700, 317] on button "Get link" at bounding box center [678, 310] width 51 height 20
click at [1018, 102] on icon "Close dialog" at bounding box center [1027, 103] width 22 height 22
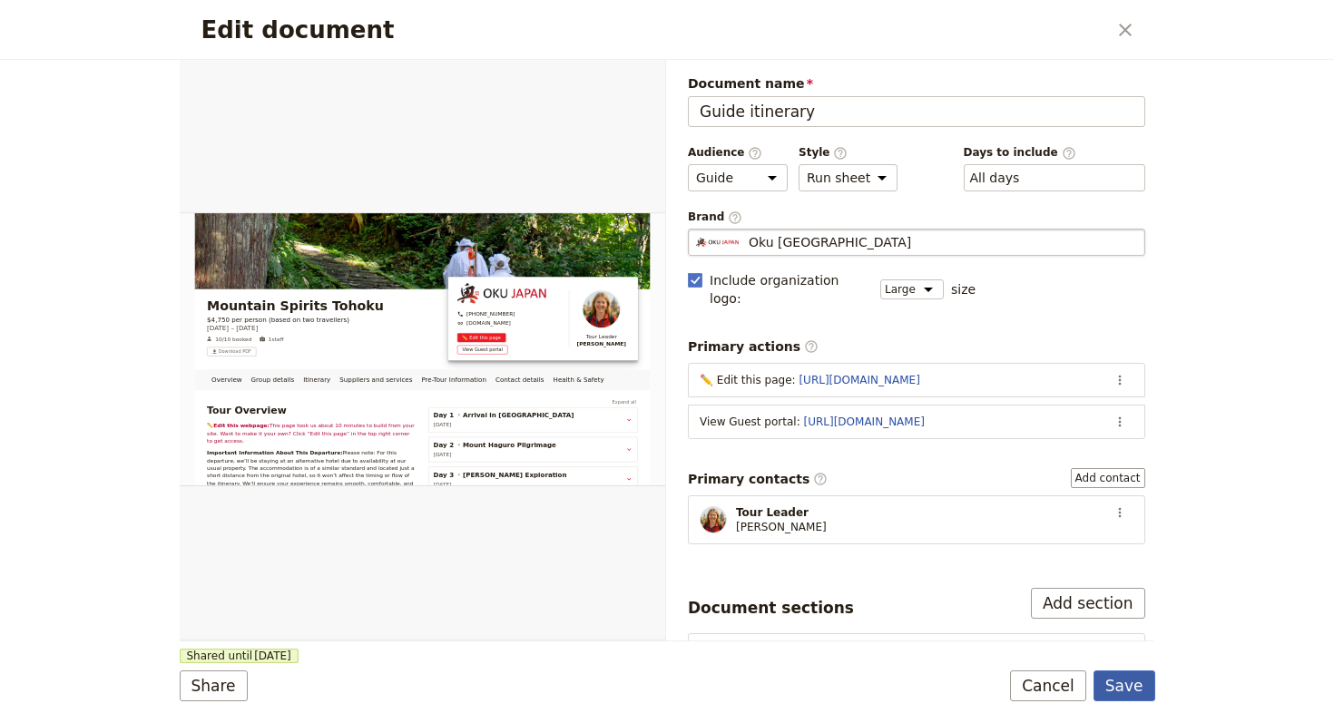
click at [1136, 682] on button "Save" at bounding box center [1124, 685] width 62 height 31
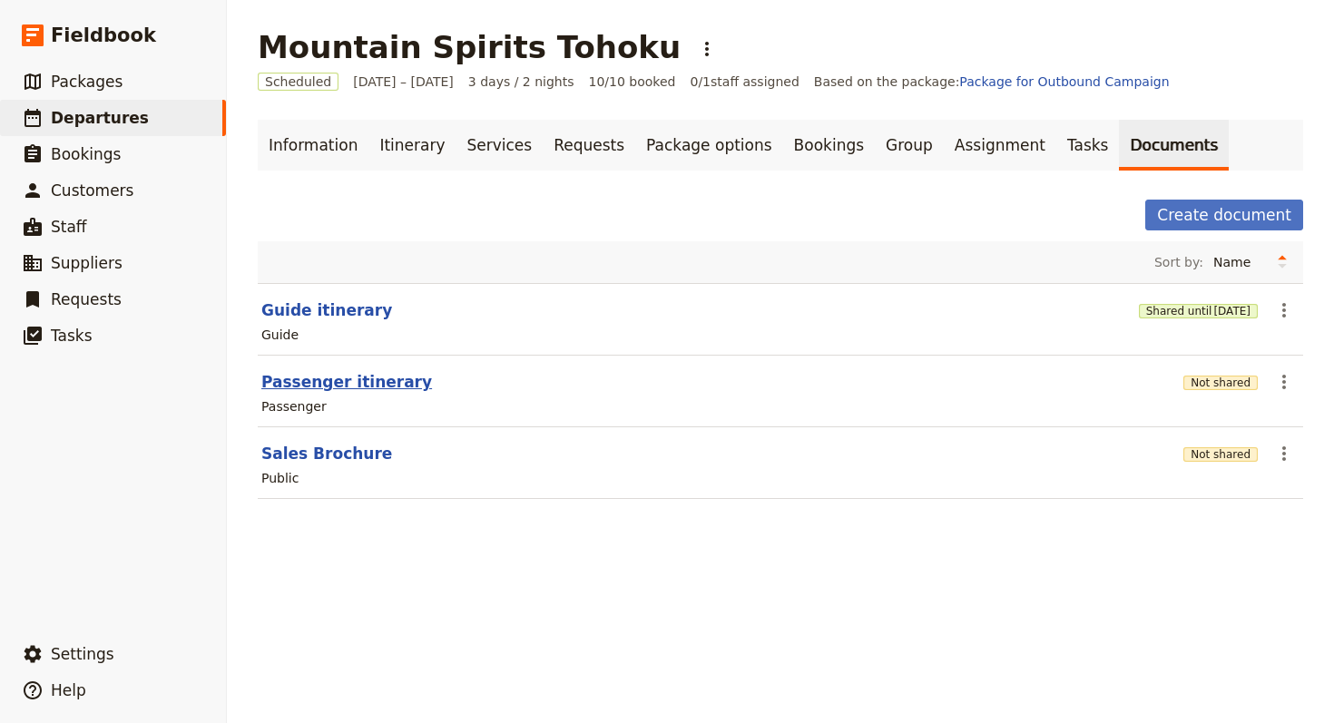
click at [338, 378] on button "Passenger itinerary" at bounding box center [346, 382] width 171 height 22
select select "PASSENGER"
select select "RUN_SHEET"
select select "LARGE"
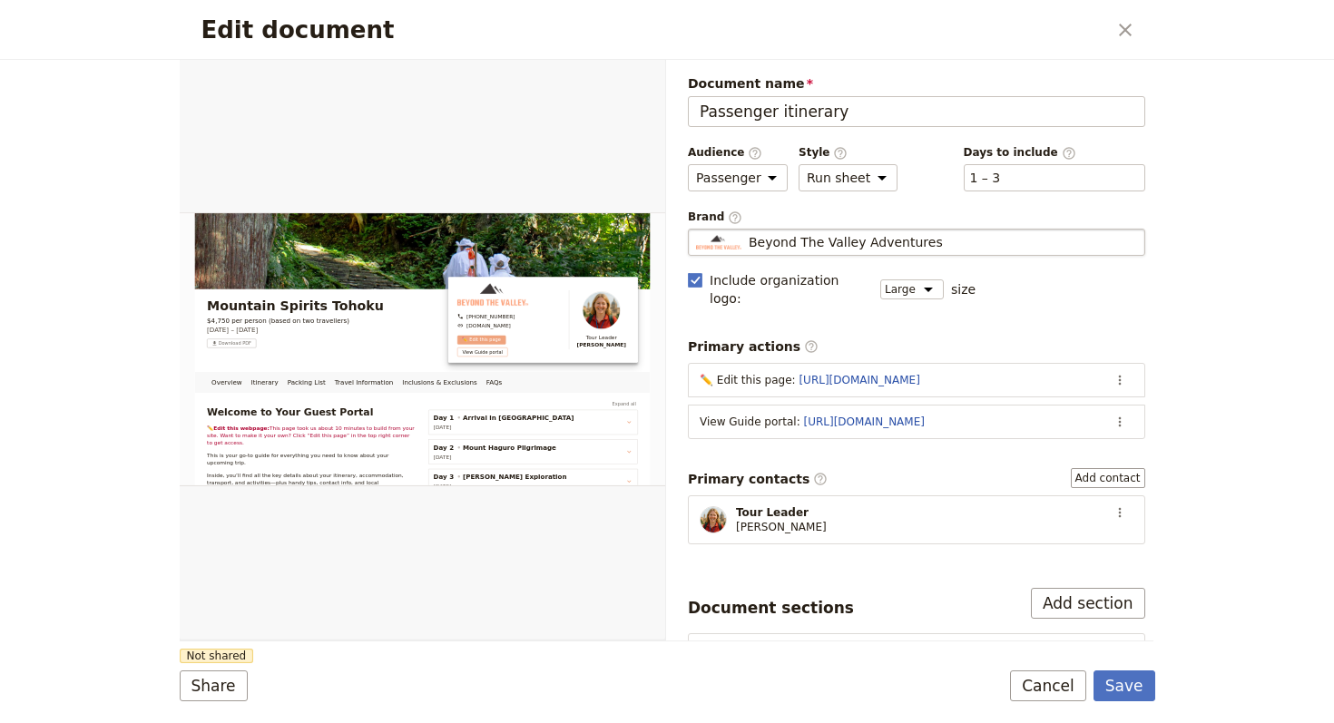
click at [900, 244] on span "Beyond The Valley Adventures" at bounding box center [845, 242] width 194 height 18
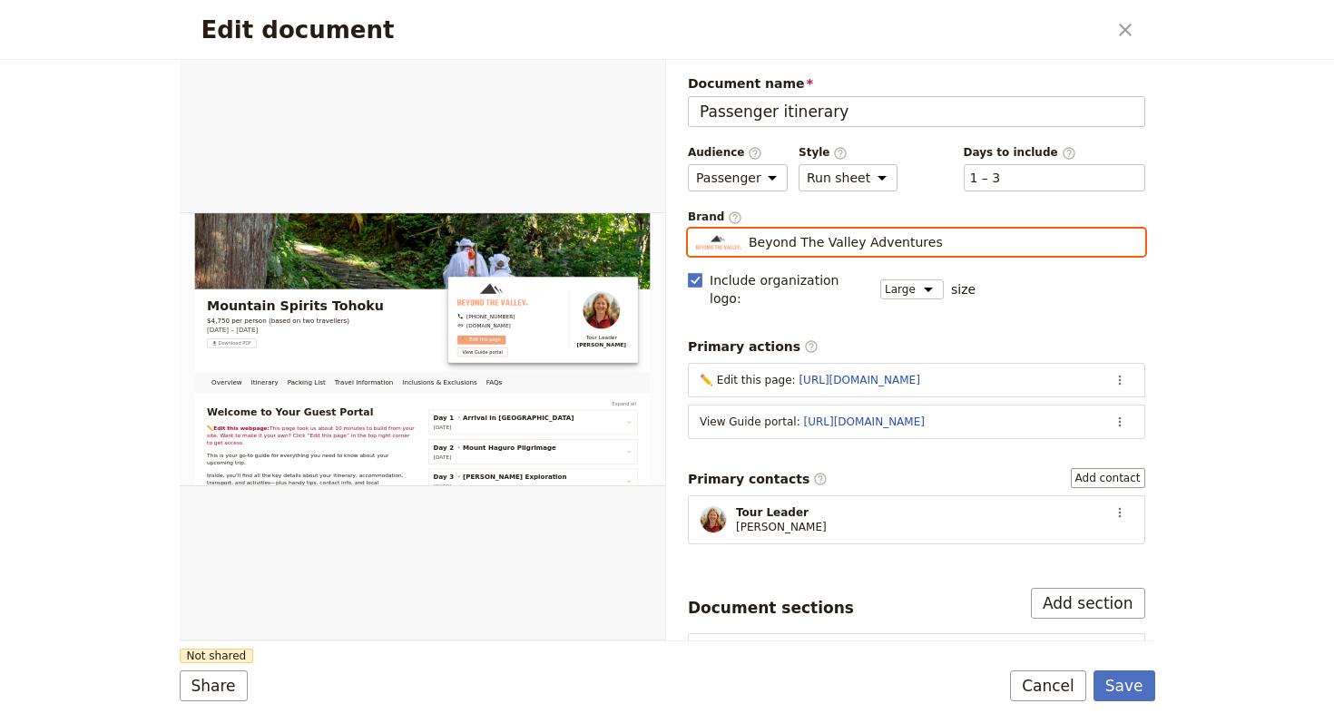
click at [696, 230] on input "Beyond The Valley Adventures" at bounding box center [695, 229] width 1 height 1
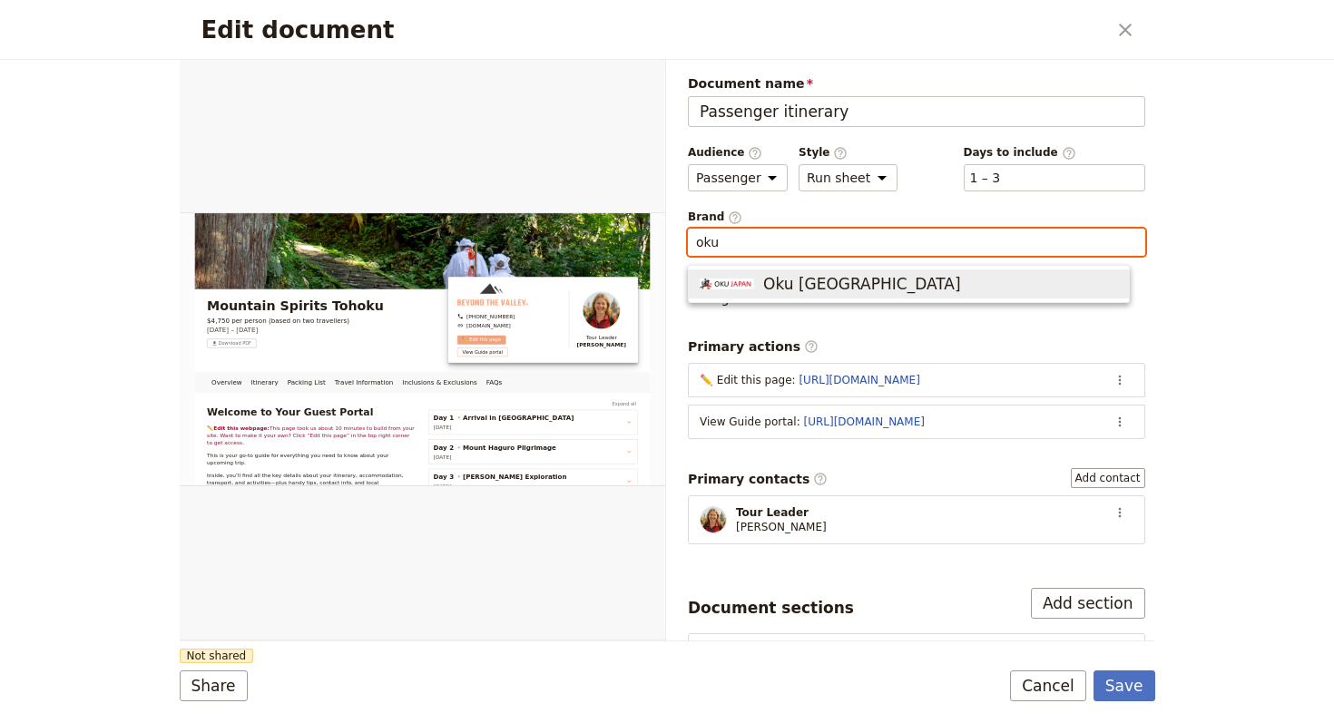
click at [885, 269] on button "Oku [GEOGRAPHIC_DATA]" at bounding box center [909, 283] width 440 height 29
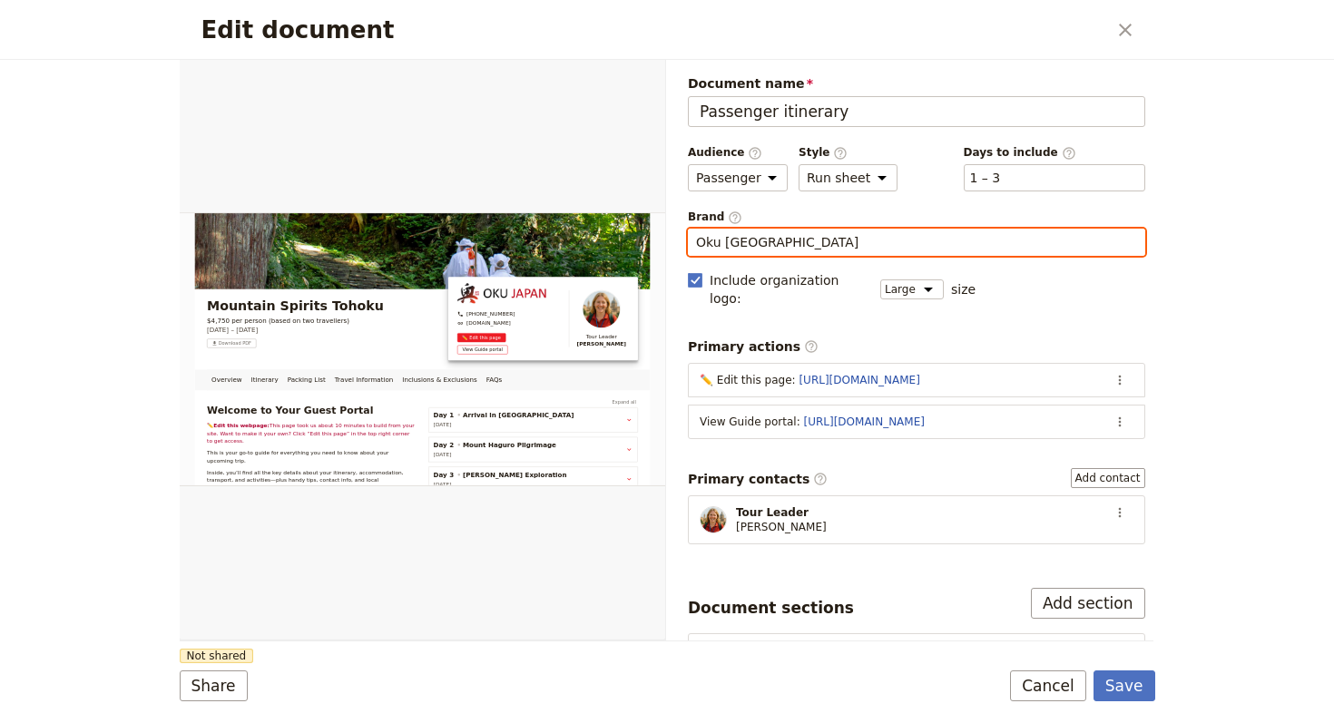
type input "Oku [GEOGRAPHIC_DATA]"
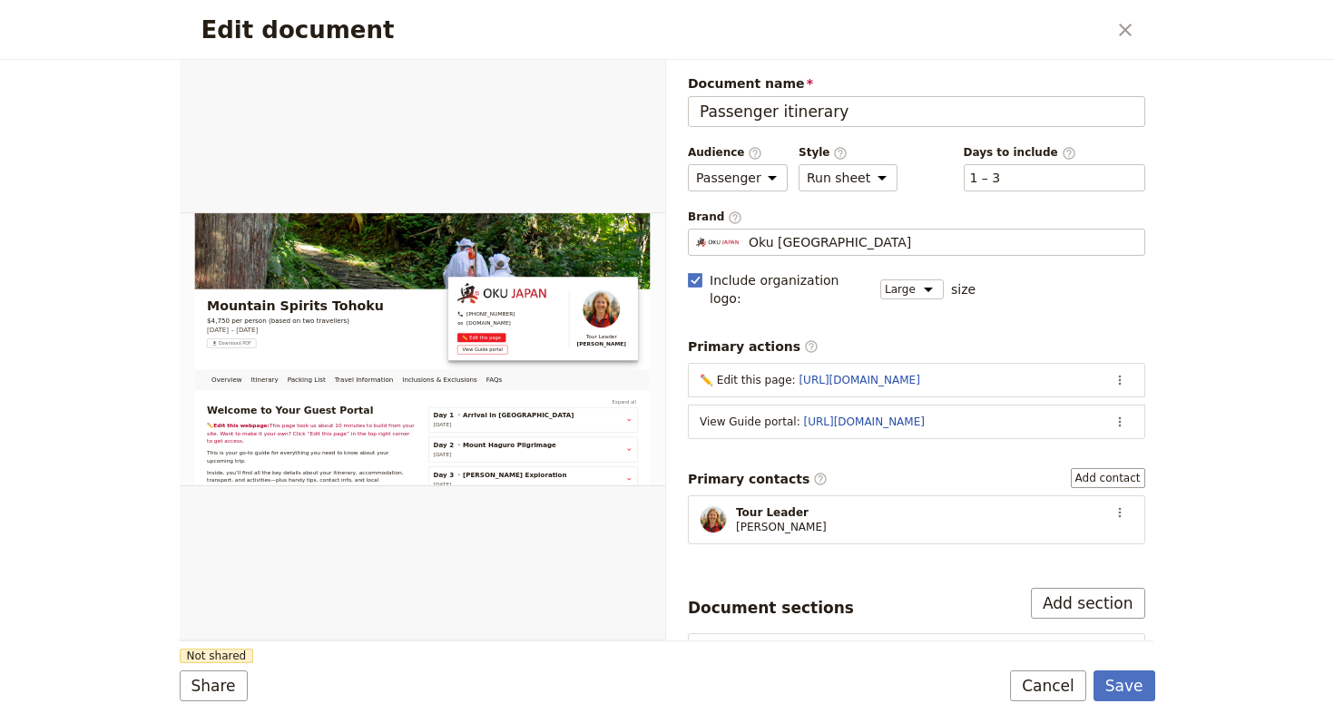
click at [159, 699] on div "Edit document ​ Overview Itinerary Packing List Travel Information Inclusions &…" at bounding box center [667, 361] width 1334 height 723
click at [225, 687] on button "Share" at bounding box center [214, 685] width 68 height 31
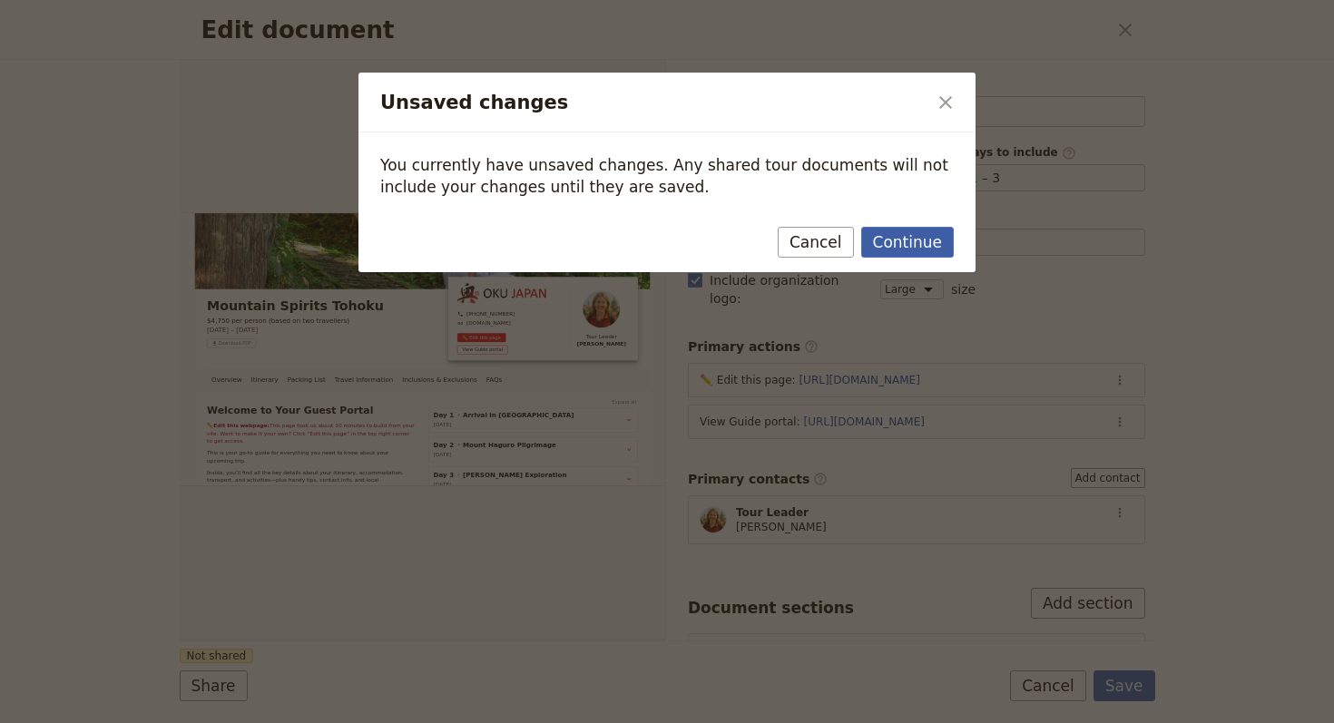
click at [906, 243] on button "Continue" at bounding box center [907, 242] width 93 height 31
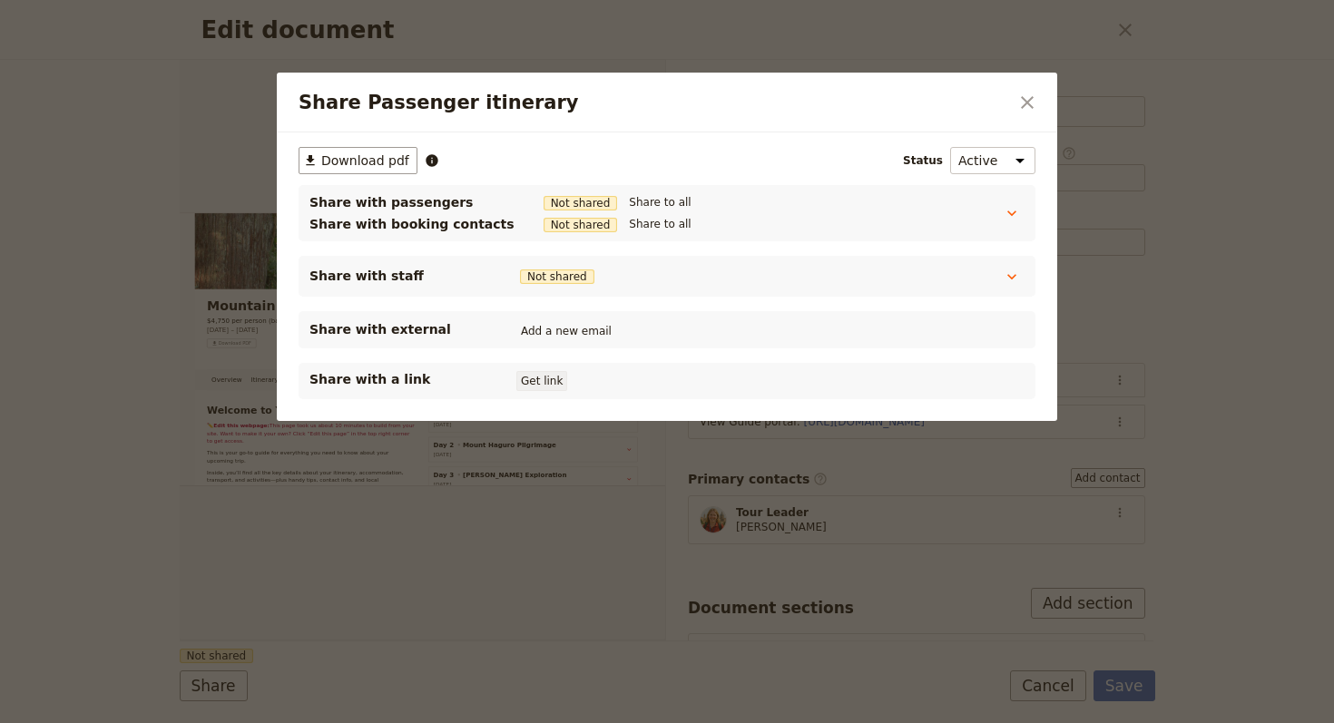
click at [559, 375] on button "Get link" at bounding box center [541, 381] width 51 height 20
click at [1024, 102] on icon "Close dialog" at bounding box center [1027, 103] width 22 height 22
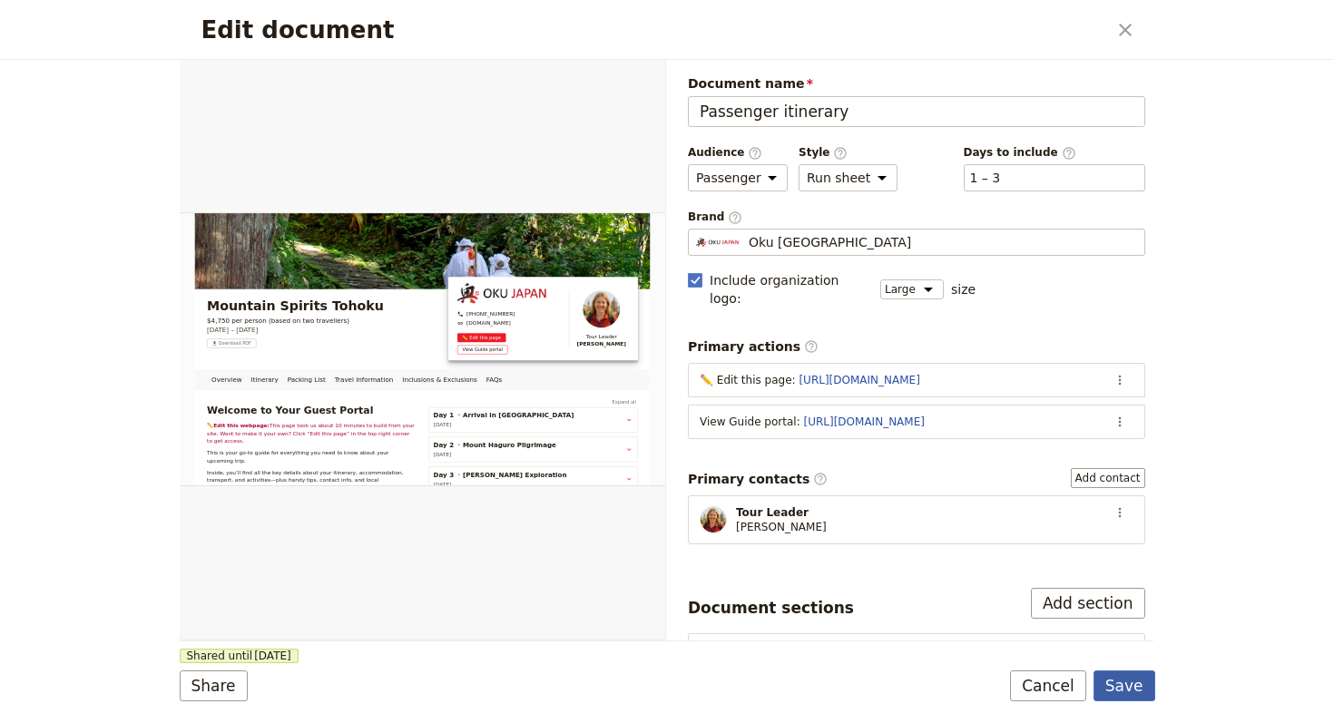
click at [1118, 676] on button "Save" at bounding box center [1124, 685] width 62 height 31
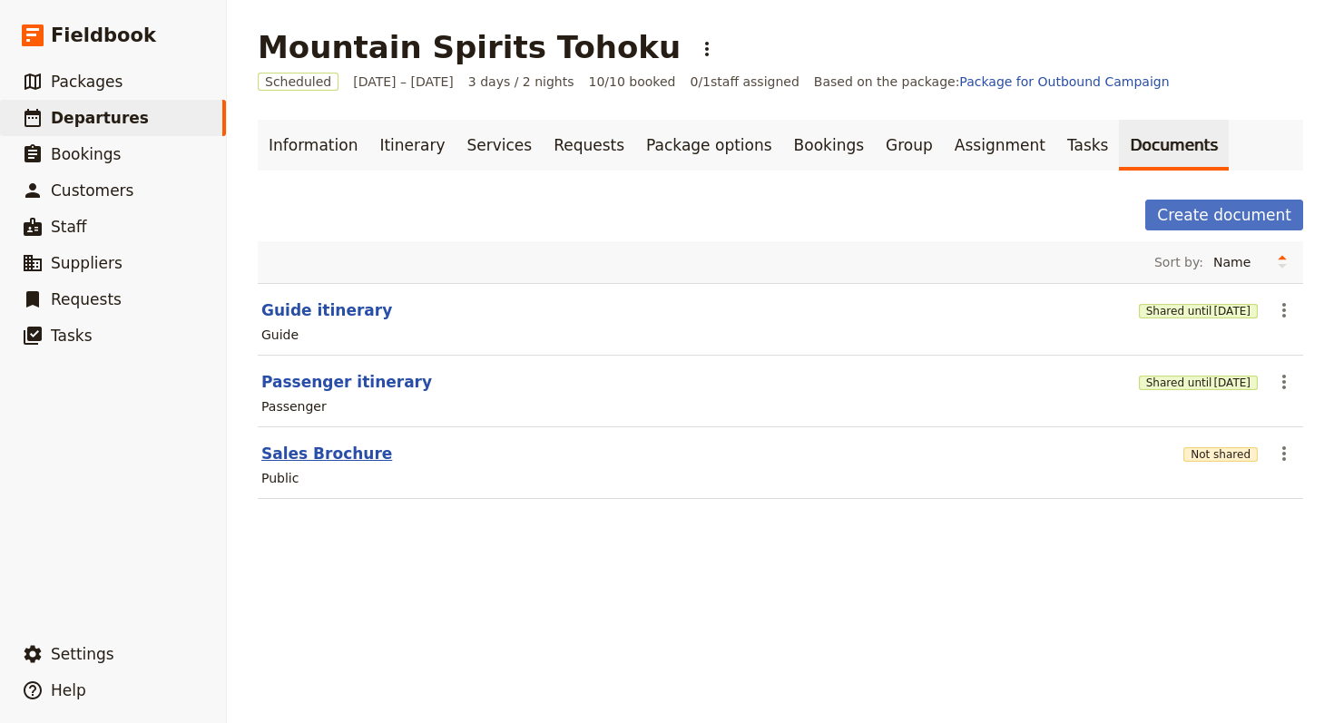
click at [309, 448] on button "Sales Brochure" at bounding box center [326, 454] width 131 height 22
select select "DEFAULT"
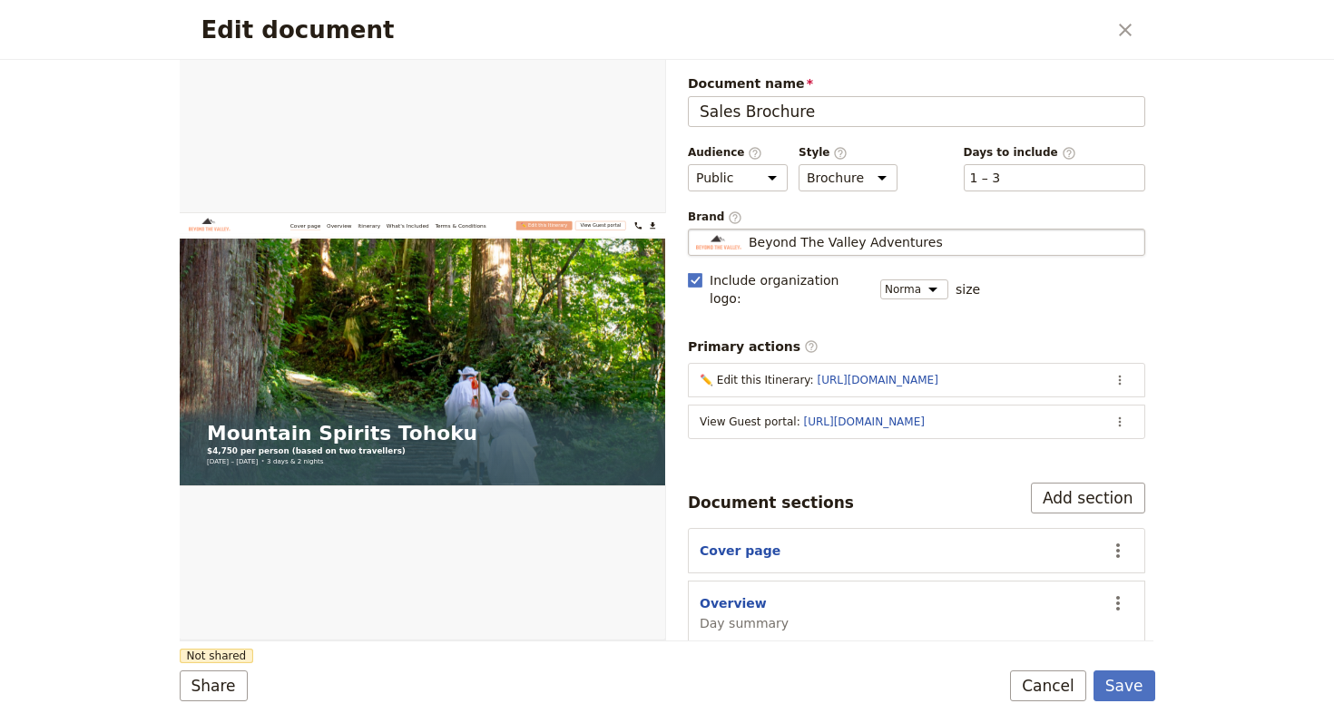
click at [857, 244] on span "Beyond The Valley Adventures" at bounding box center [845, 242] width 194 height 18
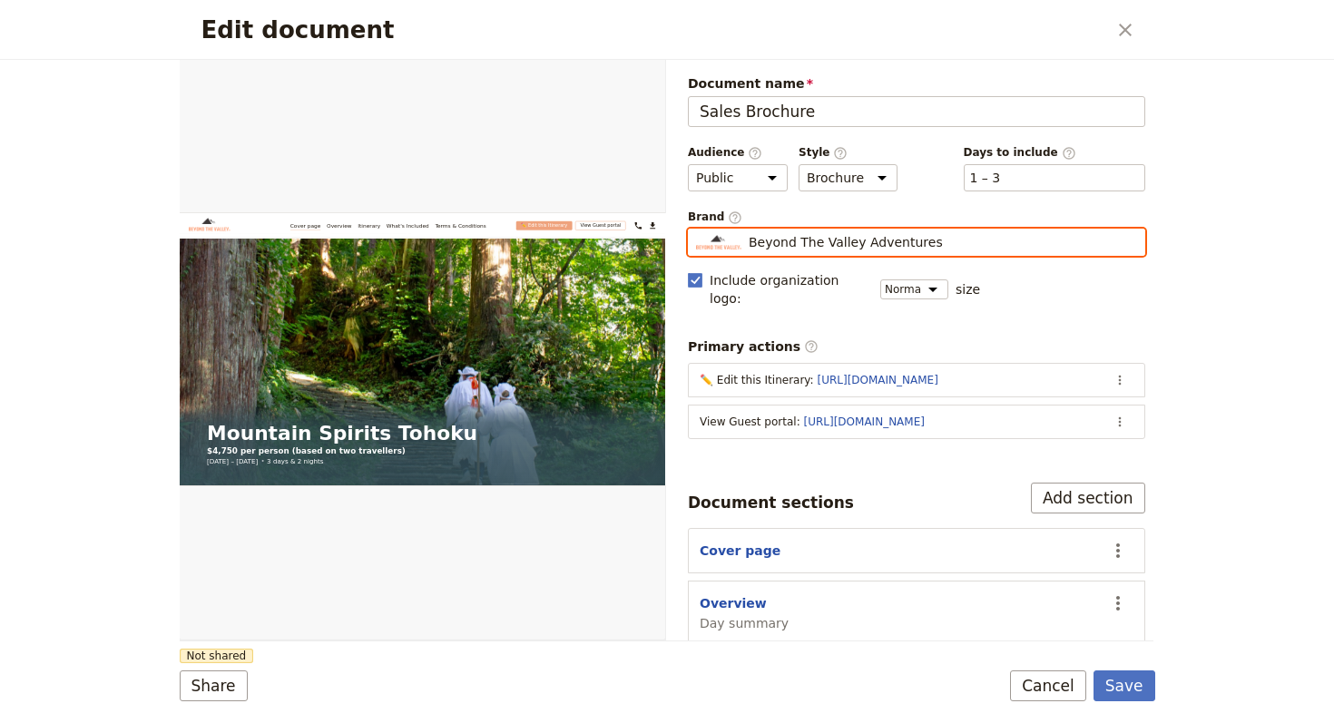
click at [696, 230] on input "Beyond The Valley Adventures" at bounding box center [695, 229] width 1 height 1
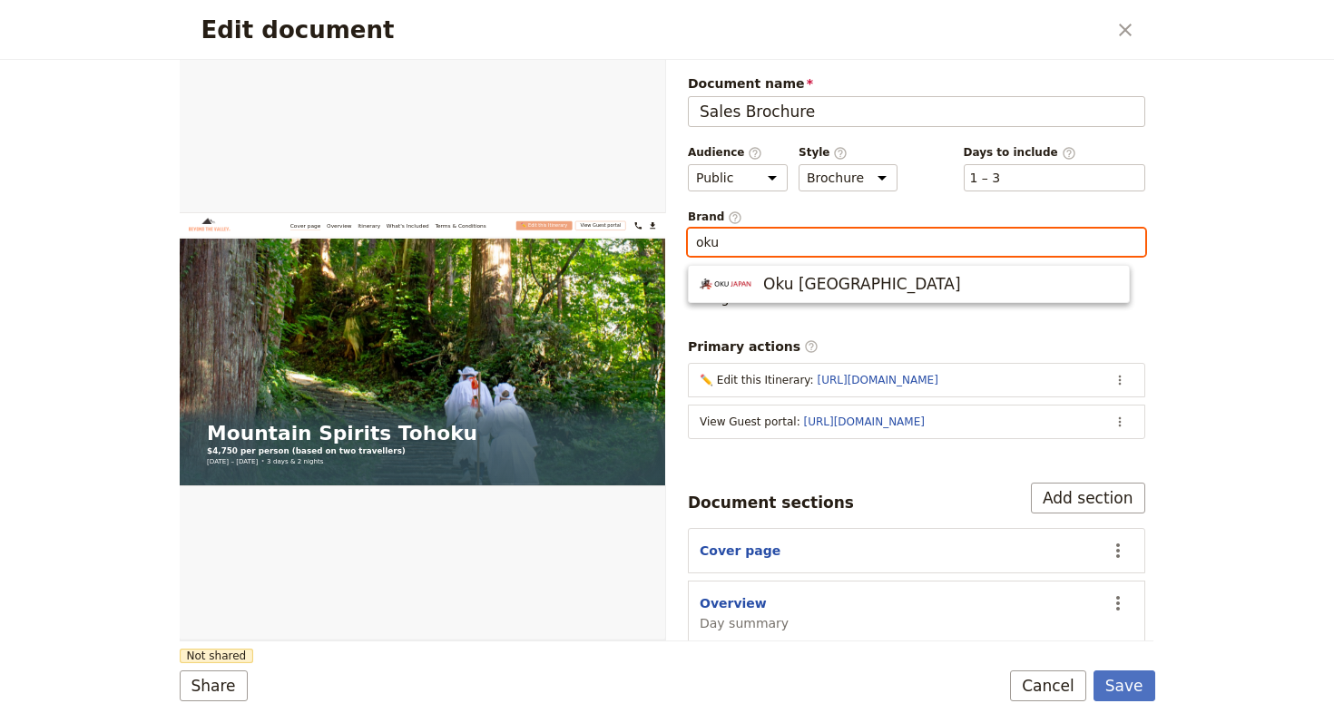
click at [878, 289] on span "Oku Japan" at bounding box center [908, 284] width 418 height 22
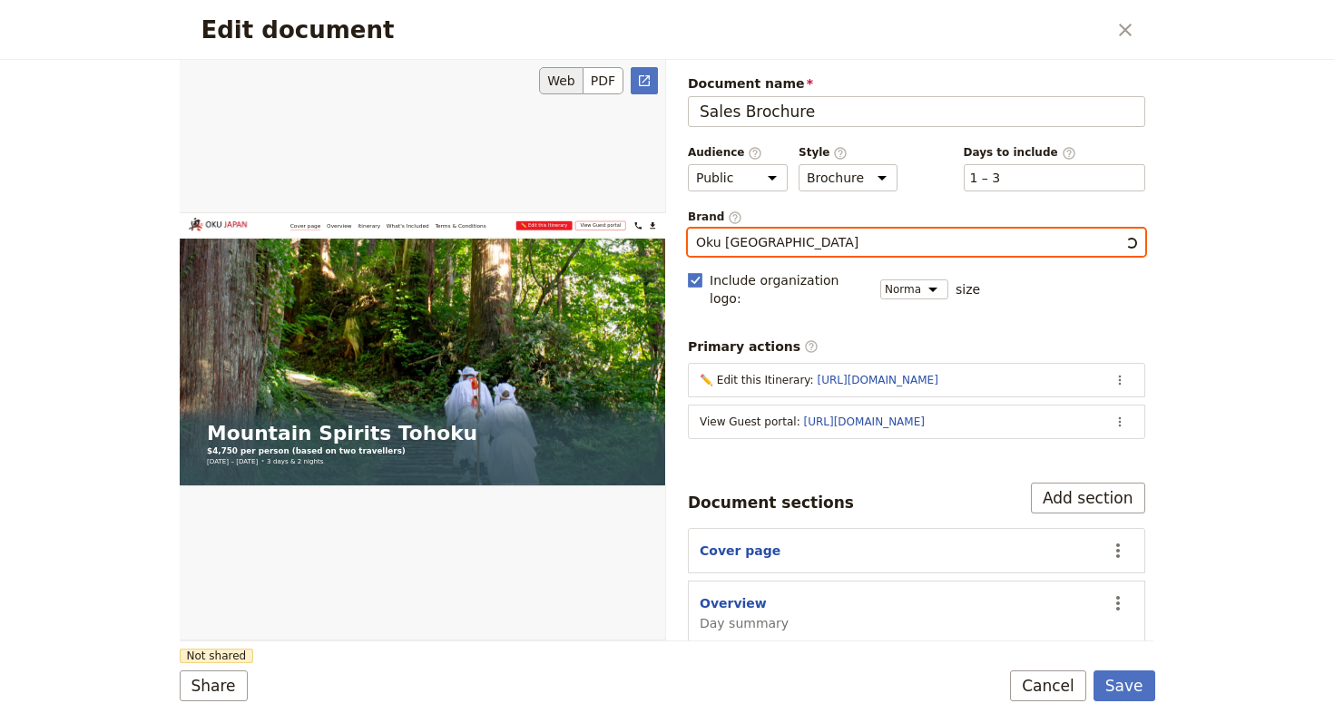
type input "Oku Japan"
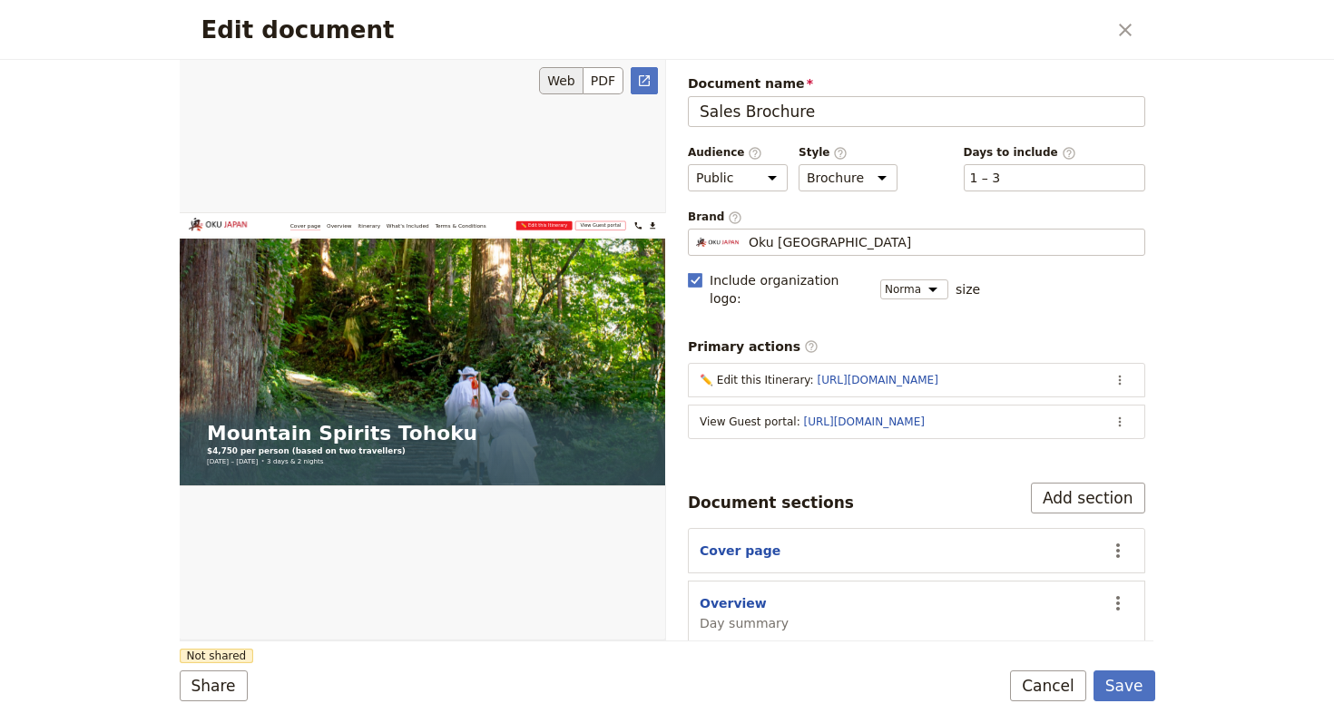
click at [340, 640] on div "Web PDF ​" at bounding box center [423, 350] width 487 height 581
click at [230, 682] on button "Share" at bounding box center [214, 685] width 68 height 31
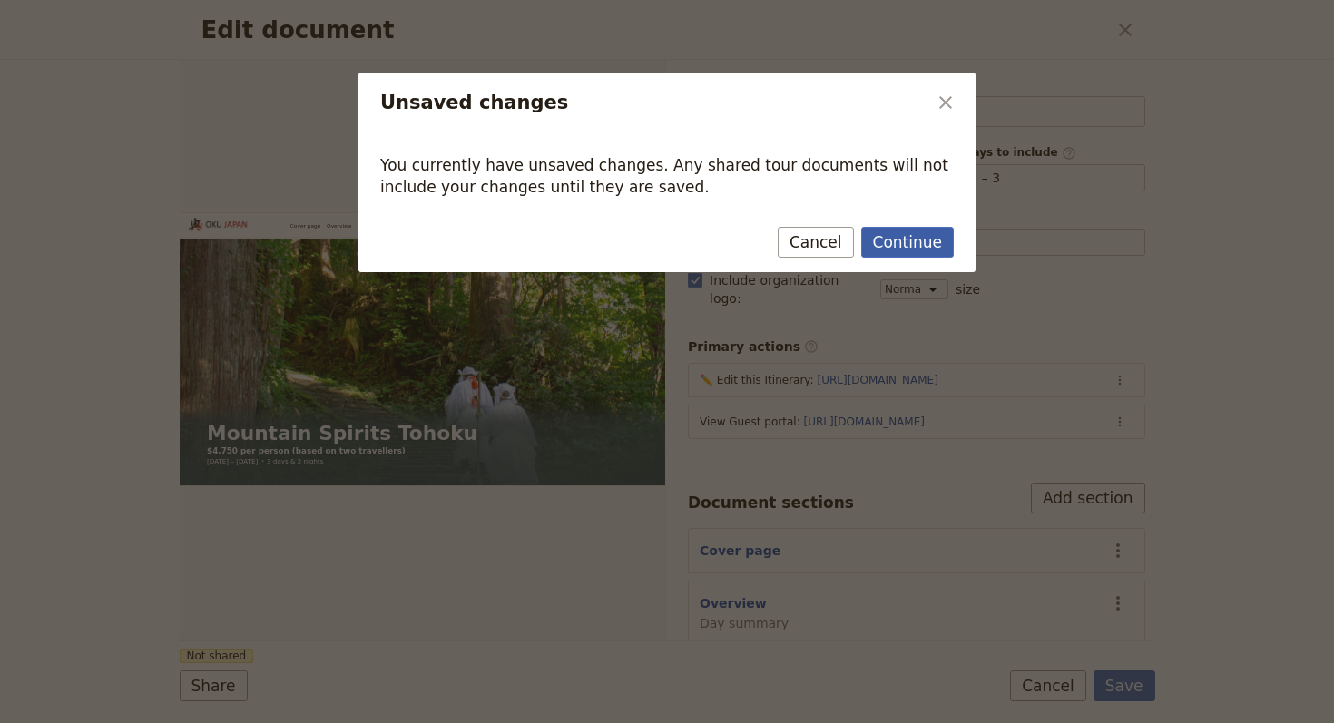
click at [918, 244] on button "Continue" at bounding box center [907, 242] width 93 height 31
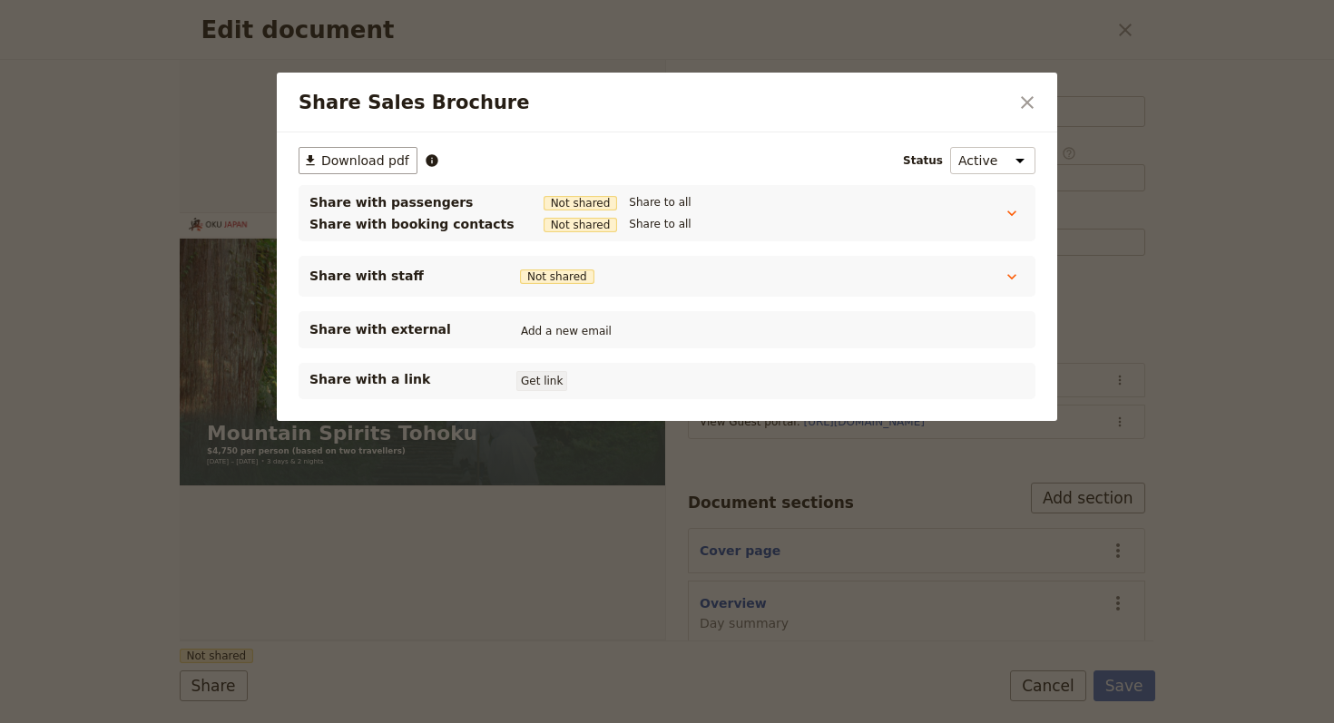
click at [521, 381] on button "Get link" at bounding box center [541, 381] width 51 height 20
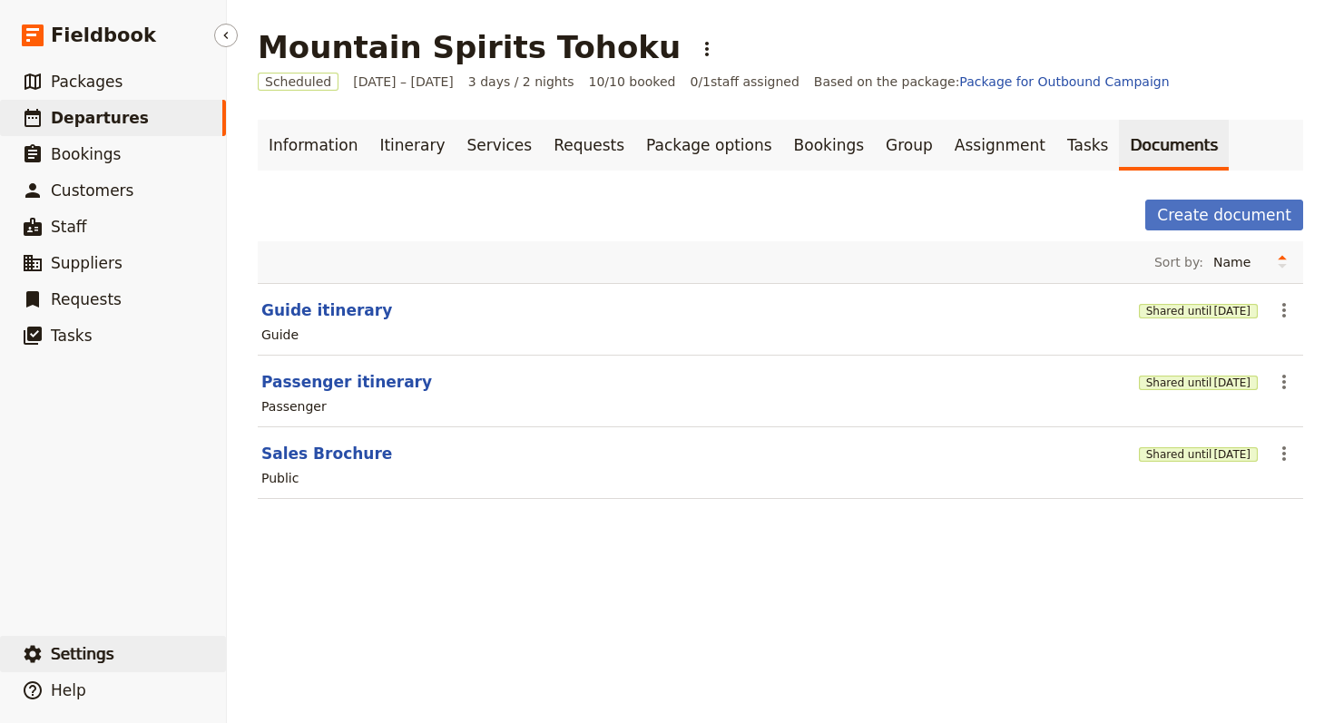
click at [95, 640] on button "​ Settings" at bounding box center [113, 654] width 226 height 36
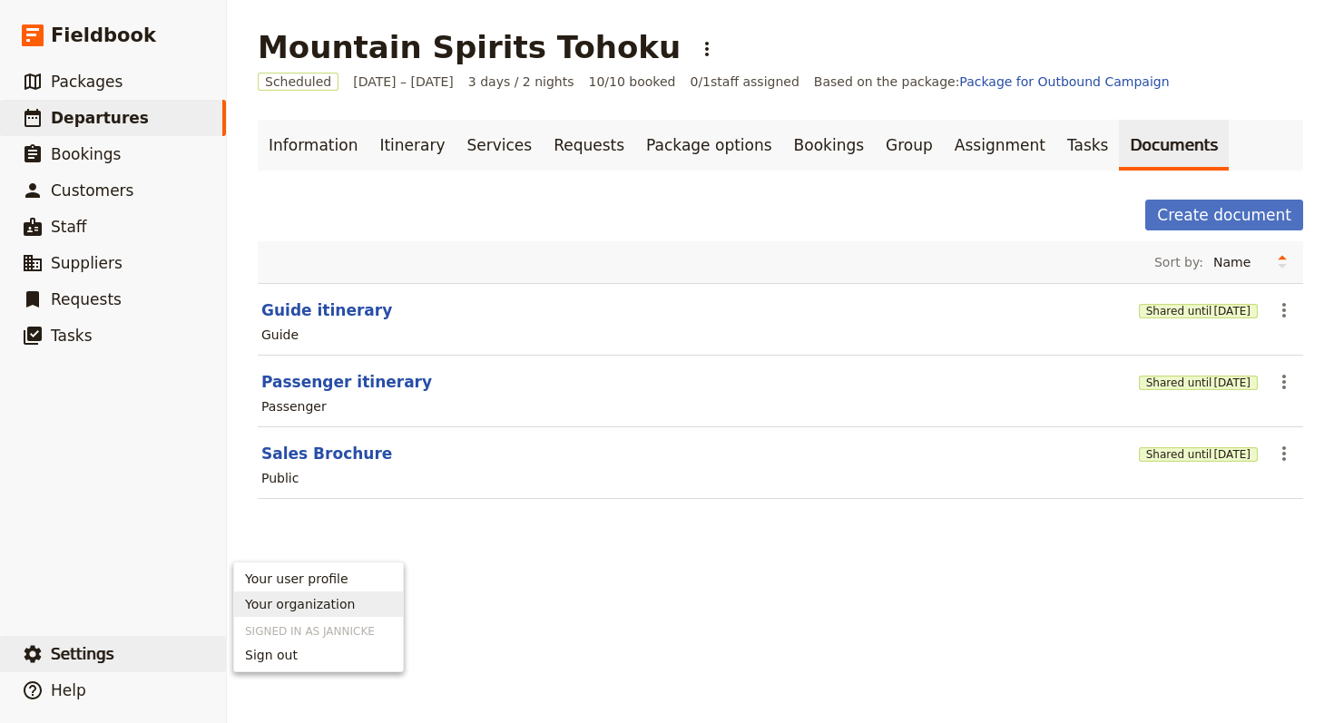
click at [317, 610] on span "Your organization" at bounding box center [300, 604] width 110 height 18
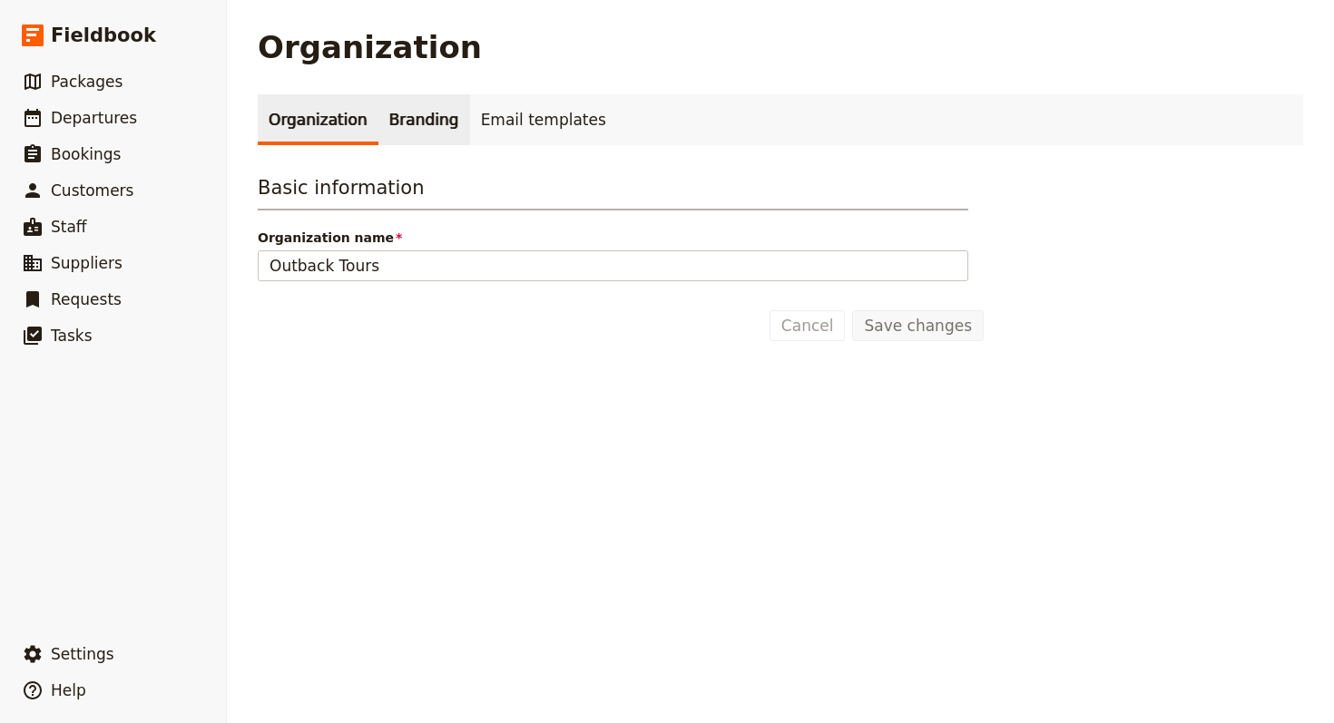
click at [414, 114] on link "Branding" at bounding box center [424, 119] width 92 height 51
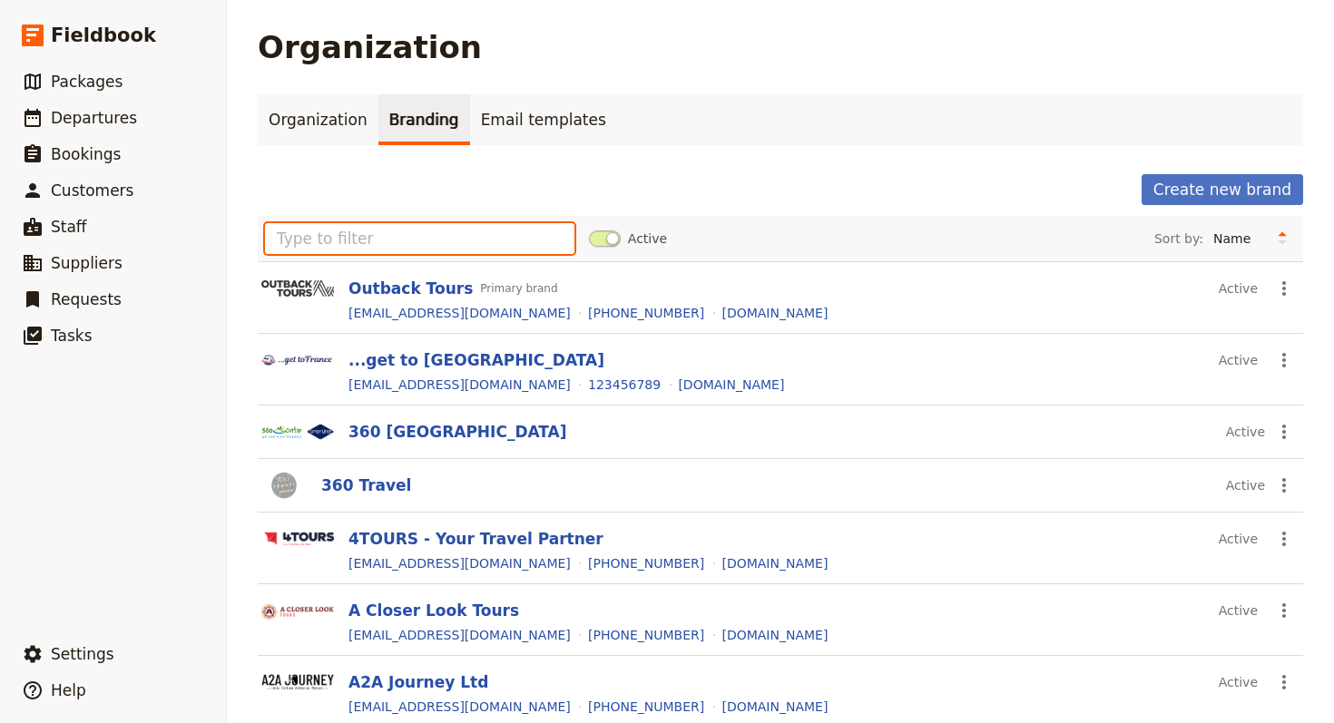
click at [377, 235] on input "text" at bounding box center [419, 238] width 309 height 31
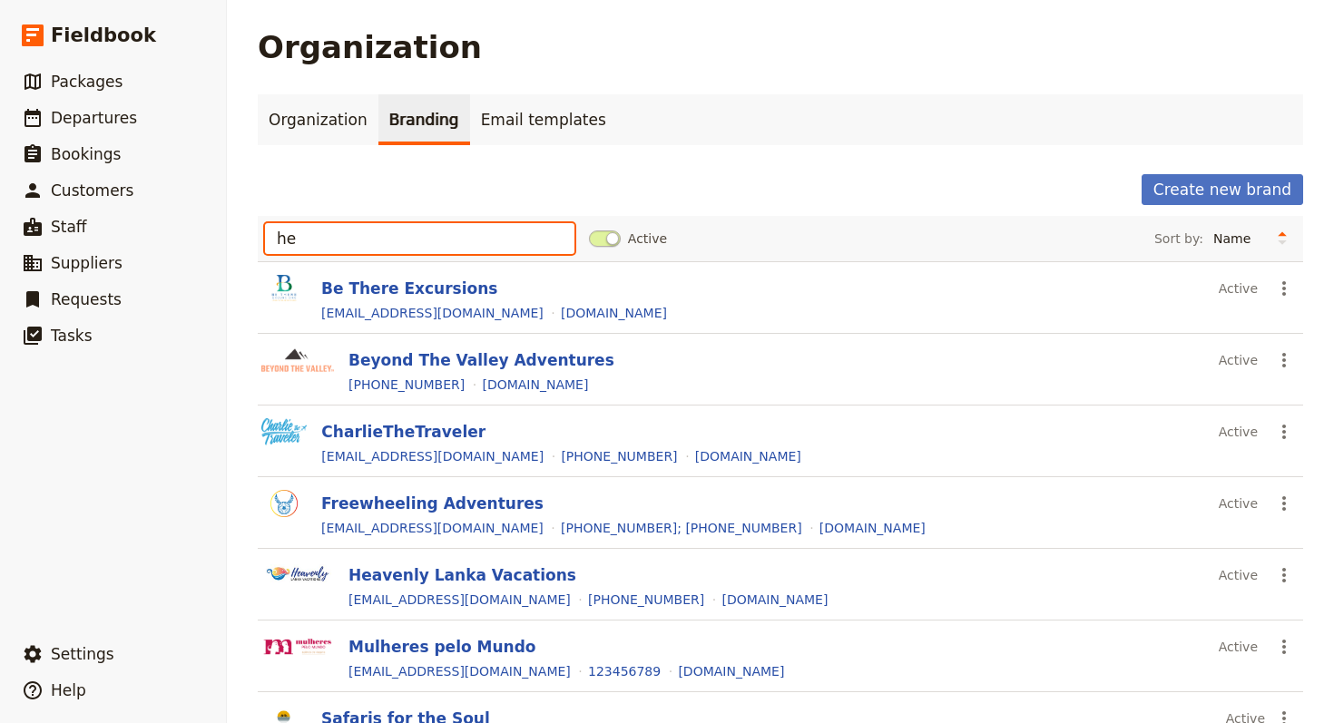
type input "h"
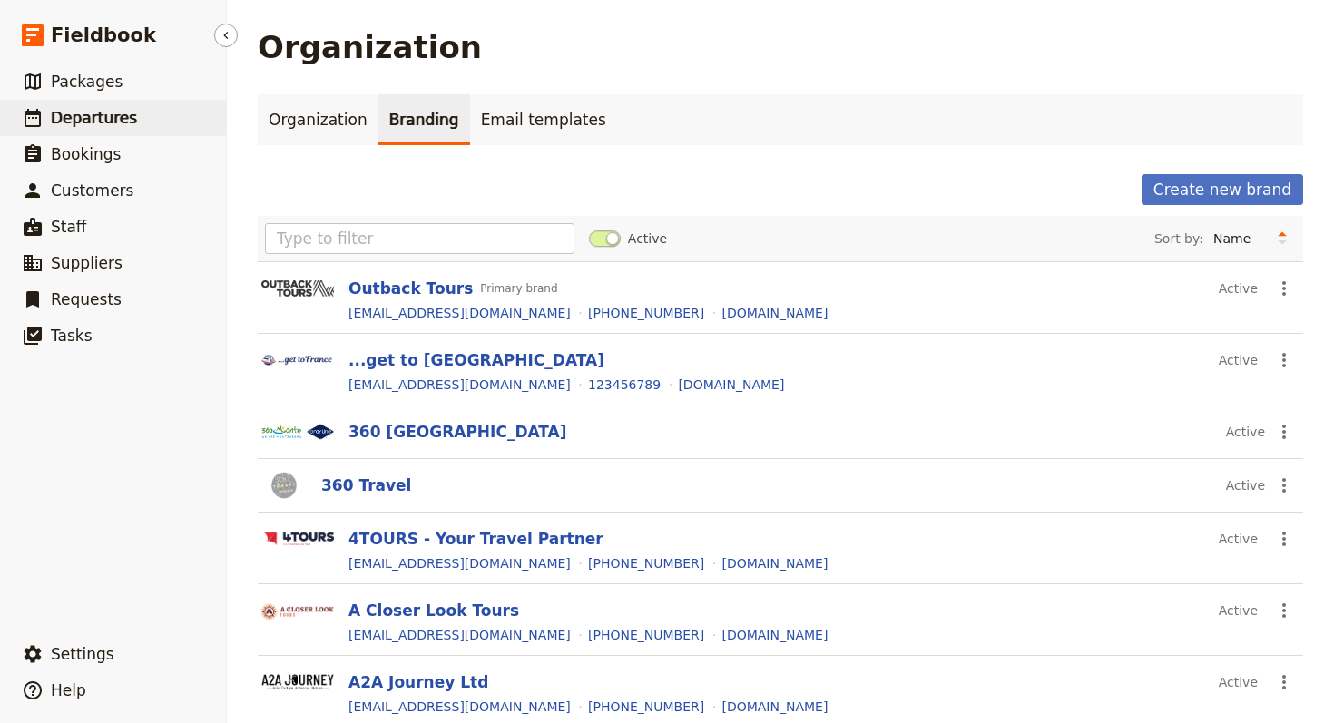
click at [65, 105] on link "​ Departures" at bounding box center [113, 118] width 226 height 36
select select "UPDATED_AT"
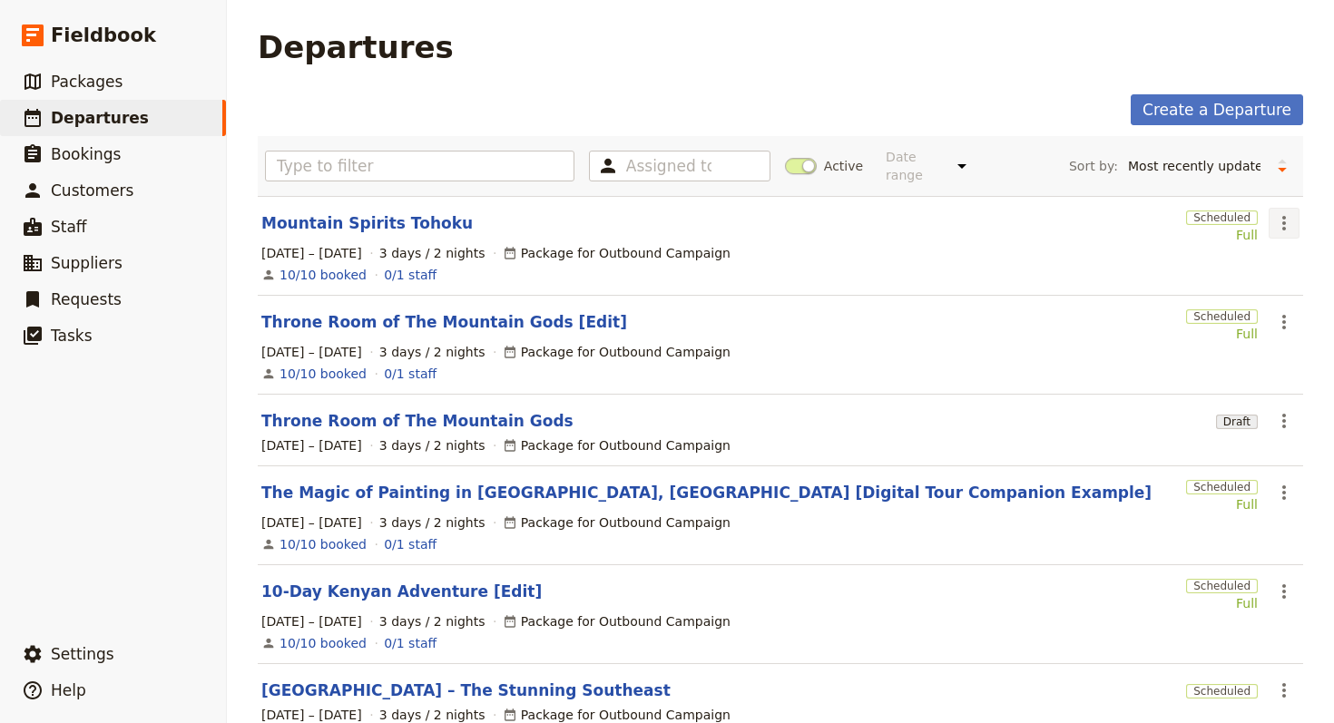
click at [1274, 213] on icon "Actions" at bounding box center [1284, 223] width 22 height 22
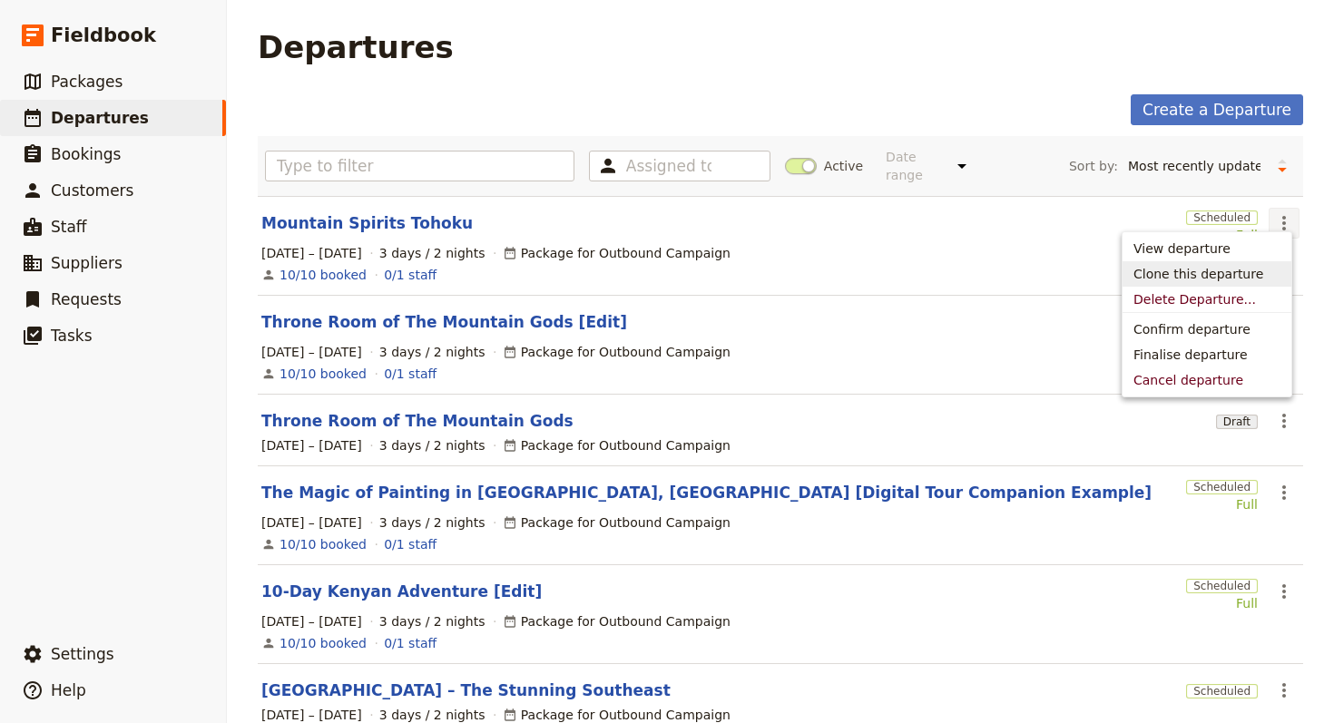
click at [1235, 267] on span "Clone this departure" at bounding box center [1198, 274] width 130 height 18
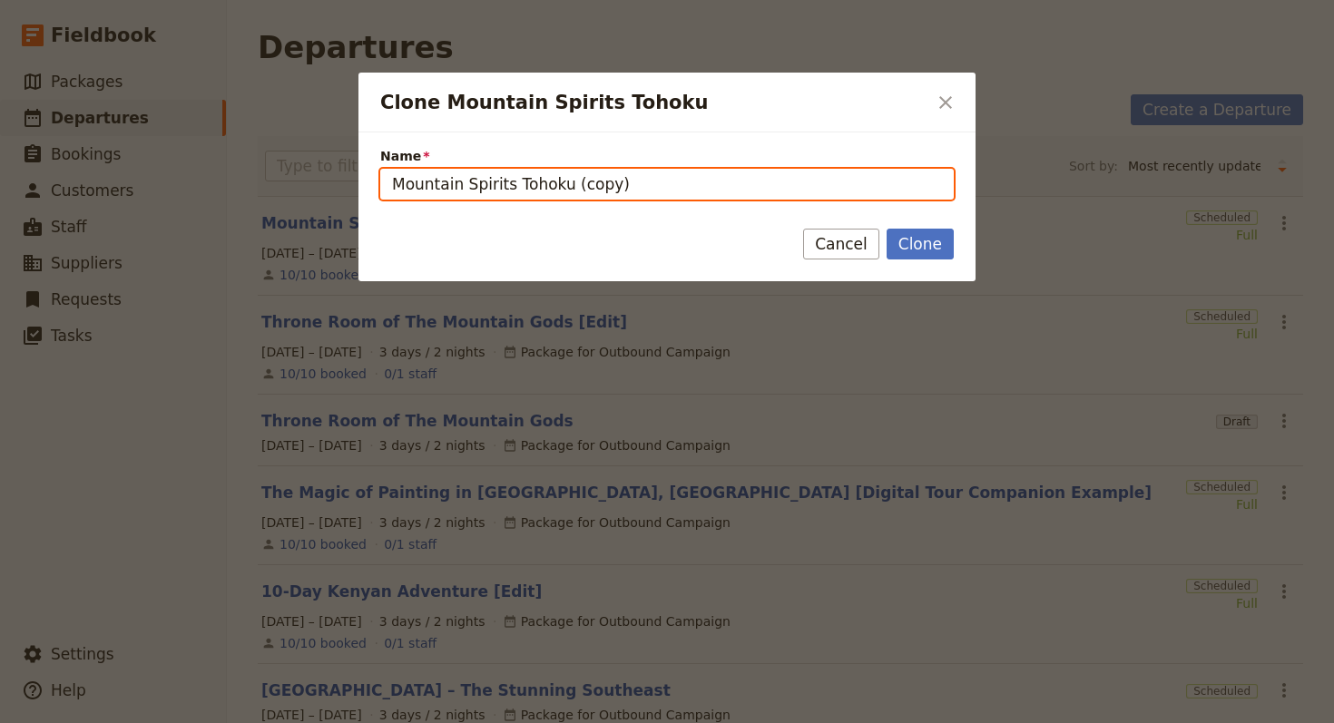
click at [930, 177] on input "Mountain Spirits Tohoku (copy)" at bounding box center [666, 184] width 573 height 31
paste input "Flagstaff to [GEOGRAPHIC_DATA]"
type input "Flagstaff to [GEOGRAPHIC_DATA]"
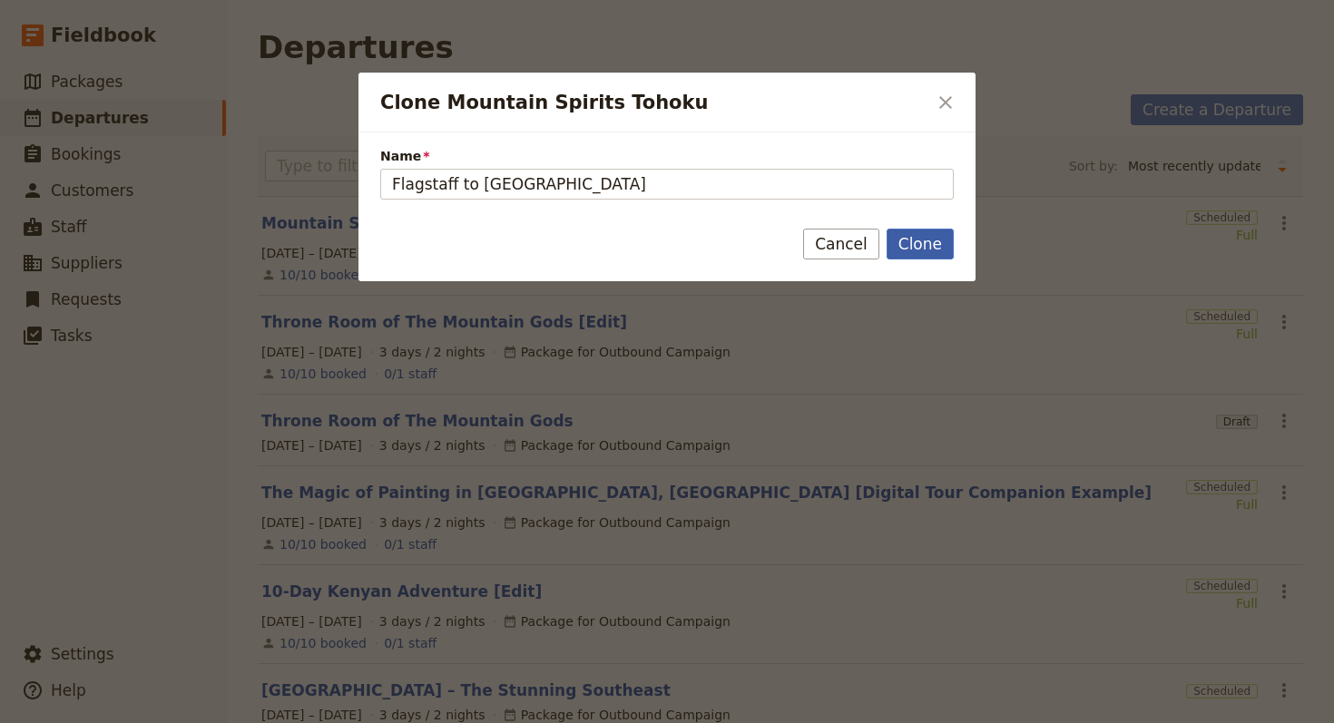
click at [912, 240] on button "Clone" at bounding box center [919, 244] width 67 height 31
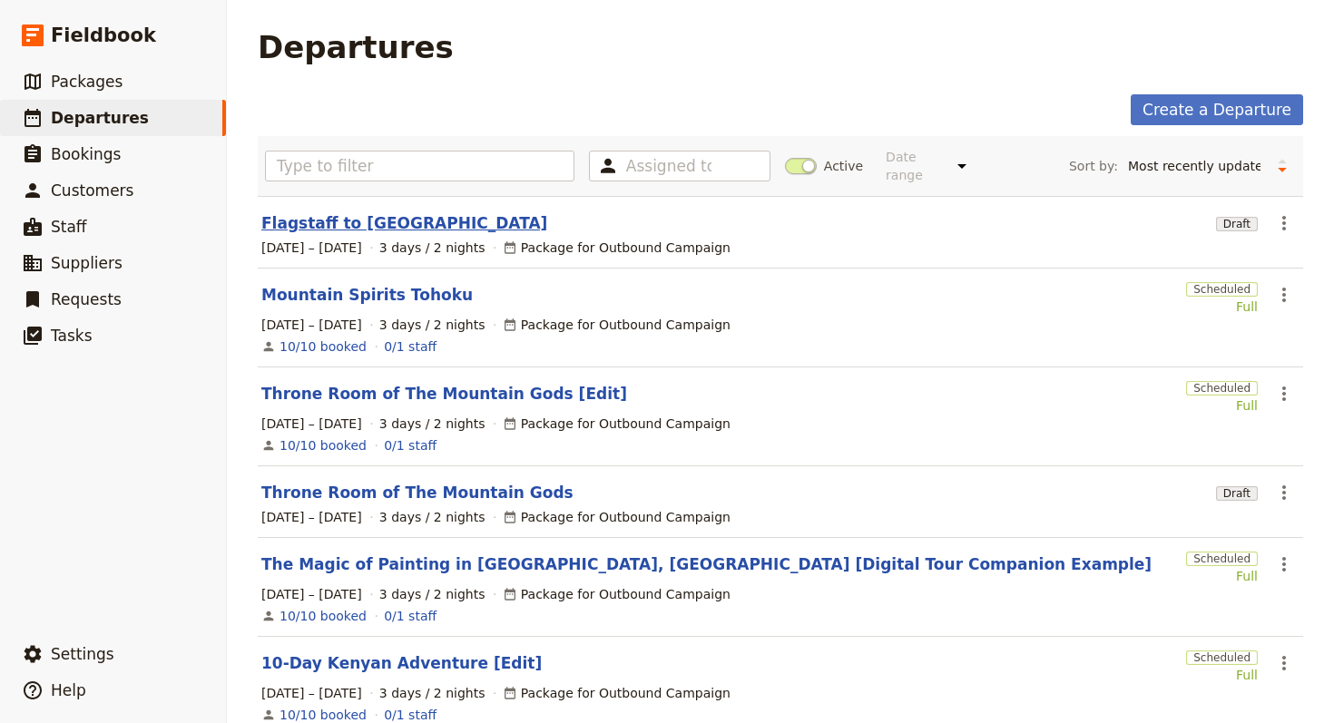
click at [334, 213] on link "Flagstaff to [GEOGRAPHIC_DATA]" at bounding box center [404, 223] width 286 height 22
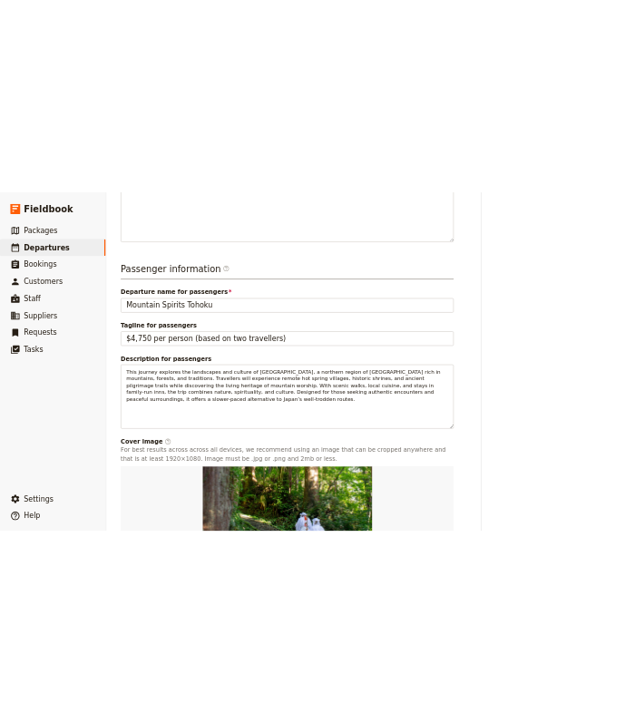
scroll to position [777, 0]
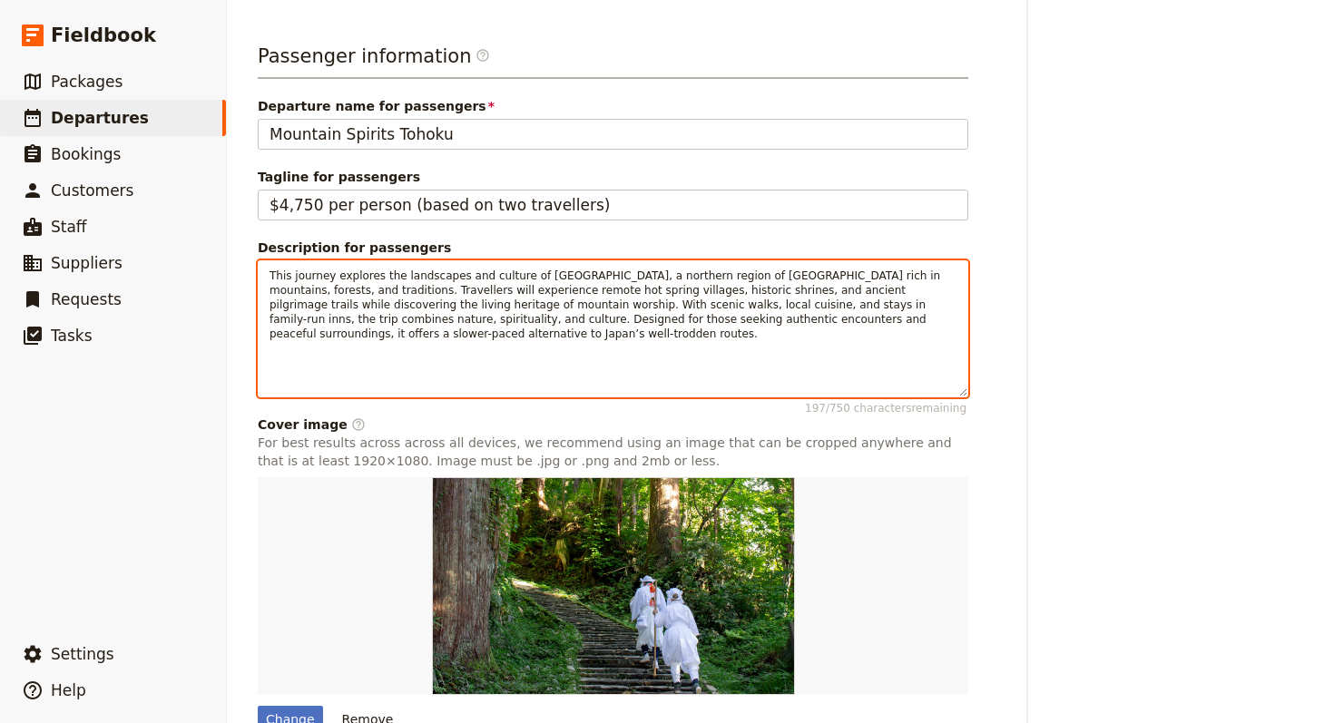
click at [651, 319] on span "This journey explores the landscapes and culture of [GEOGRAPHIC_DATA], a northe…" at bounding box center [606, 304] width 674 height 71
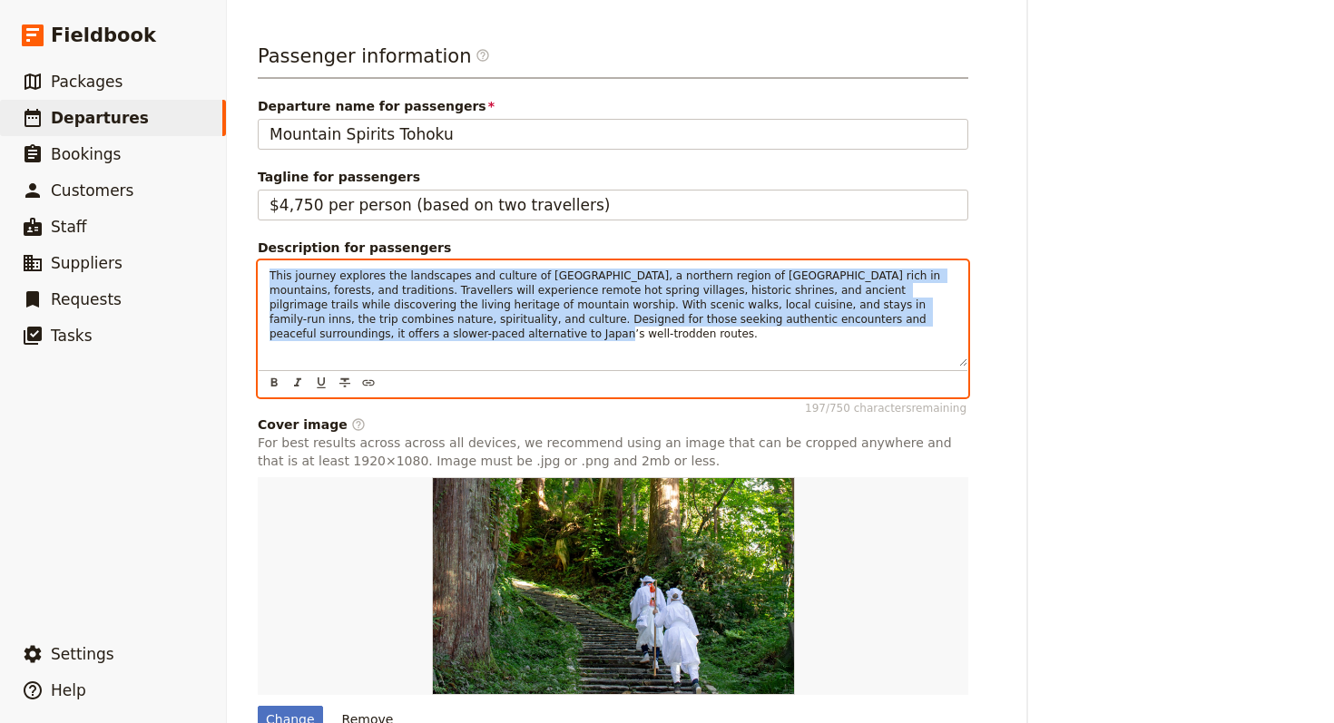
click at [651, 319] on span "This journey explores the landscapes and culture of [GEOGRAPHIC_DATA], a northe…" at bounding box center [606, 304] width 674 height 71
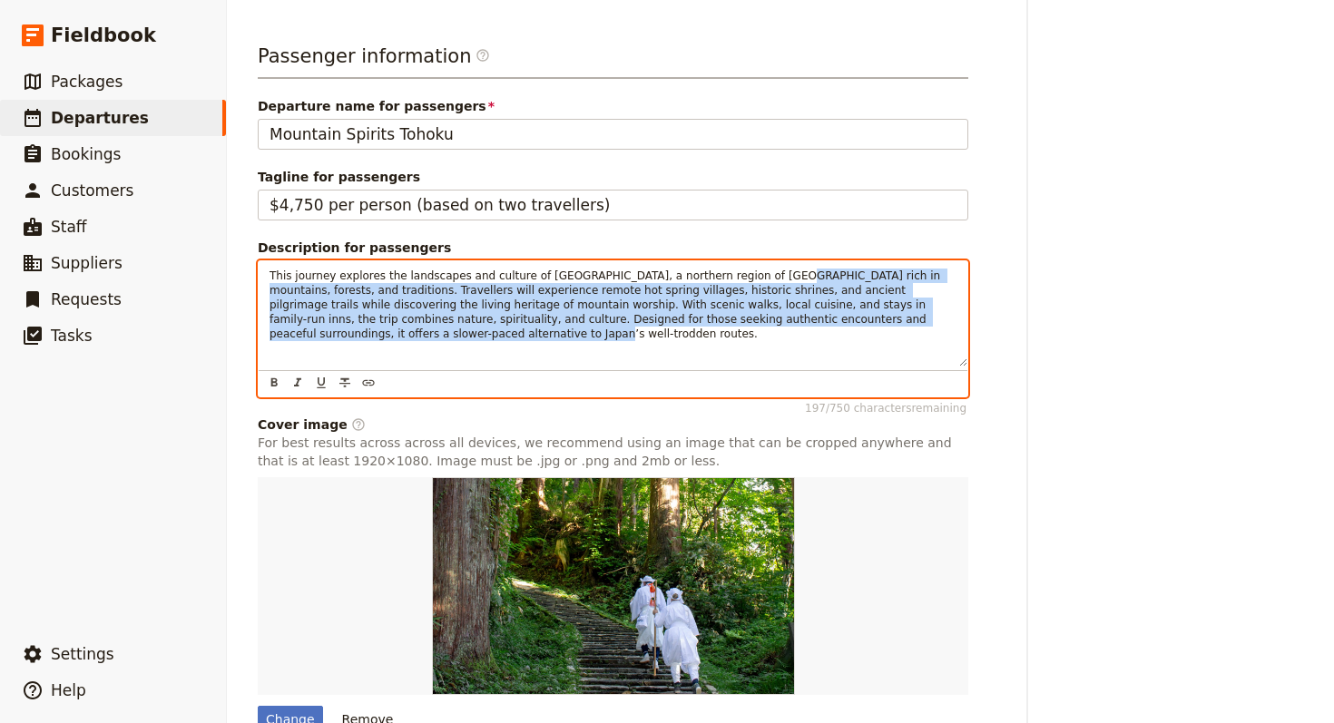
click at [759, 269] on span "This journey explores the landscapes and culture of [GEOGRAPHIC_DATA], a northe…" at bounding box center [606, 304] width 674 height 71
click at [760, 269] on span "This journey explores the landscapes and culture of [GEOGRAPHIC_DATA], a northe…" at bounding box center [606, 304] width 674 height 71
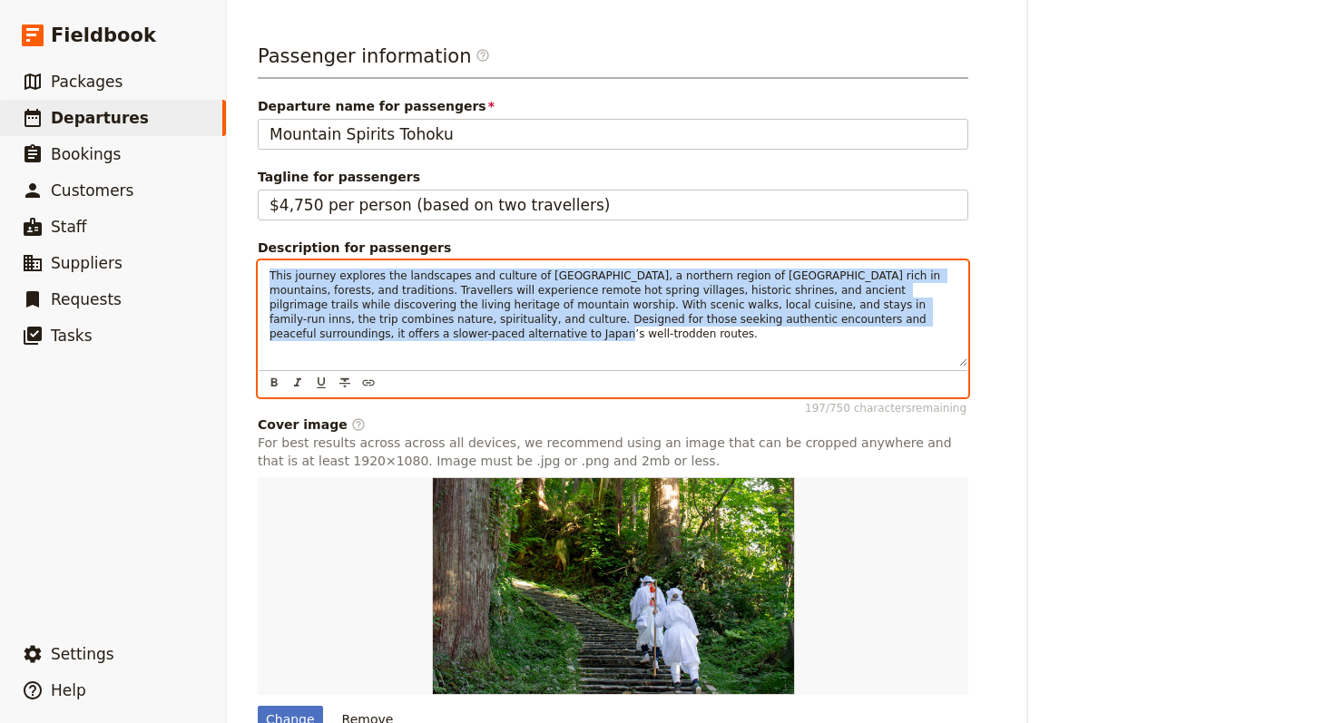
click at [761, 269] on span "This journey explores the landscapes and culture of [GEOGRAPHIC_DATA], a northe…" at bounding box center [606, 304] width 674 height 71
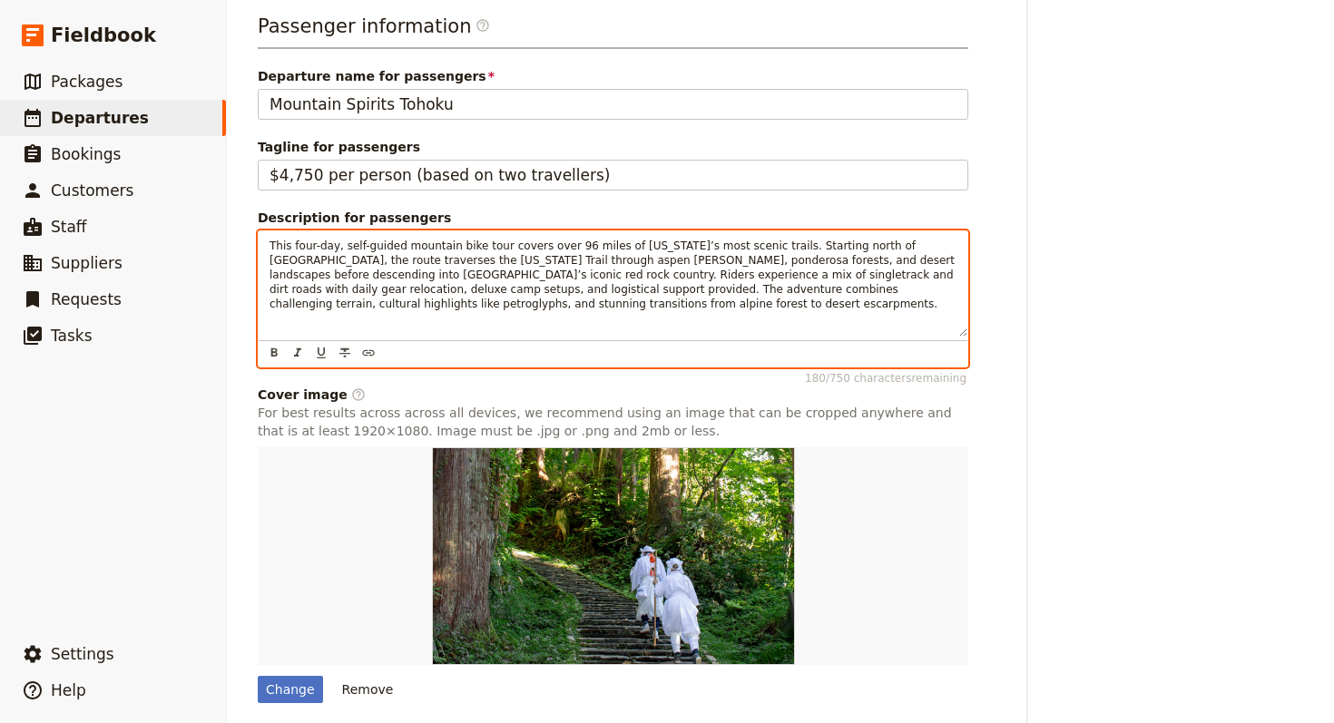
scroll to position [876, 0]
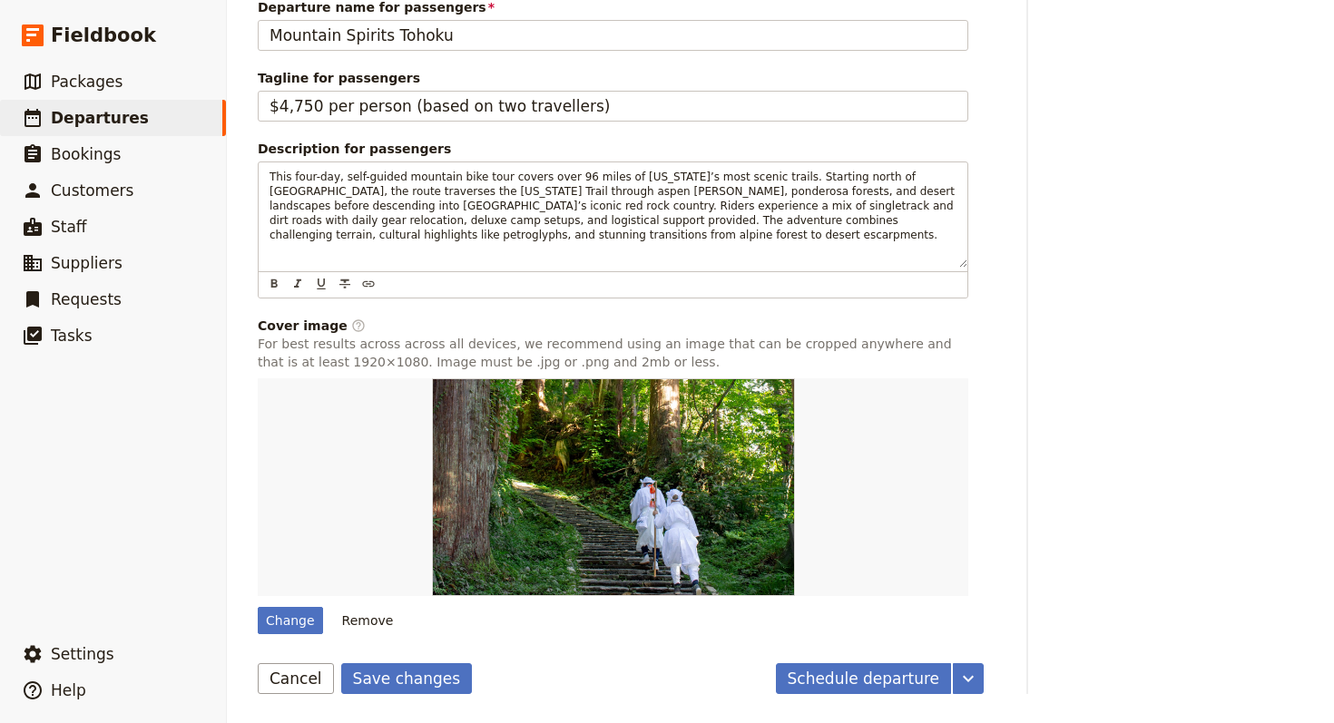
click at [301, 636] on form "Departure information Departure name / reference code Flagstaff to Sedona Assig…" at bounding box center [621, 9] width 726 height 1370
click at [303, 629] on div "Change" at bounding box center [290, 620] width 65 height 27
click at [258, 607] on input "Change" at bounding box center [257, 606] width 1 height 1
type input "C:\fakepath\Flagstaff_Sedona-1.jpg"
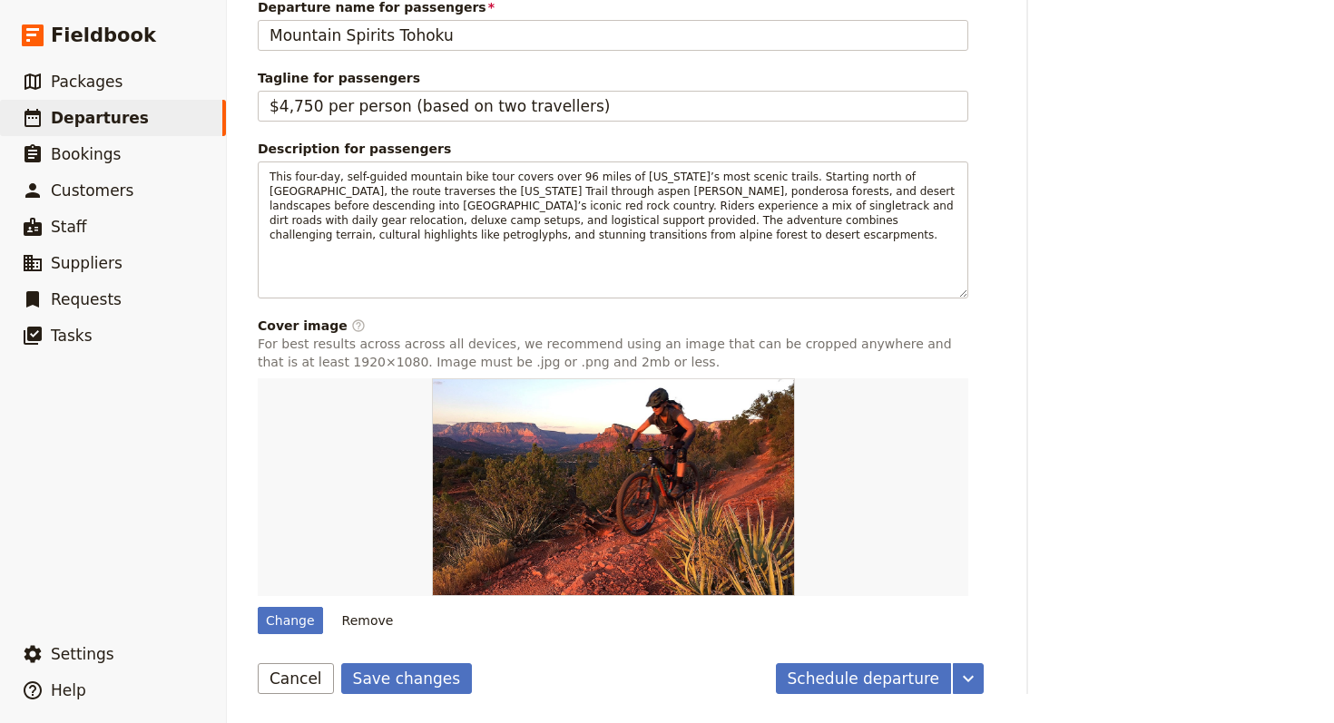
click at [393, 659] on form "Departure information Departure name / reference code Flagstaff to Sedona Assig…" at bounding box center [621, 9] width 726 height 1370
click at [394, 675] on button "Save changes" at bounding box center [407, 678] width 132 height 31
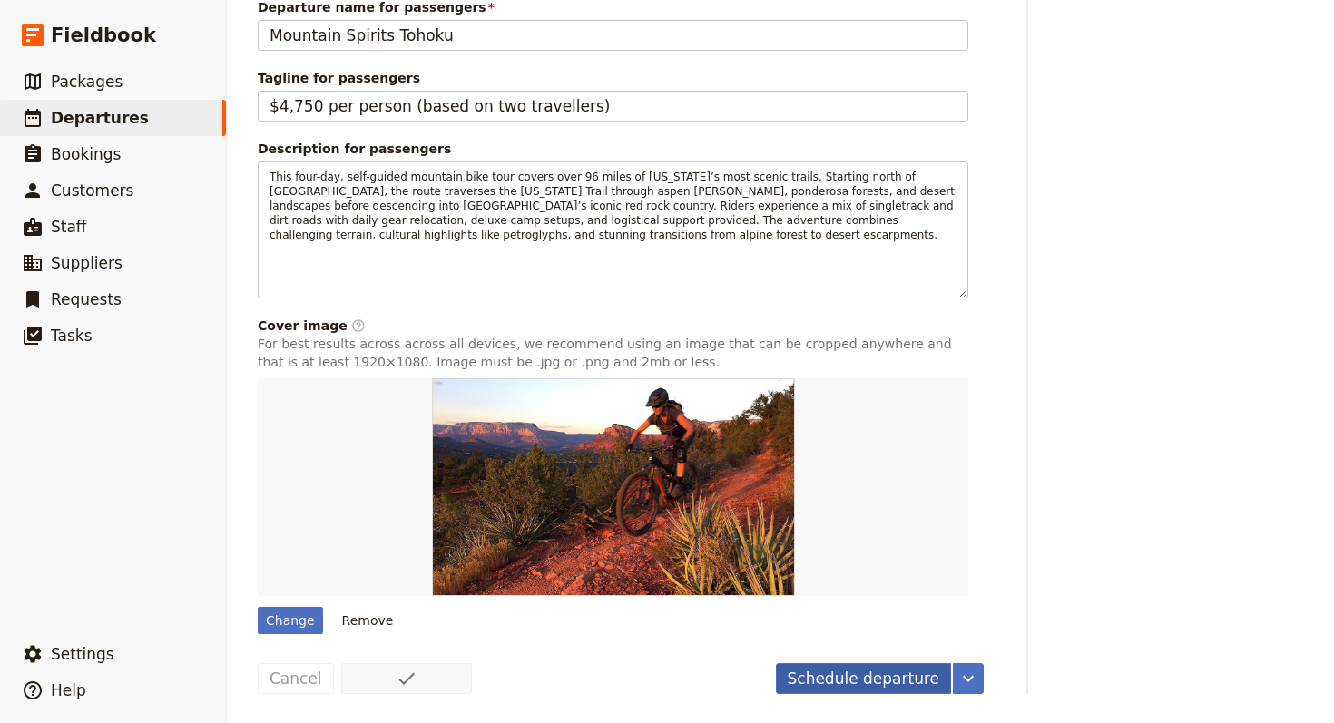
click at [882, 682] on button "Schedule departure" at bounding box center [864, 678] width 176 height 31
drag, startPoint x: 840, startPoint y: 680, endPoint x: 836, endPoint y: 671, distance: 10.1
click at [840, 680] on button "Confirm departure" at bounding box center [868, 678] width 165 height 31
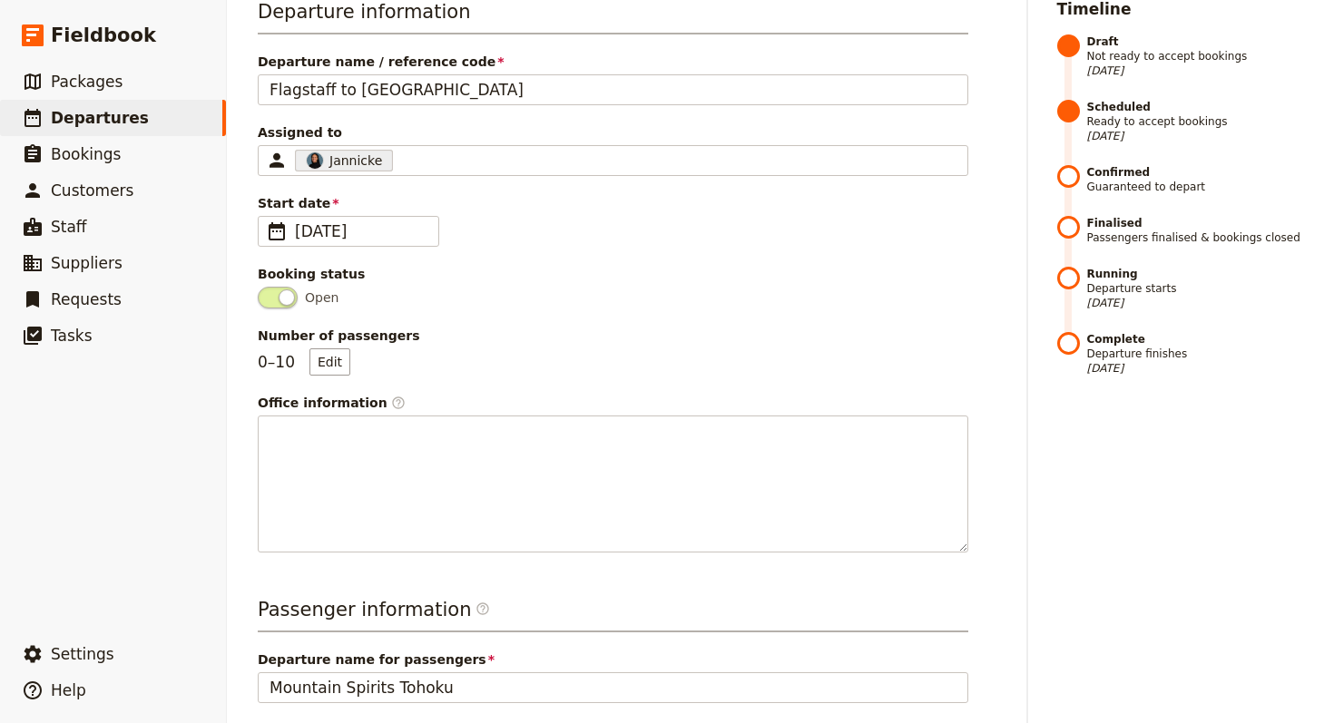
scroll to position [0, 0]
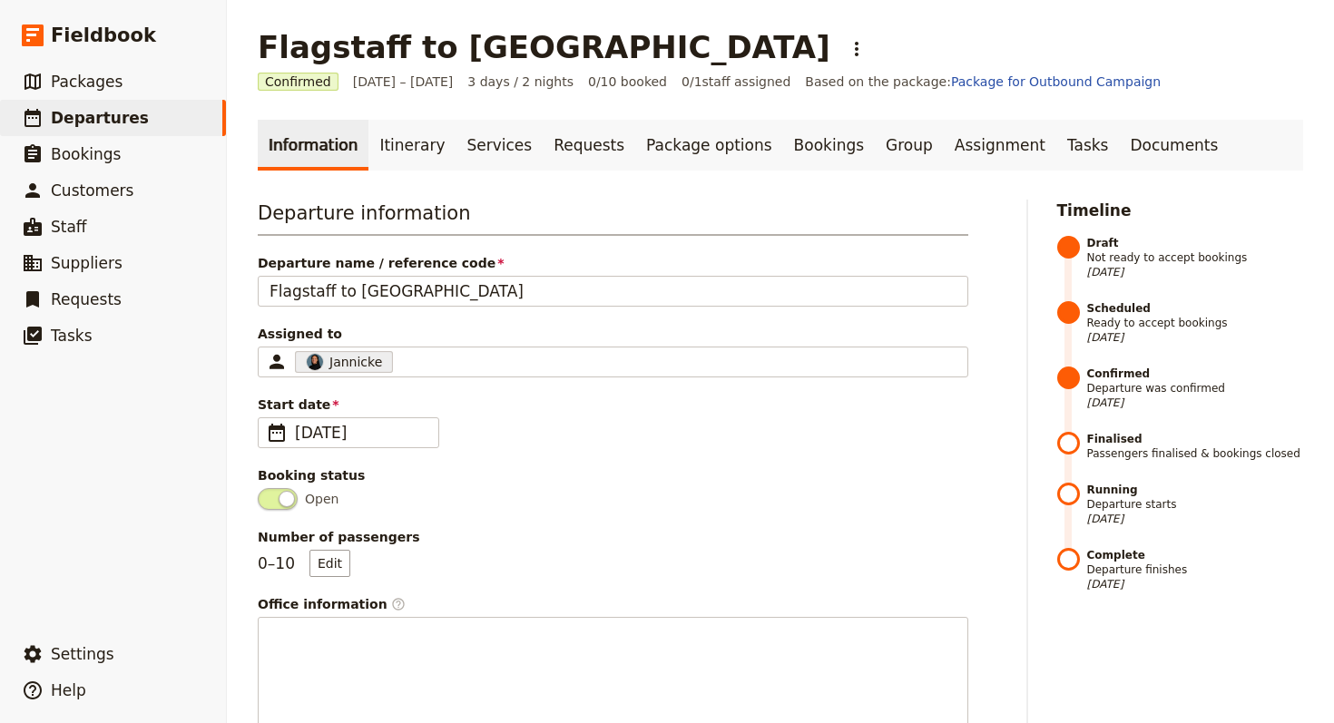
click at [340, 133] on link "Information" at bounding box center [313, 145] width 111 height 51
click at [390, 147] on link "Itinerary" at bounding box center [411, 145] width 87 height 51
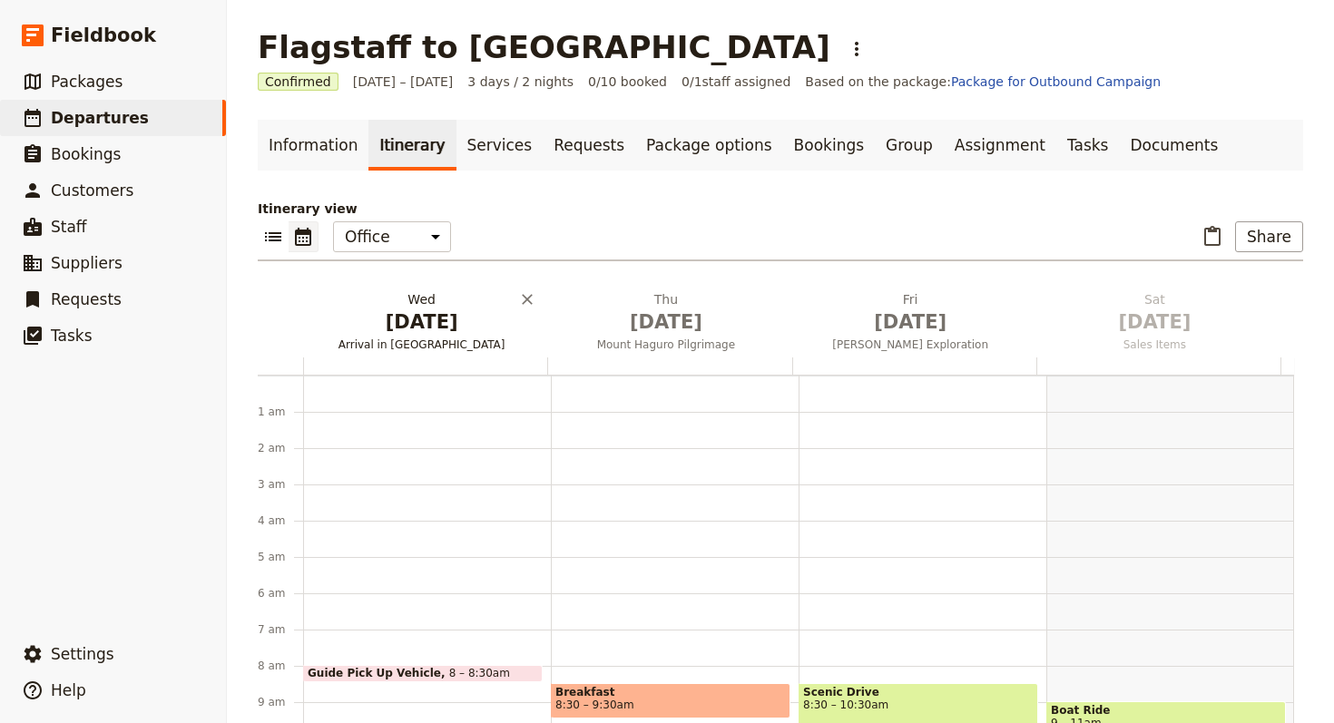
scroll to position [236, 0]
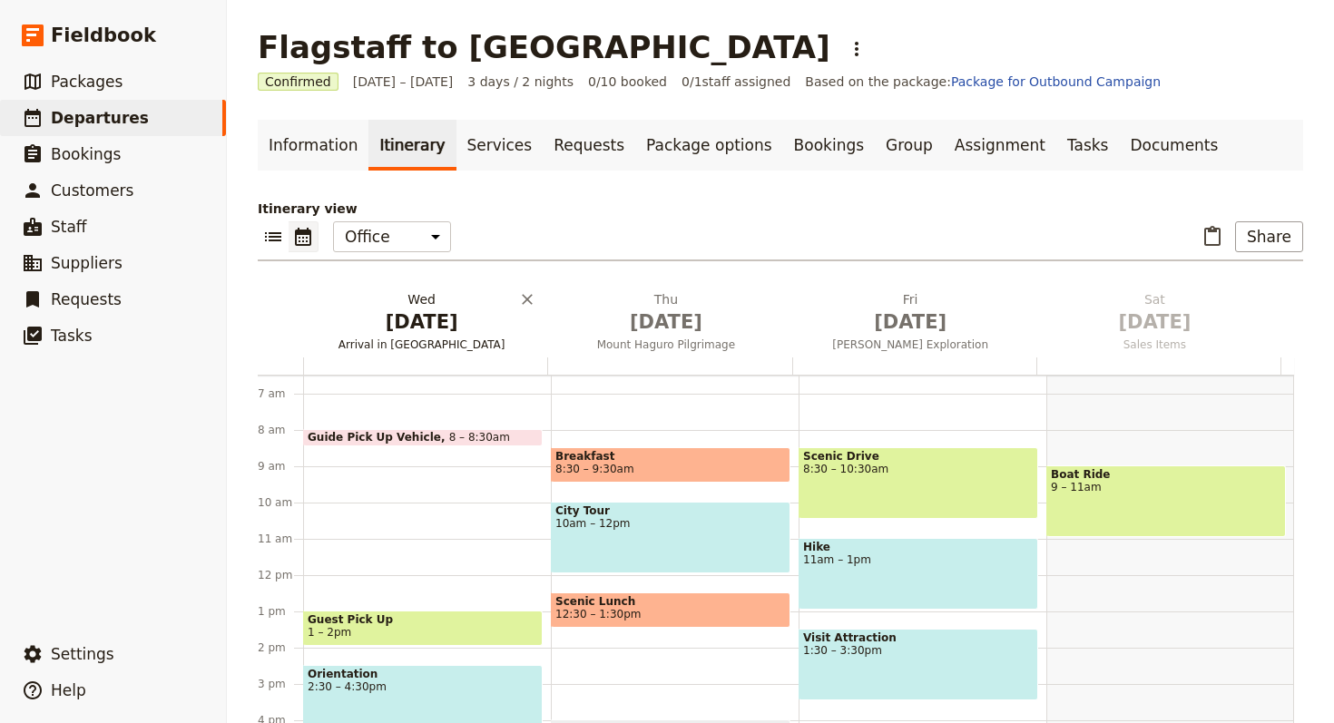
drag, startPoint x: 438, startPoint y: 343, endPoint x: 426, endPoint y: 338, distance: 13.5
click at [439, 343] on span "Arrival in [GEOGRAPHIC_DATA]" at bounding box center [421, 344] width 237 height 15
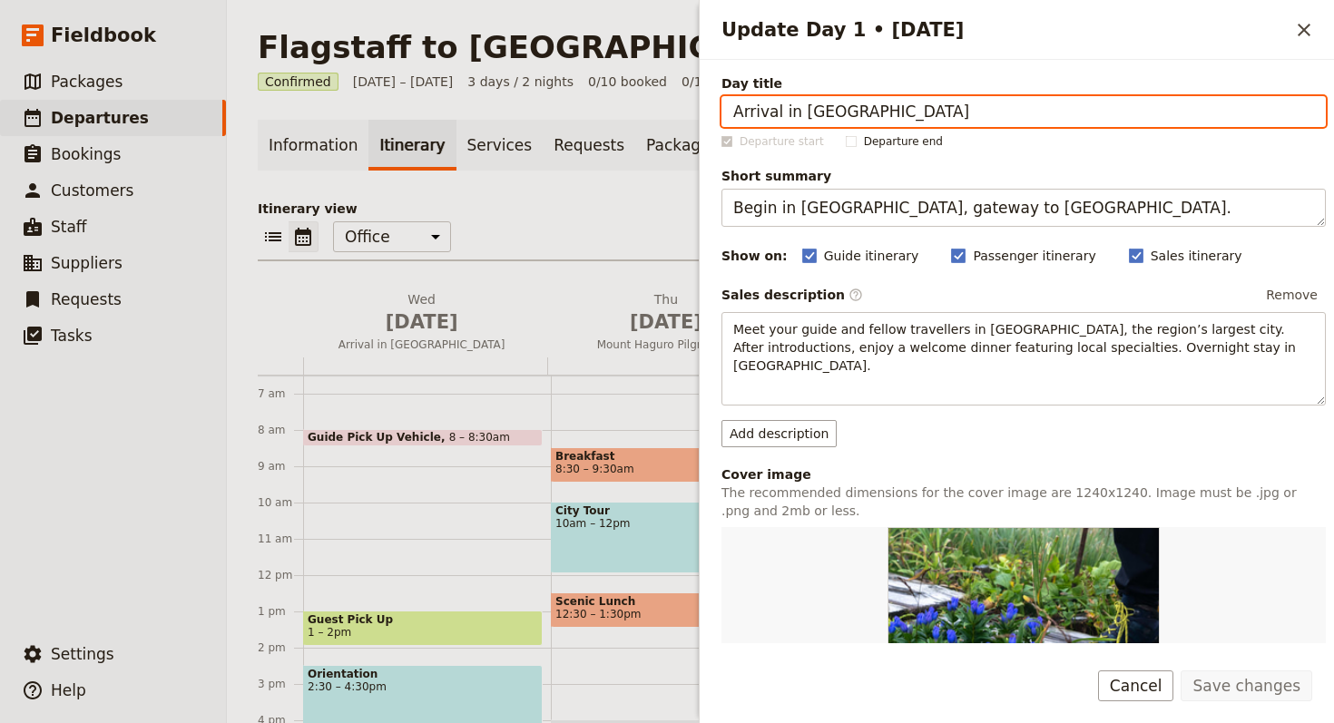
click at [892, 101] on input "Arrival in [GEOGRAPHIC_DATA]" at bounding box center [1023, 111] width 604 height 31
click at [892, 102] on input "Arrival in [GEOGRAPHIC_DATA]" at bounding box center [1023, 111] width 604 height 31
paste input "Ride Through Flagstaff’s Aspens and Pines"
type input "Ride Through Flagstaff’s Aspens and Pines"
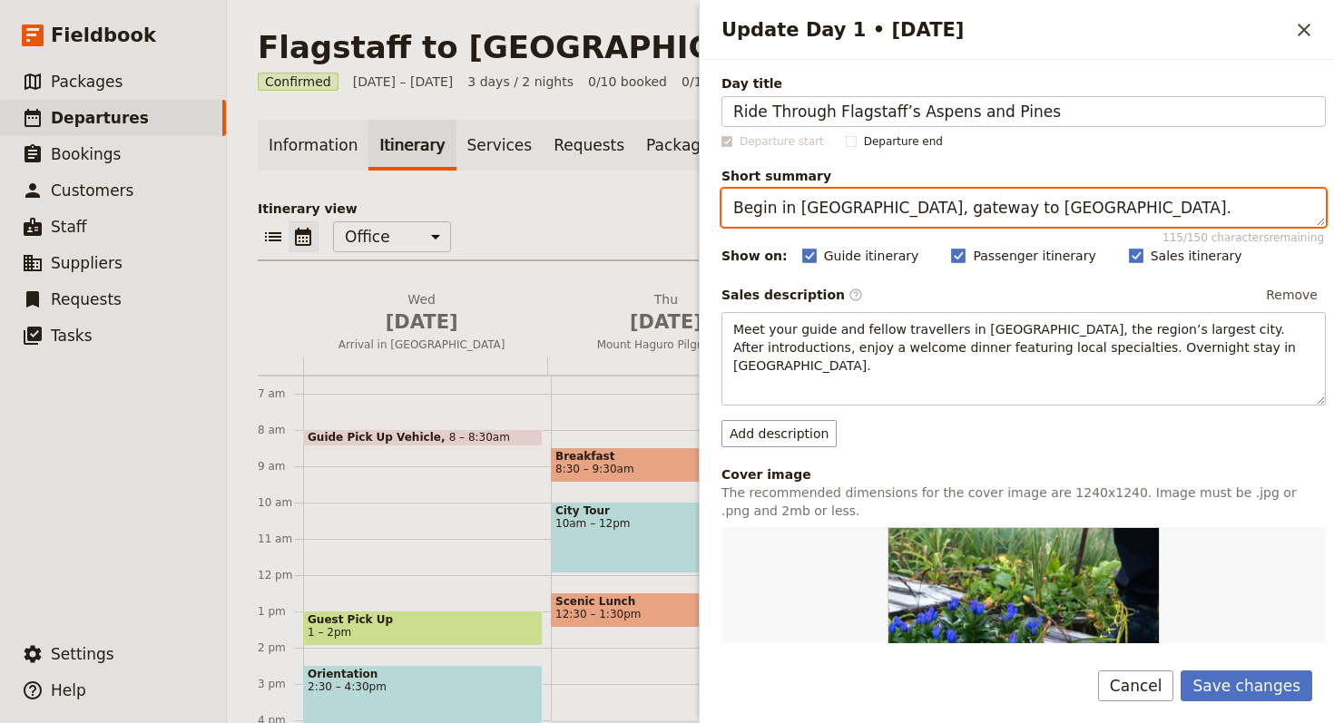
click at [1119, 210] on textarea "Begin in [GEOGRAPHIC_DATA], gateway to [GEOGRAPHIC_DATA]." at bounding box center [1023, 208] width 604 height 38
click at [1120, 210] on textarea "Begin in [GEOGRAPHIC_DATA], gateway to [GEOGRAPHIC_DATA]." at bounding box center [1023, 208] width 604 height 38
paste textarea "Scenic singletrack from [GEOGRAPHIC_DATA] to [PERSON_NAME][GEOGRAPHIC_DATA]"
type textarea "Scenic singletrack from [GEOGRAPHIC_DATA] to [PERSON_NAME][GEOGRAPHIC_DATA]."
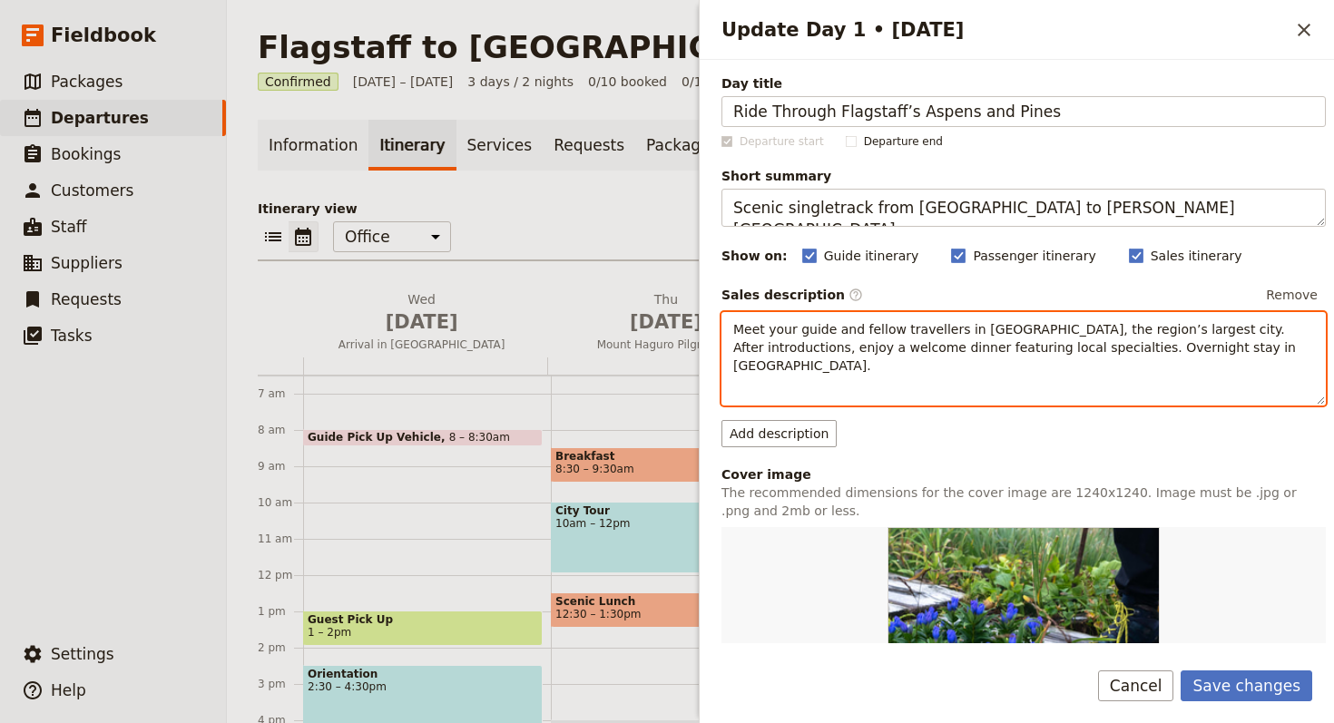
click at [981, 342] on span "Meet your guide and fellow travellers in [GEOGRAPHIC_DATA], the region’s larges…" at bounding box center [1016, 347] width 566 height 51
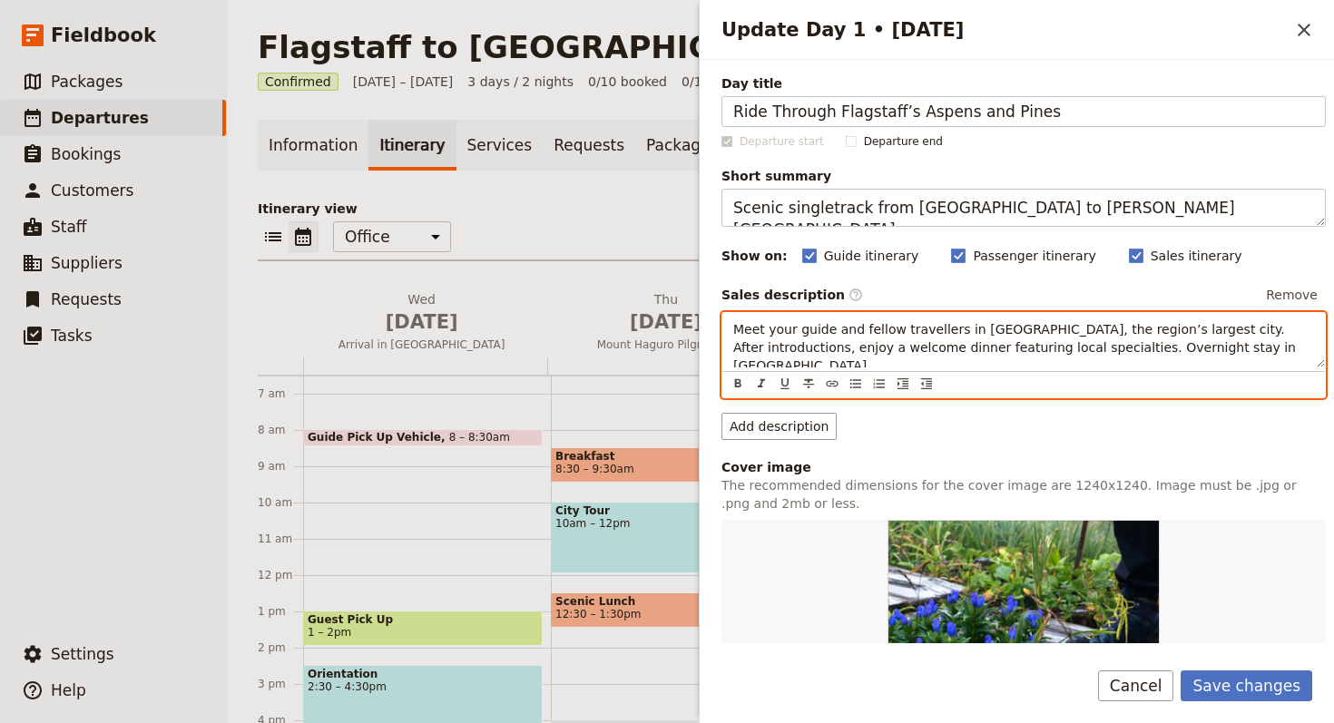
click at [981, 342] on span "Meet your guide and fellow travellers in [GEOGRAPHIC_DATA], the region’s larges…" at bounding box center [1016, 347] width 566 height 51
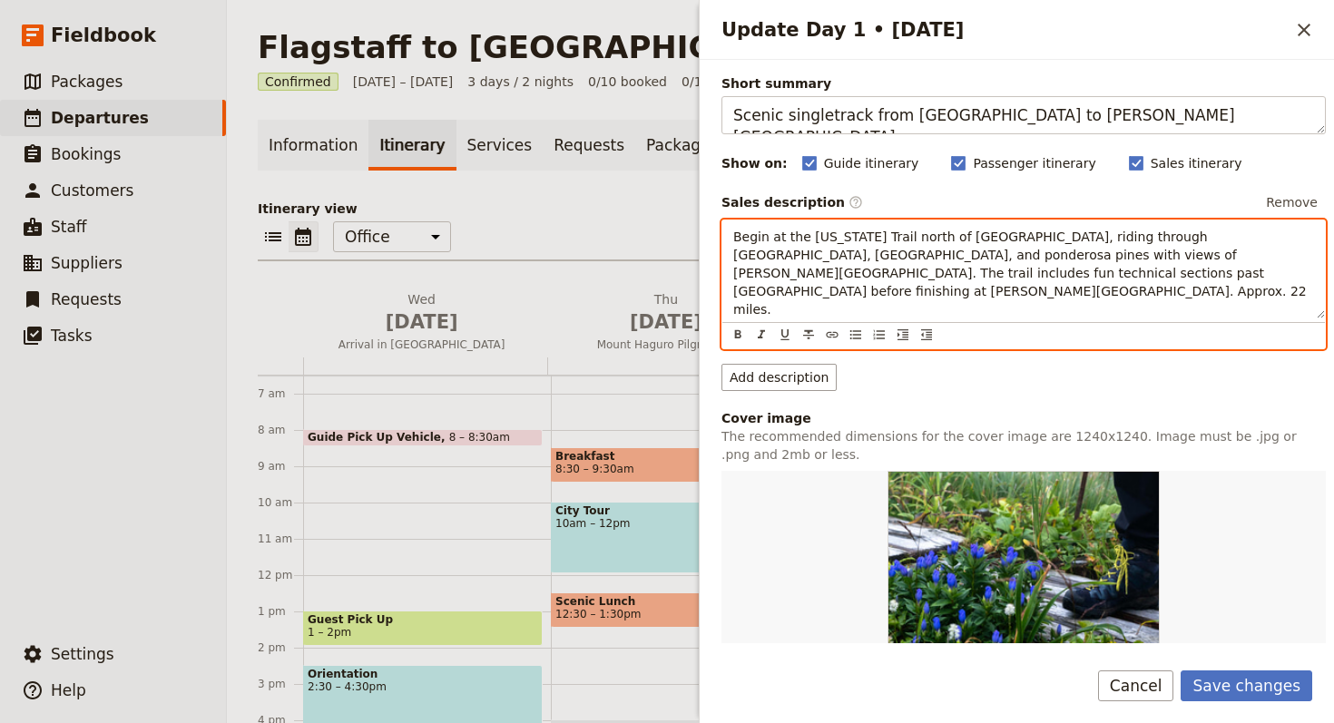
scroll to position [323, 0]
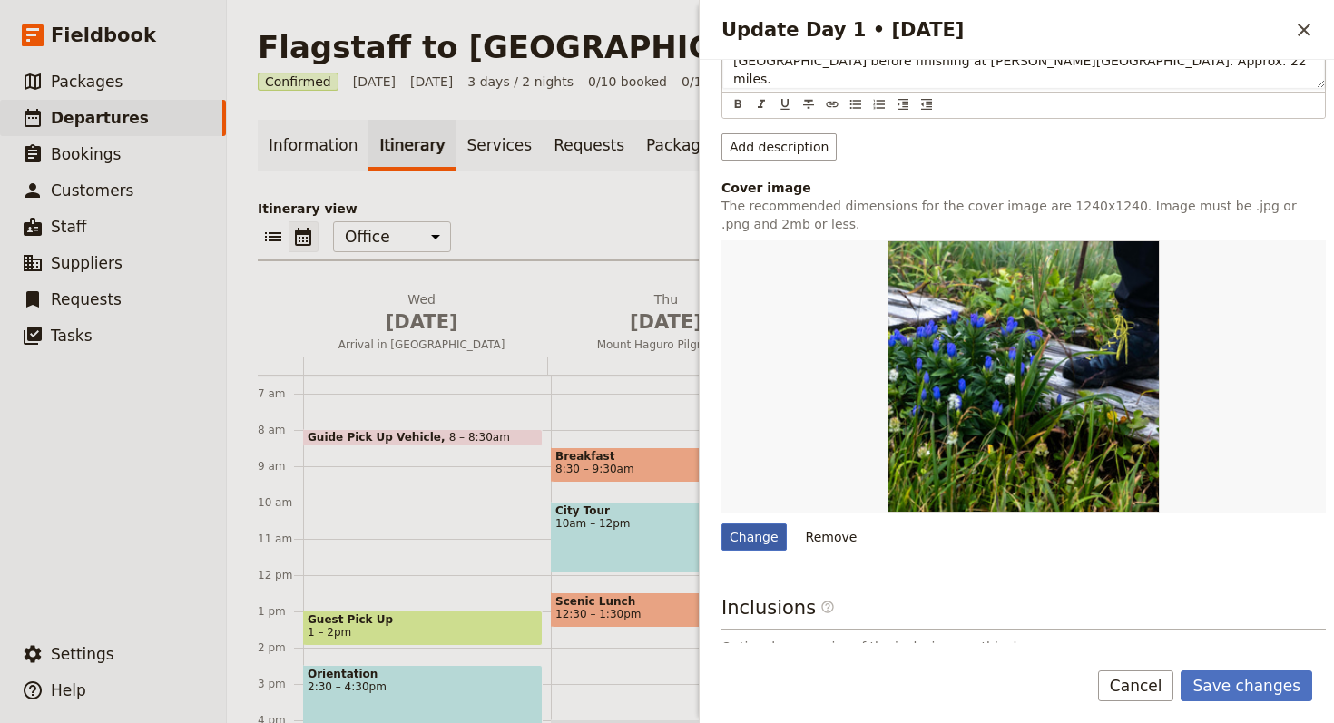
click at [738, 523] on div "Change" at bounding box center [753, 536] width 65 height 27
click at [721, 523] on input "Change" at bounding box center [720, 523] width 1 height 1
type input "C:\fakepath\Flagstaff_sedona_gal-5.jpg"
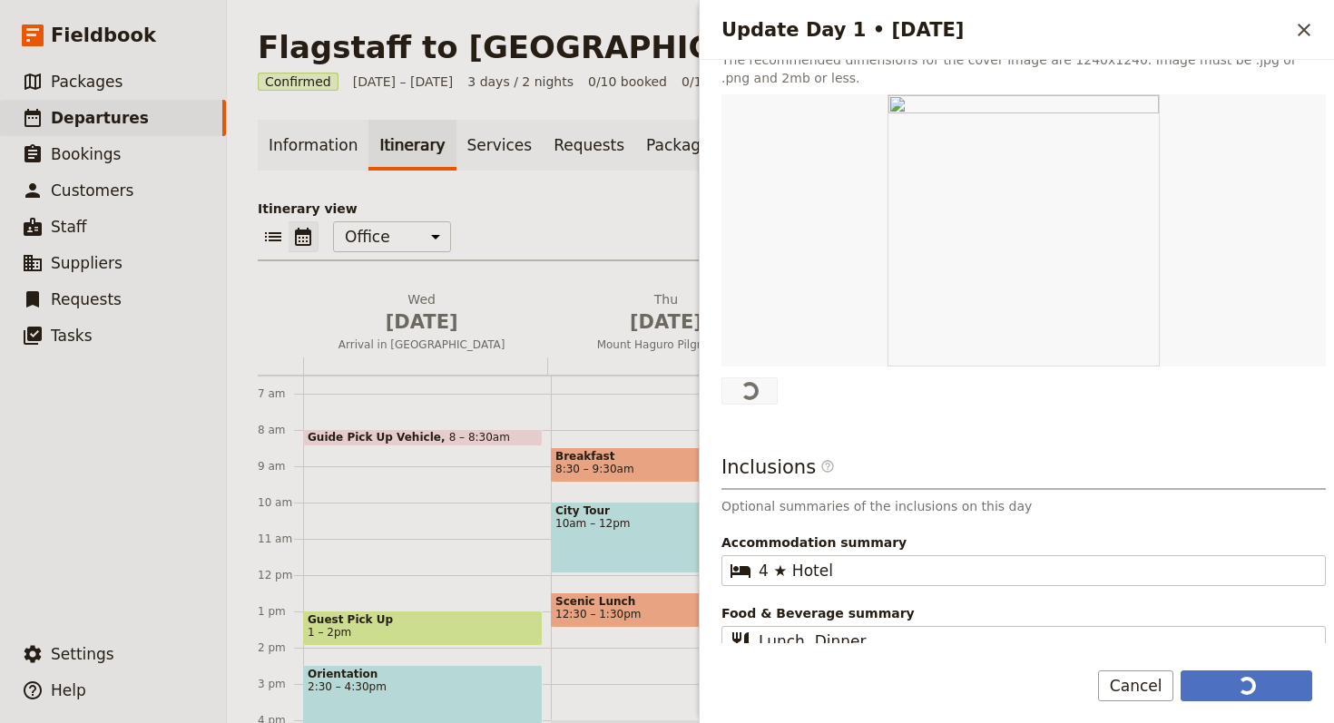
scroll to position [465, 0]
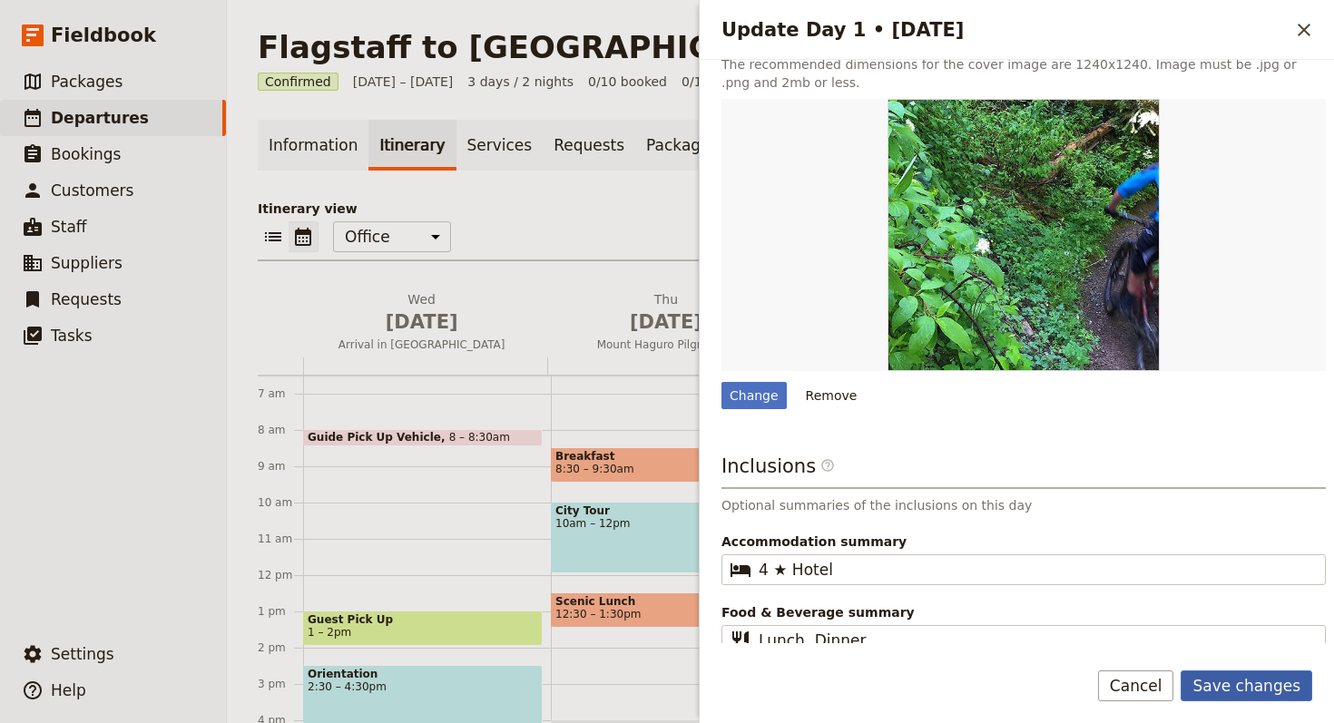
click at [1260, 671] on button "Save changes" at bounding box center [1246, 685] width 132 height 31
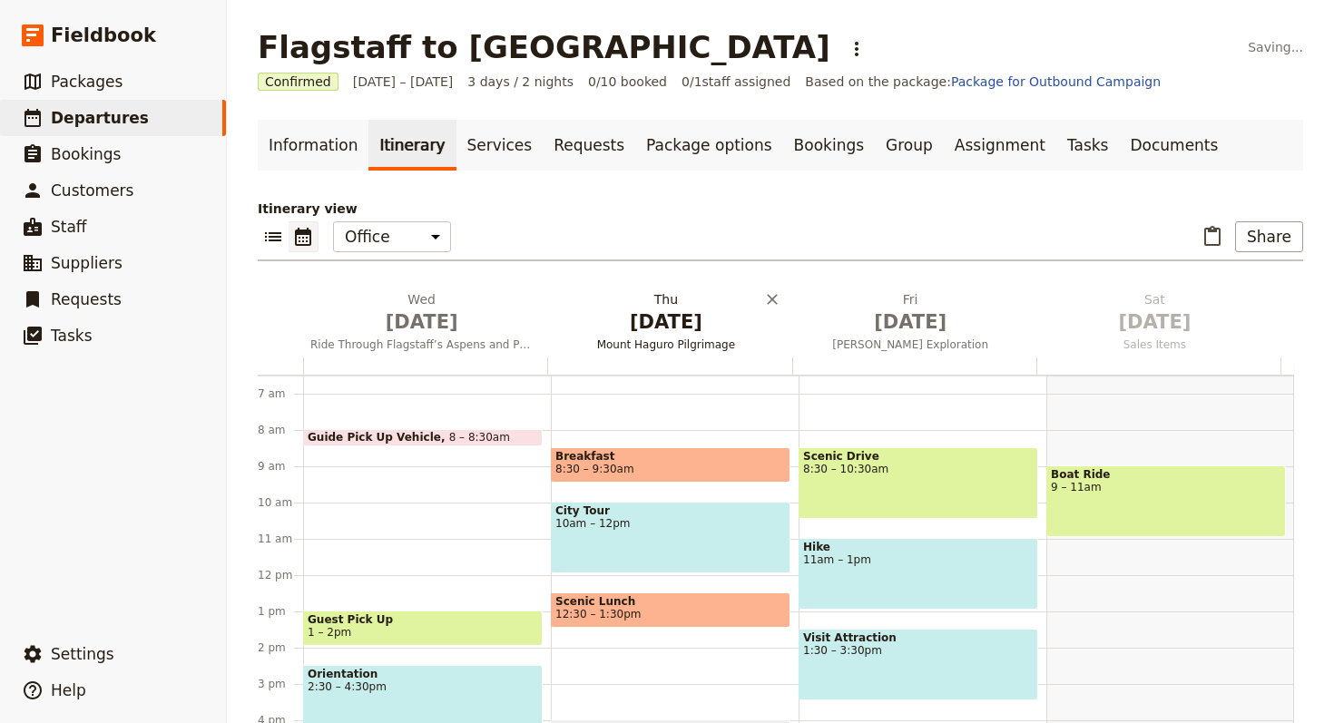
click at [678, 316] on span "[DATE]" at bounding box center [665, 321] width 222 height 27
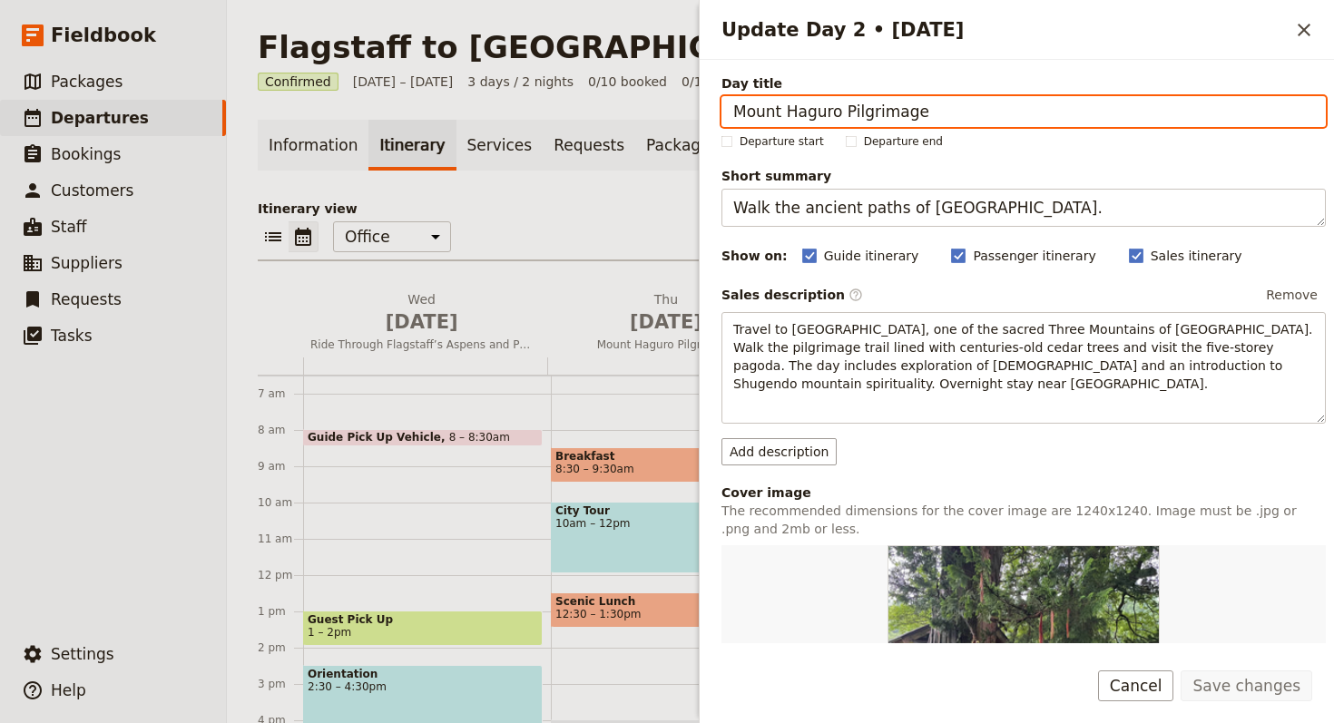
click at [1267, 111] on input "Mount Haguro Pilgrimage" at bounding box center [1023, 111] width 604 height 31
paste input "Ancient Petroglyphs and Walnut Canyon"
type input "Ancient Petroglyphs and Walnut Canyon"
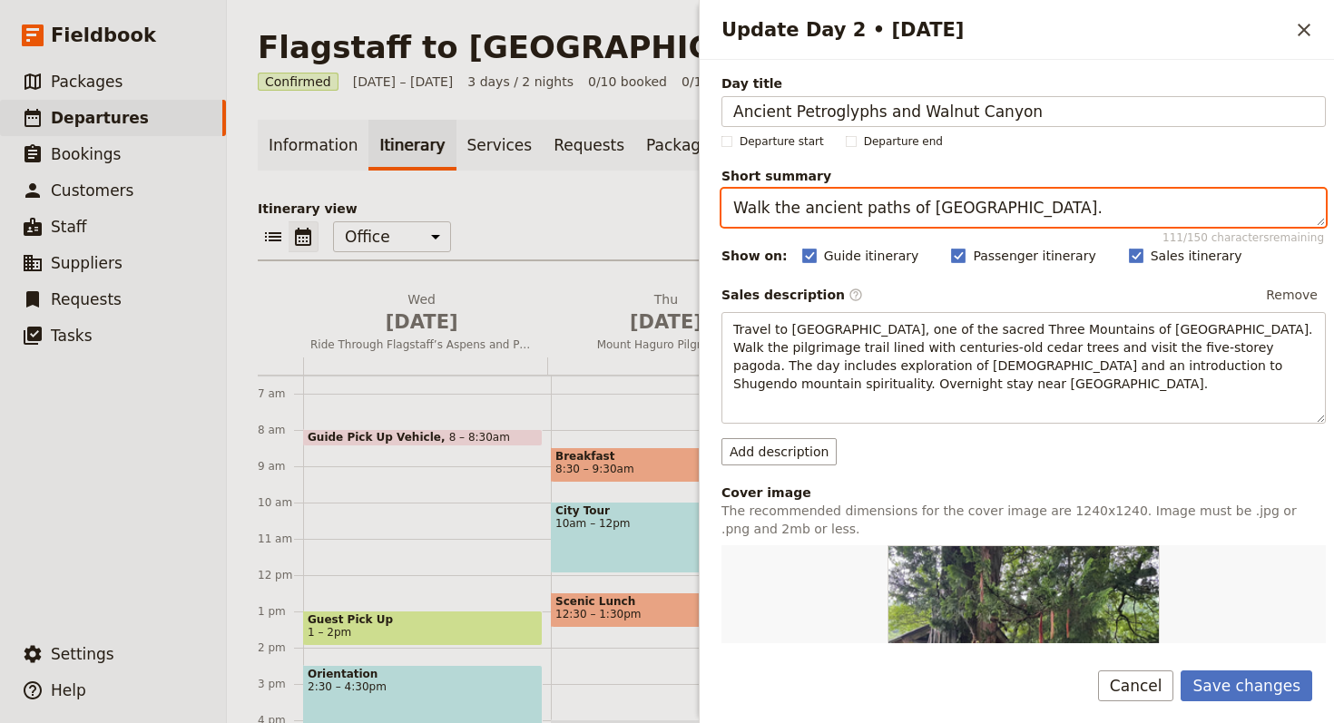
click at [1110, 224] on textarea "Walk the ancient paths of [GEOGRAPHIC_DATA]." at bounding box center [1023, 208] width 604 height 38
paste textarea "Explore petroglyphs and ride Walnut Canyon trails"
type textarea "Explore petroglyphs and ride Walnut Canyon trails."
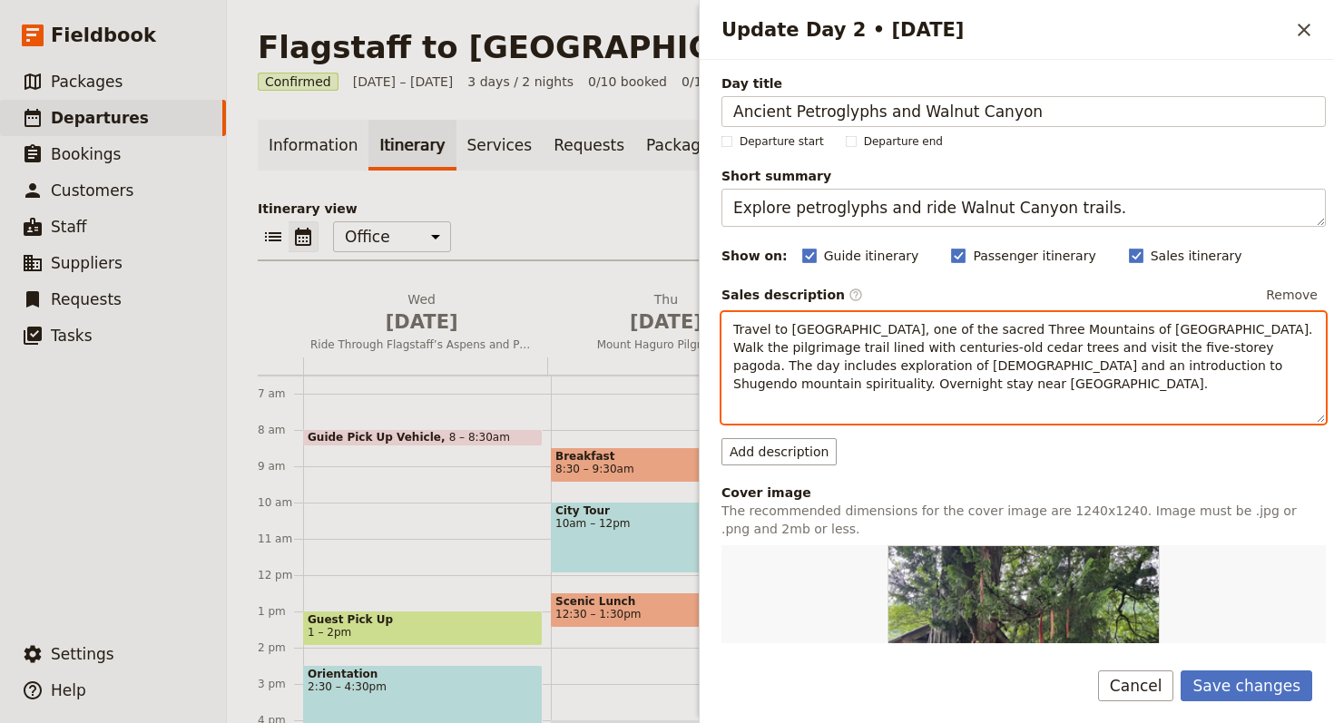
click at [1130, 326] on span "Travel to [GEOGRAPHIC_DATA], one of the sacred Three Mountains of [GEOGRAPHIC_D…" at bounding box center [1024, 356] width 583 height 69
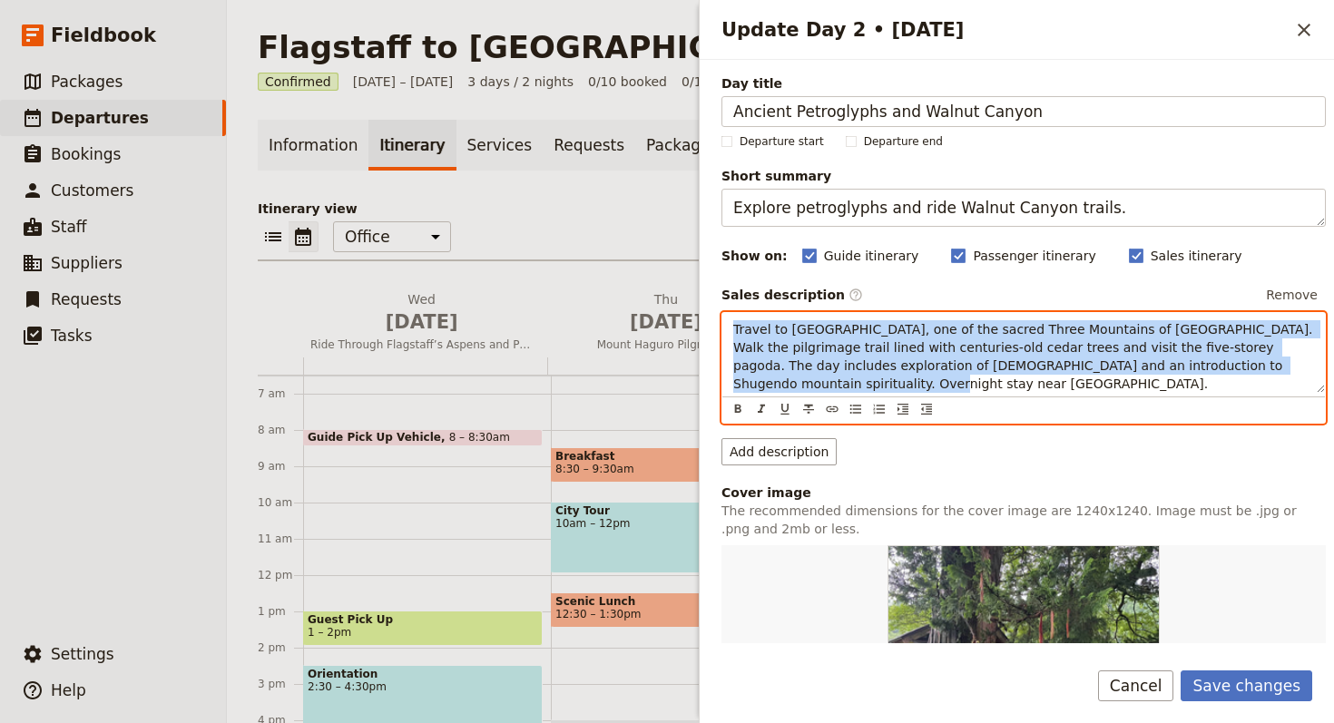
click at [1130, 326] on span "Travel to [GEOGRAPHIC_DATA], one of the sacred Three Mountains of [GEOGRAPHIC_D…" at bounding box center [1024, 356] width 583 height 69
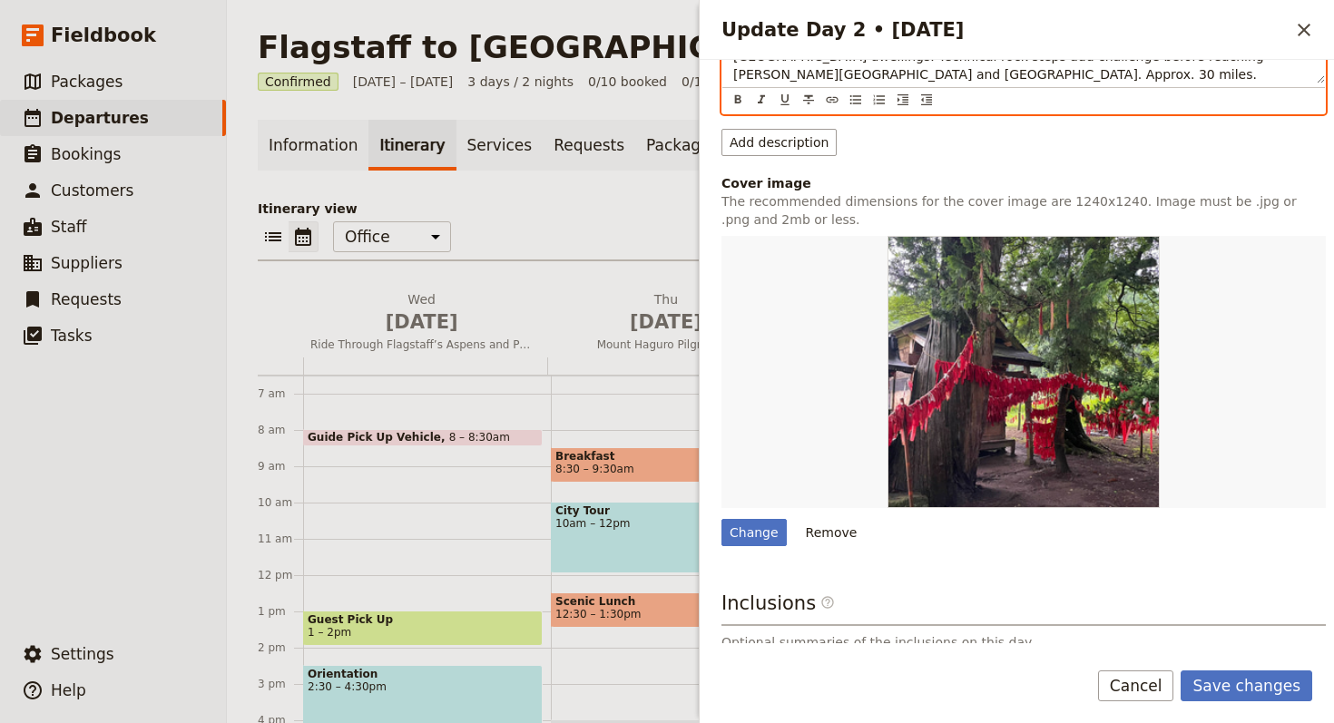
scroll to position [310, 0]
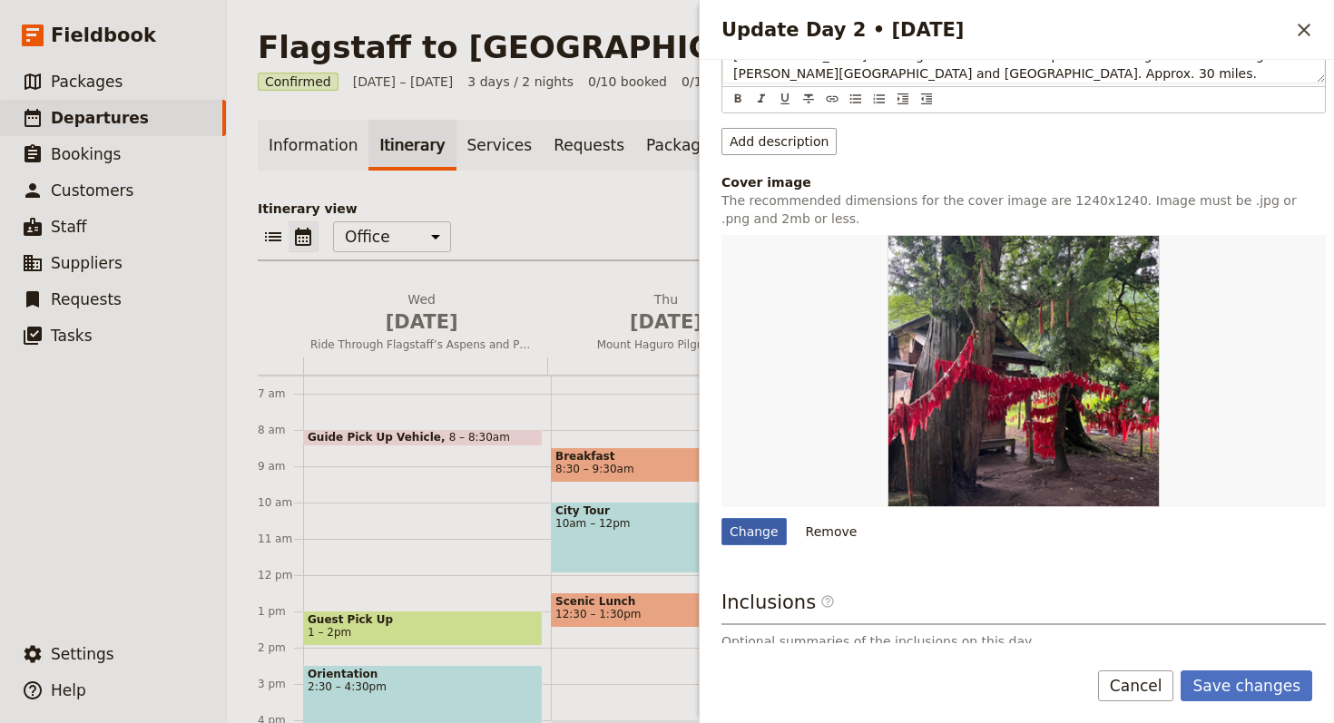
click at [759, 518] on div "Change" at bounding box center [753, 531] width 65 height 27
click at [721, 517] on input "Change" at bounding box center [720, 517] width 1 height 1
type input "C:\fakepath\Flagstaff_sedona_gal-1.jpg"
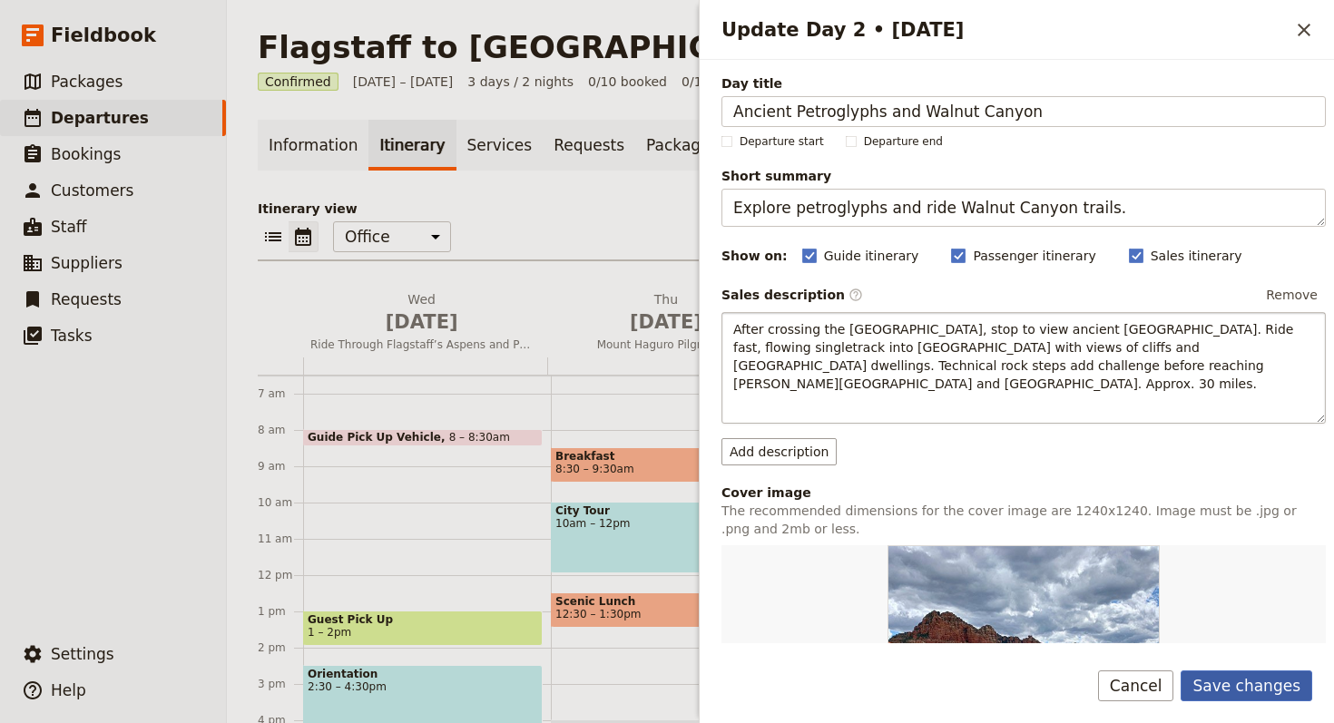
click at [1256, 692] on button "Save changes" at bounding box center [1246, 685] width 132 height 31
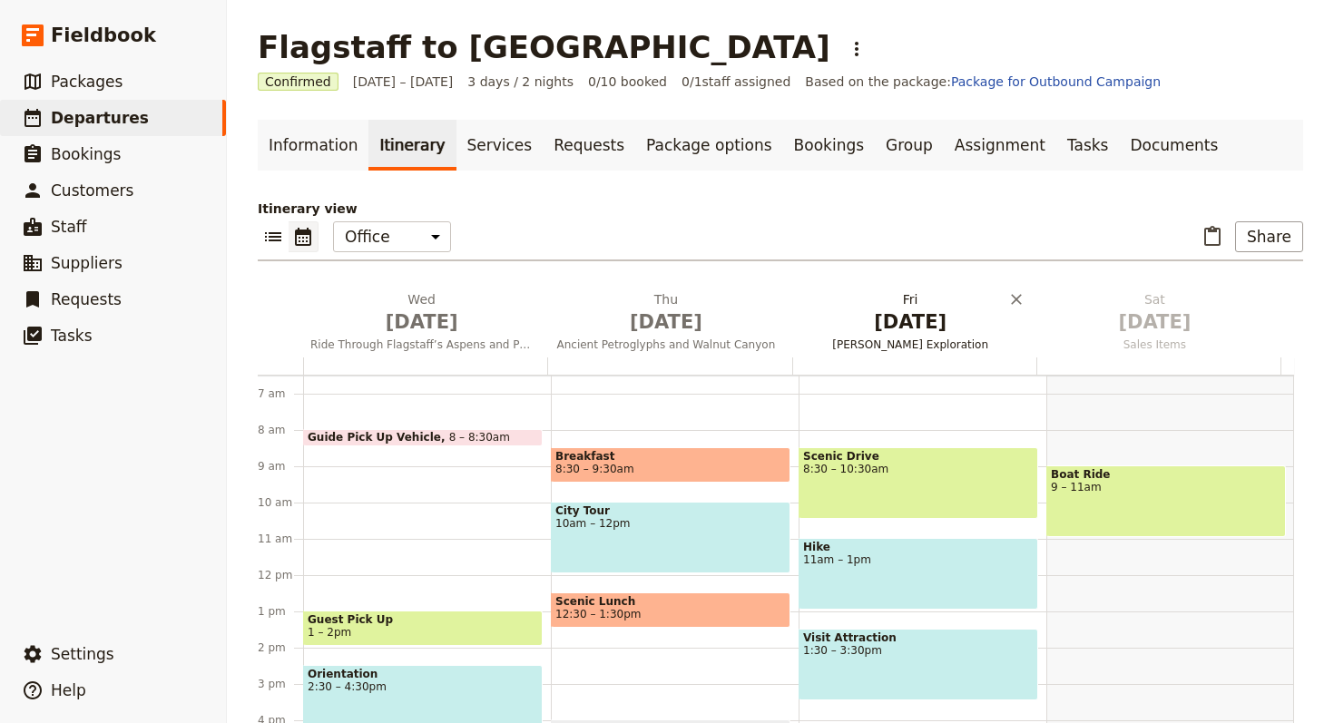
click at [856, 348] on span "[PERSON_NAME] Exploration" at bounding box center [910, 344] width 237 height 15
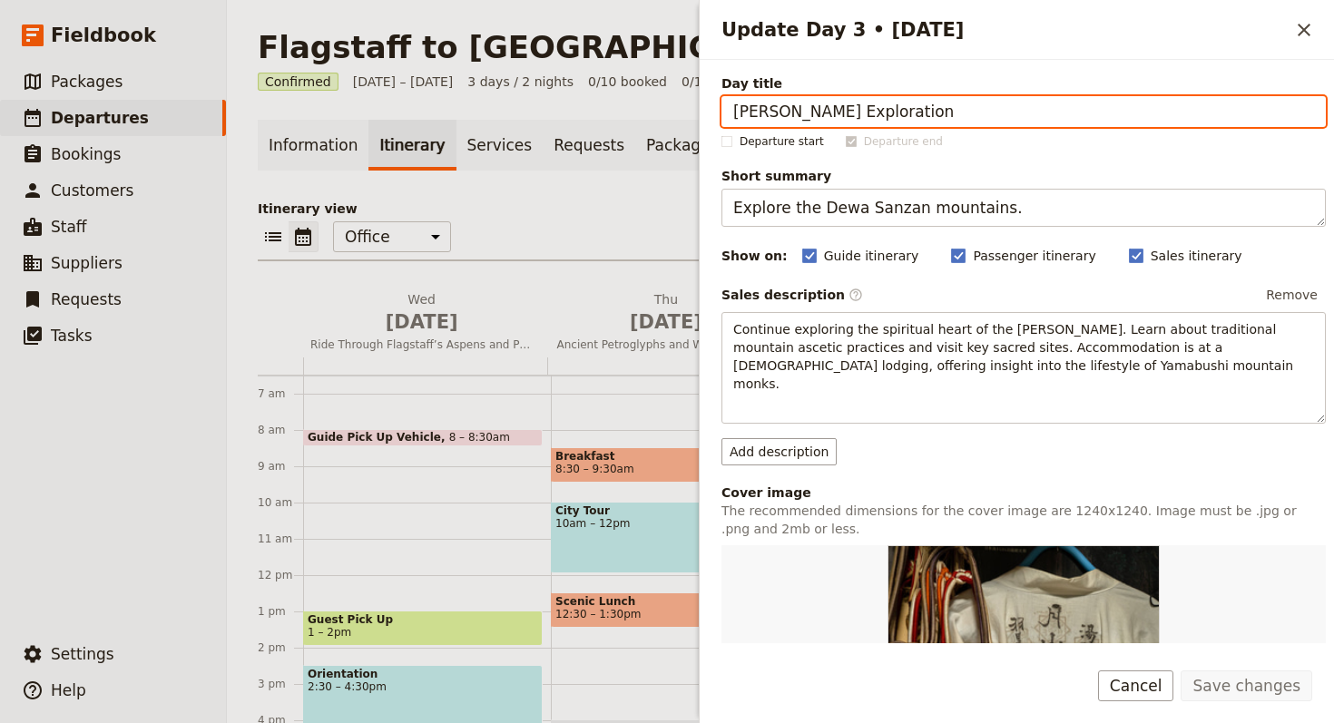
click at [1007, 107] on input "[PERSON_NAME] Exploration" at bounding box center [1023, 111] width 604 height 31
paste input "Forest Trails to [DEMOGRAPHIC_DATA][GEOGRAPHIC_DATA]"
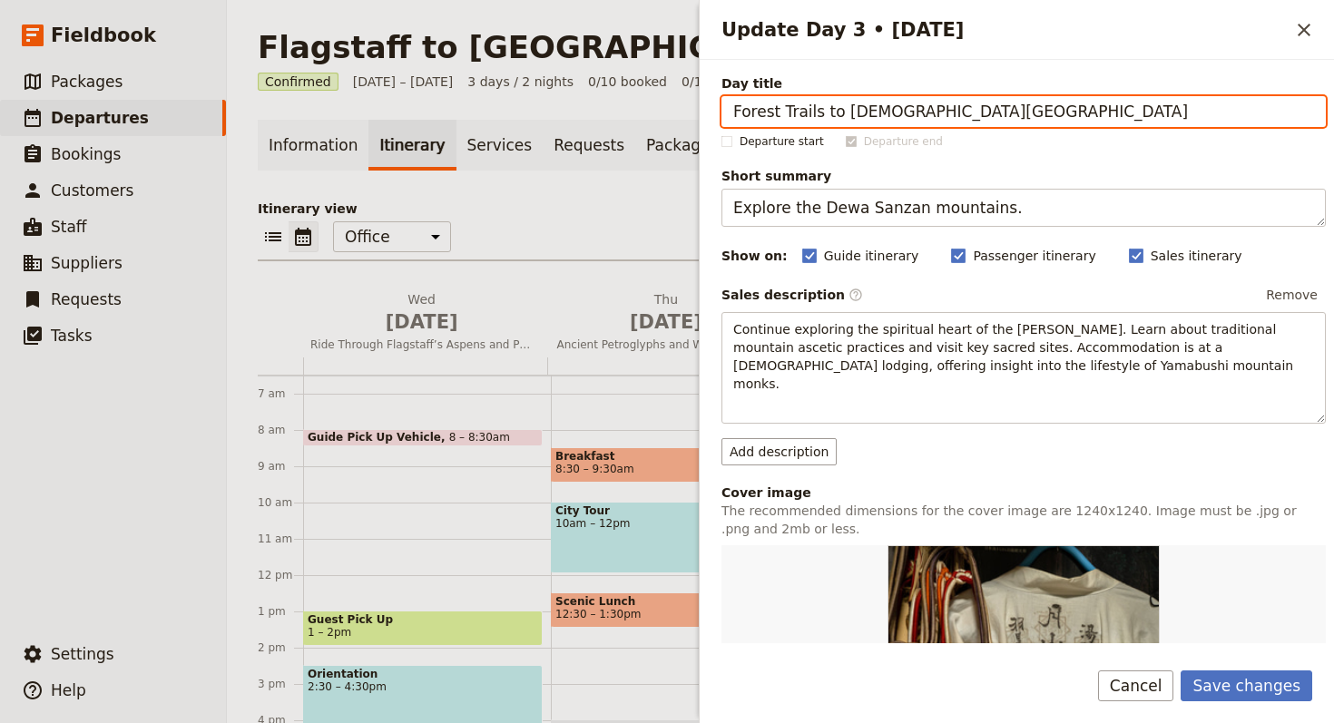
type input "Forest Trails to [DEMOGRAPHIC_DATA][GEOGRAPHIC_DATA]"
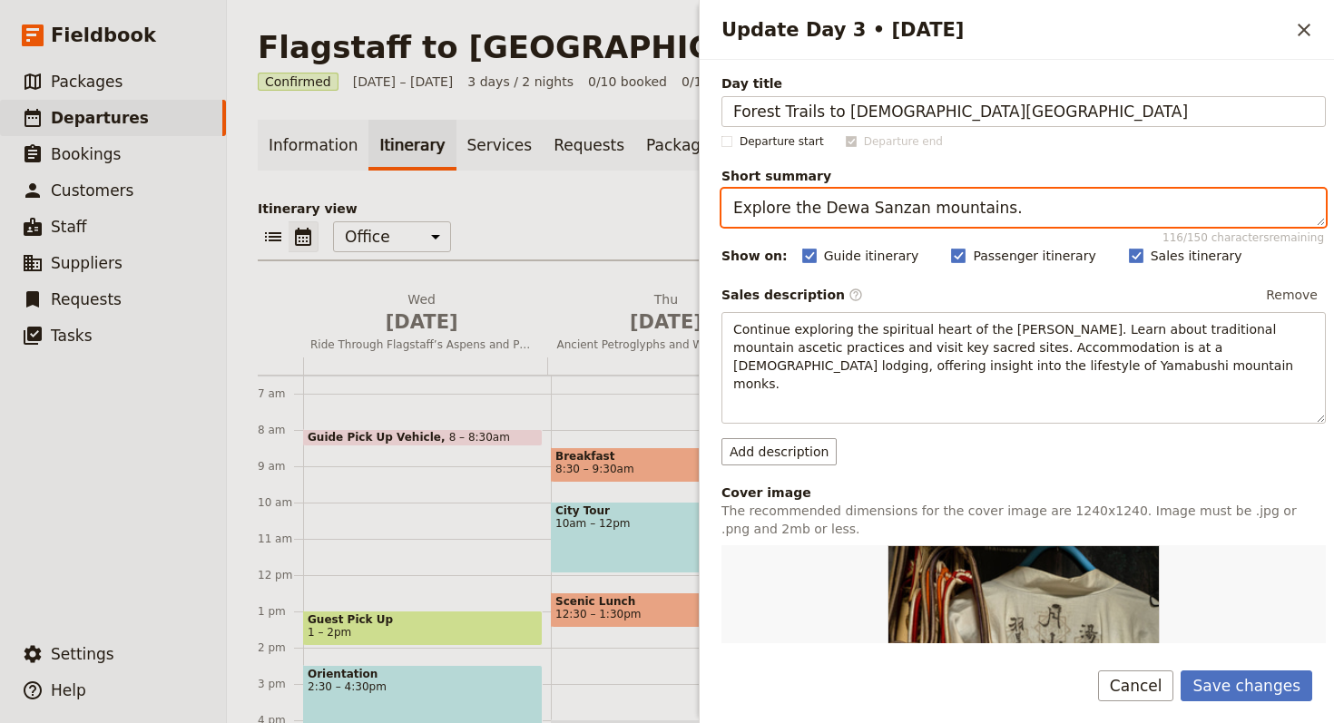
click at [1017, 207] on textarea "Explore the Dewa Sanzan mountains." at bounding box center [1023, 208] width 604 height 38
paste textarea "Varied forest terrain ending at [DEMOGRAPHIC_DATA][GEOGRAPHIC_DATA]"
type textarea "Varied forest terrain ending at [DEMOGRAPHIC_DATA][GEOGRAPHIC_DATA]."
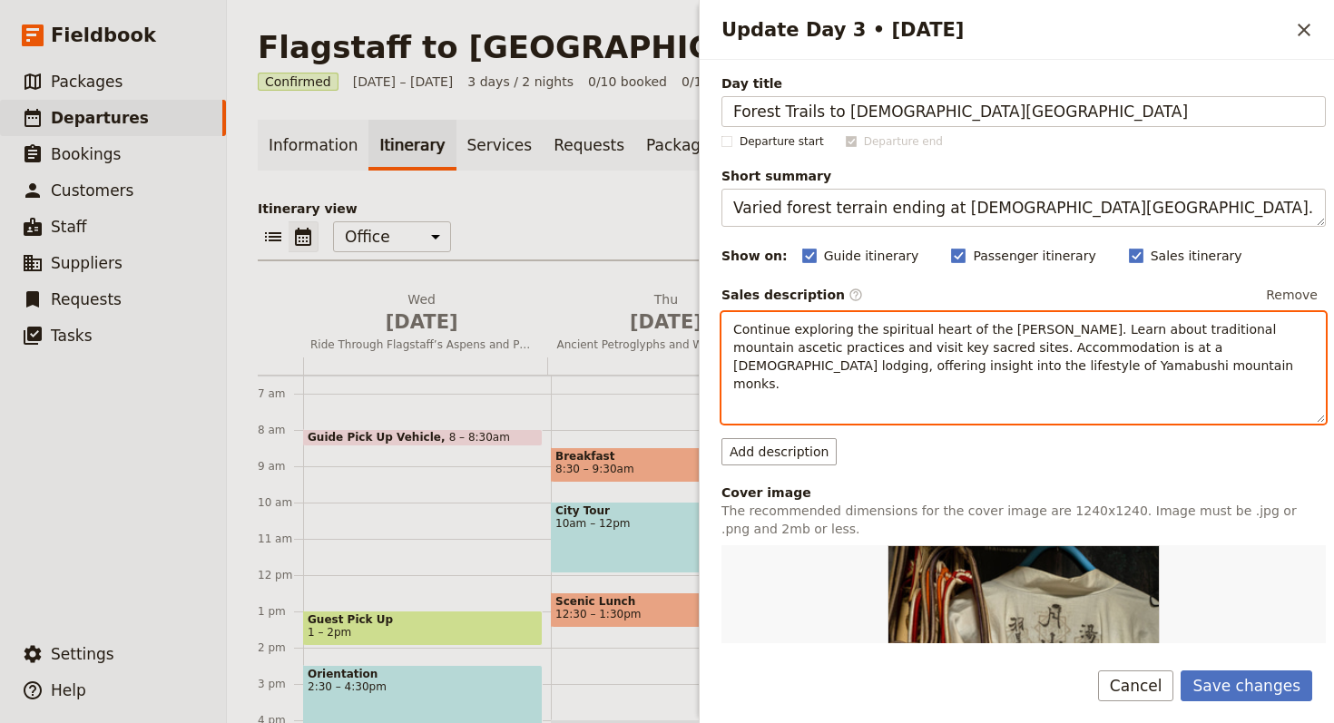
click at [1081, 374] on p "Continue exploring the spiritual heart of the [PERSON_NAME]. Learn about tradit…" at bounding box center [1023, 356] width 581 height 73
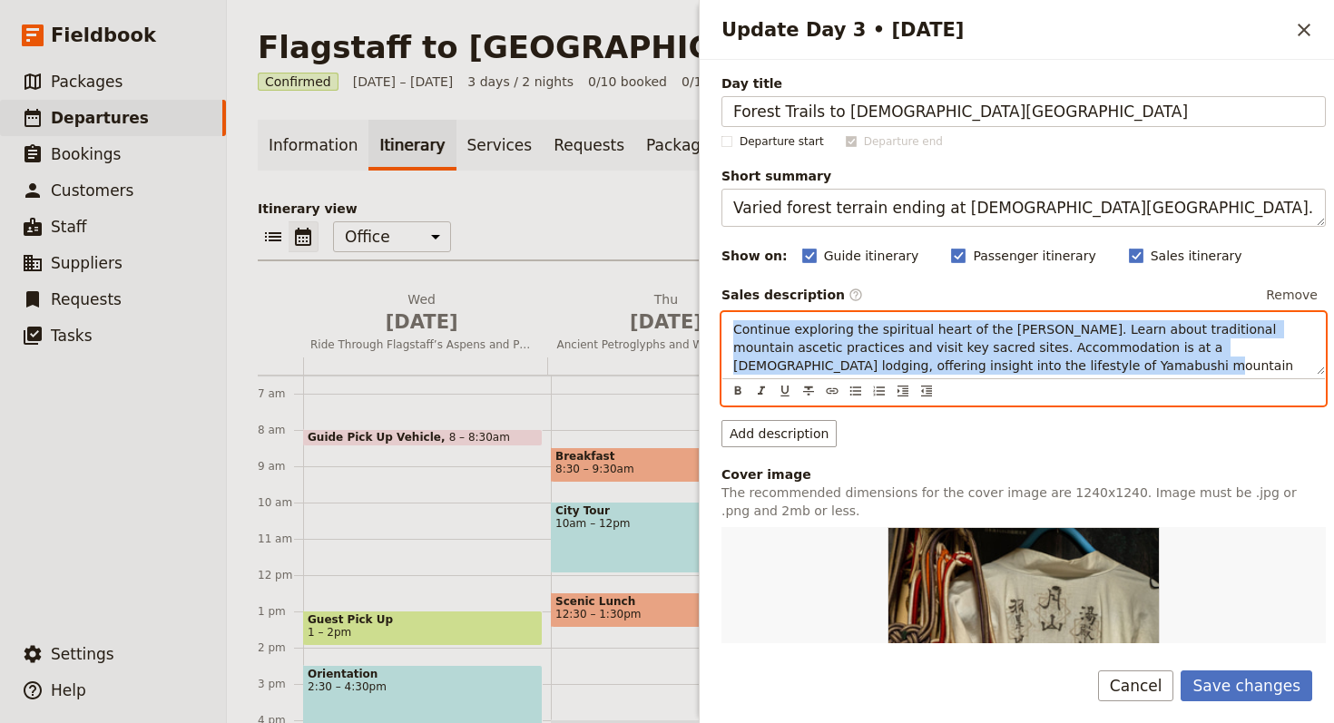
click at [1081, 374] on p "Continue exploring the spiritual heart of the [PERSON_NAME]. Learn about tradit…" at bounding box center [1023, 356] width 581 height 73
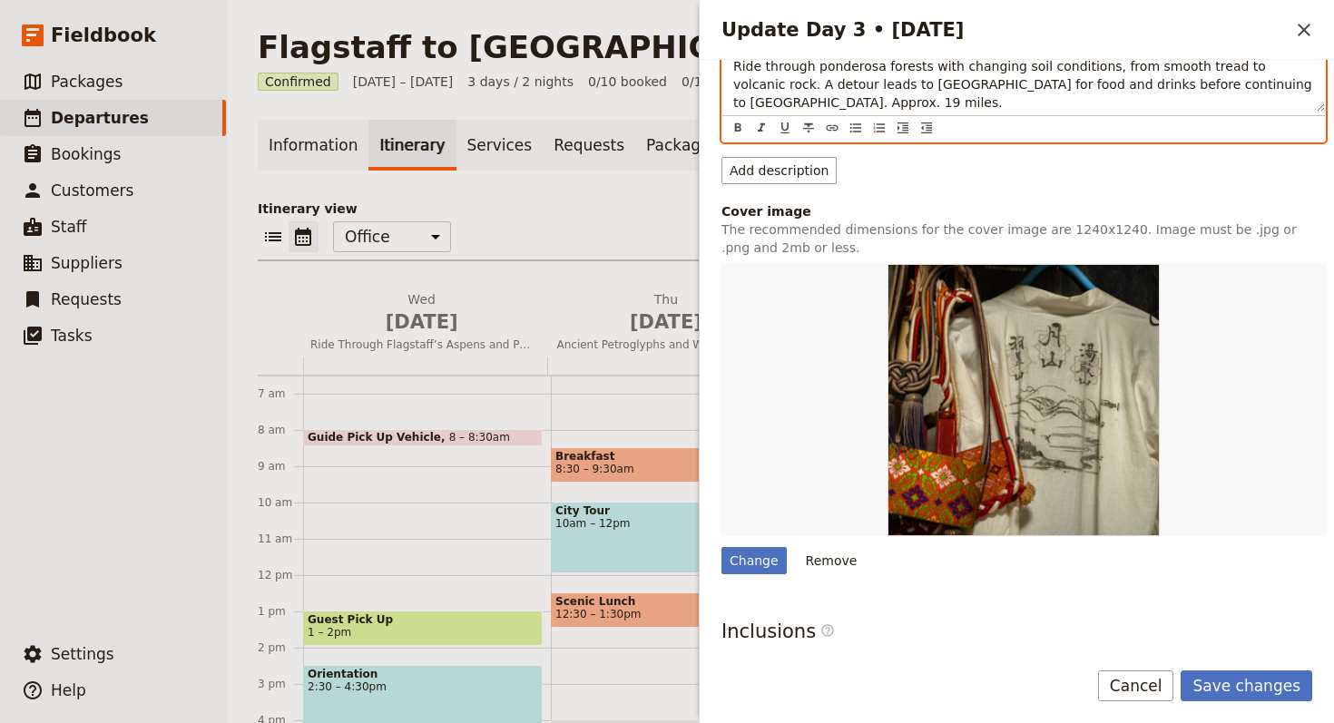
scroll to position [386, 0]
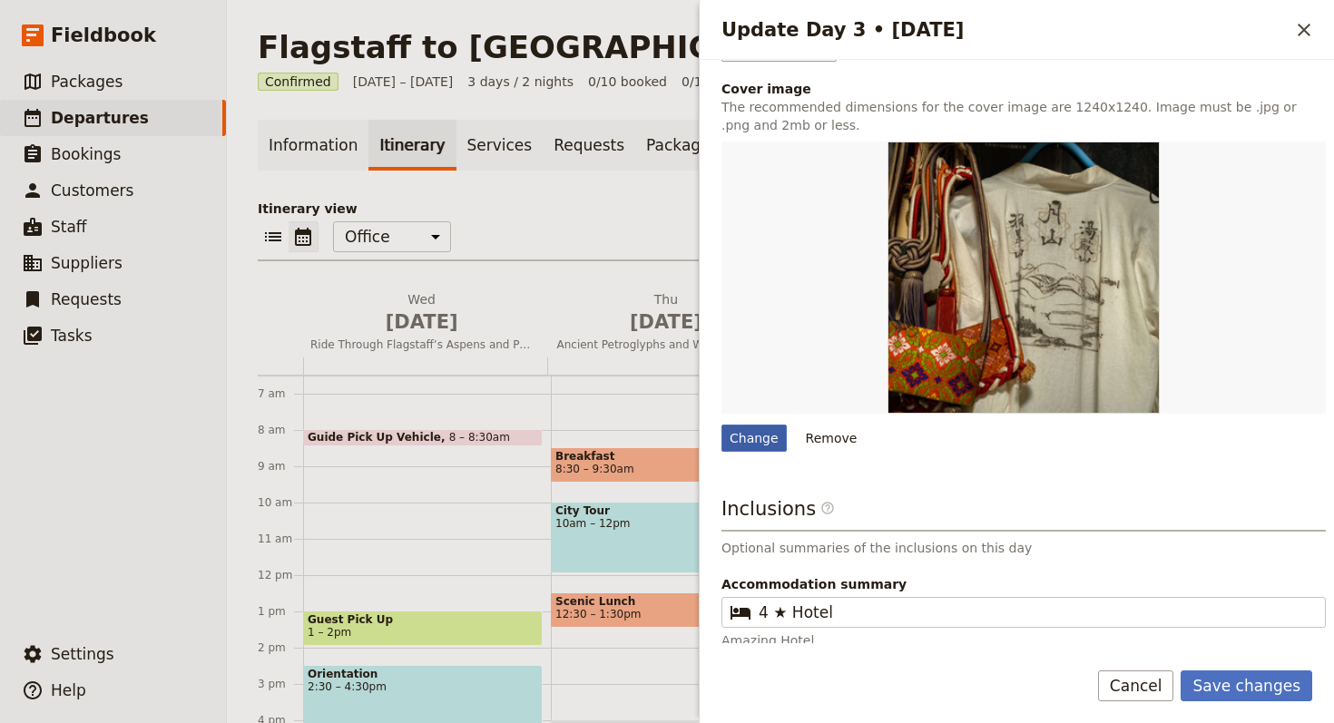
click at [774, 436] on div "Change" at bounding box center [753, 438] width 65 height 27
click at [721, 425] on input "Change" at bounding box center [720, 424] width 1 height 1
type input "C:\fakepath\Flagstaff_Sedona-2.jpg"
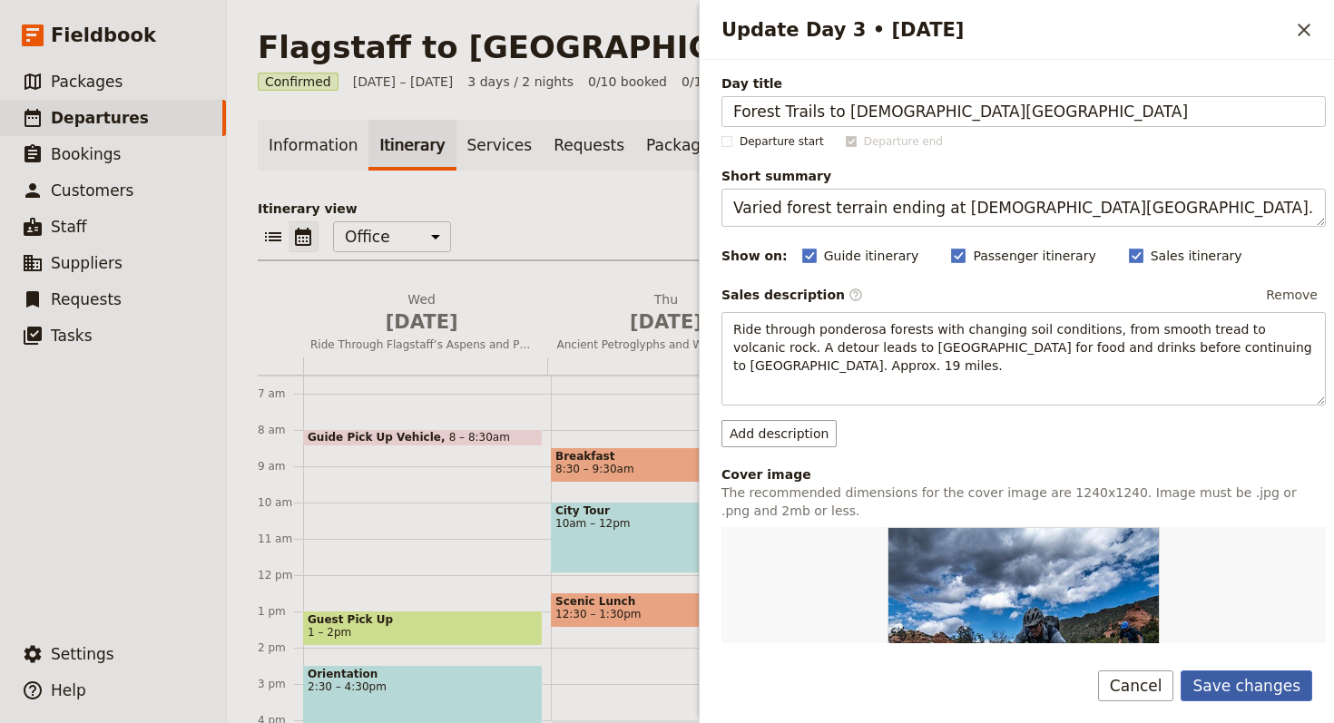
click at [1267, 681] on button "Save changes" at bounding box center [1246, 685] width 132 height 31
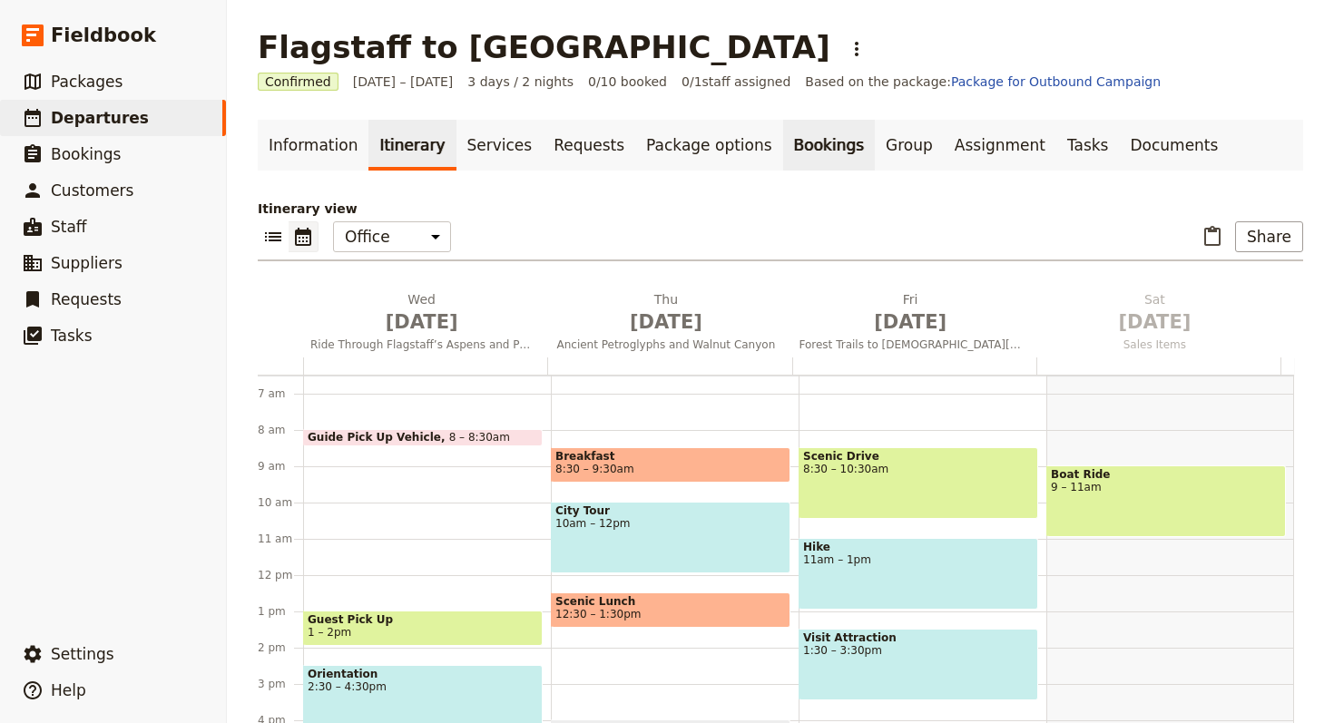
click at [783, 148] on link "Bookings" at bounding box center [829, 145] width 92 height 51
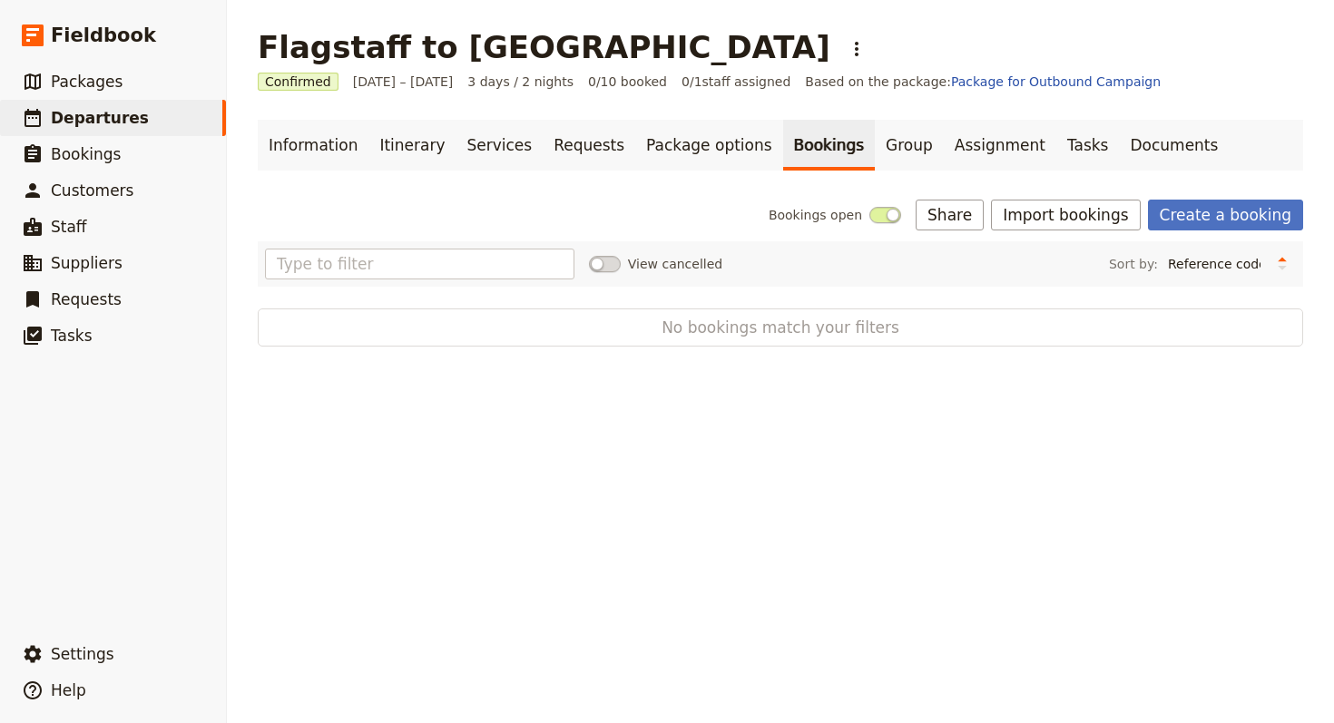
click at [1117, 230] on div "Bookings open Share Import bookings Create a booking View cancelled Sort by: Re…" at bounding box center [780, 273] width 1045 height 147
click at [1081, 211] on button "Import bookings" at bounding box center [1065, 215] width 149 height 31
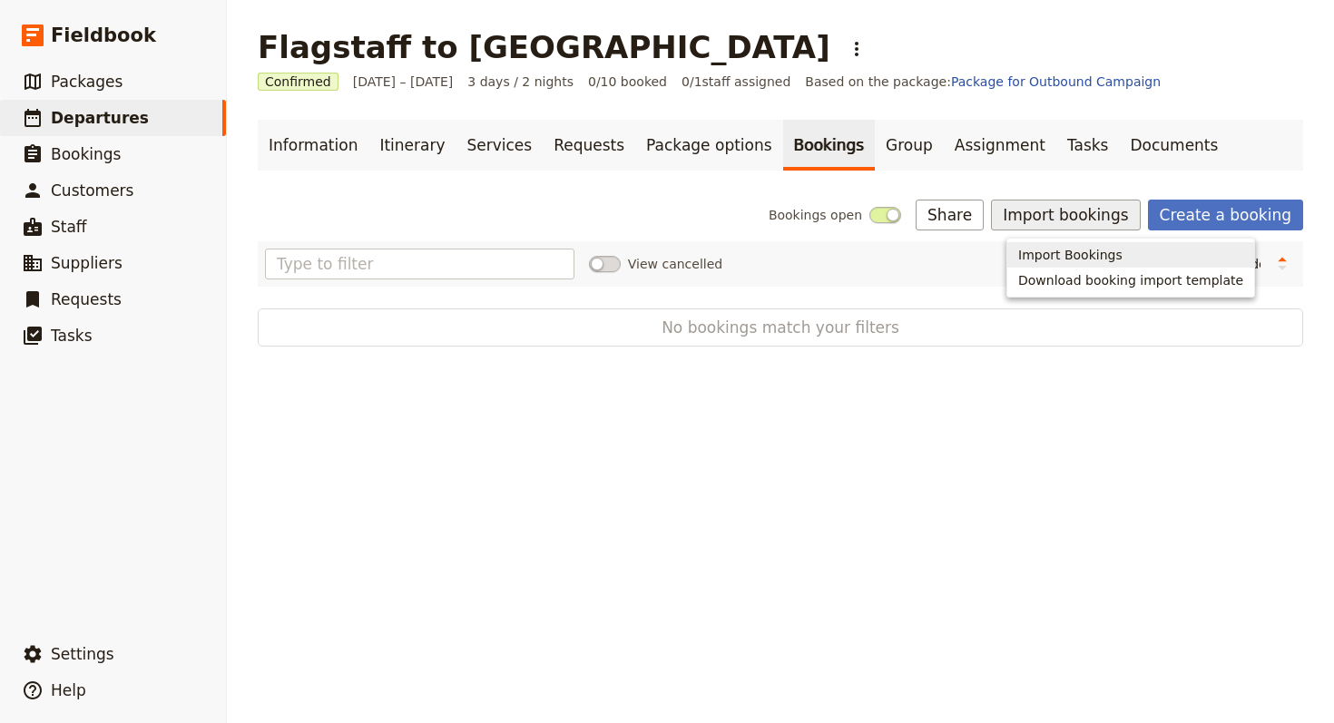
click at [1070, 255] on span "Import Bookings" at bounding box center [1070, 255] width 104 height 18
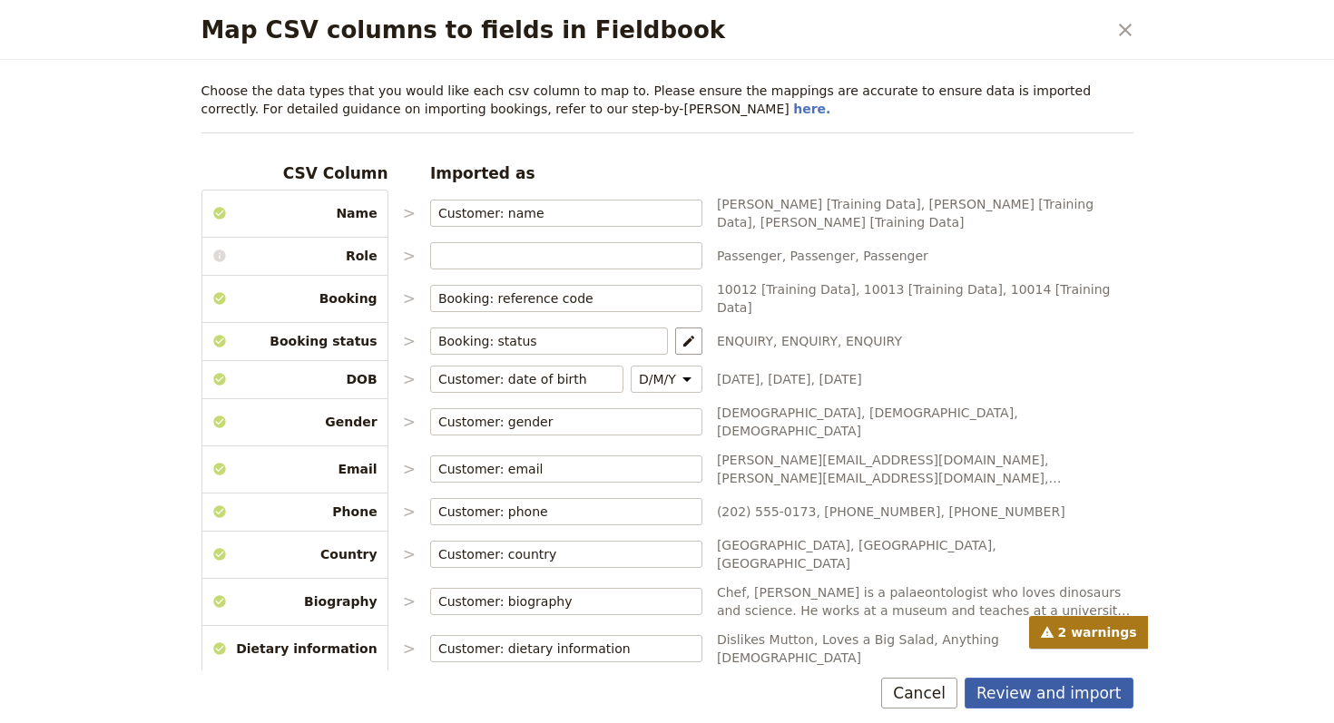
click at [1032, 698] on button "Review and import" at bounding box center [1048, 693] width 169 height 31
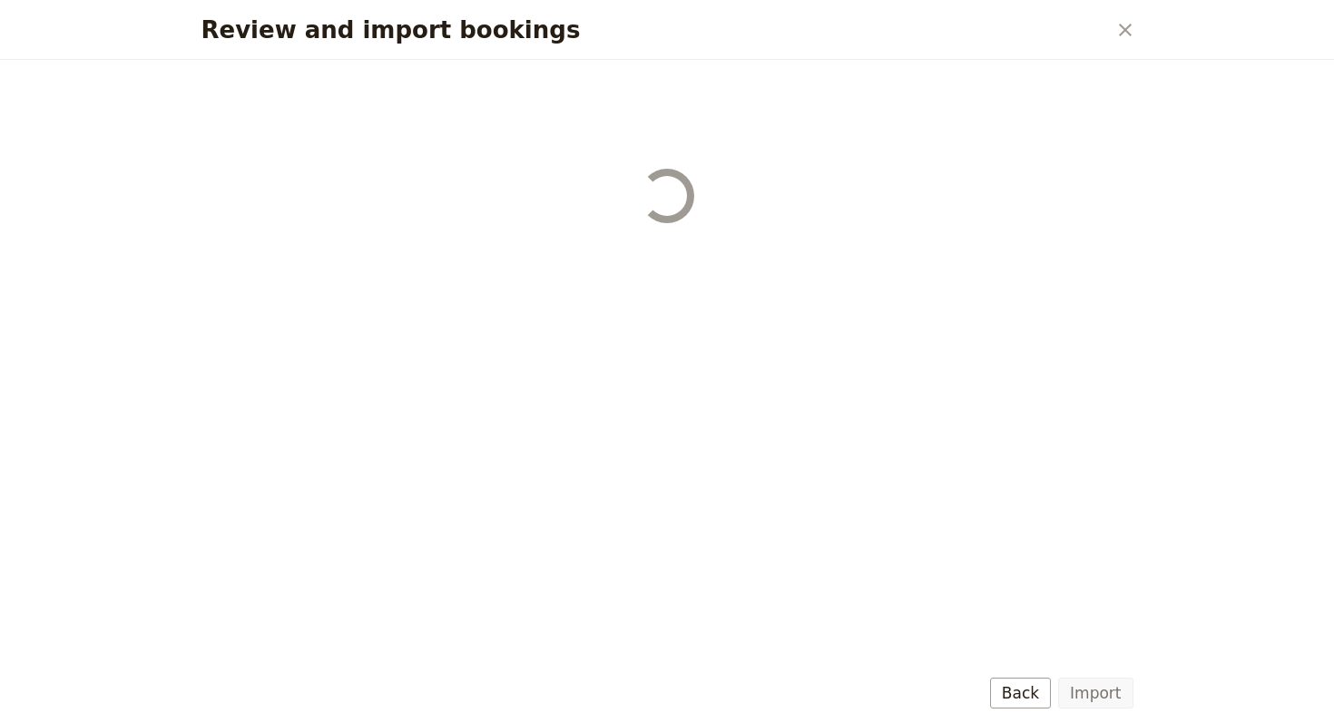
select select "68b002b7cac3c784cf00db27"
select select "68b002b7cac3c784cf00db28"
select select "68b002b7cac3c784cf00db29"
select select "68b002b7cac3c784cf00db2a"
select select "650e1b8d408bbede5b0c6045"
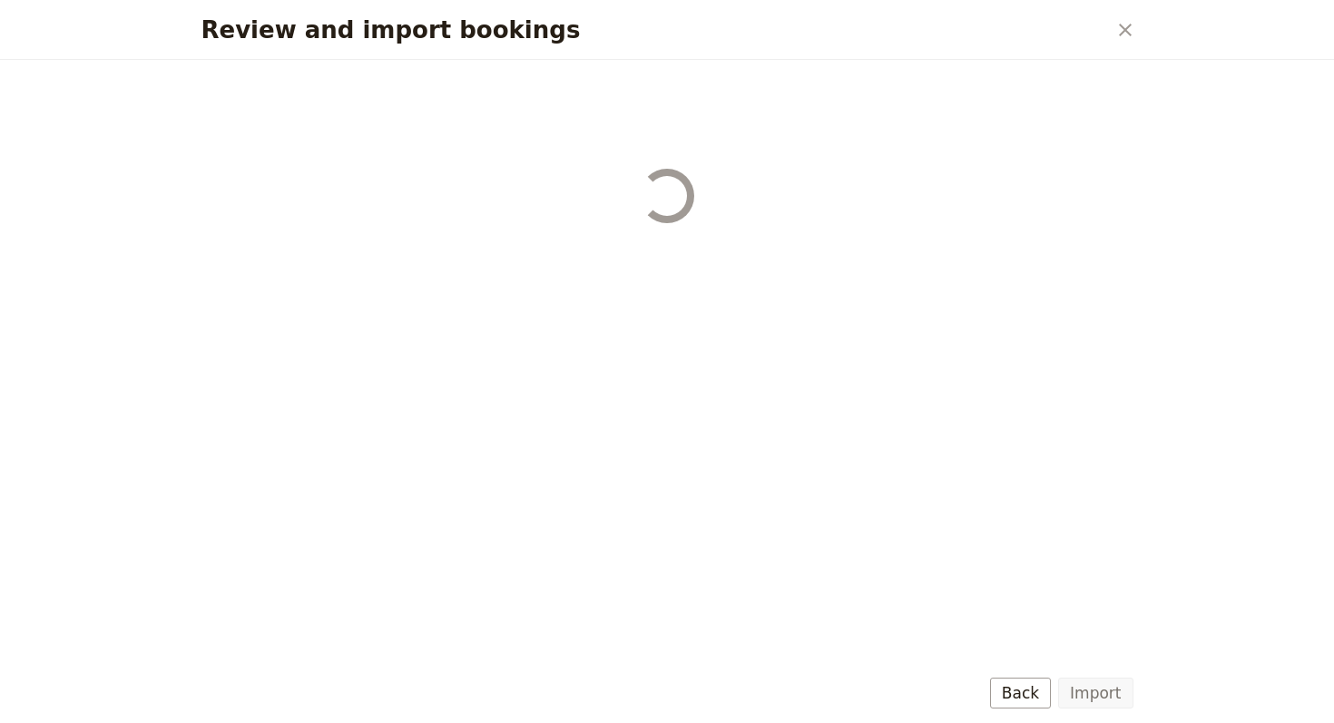
select select "68b002b7cac3c784cf00db2c"
select select "68b002b7cac3c784cf00db2d"
select select "68b002b7cac3c784cf00db2e"
select select "68b002b7cac3c784cf00db2f"
select select "68b002b7cac3c784cf00db30"
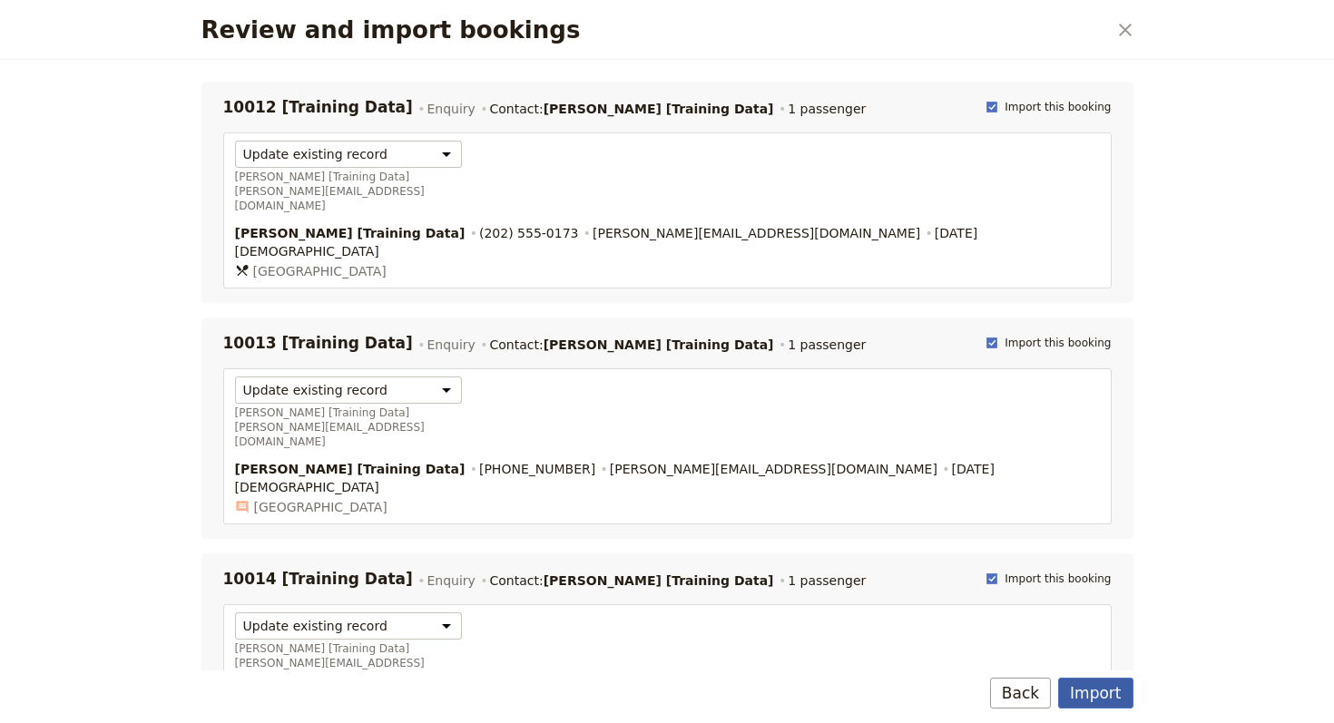
click at [1069, 690] on button "Import" at bounding box center [1095, 693] width 74 height 31
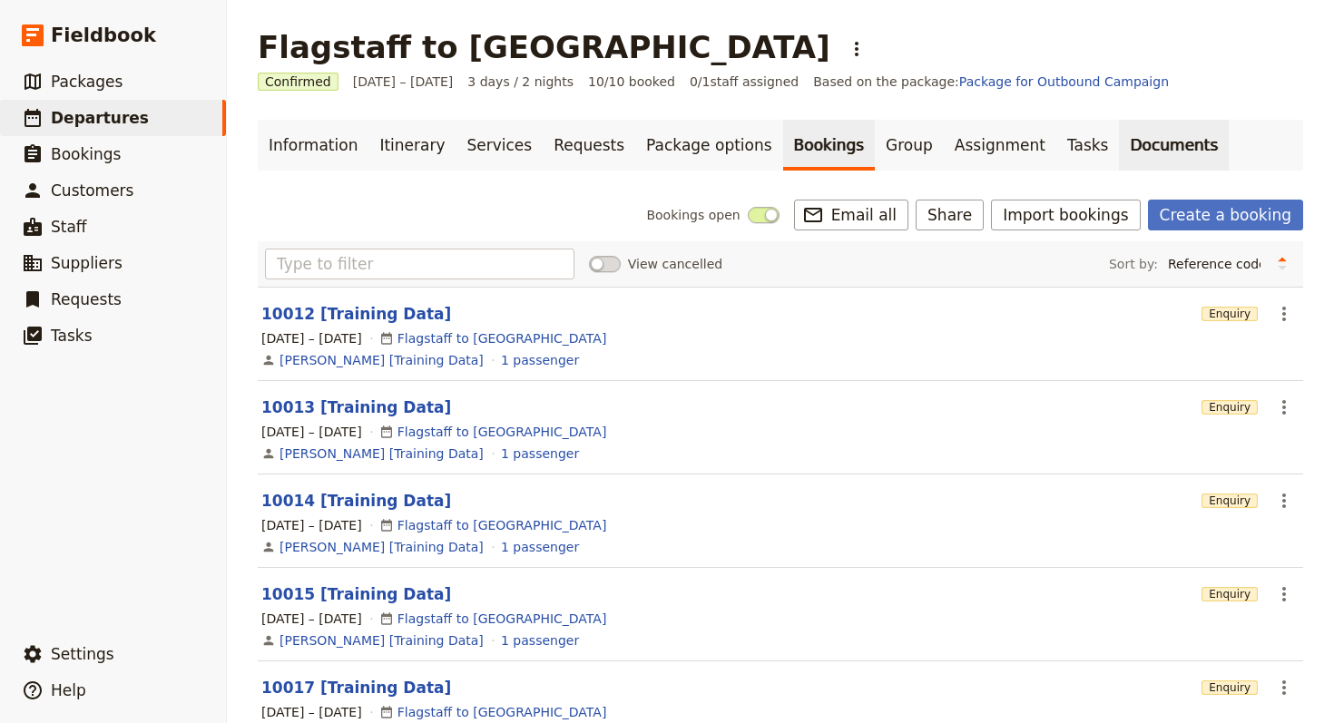
click at [1119, 152] on link "Documents" at bounding box center [1174, 145] width 110 height 51
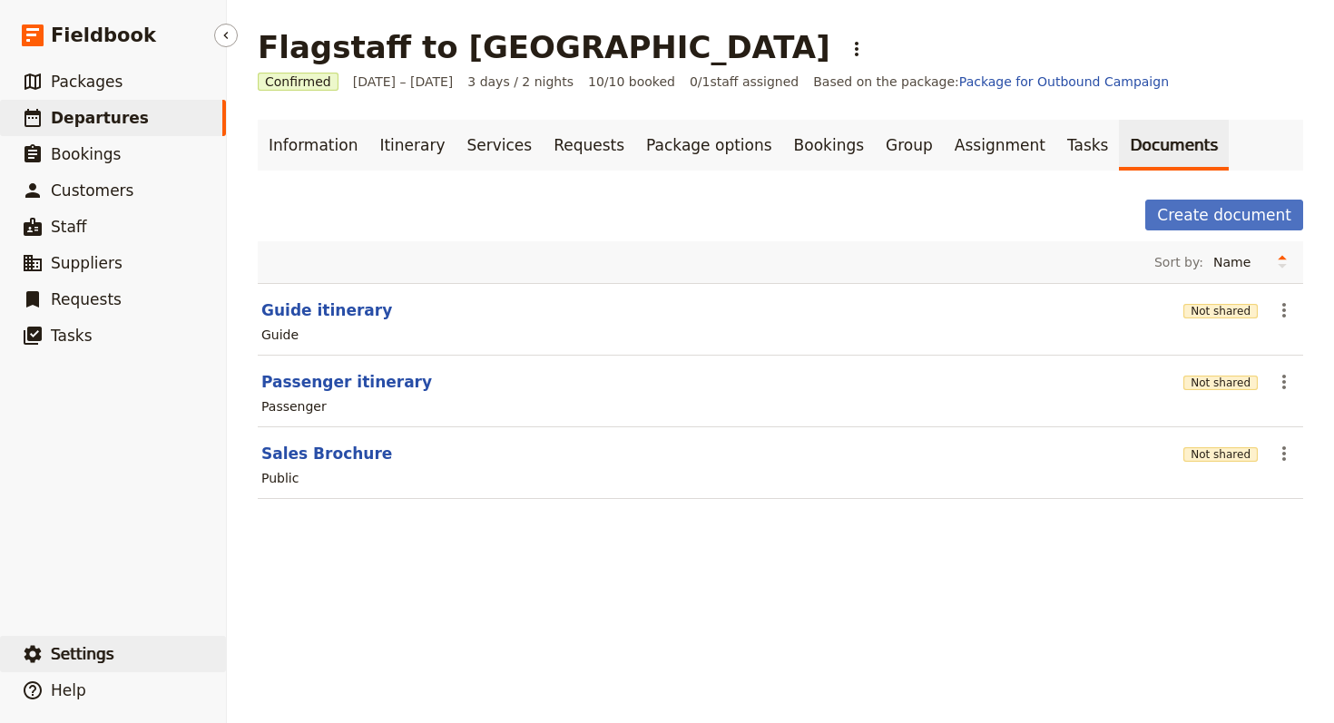
click at [112, 641] on button "​ Settings" at bounding box center [113, 654] width 226 height 36
click at [338, 606] on span "Your organization" at bounding box center [300, 604] width 110 height 18
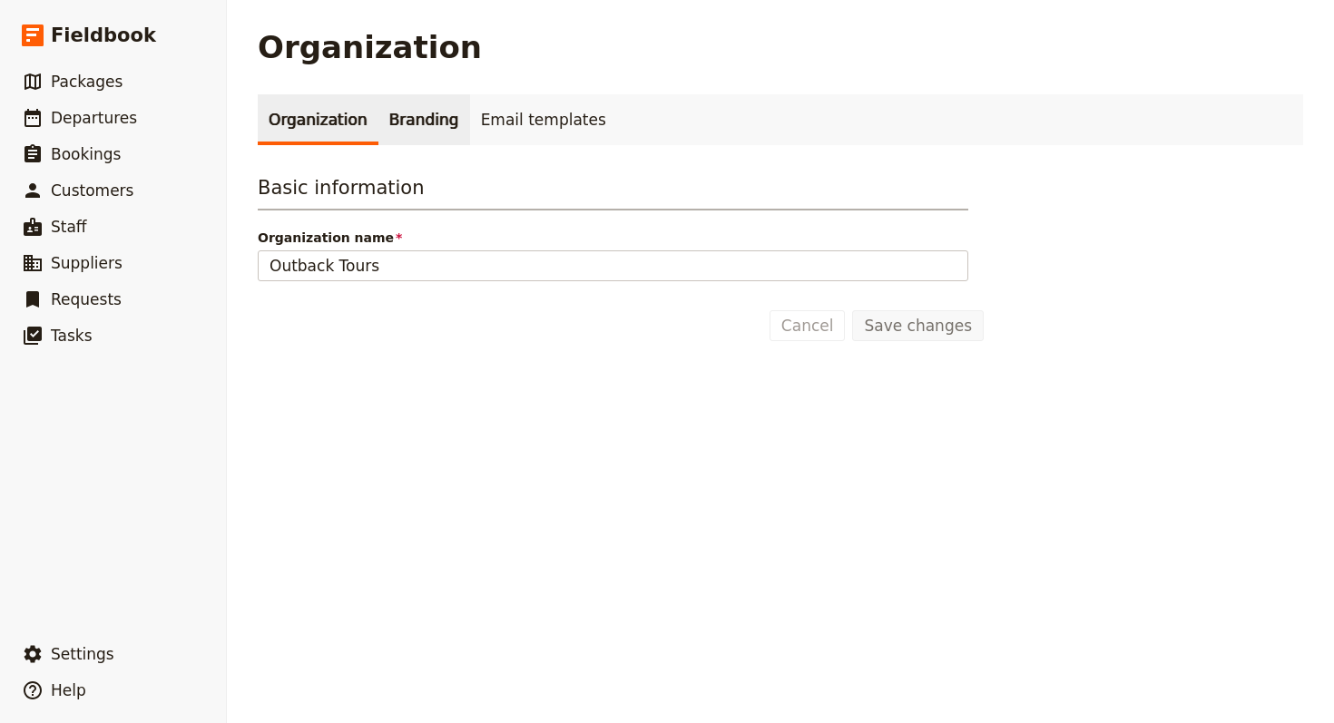
click at [412, 120] on link "Branding" at bounding box center [424, 119] width 92 height 51
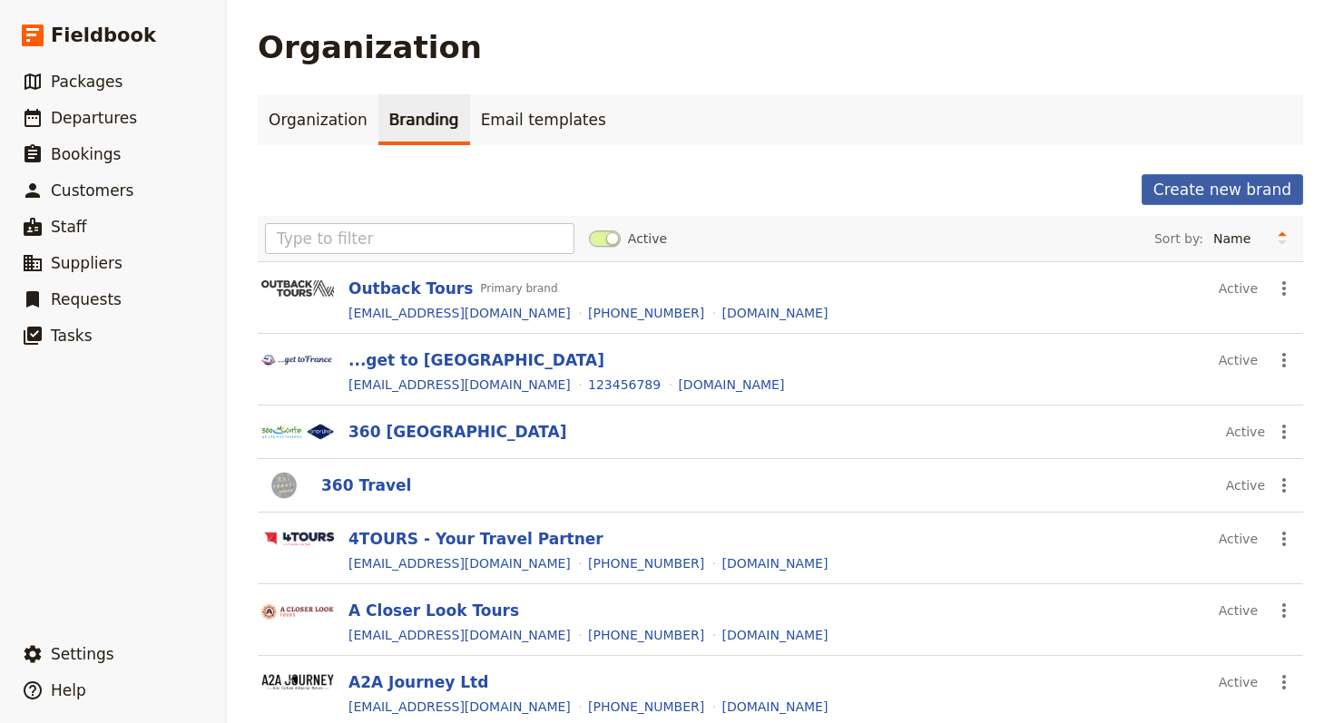
click at [1234, 181] on button "Create new brand" at bounding box center [1221, 189] width 161 height 31
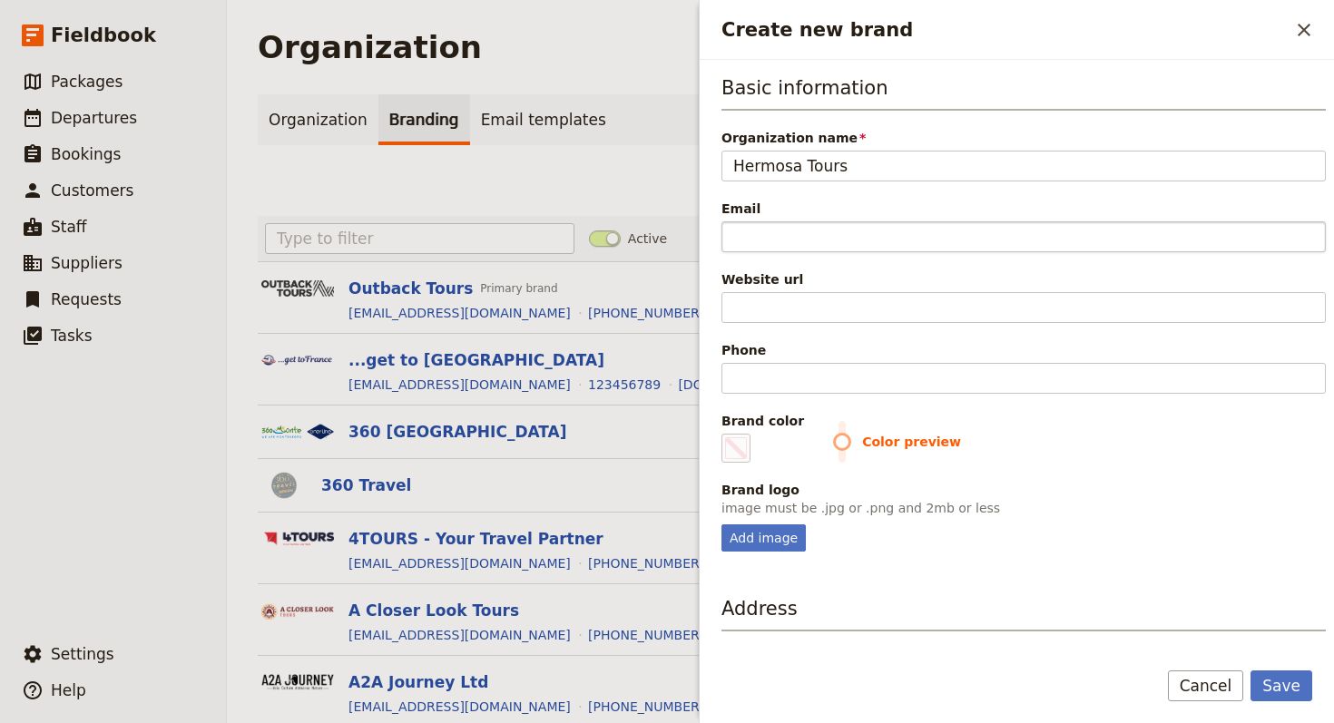
type input "Hermosa Tours"
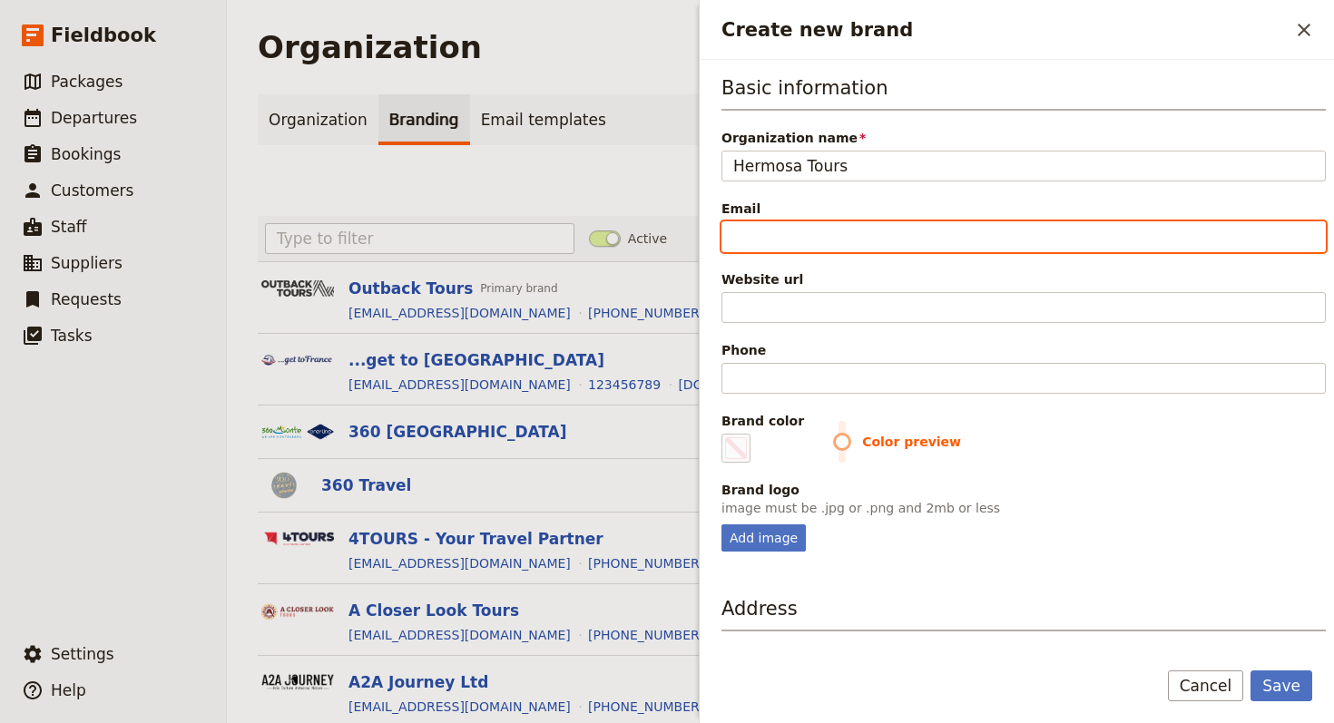
click at [924, 240] on input "Email" at bounding box center [1023, 236] width 604 height 31
paste input "[EMAIL_ADDRESS][DOMAIN_NAME]"
type input "[EMAIL_ADDRESS][DOMAIN_NAME]"
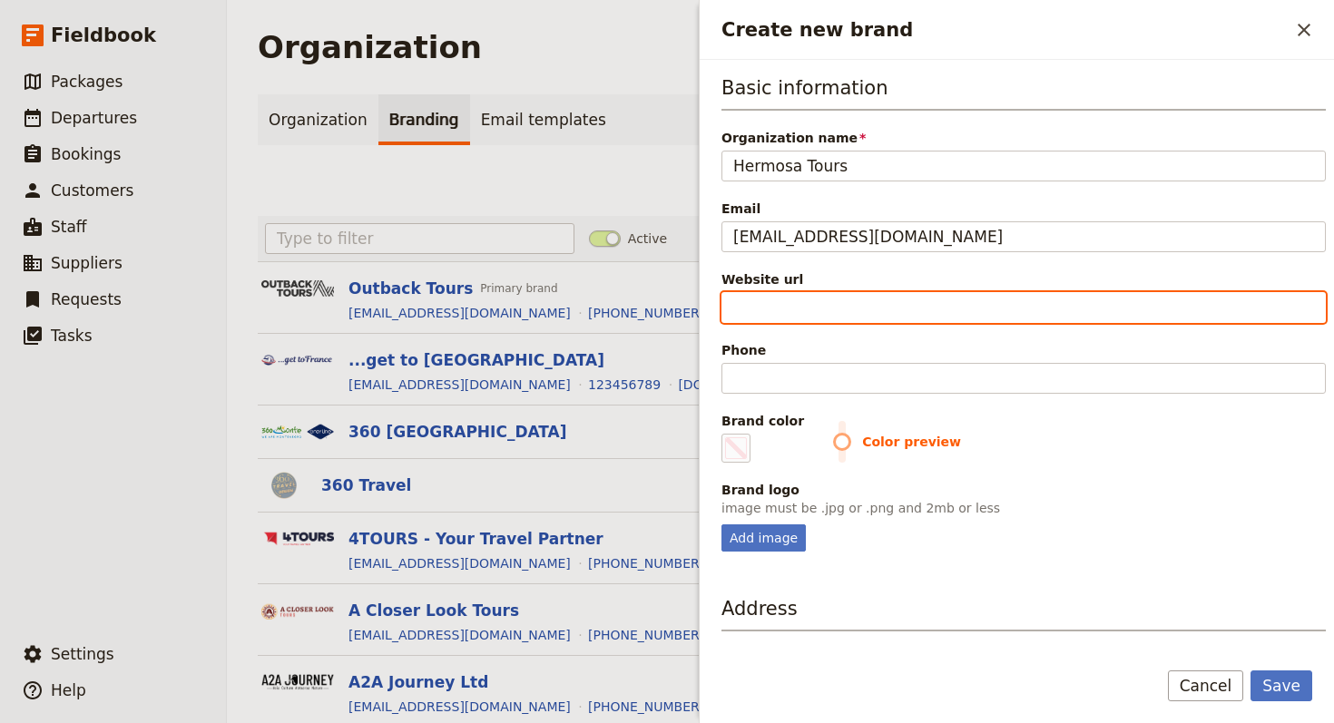
click at [823, 298] on input "Website url" at bounding box center [1023, 307] width 604 height 31
paste input "[URL][DOMAIN_NAME]"
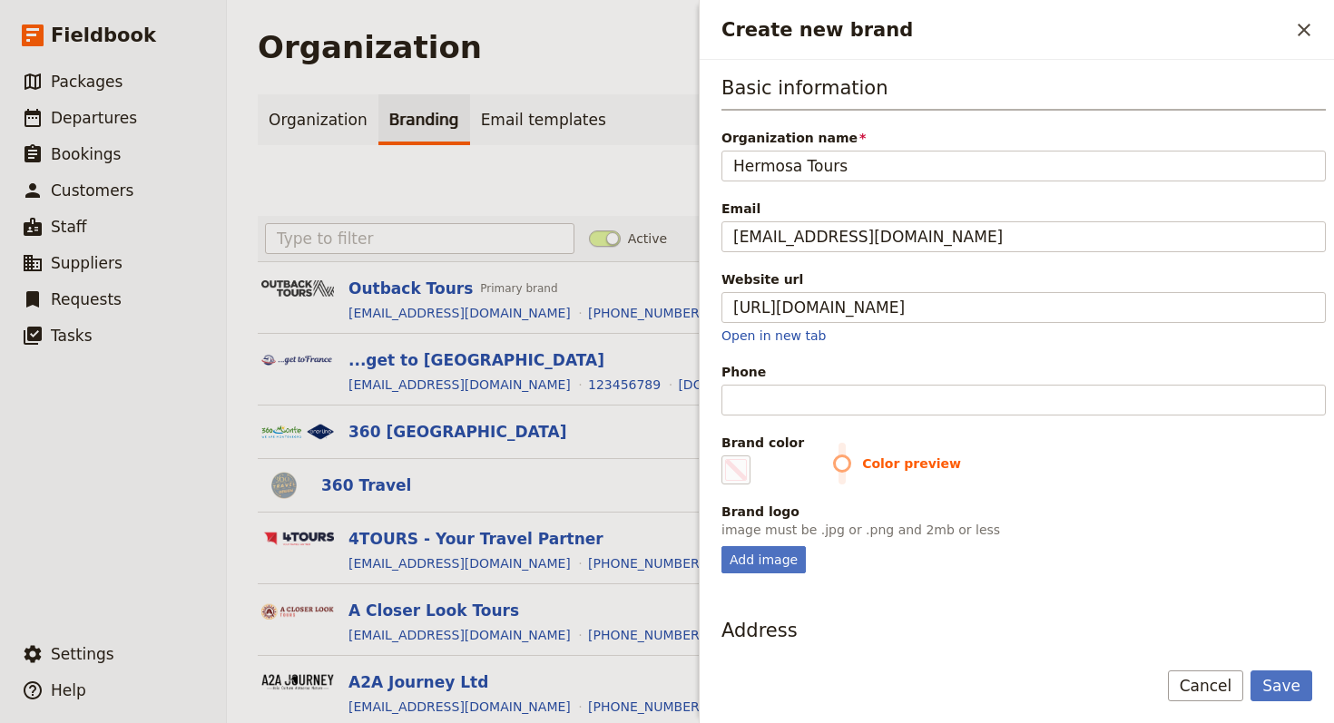
type input "[URL][DOMAIN_NAME]"
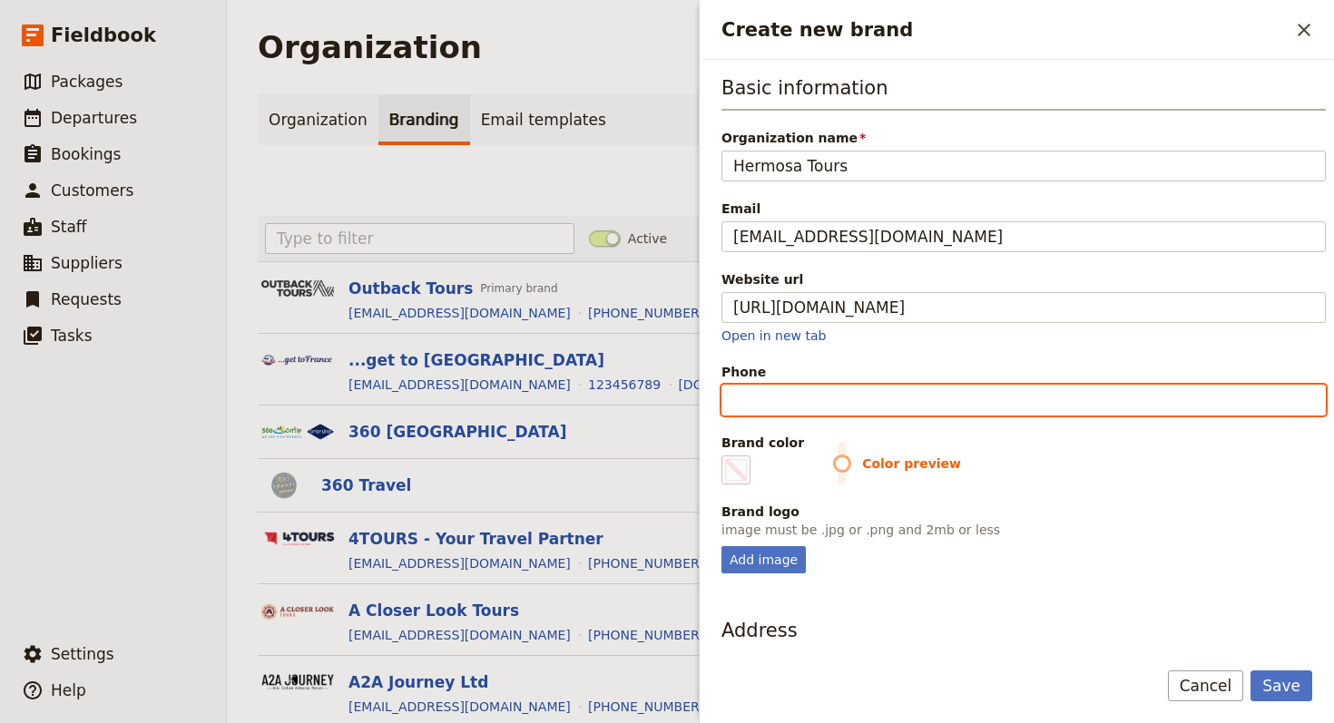
click at [804, 406] on input "Phone" at bounding box center [1023, 400] width 604 height 31
paste input "[PHONE_NUMBER]"
click at [797, 399] on input "[PHONE_NUMBER]" at bounding box center [1023, 400] width 604 height 31
click at [770, 406] on input "877-7655682" at bounding box center [1023, 400] width 604 height 31
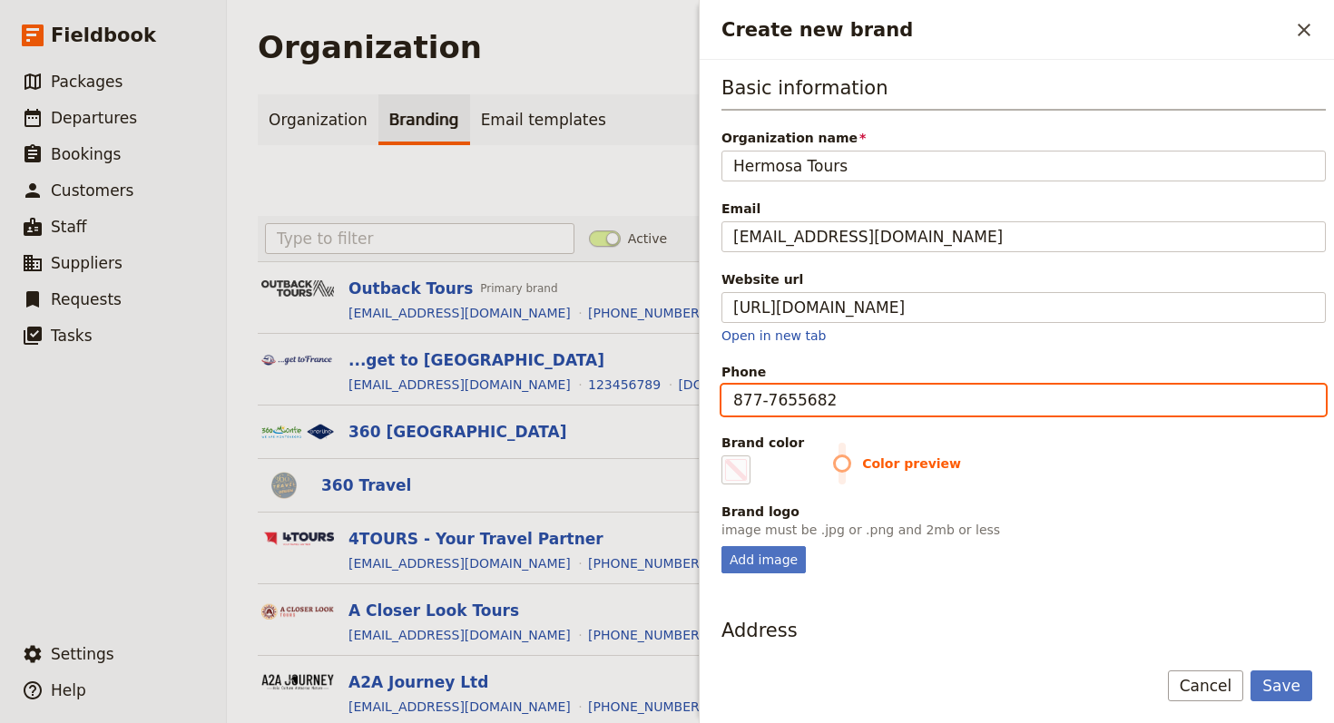
click at [767, 406] on input "877-7655682" at bounding box center [1023, 400] width 604 height 31
click at [738, 397] on input "8777655682" at bounding box center [1023, 400] width 604 height 31
click at [725, 400] on input "8777655682" at bounding box center [1023, 400] width 604 height 31
type input "[PHONE_NUMBER]"
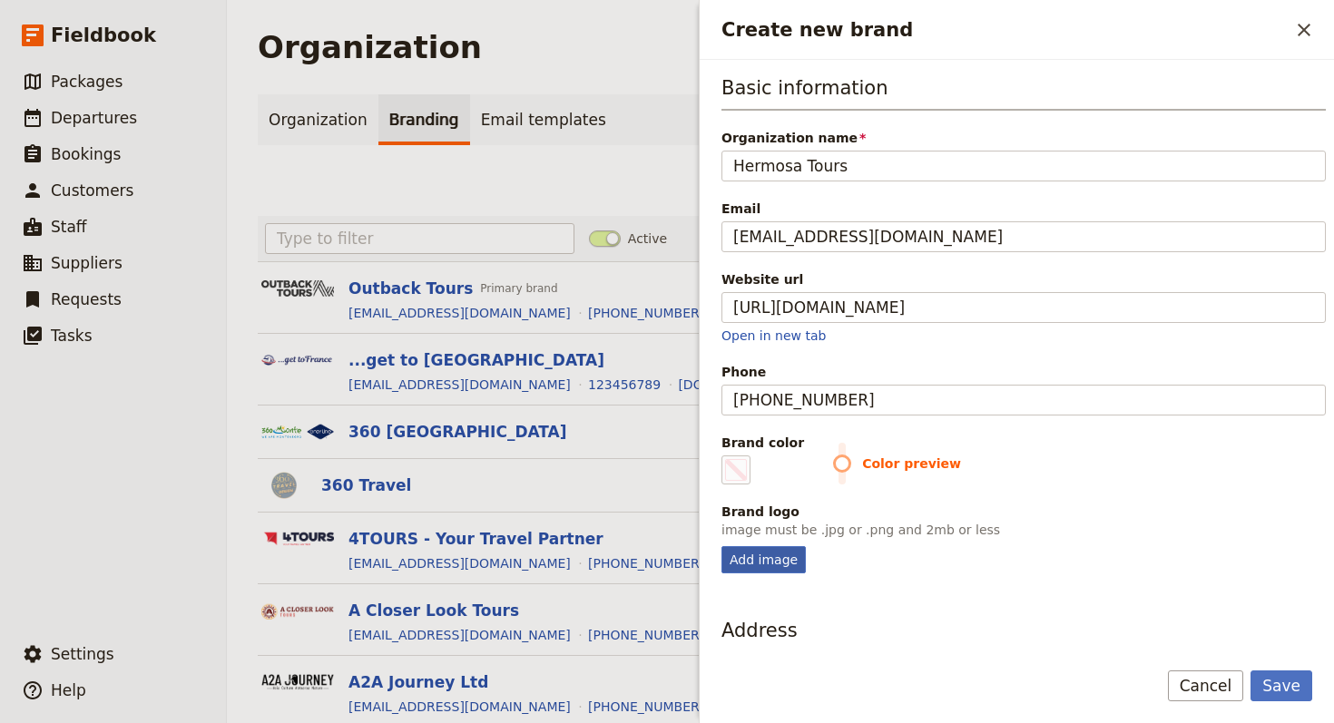
click at [769, 551] on div "Add image" at bounding box center [763, 559] width 84 height 27
click at [721, 546] on input "Add image" at bounding box center [720, 545] width 1 height 1
type input "C:\fakepath\images.jpeg"
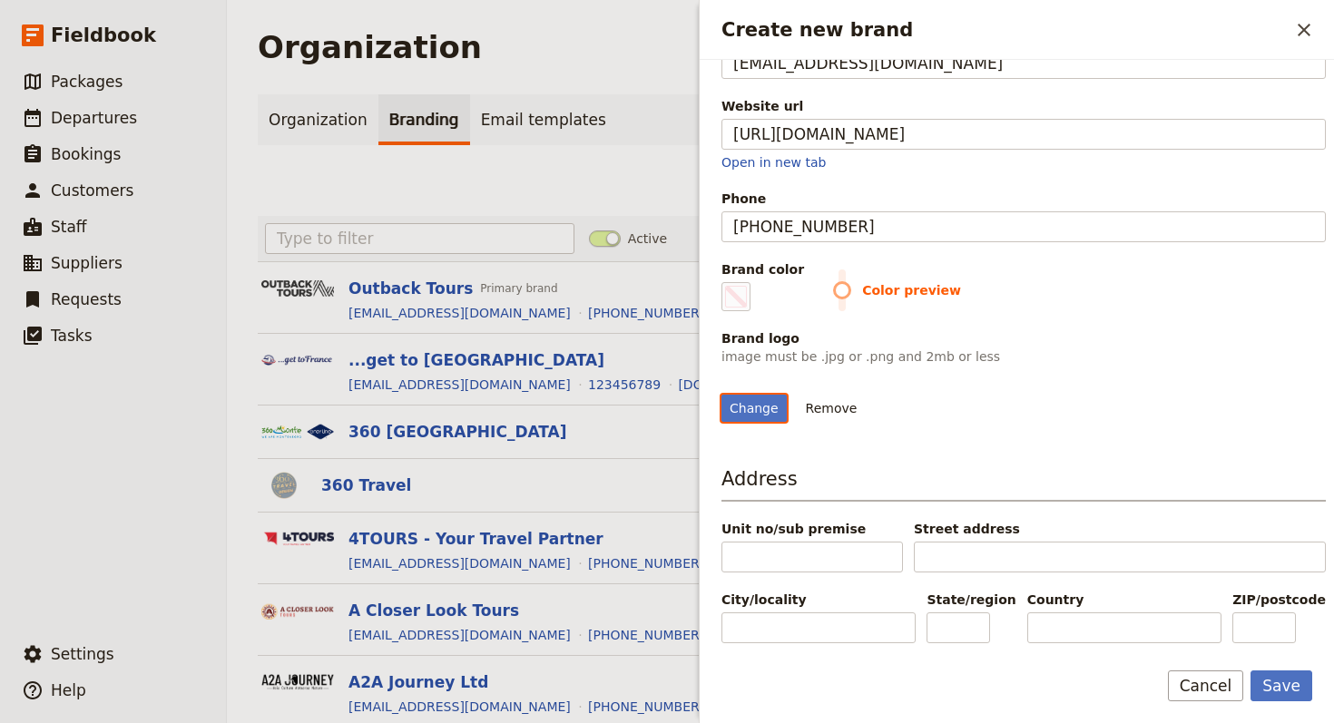
scroll to position [352, 0]
click at [728, 282] on fieldset "#000000" at bounding box center [735, 296] width 29 height 29
click at [726, 281] on input "#000000" at bounding box center [725, 281] width 1 height 1
type input "#0e3f25"
click at [1191, 373] on div "Change Remove" at bounding box center [1023, 397] width 604 height 49
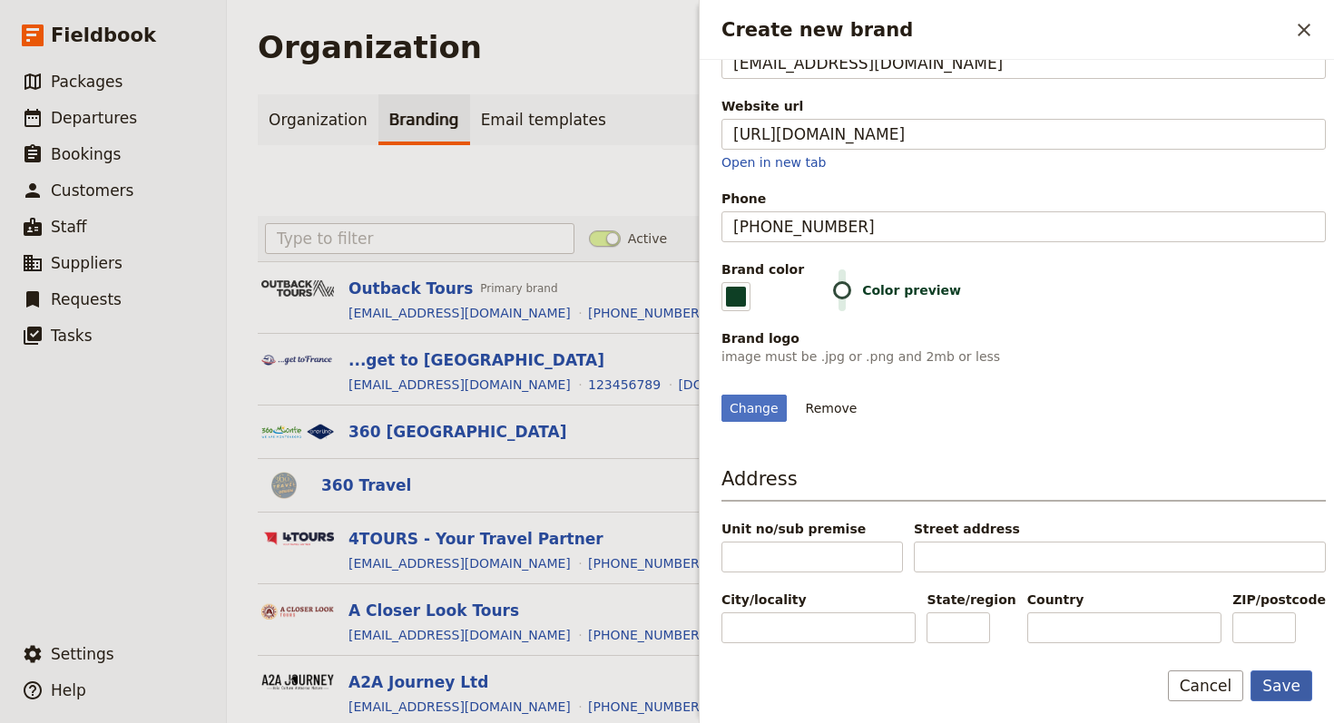
click at [1275, 673] on button "Save" at bounding box center [1281, 685] width 62 height 31
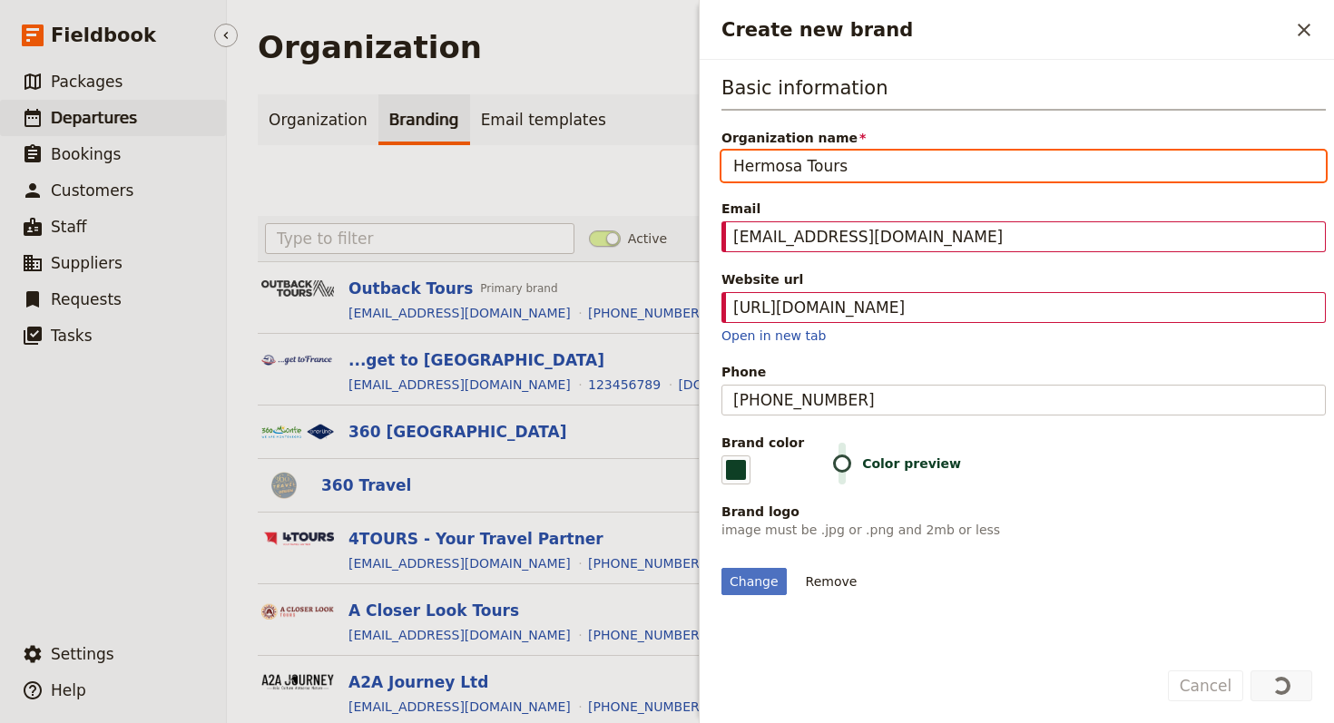
click at [112, 118] on span "Departures" at bounding box center [94, 118] width 86 height 18
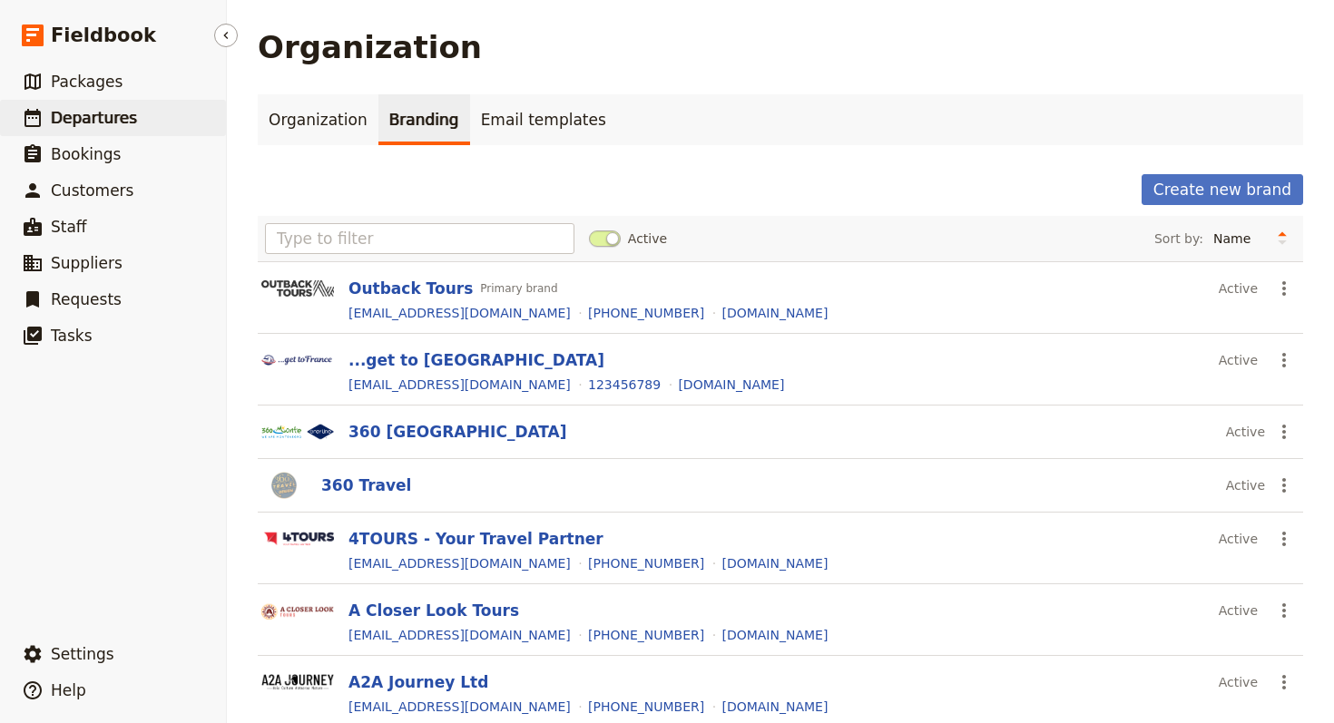
click at [111, 109] on span "Departures" at bounding box center [94, 118] width 86 height 18
select select "UPDATED_AT"
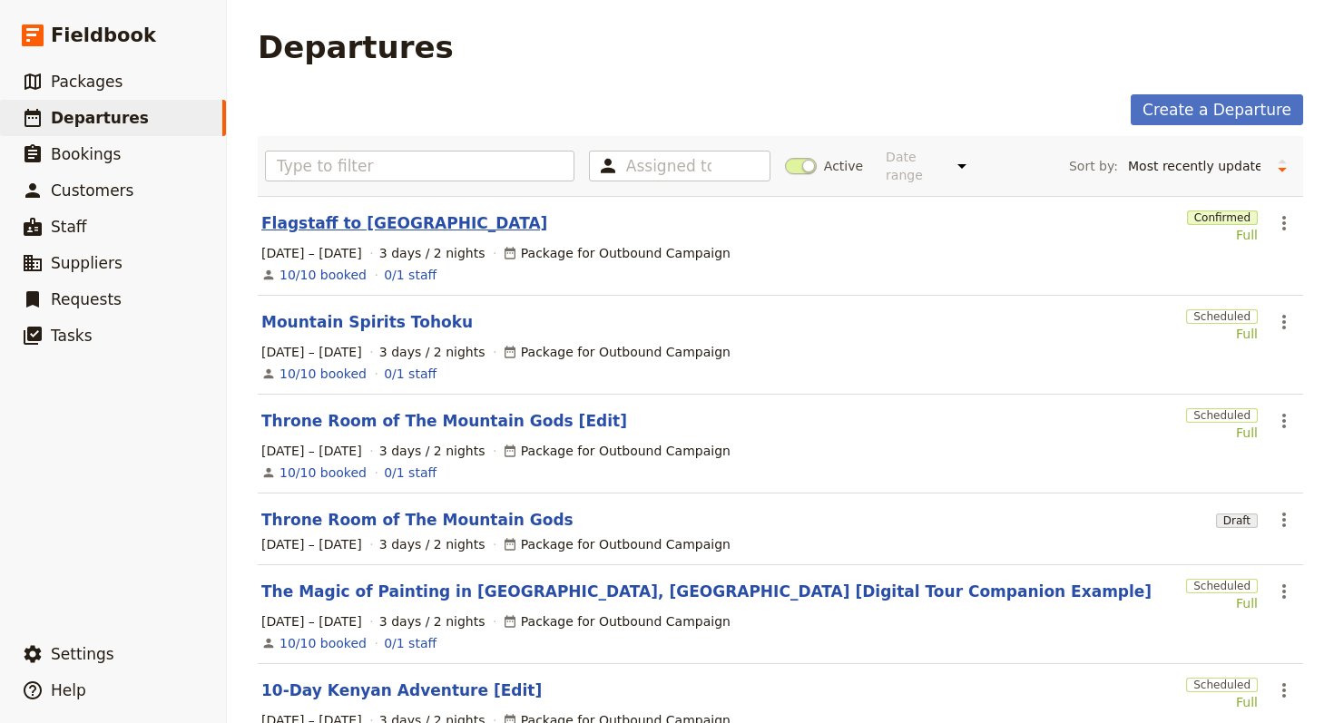
click at [328, 216] on link "Flagstaff to [GEOGRAPHIC_DATA]" at bounding box center [404, 223] width 286 height 22
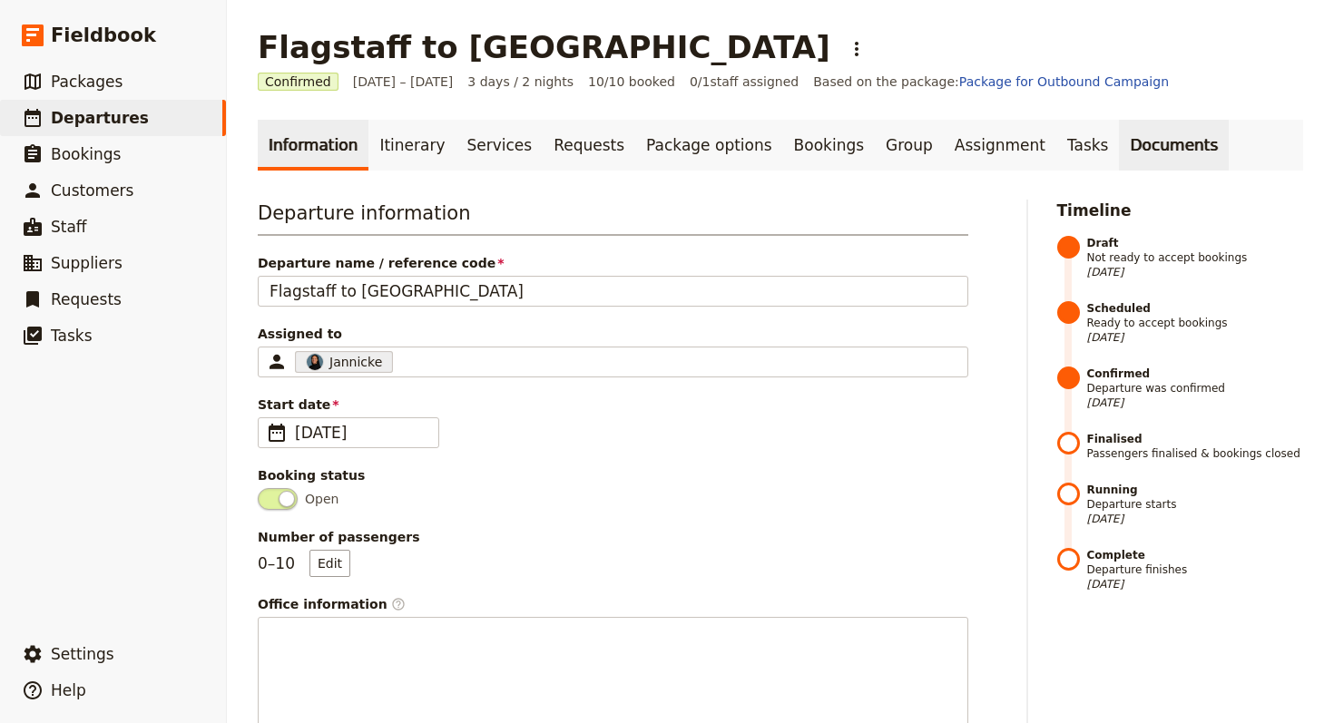
click at [1119, 158] on link "Documents" at bounding box center [1174, 145] width 110 height 51
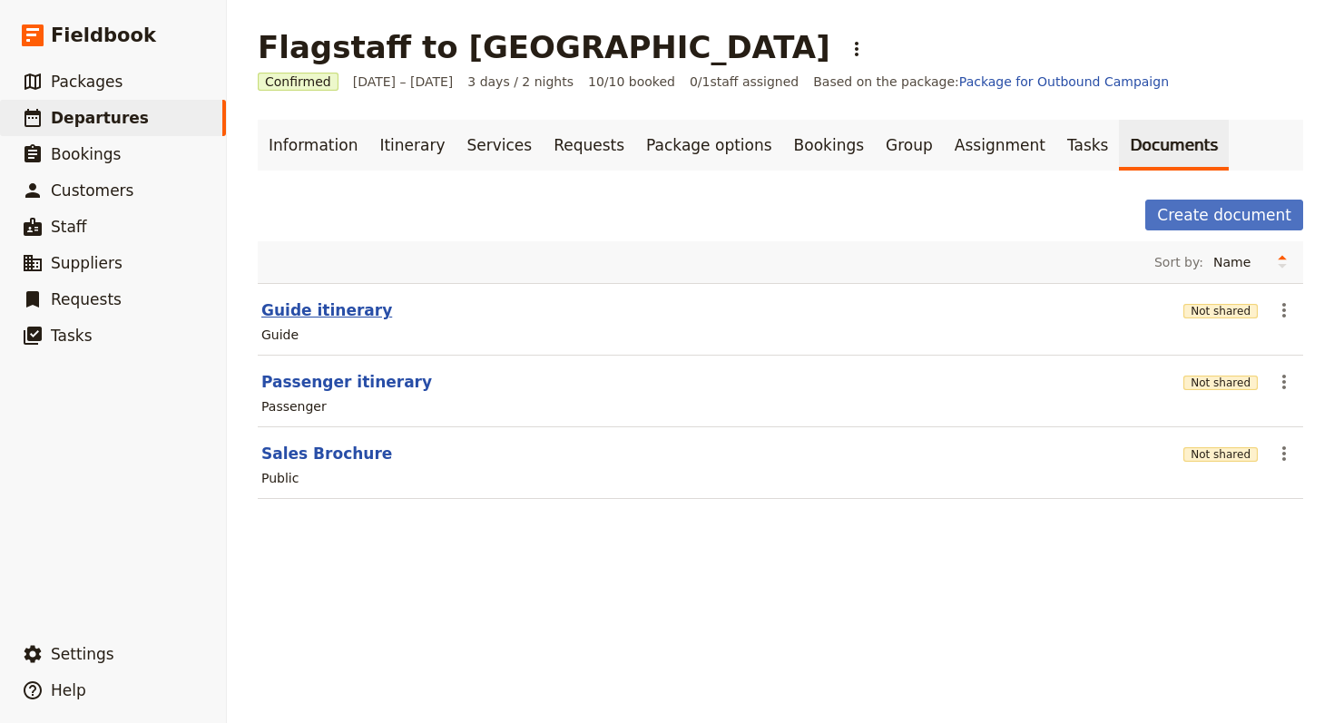
click at [337, 317] on button "Guide itinerary" at bounding box center [326, 310] width 131 height 22
select select "STAFF"
select select "RUN_SHEET"
select select "LARGE"
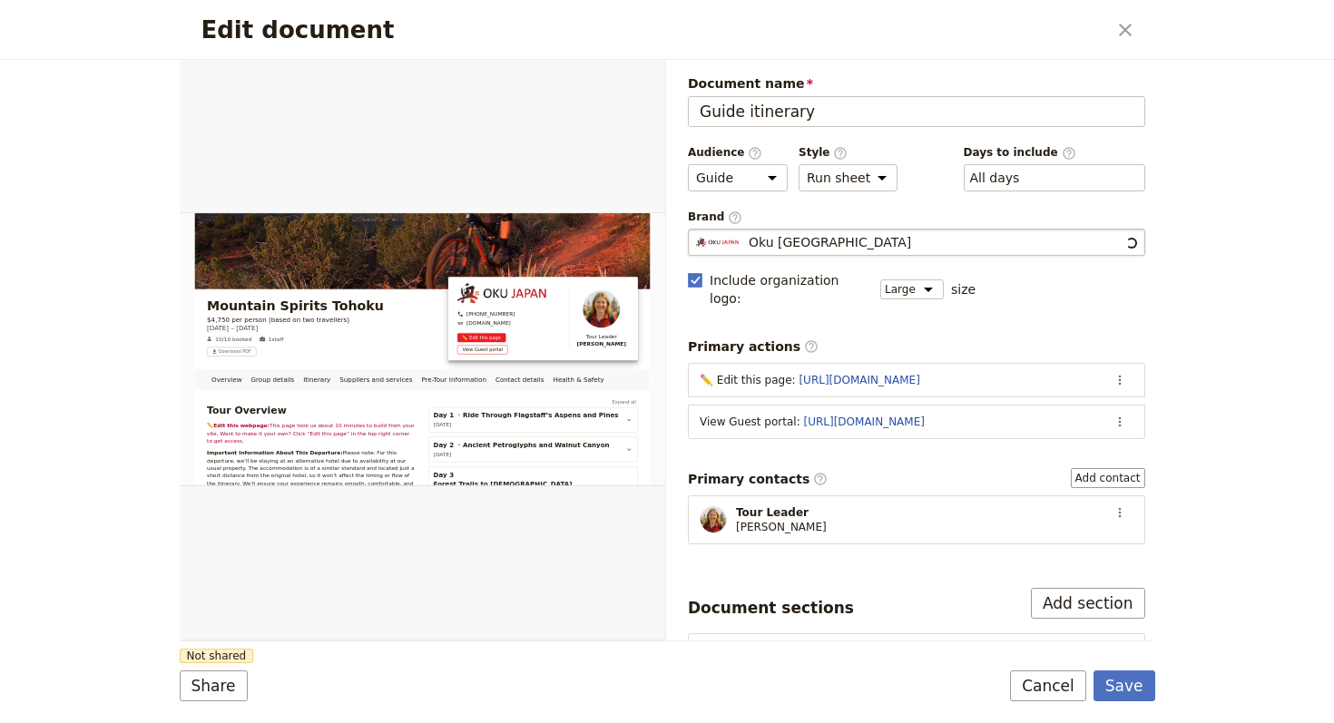
click at [944, 240] on div "Oku [GEOGRAPHIC_DATA]" at bounding box center [909, 242] width 426 height 18
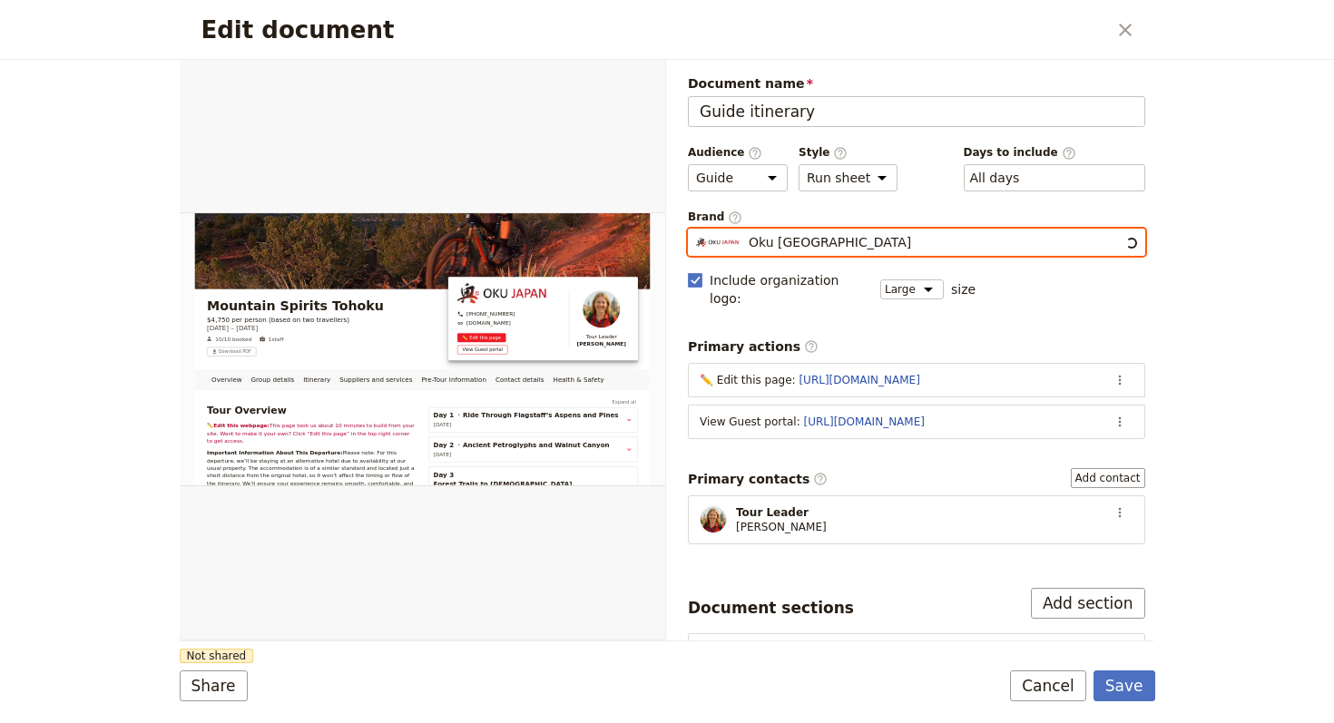
click at [696, 230] on input "Oku [GEOGRAPHIC_DATA]" at bounding box center [695, 229] width 1 height 1
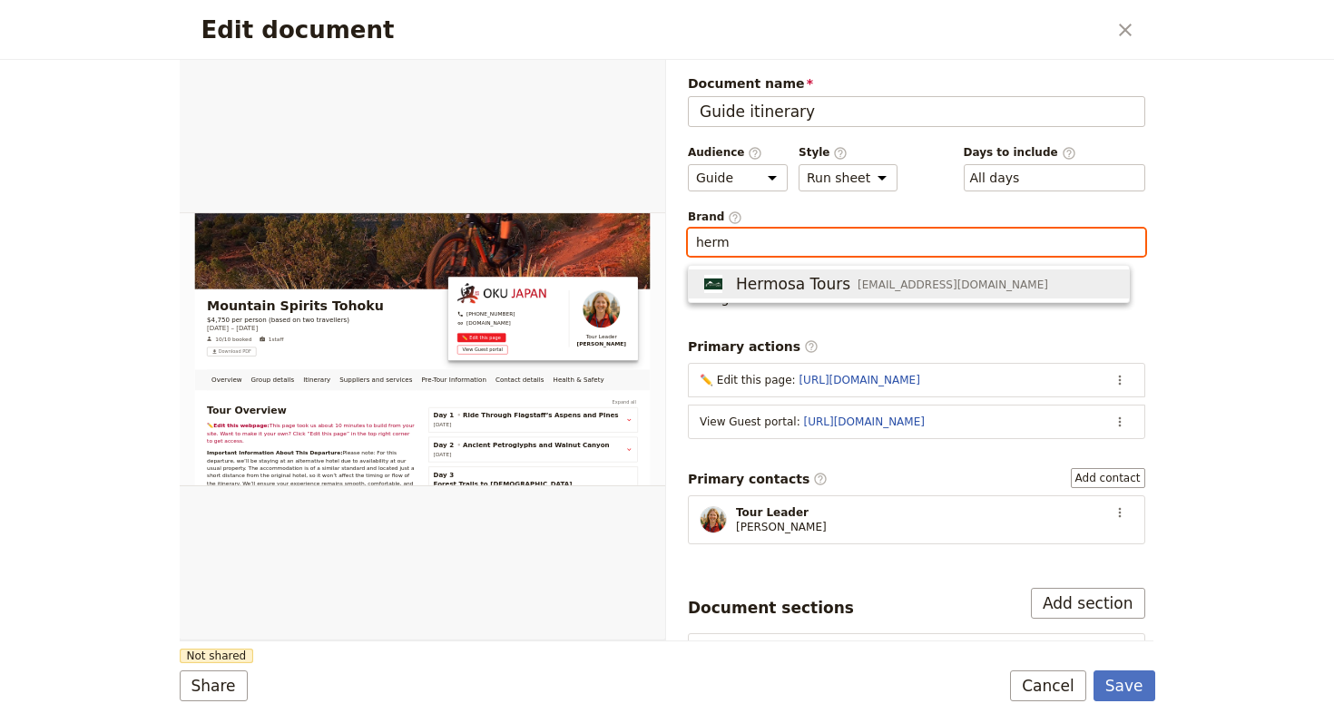
click at [970, 269] on button "Hermosa Tours [EMAIL_ADDRESS][DOMAIN_NAME]" at bounding box center [909, 283] width 440 height 29
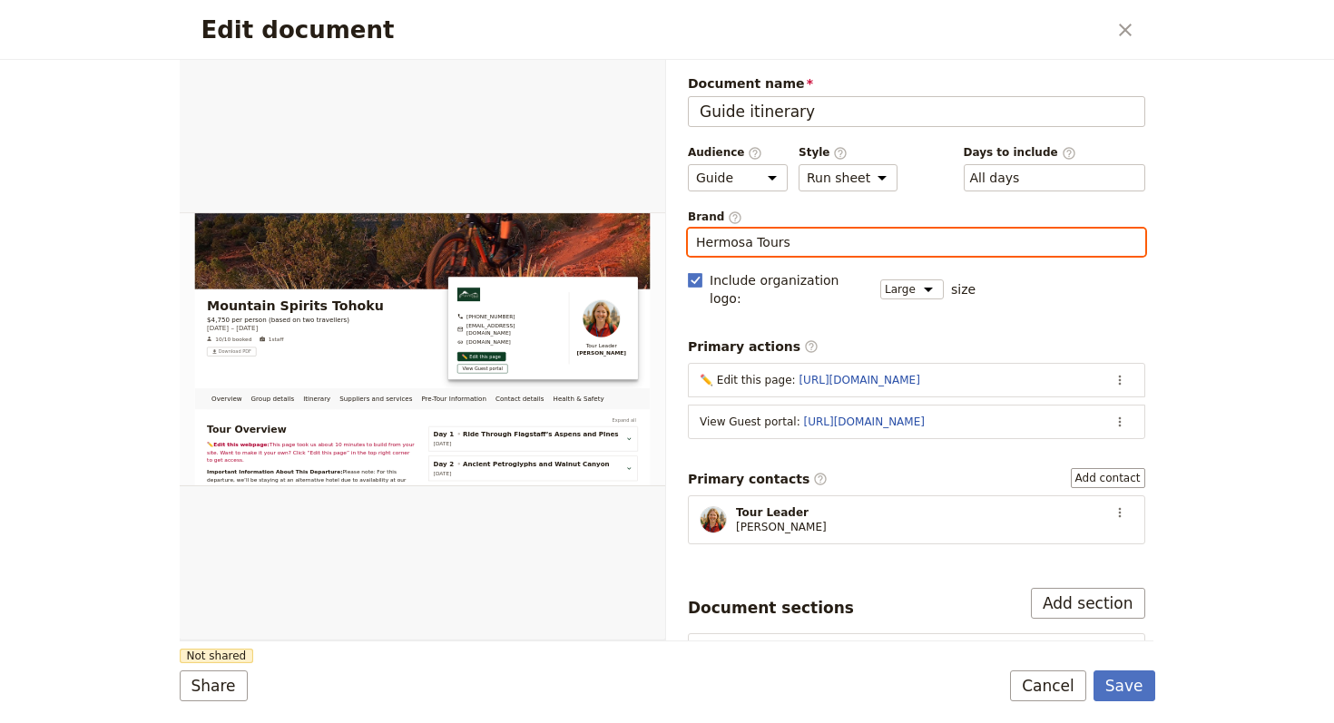
type input "Hermosa Tours"
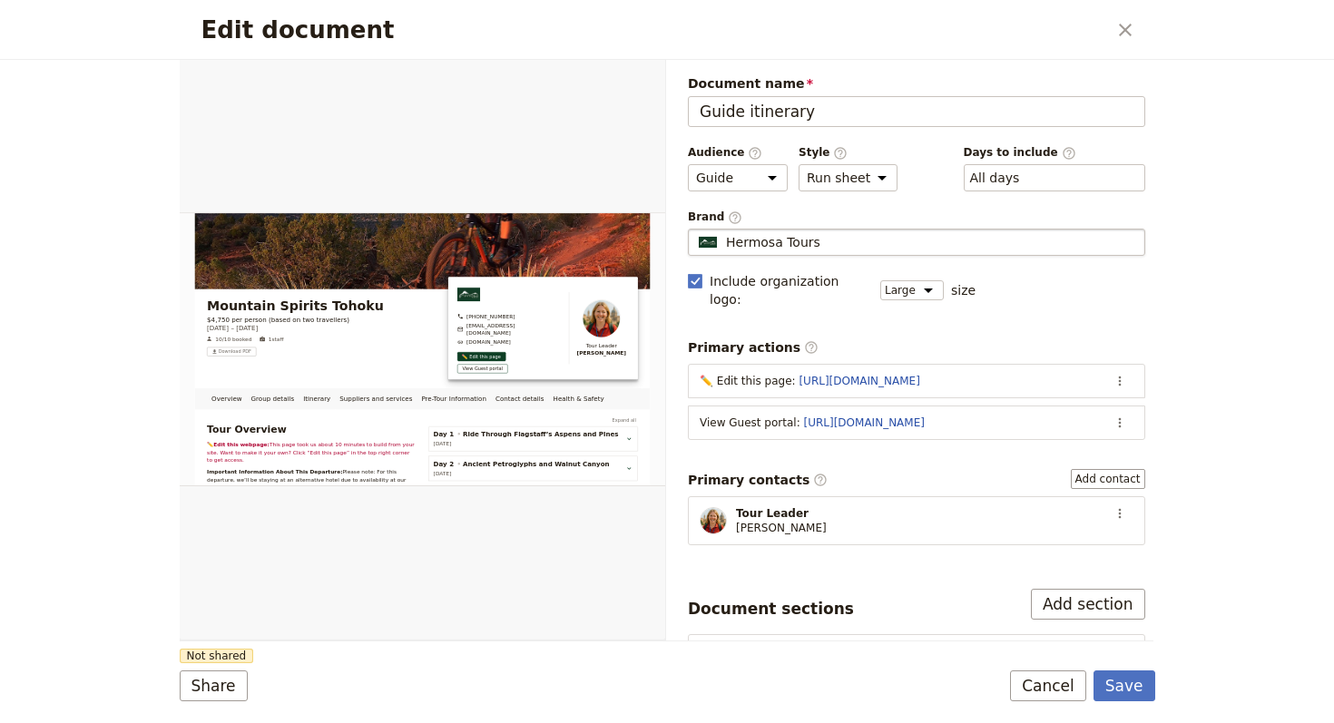
click at [971, 469] on label "Primary contacts ​ Add contact" at bounding box center [916, 479] width 457 height 20
click at [1071, 469] on button "Add contact" at bounding box center [1108, 479] width 74 height 20
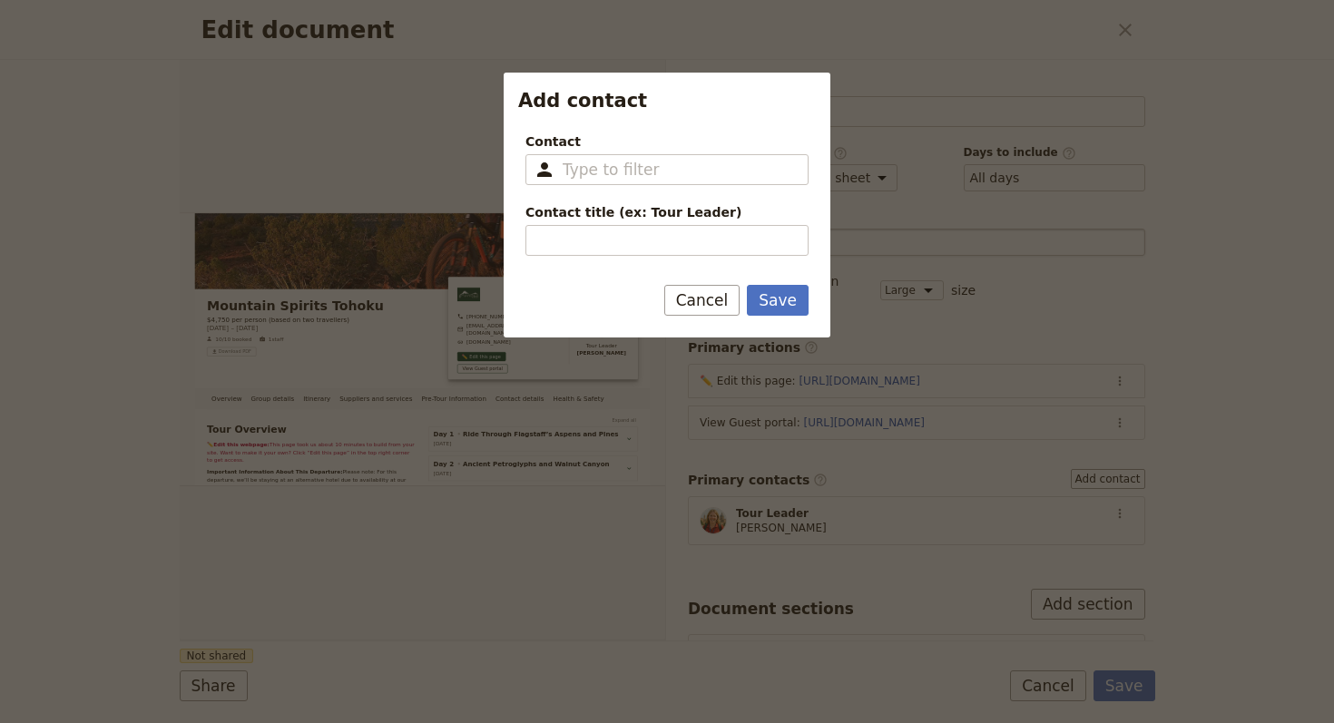
click at [704, 326] on div "Save Cancel" at bounding box center [667, 311] width 327 height 53
click at [692, 322] on div "Save Cancel" at bounding box center [667, 311] width 327 height 53
click at [695, 313] on button "Cancel" at bounding box center [702, 300] width 76 height 31
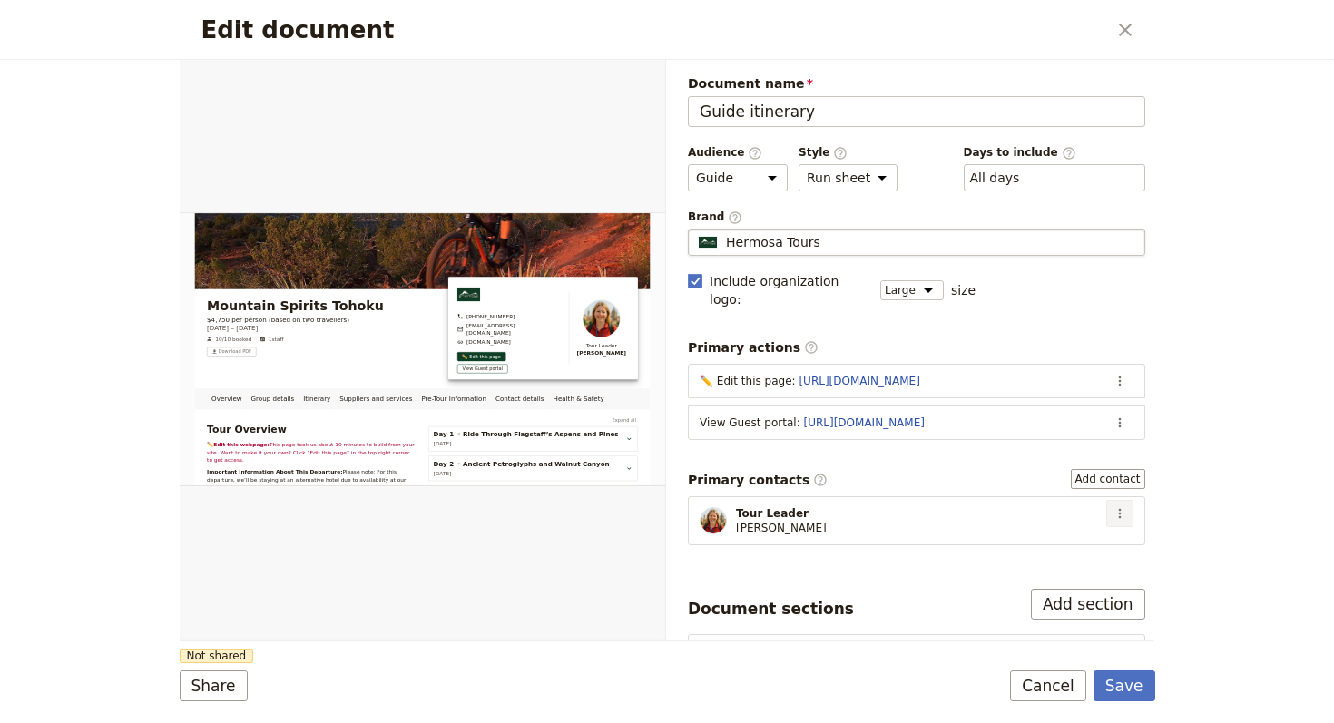
click at [1106, 500] on button "​" at bounding box center [1119, 513] width 27 height 27
click at [1085, 529] on span "Edit contact" at bounding box center [1054, 533] width 103 height 18
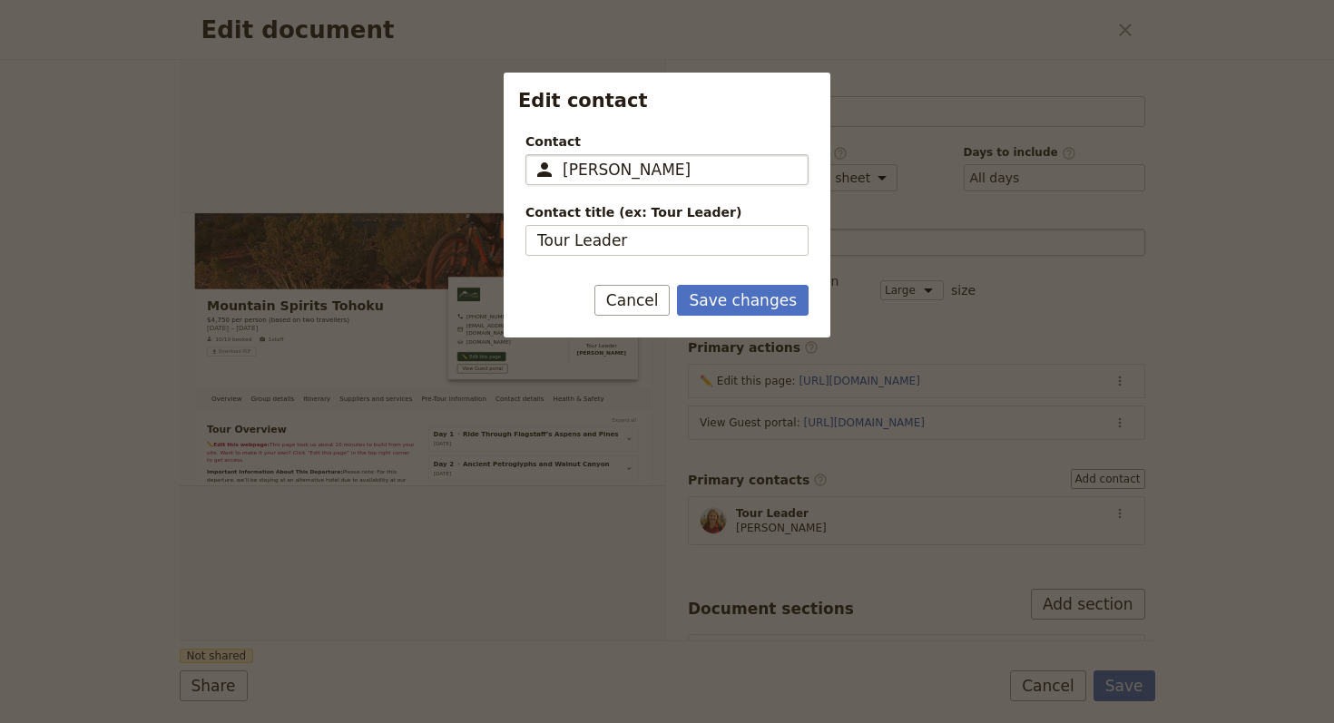
click at [641, 171] on input "[PERSON_NAME]" at bounding box center [679, 170] width 234 height 22
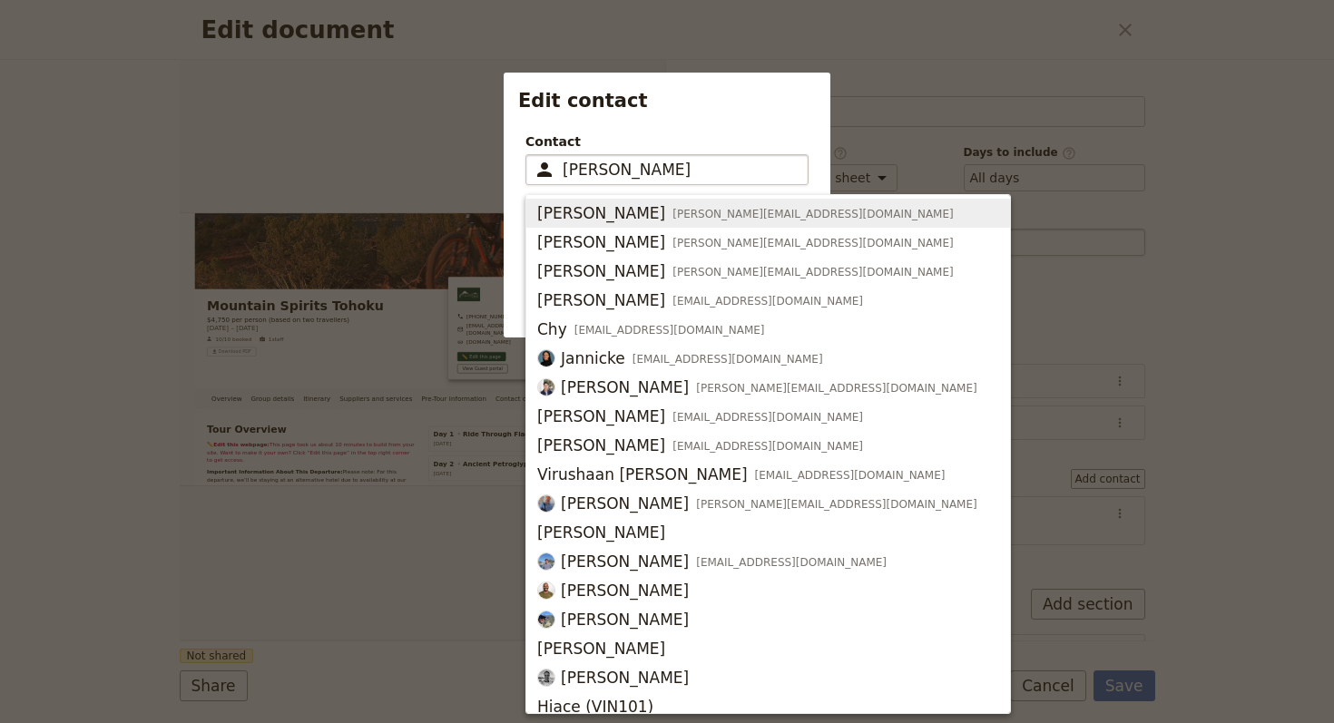
click at [641, 171] on input "[PERSON_NAME]" at bounding box center [679, 170] width 234 height 22
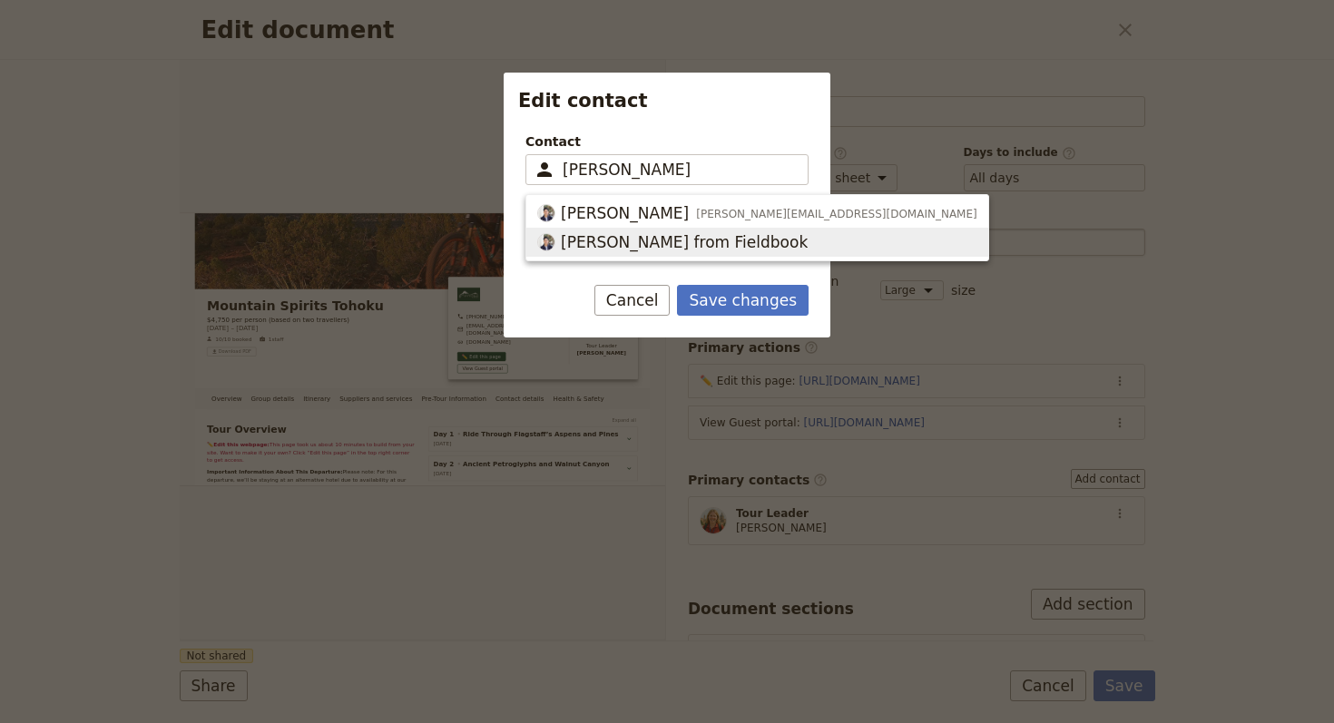
click at [696, 250] on span "[PERSON_NAME] from Fieldbook" at bounding box center [757, 242] width 440 height 22
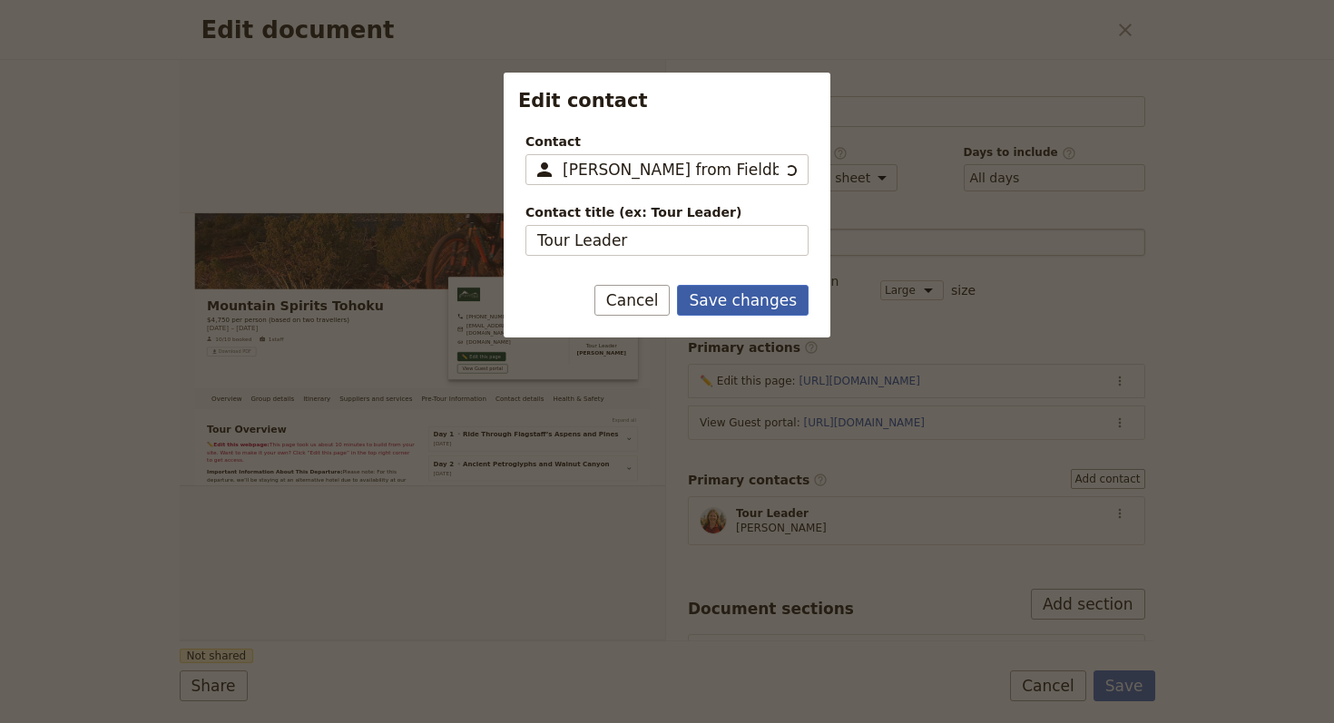
type input "[PERSON_NAME] from Fieldbook"
click at [747, 285] on button "Save changes" at bounding box center [743, 300] width 132 height 31
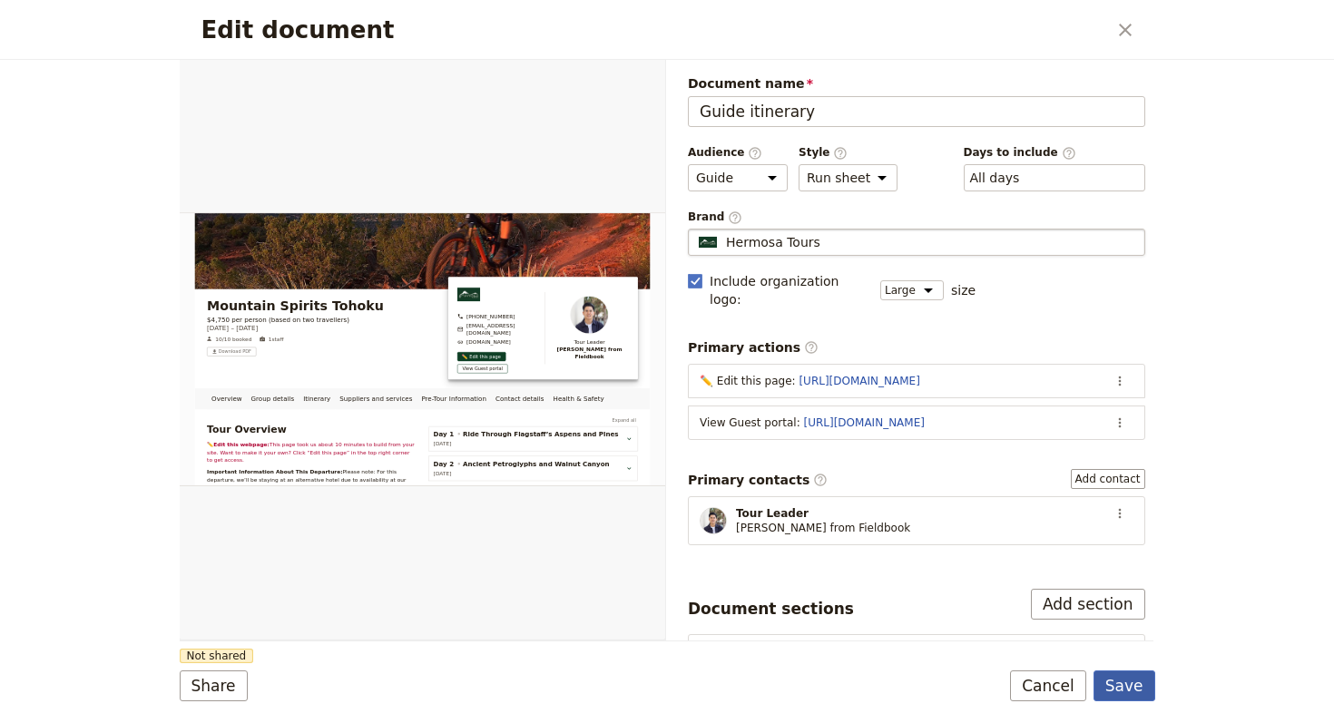
click at [1124, 686] on button "Save" at bounding box center [1124, 685] width 62 height 31
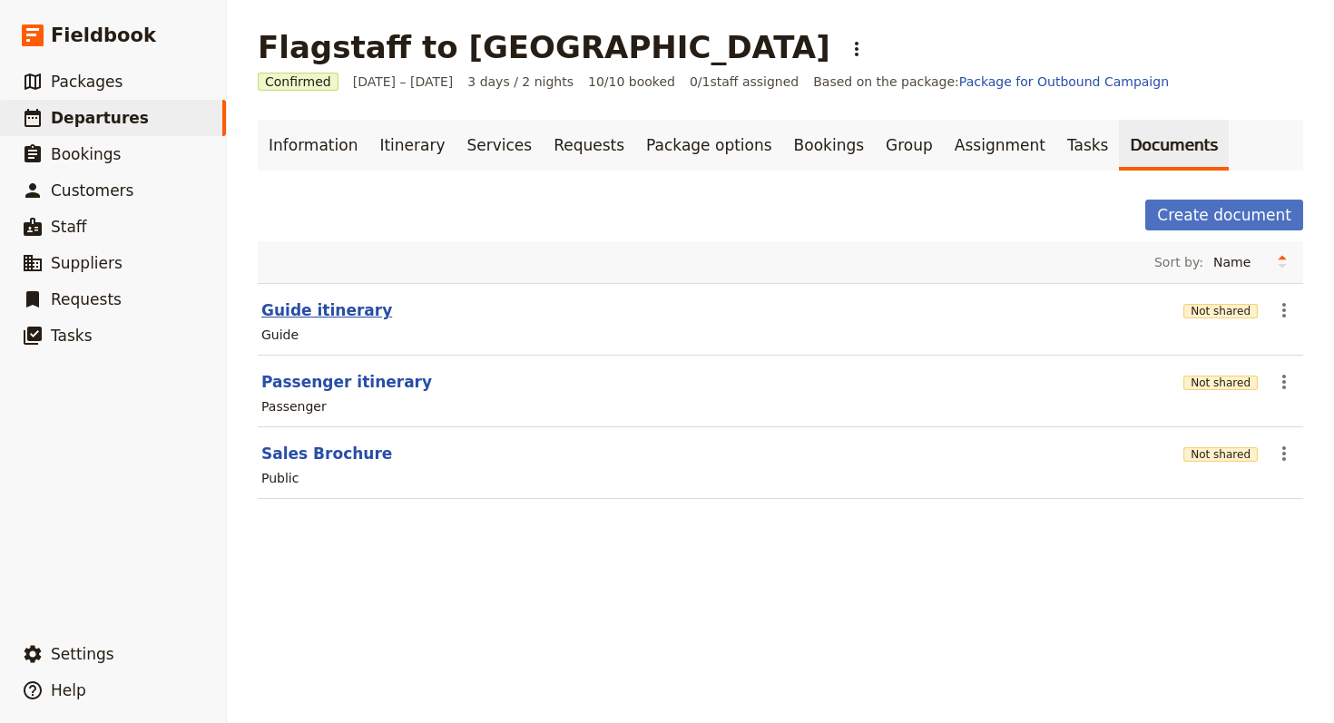
click at [353, 311] on button "Guide itinerary" at bounding box center [326, 310] width 131 height 22
select select "STAFF"
select select "RUN_SHEET"
select select "LARGE"
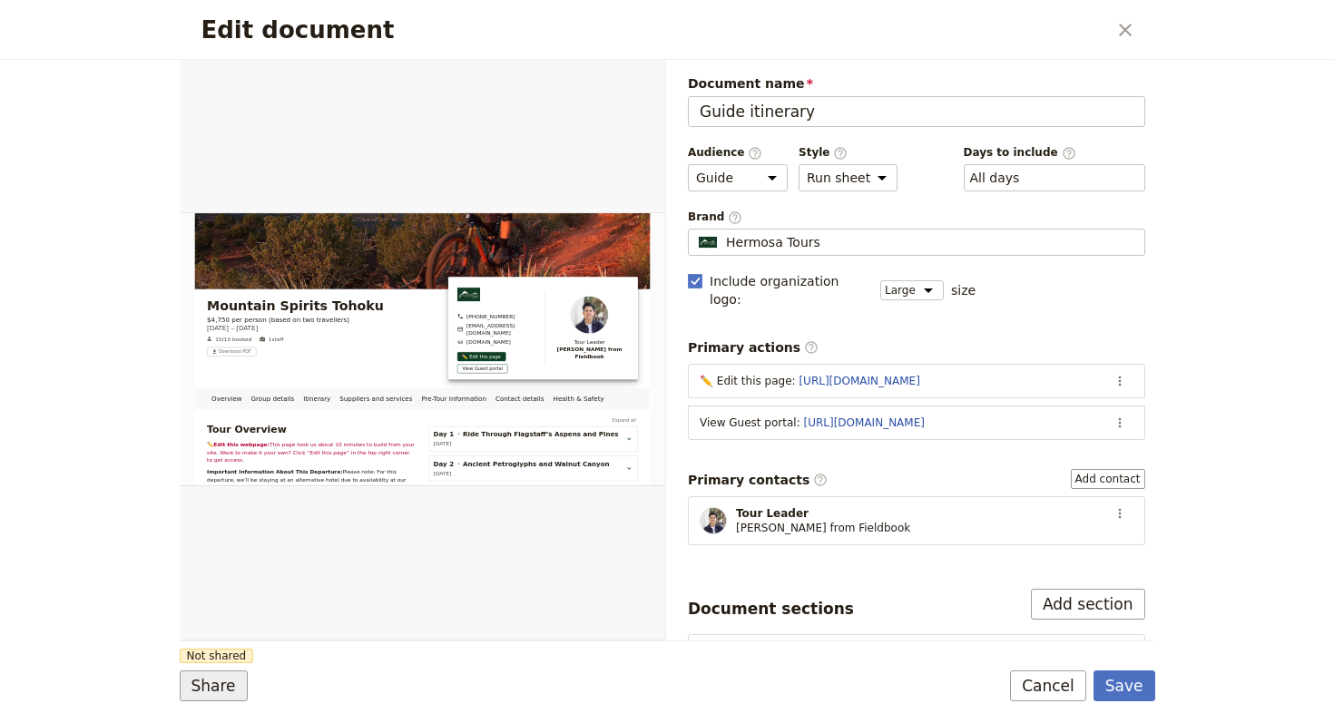
click at [185, 683] on button "Share" at bounding box center [214, 685] width 68 height 31
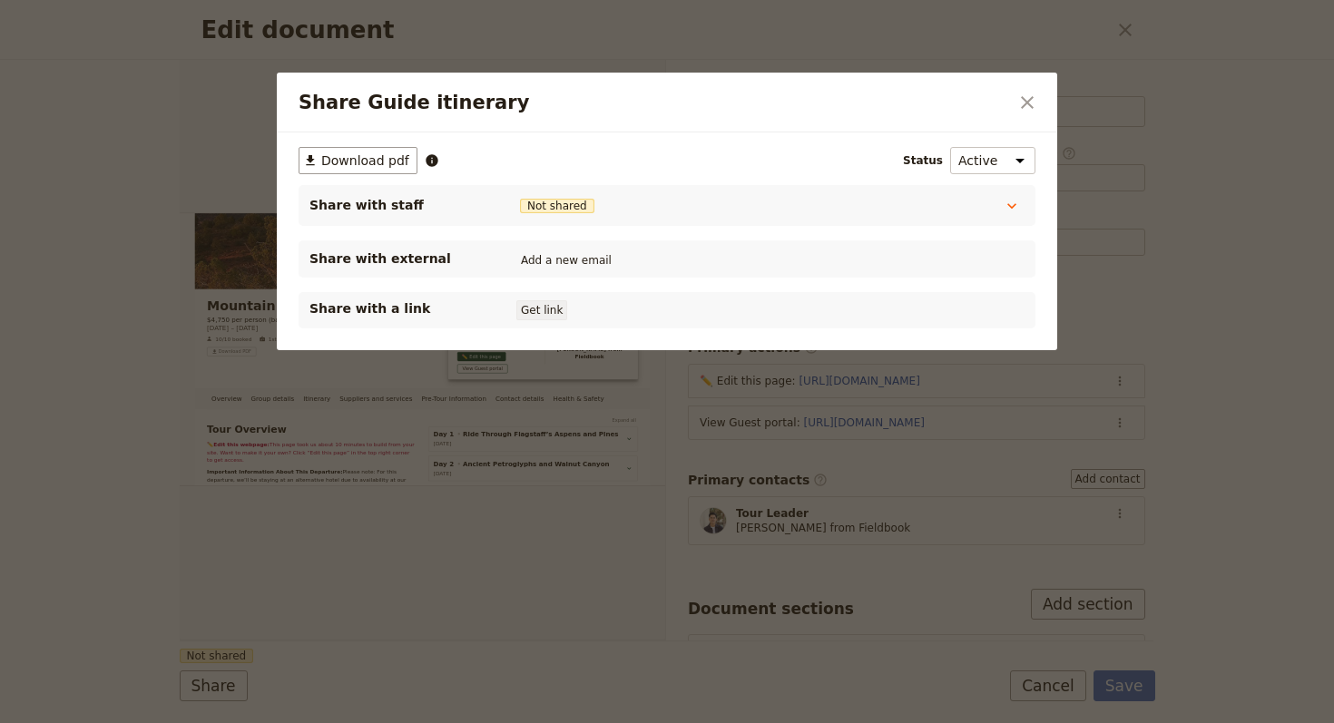
click at [555, 318] on button "Get link" at bounding box center [541, 310] width 51 height 20
click at [1029, 97] on icon "Close dialog" at bounding box center [1027, 103] width 22 height 22
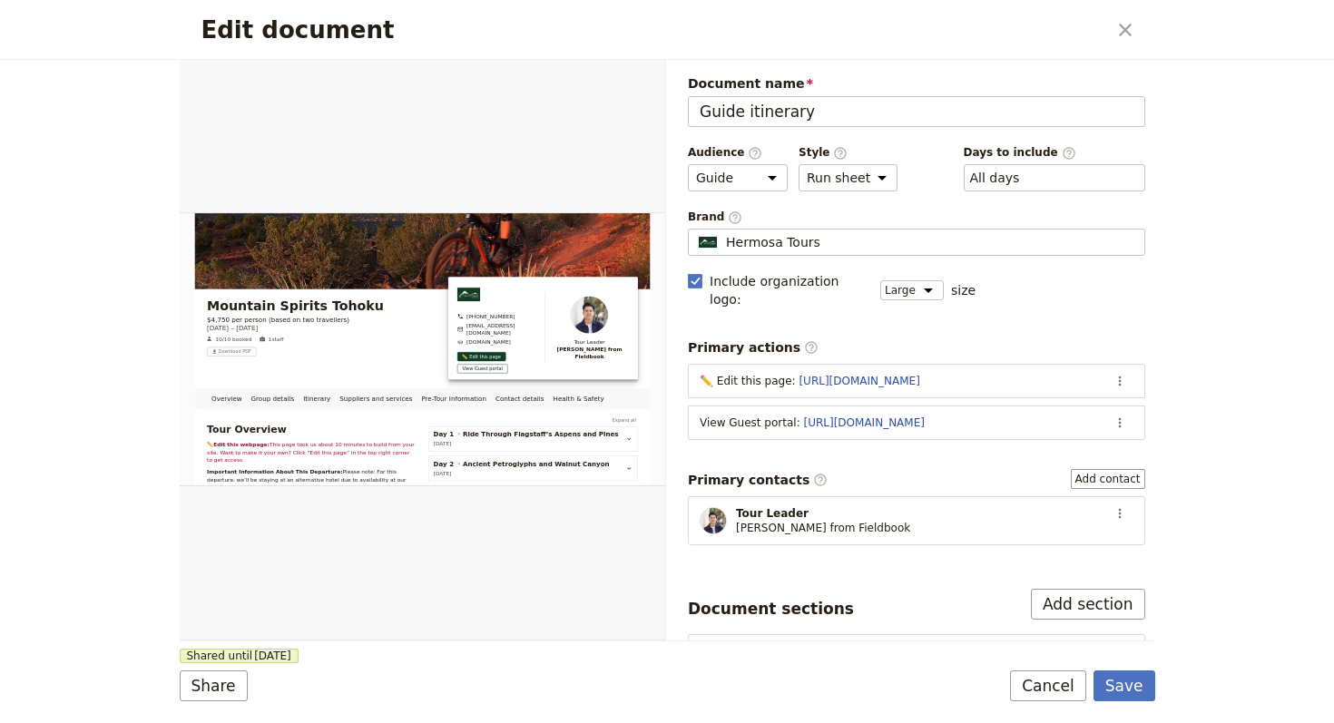
click at [1145, 661] on form "Overview Group details Itinerary Suppliers and services Pre-Tour Information Co…" at bounding box center [667, 391] width 975 height 663
click at [1144, 684] on button "Save" at bounding box center [1124, 685] width 62 height 31
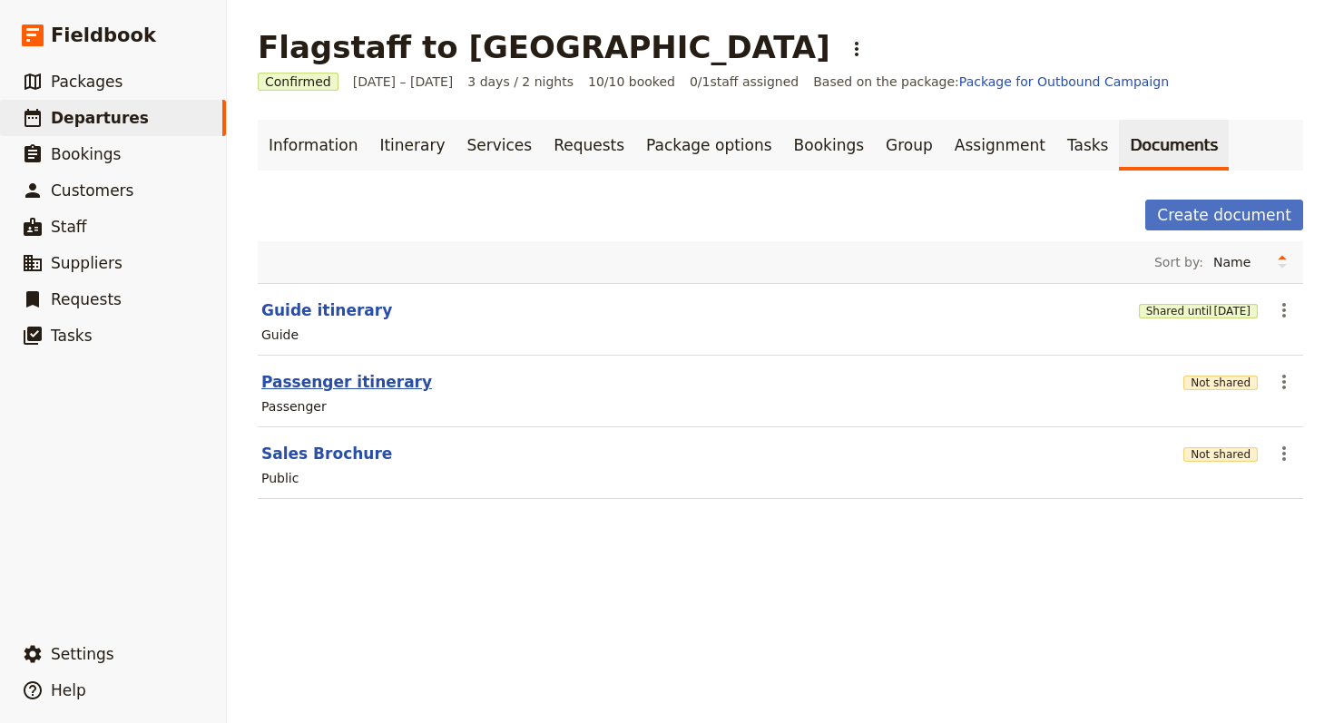
click at [324, 385] on button "Passenger itinerary" at bounding box center [346, 382] width 171 height 22
select select "PASSENGER"
select select "RUN_SHEET"
select select "LARGE"
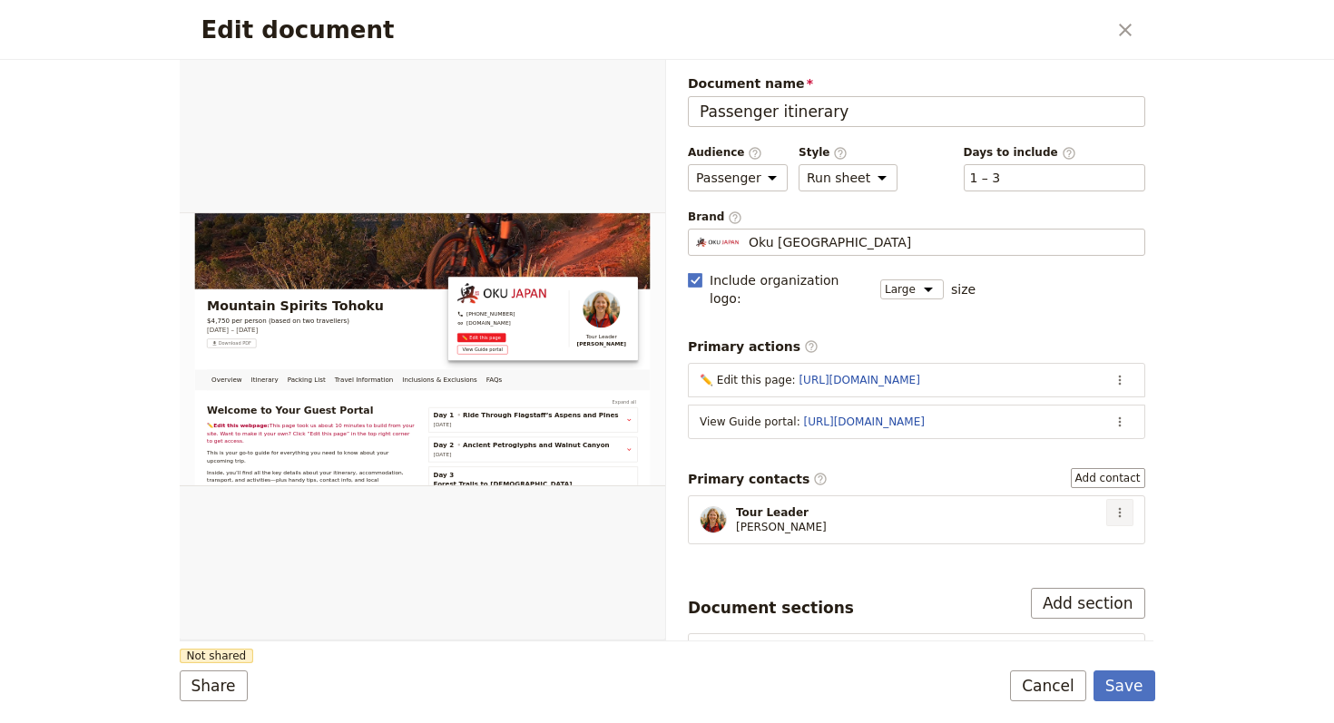
click at [1112, 505] on icon "Actions" at bounding box center [1119, 512] width 15 height 15
click at [1038, 520] on button "Edit contact" at bounding box center [1055, 532] width 125 height 25
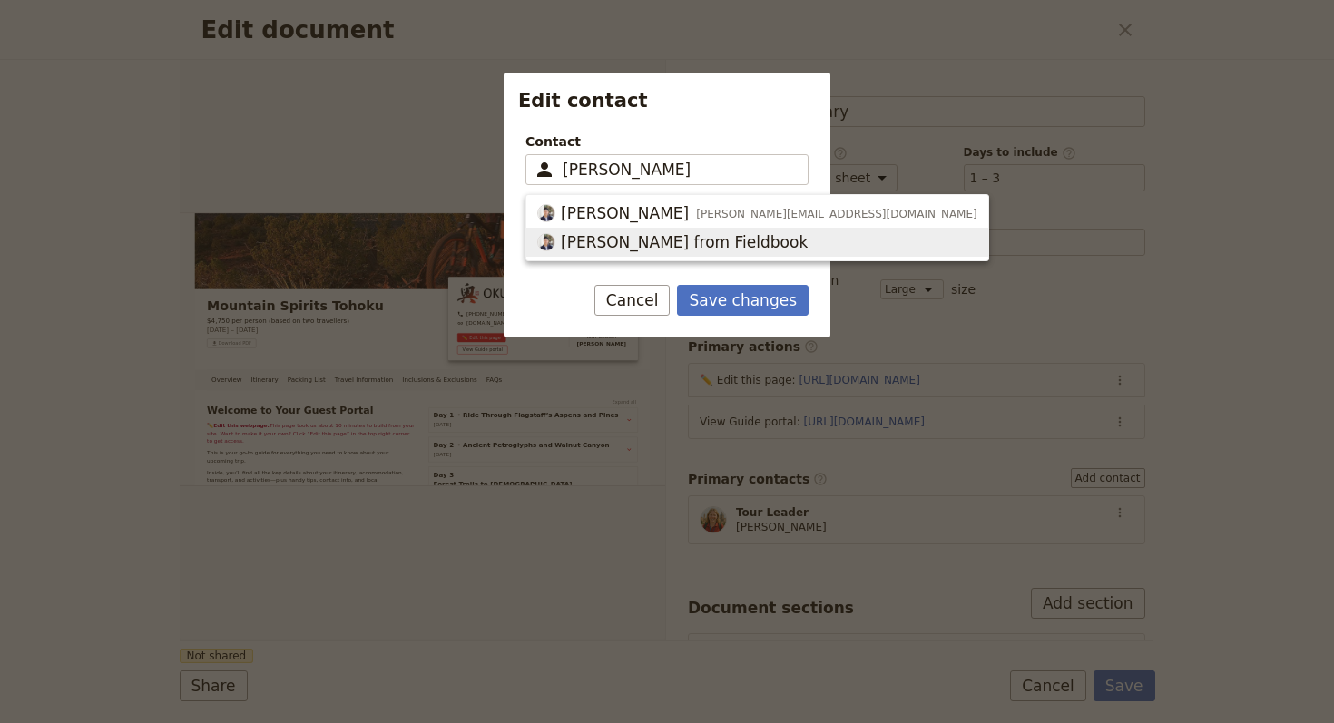
click at [678, 241] on span "[PERSON_NAME] from Fieldbook" at bounding box center [684, 242] width 247 height 22
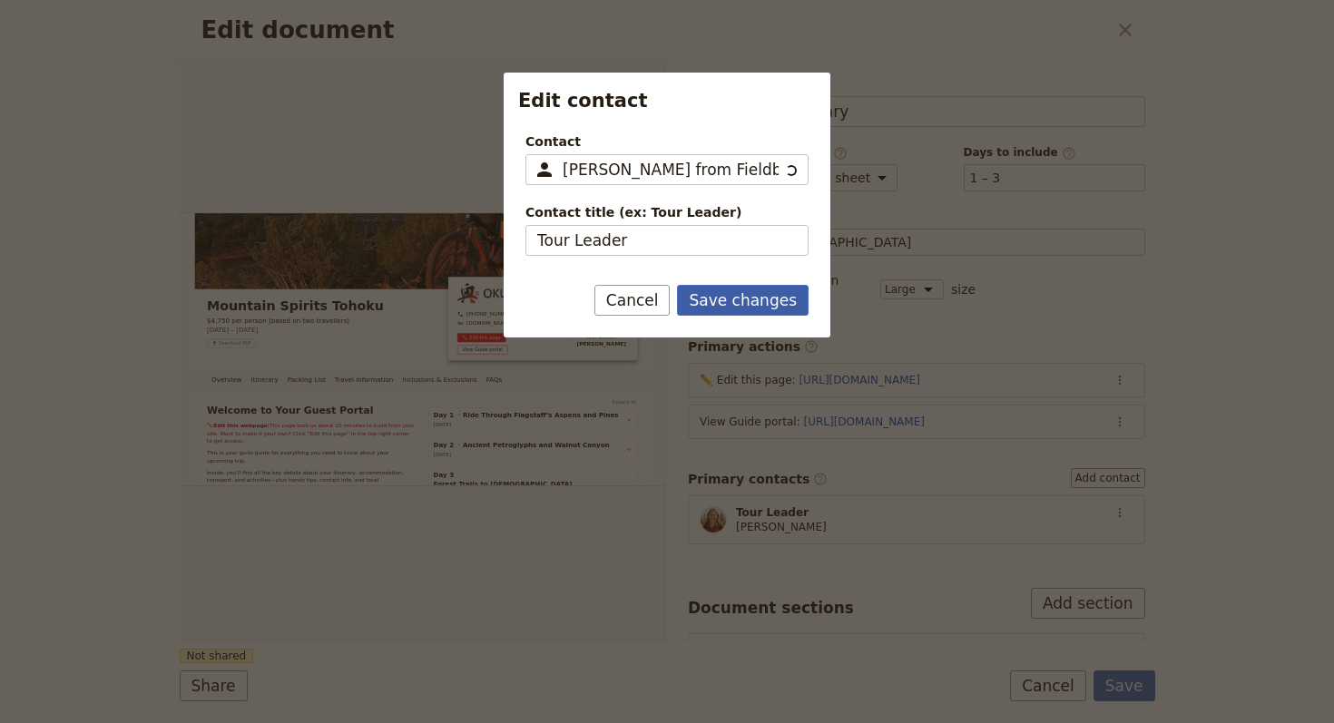
type input "[PERSON_NAME] from Fieldbook"
click at [741, 301] on button "Save changes" at bounding box center [743, 300] width 132 height 31
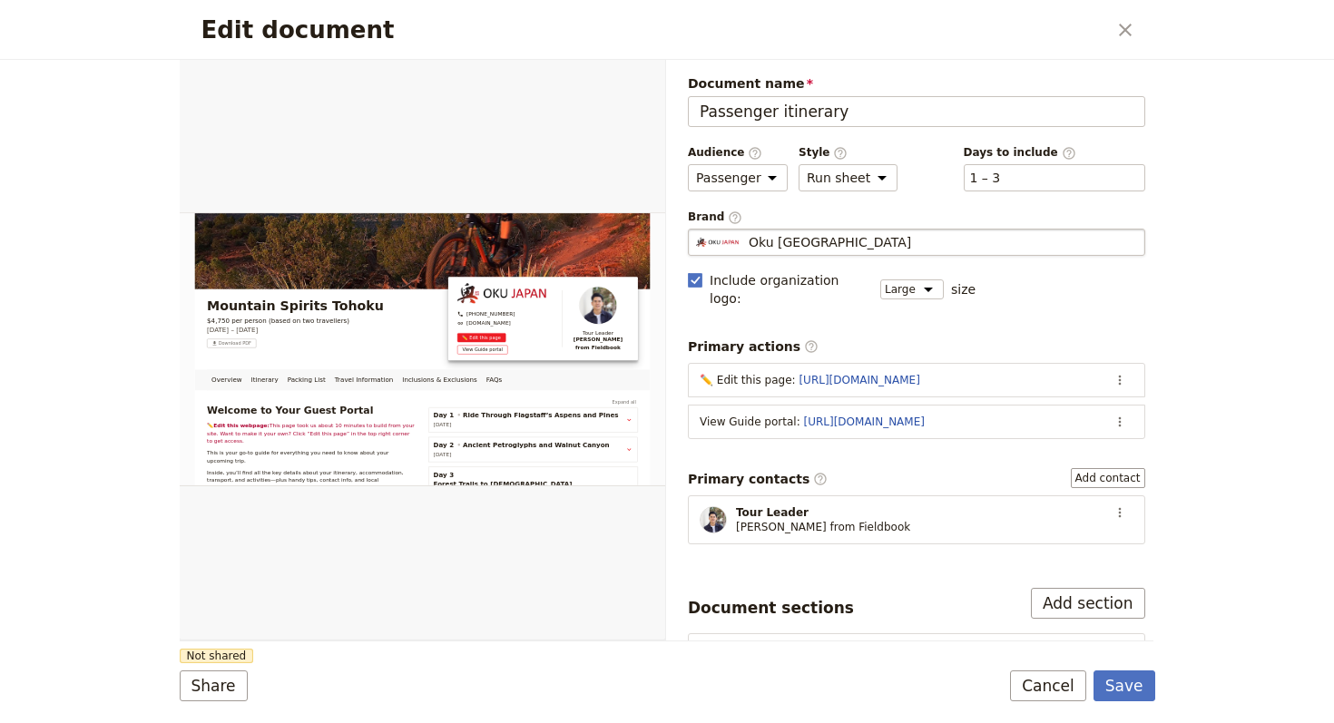
click at [769, 254] on fieldset "Oku [GEOGRAPHIC_DATA] Oku [GEOGRAPHIC_DATA]" at bounding box center [916, 242] width 457 height 27
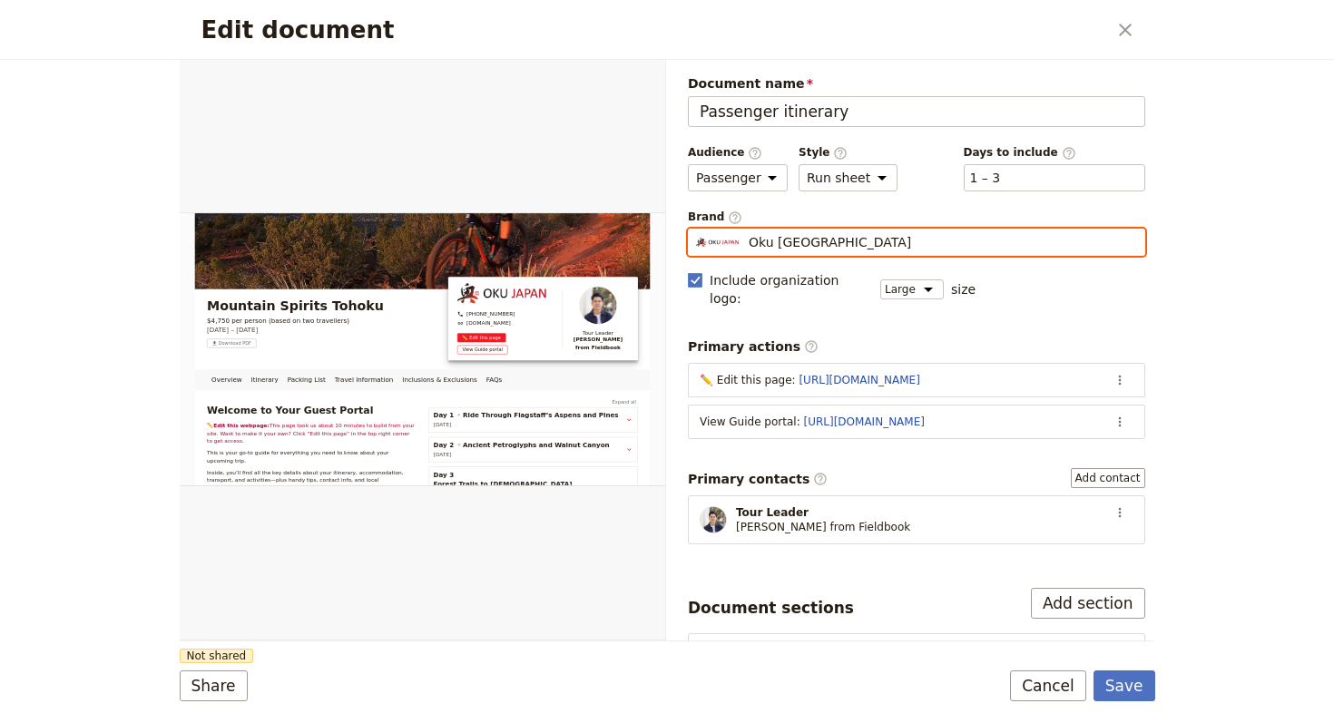
click at [696, 230] on input "Oku [GEOGRAPHIC_DATA]" at bounding box center [695, 229] width 1 height 1
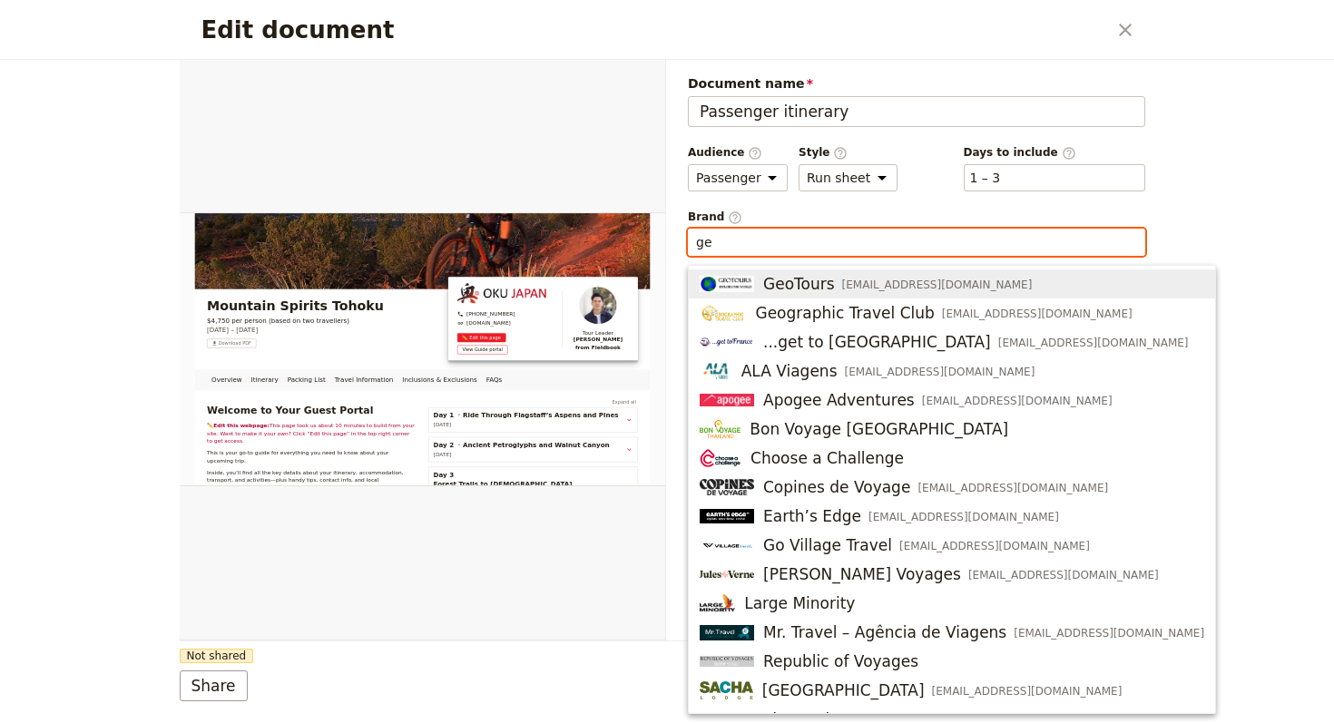
type input "g"
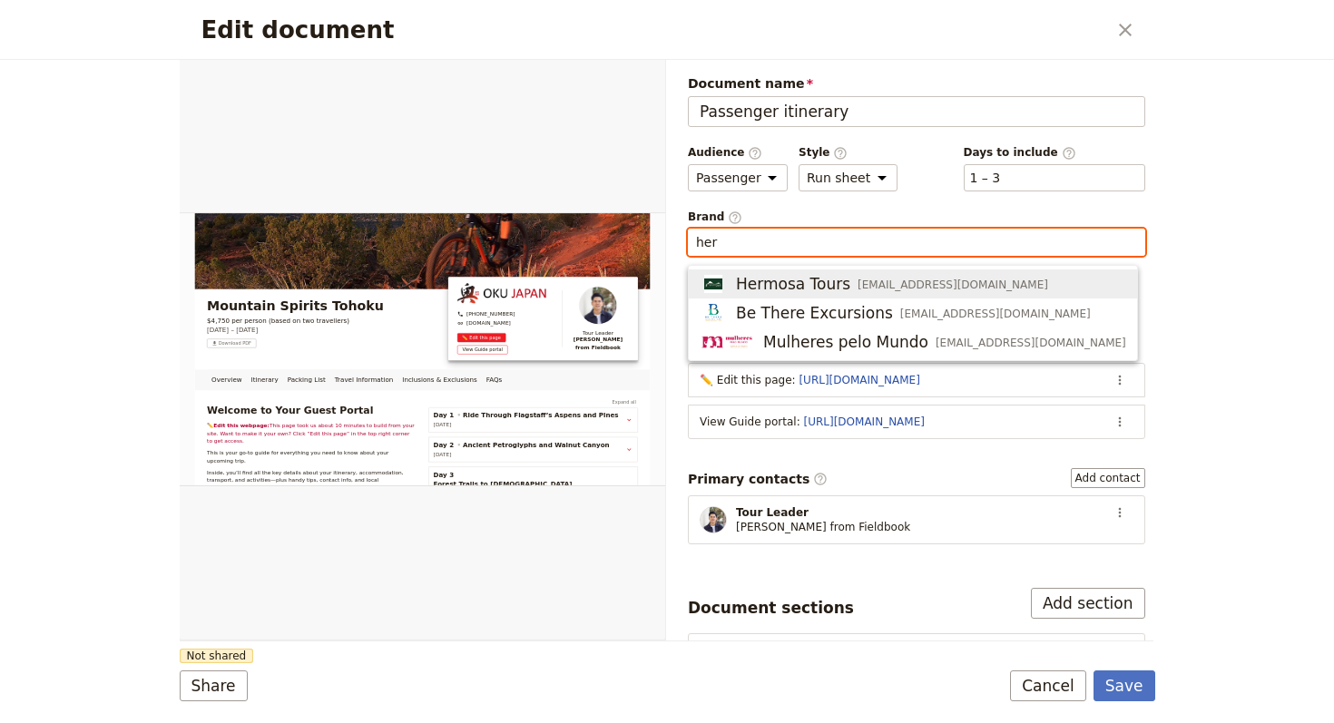
click at [815, 294] on span "Hermosa Tours" at bounding box center [793, 284] width 114 height 22
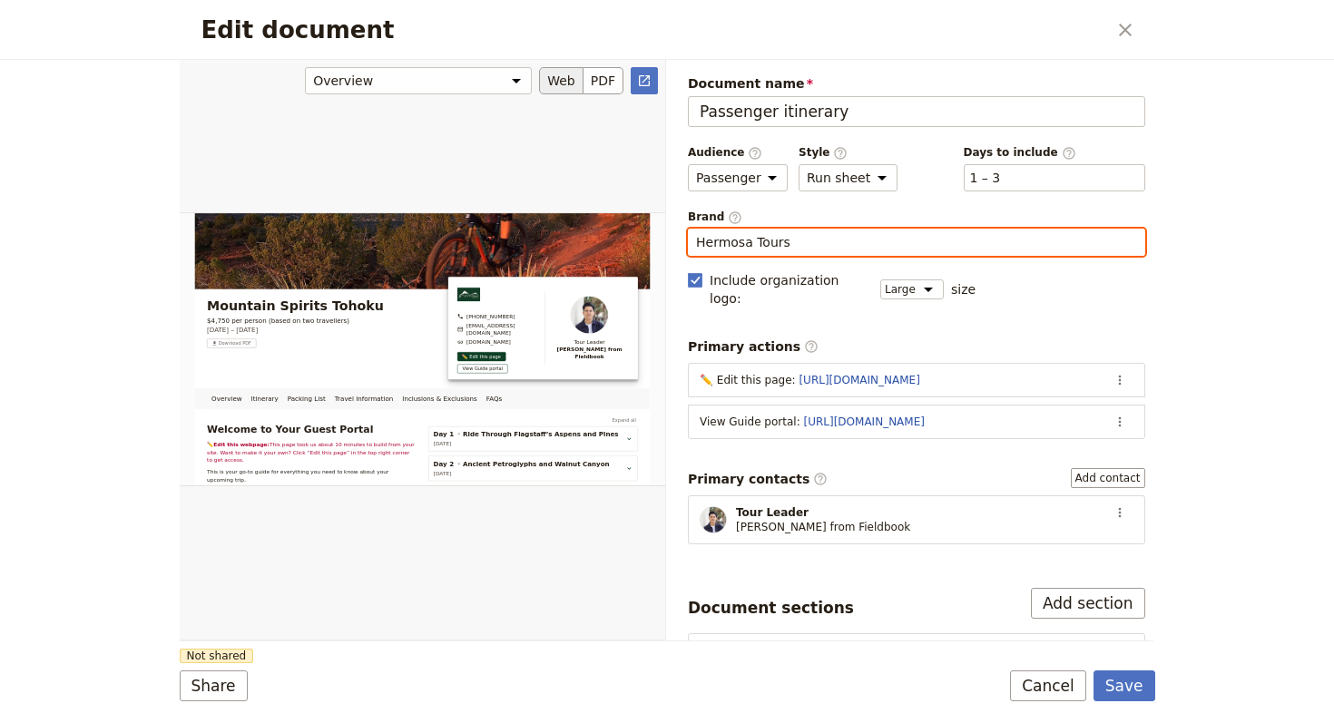
type input "Hermosa Tours"
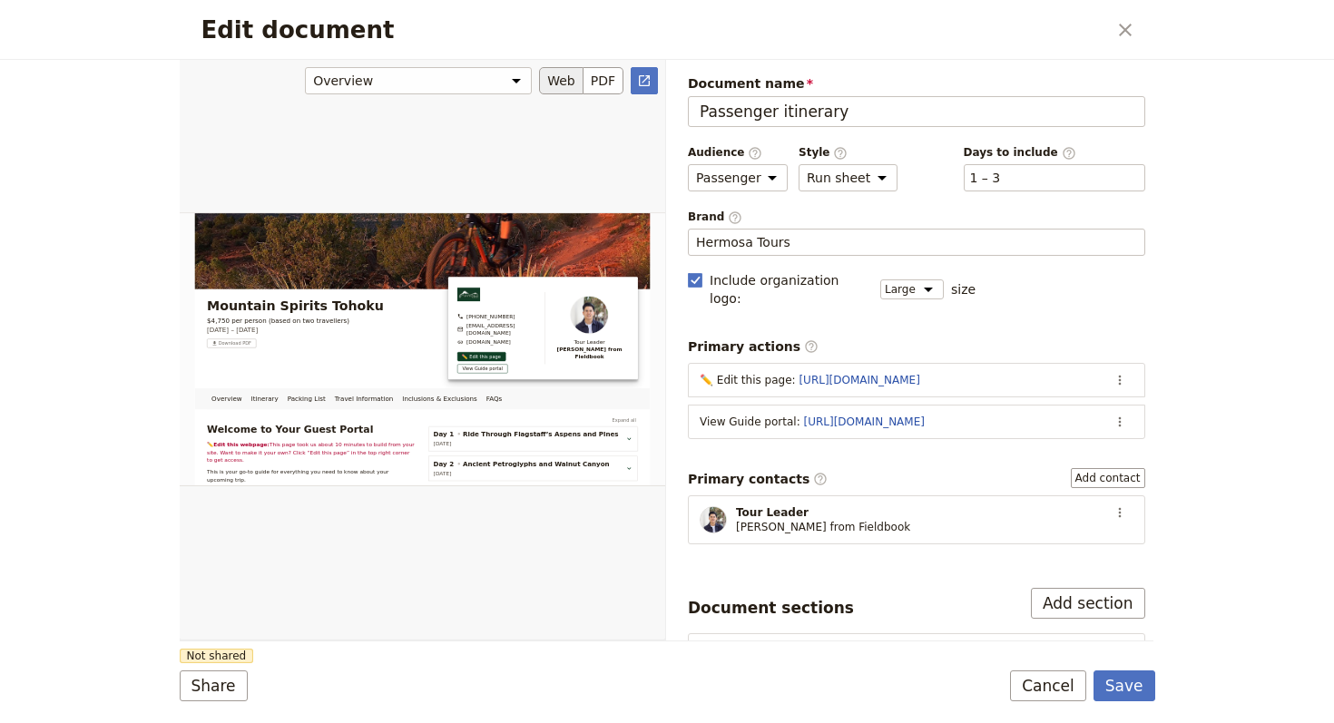
click at [518, 588] on div "Edit document" at bounding box center [422, 349] width 485 height 581
click at [180, 687] on button "Share" at bounding box center [214, 685] width 68 height 31
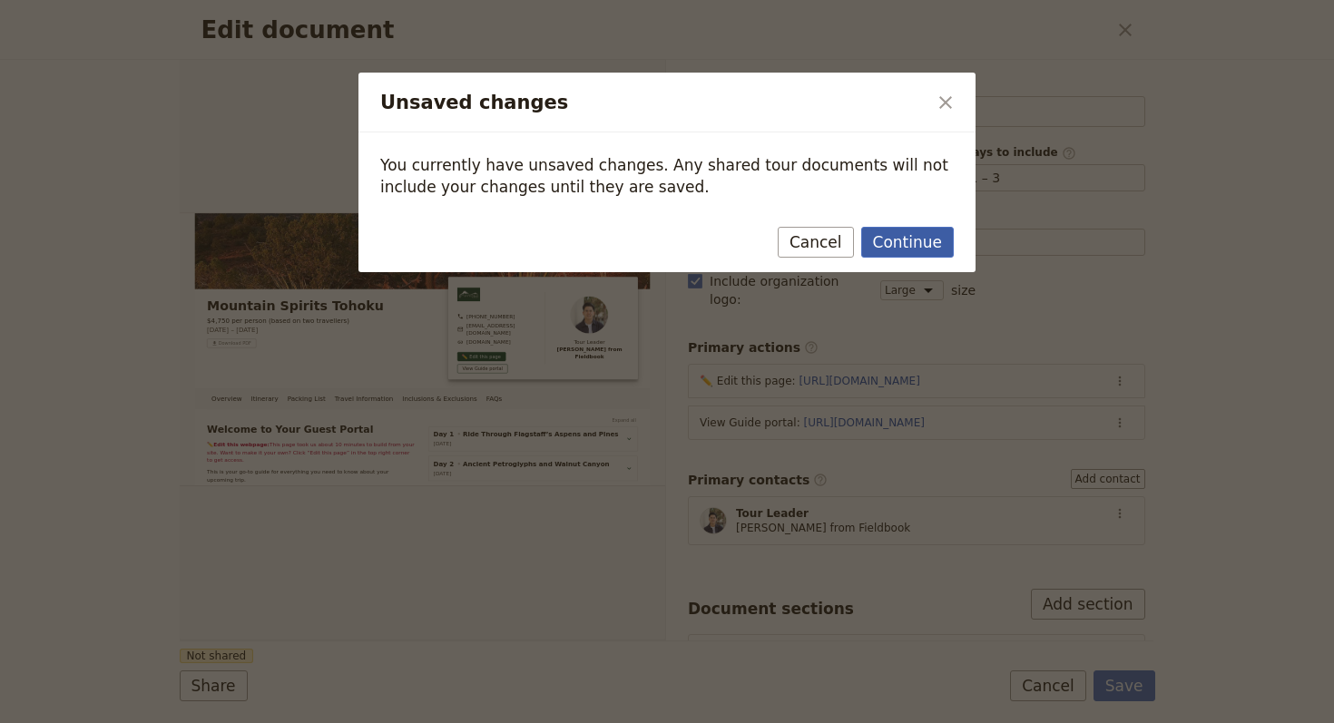
click at [914, 237] on button "Continue" at bounding box center [907, 242] width 93 height 31
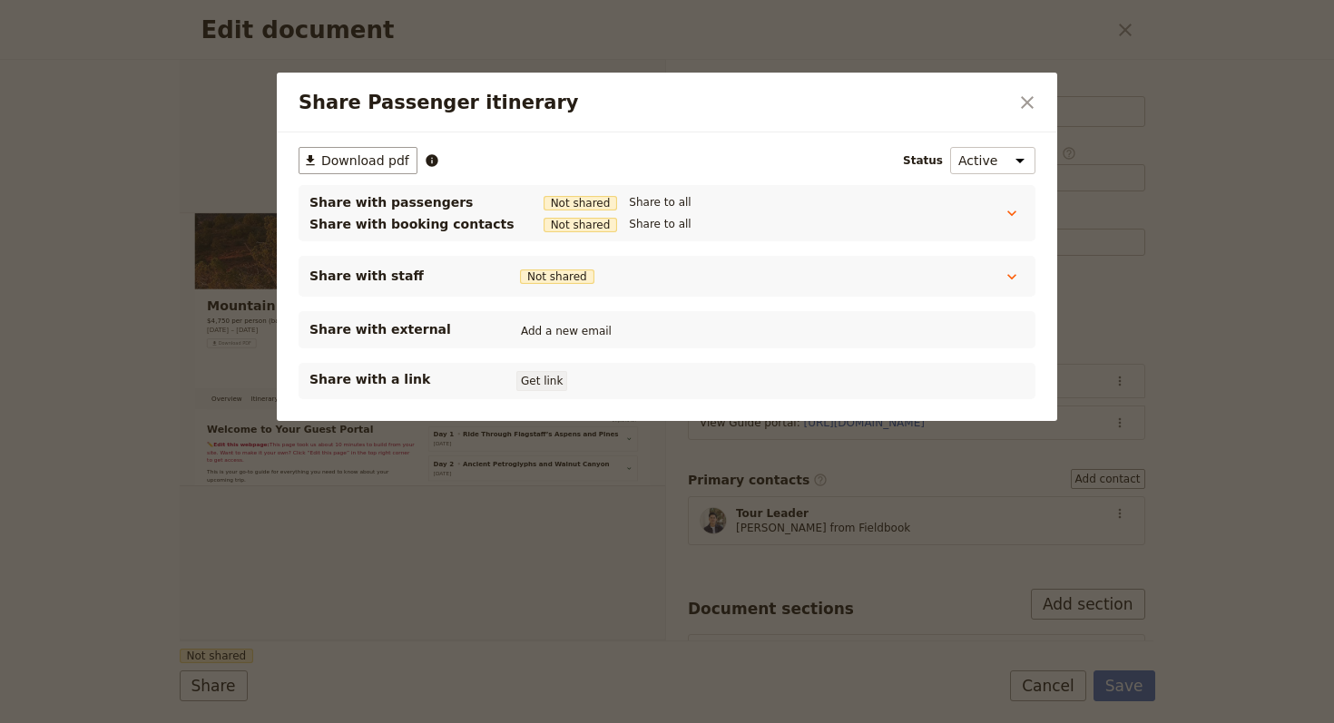
click at [545, 384] on button "Get link" at bounding box center [541, 381] width 51 height 20
click at [1030, 101] on icon "Close dialog" at bounding box center [1027, 103] width 22 height 22
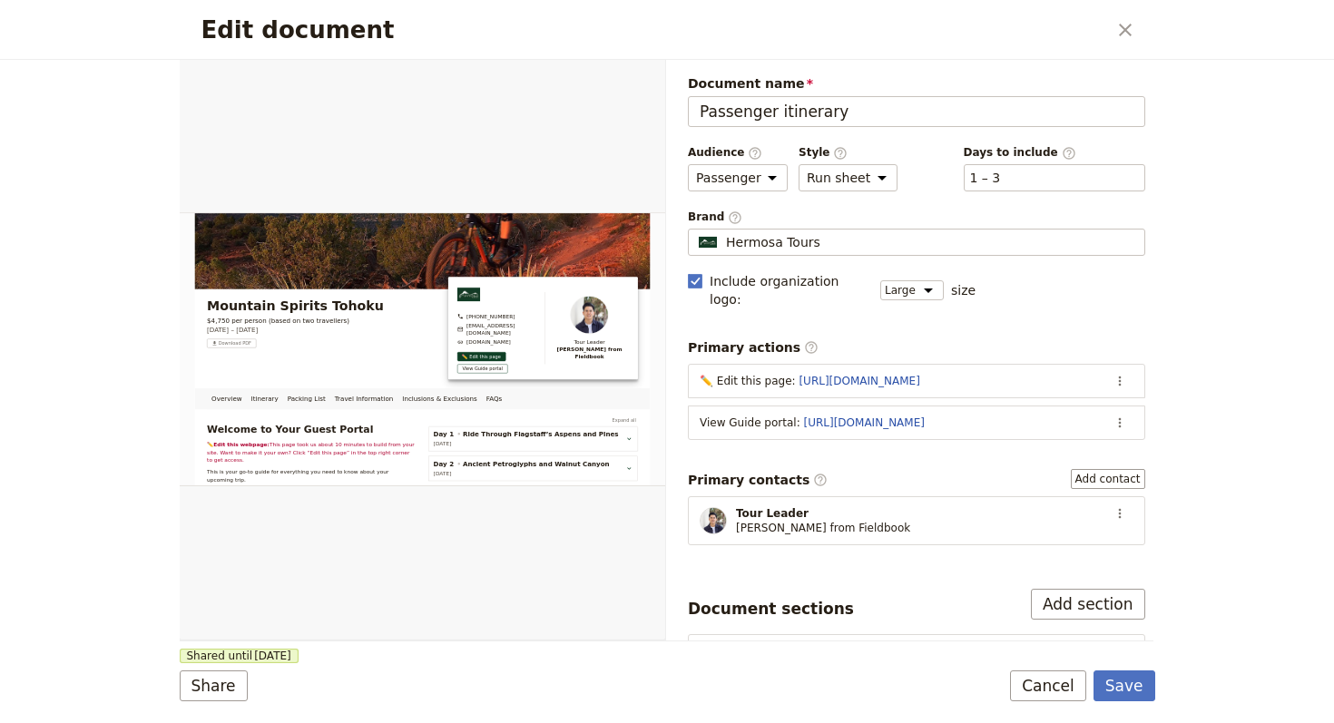
click at [1128, 701] on form "Overview Itinerary Packing List Travel Information Inclusions & Exclusions FAQs…" at bounding box center [667, 391] width 975 height 663
click at [1128, 697] on button "Save" at bounding box center [1124, 685] width 62 height 31
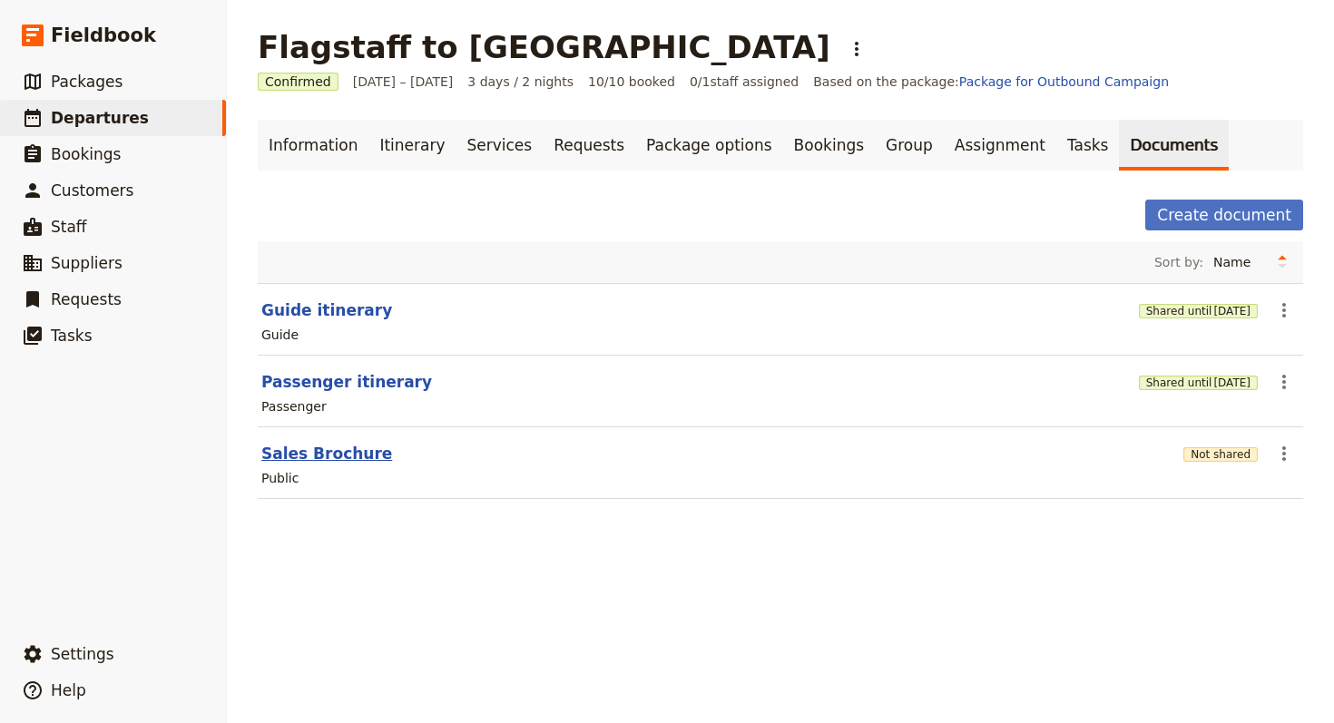
click at [300, 459] on button "Sales Brochure" at bounding box center [326, 454] width 131 height 22
select select "DEFAULT"
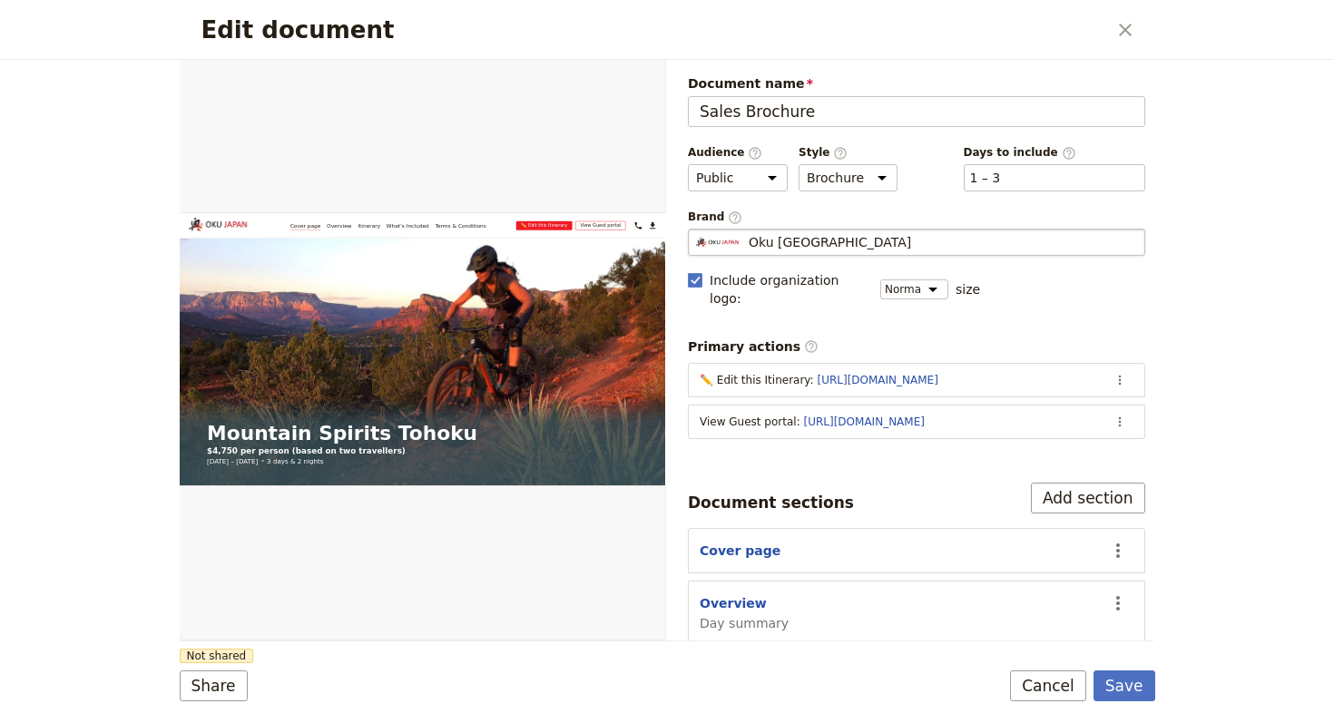
click at [804, 240] on span "Oku [GEOGRAPHIC_DATA]" at bounding box center [829, 242] width 162 height 18
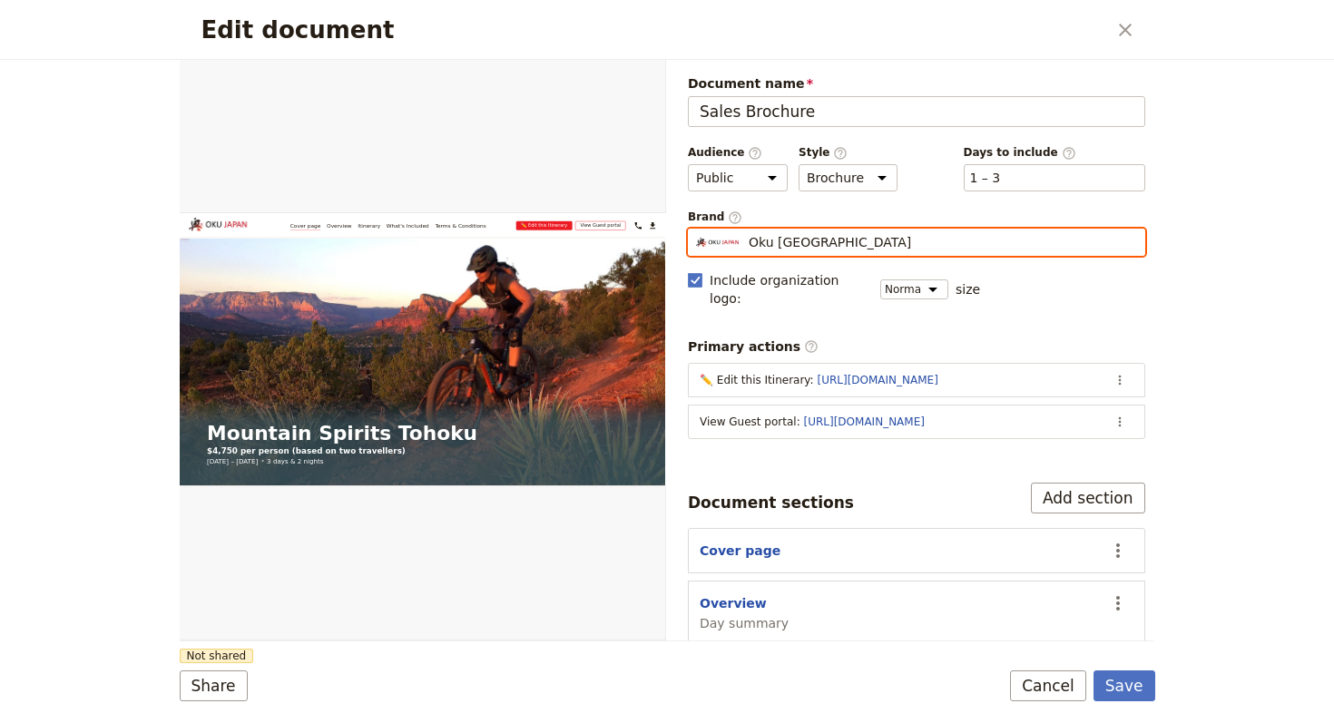
click at [696, 230] on input "Oku [GEOGRAPHIC_DATA]" at bounding box center [695, 229] width 1 height 1
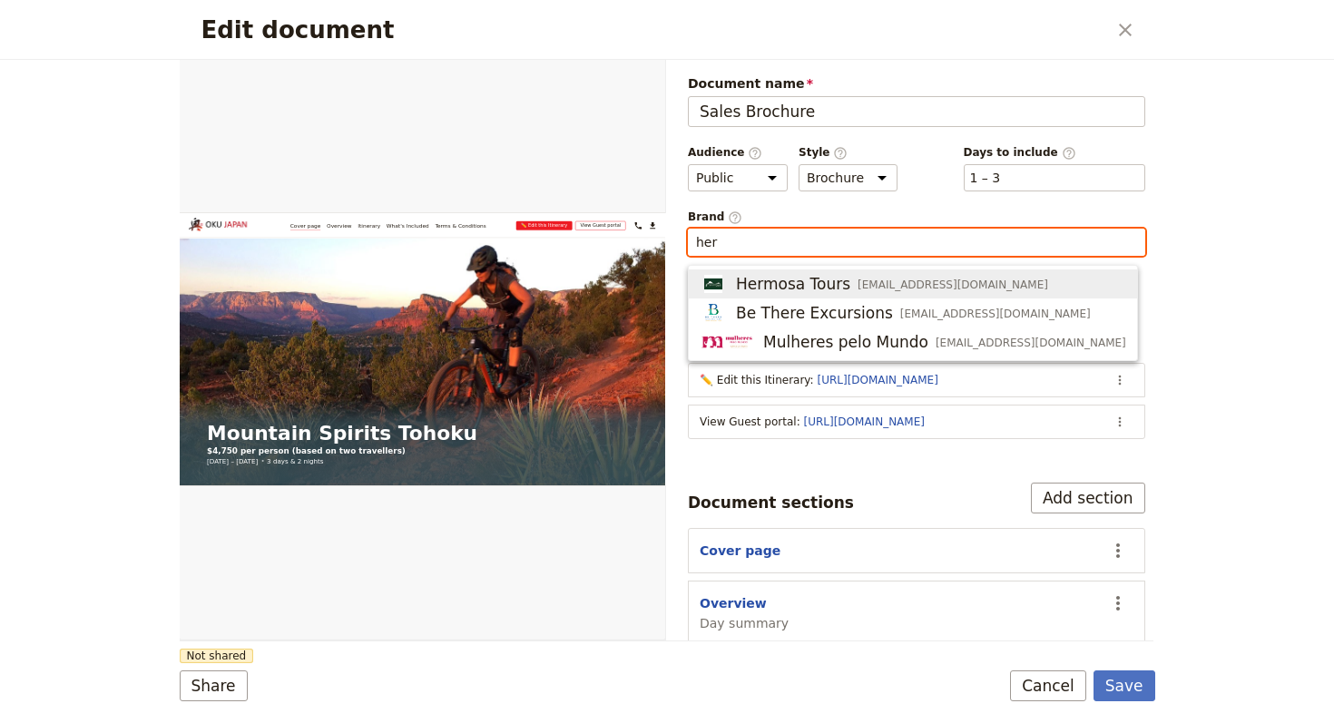
click at [796, 279] on span "Hermosa Tours" at bounding box center [793, 284] width 114 height 22
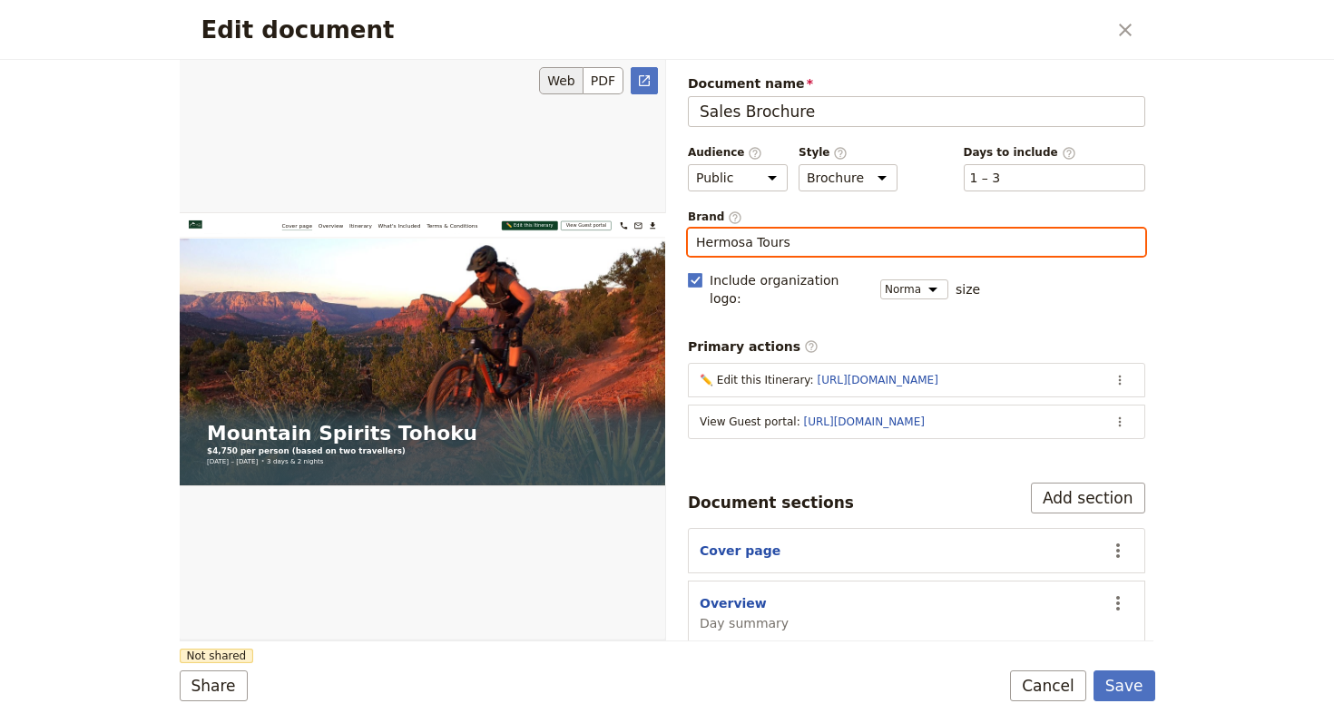
type input "Hermosa Tours"
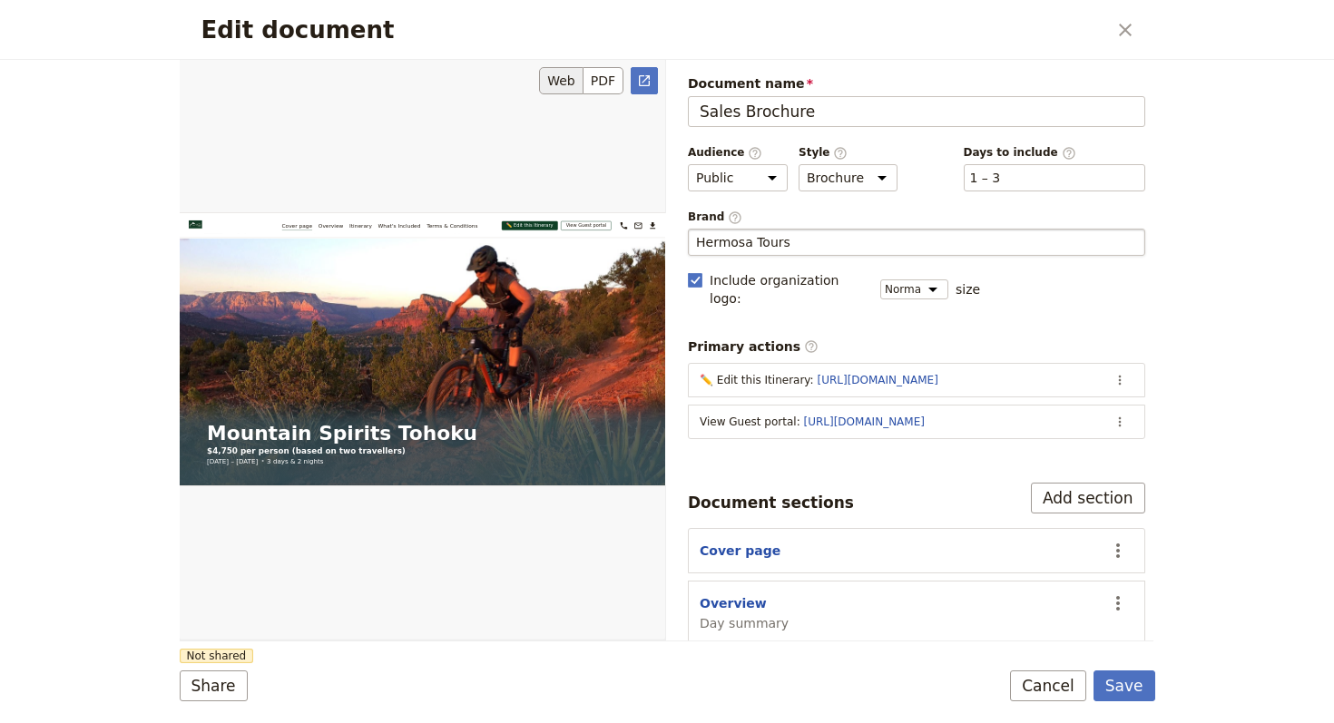
click at [505, 532] on div "Edit document" at bounding box center [422, 349] width 485 height 581
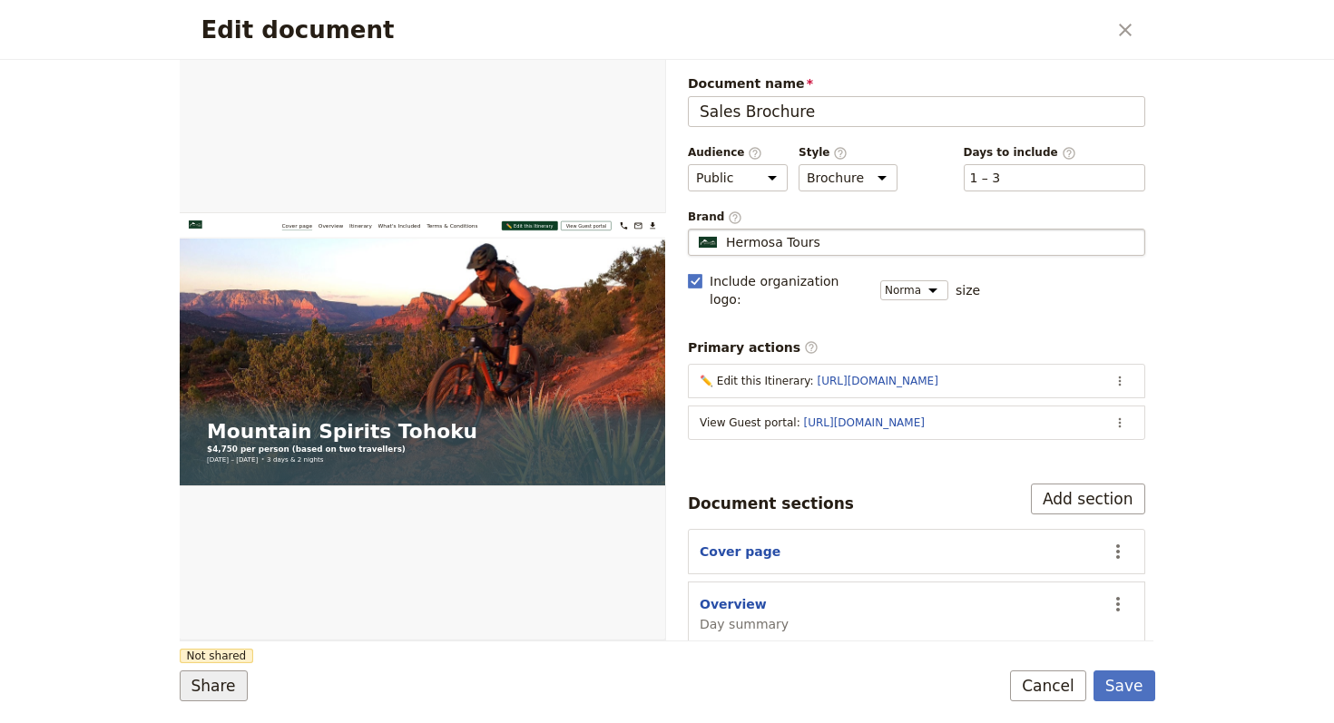
scroll to position [7, 0]
click at [194, 700] on button "Share" at bounding box center [214, 685] width 68 height 31
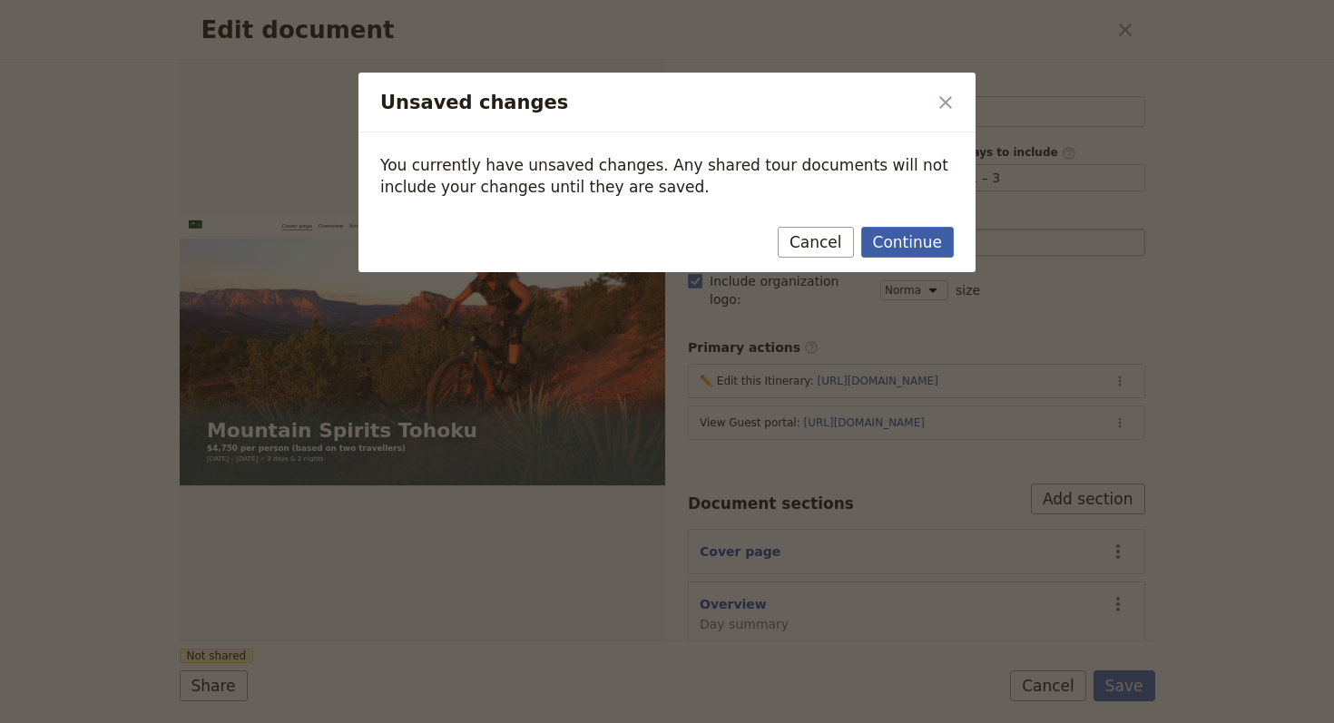
click at [905, 256] on button "Continue" at bounding box center [907, 242] width 93 height 31
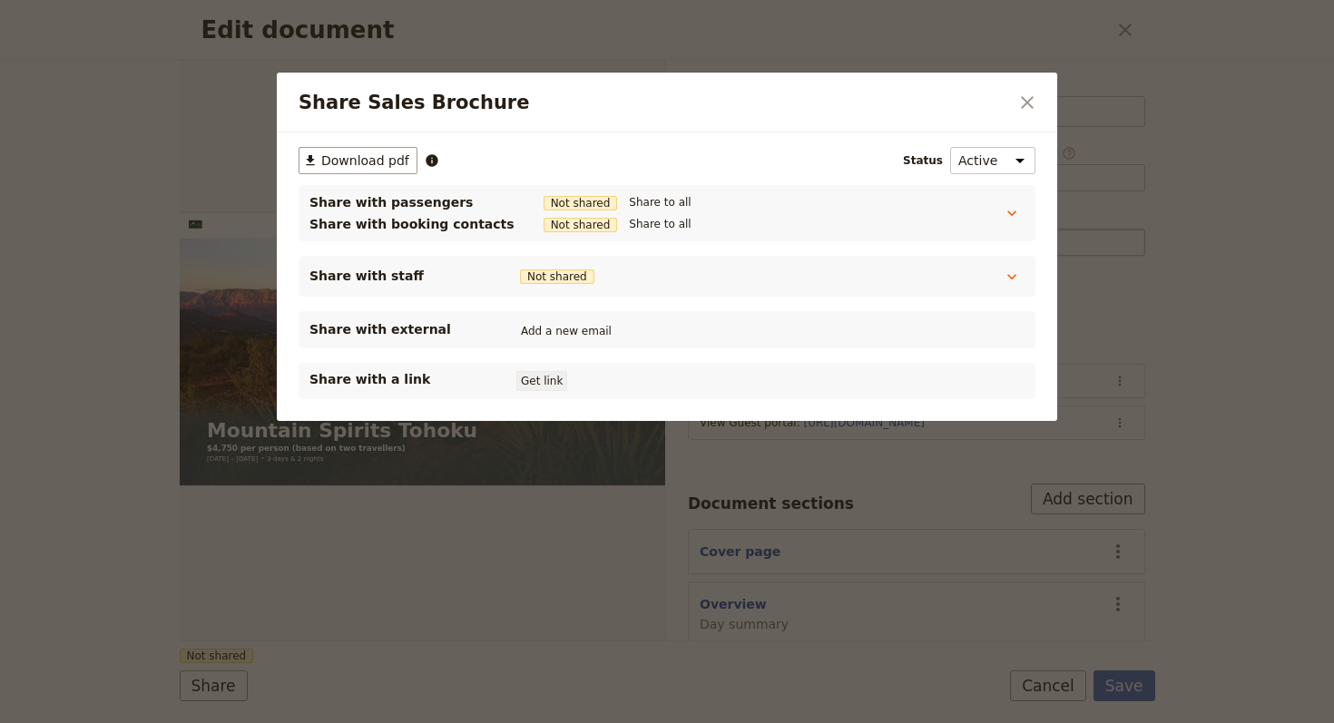
click at [533, 381] on button "Get link" at bounding box center [541, 381] width 51 height 20
click at [1029, 92] on button "​" at bounding box center [1027, 102] width 31 height 31
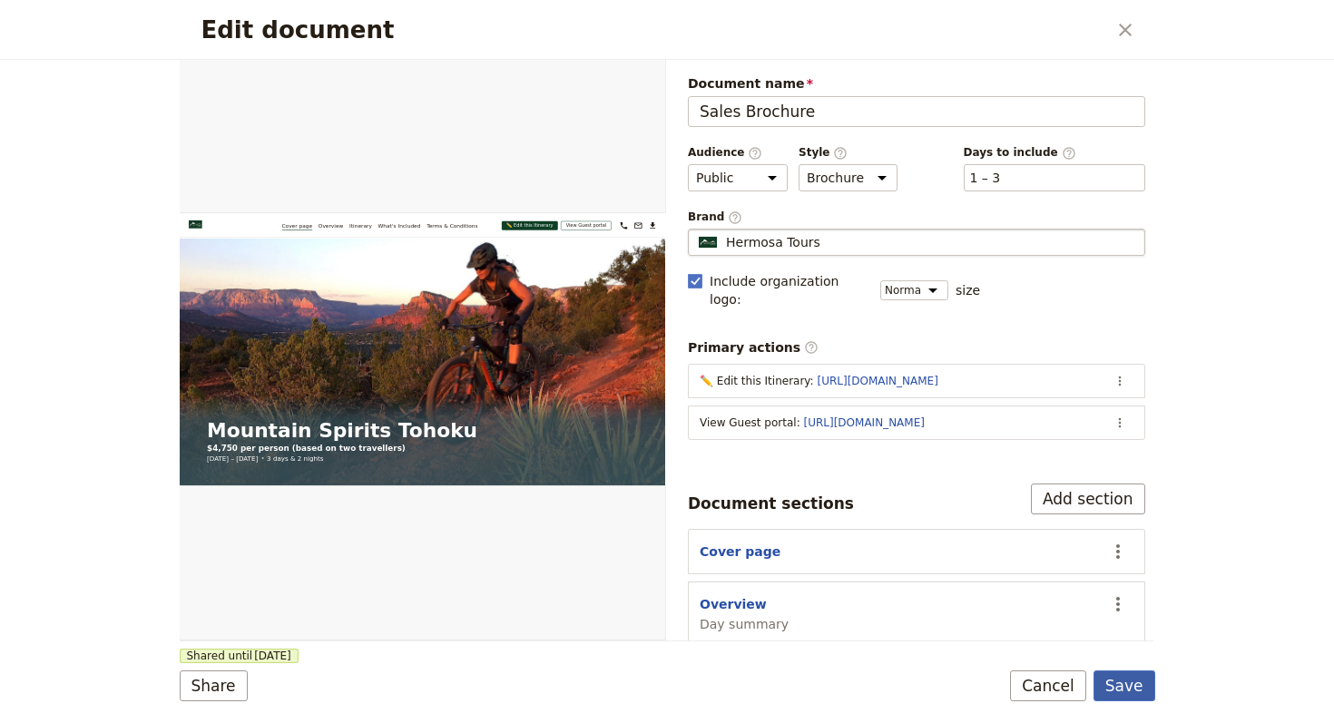
click at [1130, 689] on button "Save" at bounding box center [1124, 685] width 62 height 31
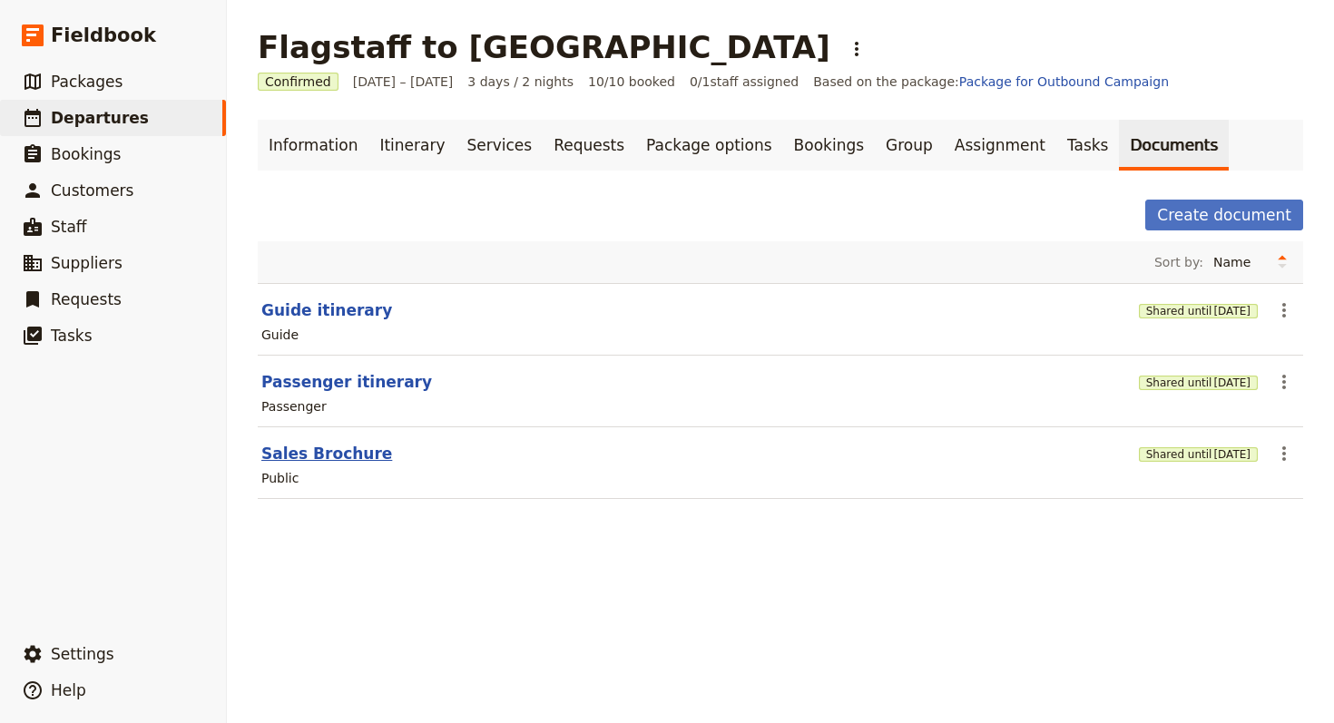
click at [351, 452] on button "Sales Brochure" at bounding box center [326, 454] width 131 height 22
select select "DEFAULT"
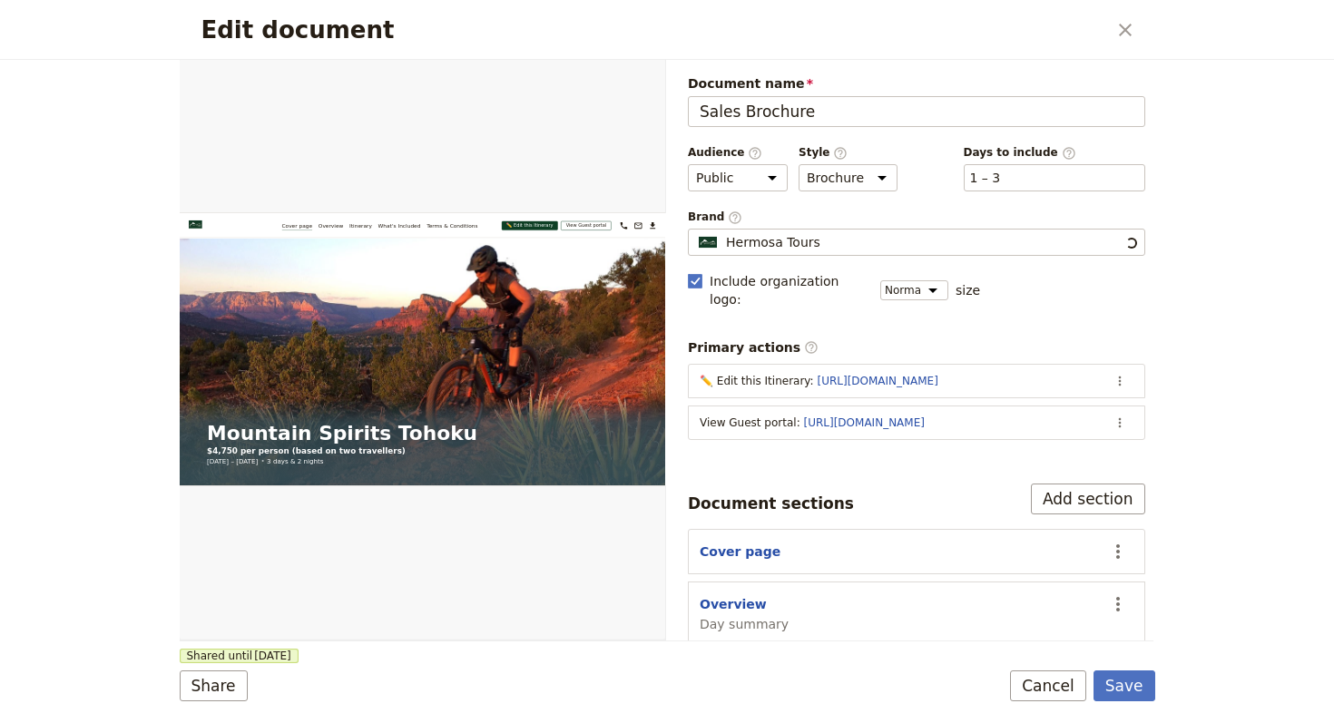
scroll to position [0, 0]
click at [1130, 24] on icon "Close dialog" at bounding box center [1125, 30] width 22 height 22
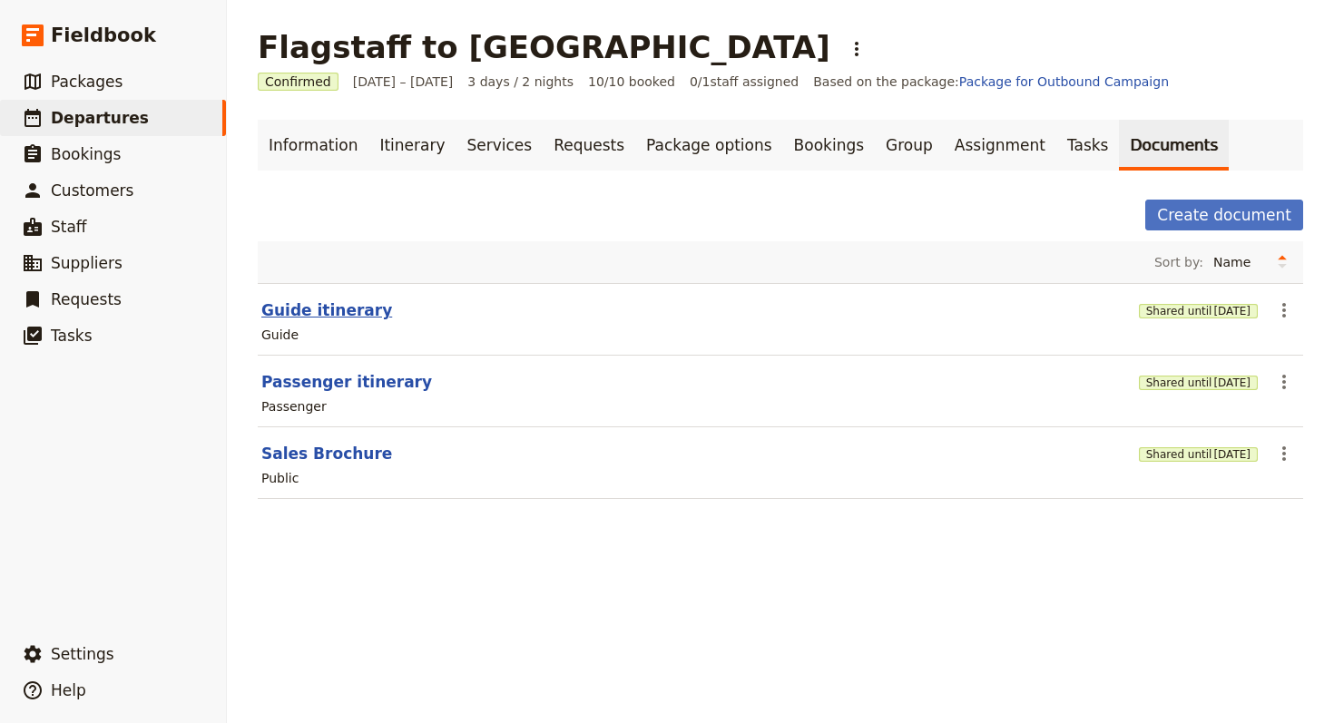
click at [301, 310] on button "Guide itinerary" at bounding box center [326, 310] width 131 height 22
select select "STAFF"
select select "RUN_SHEET"
select select "LARGE"
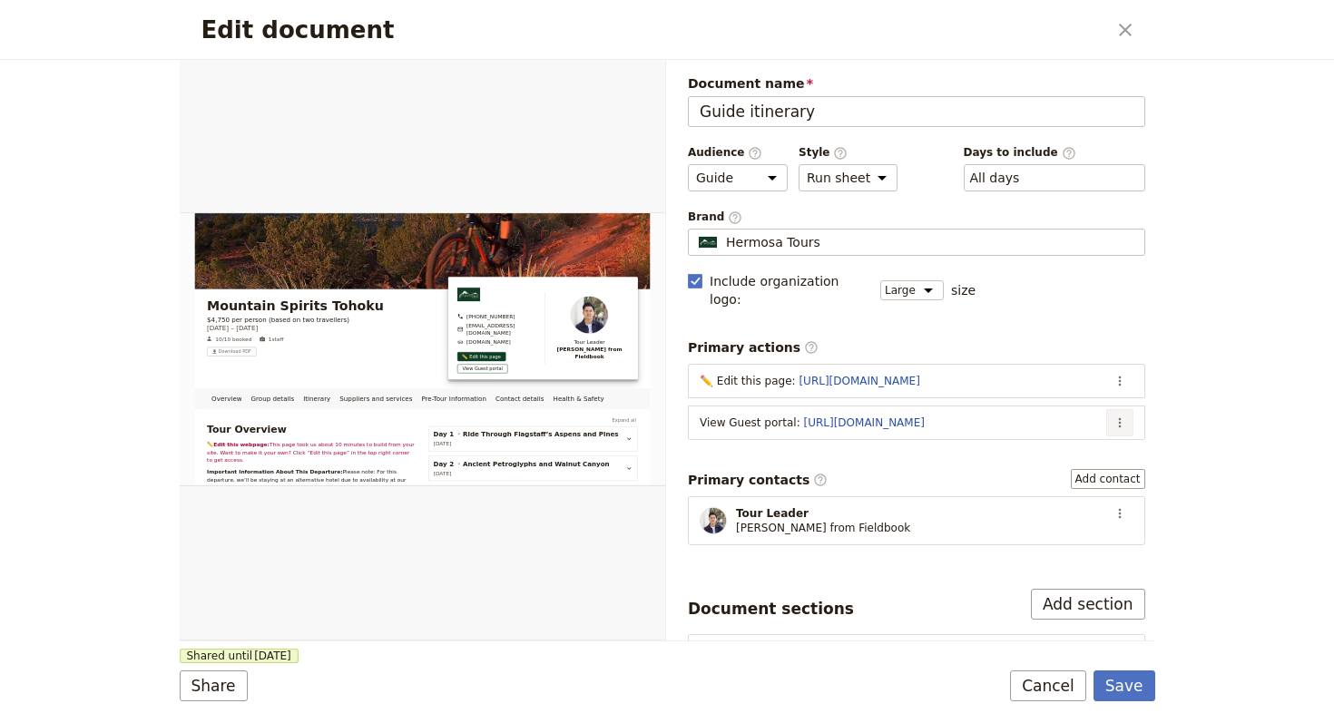
click at [1106, 409] on button "​" at bounding box center [1119, 422] width 27 height 27
click at [1088, 440] on span "Edit action" at bounding box center [1033, 443] width 147 height 18
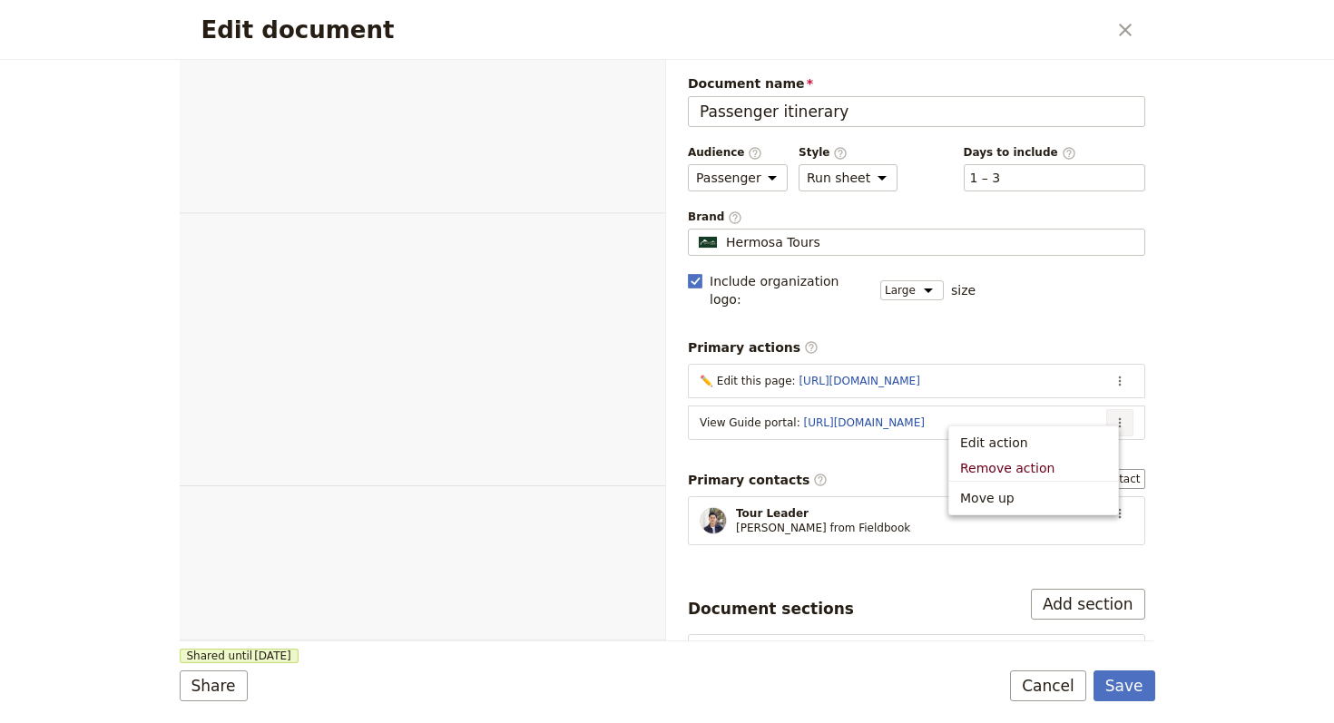
select select "PASSENGER"
select select "RUN_SHEET"
select select "LARGE"
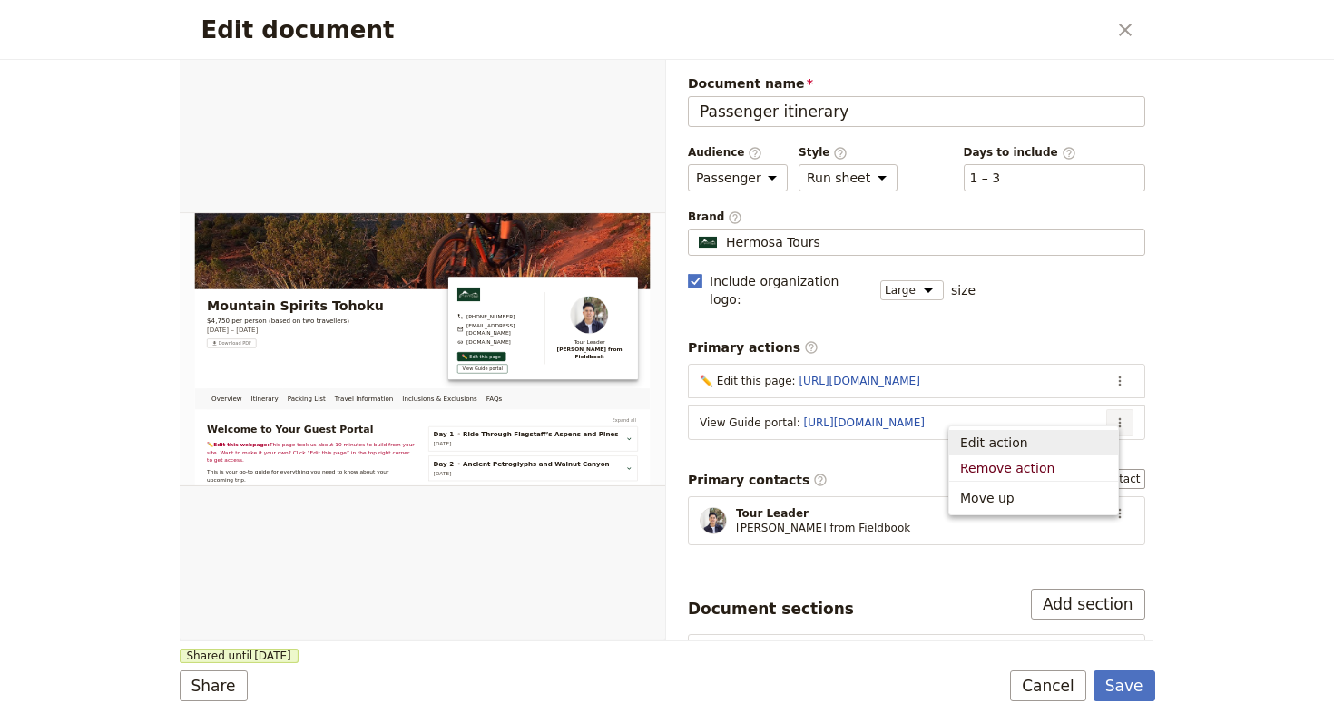
click at [1042, 446] on span "Edit action" at bounding box center [1033, 443] width 147 height 18
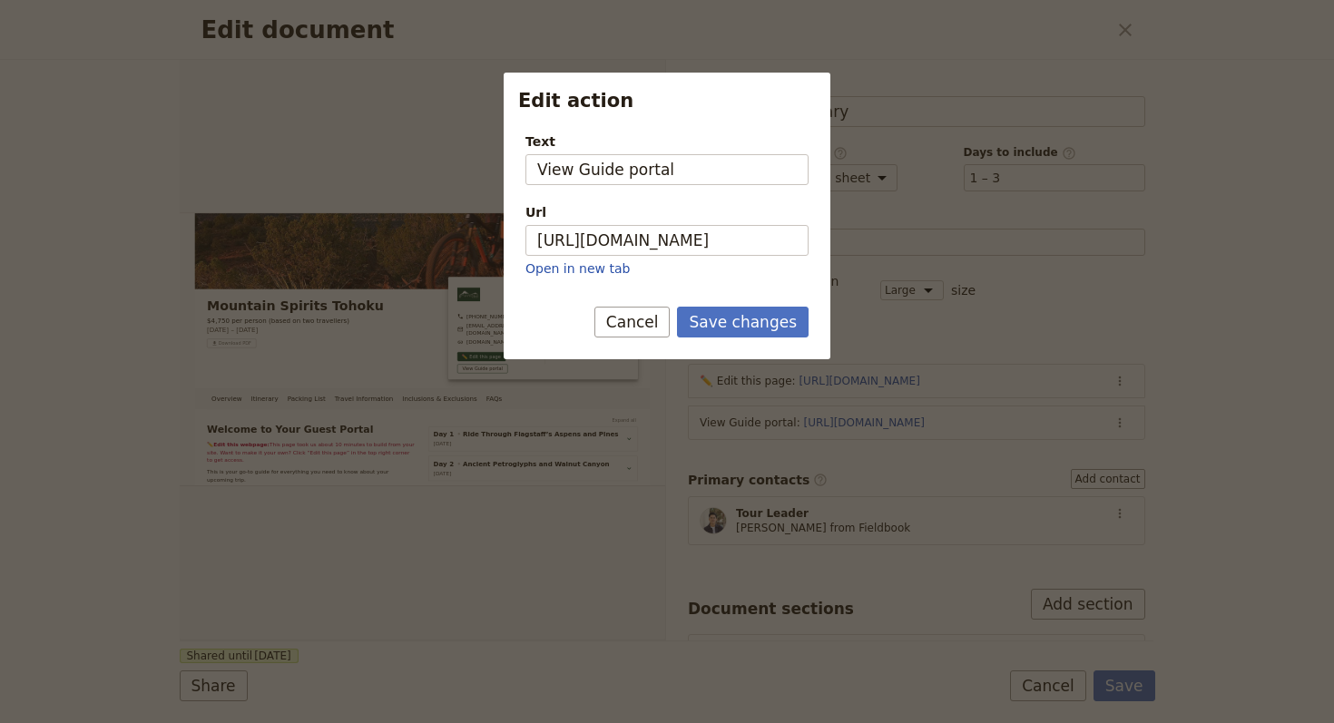
click at [690, 210] on div "Url" at bounding box center [666, 212] width 283 height 18
click at [690, 225] on input "[URL][DOMAIN_NAME]" at bounding box center [666, 240] width 283 height 31
click at [690, 236] on input "[URL][DOMAIN_NAME]" at bounding box center [666, 240] width 283 height 31
paste input "xc4ApYGhXQAcL4bPAlJch"
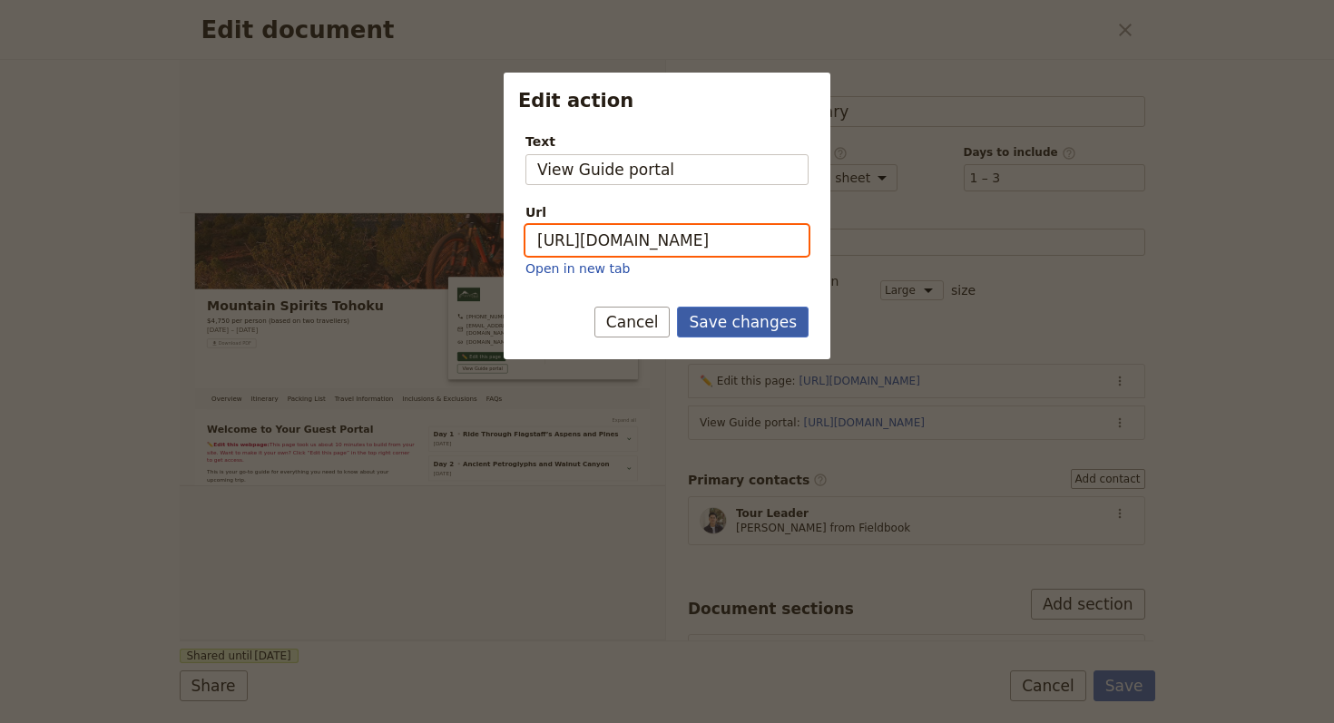
type input "https://trips.fieldbook.com/d/xc4ApYGhXQAcL4bPAlJch"
click at [764, 310] on button "Save changes" at bounding box center [743, 322] width 132 height 31
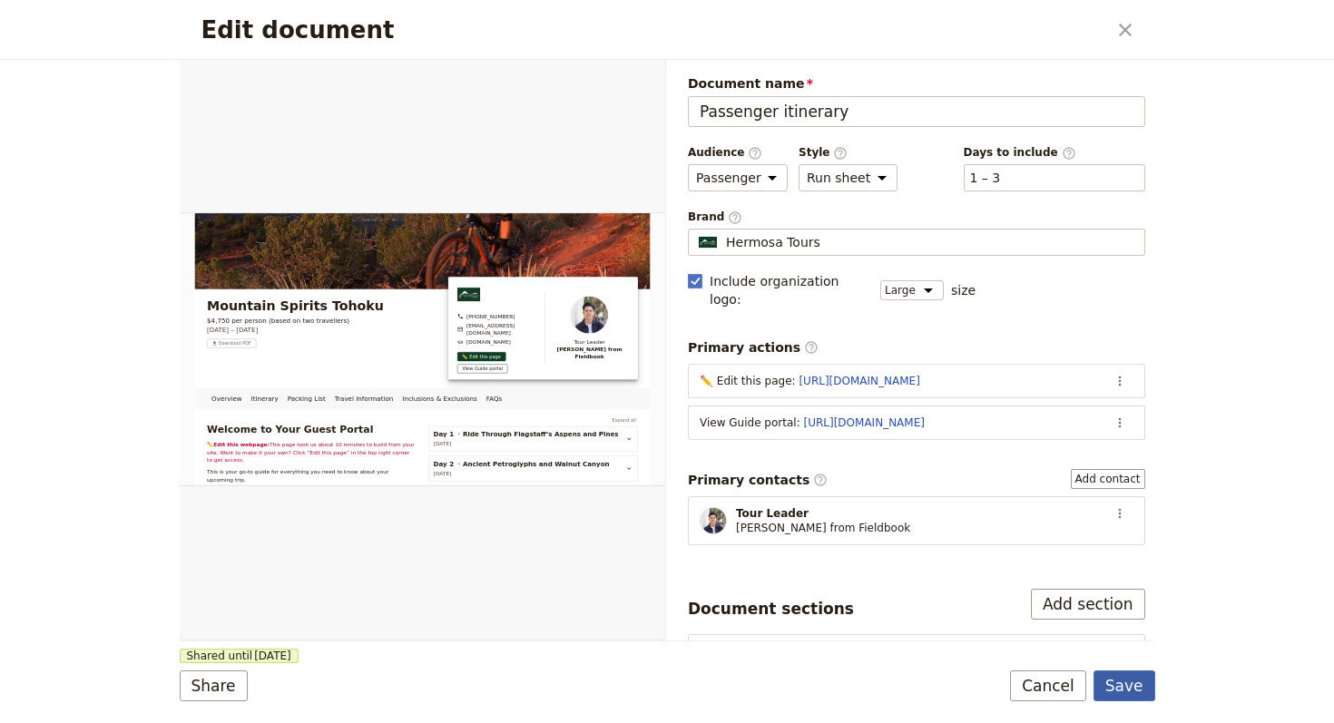
click at [1148, 688] on button "Save" at bounding box center [1124, 685] width 62 height 31
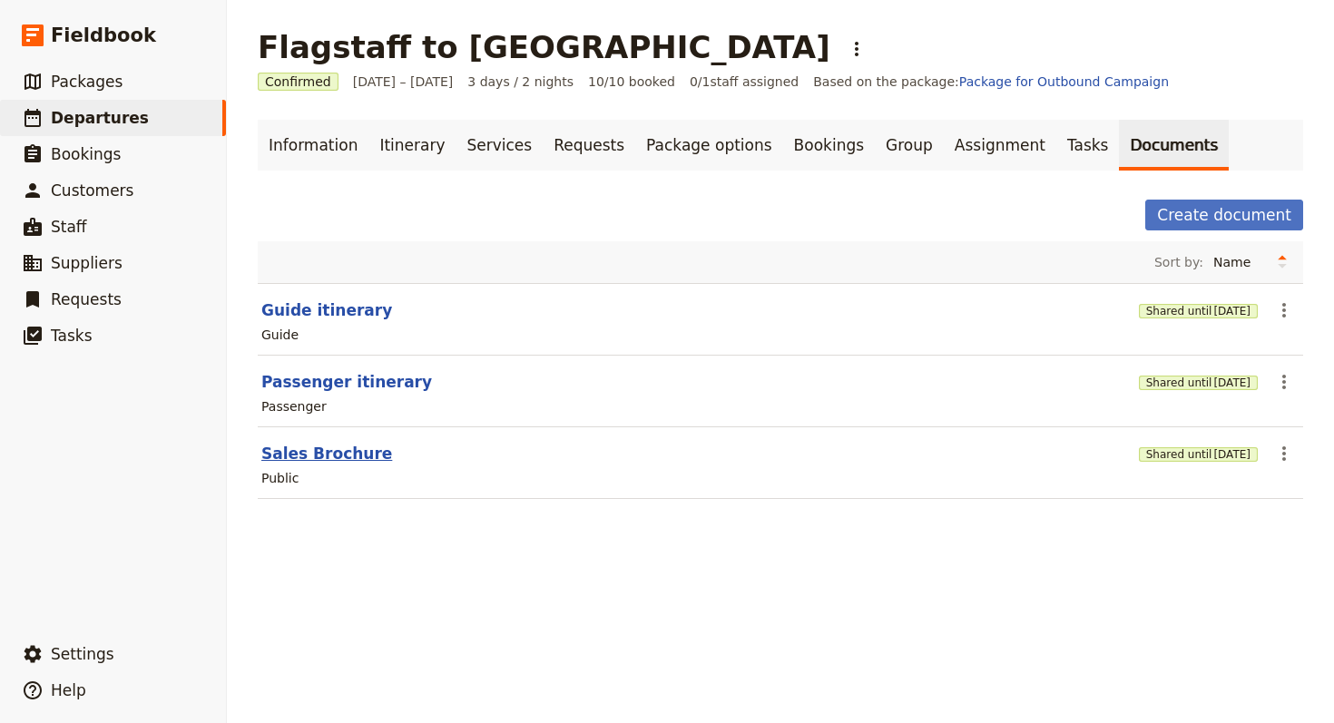
click at [347, 454] on button "Sales Brochure" at bounding box center [326, 454] width 131 height 22
select select "DEFAULT"
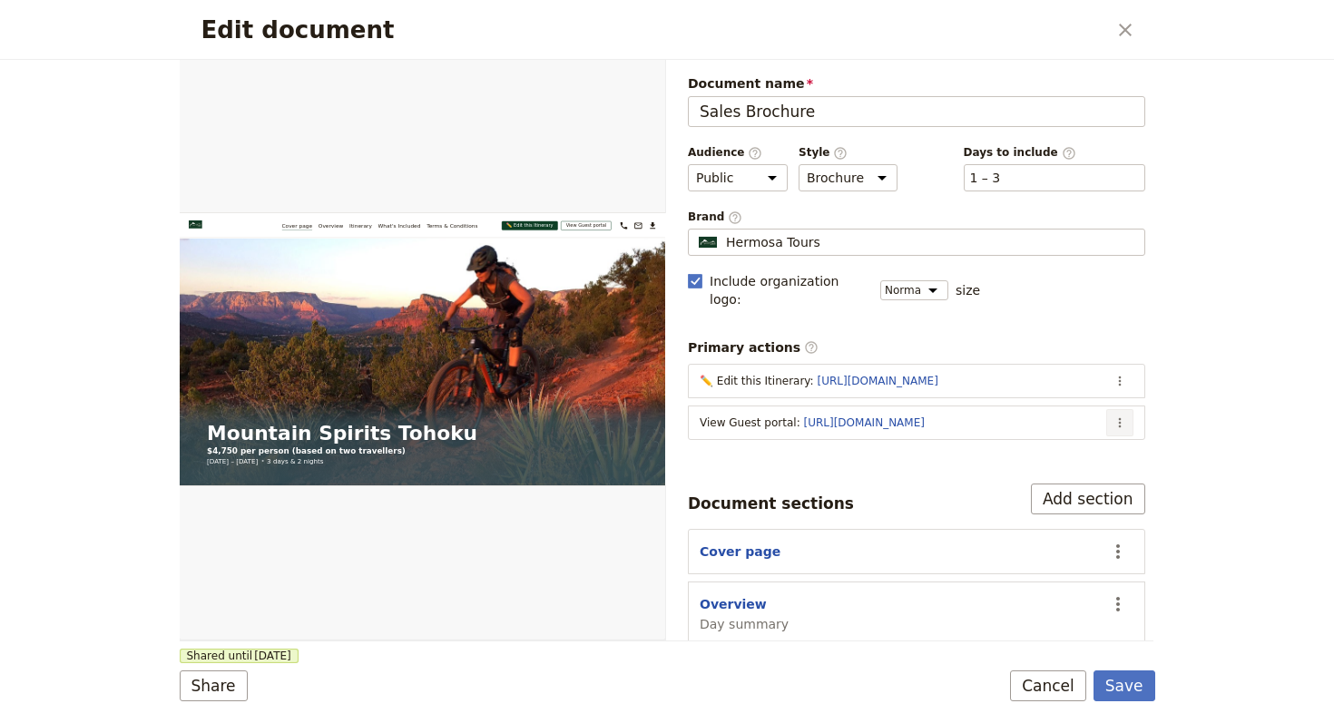
click at [1118, 418] on icon "Actions" at bounding box center [1119, 423] width 3 height 10
click at [1088, 435] on span "Edit action" at bounding box center [1033, 443] width 147 height 18
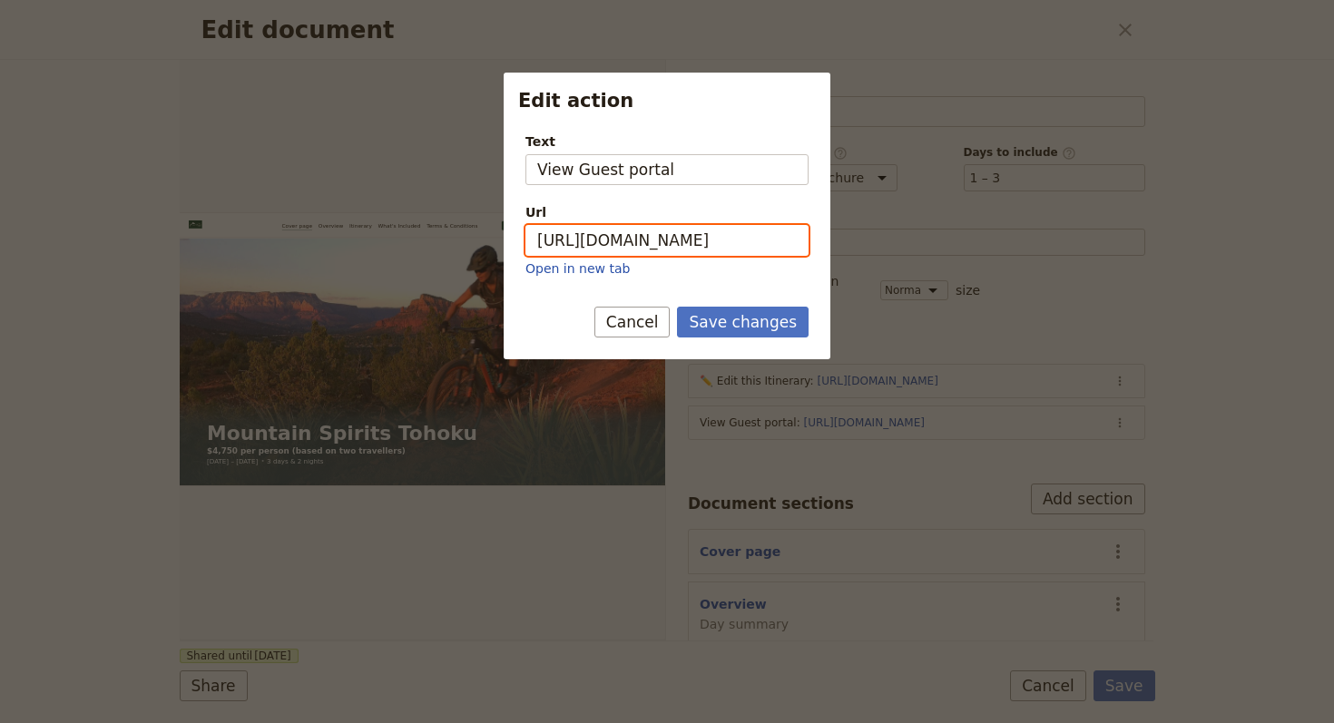
click at [613, 229] on input "[URL][DOMAIN_NAME]" at bounding box center [666, 240] width 283 height 31
paste input "_1x_92h1lIHgpnWb1VQjv"
type input "https://trips.fieldbook.com/d/_1x_92h1lIHgpnWb1VQjv"
click at [772, 336] on button "Save changes" at bounding box center [743, 322] width 132 height 31
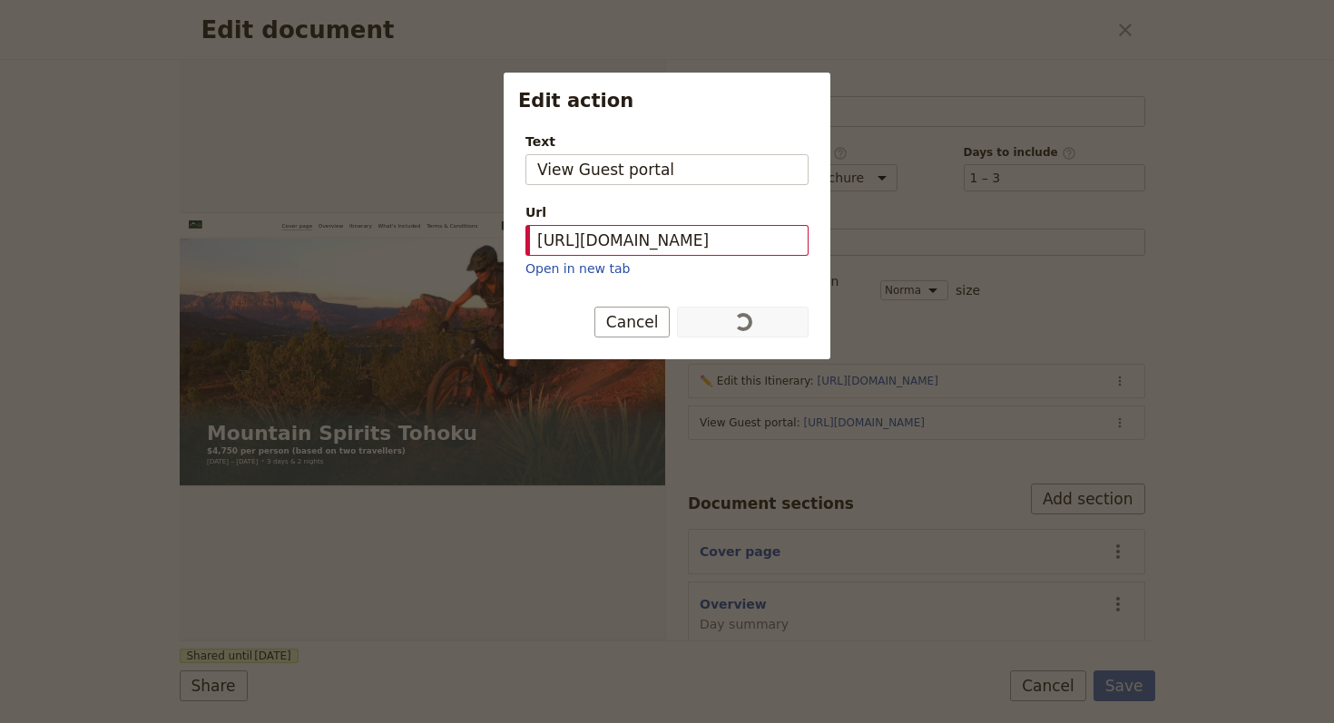
scroll to position [0, 0]
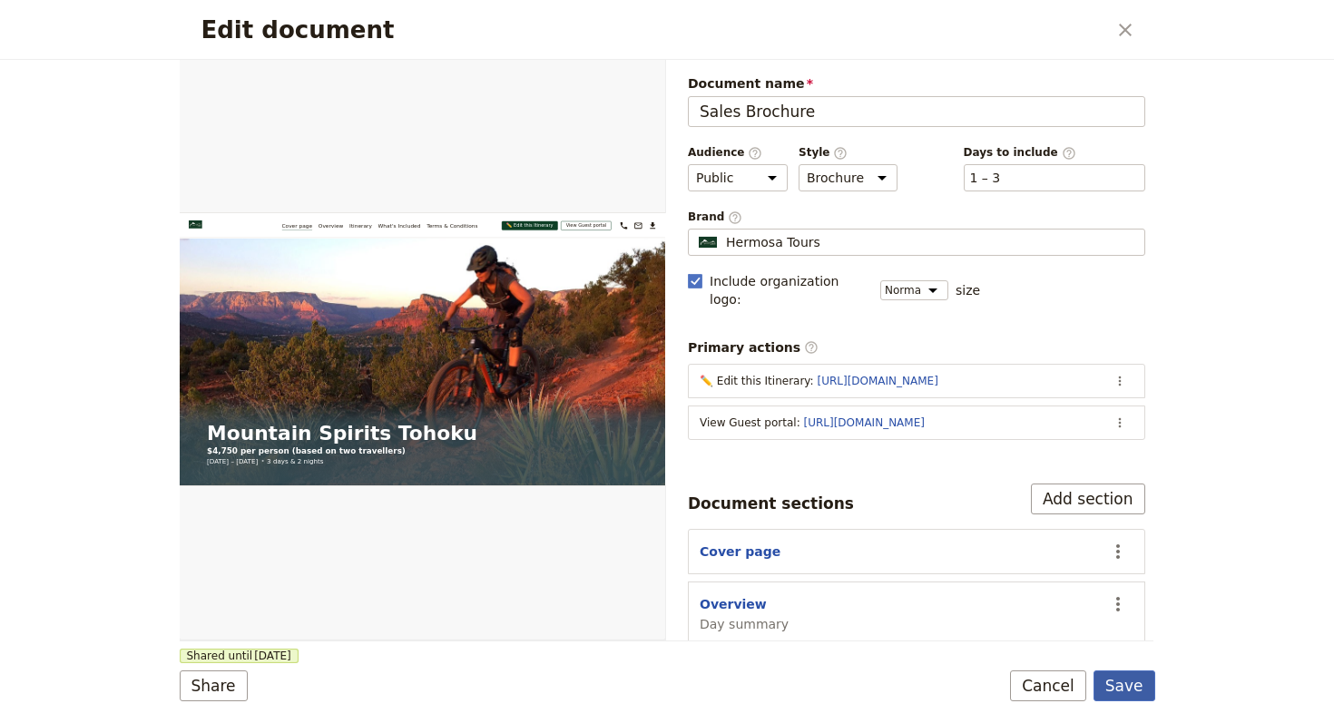
click at [1130, 686] on button "Save" at bounding box center [1124, 685] width 62 height 31
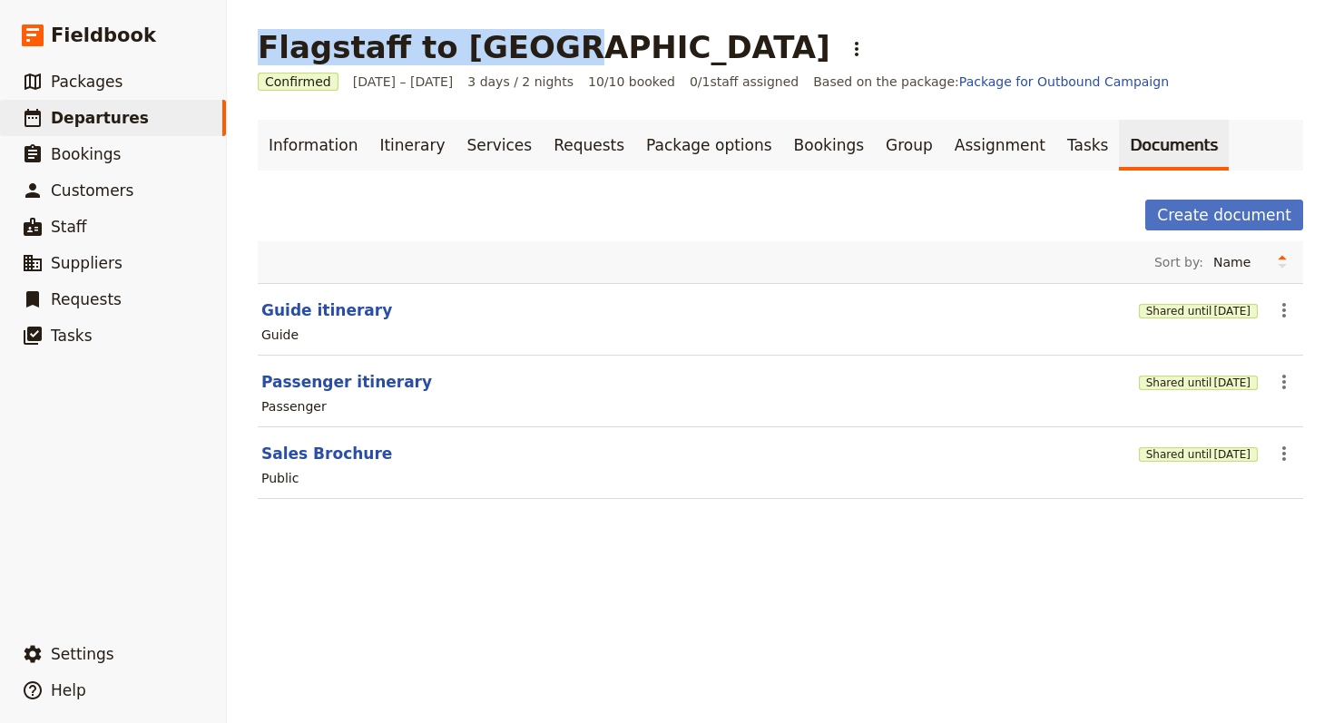
drag, startPoint x: 506, startPoint y: 53, endPoint x: 258, endPoint y: 59, distance: 248.7
click at [258, 59] on h1 "Flagstaff to [GEOGRAPHIC_DATA]" at bounding box center [544, 47] width 572 height 36
copy h1 "Flagstaff to [GEOGRAPHIC_DATA]"
click at [298, 142] on link "Information" at bounding box center [313, 145] width 111 height 51
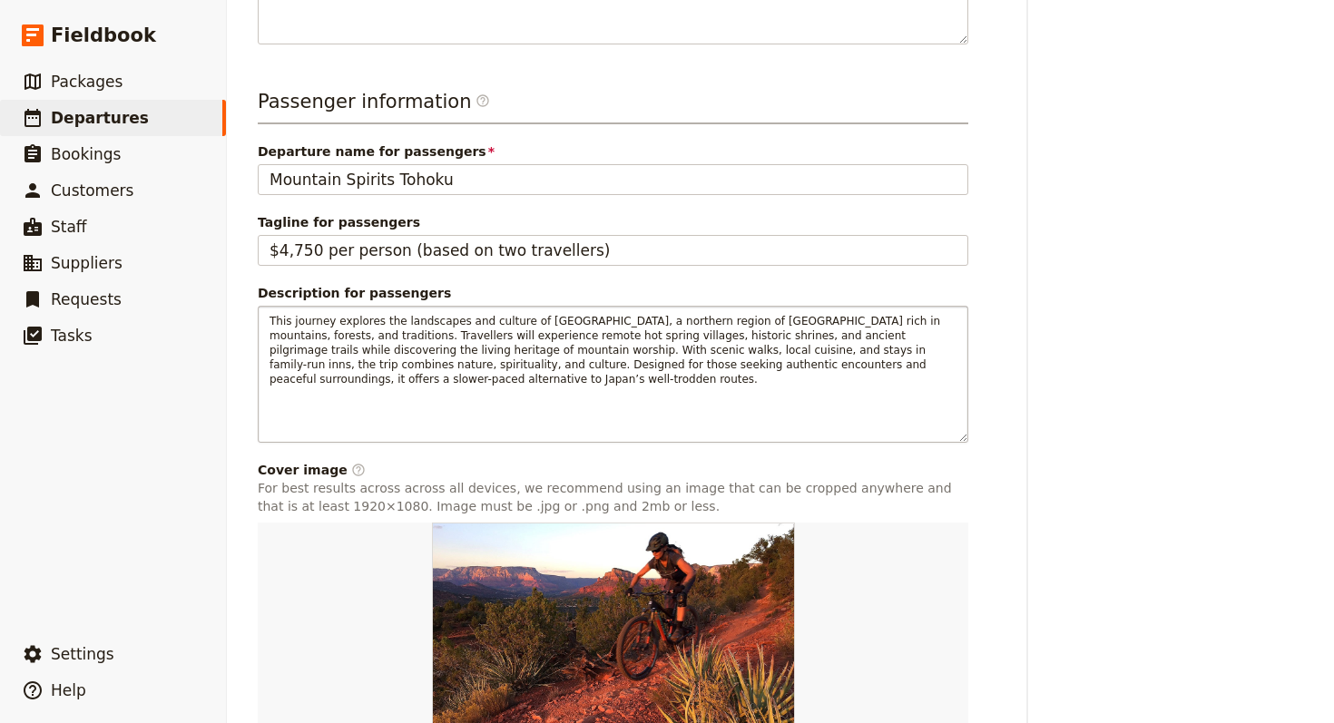
scroll to position [854, 0]
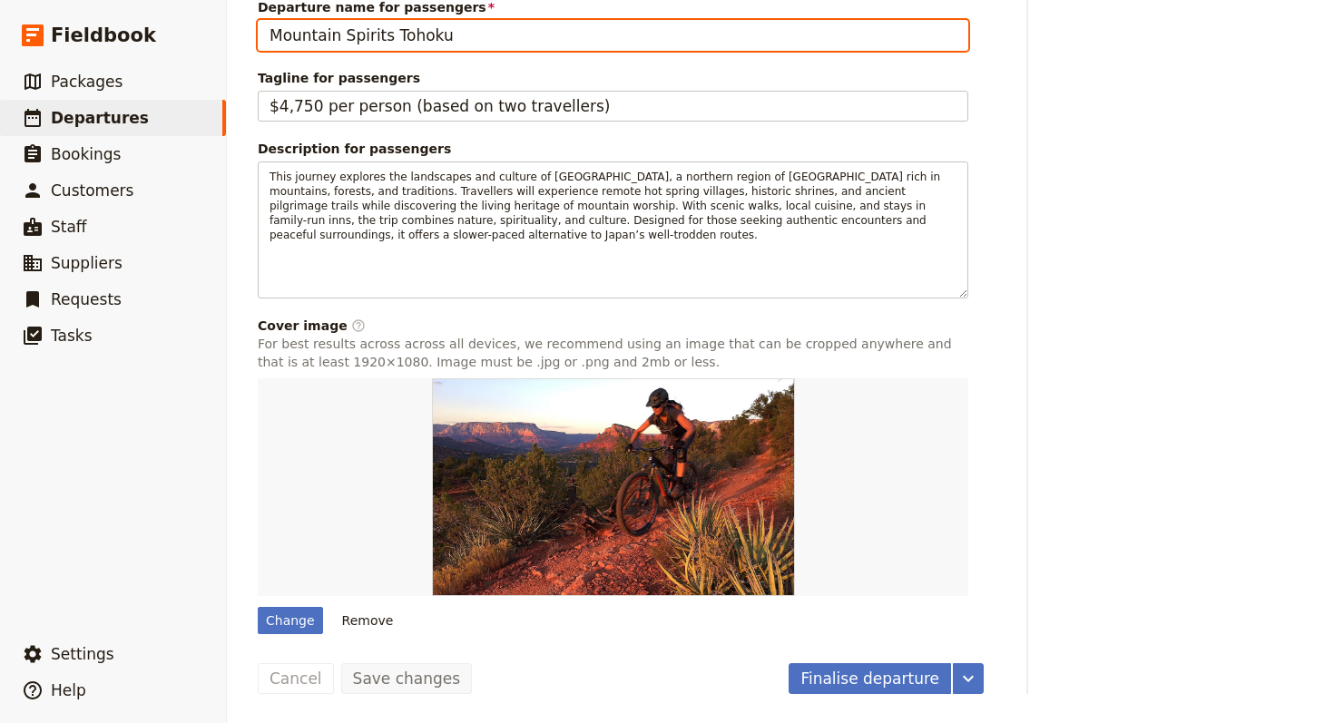
click at [404, 24] on input "Mountain Spirits Tohoku" at bounding box center [613, 35] width 710 height 31
paste input "Flagstaff to [GEOGRAPHIC_DATA]"
type input "Flagstaff to [GEOGRAPHIC_DATA]"
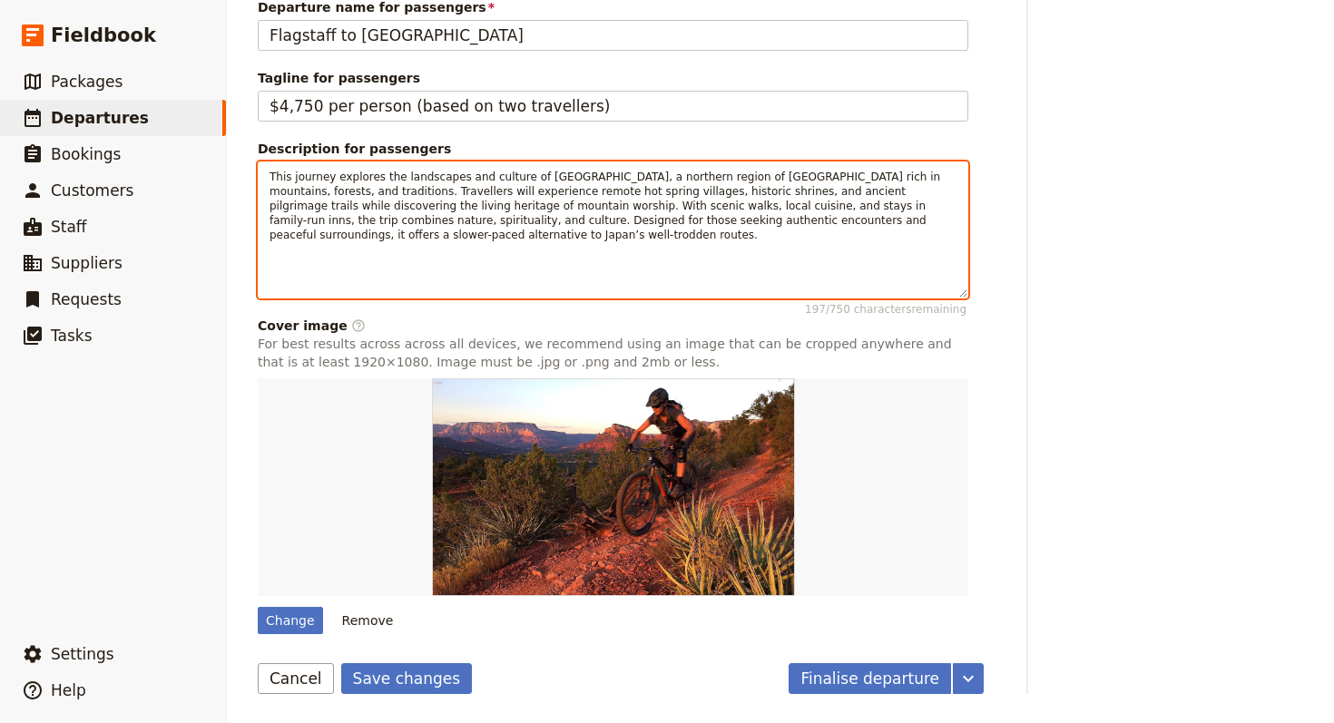
click at [704, 240] on p "This journey explores the landscapes and culture of [GEOGRAPHIC_DATA], a northe…" at bounding box center [612, 206] width 687 height 73
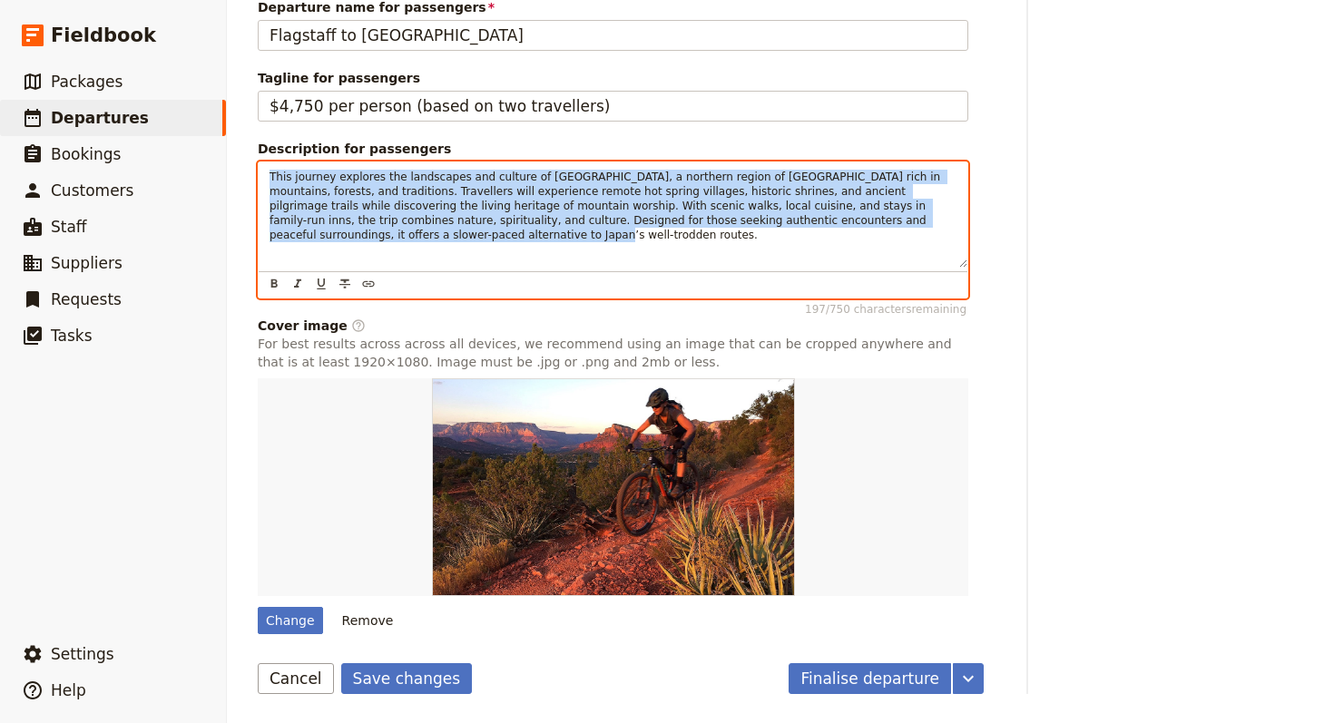
click at [704, 240] on p "This journey explores the landscapes and culture of [GEOGRAPHIC_DATA], a northe…" at bounding box center [612, 206] width 687 height 73
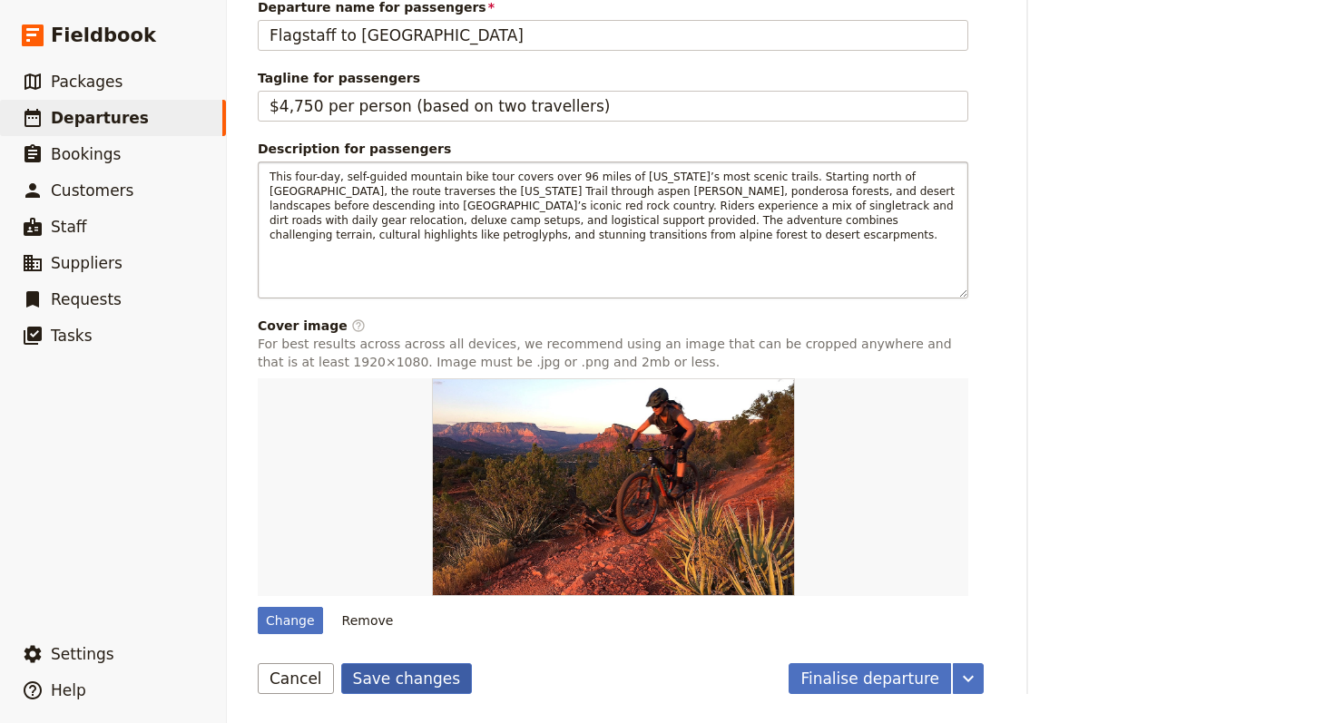
click at [387, 670] on button "Save changes" at bounding box center [407, 678] width 132 height 31
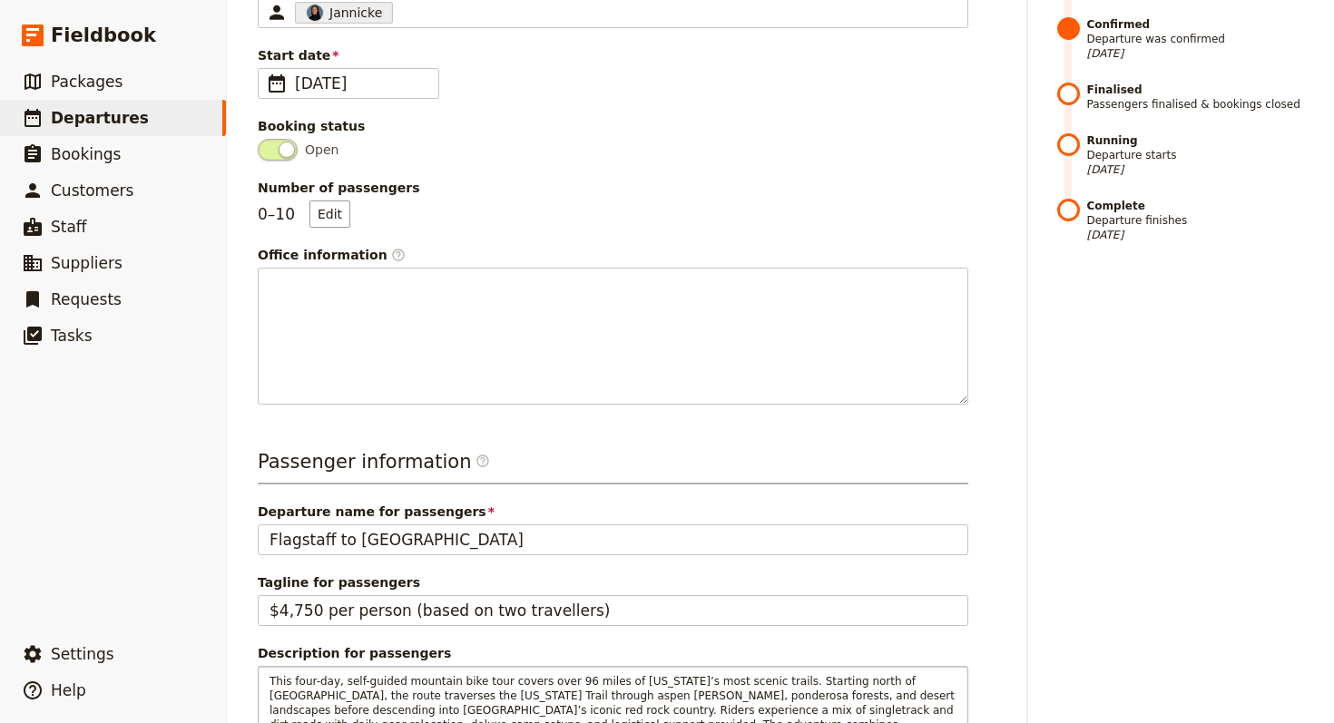
scroll to position [0, 0]
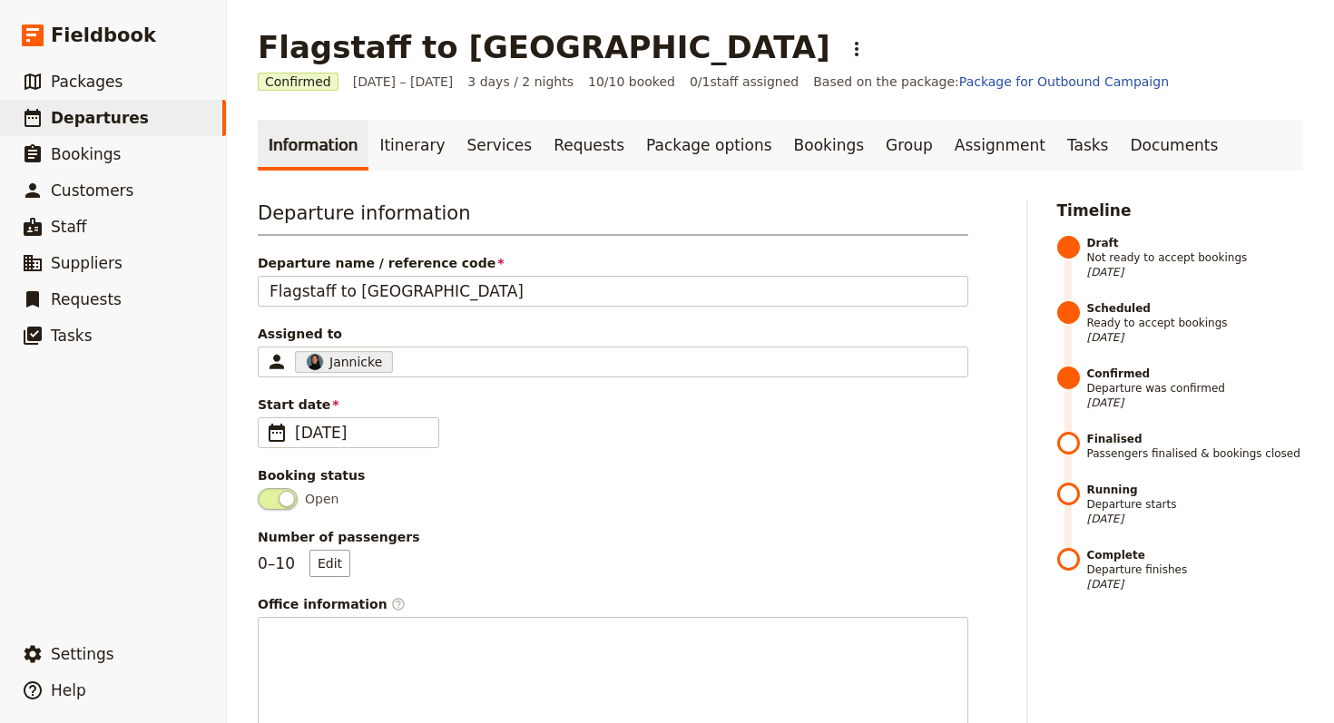
click at [406, 52] on h1 "Flagstaff to [GEOGRAPHIC_DATA]" at bounding box center [544, 47] width 572 height 36
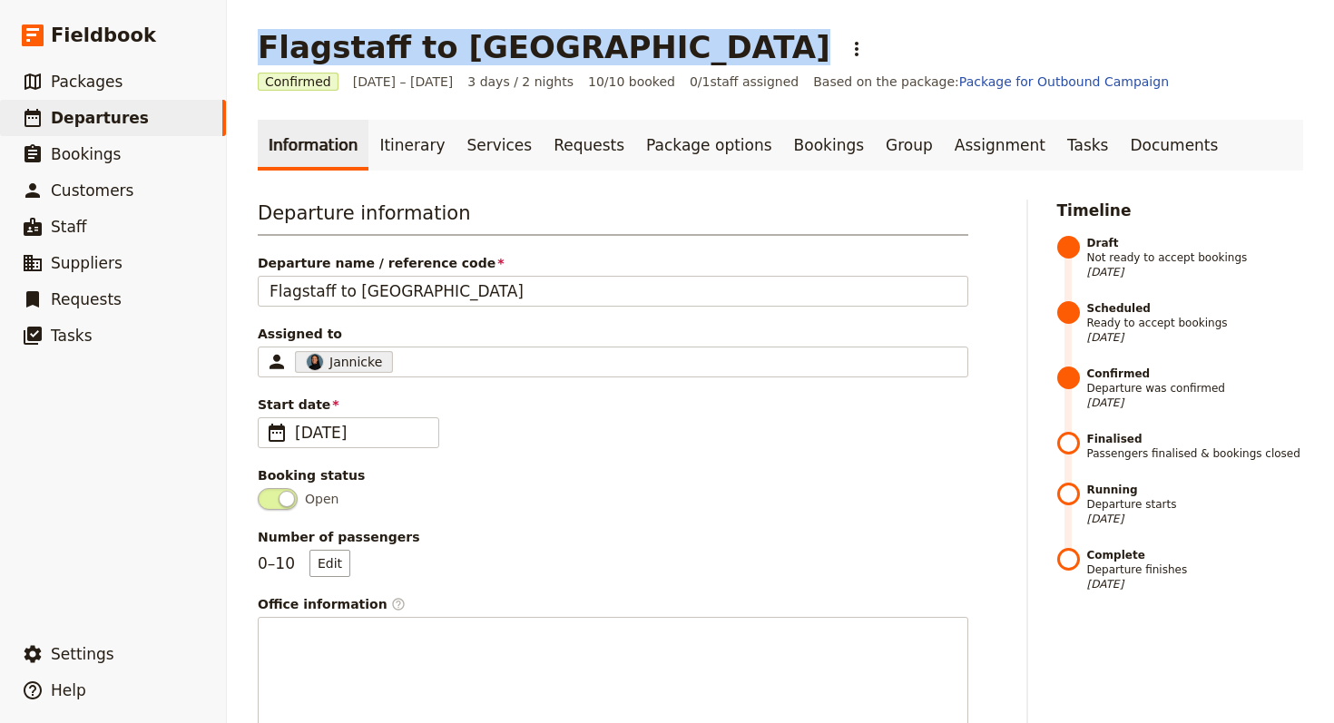
copy h1 "Flagstaff to [GEOGRAPHIC_DATA]"
click at [846, 42] on icon "Actions" at bounding box center [857, 49] width 22 height 22
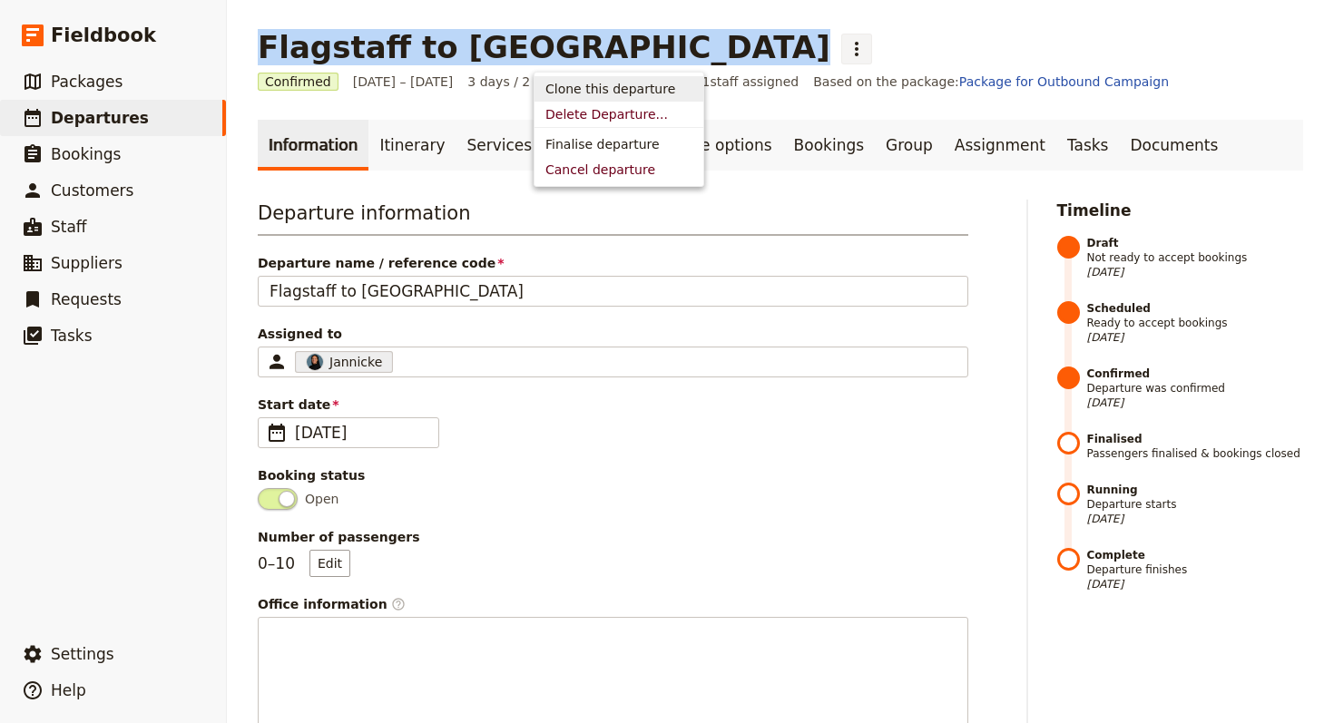
click at [605, 91] on span "Clone this departure" at bounding box center [610, 89] width 130 height 18
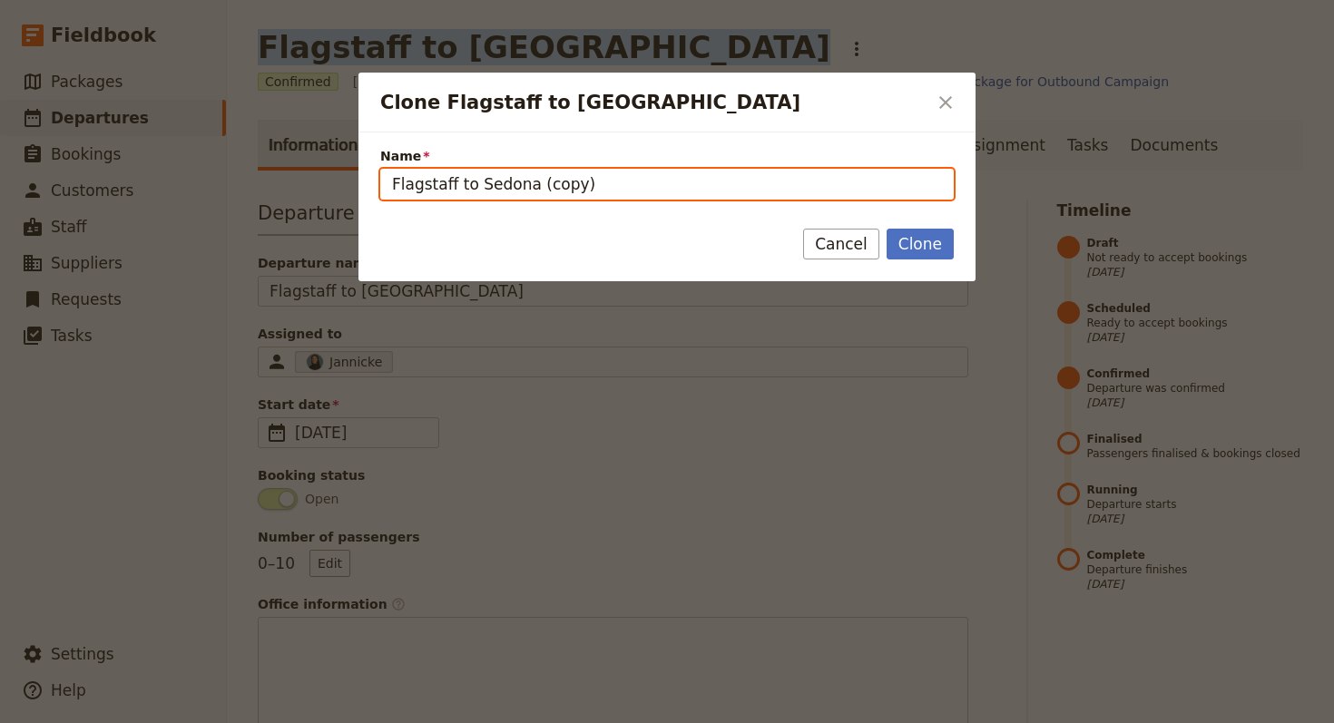
click at [785, 175] on input "Flagstaff to Sedona (copy)" at bounding box center [666, 184] width 573 height 31
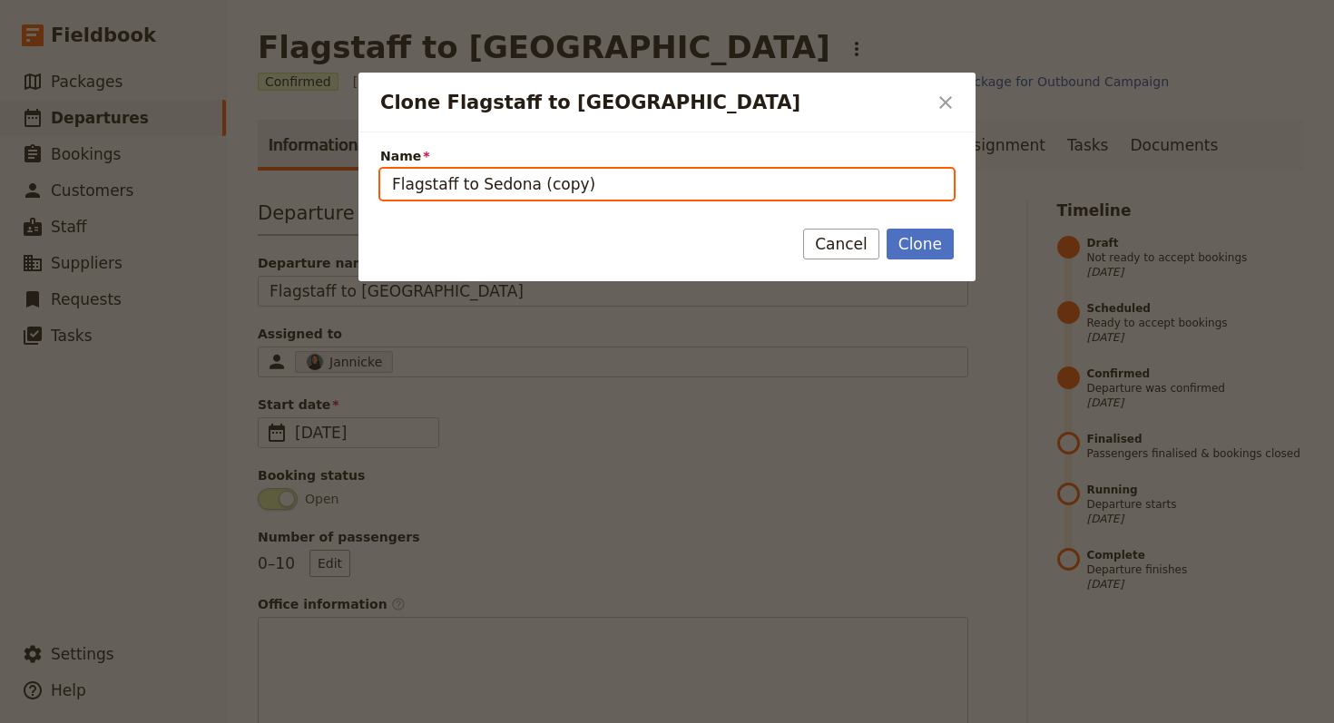
click at [785, 175] on input "Flagstaff to Sedona (copy)" at bounding box center [666, 184] width 573 height 31
paste input "Baja Whales & Wine ’25"
type input "Baja Whales & Wine ’25"
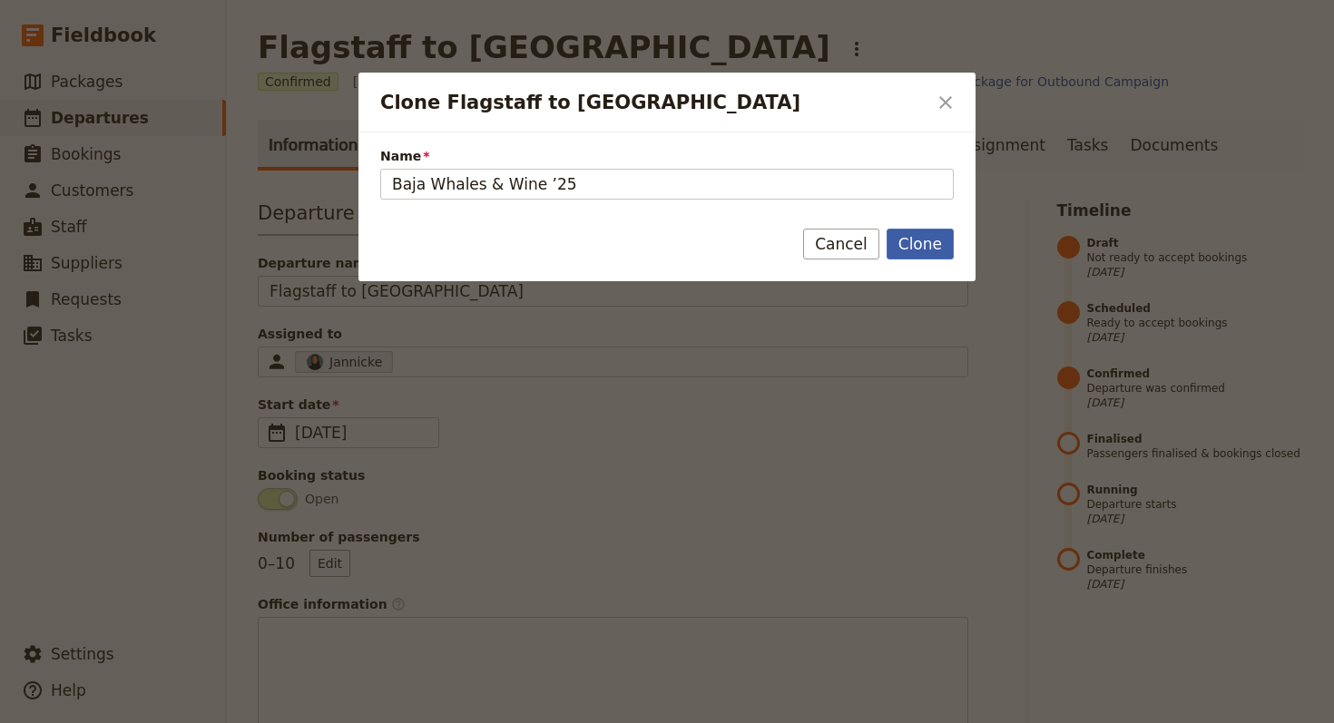
click at [932, 248] on button "Clone" at bounding box center [919, 244] width 67 height 31
type input "Baja Whales & Wine ’25"
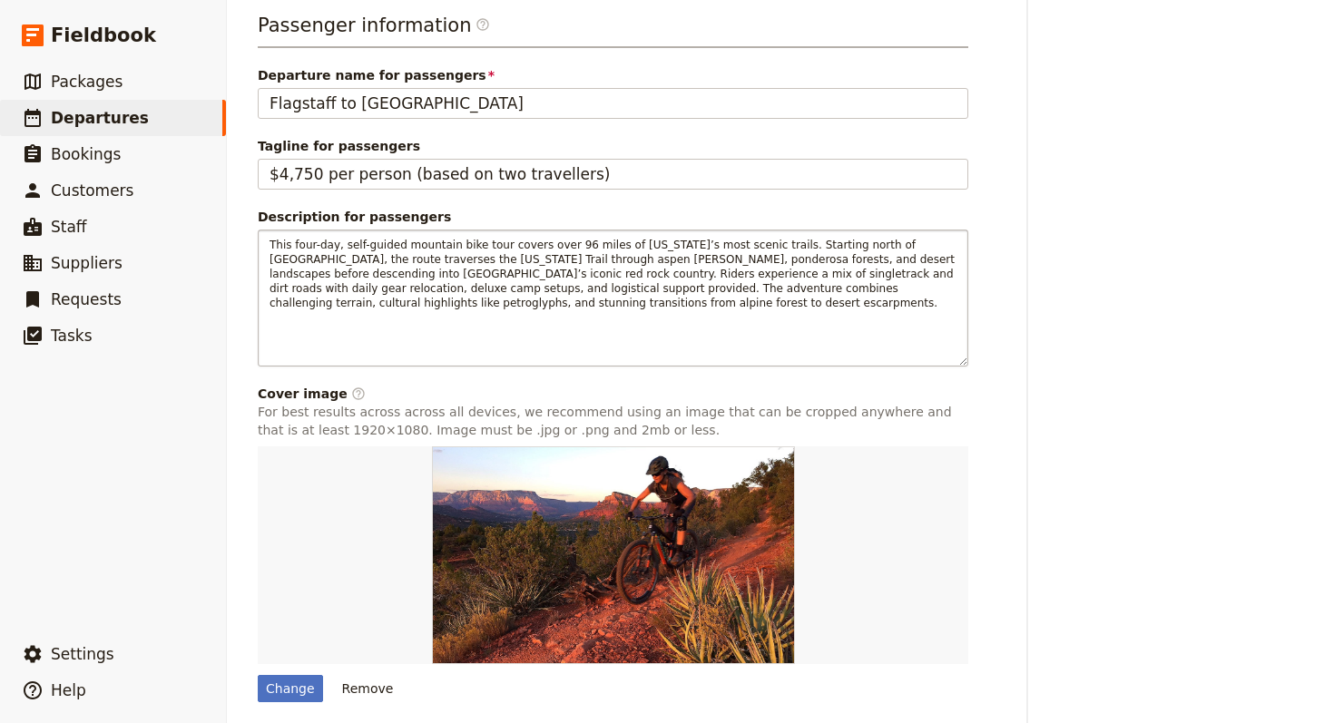
scroll to position [702, 0]
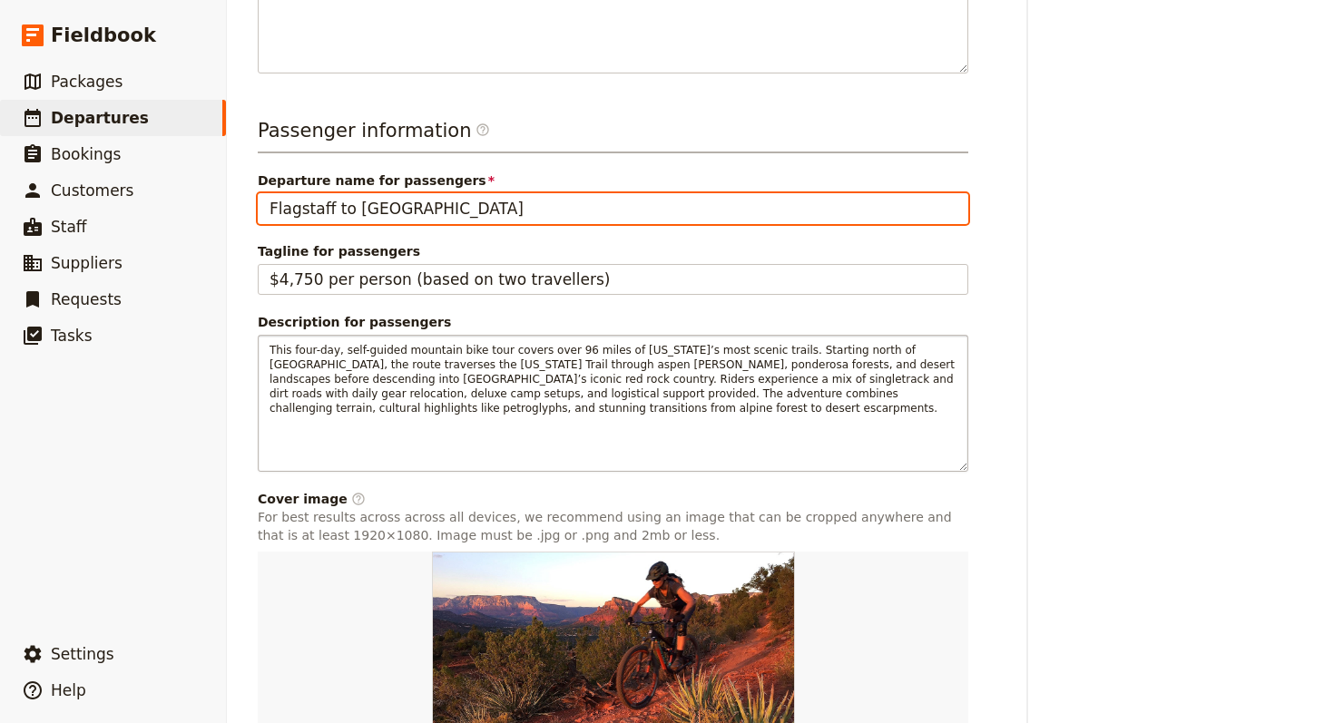
click at [437, 206] on input "Flagstaff to [GEOGRAPHIC_DATA]" at bounding box center [613, 208] width 710 height 31
paste input "Baja Whales & Wine ’25"
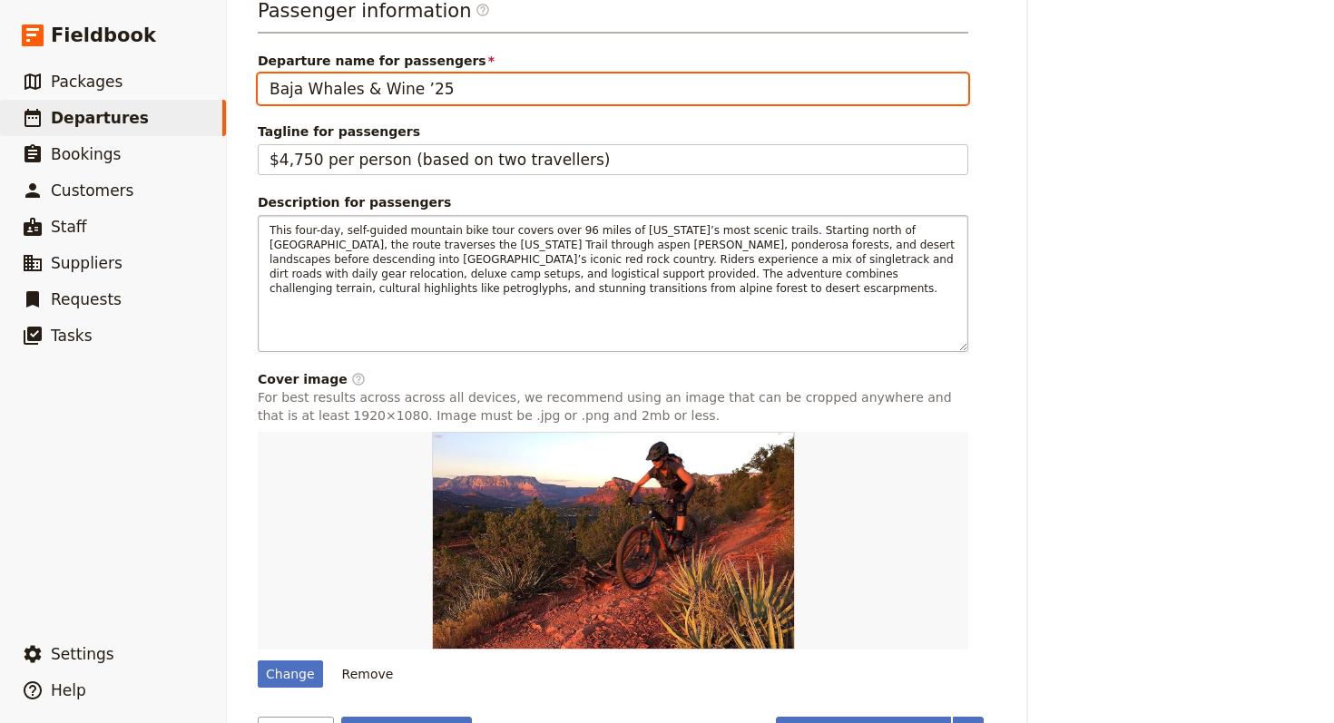
scroll to position [876, 0]
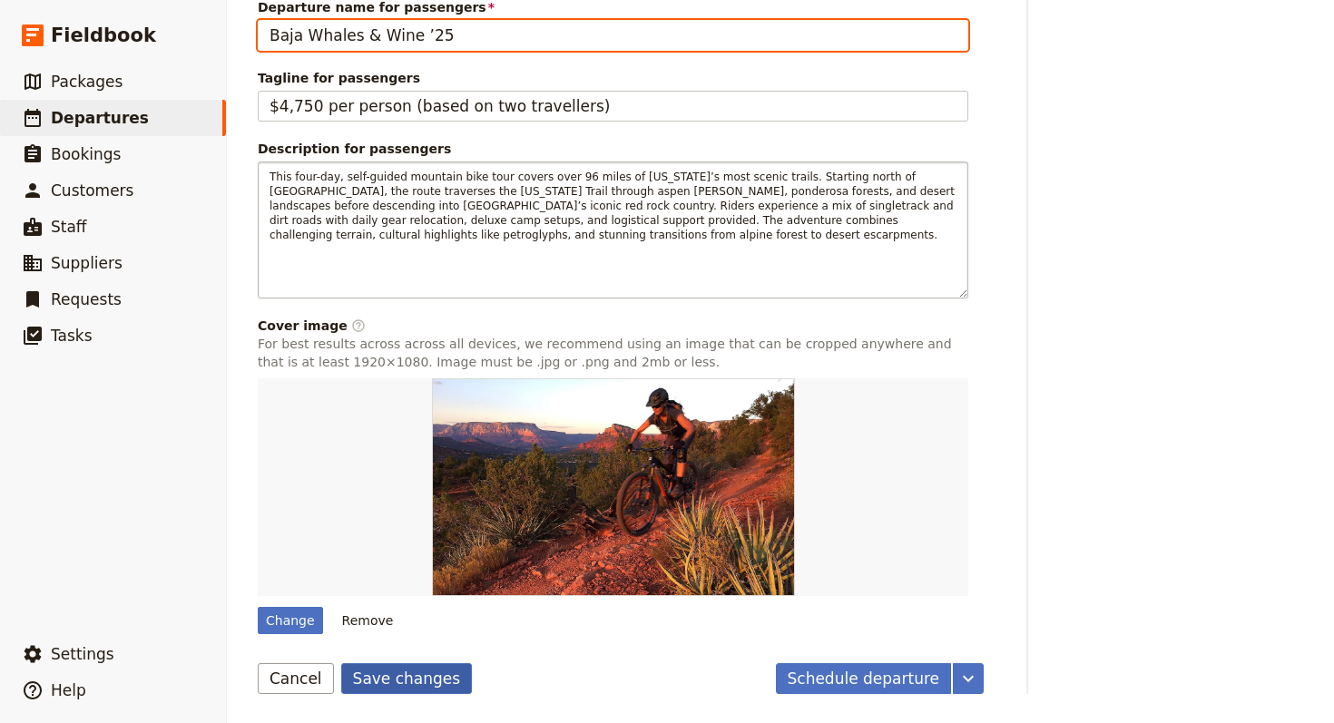
type input "Baja Whales & Wine ’25"
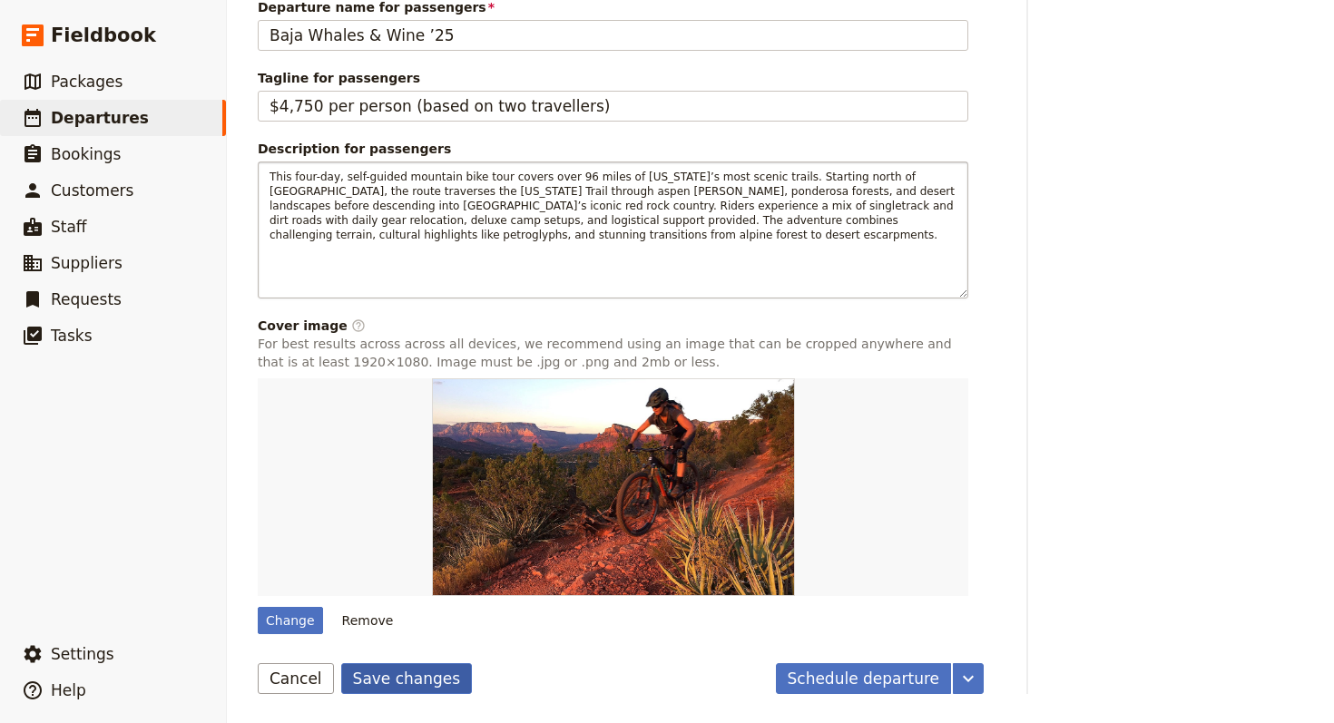
click at [382, 687] on button "Save changes" at bounding box center [407, 678] width 132 height 31
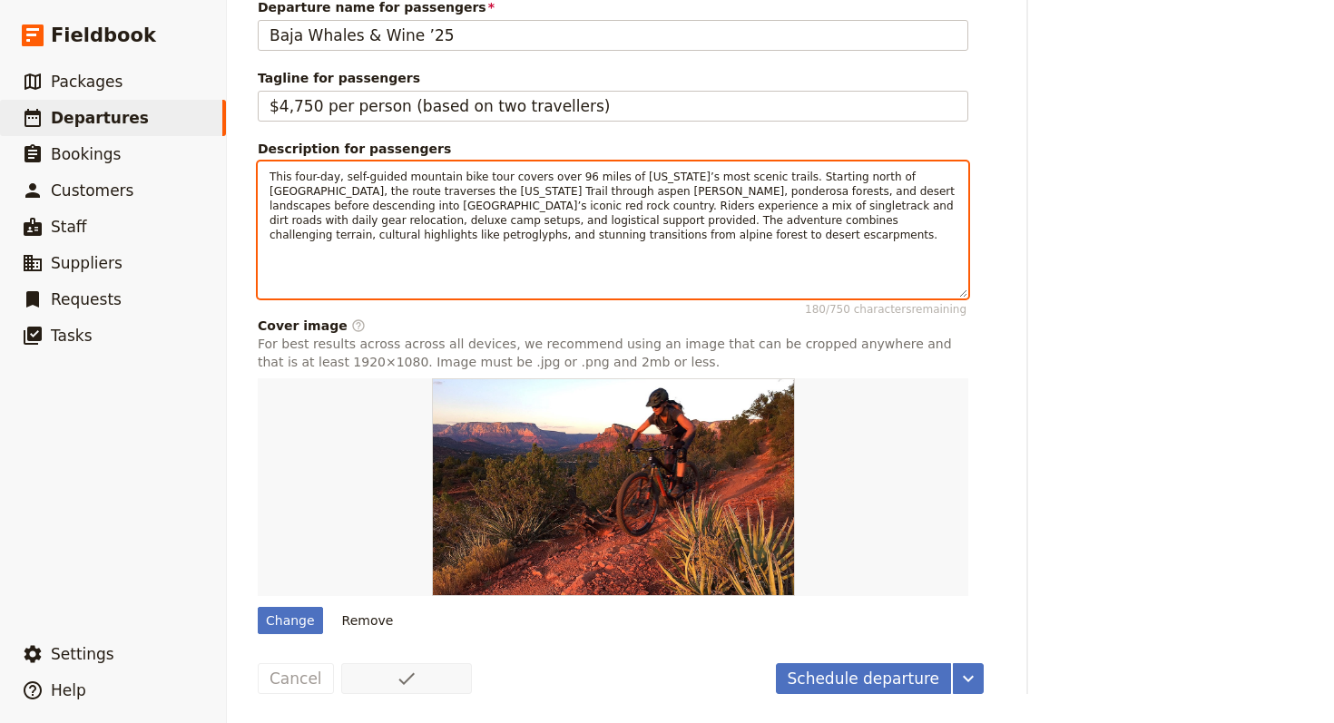
click at [635, 212] on p "This four-day, self-guided mountain bike tour covers over 96 miles of [US_STATE…" at bounding box center [612, 206] width 687 height 73
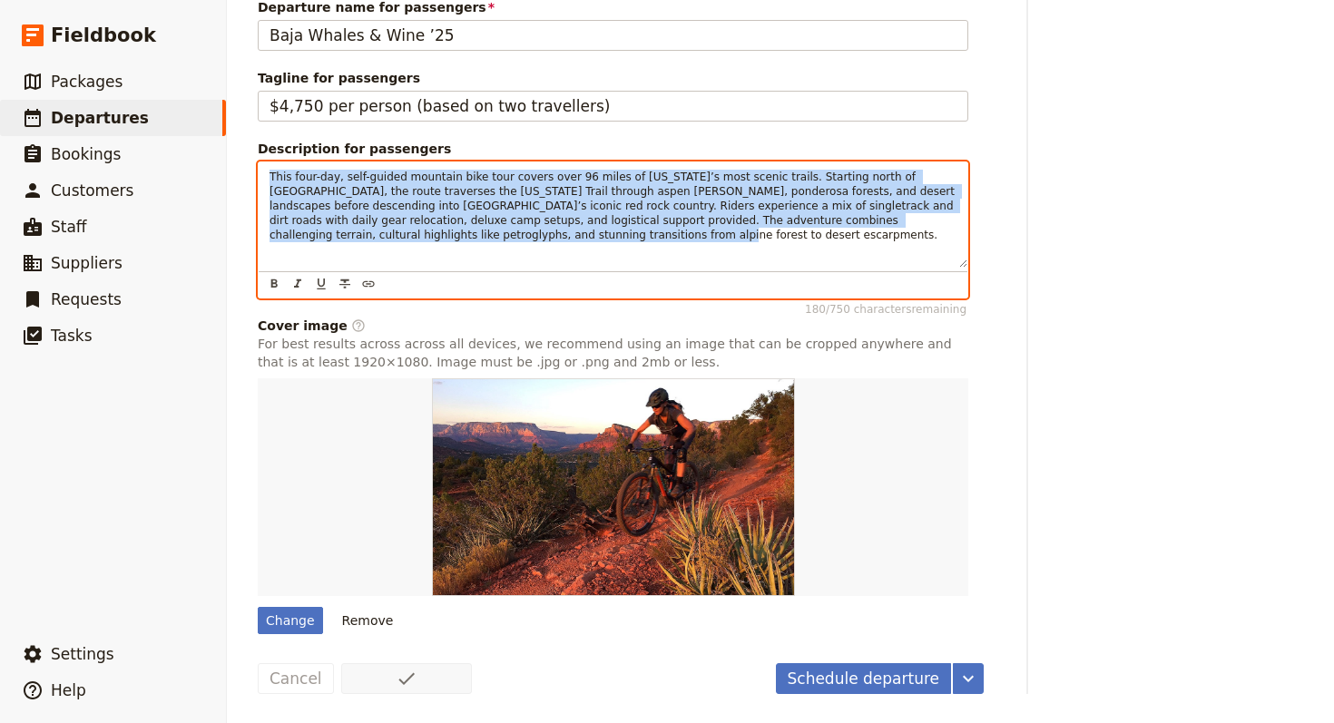
click at [635, 212] on p "This four-day, self-guided mountain bike tour covers over 96 miles of [US_STATE…" at bounding box center [612, 206] width 687 height 73
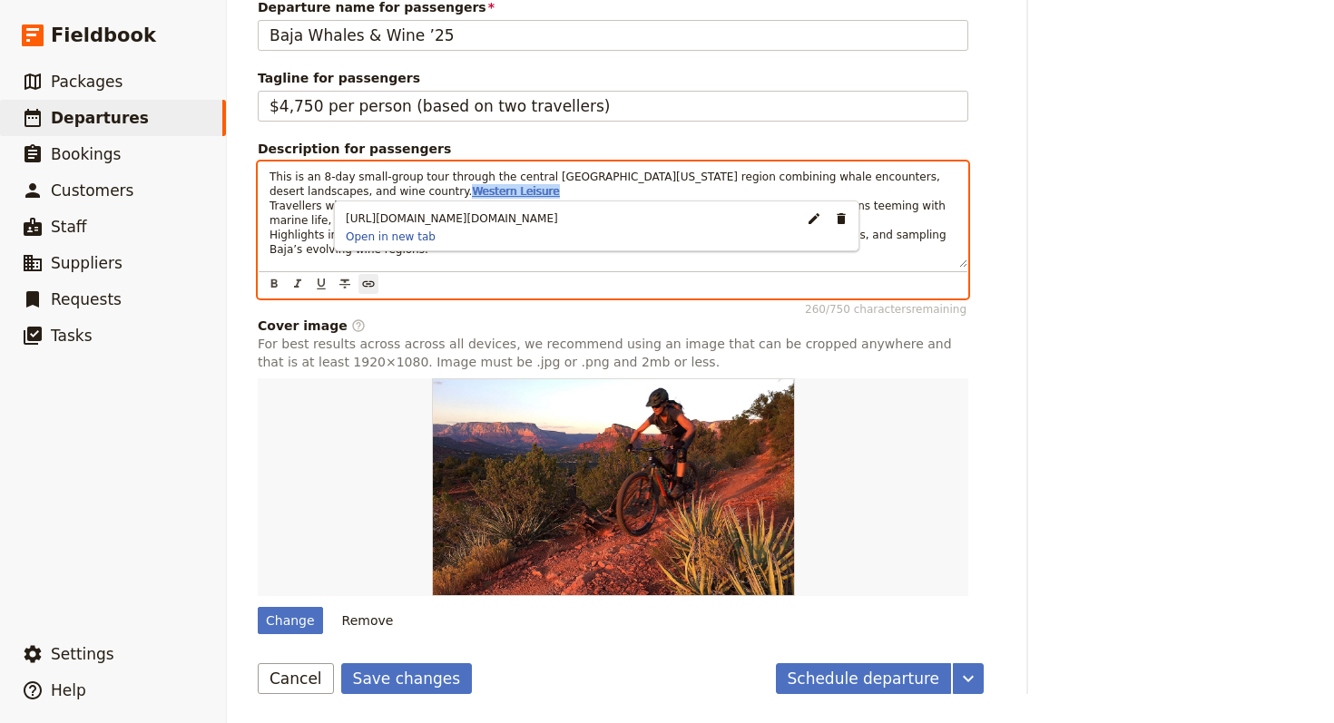
drag, startPoint x: 442, startPoint y: 208, endPoint x: 336, endPoint y: 191, distance: 107.4
click at [336, 191] on p "This is an 8-day small-group tour through the central Baja California region co…" at bounding box center [612, 213] width 687 height 87
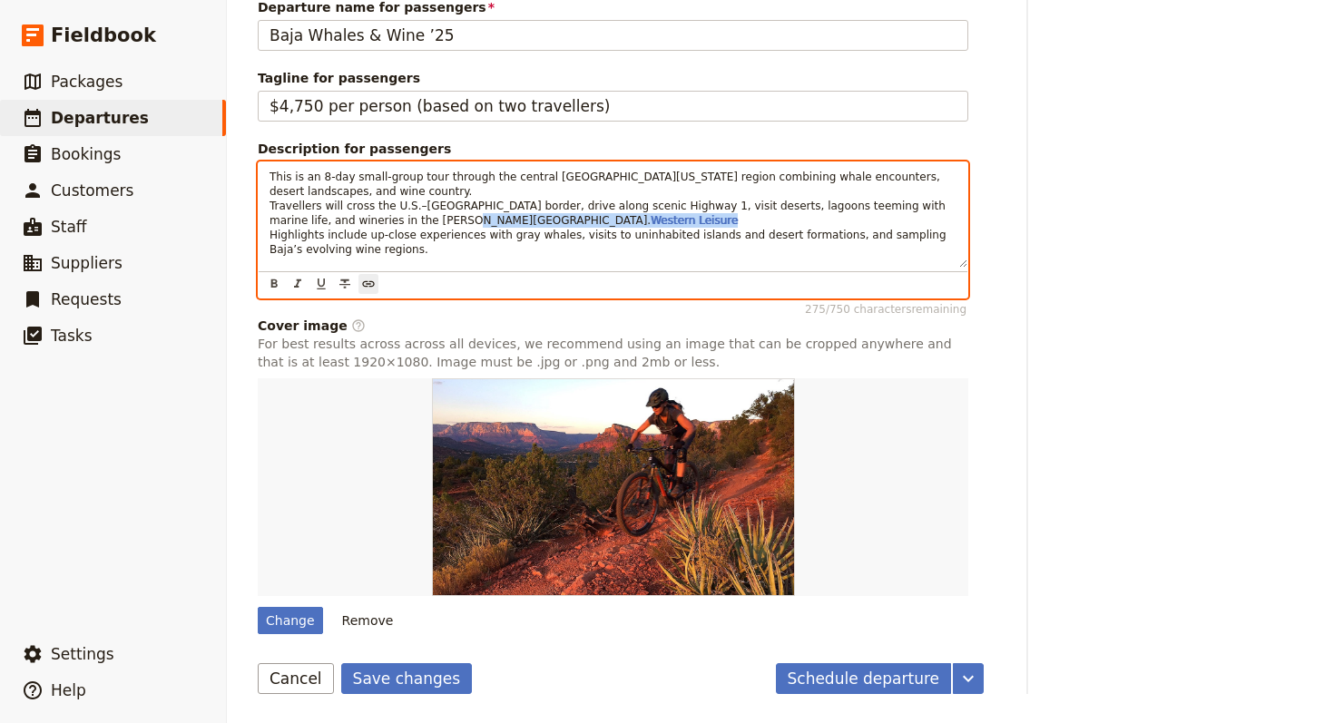
drag, startPoint x: 534, startPoint y: 222, endPoint x: 432, endPoint y: 219, distance: 102.6
click at [432, 219] on p "This is an 8-day small-group tour through the central Baja California region co…" at bounding box center [612, 213] width 687 height 87
click at [259, 204] on div "This is an 8-day small-group tour through the central Baja California region co…" at bounding box center [613, 214] width 709 height 105
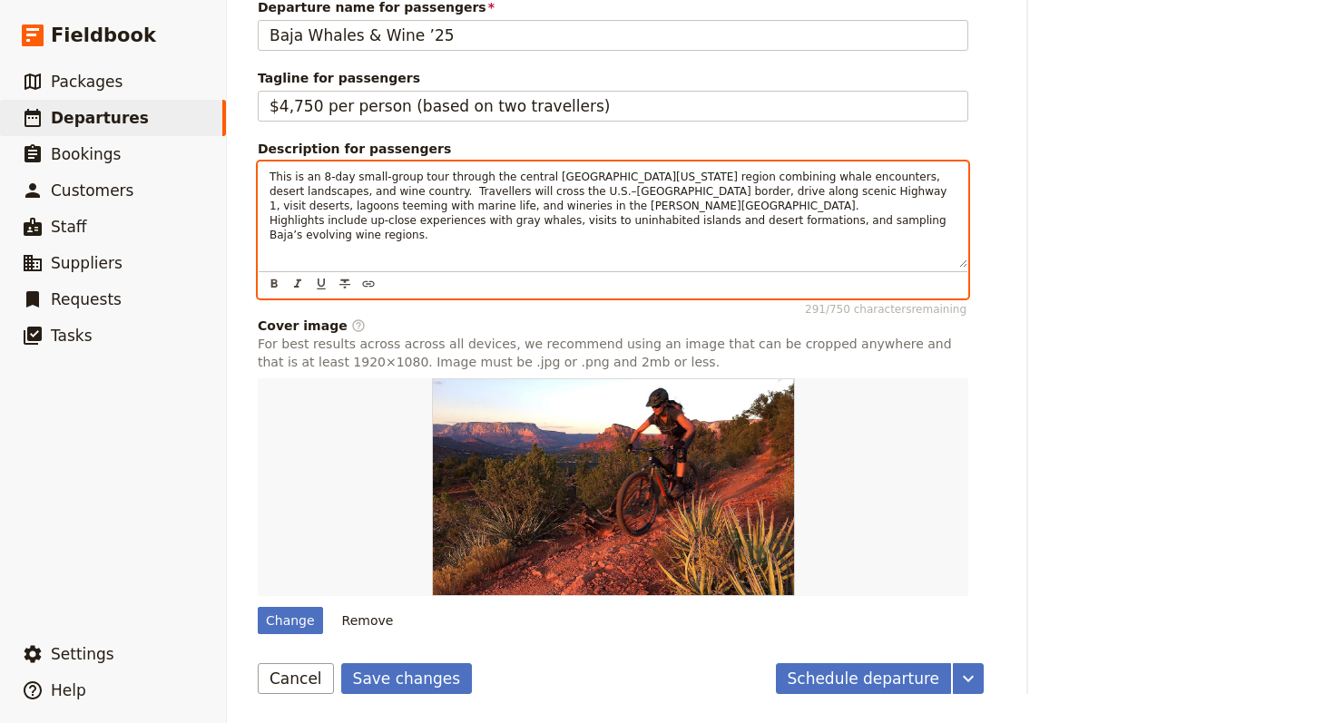
click at [269, 221] on span "Highlights include up-close experiences with gray whales, visits to uninhabited…" at bounding box center [609, 227] width 680 height 27
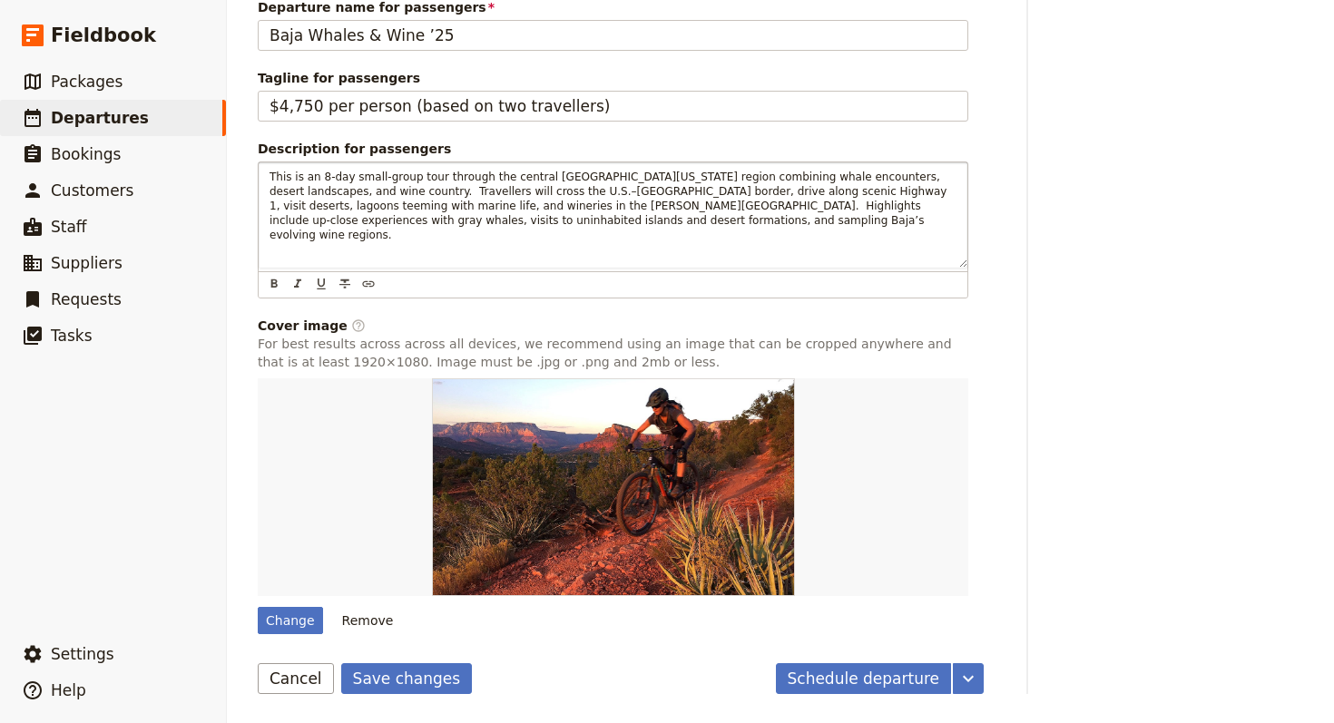
click at [268, 601] on div "Change Remove" at bounding box center [613, 506] width 710 height 256
click at [269, 609] on div "Change" at bounding box center [290, 620] width 65 height 27
click at [258, 607] on input "Change" at bounding box center [257, 606] width 1 height 1
type input "C:\fakepath\rs=w_3070,m (3).jpeg"
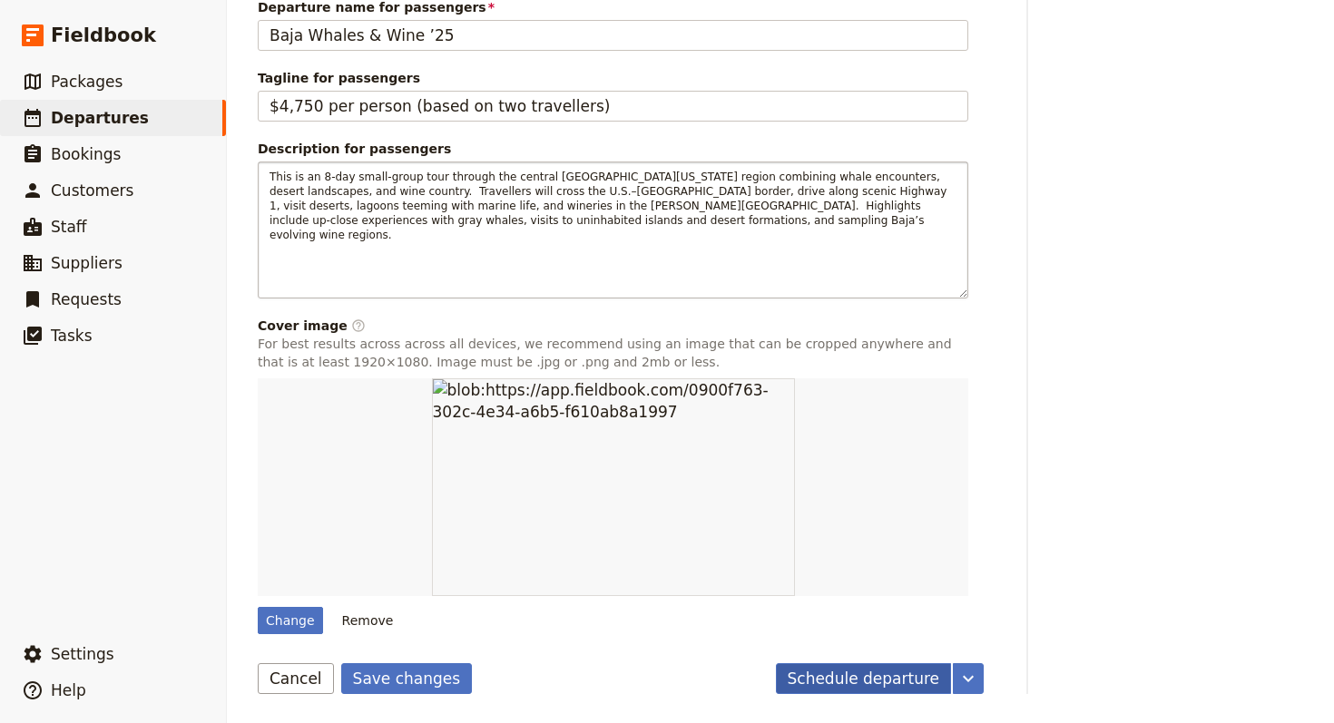
click at [831, 675] on button "Schedule departure" at bounding box center [864, 678] width 176 height 31
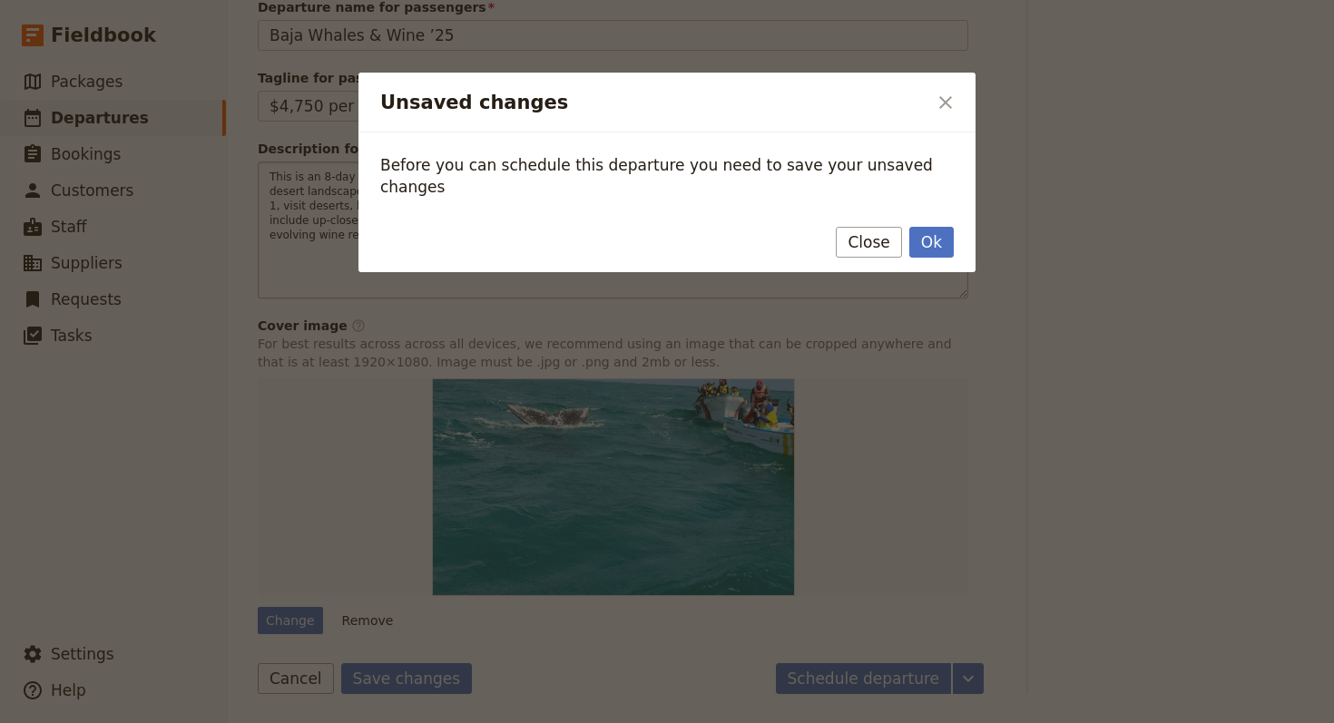
drag, startPoint x: 881, startPoint y: 229, endPoint x: 858, endPoint y: 235, distance: 23.6
click at [881, 228] on button "Close" at bounding box center [868, 242] width 65 height 31
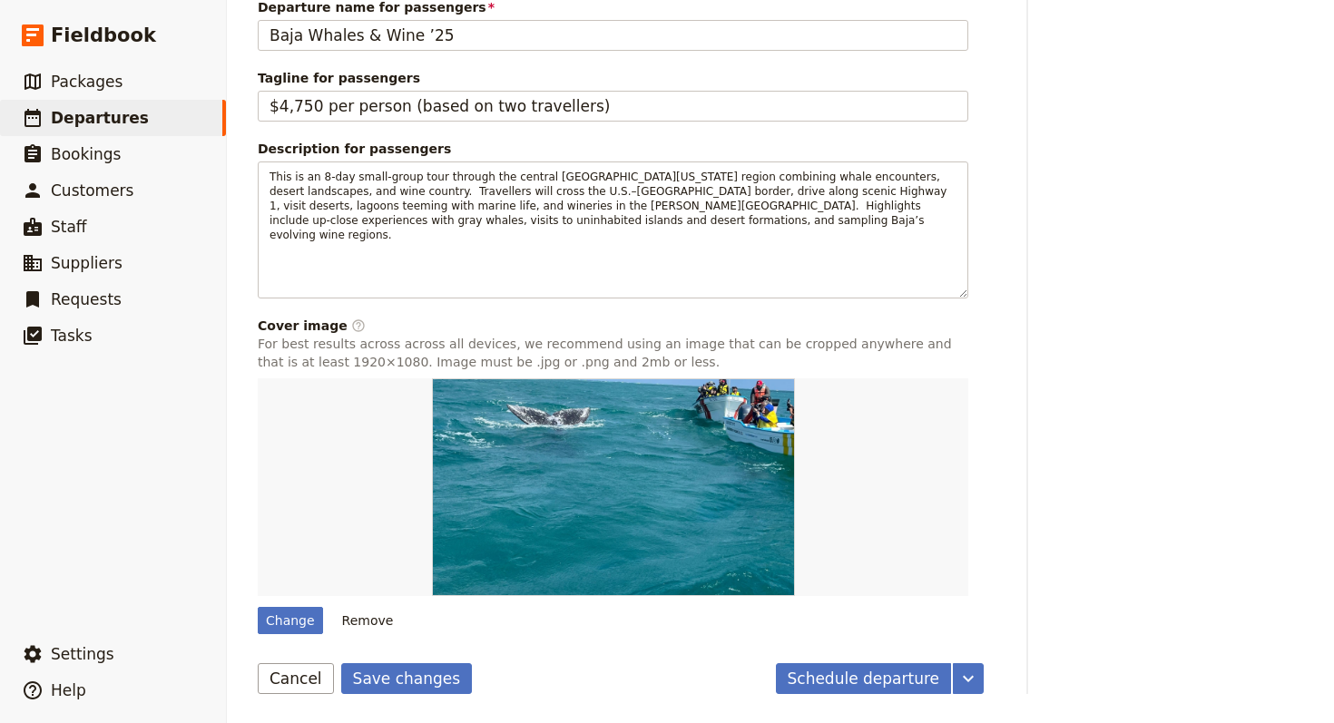
click at [394, 681] on button "Save changes" at bounding box center [407, 678] width 132 height 31
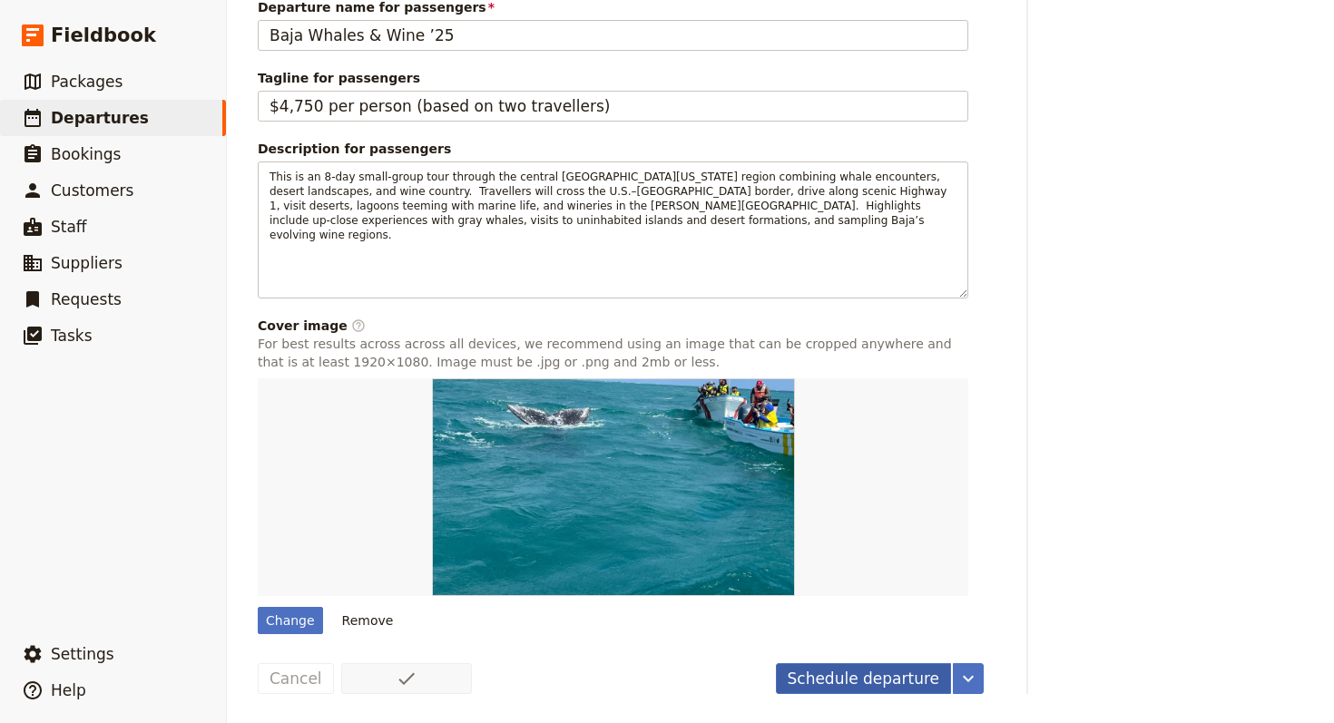
click at [866, 690] on button "Schedule departure" at bounding box center [864, 678] width 176 height 31
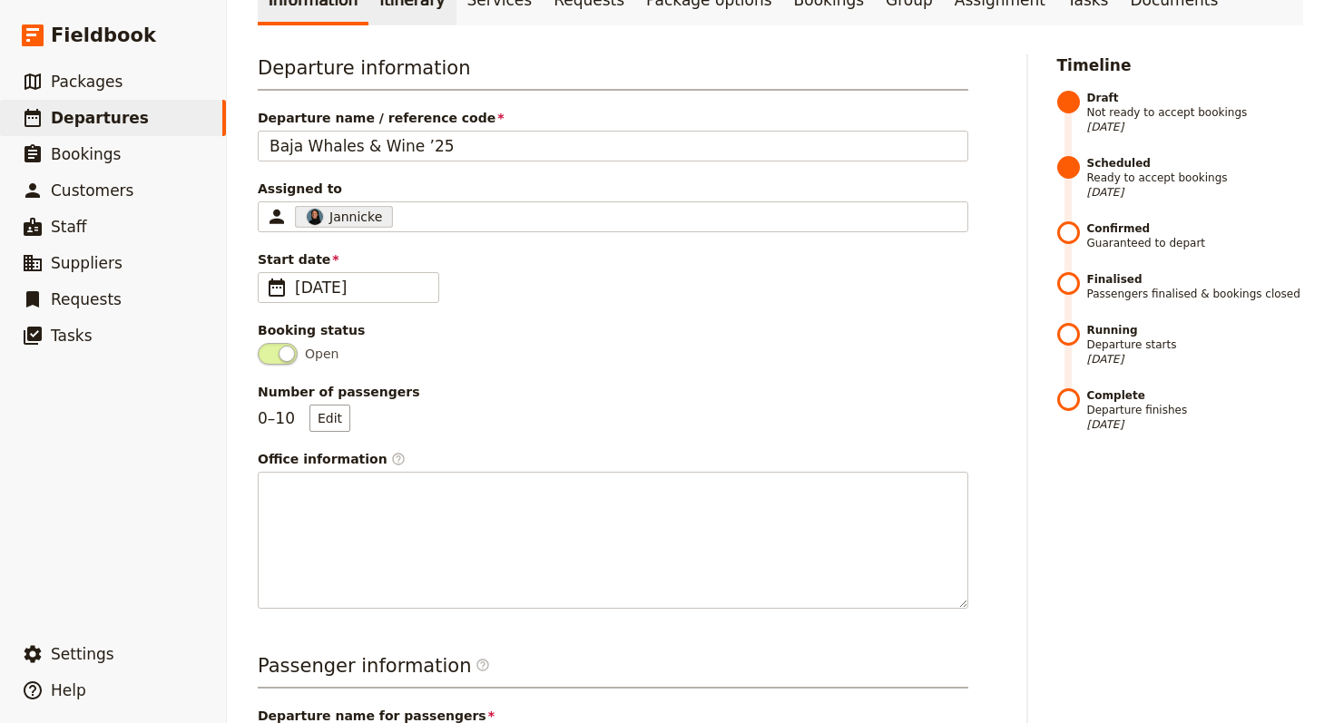
scroll to position [0, 0]
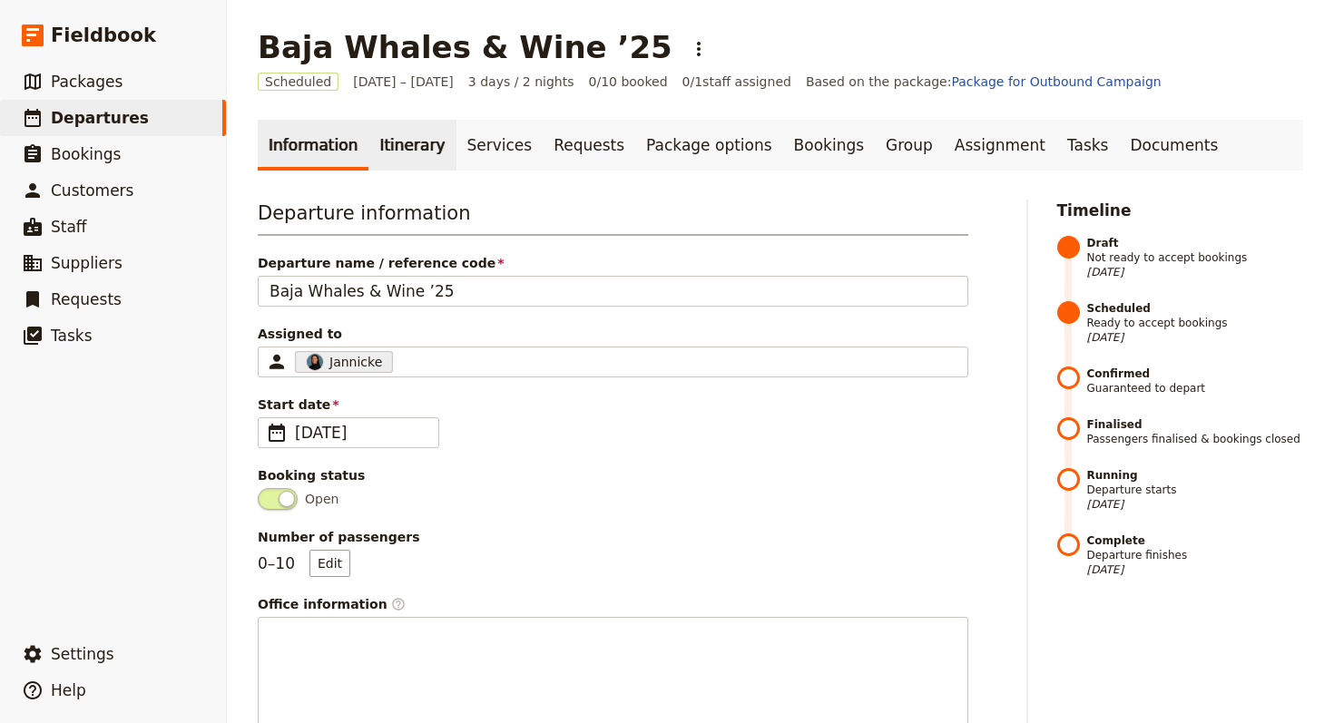
click at [392, 133] on link "Itinerary" at bounding box center [411, 145] width 87 height 51
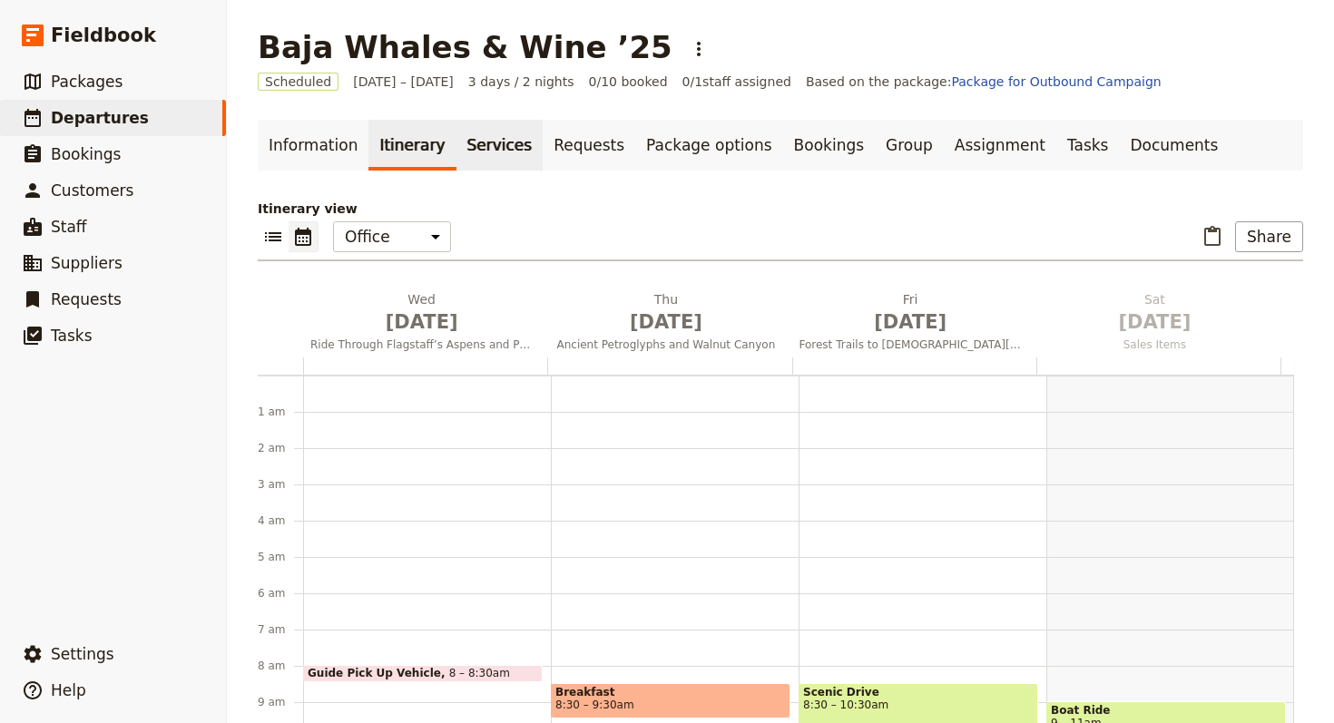
scroll to position [236, 0]
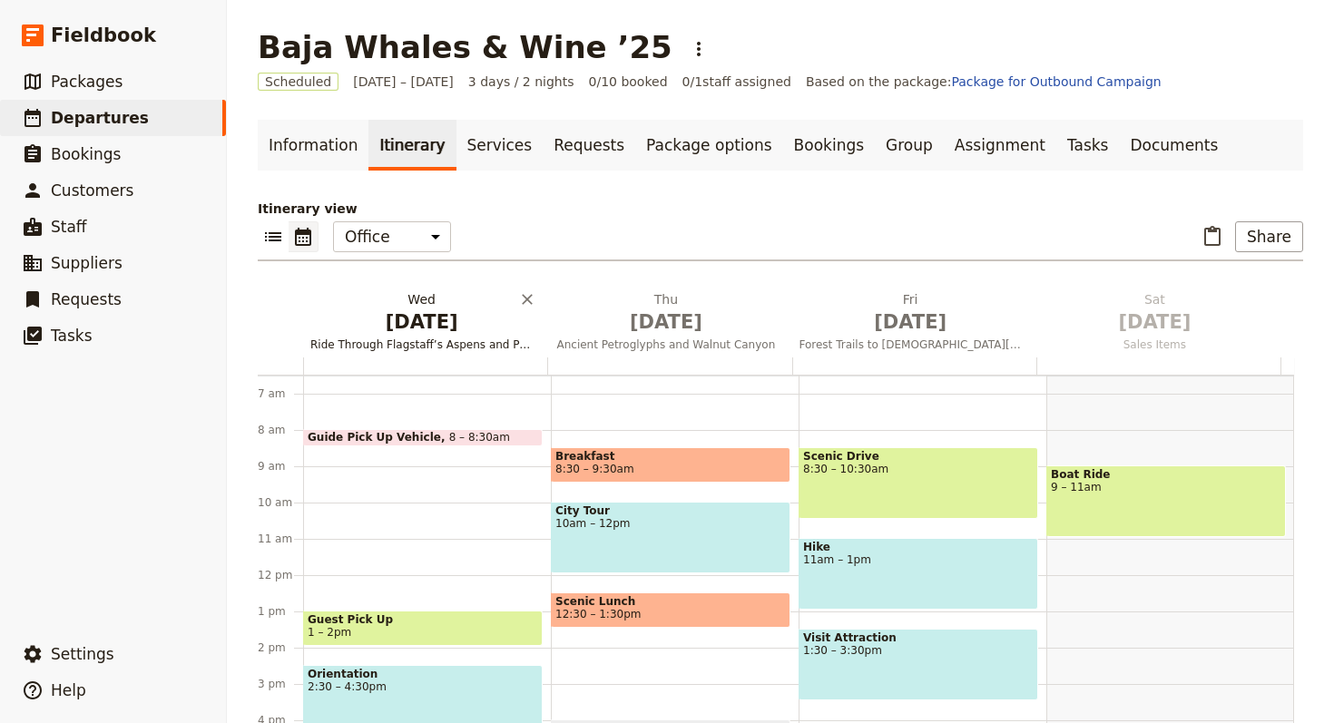
click at [396, 321] on span "[DATE]" at bounding box center [421, 321] width 222 height 27
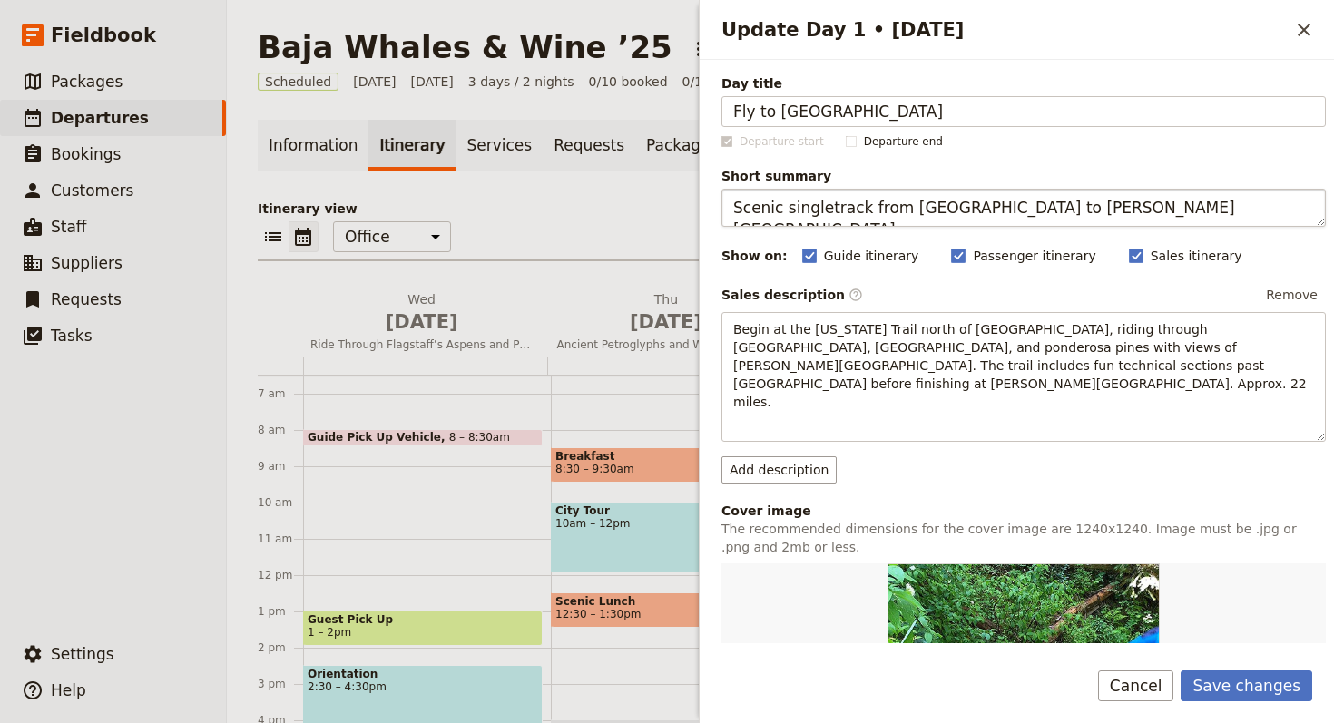
type input "Fly to San Diego"
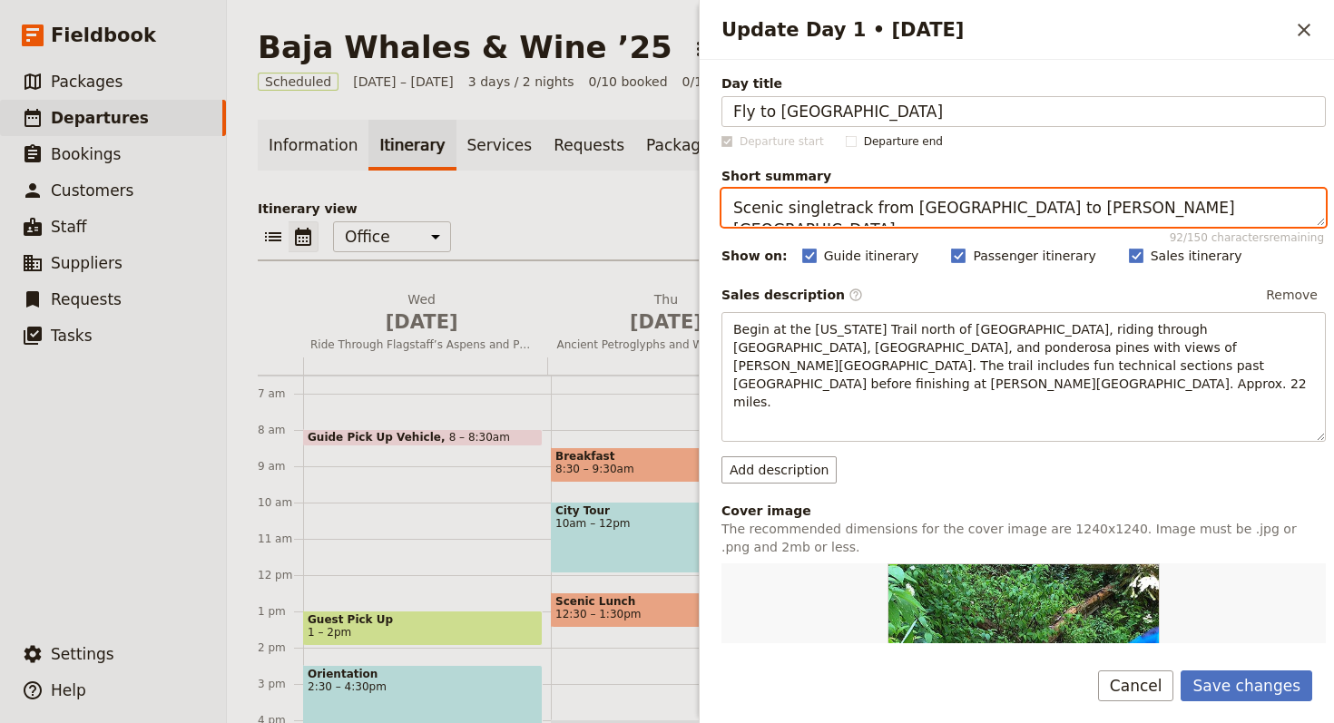
click at [865, 211] on textarea "Scenic singletrack from [GEOGRAPHIC_DATA] to [PERSON_NAME][GEOGRAPHIC_DATA]." at bounding box center [1023, 208] width 604 height 38
paste textarea "Arrival in San Diego and group meet-up"
click at [728, 206] on textarea "Arrival in San Diego and group meet-up" at bounding box center [1023, 208] width 604 height 38
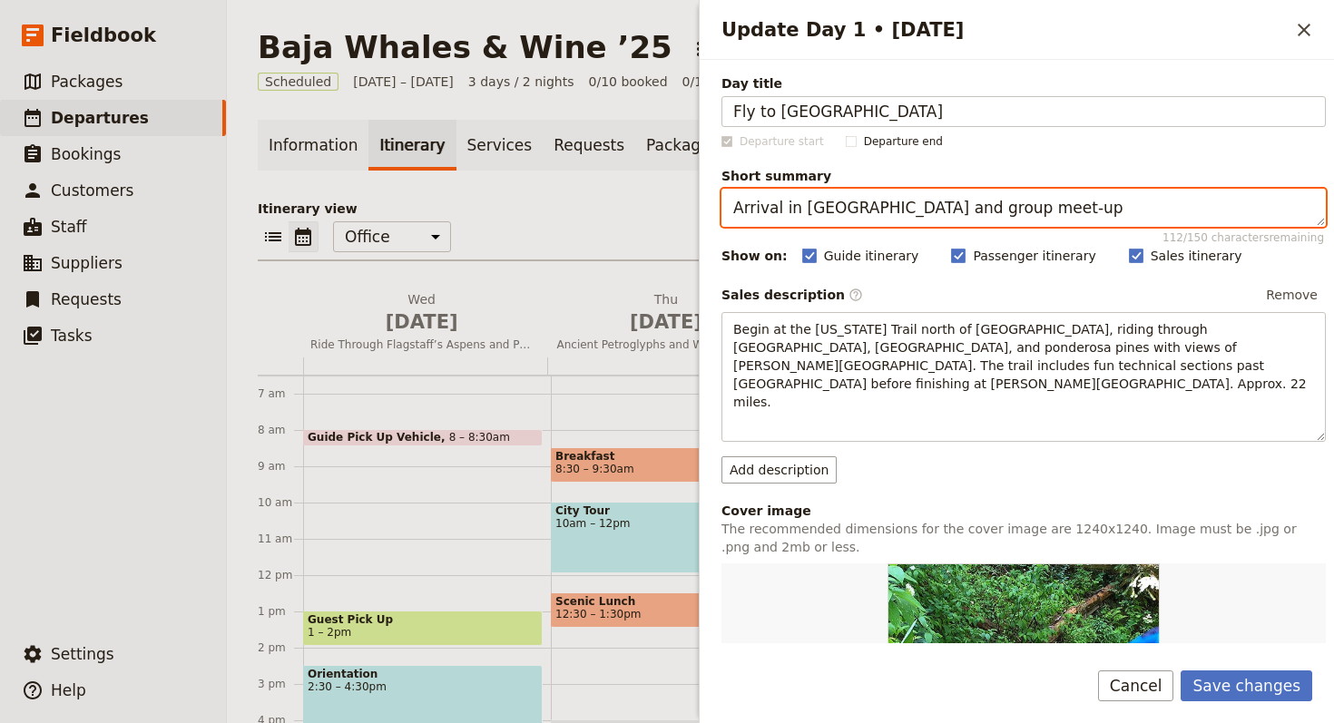
type textarea "Arrival in San Diego and group meet-up"
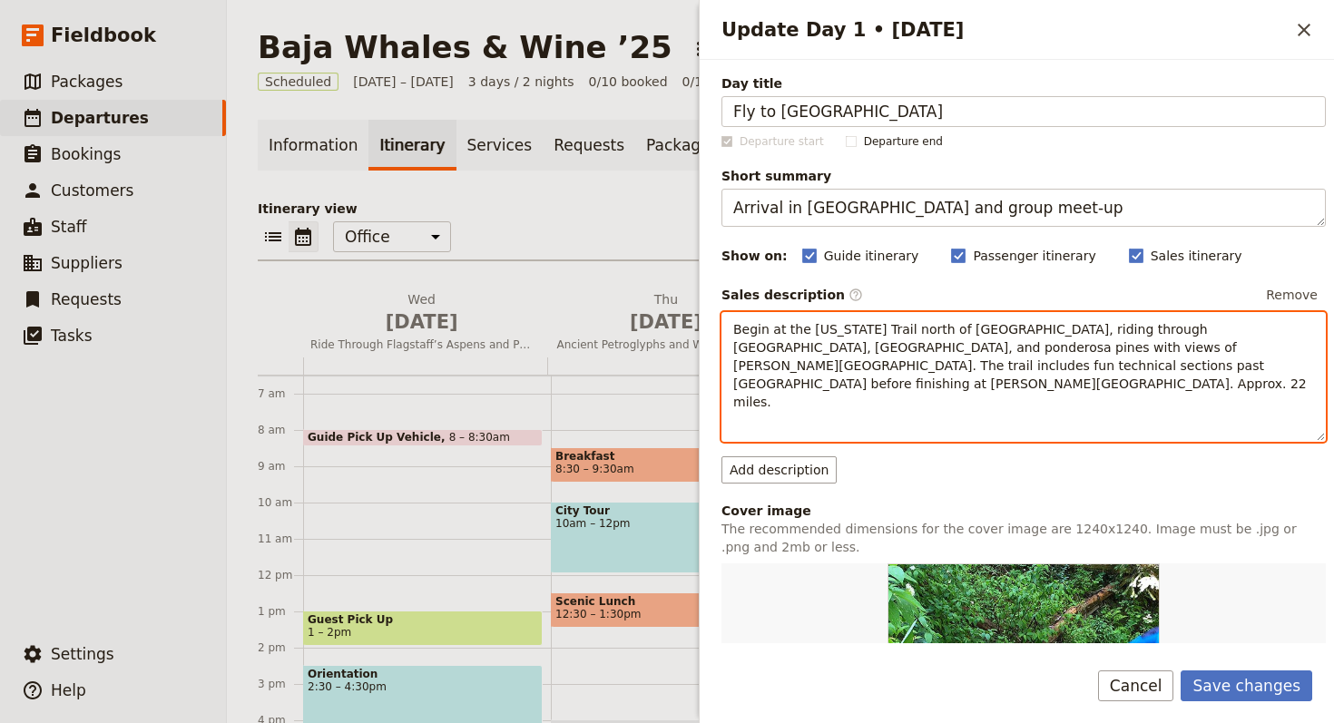
click at [938, 367] on span "Begin at the [US_STATE] Trail north of [GEOGRAPHIC_DATA], riding through [GEOGR…" at bounding box center [1021, 365] width 577 height 87
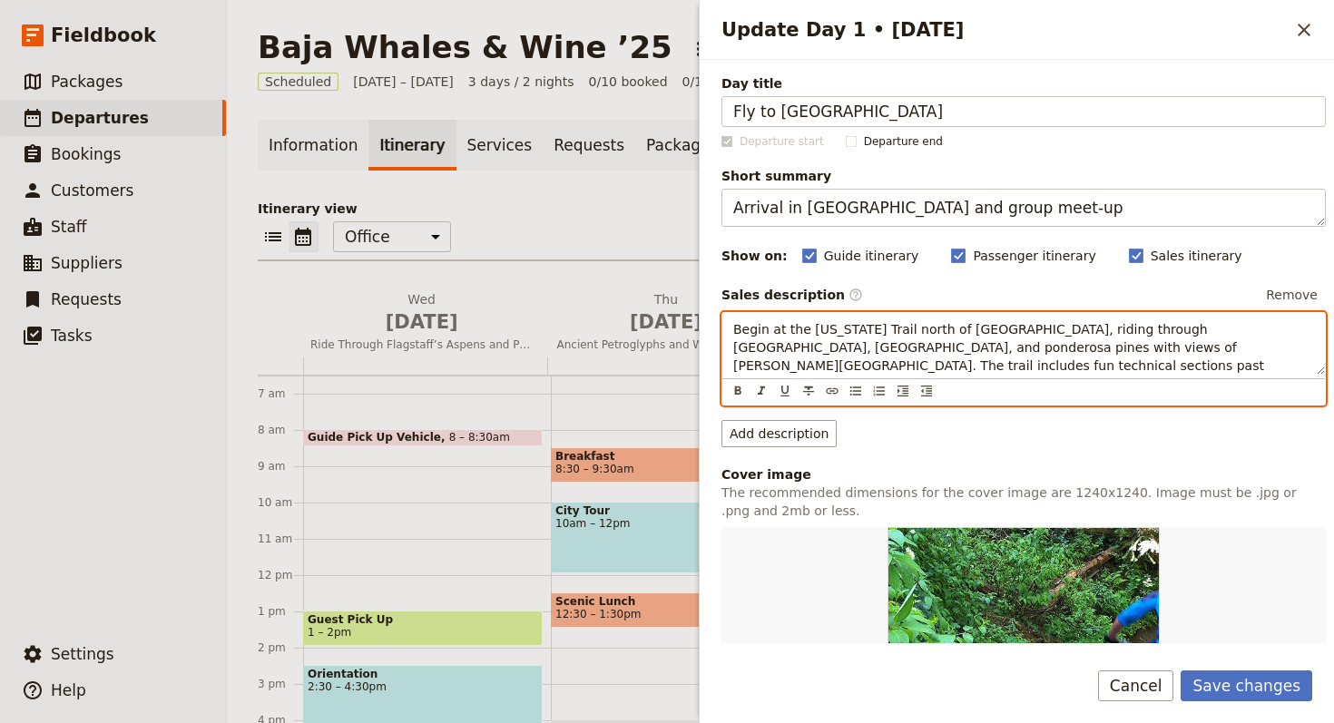
click at [938, 367] on span "Begin at the [US_STATE] Trail north of [GEOGRAPHIC_DATA], riding through [GEOGR…" at bounding box center [1021, 365] width 577 height 87
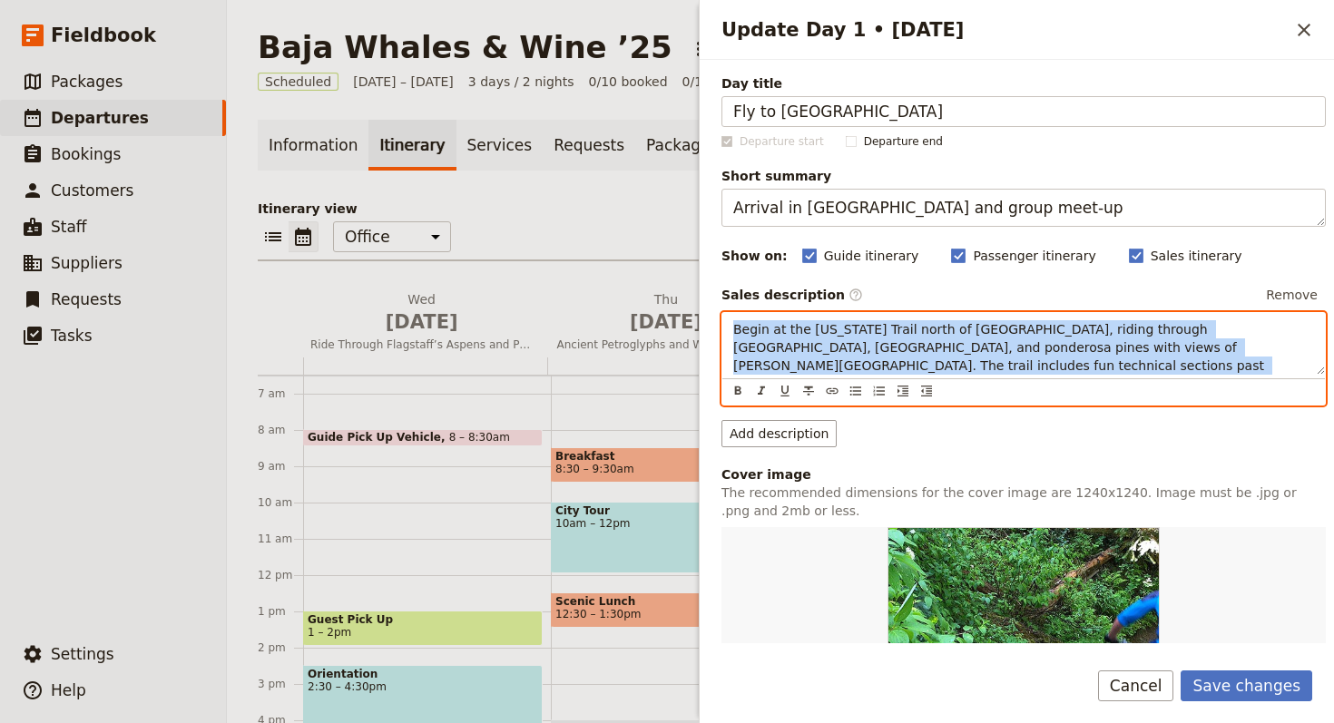
click at [938, 367] on span "Begin at the [US_STATE] Trail north of [GEOGRAPHIC_DATA], riding through [GEOGR…" at bounding box center [1021, 365] width 577 height 87
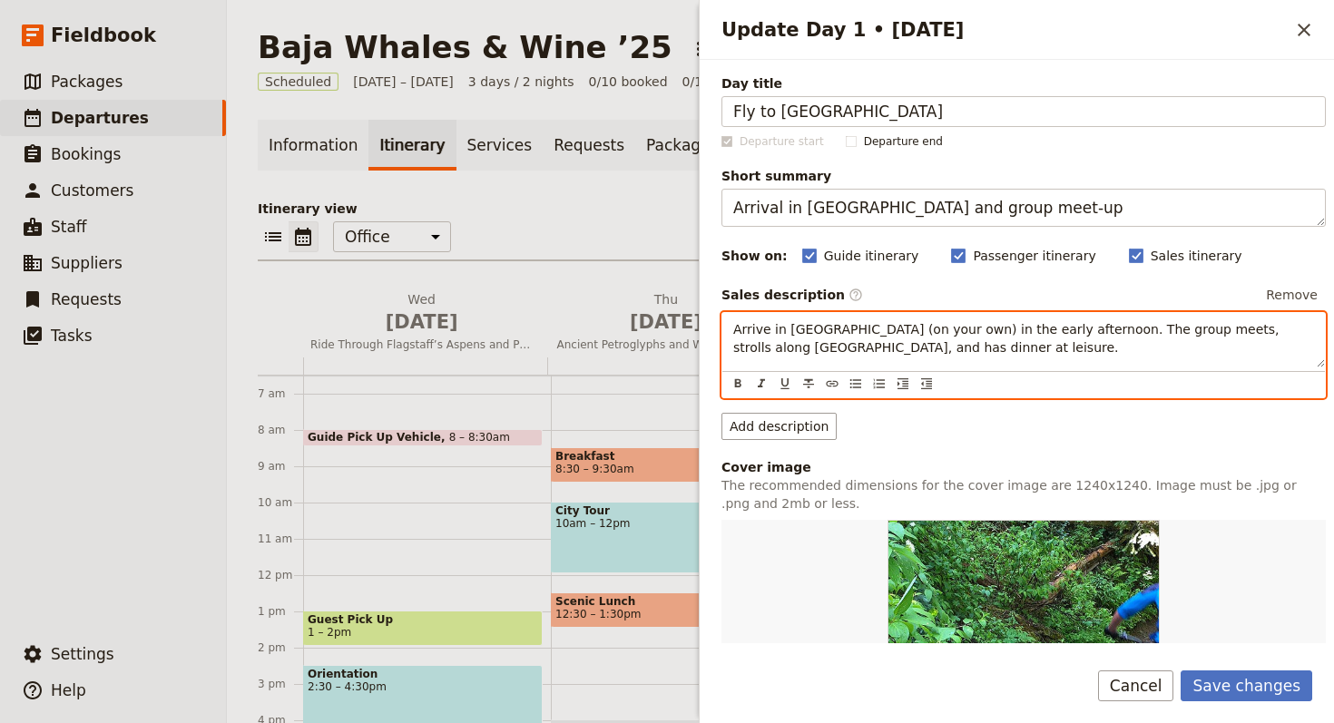
scroll to position [356, 0]
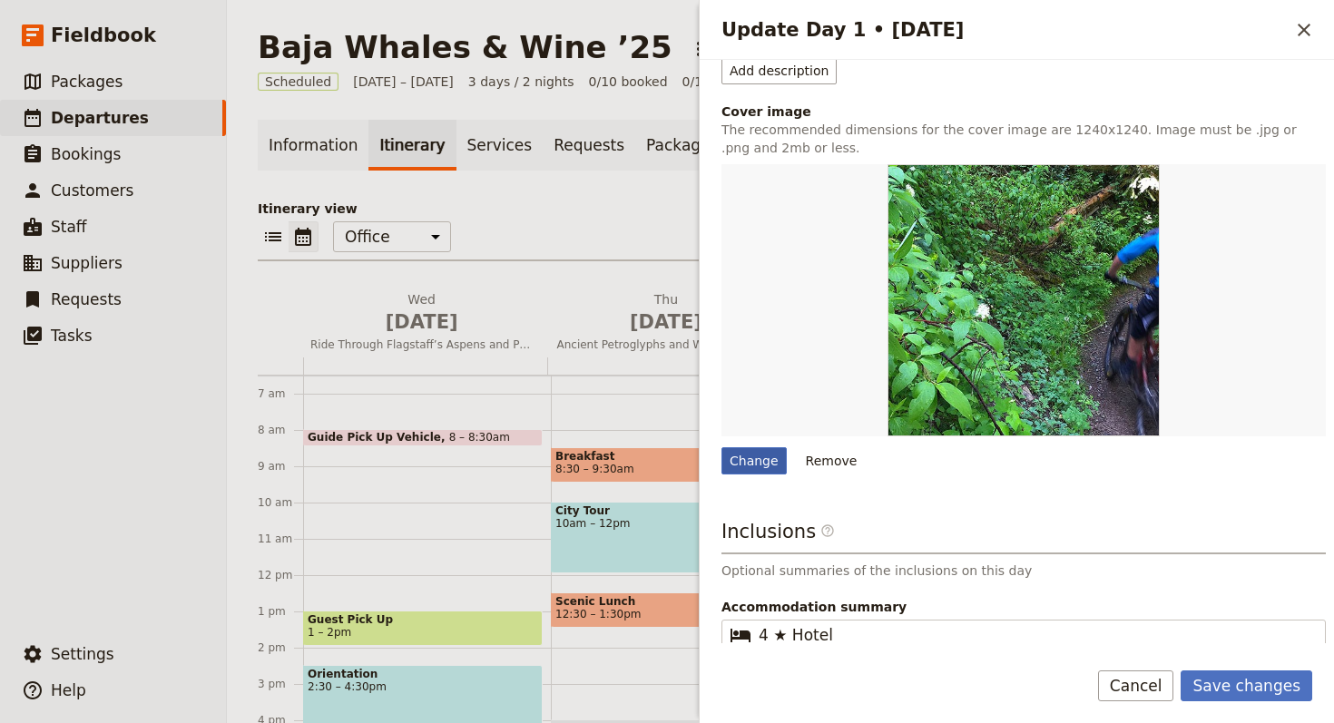
click at [739, 455] on div "Change" at bounding box center [753, 460] width 65 height 27
click at [721, 447] on input "Change" at bounding box center [720, 446] width 1 height 1
type input "C:\fakepath\rs=w_3070,m (2).jpeg"
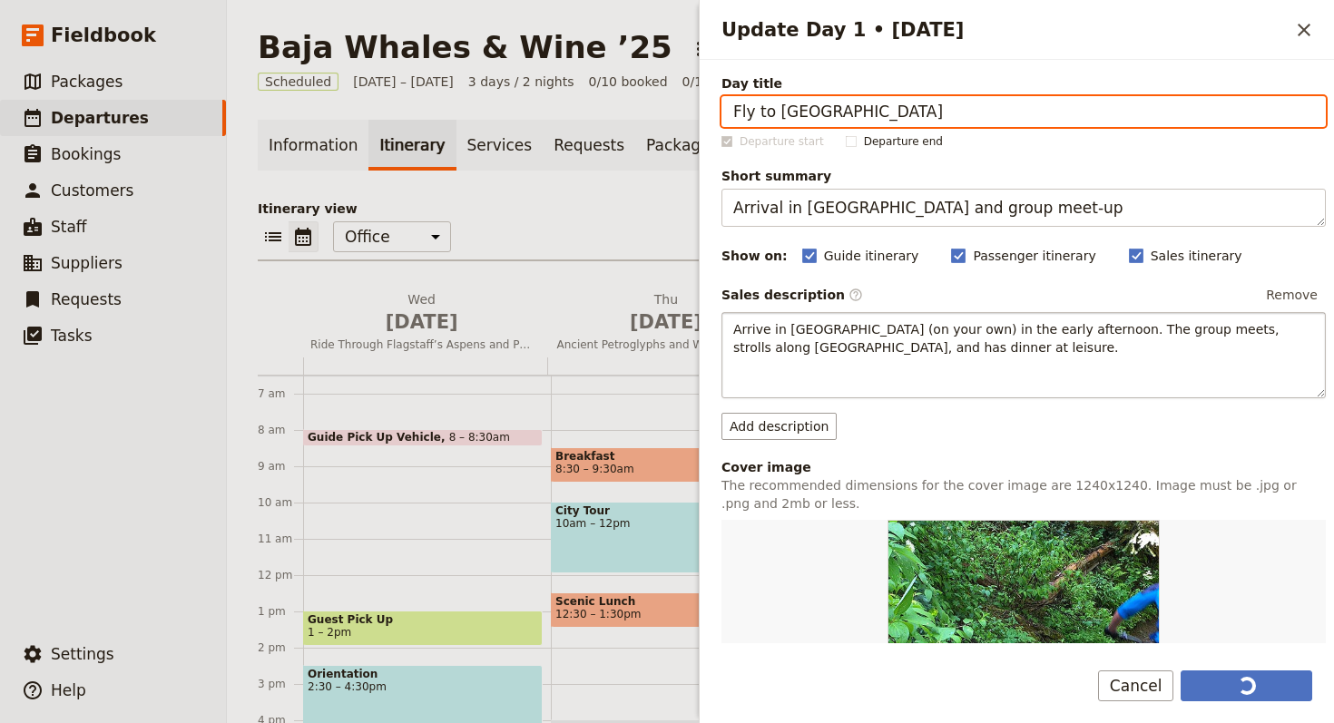
scroll to position [393, 0]
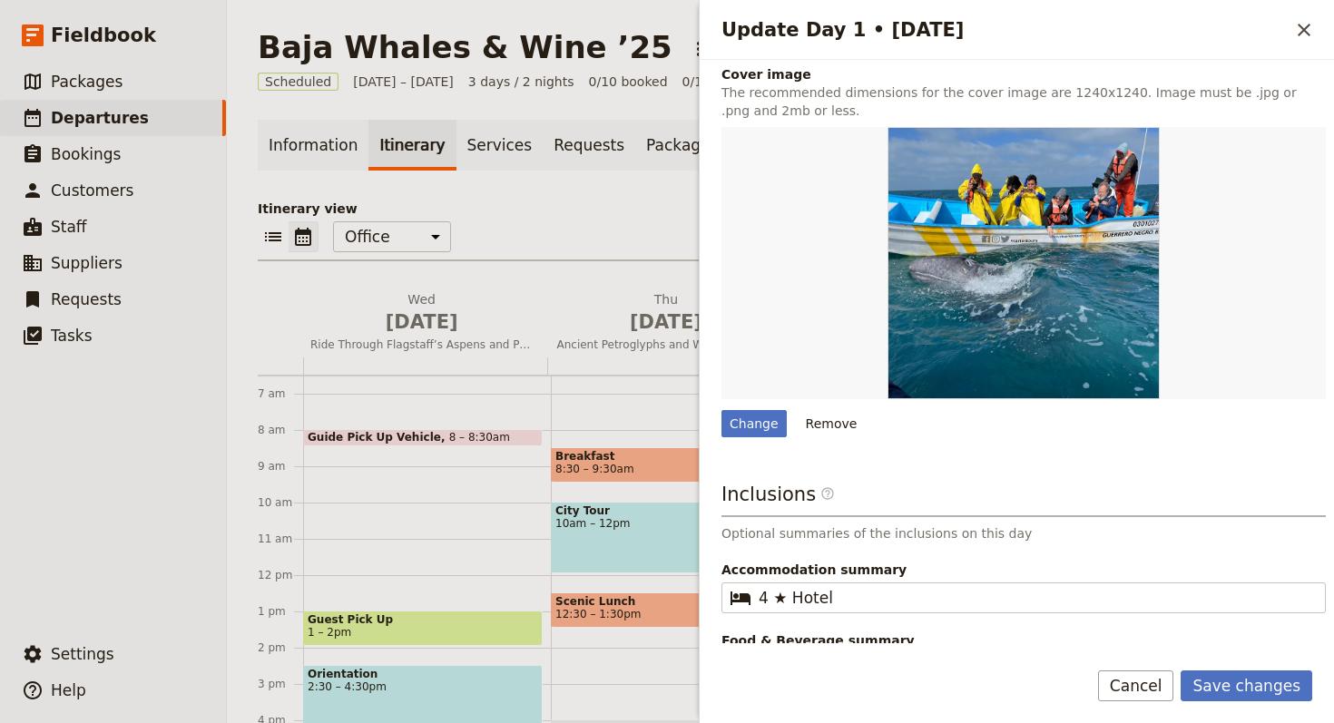
click at [1259, 688] on button "Save changes" at bounding box center [1246, 685] width 132 height 31
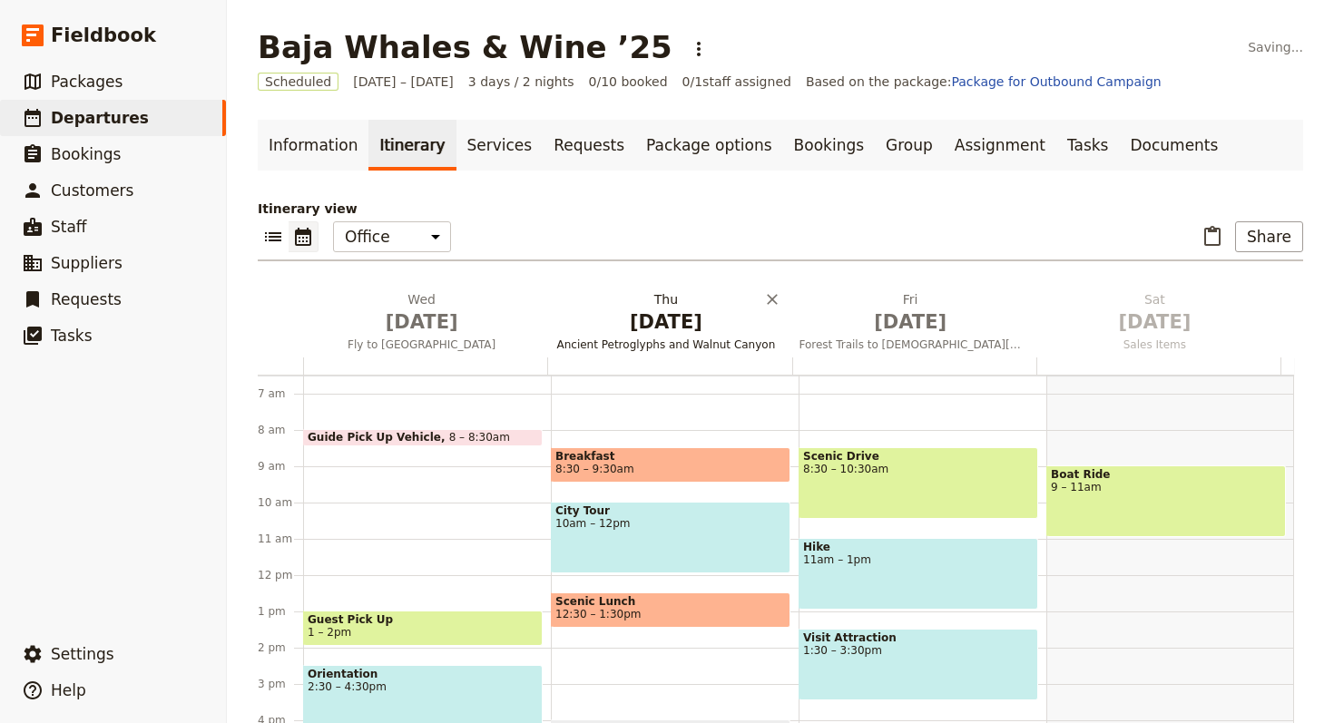
click at [656, 295] on h2 "Thu Oct 2 Ancient Petroglyphs and Walnut Canyon" at bounding box center [665, 312] width 222 height 45
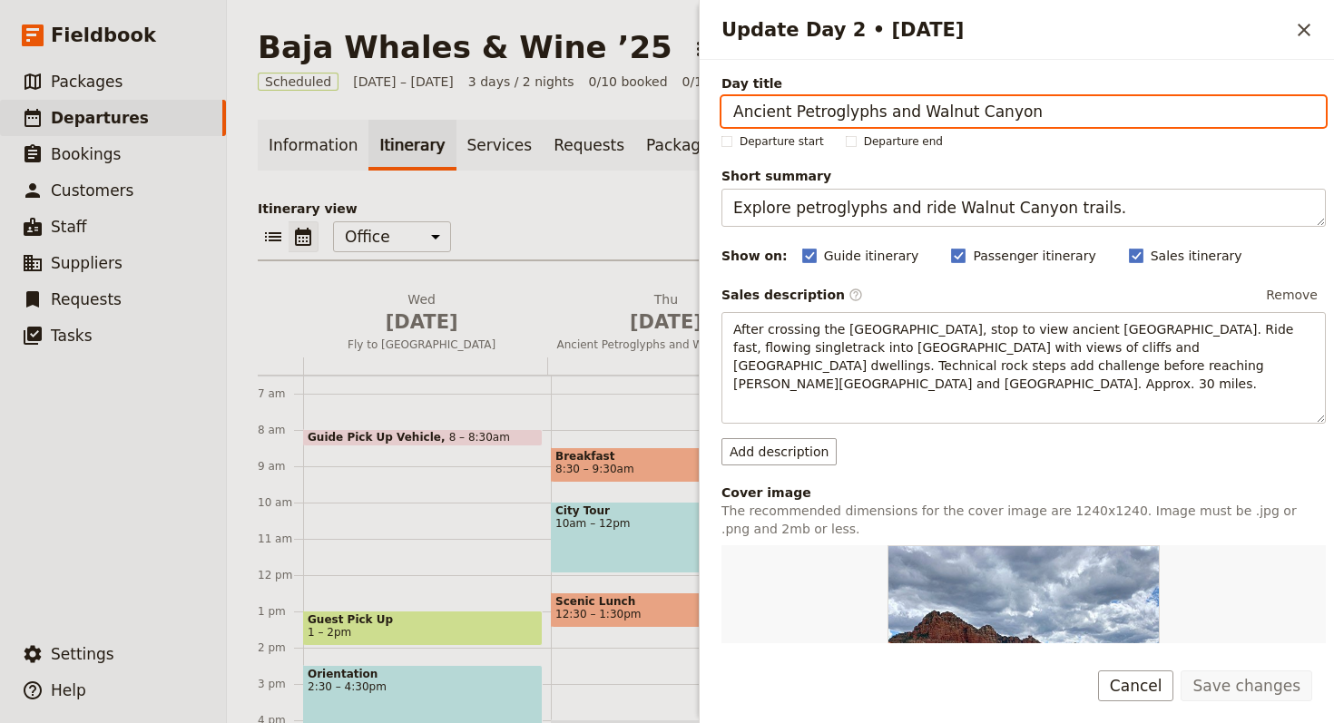
paste input "Baja & San Quintí"
type input "Baja & San Quintín"
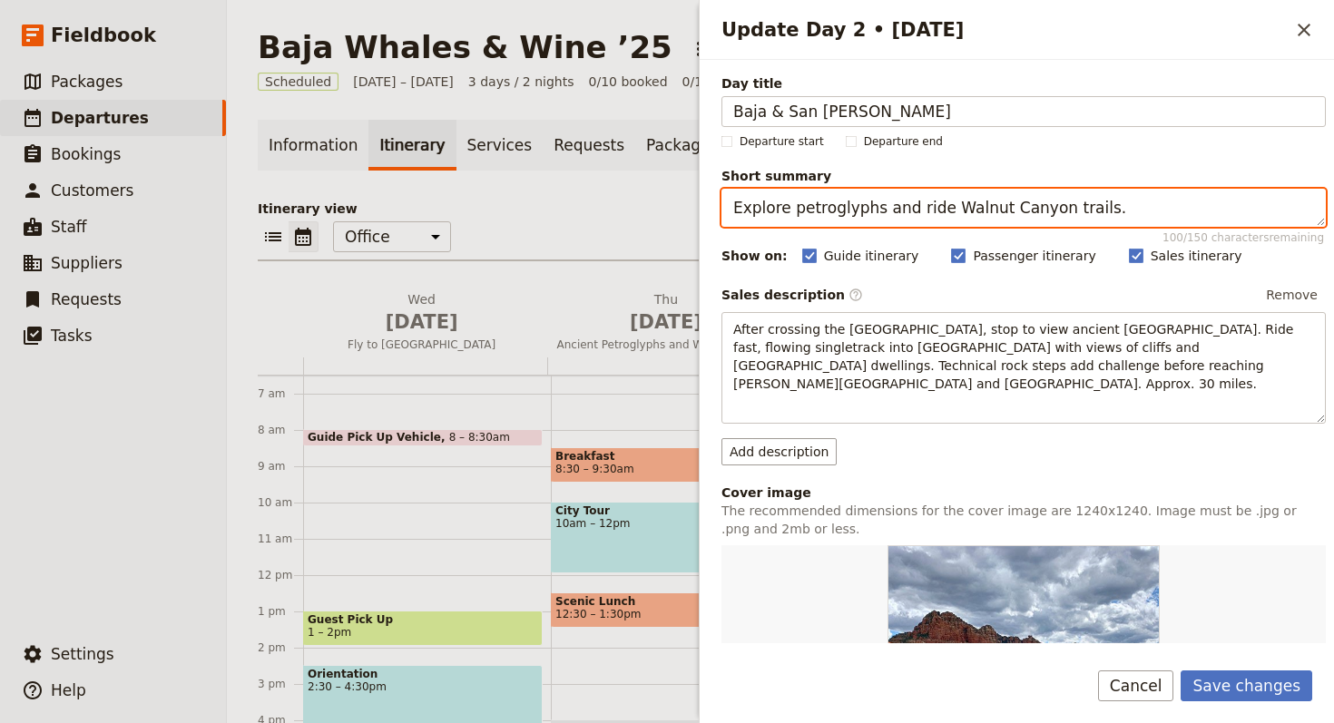
click at [1111, 209] on textarea "Explore petroglyphs and ride Walnut Canyon trails." at bounding box center [1023, 208] width 604 height 38
paste textarea "Cross to Baja, stop in Ensenada, reach San Quintín"
type textarea "Cross to Baja, stop in Ensenada, reach San Quintín"
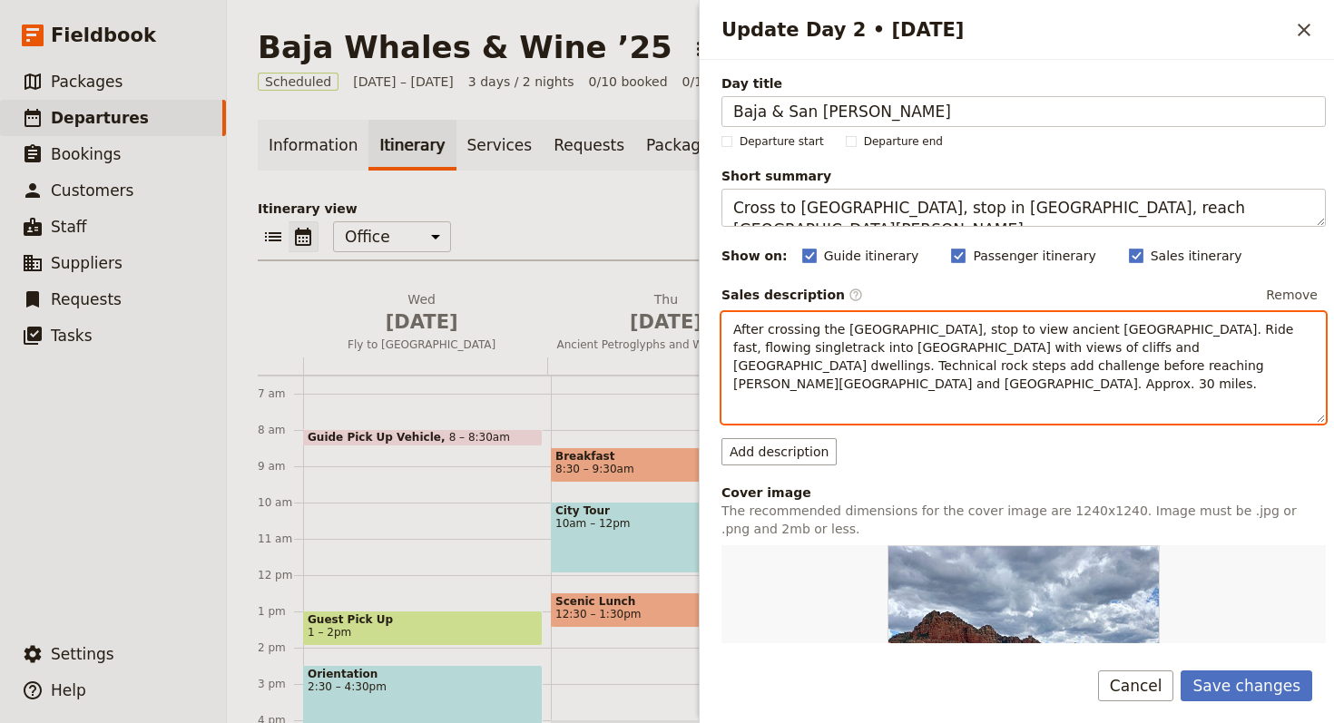
click at [1128, 355] on p "After crossing the [GEOGRAPHIC_DATA], stop to view ancient [GEOGRAPHIC_DATA]. R…" at bounding box center [1023, 356] width 581 height 73
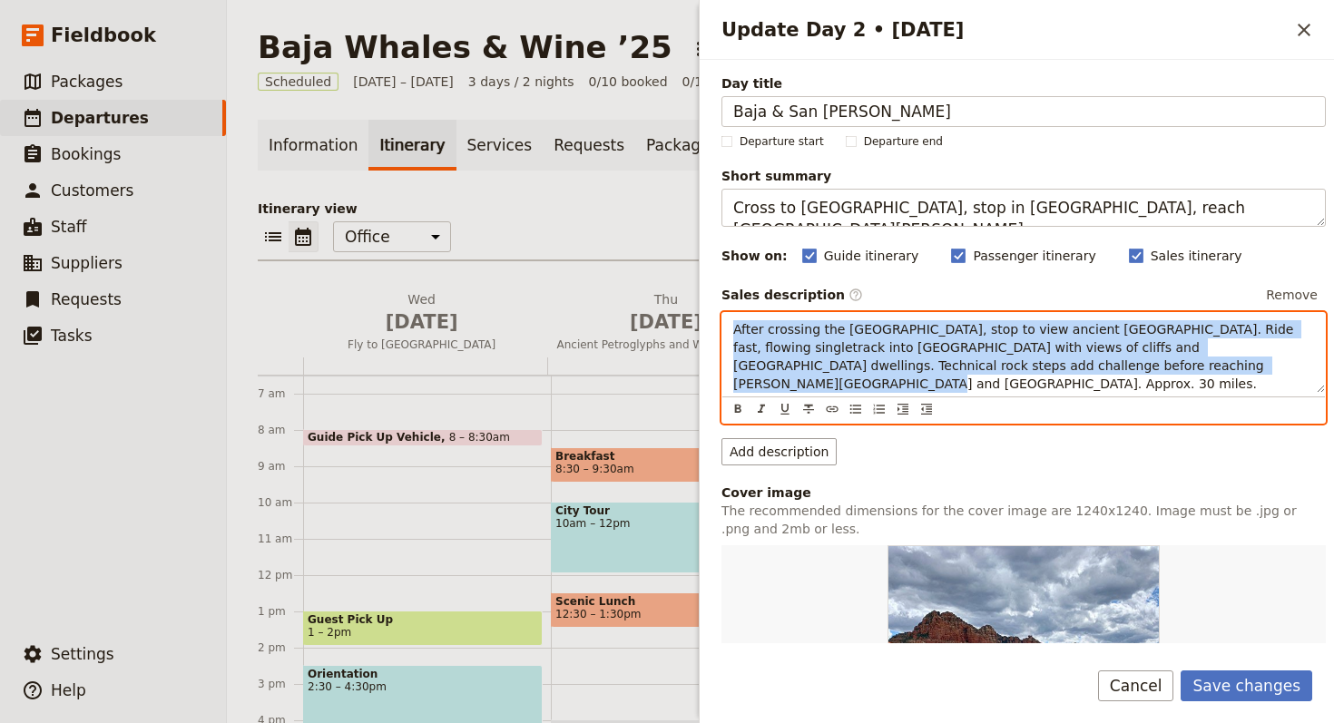
click at [1128, 355] on p "After crossing the [GEOGRAPHIC_DATA], stop to view ancient [GEOGRAPHIC_DATA]. R…" at bounding box center [1023, 356] width 581 height 73
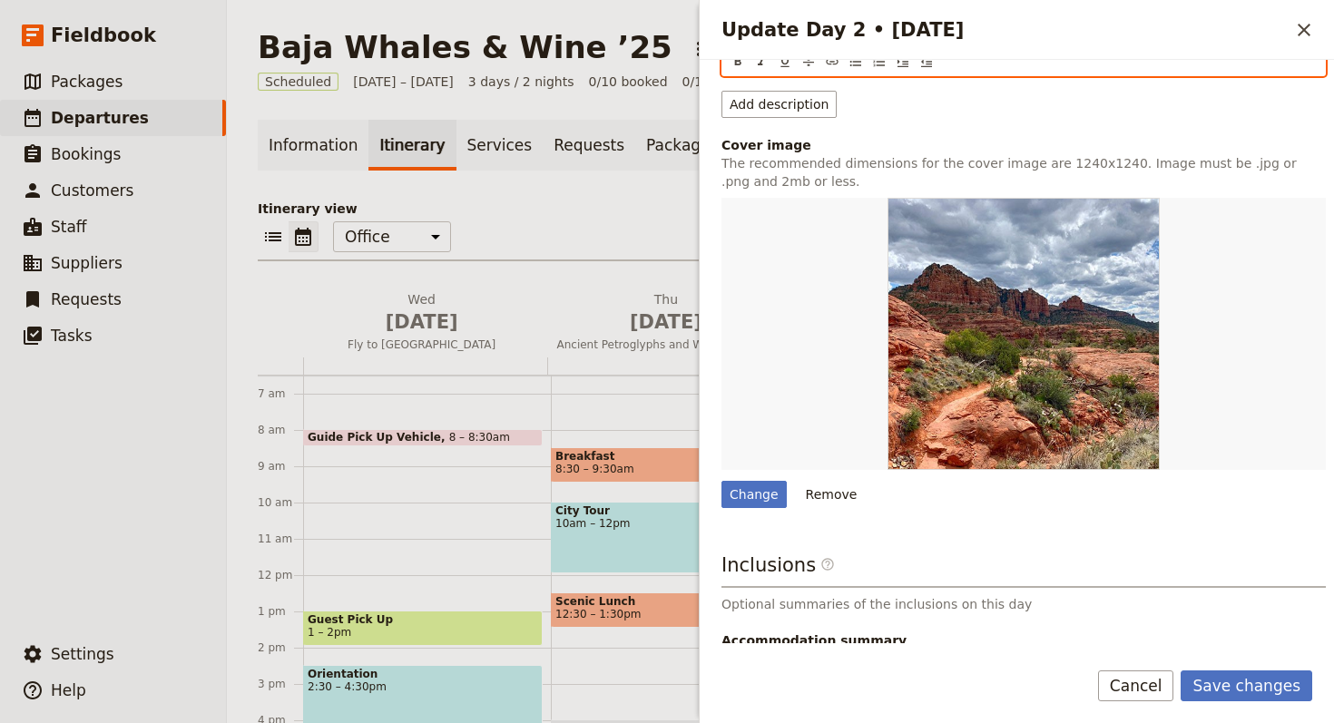
scroll to position [465, 0]
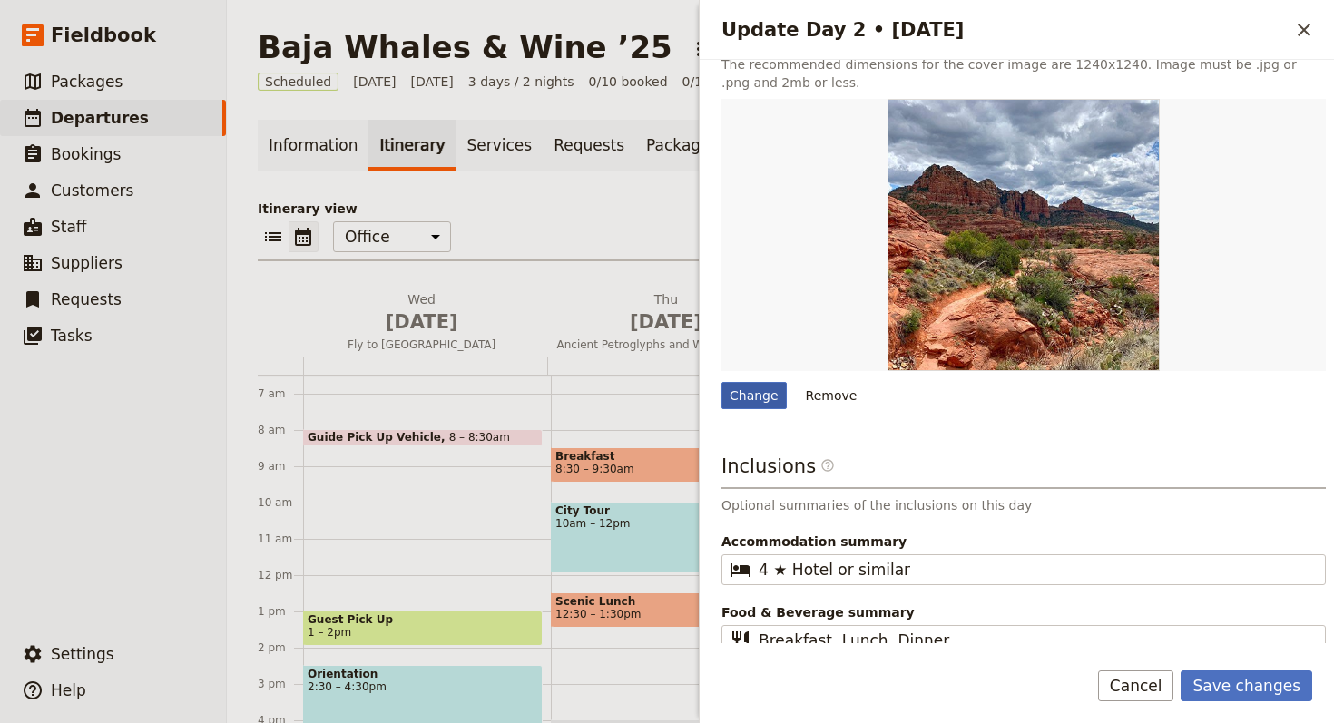
click at [758, 382] on div "Change" at bounding box center [753, 395] width 65 height 27
click at [721, 381] on input "Change" at bounding box center [720, 381] width 1 height 1
type input "C:\fakepath\rs=w_3070,m.jpeg"
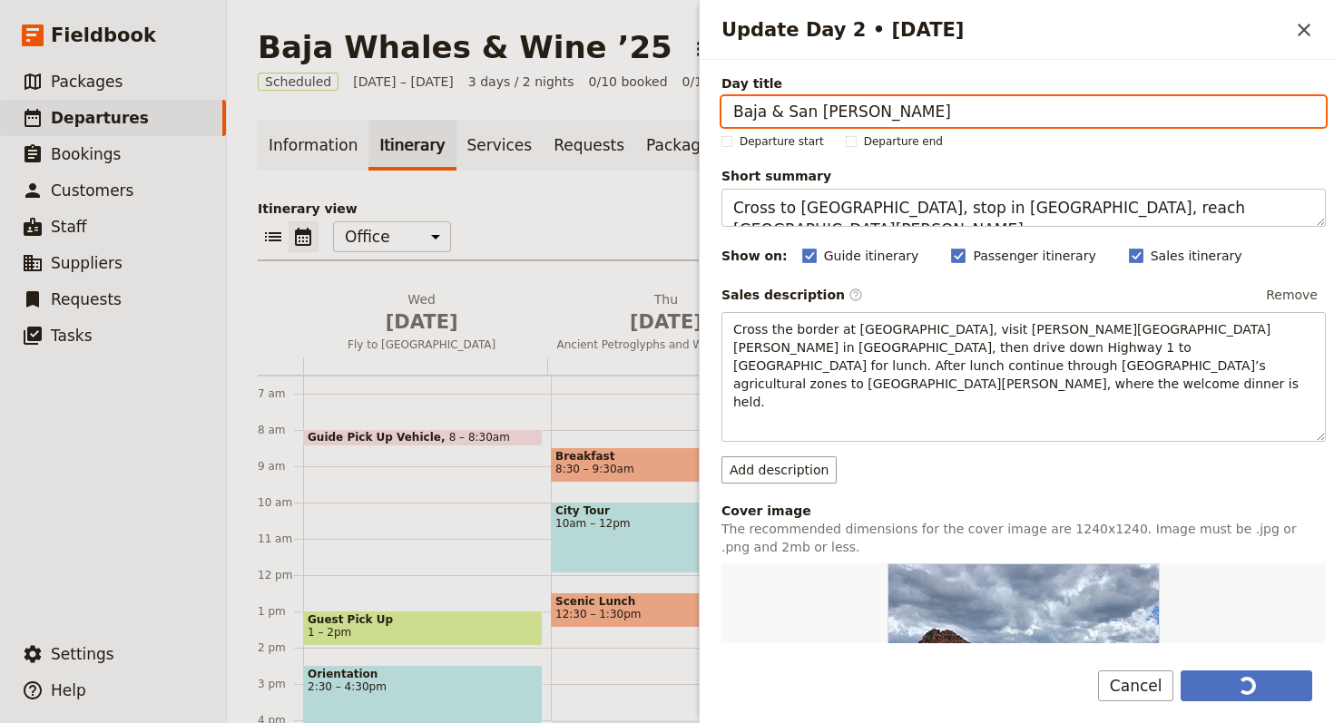
scroll to position [349, 0]
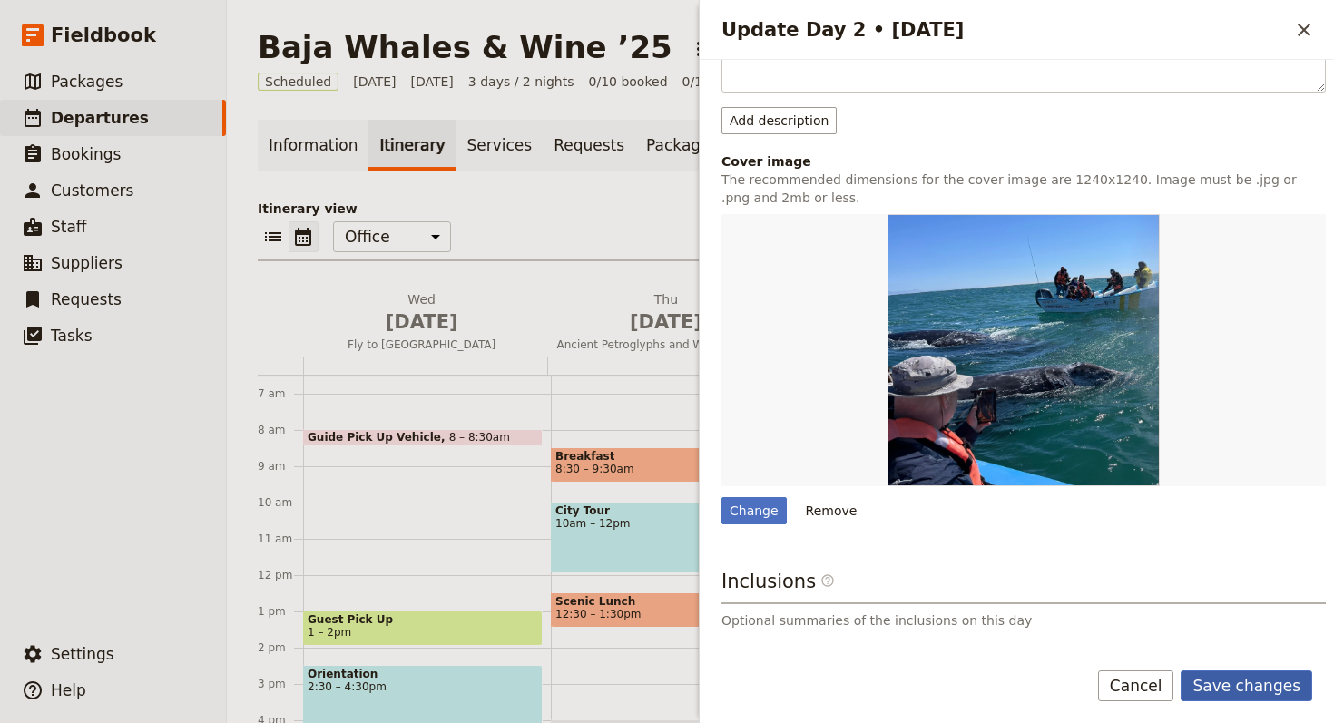
click at [1249, 692] on button "Save changes" at bounding box center [1246, 685] width 132 height 31
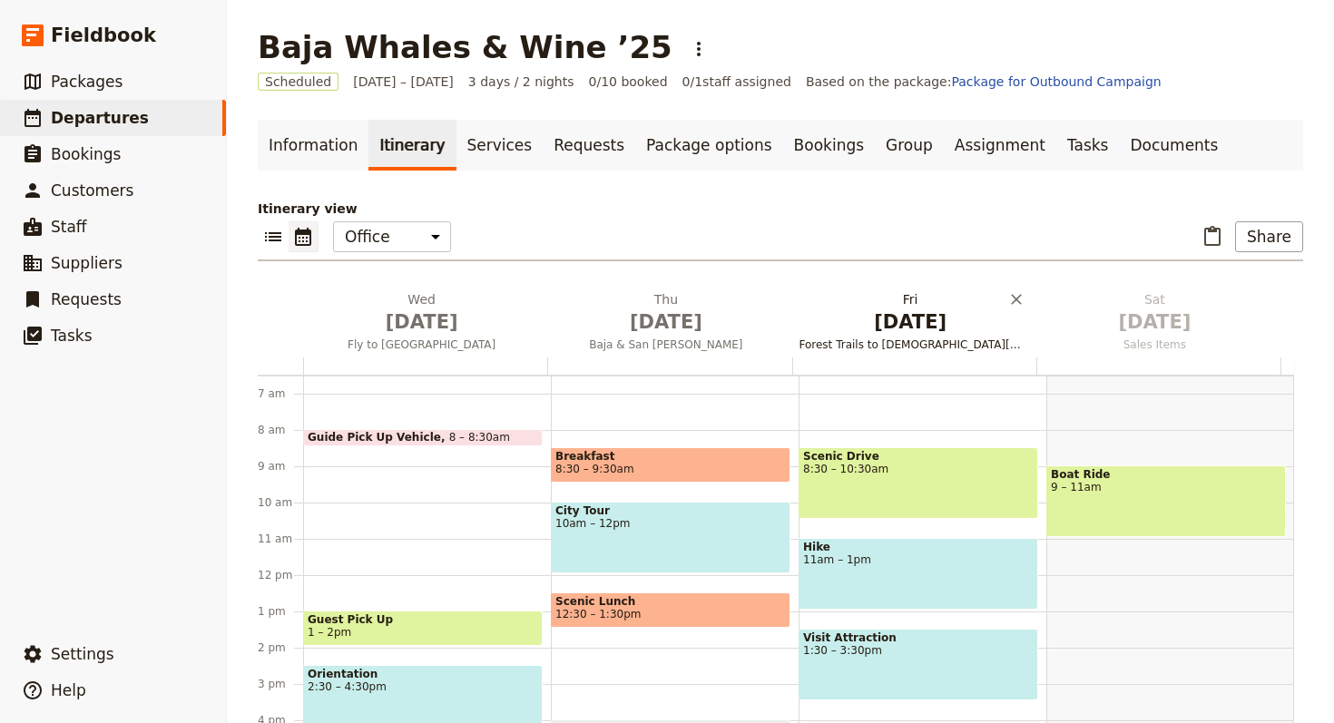
click at [852, 328] on span "[DATE]" at bounding box center [910, 321] width 222 height 27
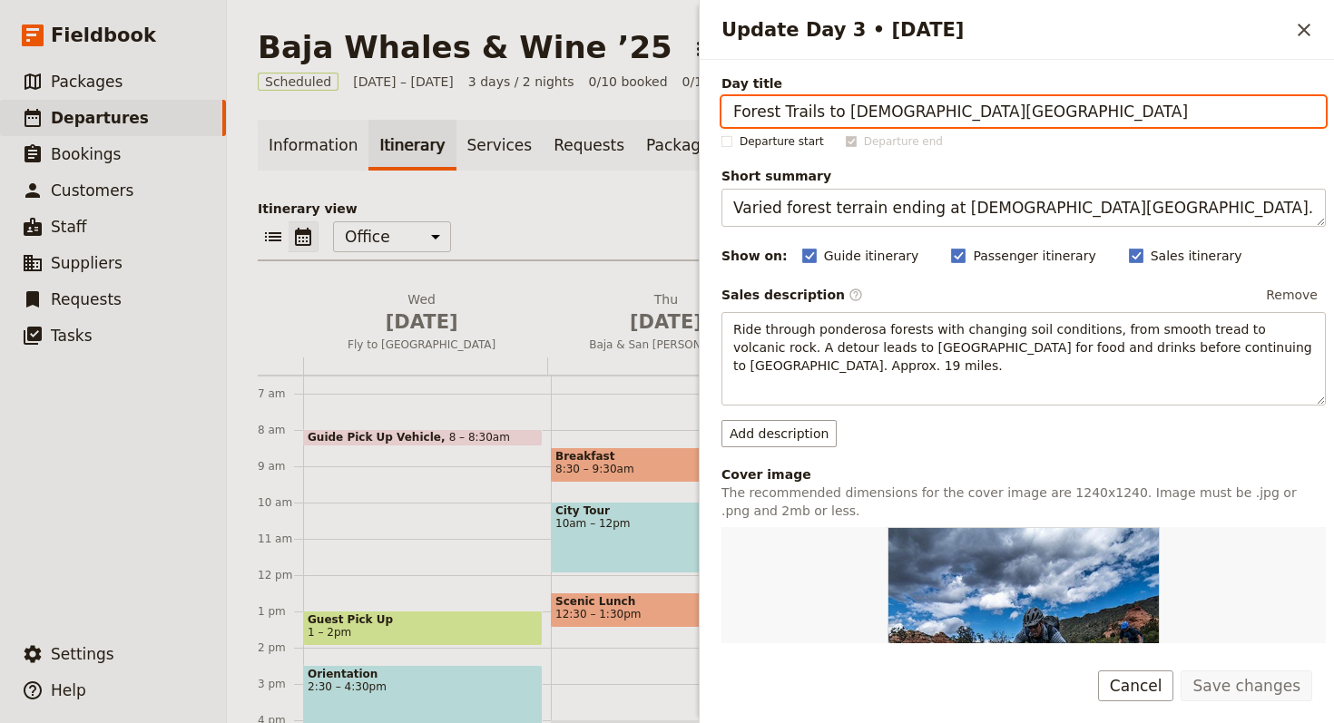
click at [1003, 103] on input "Forest Trails to [DEMOGRAPHIC_DATA][GEOGRAPHIC_DATA]" at bounding box center [1023, 111] width 604 height 31
paste input "Guerrero Negro via Cataviña"
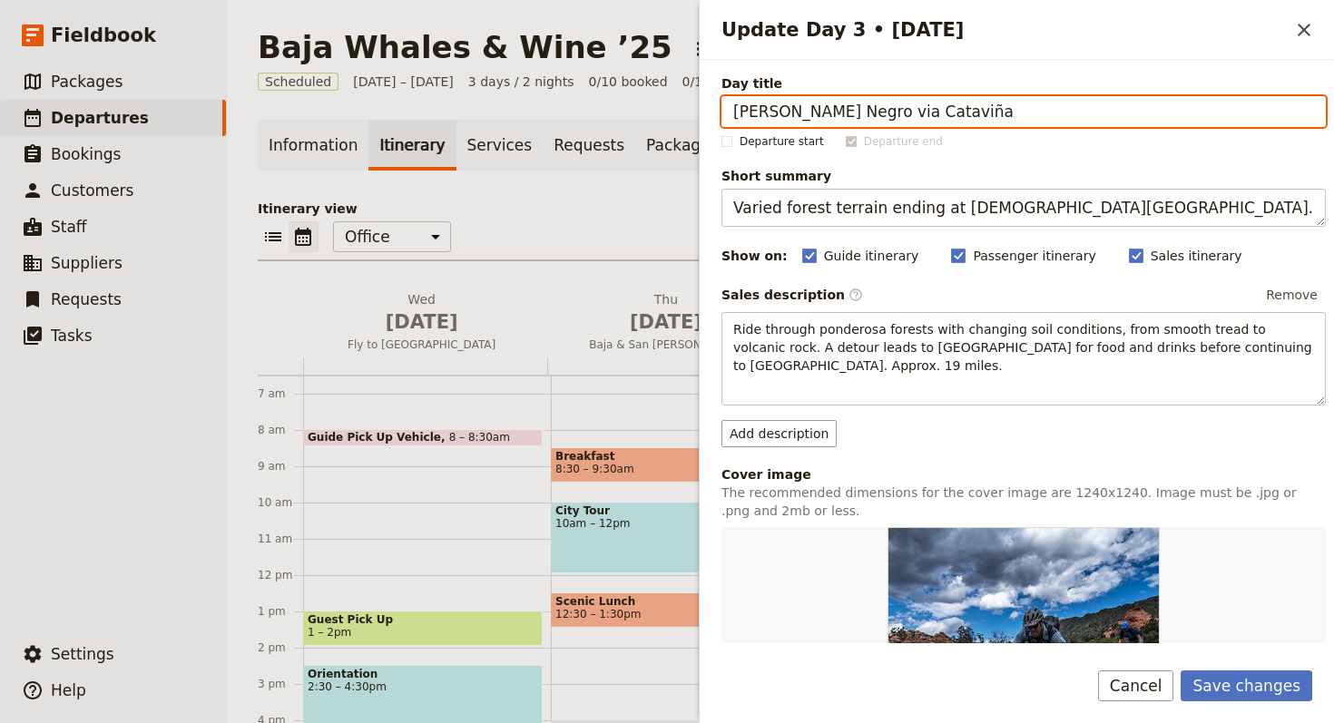
type input "Guerrero Negro via Cataviña"
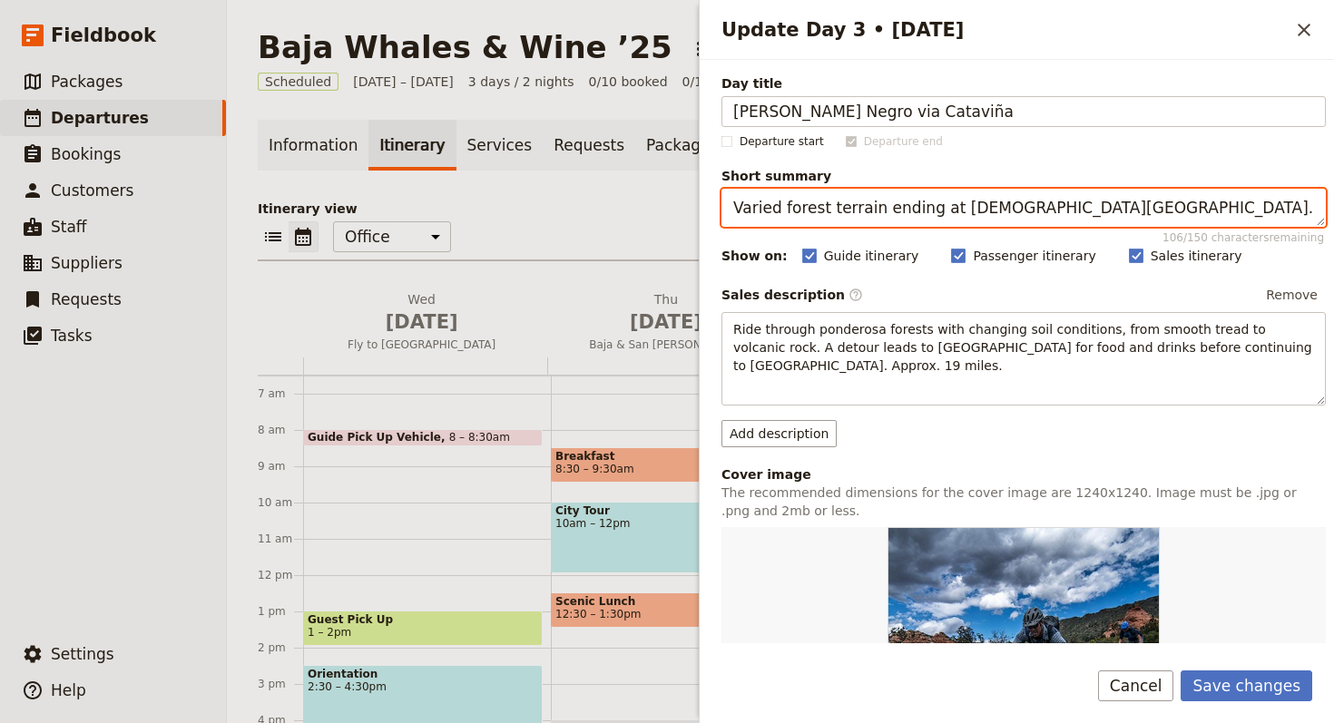
click at [1061, 201] on textarea "Varied forest terrain ending at [DEMOGRAPHIC_DATA][GEOGRAPHIC_DATA]." at bounding box center [1023, 208] width 604 height 38
drag, startPoint x: 1061, startPoint y: 201, endPoint x: 1148, endPoint y: 223, distance: 88.9
click at [1062, 201] on textarea "Varied forest terrain ending at [DEMOGRAPHIC_DATA][GEOGRAPHIC_DATA]." at bounding box center [1023, 208] width 604 height 38
paste textarea "Journey through desert to Guerrero Negro"
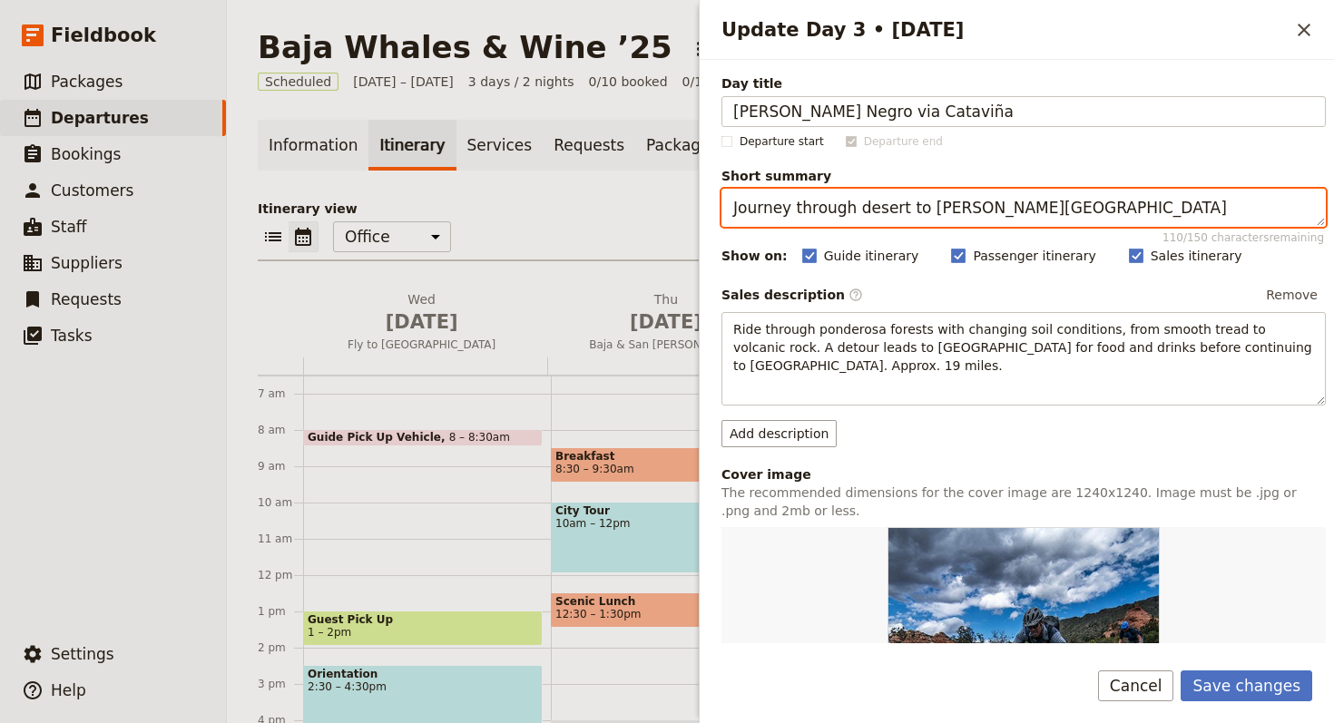
type textarea "Journey through desert to Guerrero Negro"
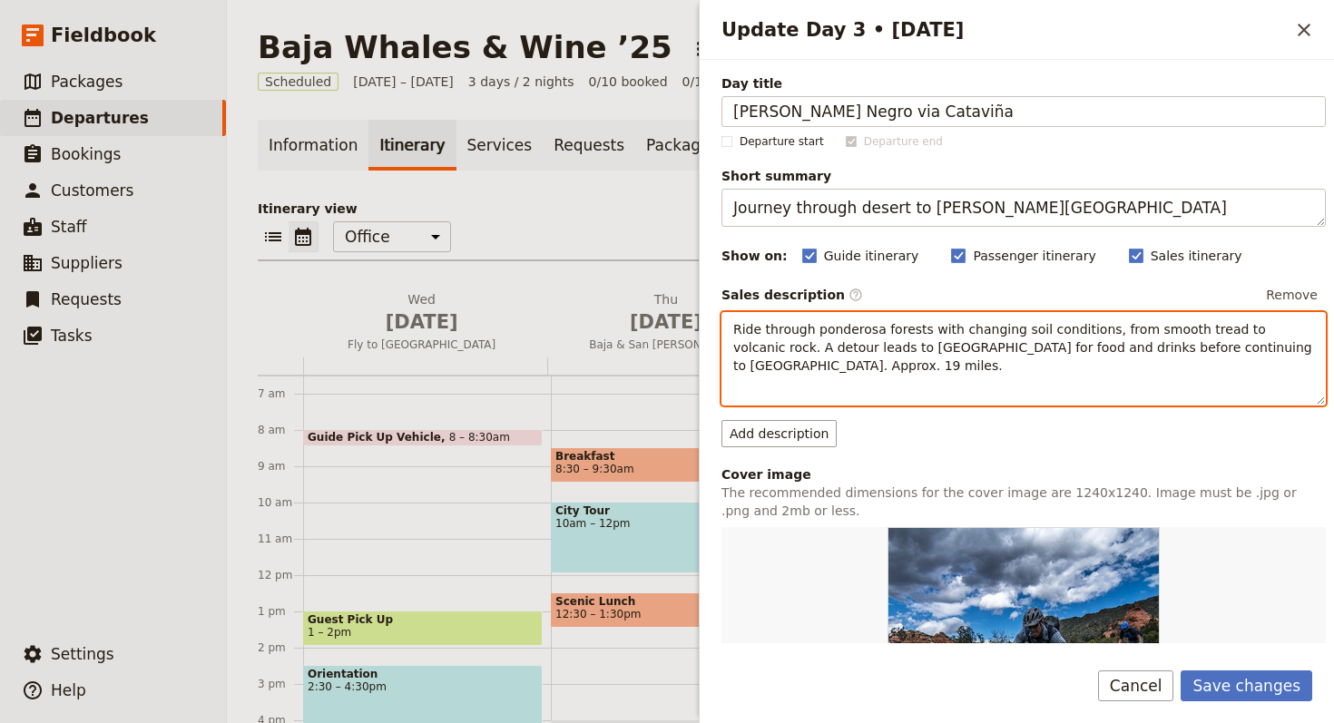
click at [984, 357] on p "Ride through ponderosa forests with changing soil conditions, from smooth tread…" at bounding box center [1023, 347] width 581 height 54
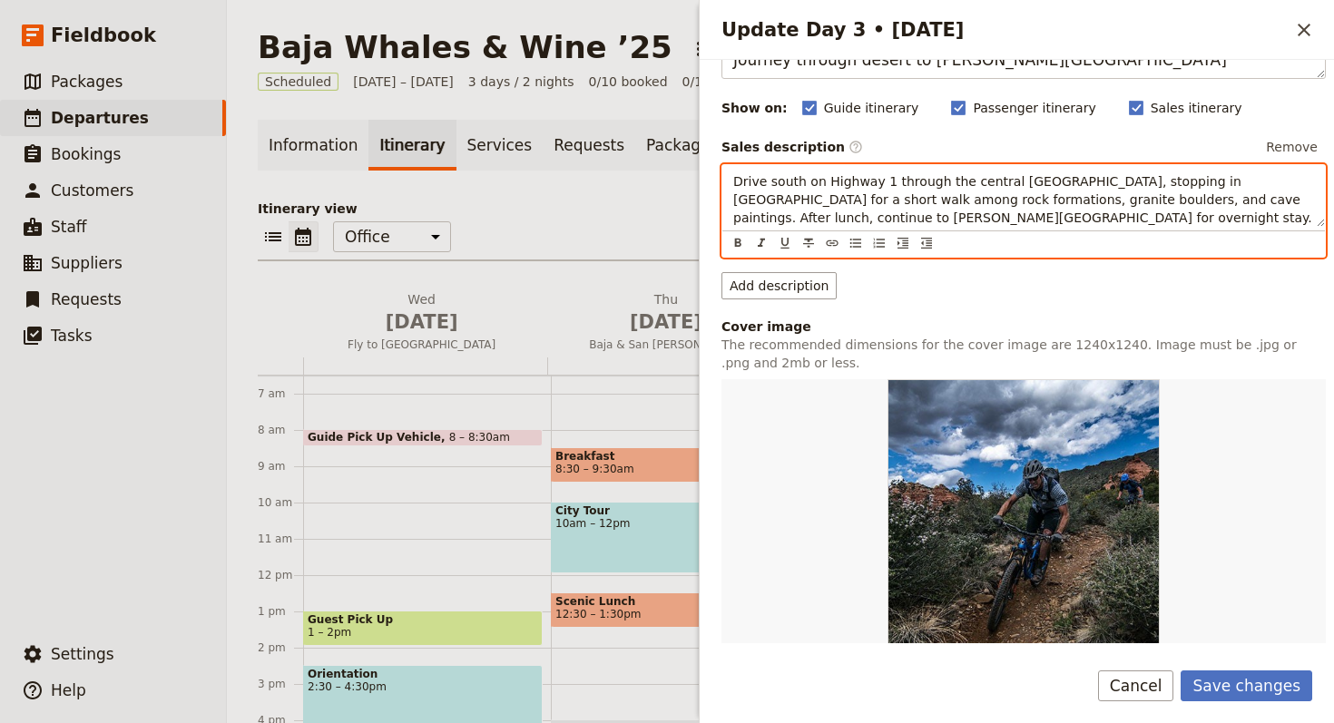
scroll to position [186, 0]
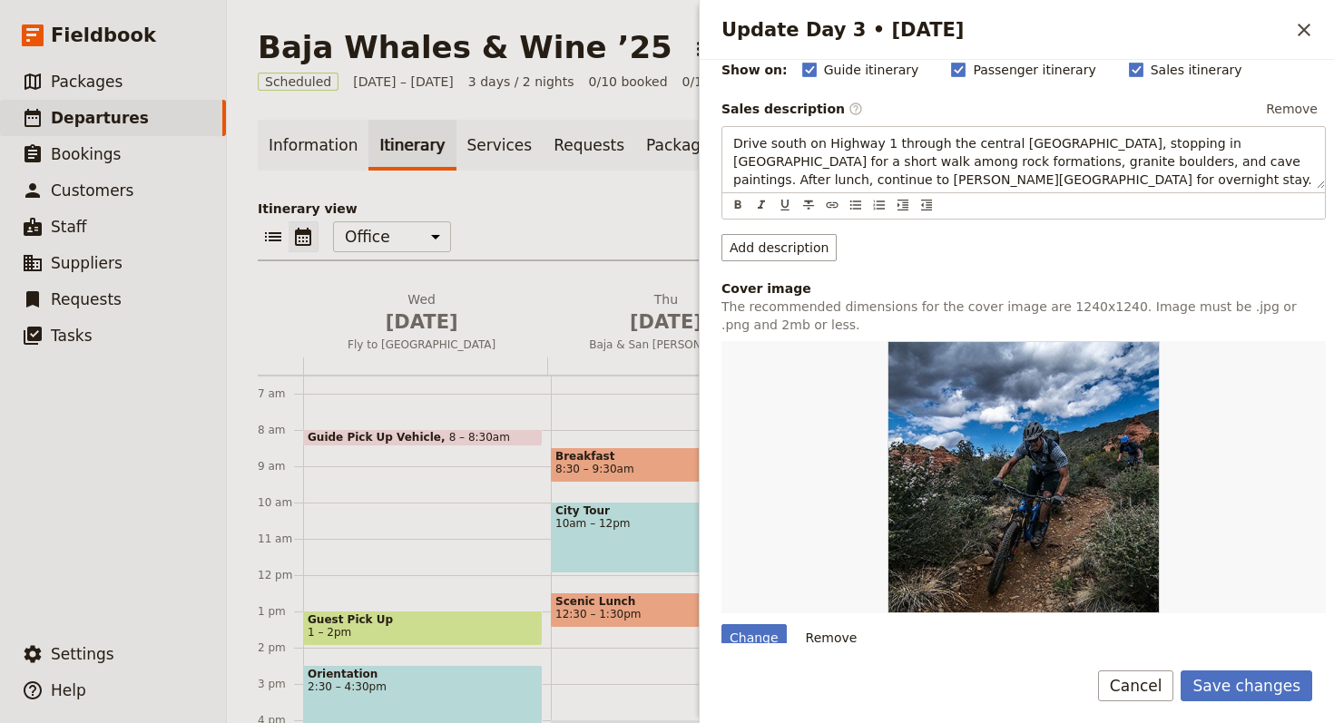
click at [709, 631] on div "Day title Guerrero Negro via Cataviña Departure start Departure end Short summa…" at bounding box center [1016, 351] width 634 height 583
click at [756, 631] on div "Change" at bounding box center [753, 637] width 65 height 27
click at [721, 624] on input "Change" at bounding box center [720, 623] width 1 height 1
type input "C:\fakepath\rs=w_3070,m (1).jpeg"
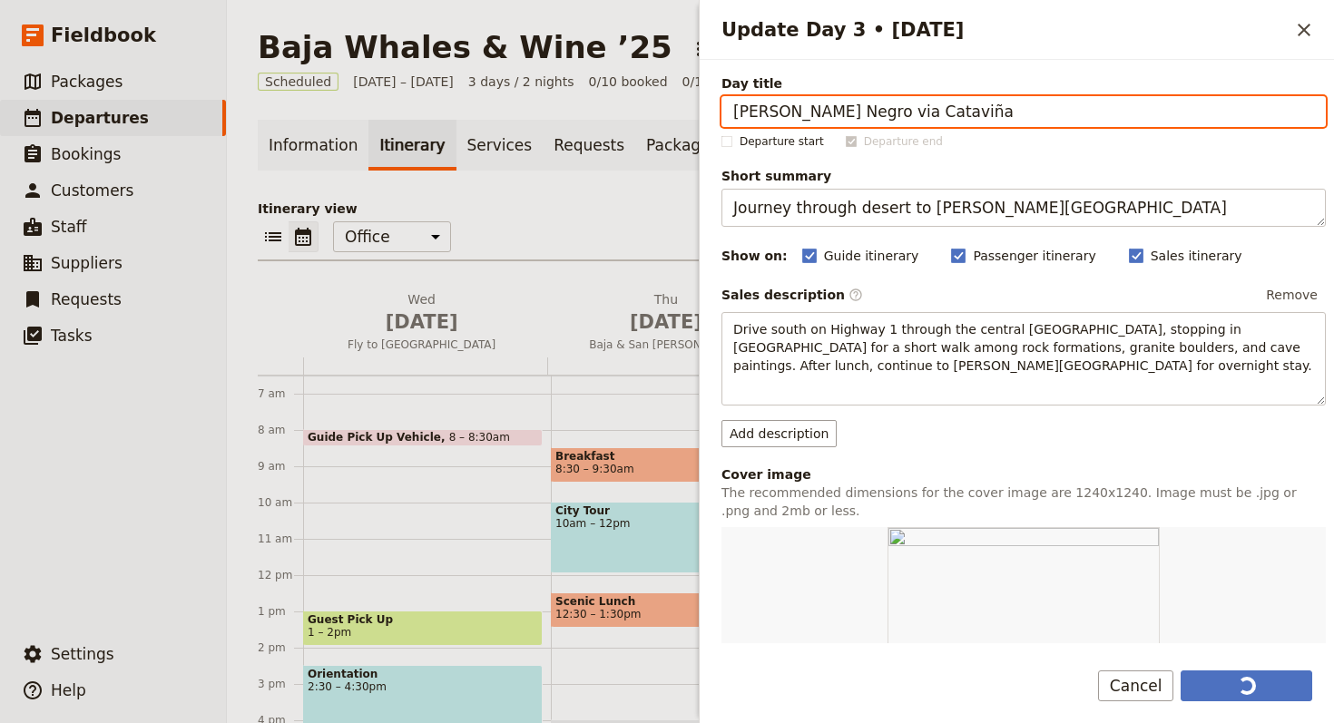
scroll to position [372, 0]
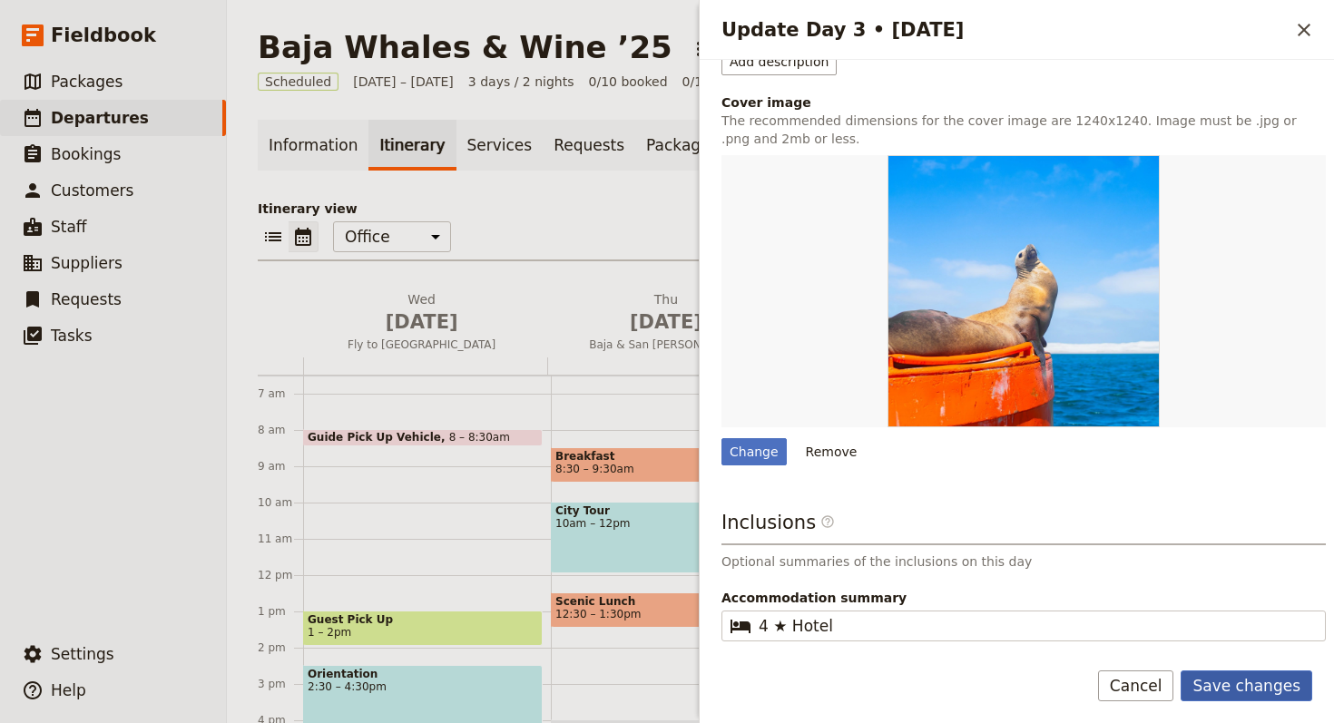
click at [1266, 687] on button "Save changes" at bounding box center [1246, 685] width 132 height 31
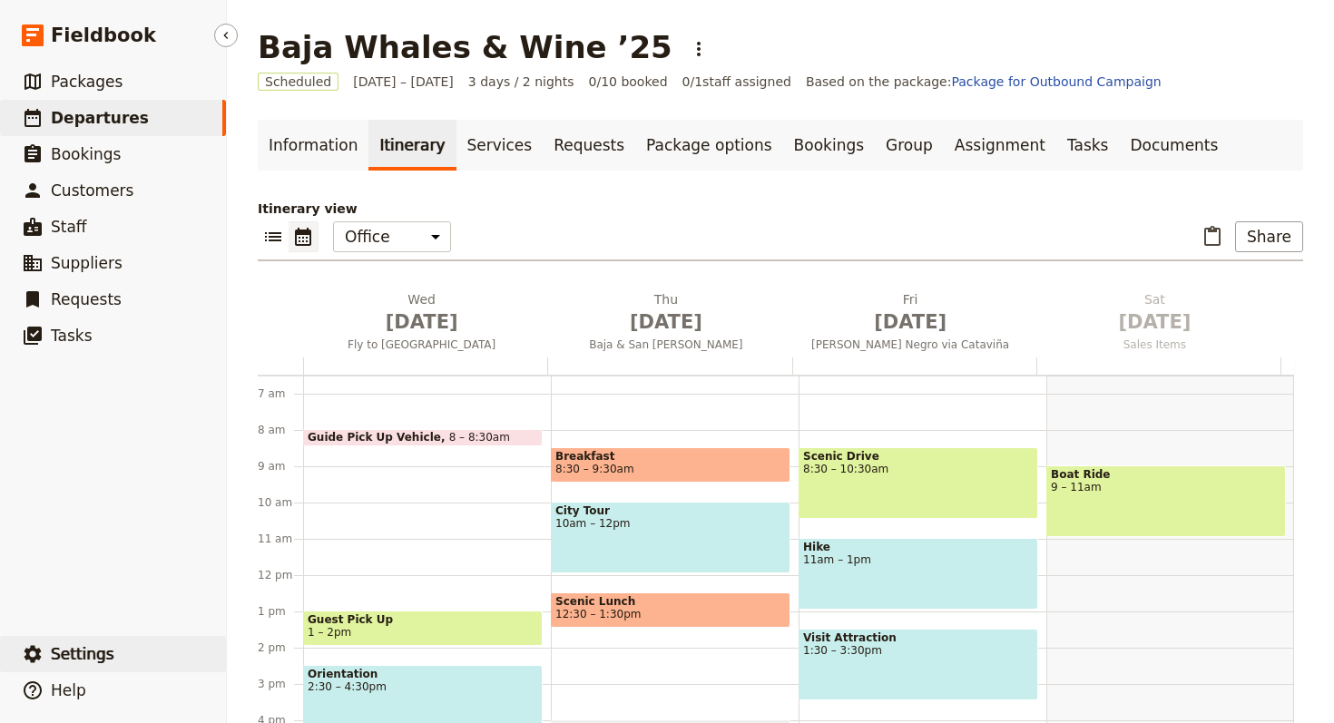
click at [115, 639] on button "​ Settings" at bounding box center [113, 654] width 226 height 36
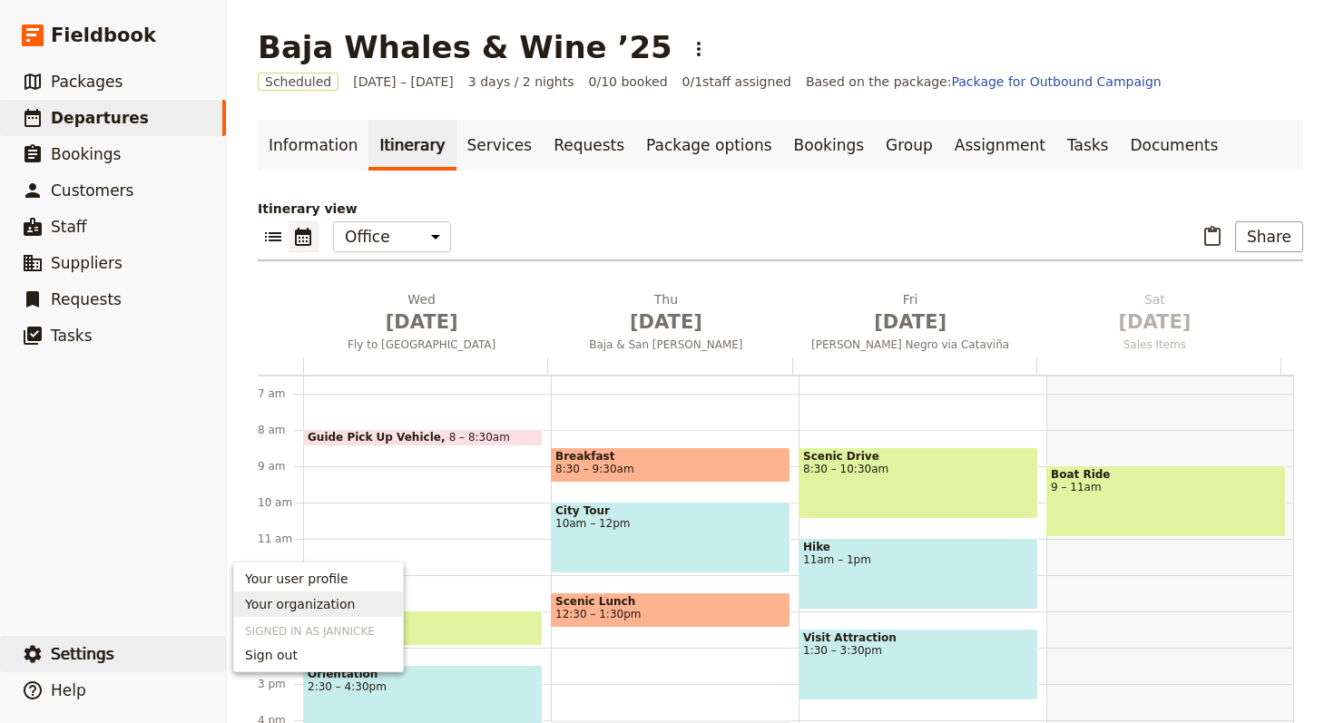
click at [283, 609] on span "Your organization" at bounding box center [300, 604] width 110 height 18
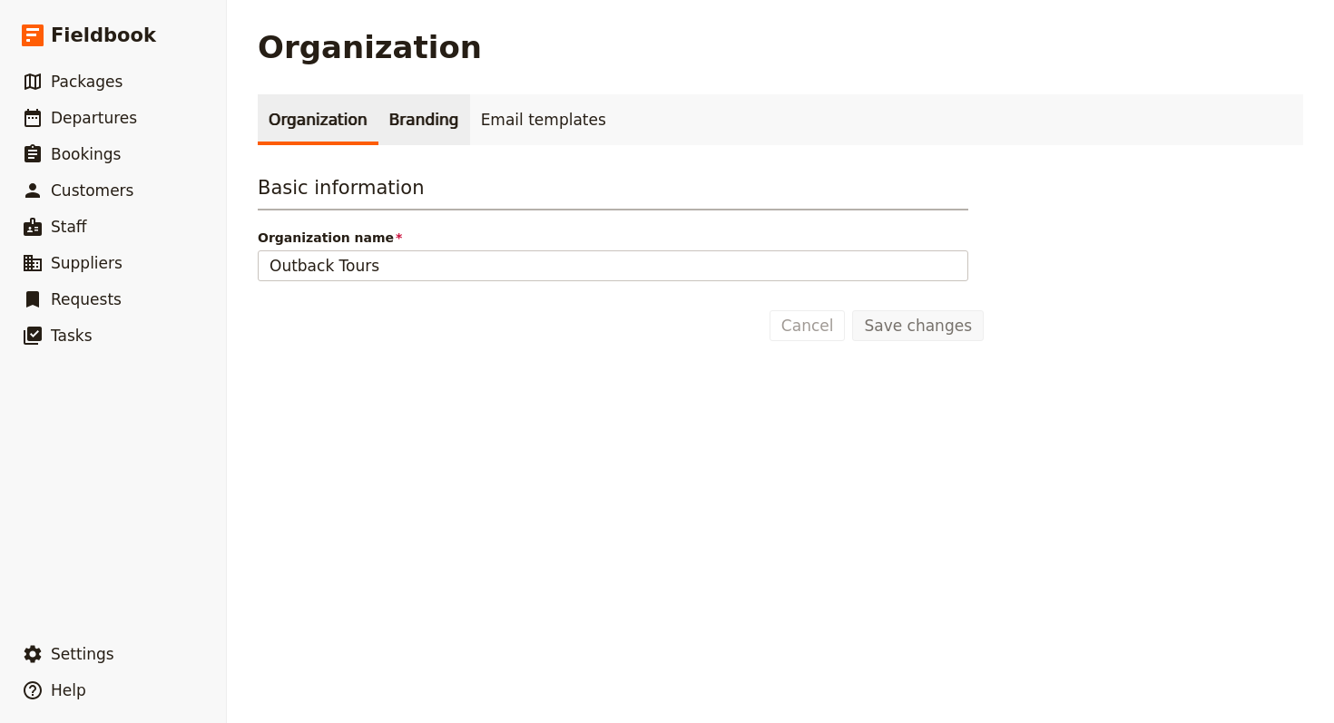
click at [397, 122] on link "Branding" at bounding box center [424, 119] width 92 height 51
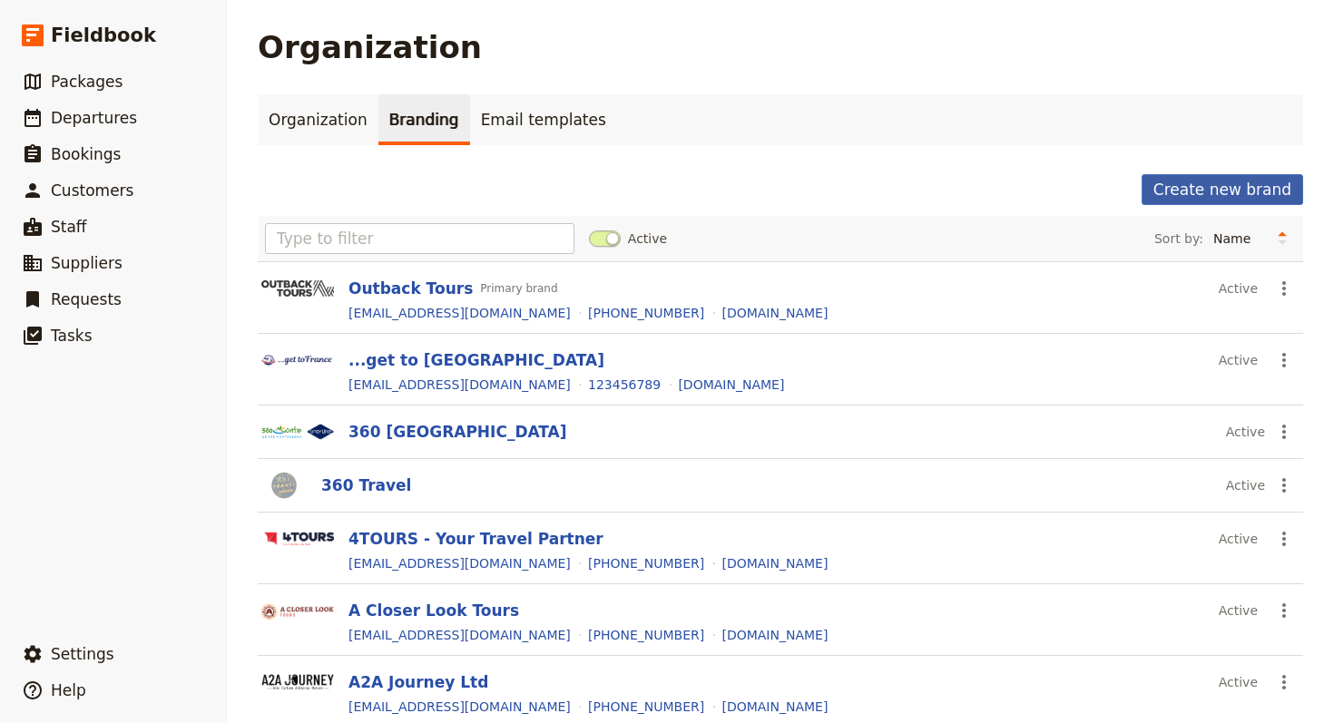
click at [1206, 175] on button "Create new brand" at bounding box center [1221, 189] width 161 height 31
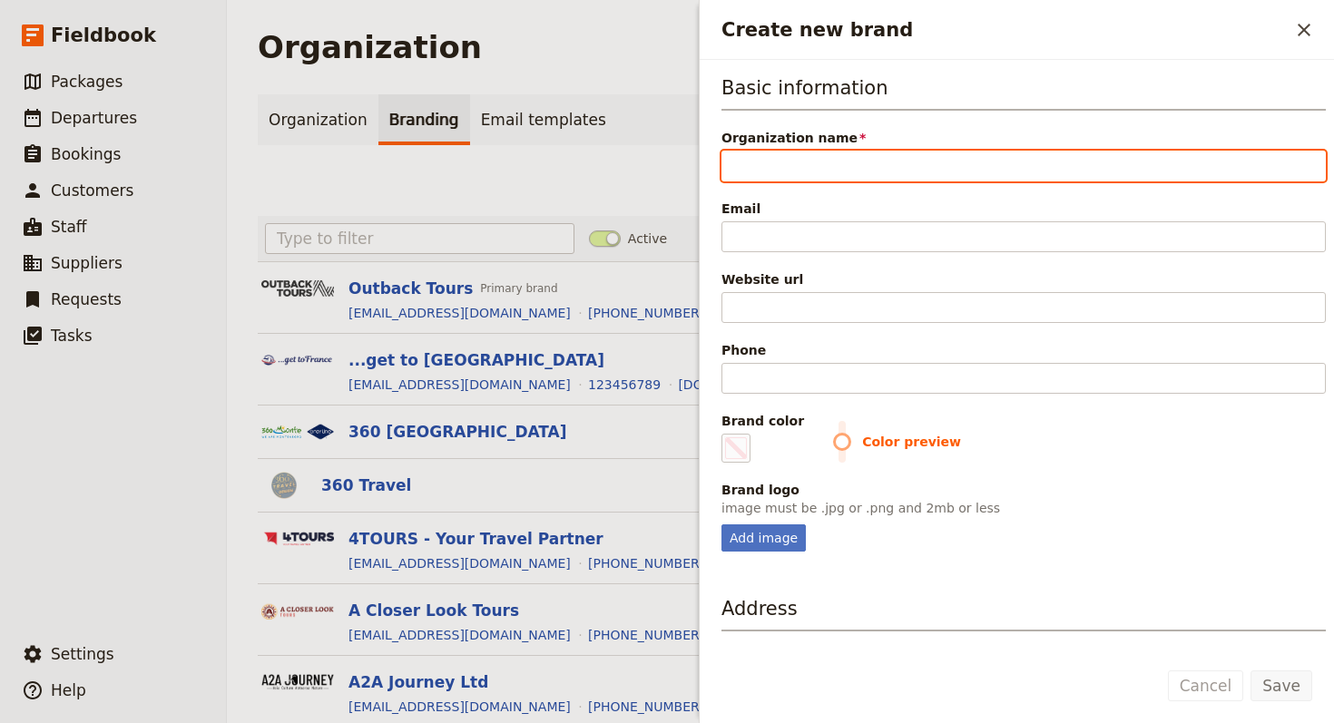
paste input "Western Leisure"
type input "Western Leisure"
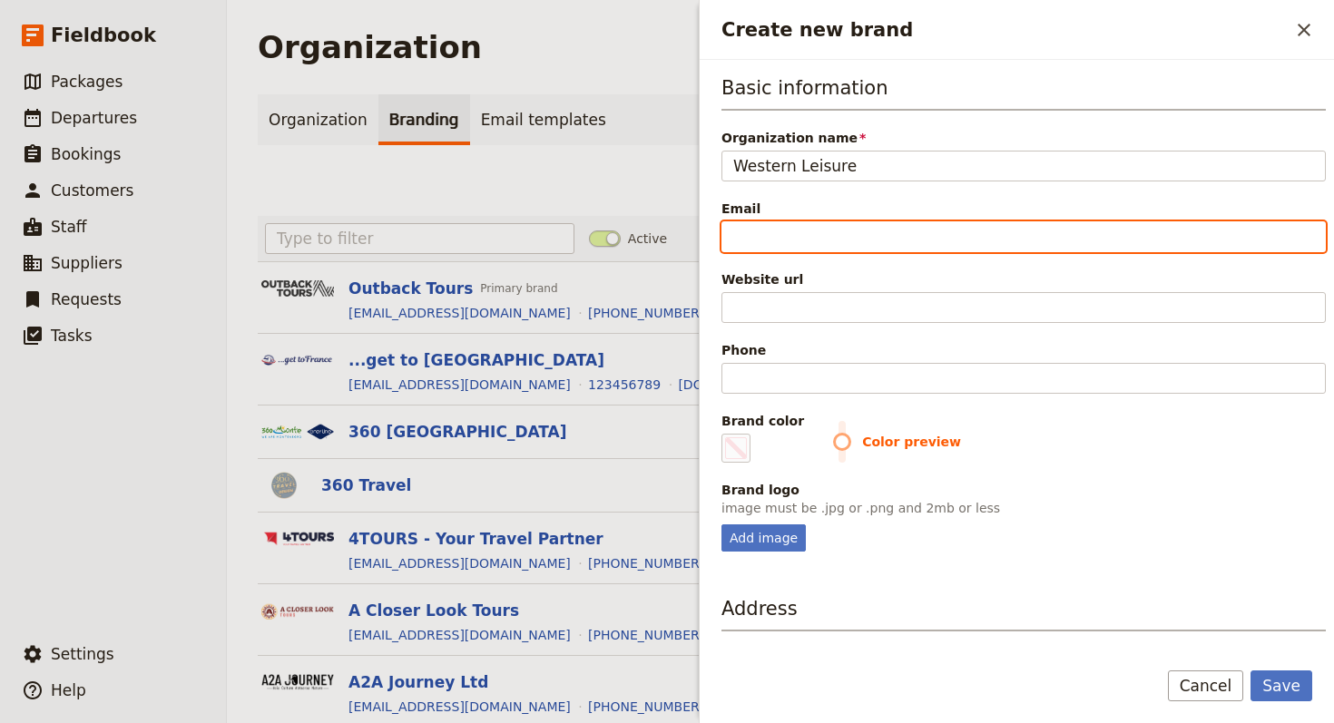
click at [1020, 237] on input "Email" at bounding box center [1023, 236] width 604 height 31
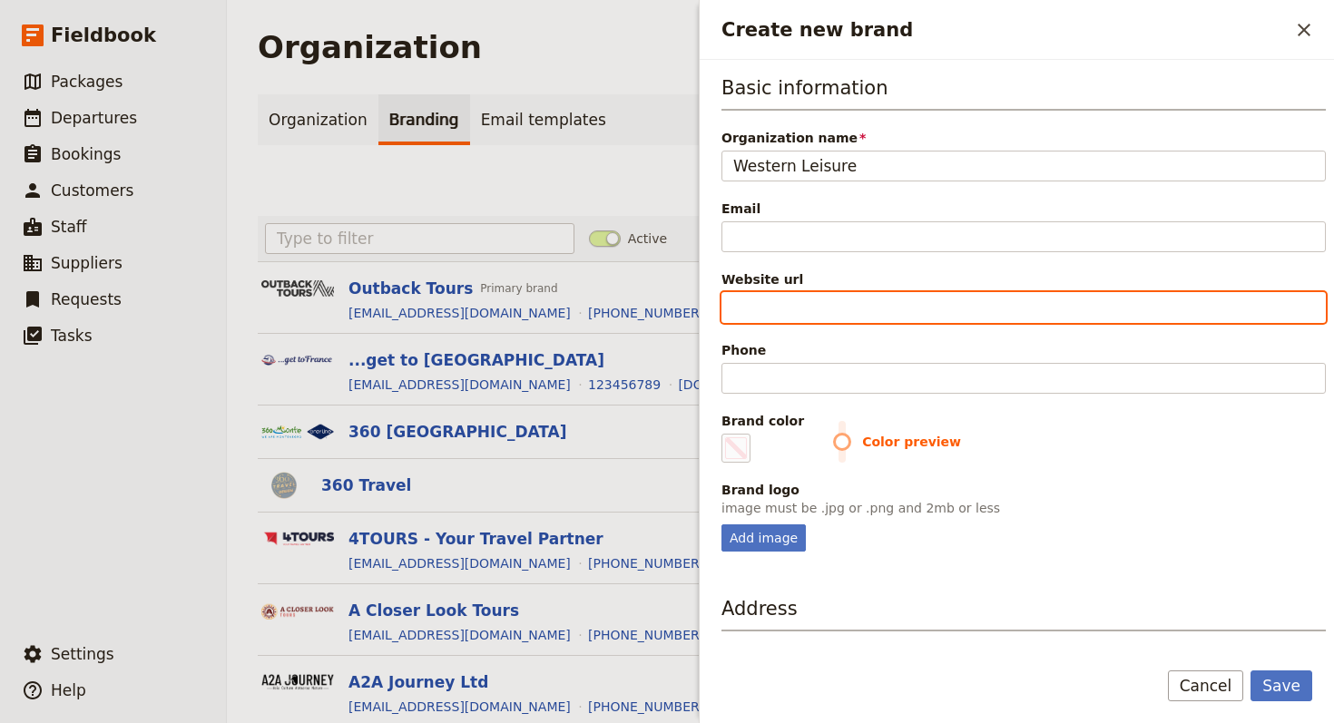
click at [787, 302] on input "Website url" at bounding box center [1023, 307] width 604 height 31
paste input "https://westernleisure.com"
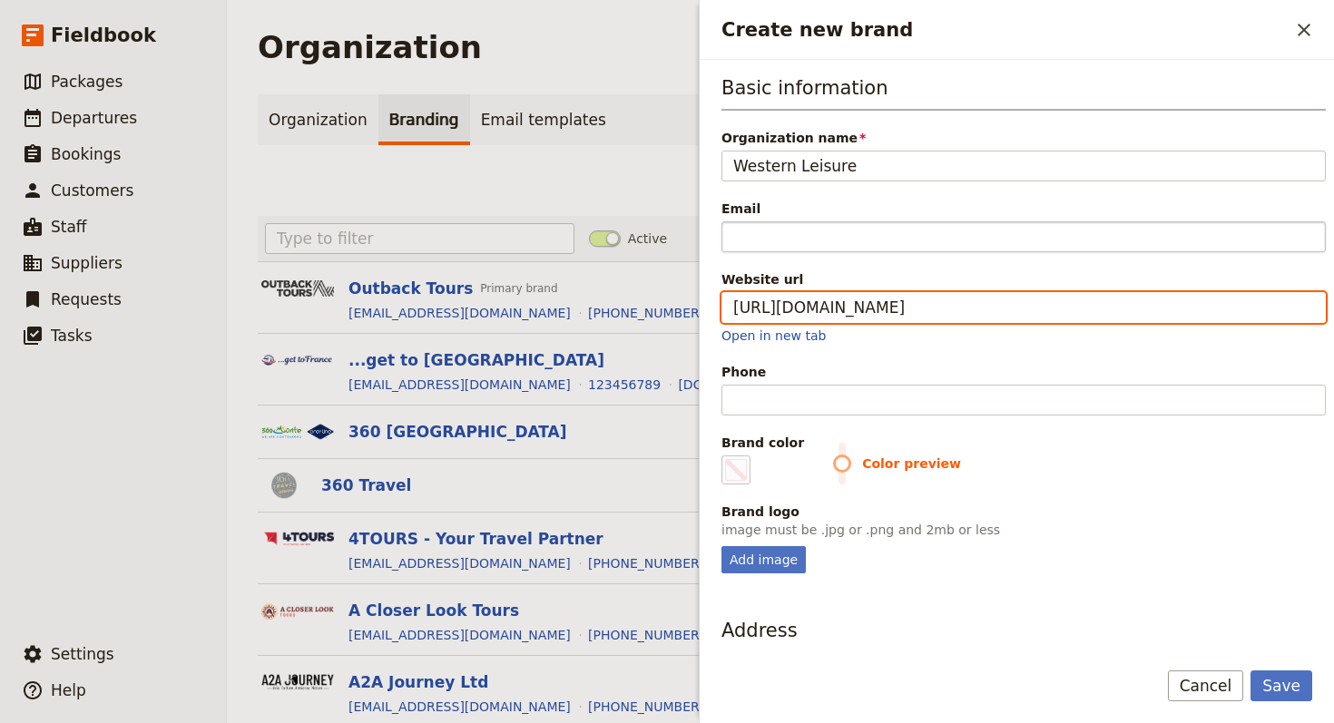
type input "https://westernleisure.com"
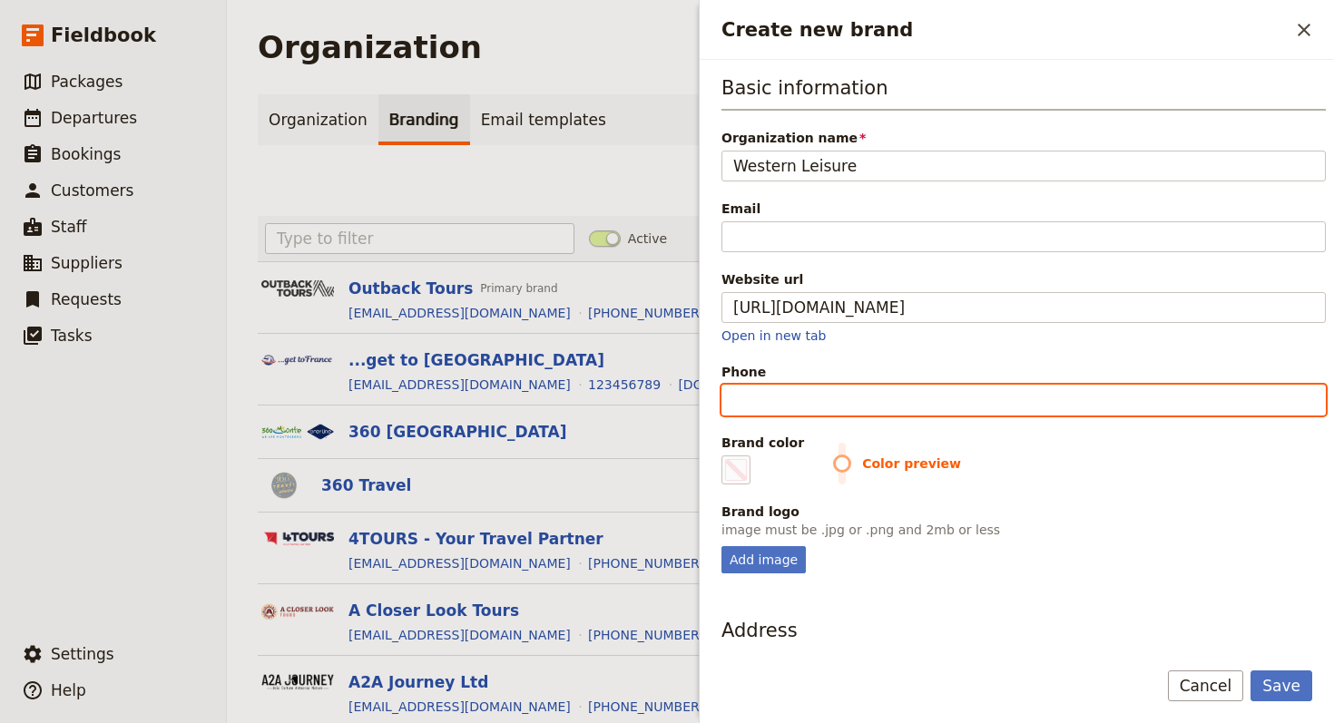
click at [901, 406] on input "Phone" at bounding box center [1023, 400] width 604 height 31
paste input "800-532-2113"
type input "+18005322113"
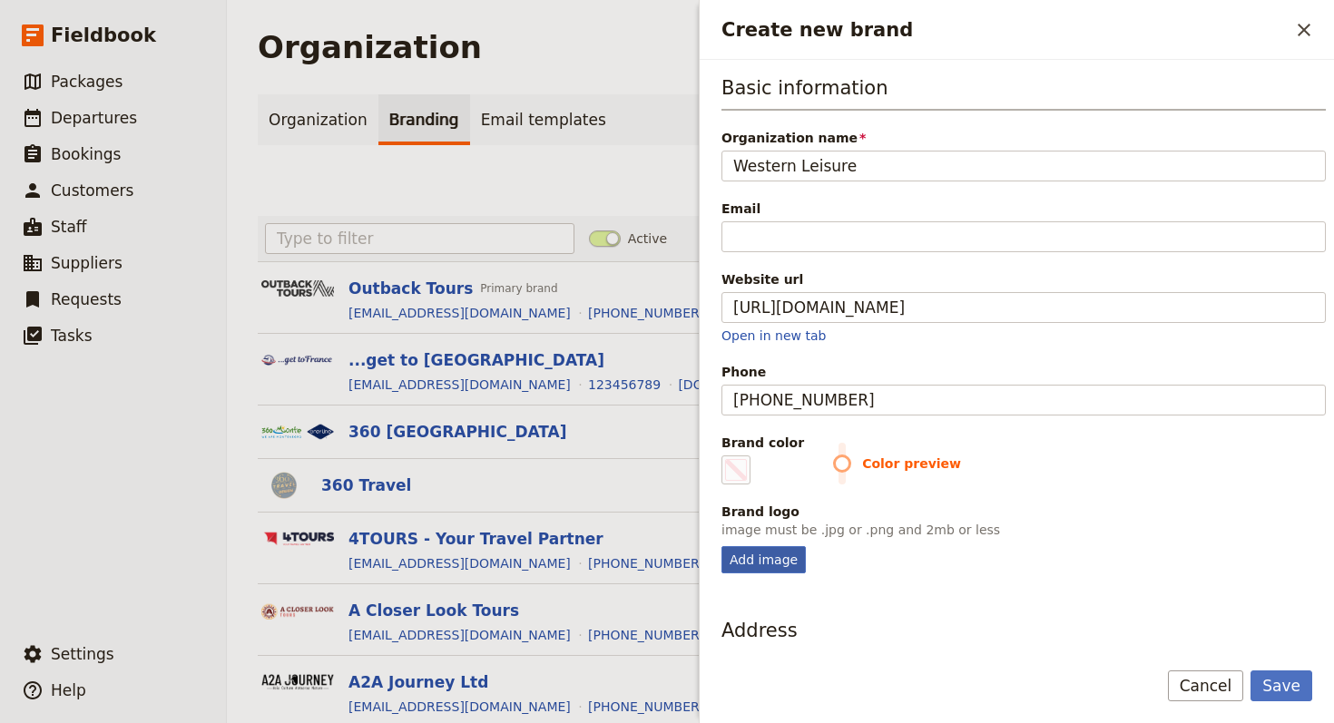
click at [797, 555] on div "Add image" at bounding box center [763, 559] width 84 height 27
click at [721, 546] on input "Add image" at bounding box center [720, 545] width 1 height 1
type input "C:\fakepath\qt=q_95 (1).jpeg"
click at [732, 465] on span "Create new brand" at bounding box center [736, 470] width 22 height 22
click at [726, 455] on input "#000000" at bounding box center [725, 455] width 1 height 1
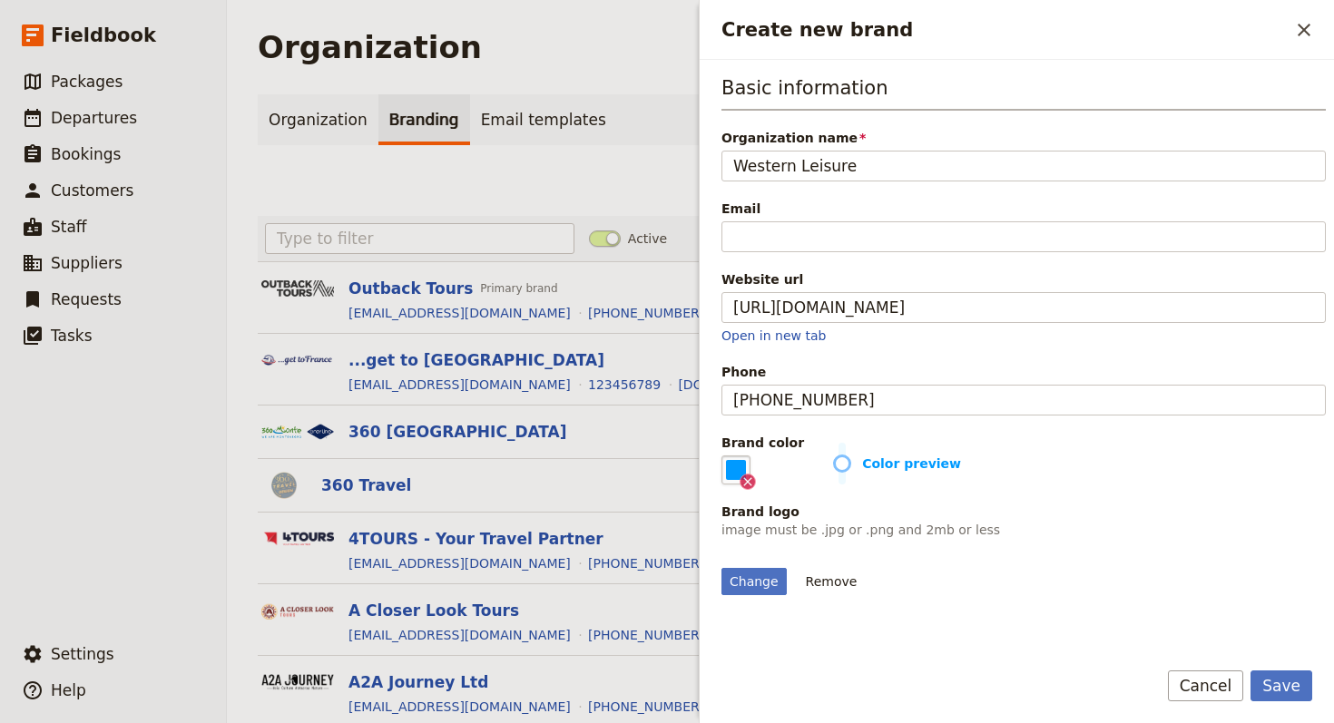
click at [1159, 568] on div "Change Remove" at bounding box center [1023, 570] width 604 height 49
click at [833, 456] on span "Color preview" at bounding box center [1079, 464] width 493 height 18
click at [833, 462] on span "Color preview" at bounding box center [1079, 464] width 493 height 18
click at [742, 468] on fieldset "#009aff" at bounding box center [735, 469] width 29 height 29
click at [726, 455] on input "#009aff" at bounding box center [725, 455] width 1 height 1
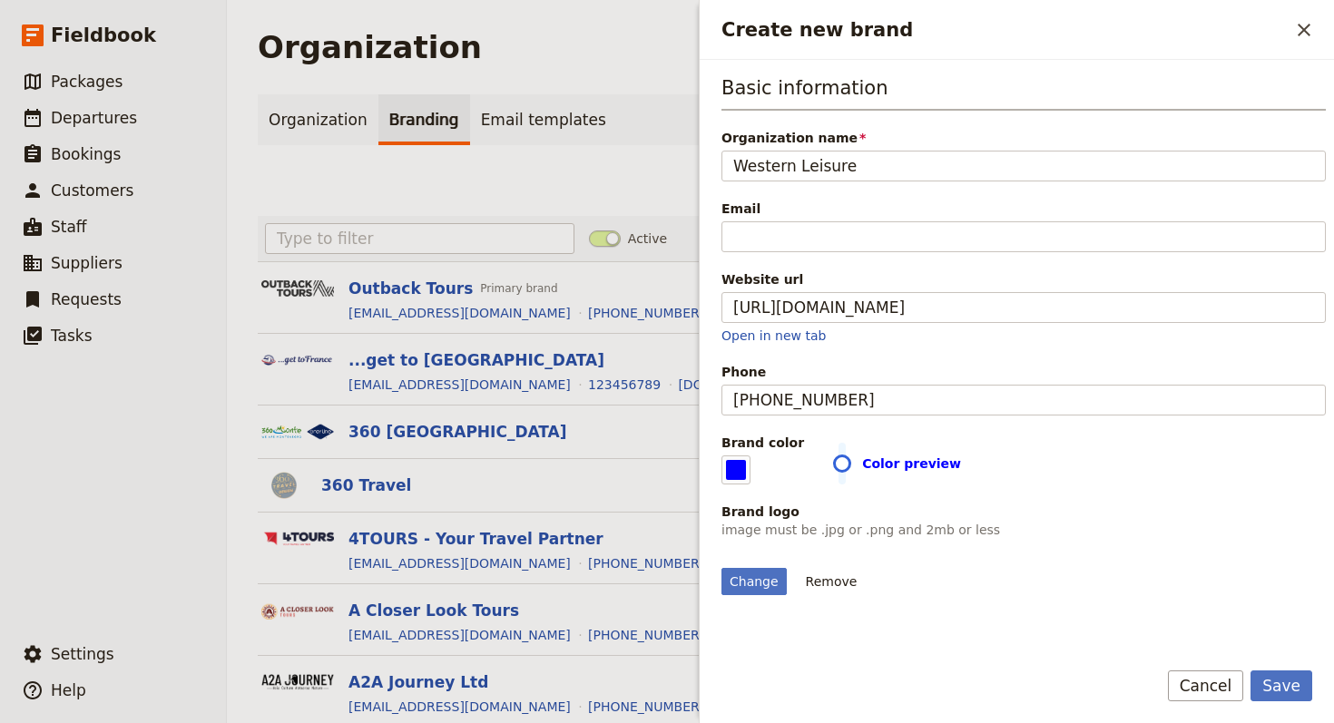
click at [1101, 565] on div "Change Remove" at bounding box center [1023, 570] width 604 height 49
click at [741, 467] on fieldset "#0400ff" at bounding box center [735, 469] width 29 height 29
click at [726, 455] on input "#0400ff" at bounding box center [725, 455] width 1 height 1
click at [732, 468] on fieldset "#6600ff" at bounding box center [735, 469] width 29 height 29
click at [726, 455] on input "#6600ff" at bounding box center [725, 455] width 1 height 1
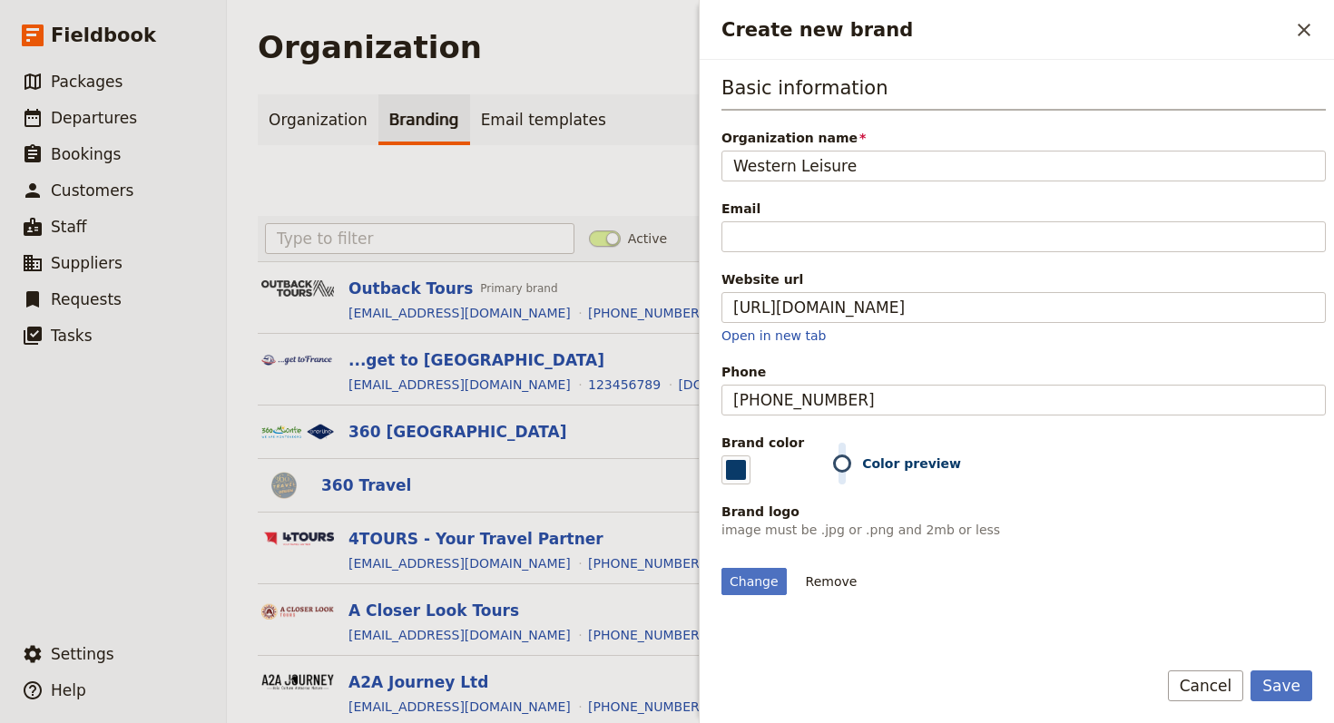
type input "#093a68"
click at [1168, 582] on div "Change Remove" at bounding box center [1023, 570] width 604 height 49
click at [1273, 677] on button "Save" at bounding box center [1281, 685] width 62 height 31
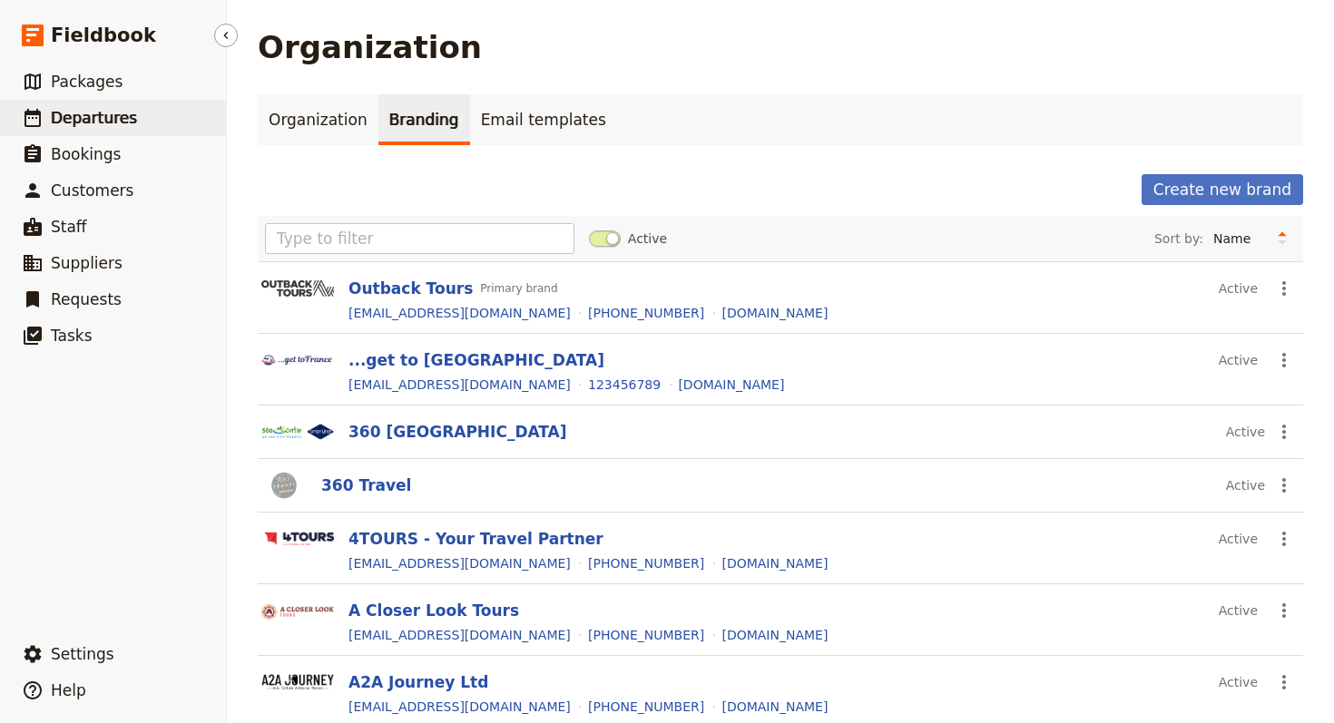
click at [83, 121] on span "Departures" at bounding box center [94, 118] width 86 height 18
select select "UPDATED_AT"
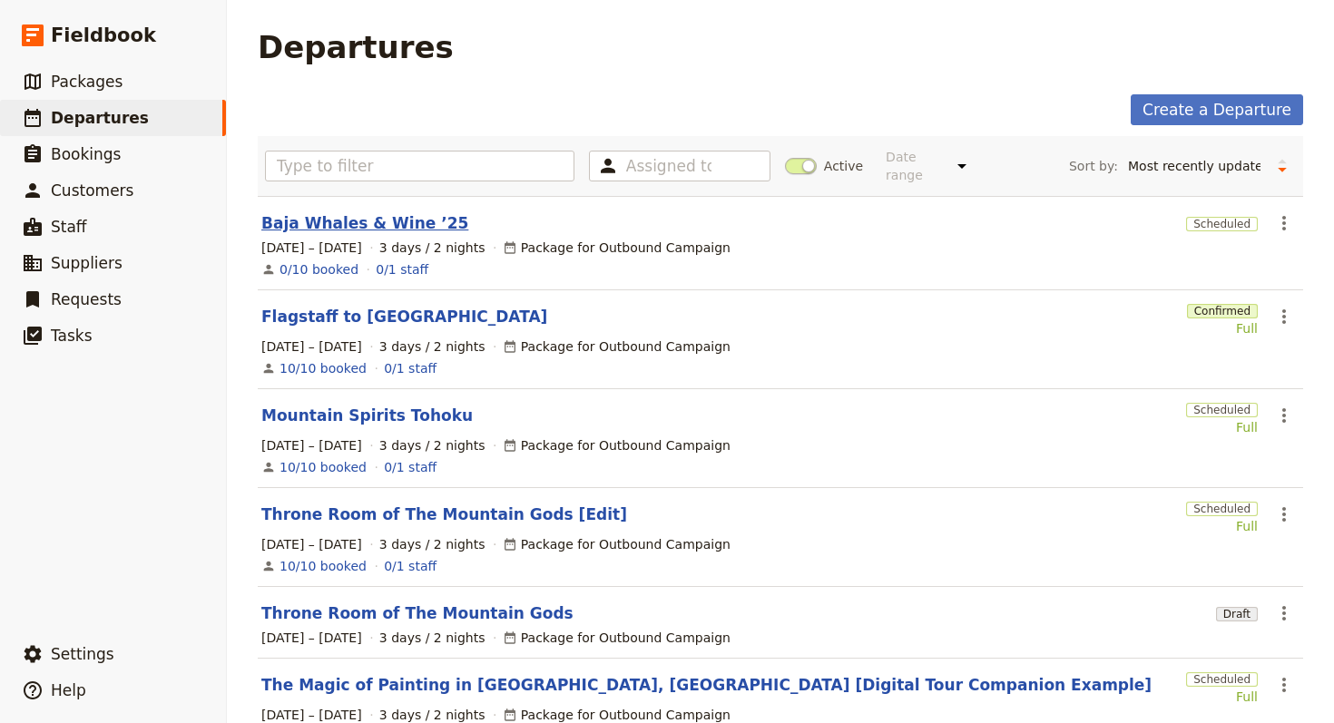
click at [385, 216] on link "Baja Whales & Wine ’25" at bounding box center [364, 223] width 207 height 22
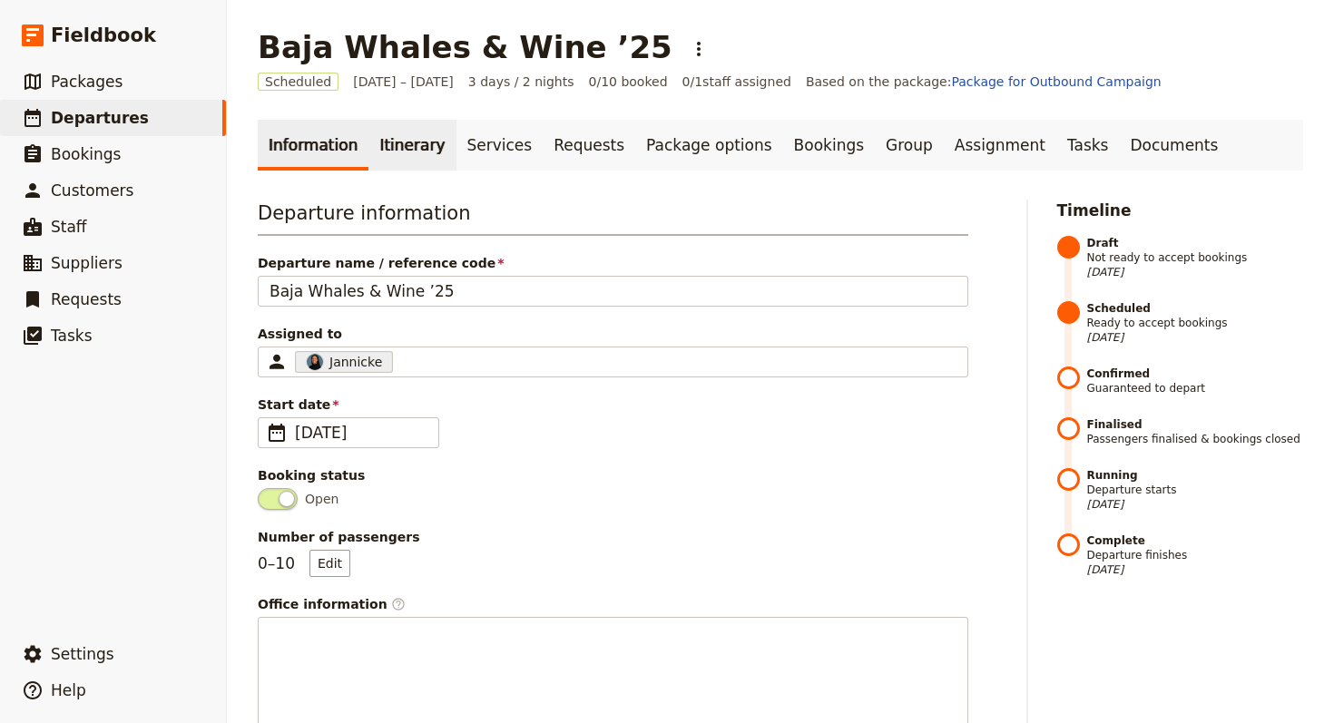
click at [416, 138] on link "Itinerary" at bounding box center [411, 145] width 87 height 51
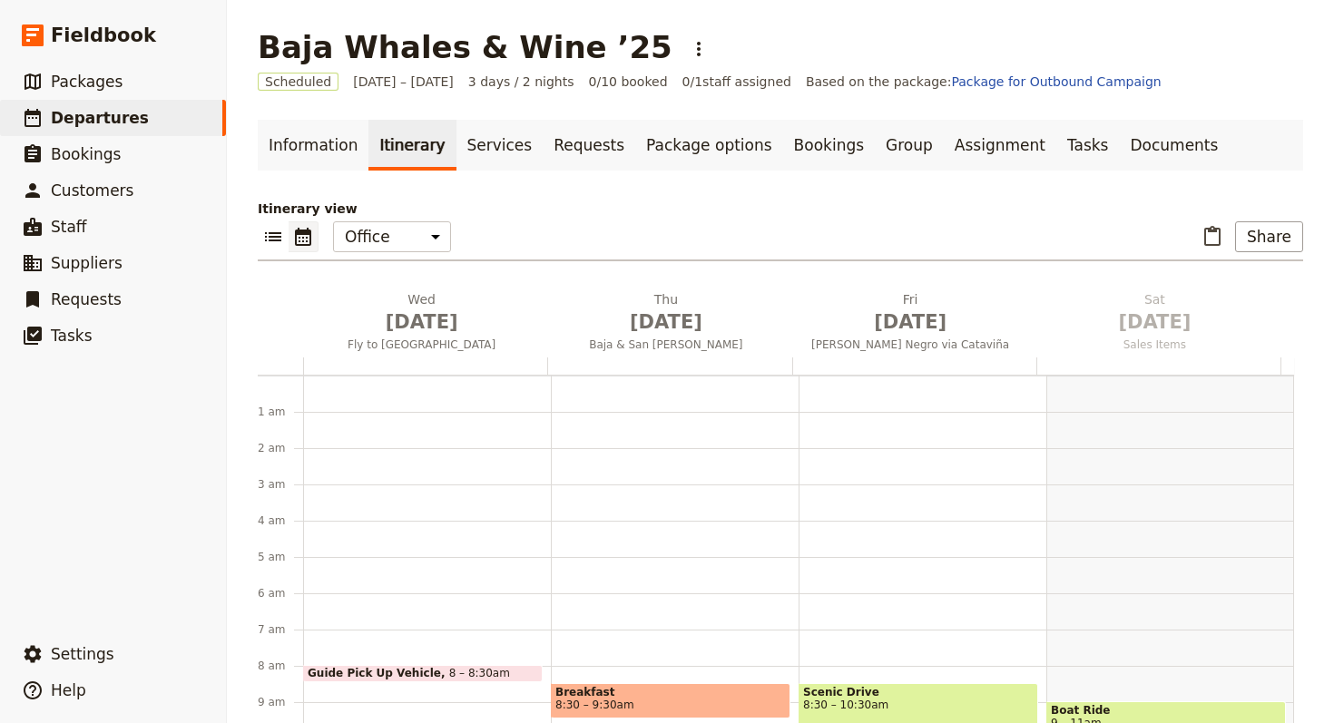
scroll to position [236, 0]
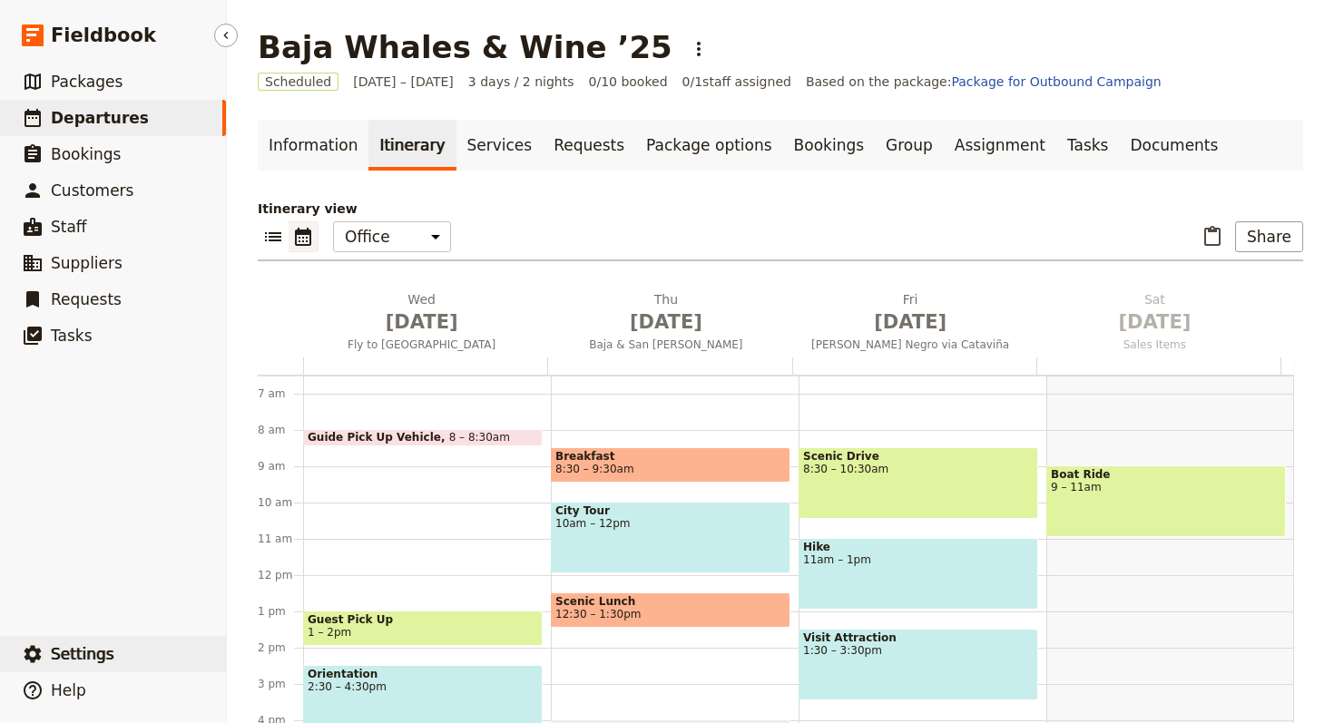
click at [151, 655] on button "​ Settings" at bounding box center [113, 654] width 226 height 36
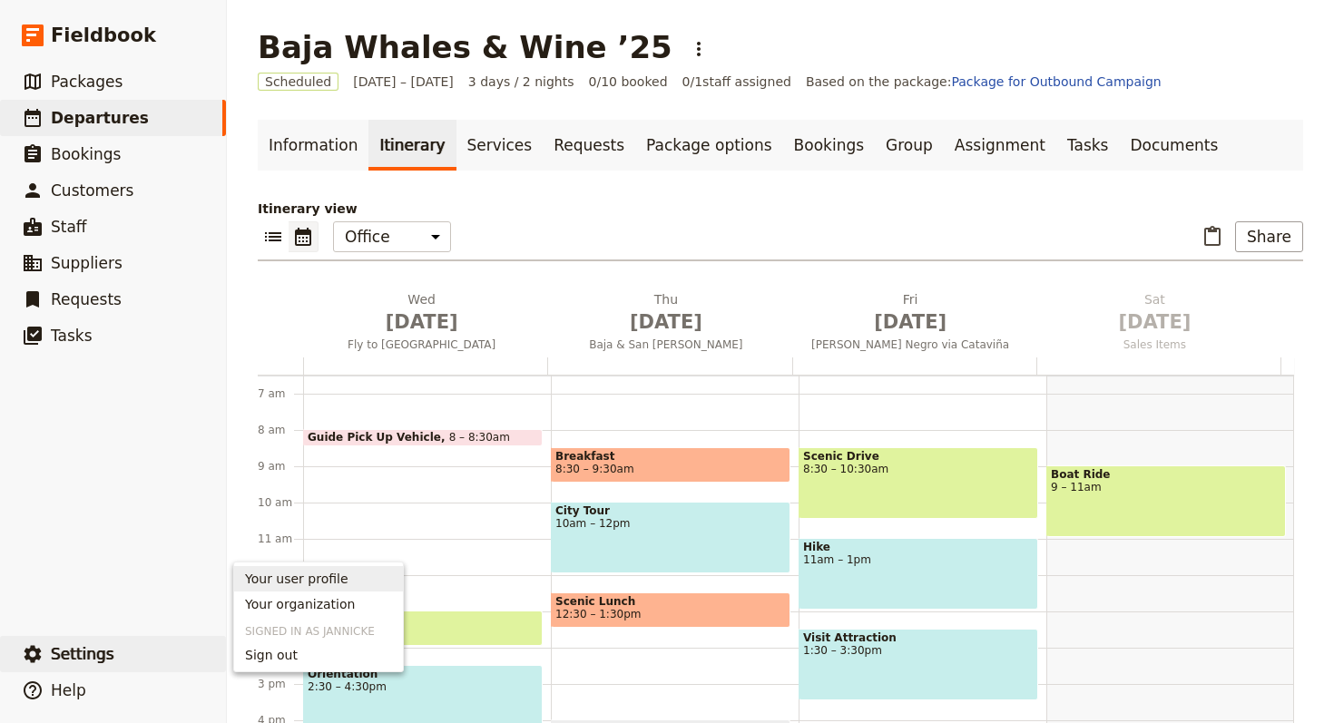
click at [357, 607] on span "Your organization" at bounding box center [318, 604] width 147 height 18
click at [336, 612] on div "Baja Whales & Wine ’25 ​ Scheduled 1 – 3 Oct 2025 3 days / 2 nights 0/10 booked…" at bounding box center [780, 361] width 1107 height 723
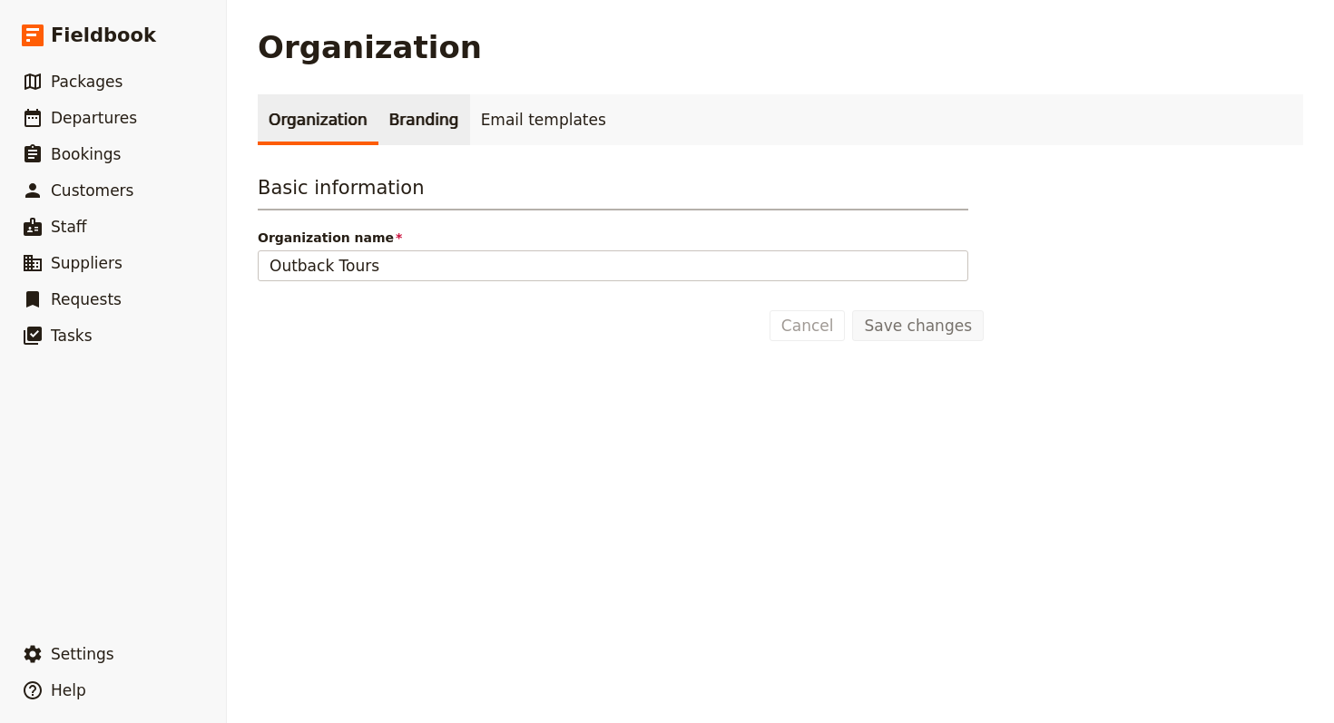
click at [395, 132] on link "Branding" at bounding box center [424, 119] width 92 height 51
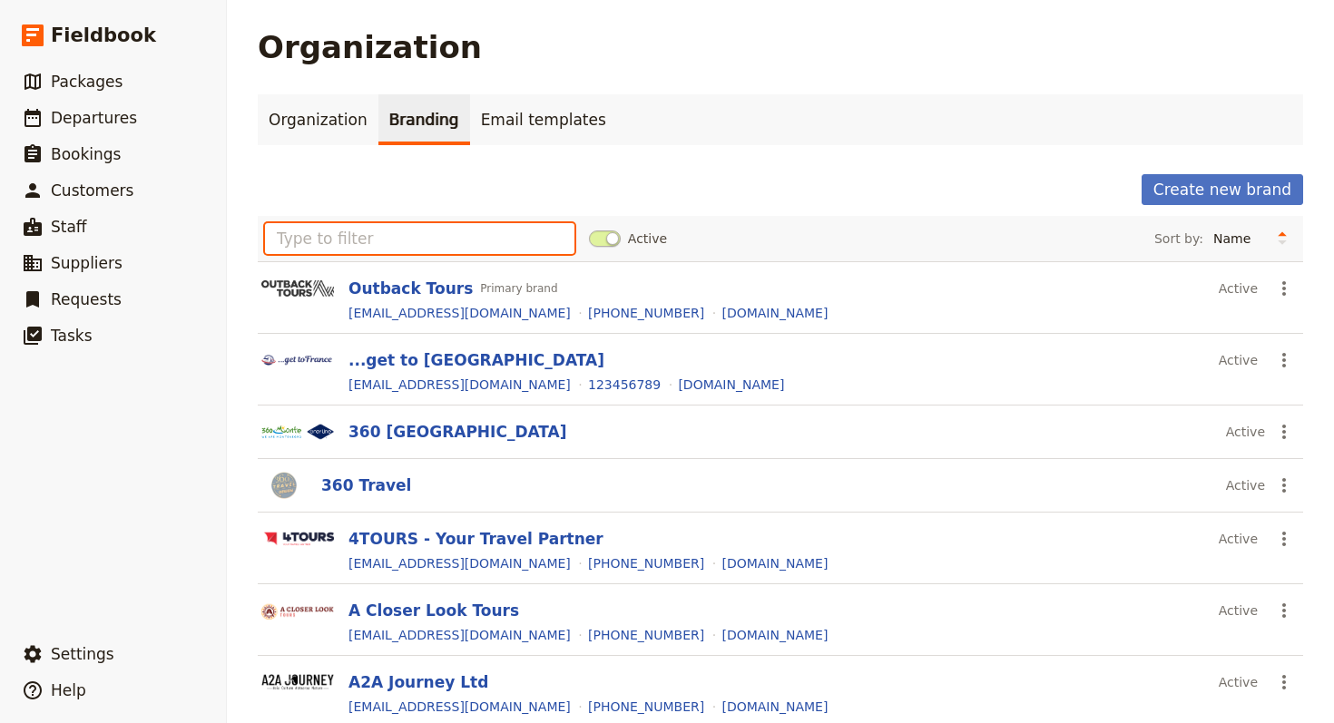
click at [401, 226] on input "text" at bounding box center [419, 238] width 309 height 31
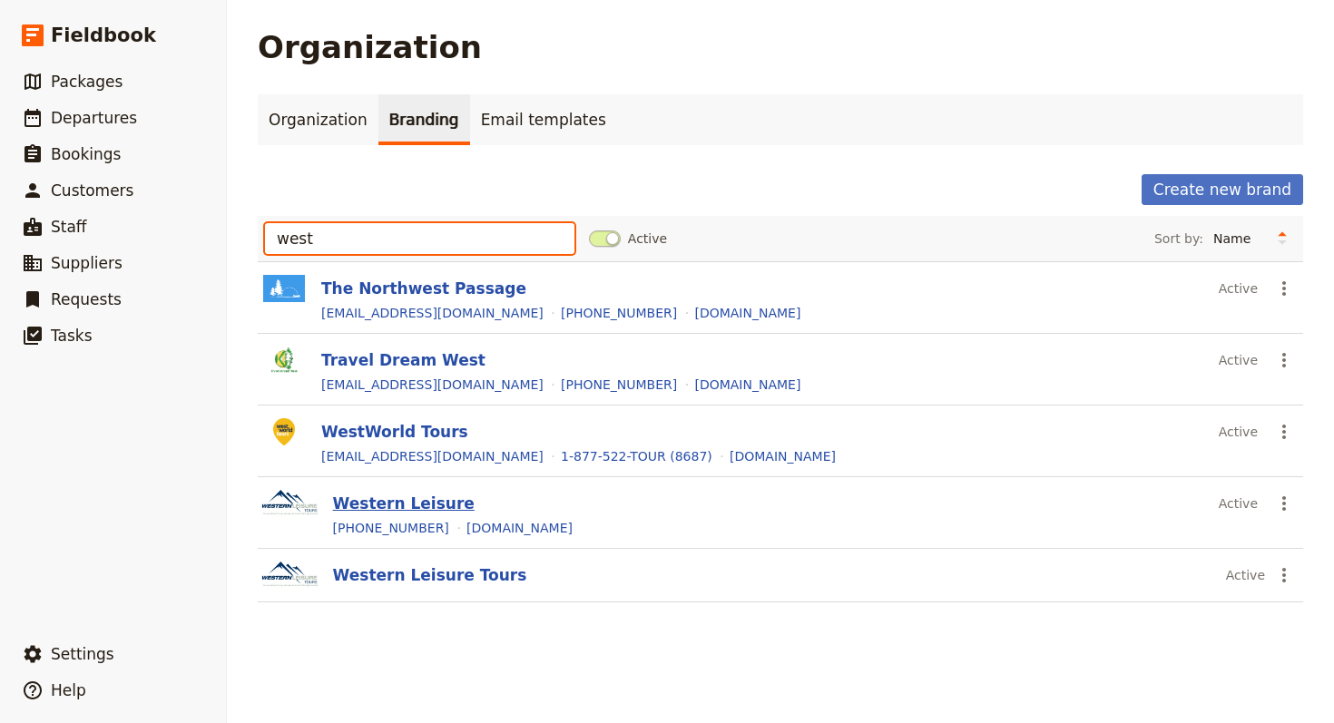
type input "west"
click at [408, 505] on button "Western Leisure" at bounding box center [404, 504] width 142 height 22
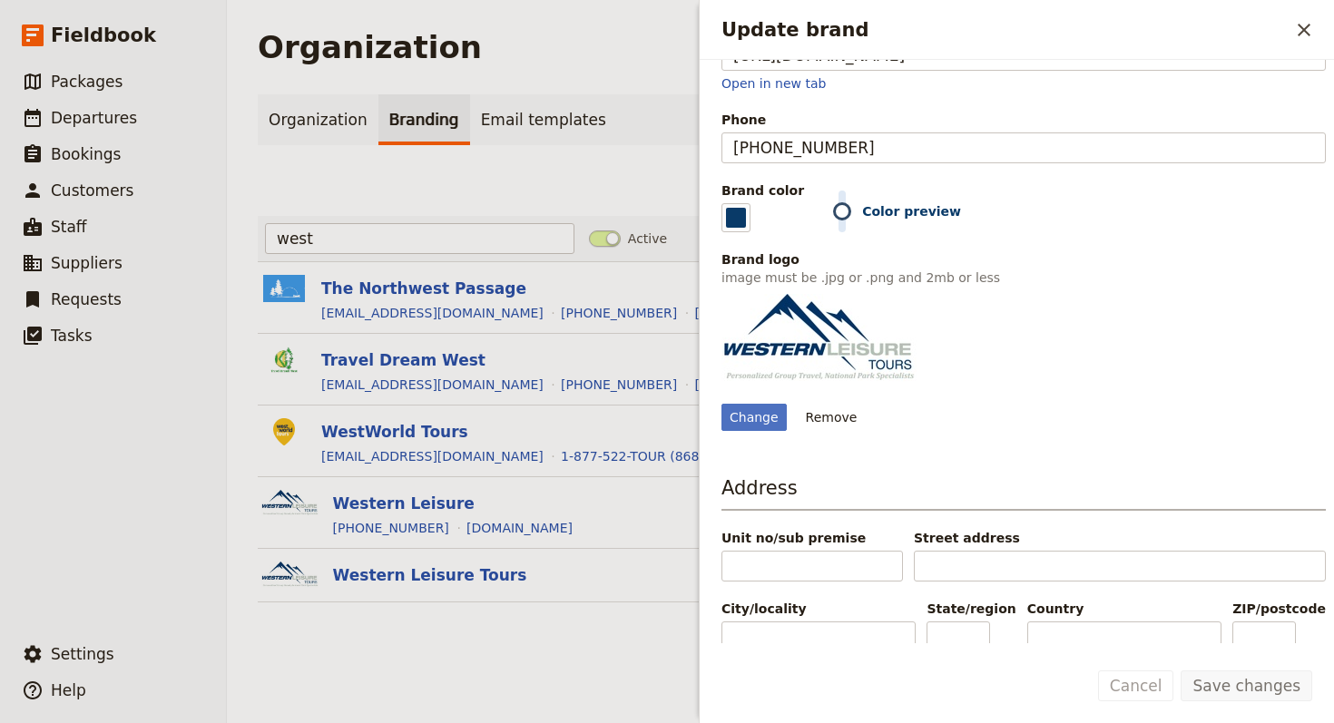
scroll to position [260, 0]
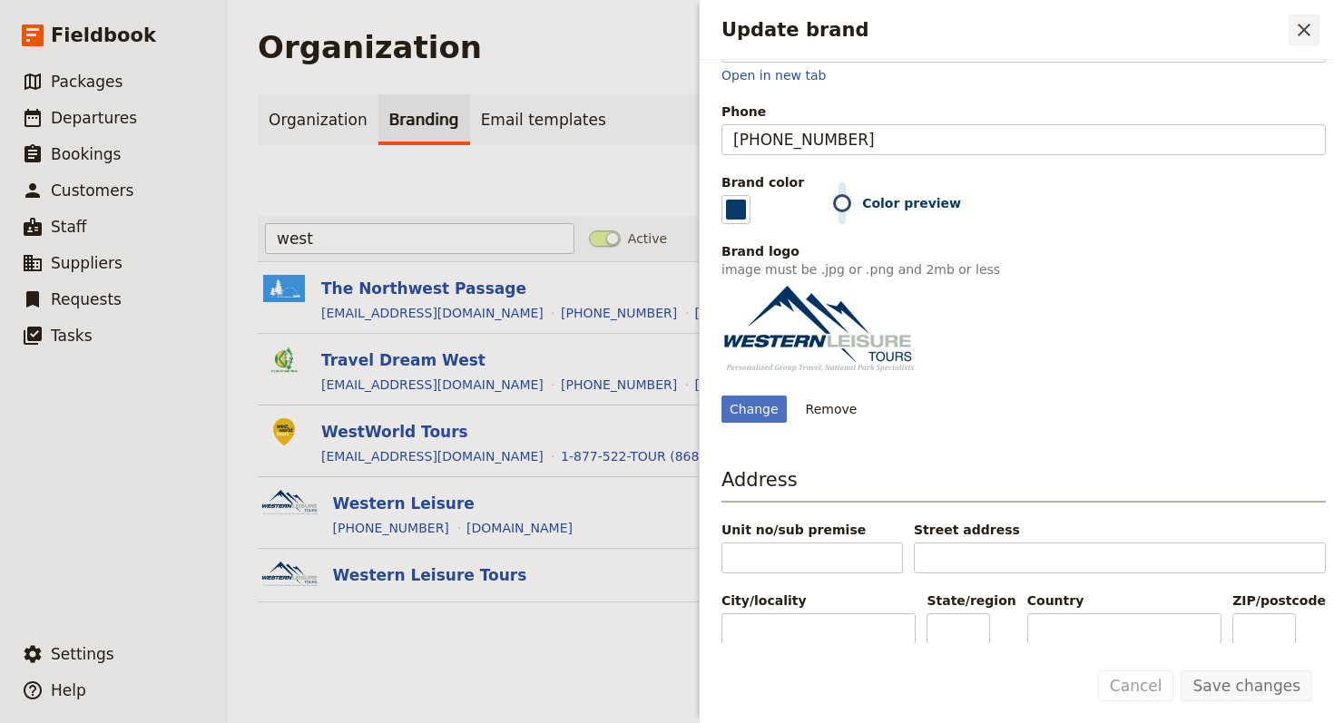
click at [1309, 21] on icon "Close drawer" at bounding box center [1304, 30] width 22 height 22
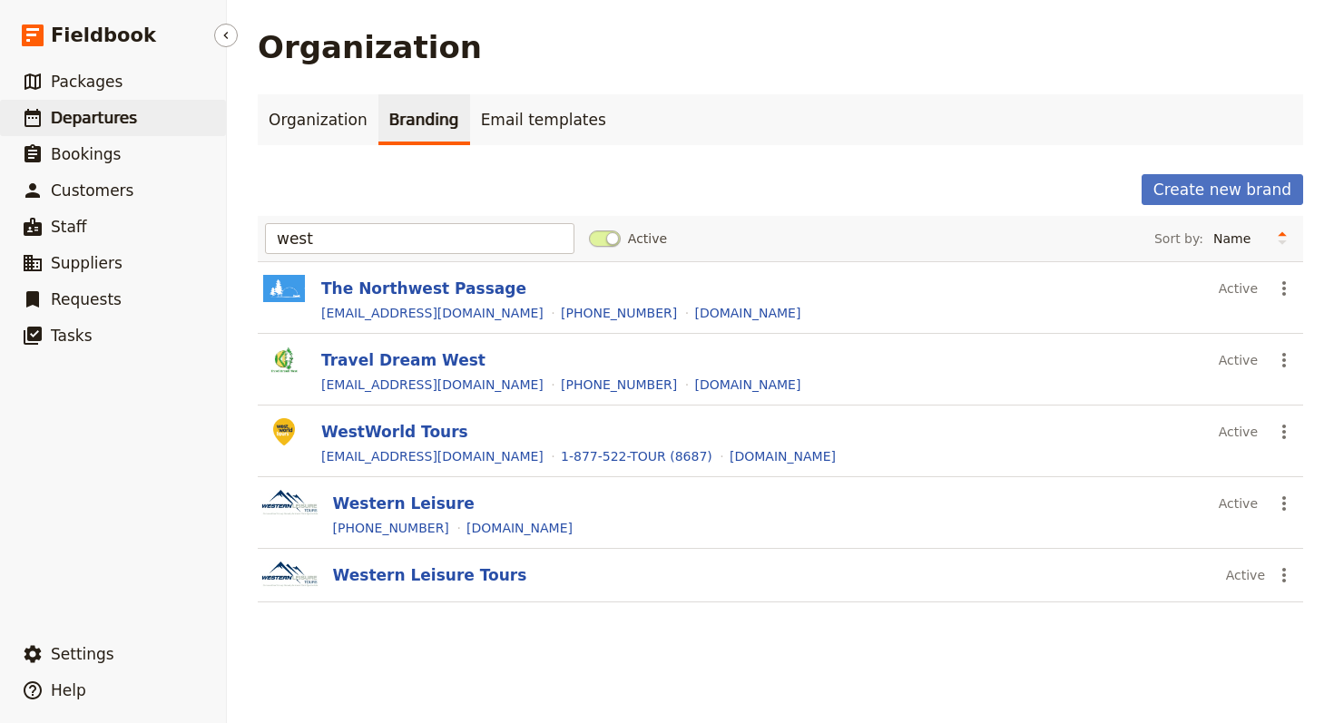
click at [109, 112] on span "Departures" at bounding box center [94, 118] width 86 height 18
select select "UPDATED_AT"
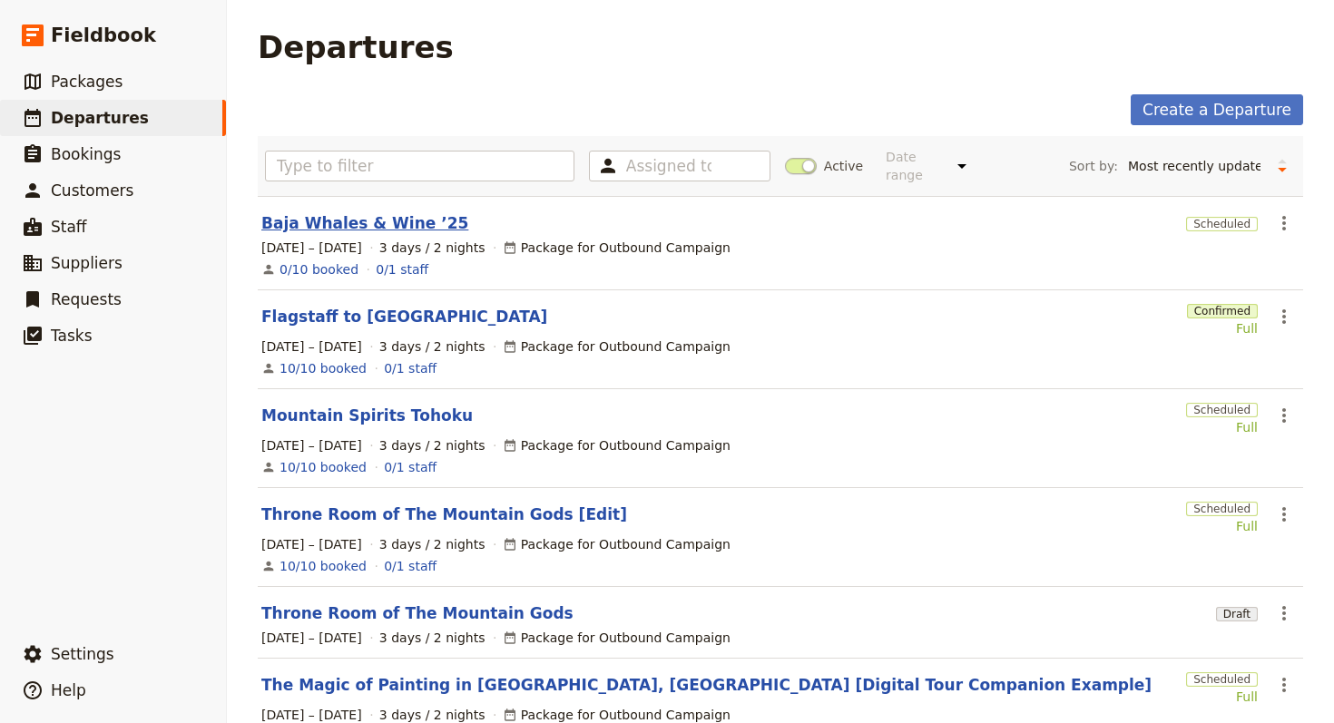
click at [300, 219] on link "Baja Whales & Wine ’25" at bounding box center [364, 223] width 207 height 22
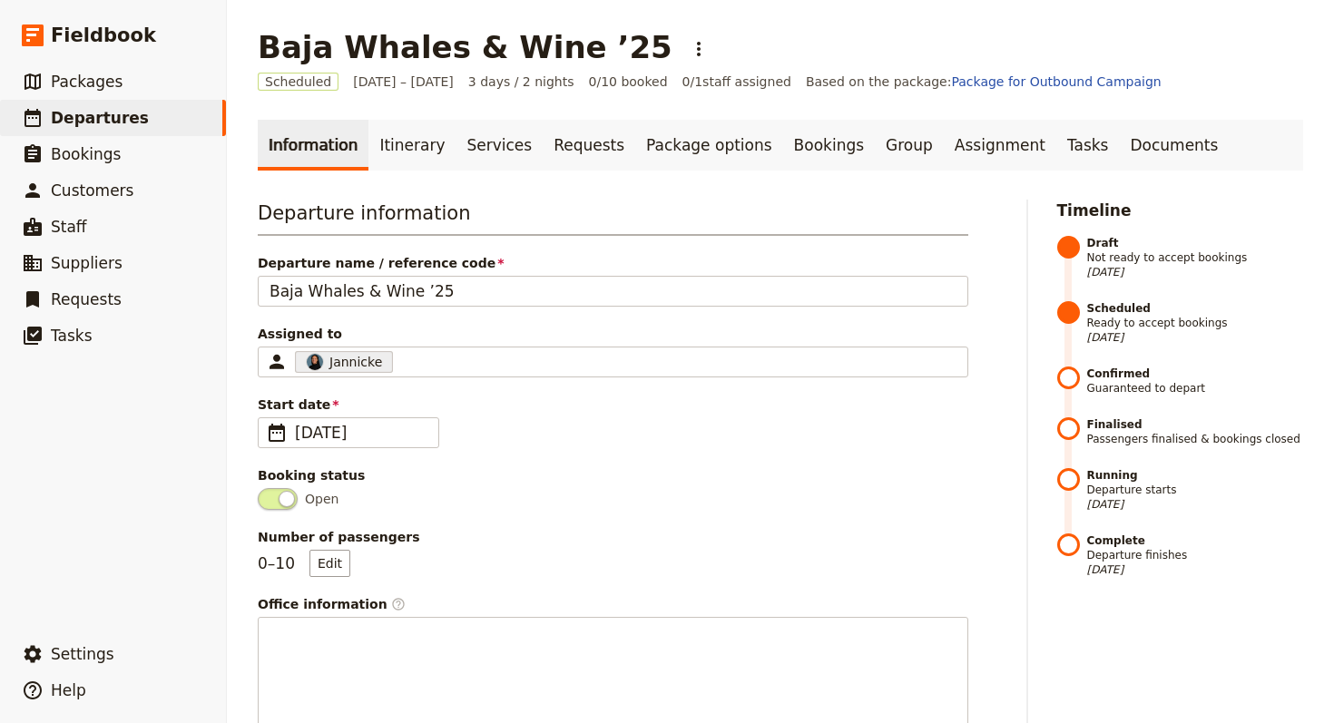
click at [390, 142] on link "Itinerary" at bounding box center [411, 145] width 87 height 51
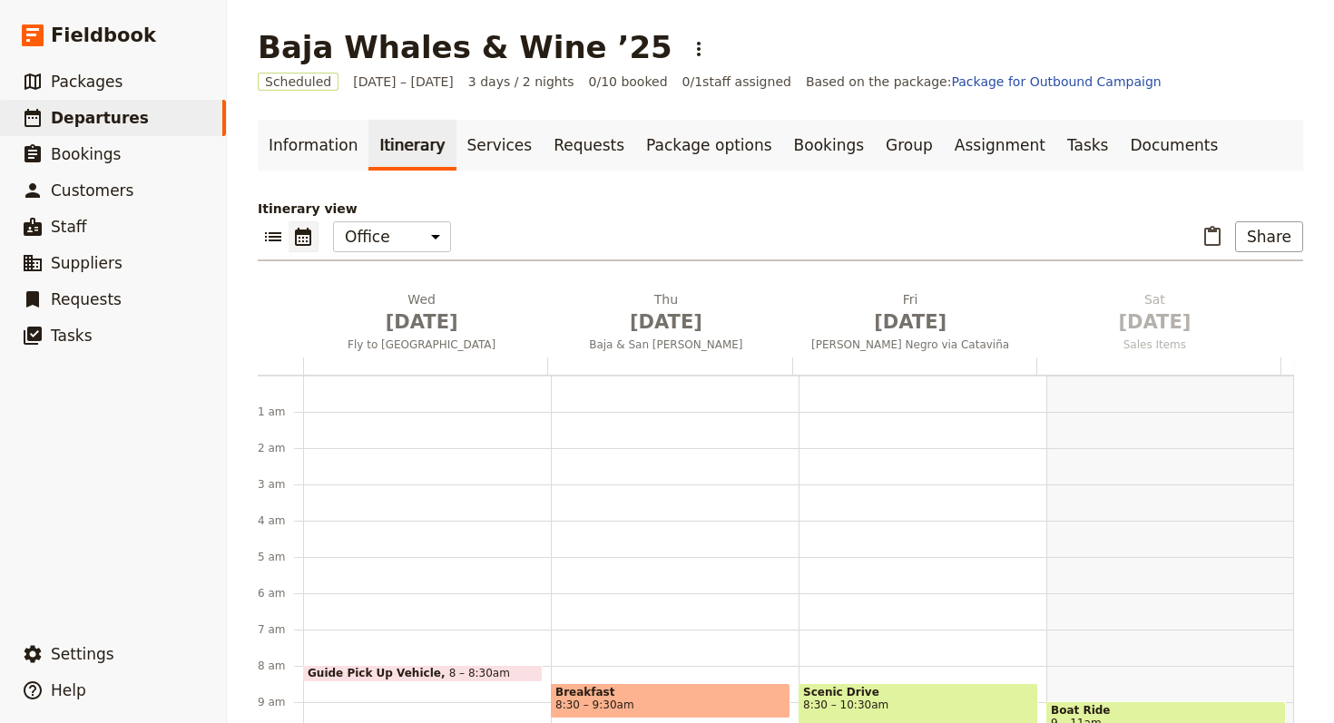
scroll to position [236, 0]
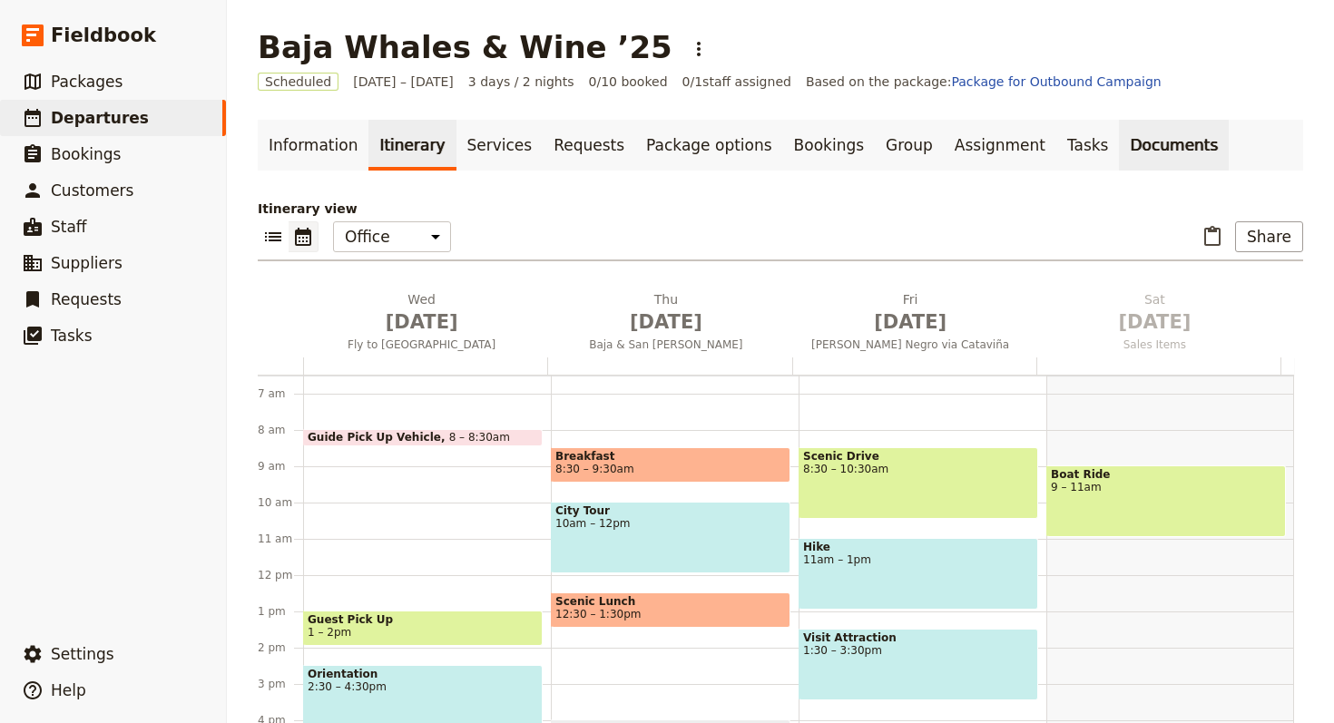
click at [1119, 140] on link "Documents" at bounding box center [1174, 145] width 110 height 51
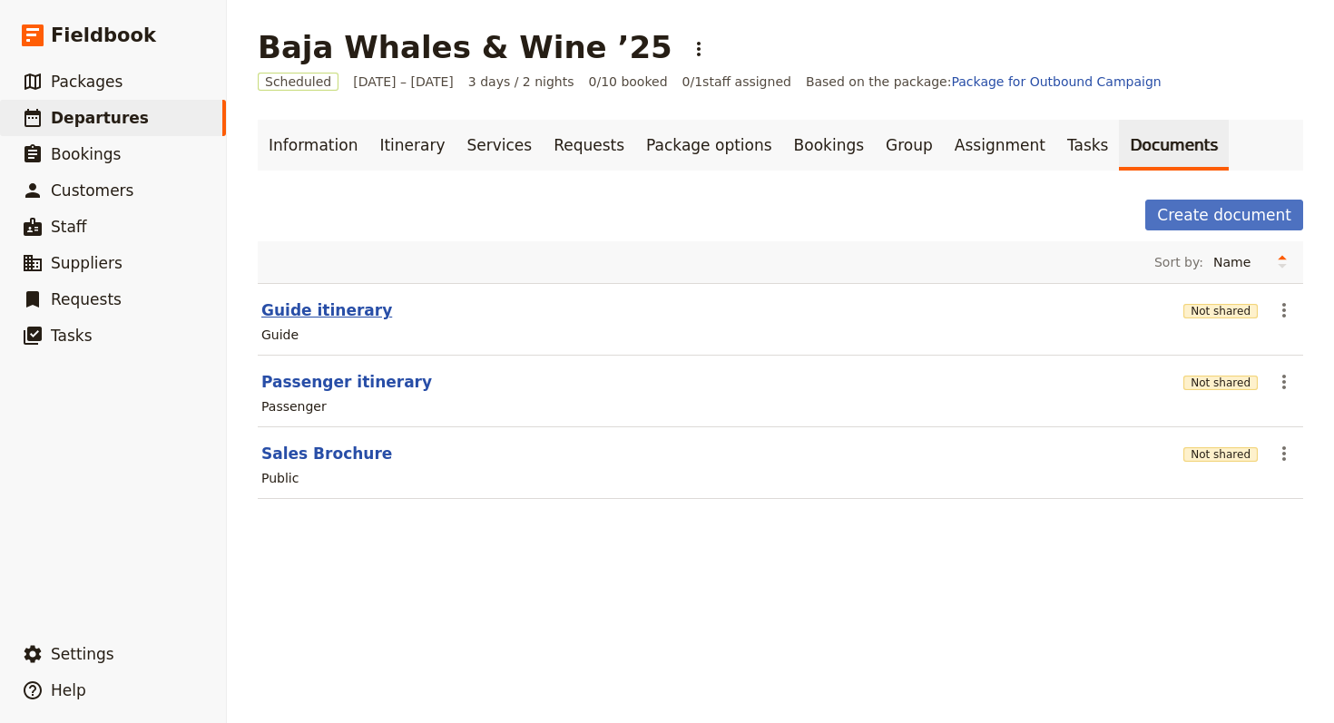
click at [329, 302] on button "Guide itinerary" at bounding box center [326, 310] width 131 height 22
select select "STAFF"
select select "RUN_SHEET"
select select "LARGE"
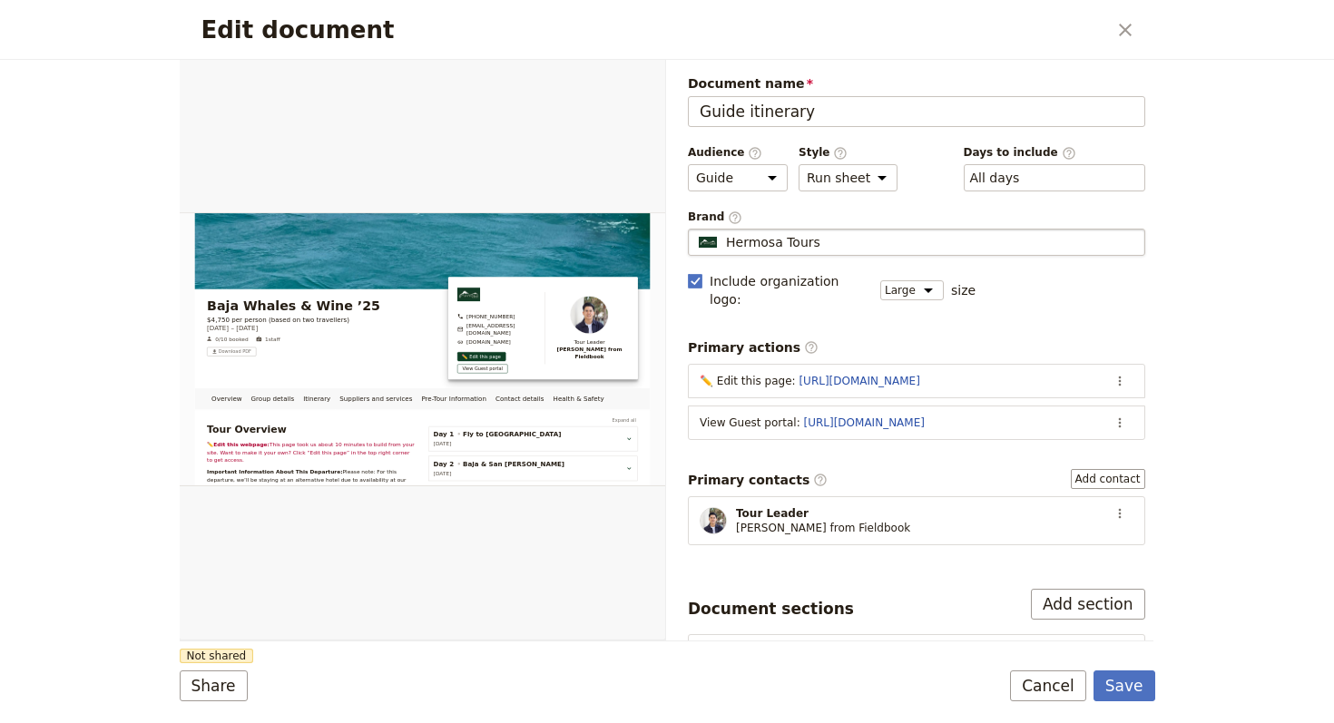
click at [817, 236] on div "Hermosa Tours" at bounding box center [916, 242] width 441 height 18
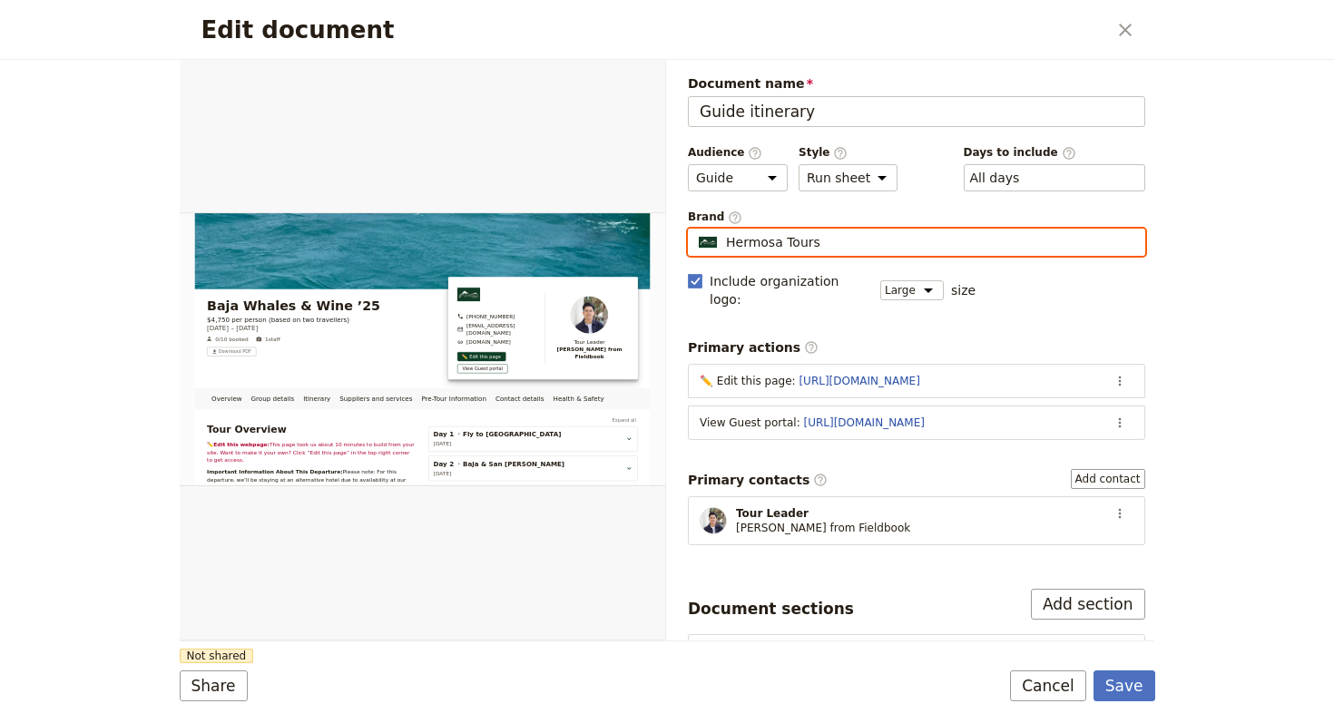
click at [696, 230] on input "Hermosa Tours" at bounding box center [695, 229] width 1 height 1
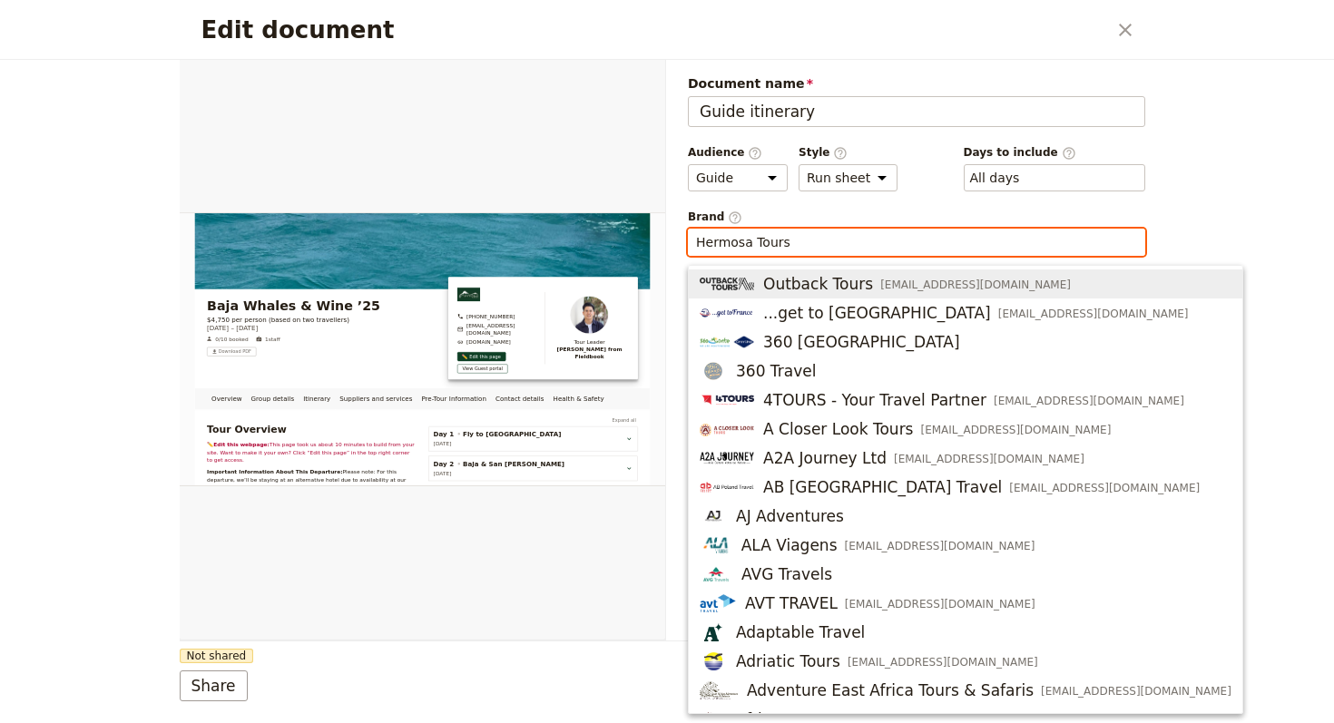
type input "e"
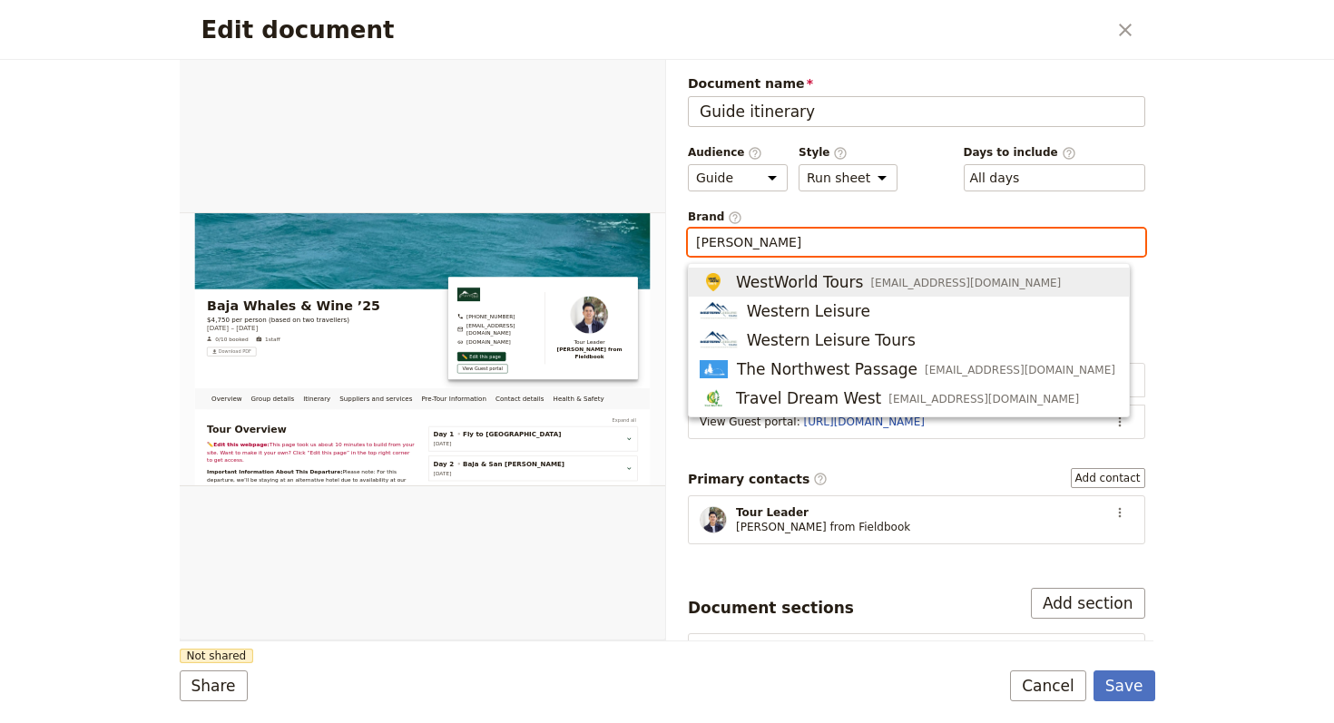
scroll to position [4, 0]
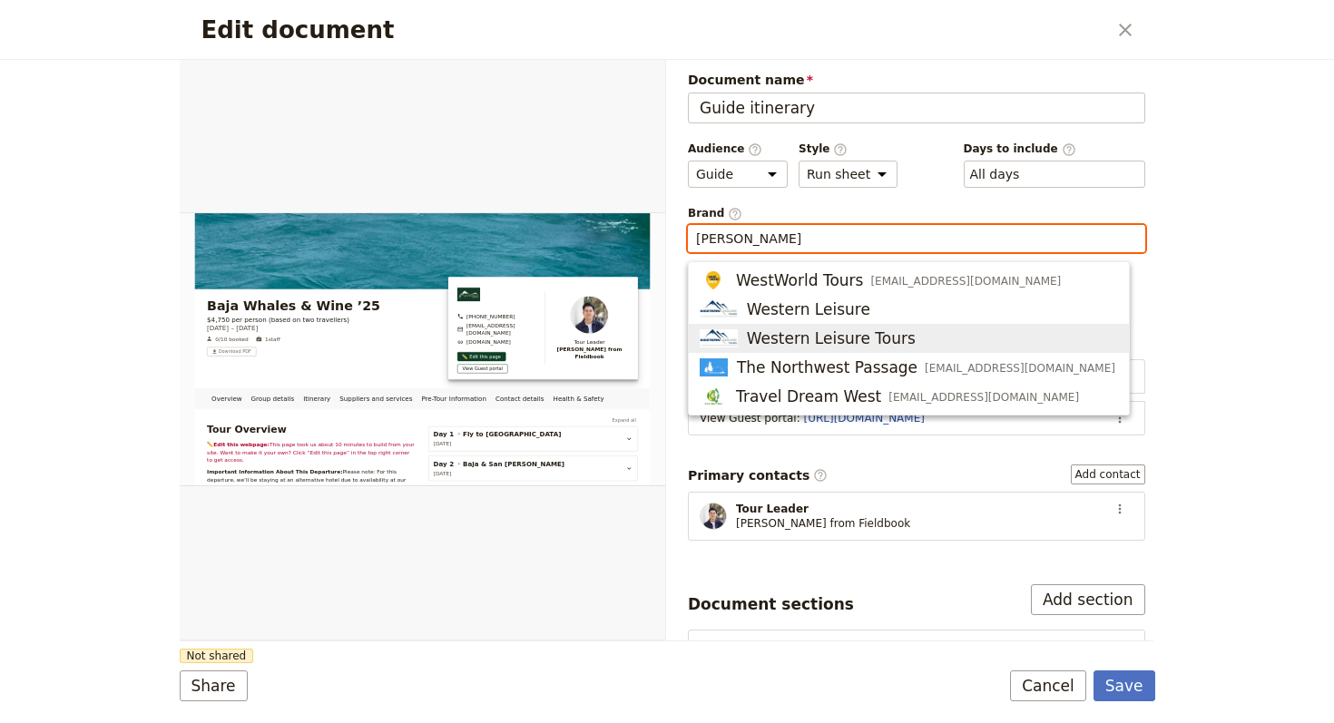
click at [877, 342] on span "Western Leisure Tours" at bounding box center [831, 339] width 169 height 22
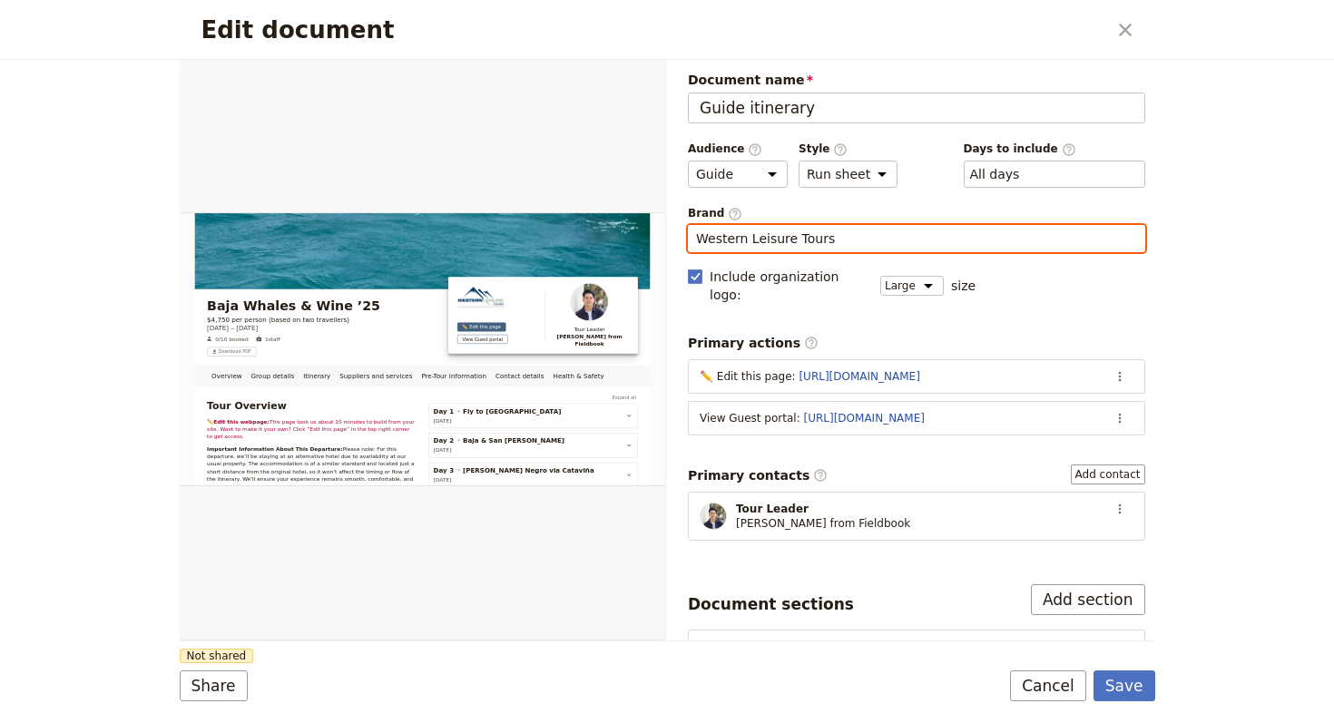
click at [858, 243] on input "Western Leisure Tours" at bounding box center [916, 239] width 441 height 18
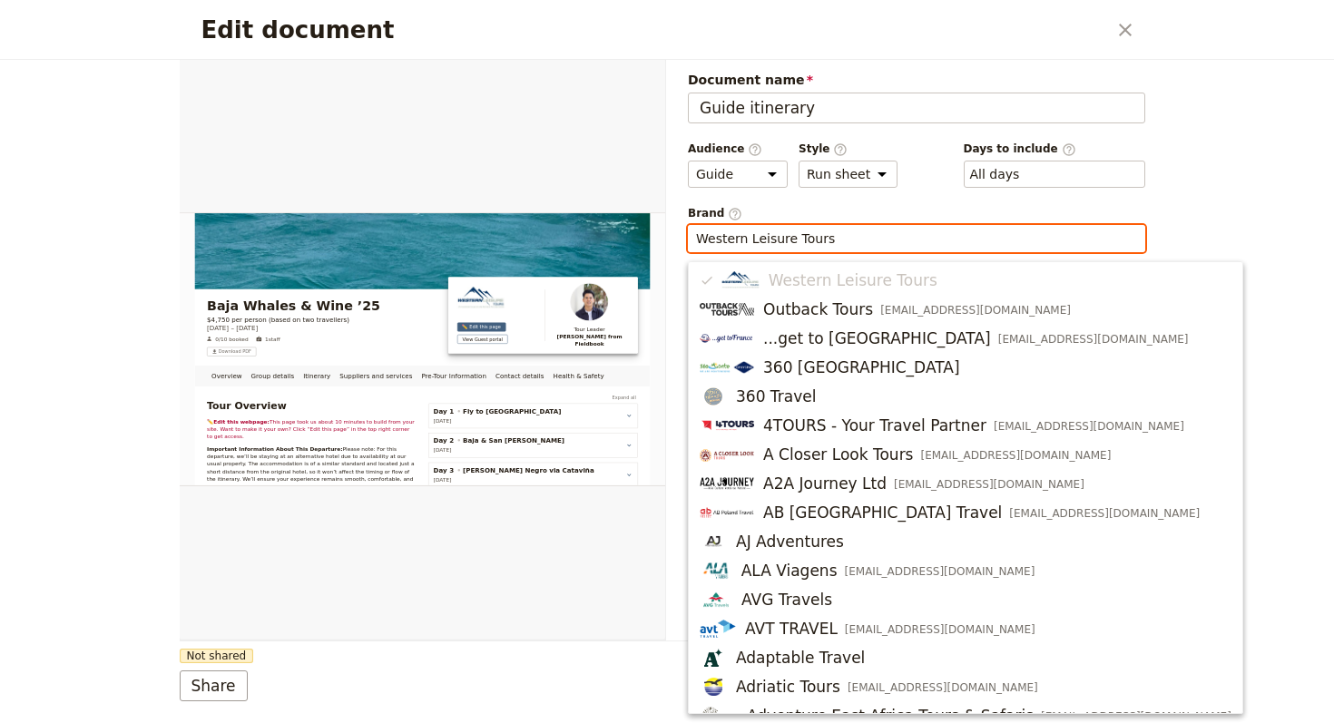
click at [838, 241] on input "Western Leisure Tours" at bounding box center [916, 239] width 441 height 18
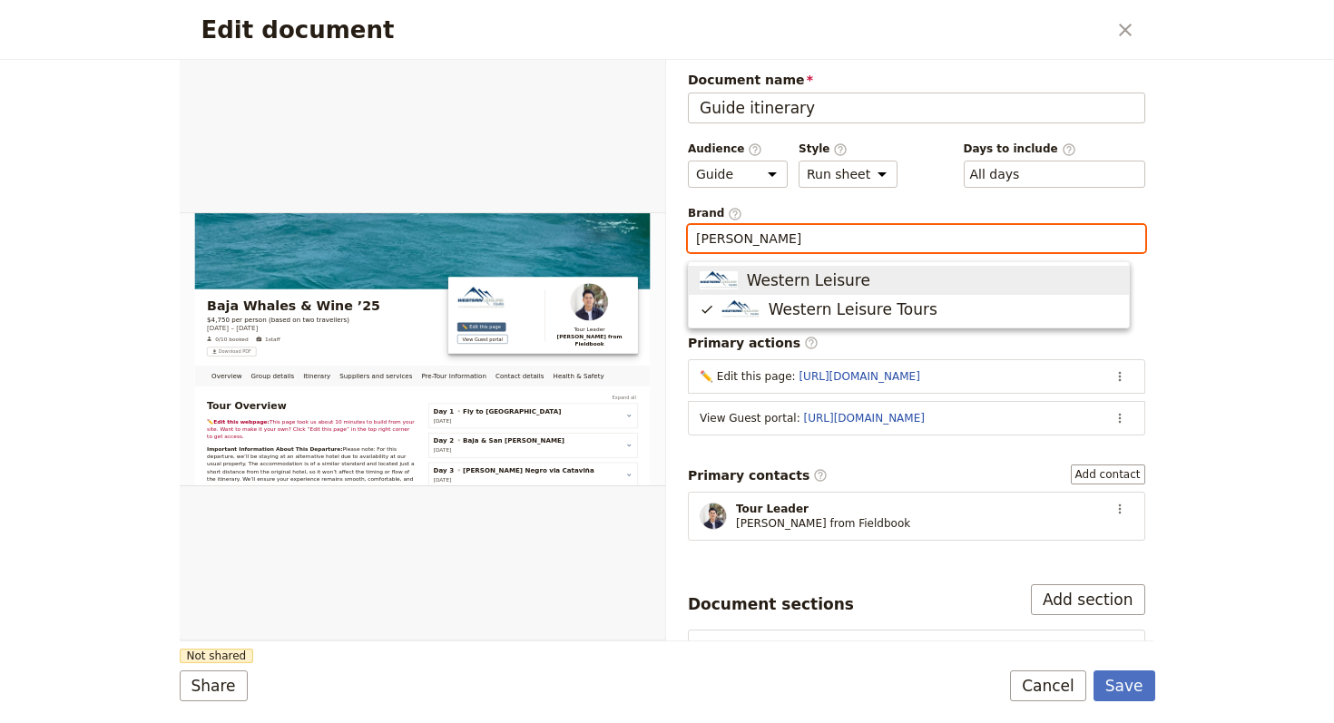
click at [850, 286] on span "Western Leisure" at bounding box center [808, 280] width 123 height 22
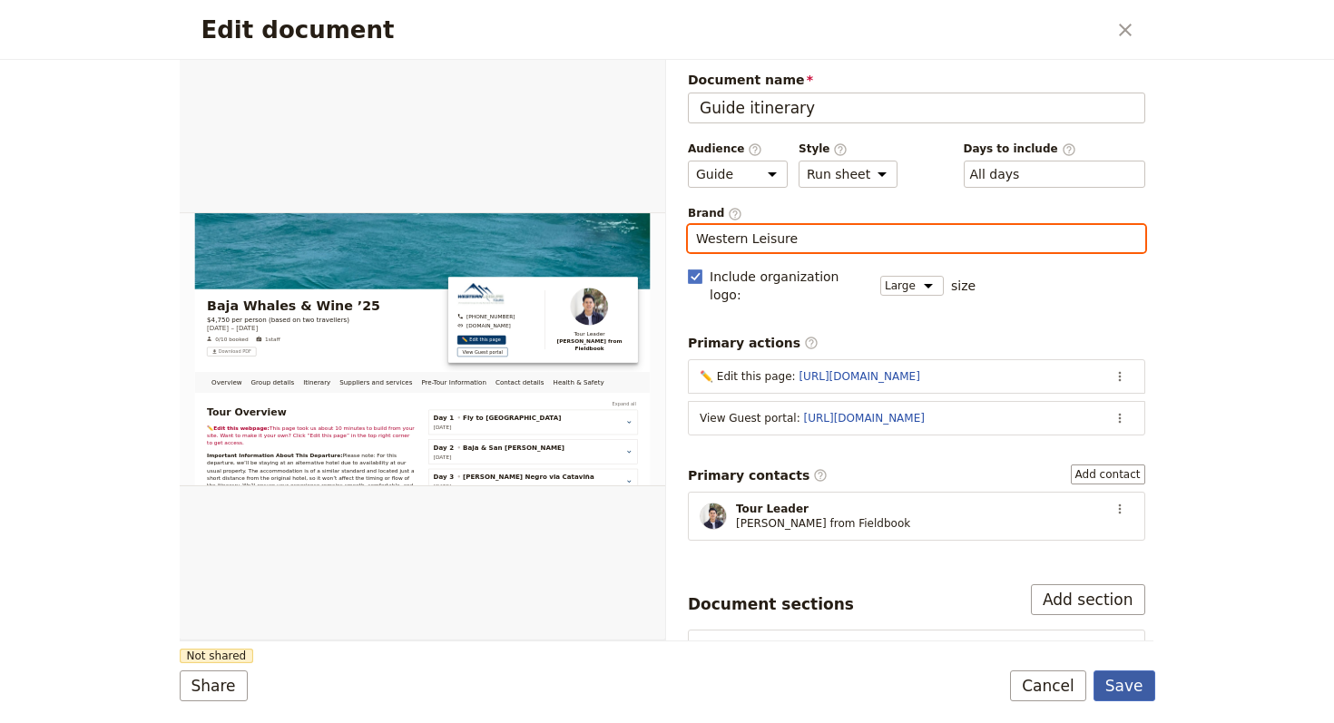
type input "Western Leisure"
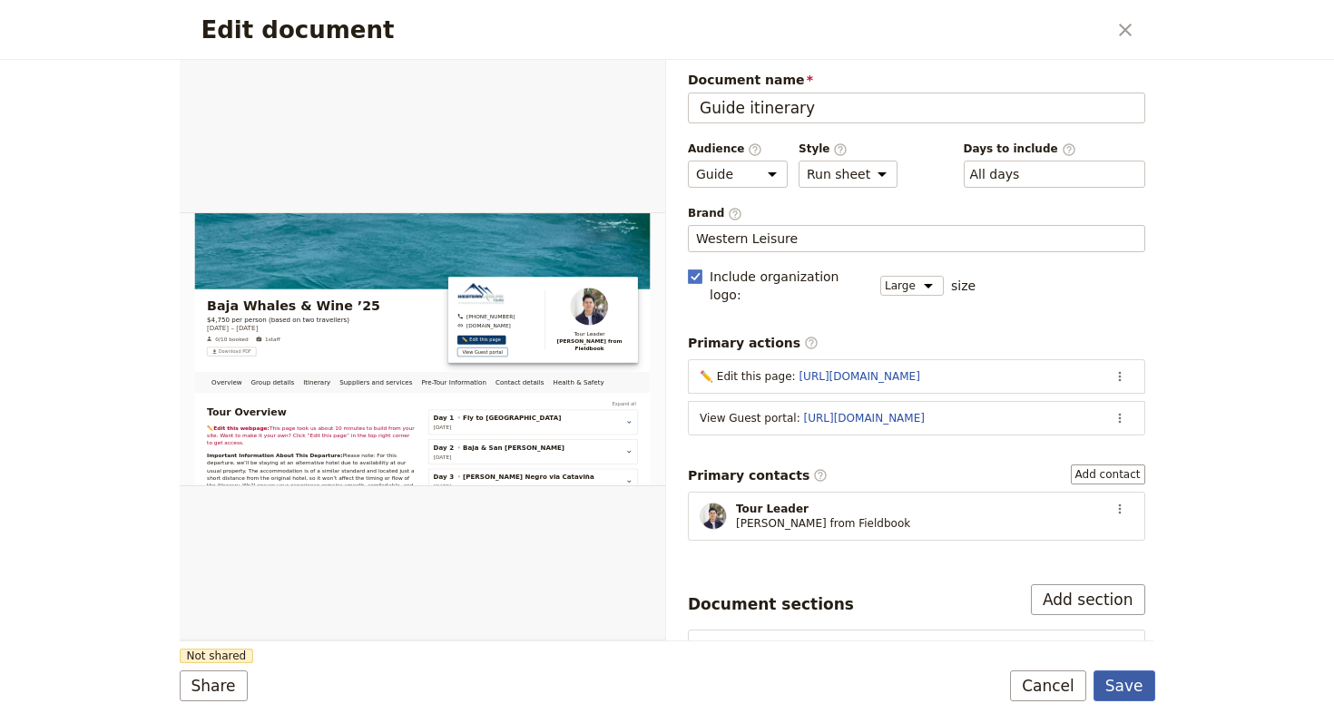
click at [1116, 686] on button "Save" at bounding box center [1124, 685] width 62 height 31
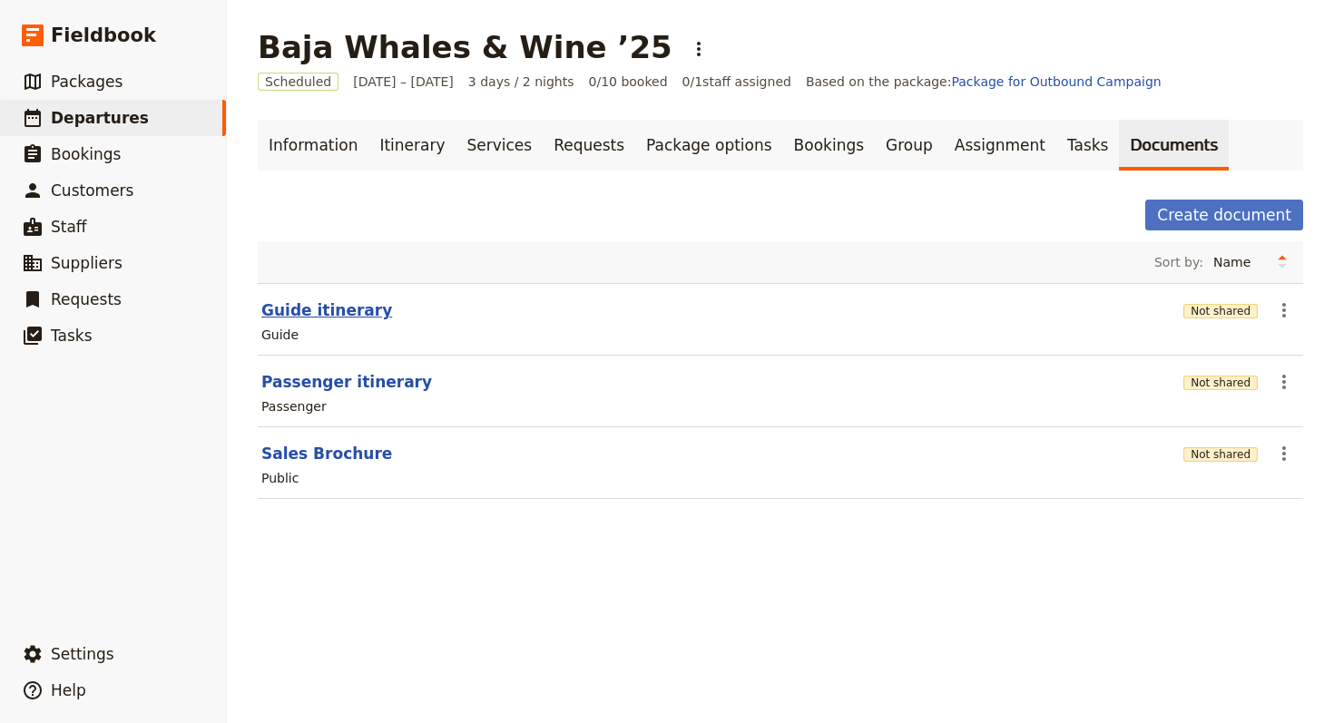
click at [318, 318] on button "Guide itinerary" at bounding box center [326, 310] width 131 height 22
select select "STAFF"
select select "RUN_SHEET"
select select "LARGE"
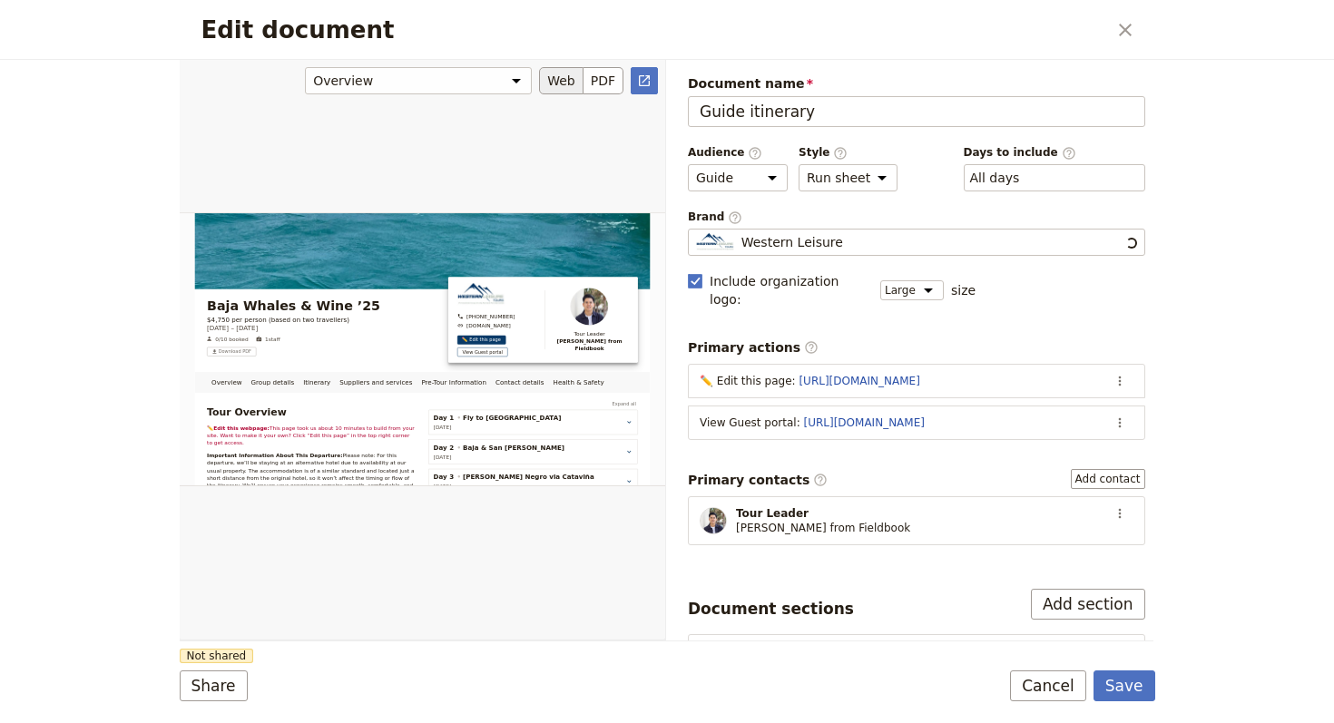
scroll to position [0, 0]
click at [242, 661] on span "Not shared" at bounding box center [217, 656] width 74 height 15
click at [222, 690] on button "Share" at bounding box center [214, 685] width 68 height 31
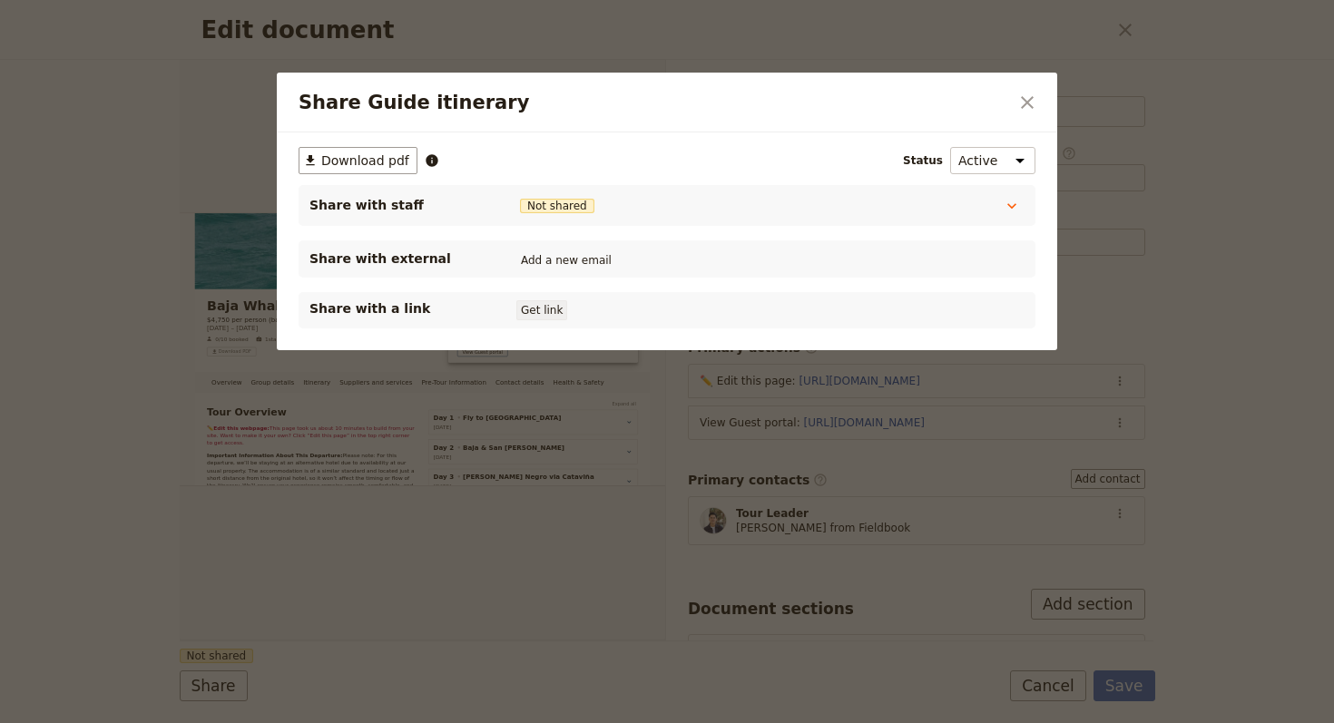
click at [561, 312] on button "Get link" at bounding box center [541, 310] width 51 height 20
click at [1032, 97] on icon "Close dialog" at bounding box center [1027, 102] width 13 height 13
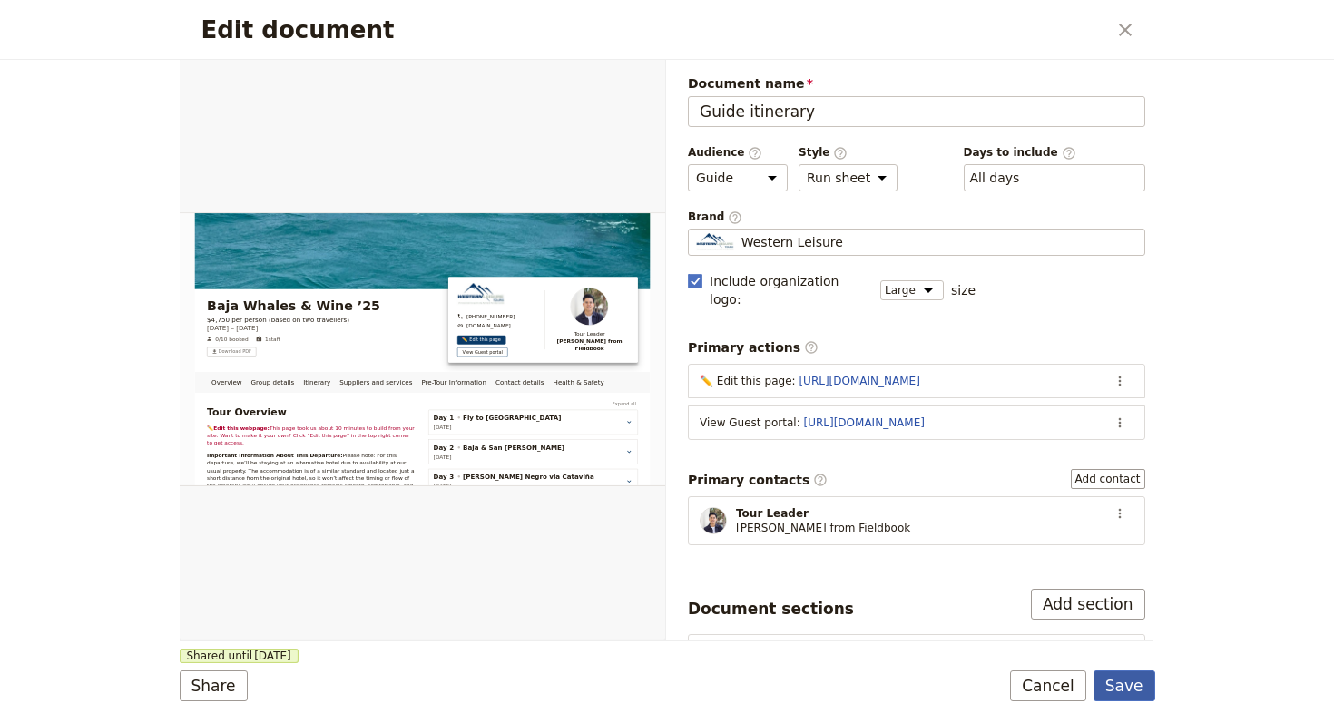
click at [1119, 677] on button "Save" at bounding box center [1124, 685] width 62 height 31
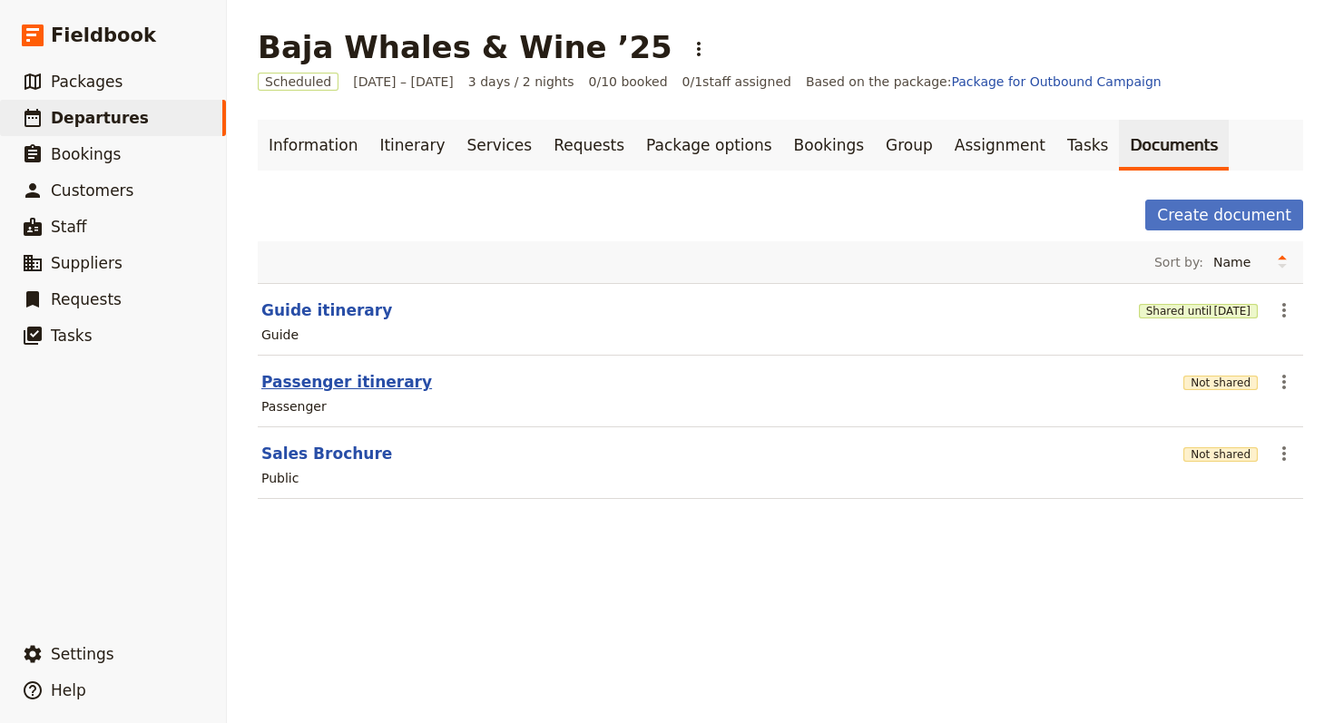
click at [302, 385] on button "Passenger itinerary" at bounding box center [346, 382] width 171 height 22
select select "PASSENGER"
select select "RUN_SHEET"
select select "LARGE"
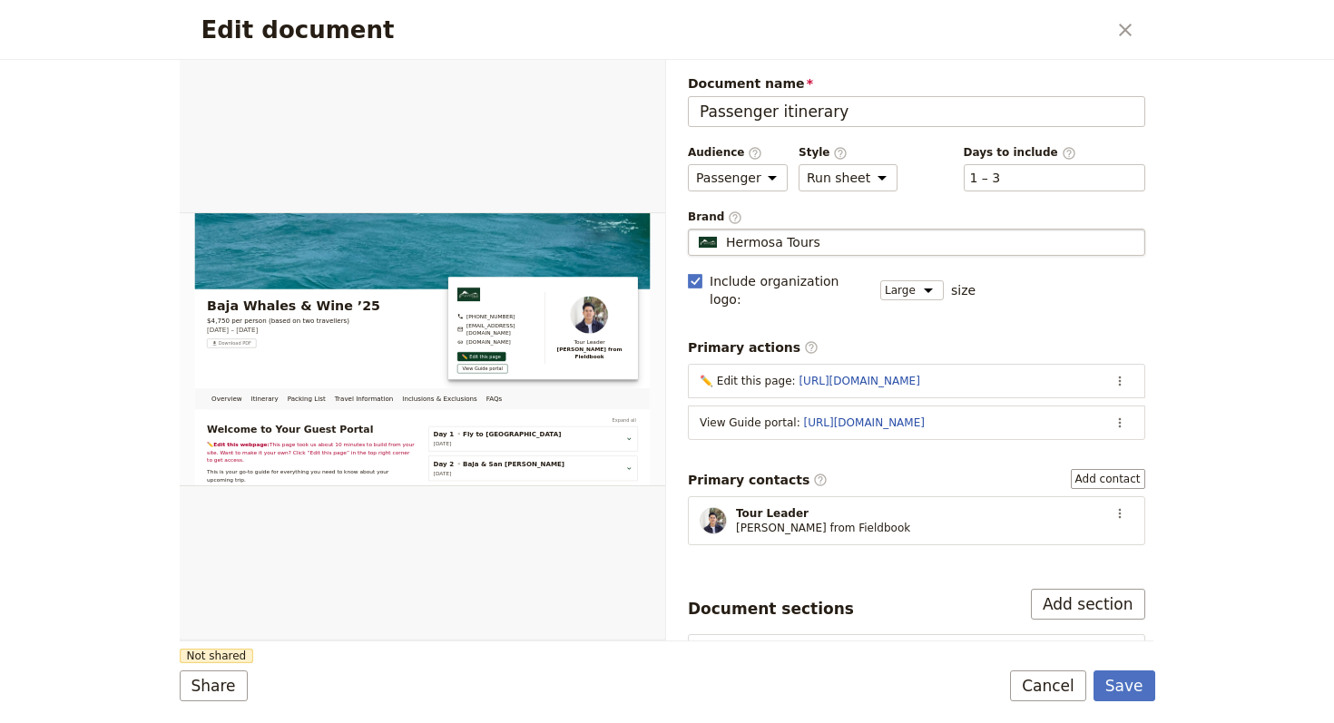
click at [889, 241] on div "Hermosa Tours" at bounding box center [916, 242] width 441 height 18
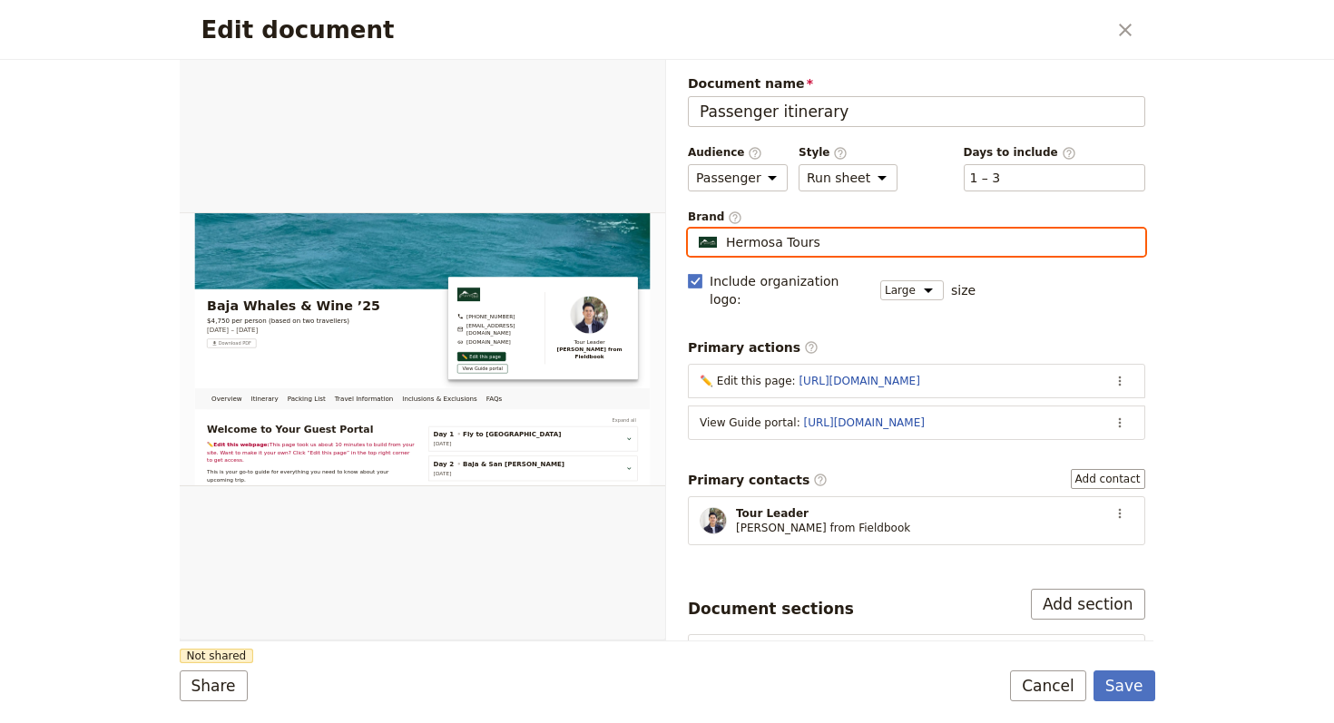
click at [696, 230] on input "Hermosa Tours" at bounding box center [695, 229] width 1 height 1
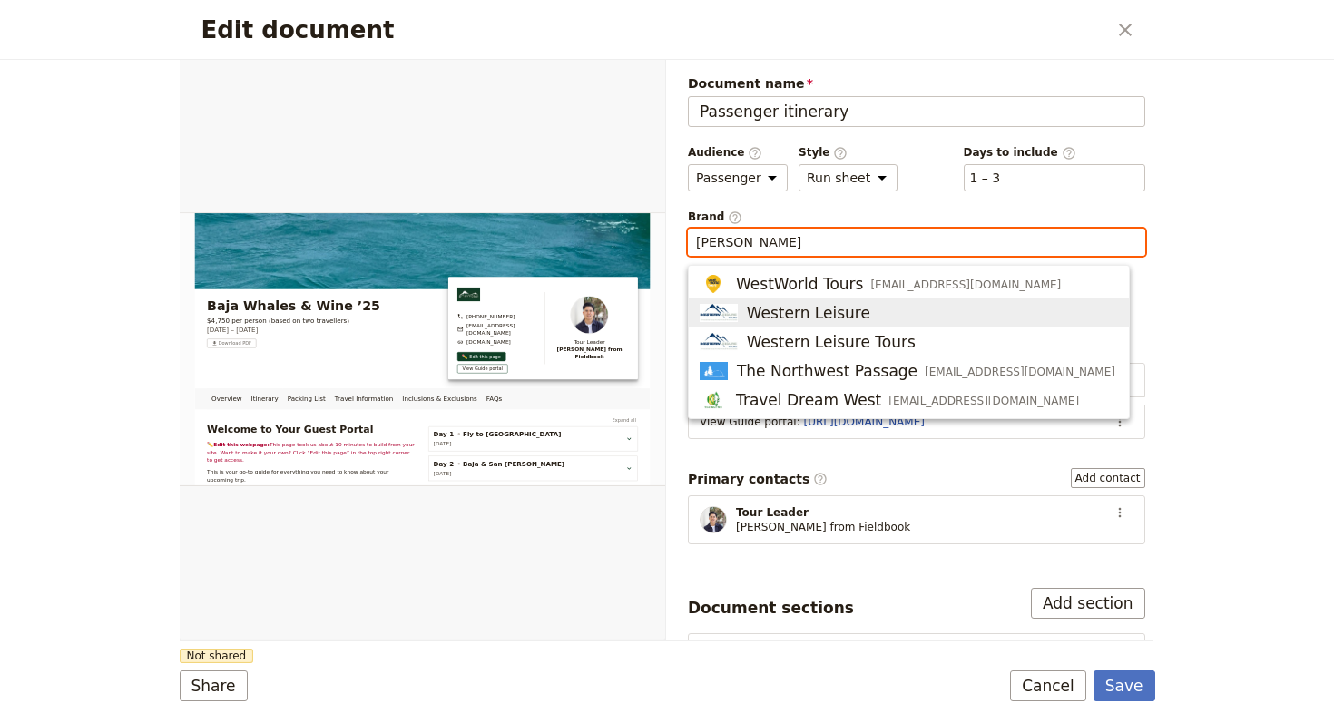
click at [841, 314] on span "Western Leisure" at bounding box center [808, 313] width 123 height 22
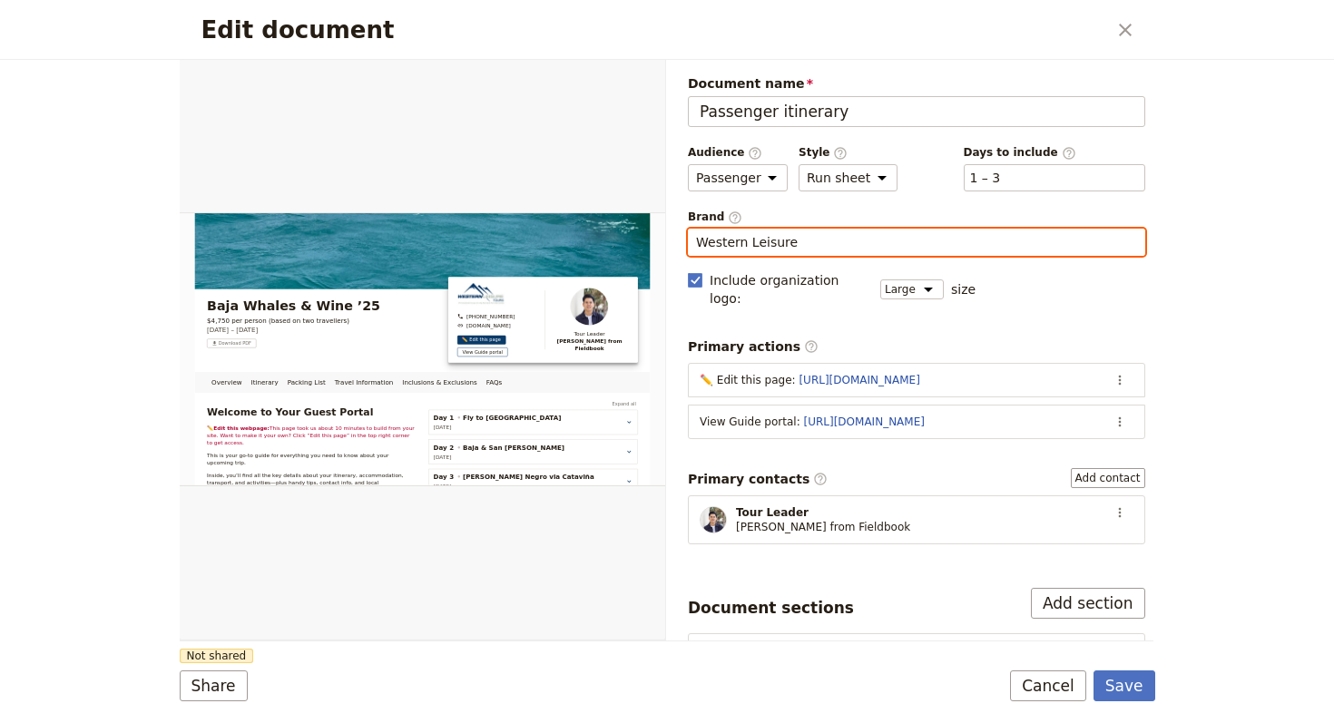
type input "Western Leisure"
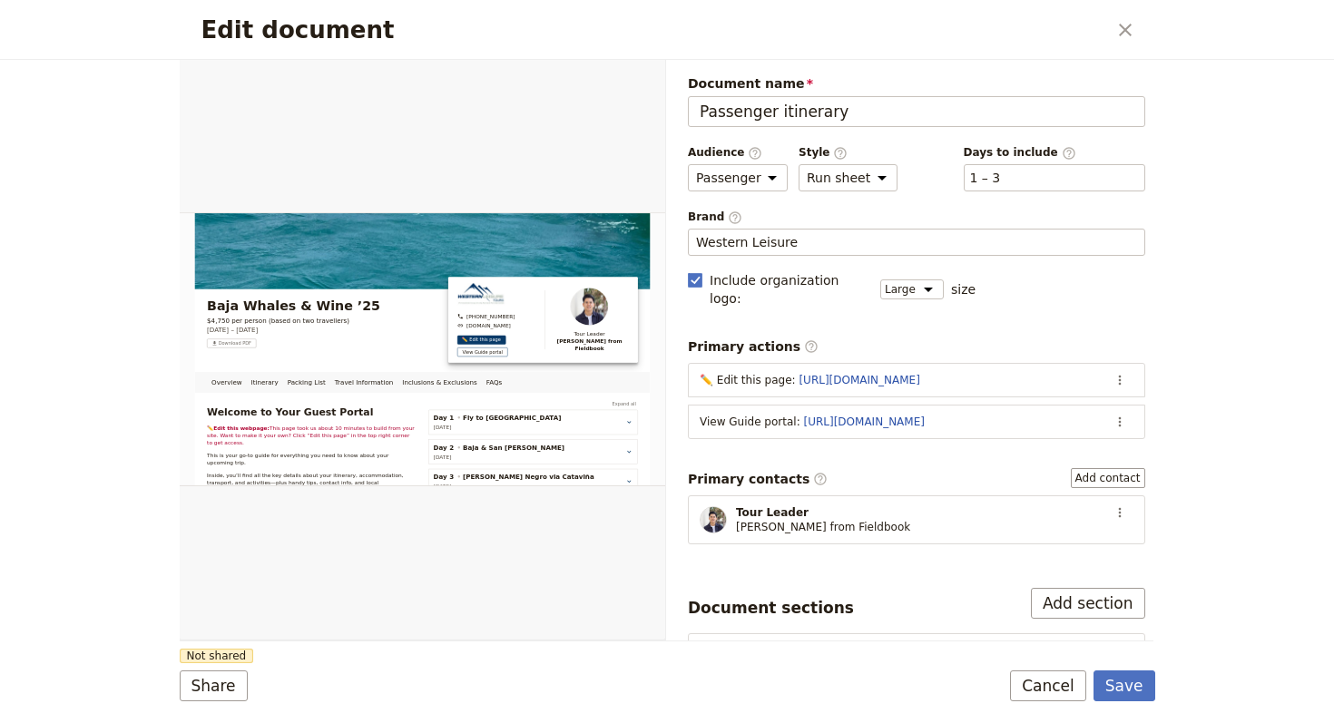
click at [556, 656] on form "Overview Itinerary Packing List Travel Information Inclusions & Exclusions FAQs…" at bounding box center [667, 391] width 975 height 663
click at [191, 680] on button "Share" at bounding box center [214, 685] width 68 height 31
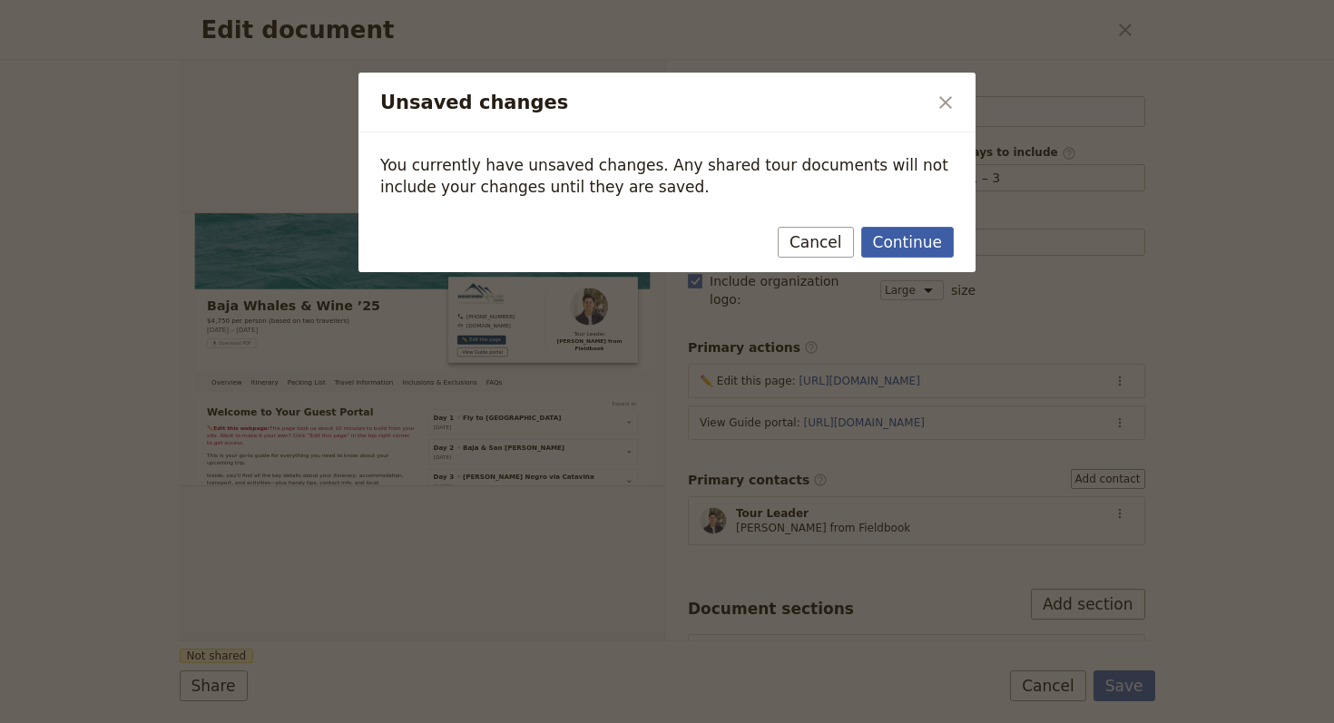
click at [881, 237] on button "Continue" at bounding box center [907, 242] width 93 height 31
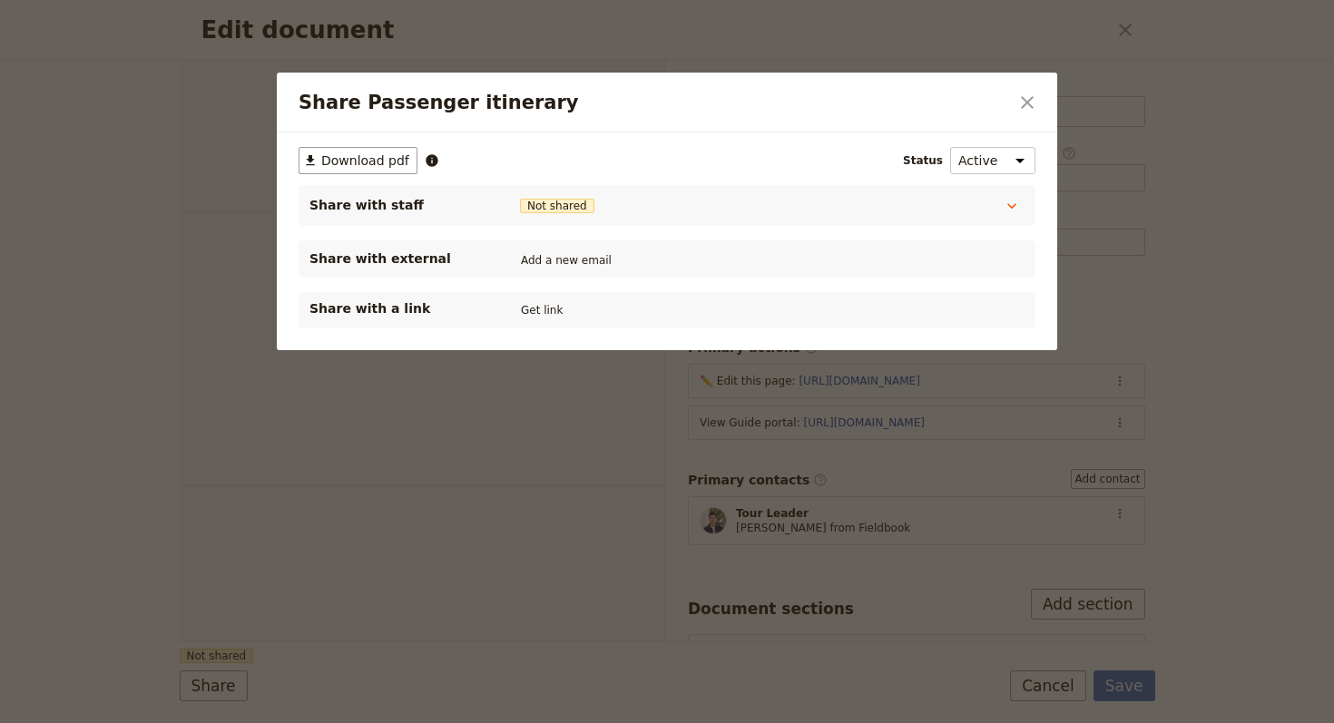
select select "PASSENGER"
select select "RUN_SHEET"
select select "LARGE"
click at [542, 314] on button "Get link" at bounding box center [541, 310] width 51 height 20
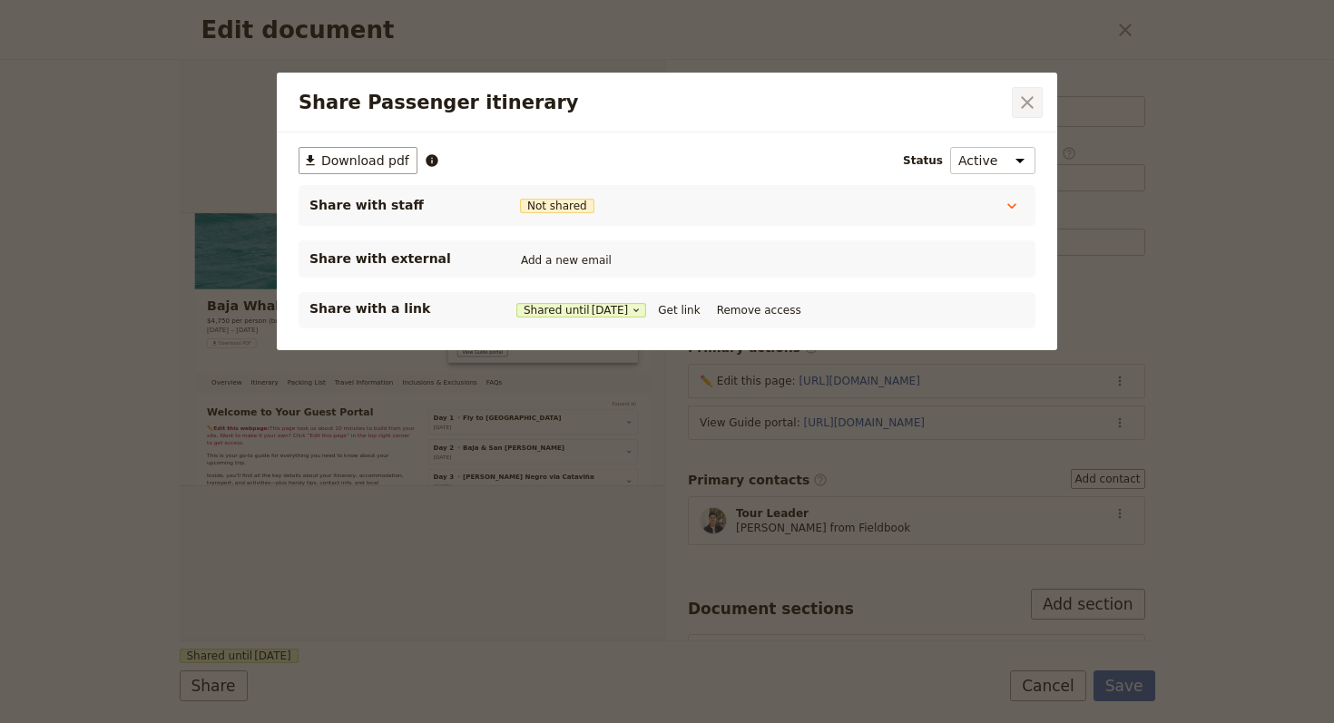
click at [1037, 93] on icon "Close dialog" at bounding box center [1027, 103] width 22 height 22
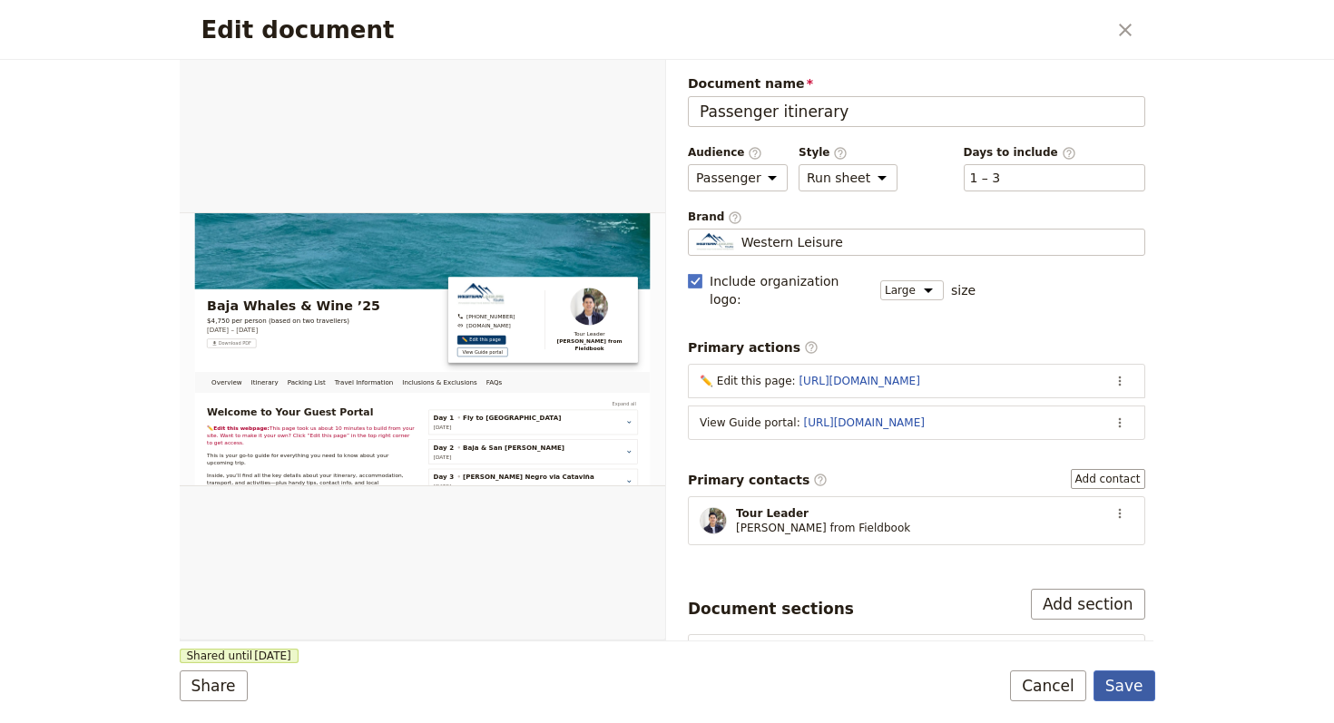
click at [1134, 691] on button "Save" at bounding box center [1124, 685] width 62 height 31
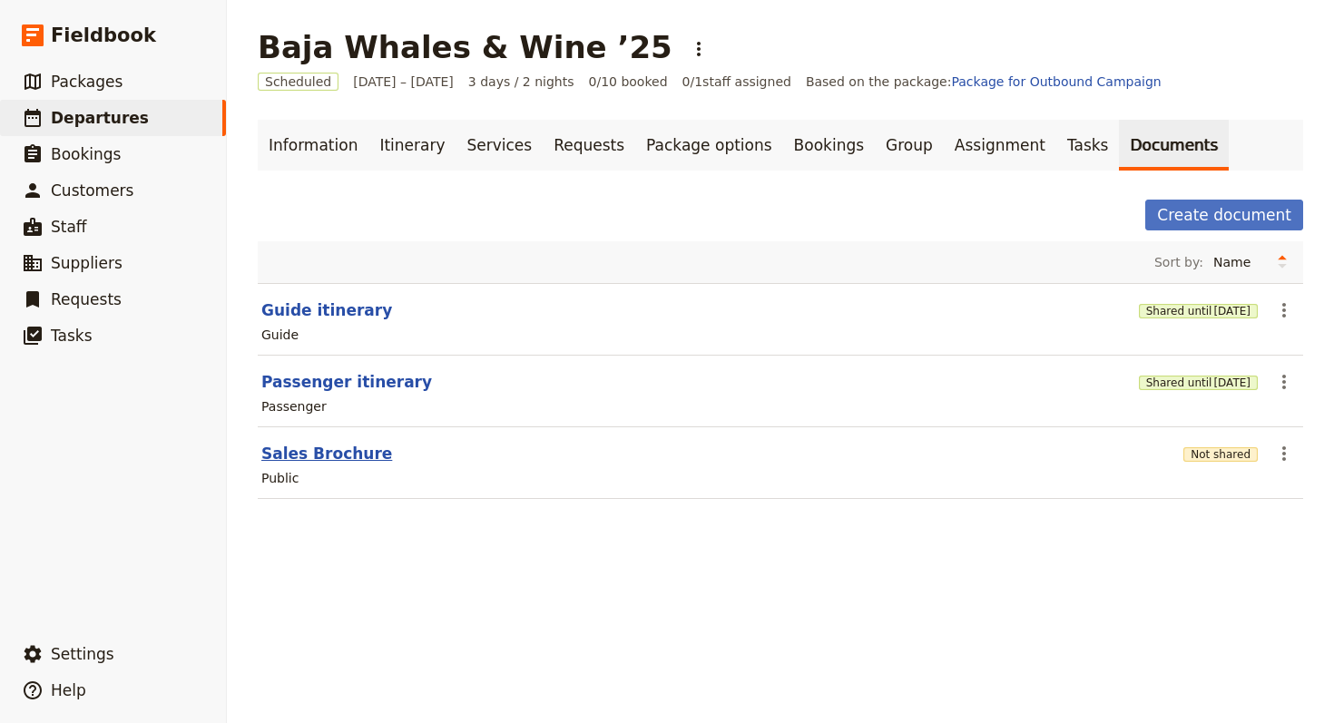
click at [290, 450] on button "Sales Brochure" at bounding box center [326, 454] width 131 height 22
select select "DEFAULT"
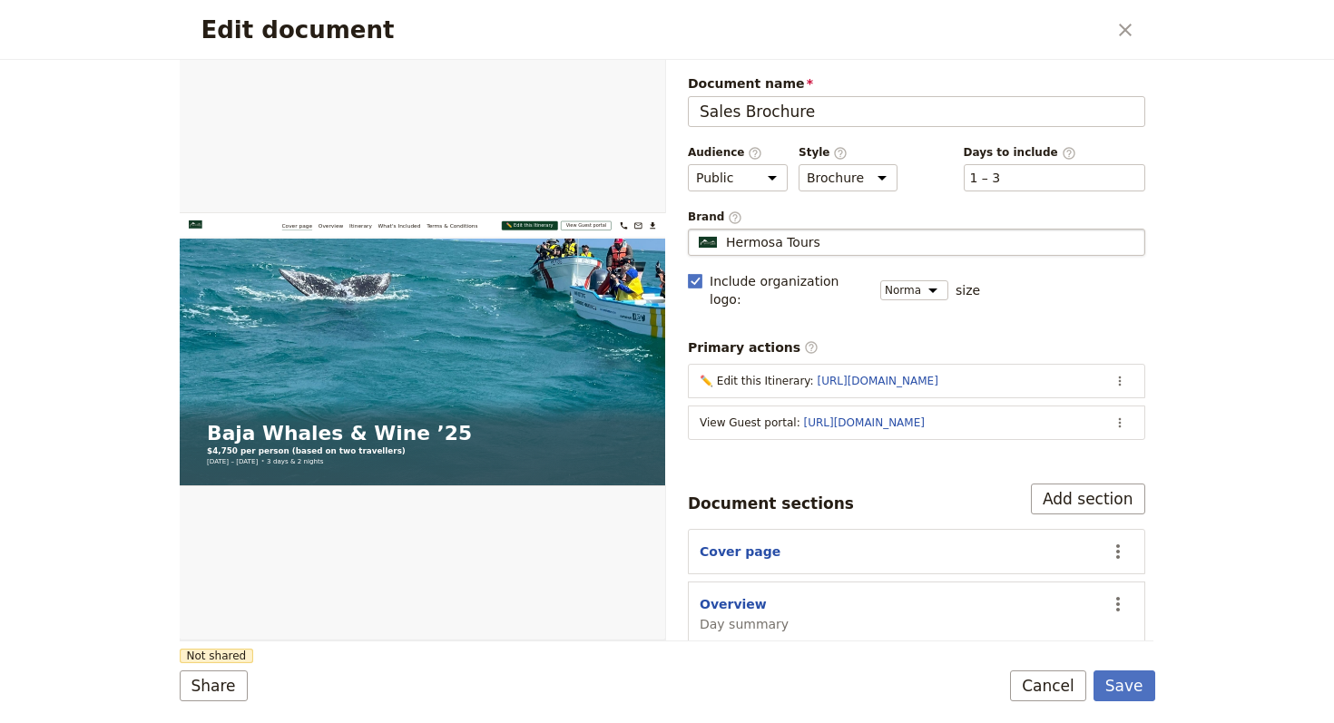
click at [772, 244] on span "Hermosa Tours" at bounding box center [773, 242] width 94 height 18
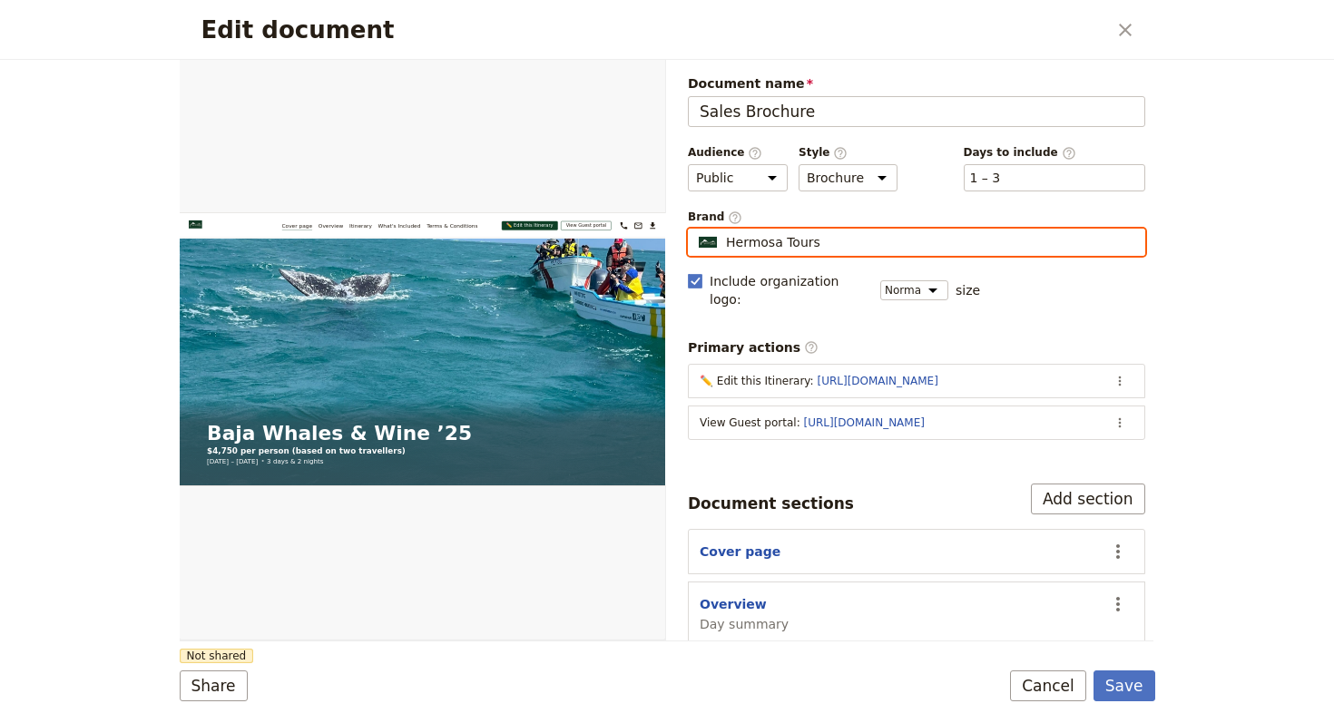
click at [696, 230] on input "Hermosa Tours" at bounding box center [695, 229] width 1 height 1
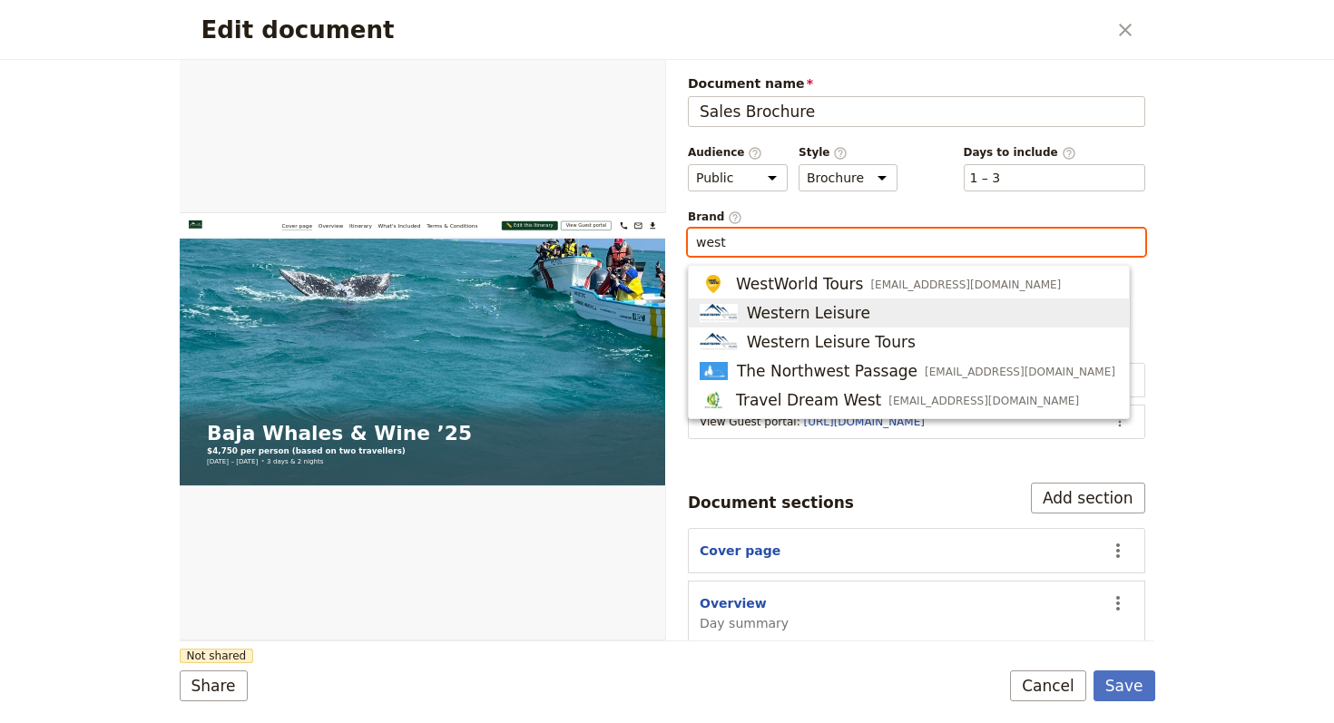
click at [821, 326] on button "Western Leisure" at bounding box center [909, 312] width 440 height 29
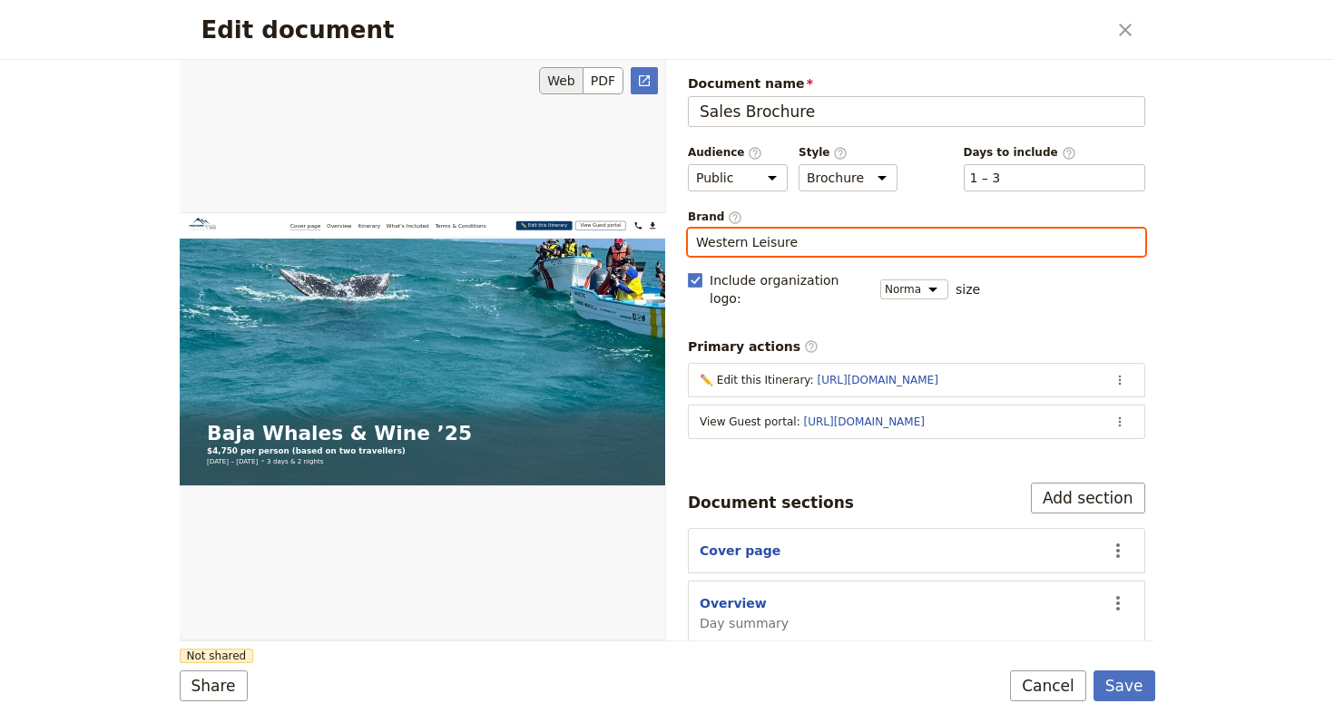
type input "Western Leisure"
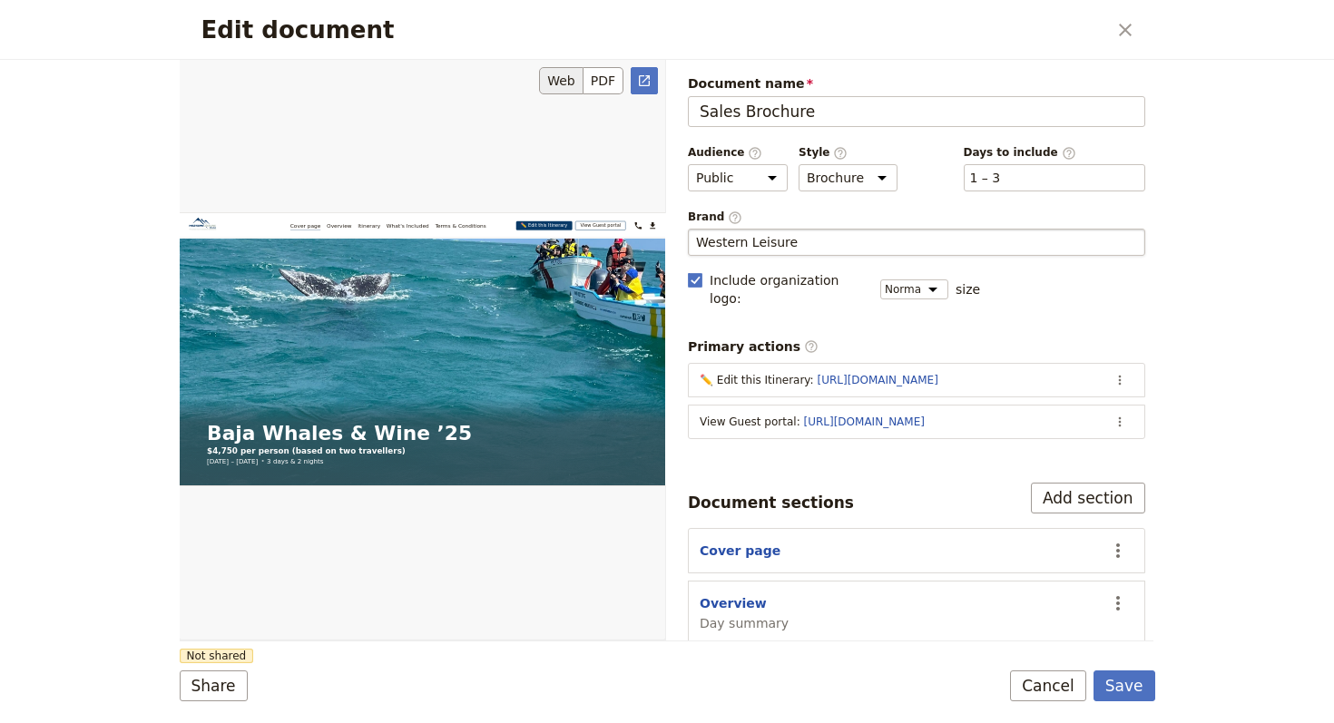
click at [357, 634] on div "Edit document" at bounding box center [422, 349] width 485 height 581
click at [236, 678] on button "Share" at bounding box center [214, 685] width 68 height 31
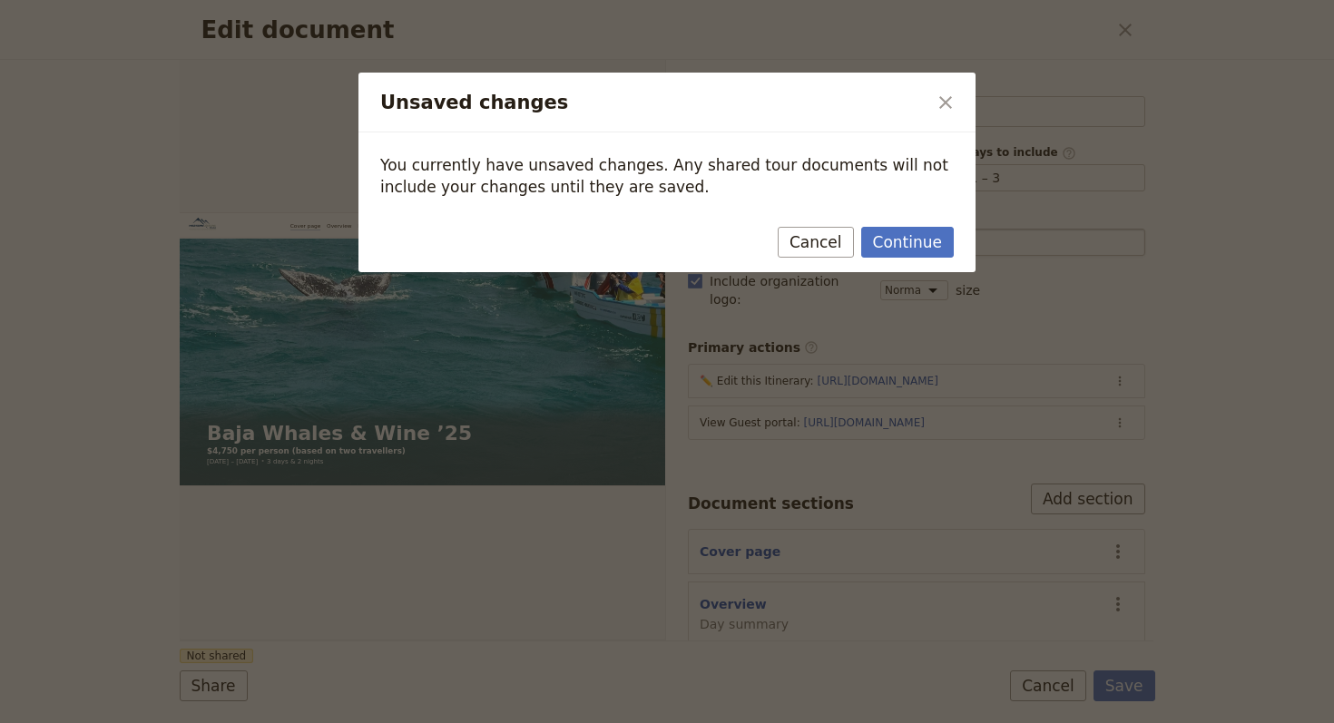
click at [927, 220] on div "Continue Cancel" at bounding box center [666, 246] width 617 height 53
click at [928, 236] on button "Continue" at bounding box center [907, 242] width 93 height 31
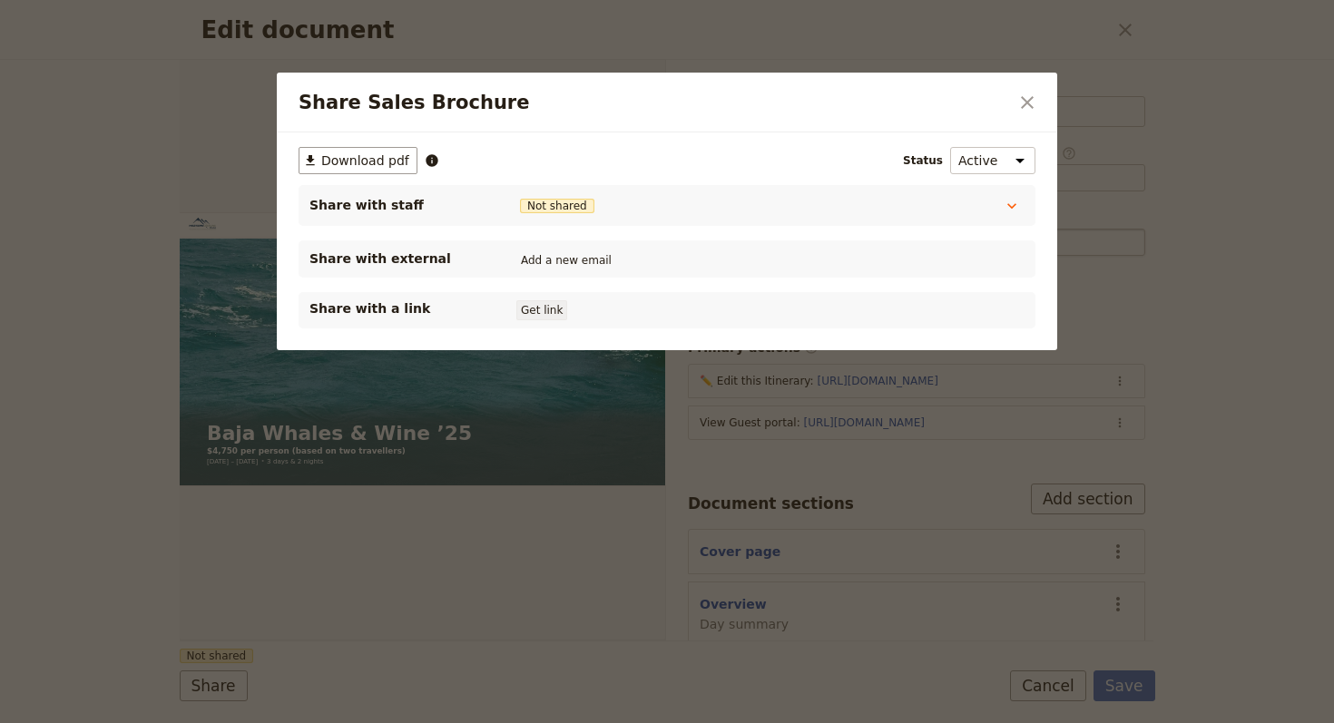
click at [545, 312] on button "Get link" at bounding box center [541, 310] width 51 height 20
click at [1014, 92] on button "​" at bounding box center [1027, 102] width 31 height 31
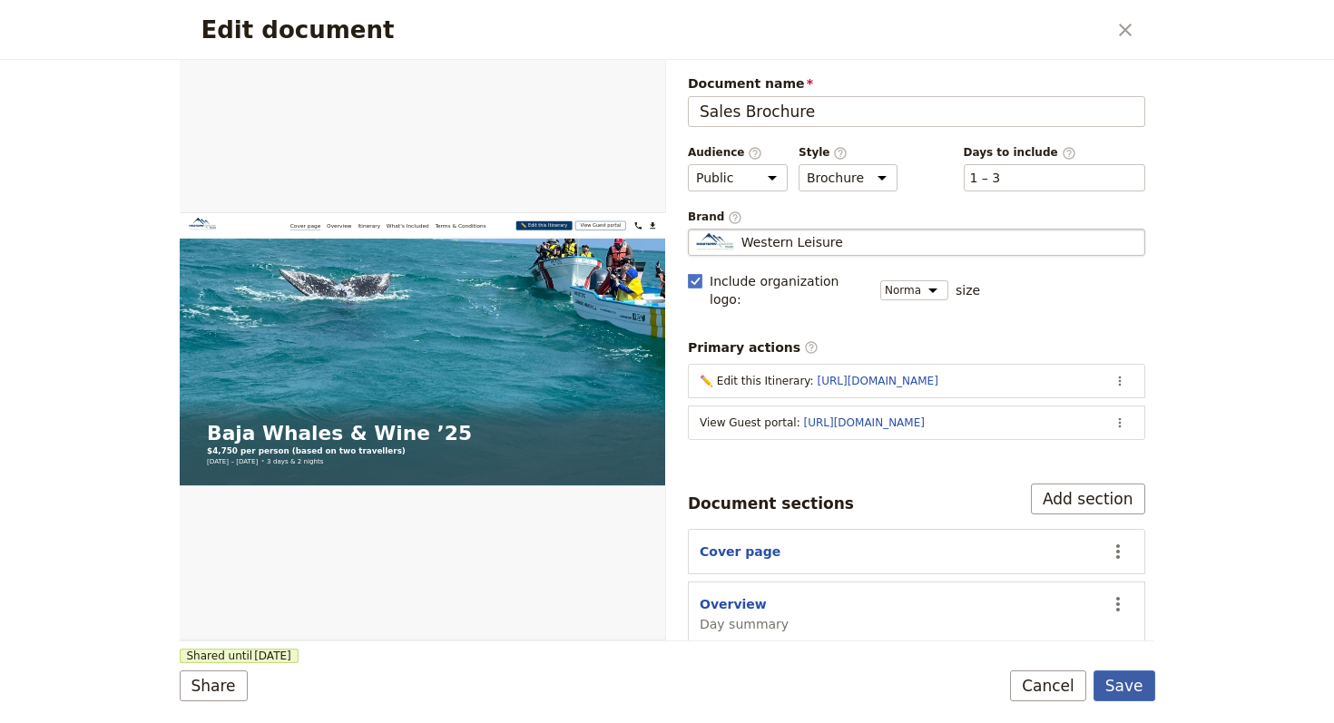
click at [1136, 687] on button "Save" at bounding box center [1124, 685] width 62 height 31
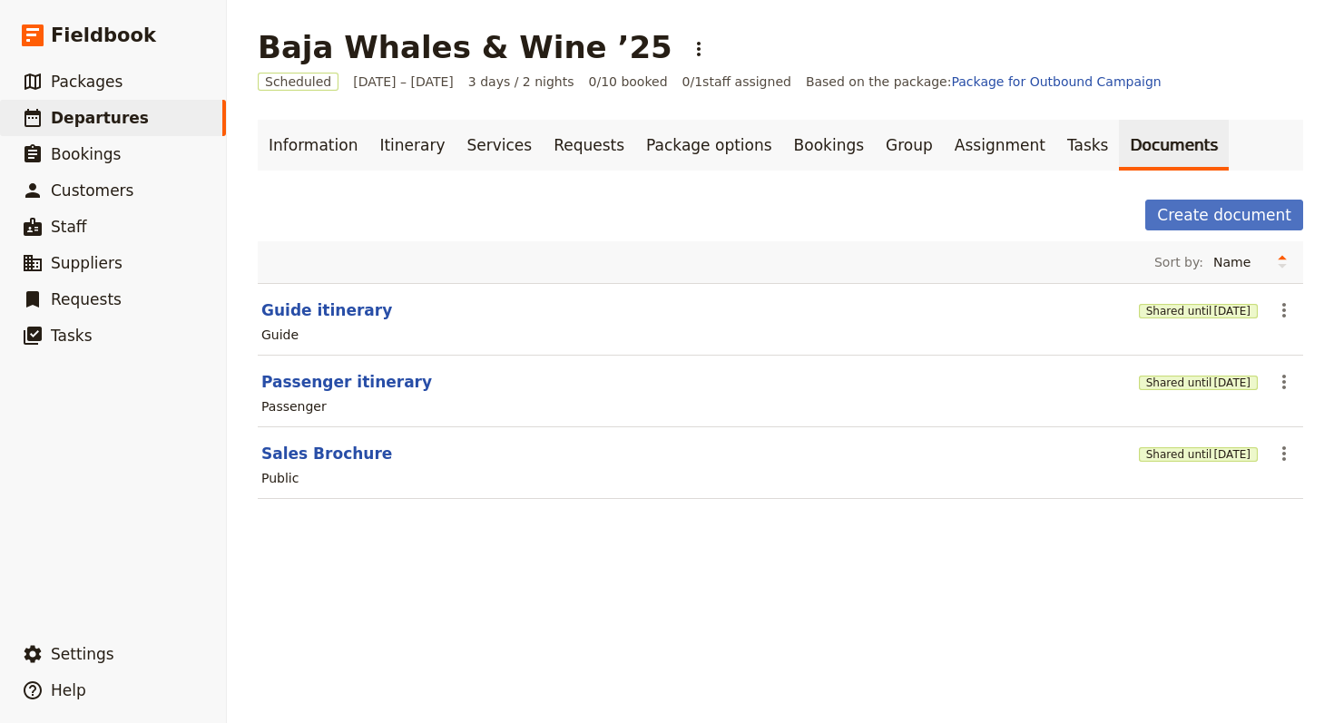
click at [353, 294] on section "Guide itinerary Shared until [DATE] ​ Guide" at bounding box center [780, 319] width 1045 height 73
click at [352, 310] on button "Guide itinerary" at bounding box center [326, 310] width 131 height 22
select select "STAFF"
select select "RUN_SHEET"
select select "LARGE"
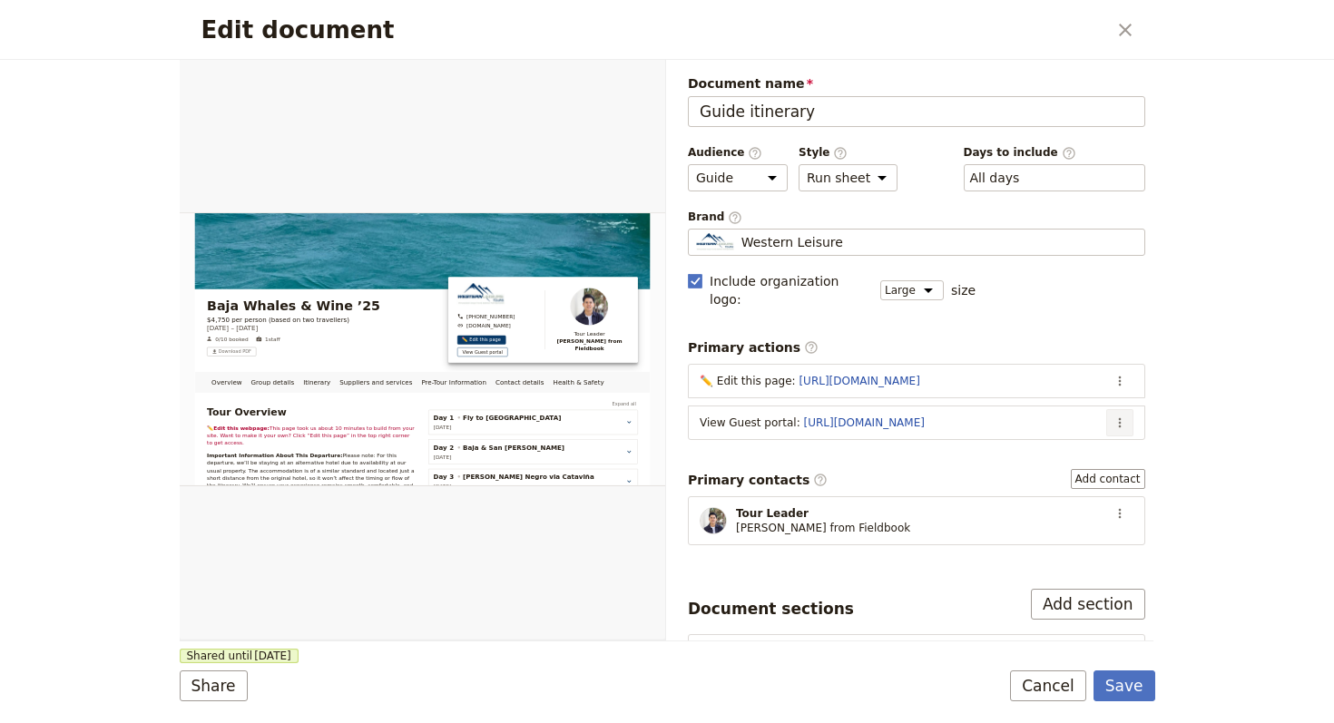
click at [1112, 416] on icon "Actions" at bounding box center [1119, 423] width 15 height 15
click at [1066, 443] on span "Edit action" at bounding box center [1033, 442] width 147 height 18
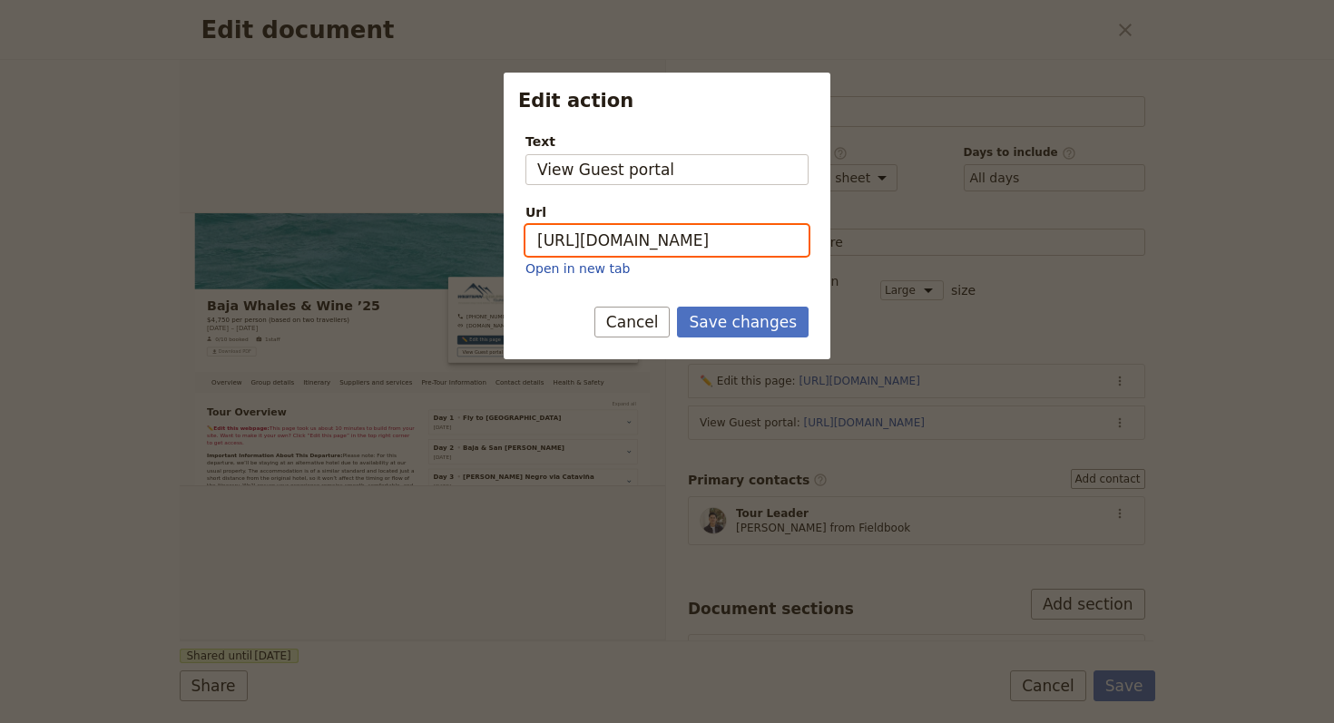
click at [605, 231] on input "[URL][DOMAIN_NAME]" at bounding box center [666, 240] width 283 height 31
paste input "oYpeJTTwRABQ42D-V9xoA"
type input "[URL][DOMAIN_NAME]"
click at [741, 328] on button "Save changes" at bounding box center [743, 322] width 132 height 31
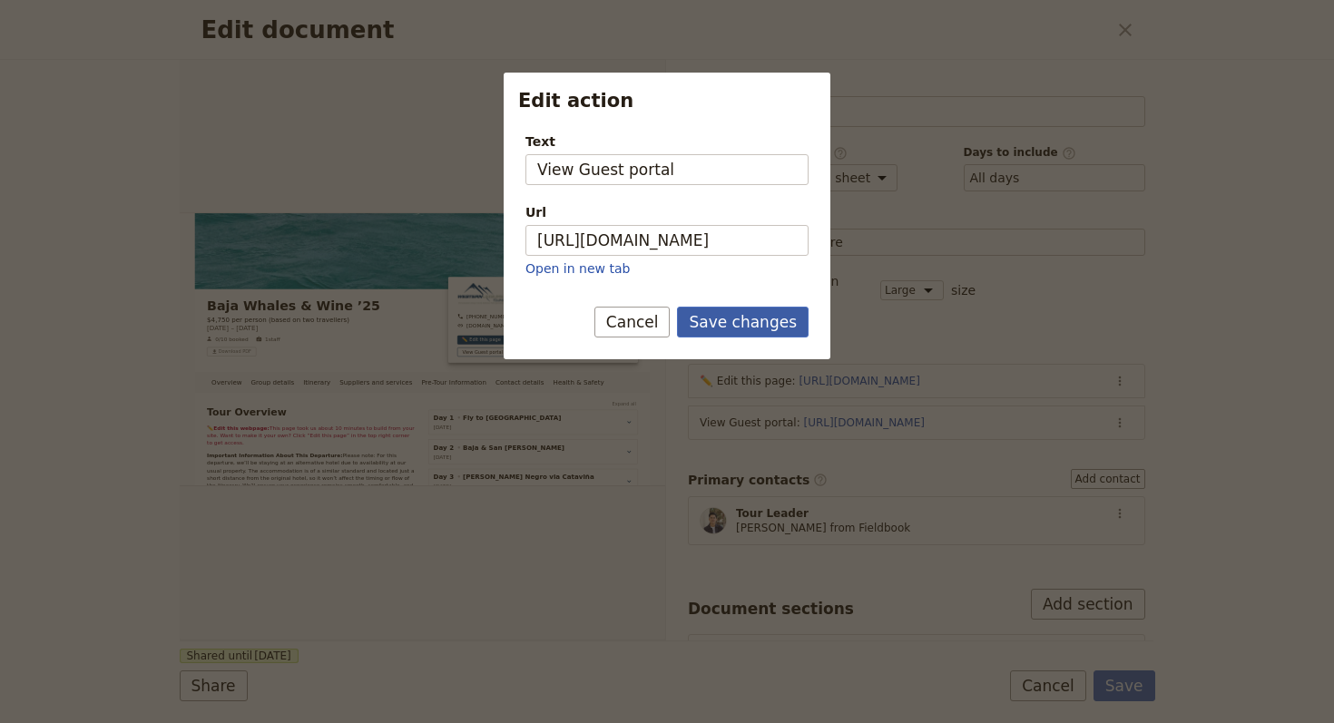
scroll to position [0, 0]
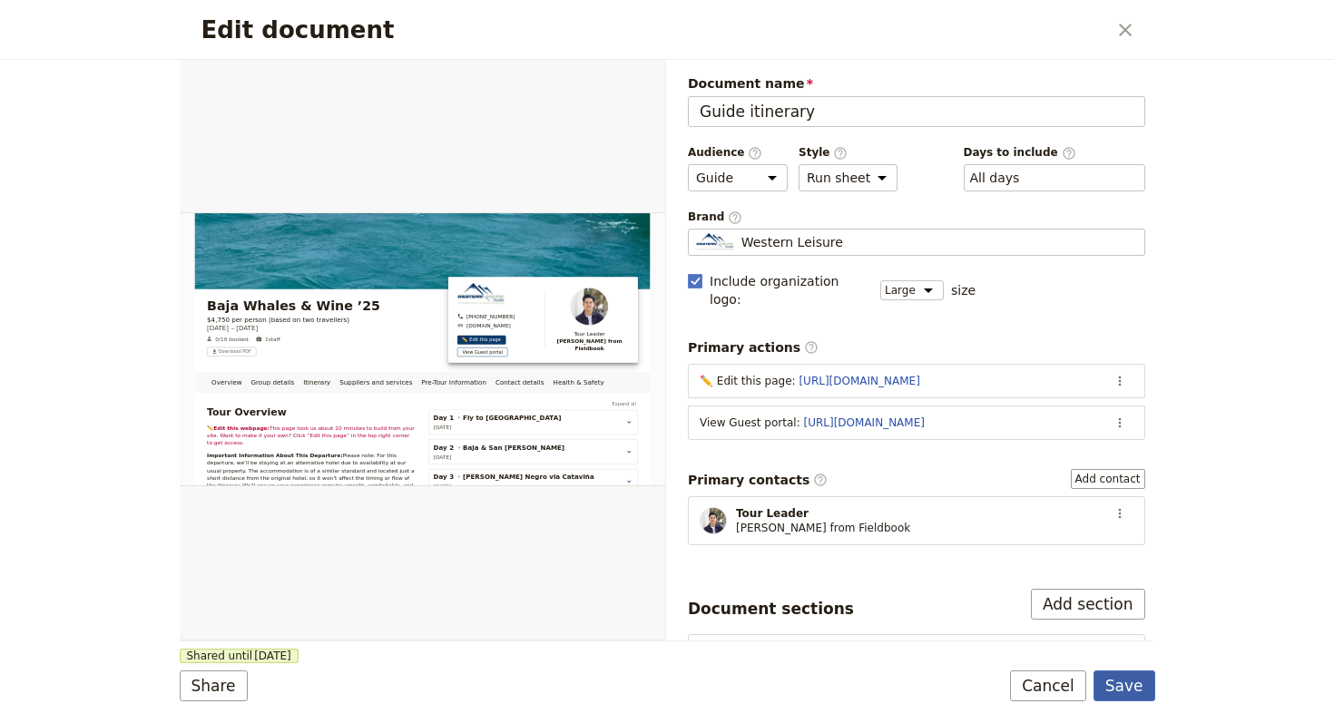
click at [1122, 688] on button "Save" at bounding box center [1124, 685] width 62 height 31
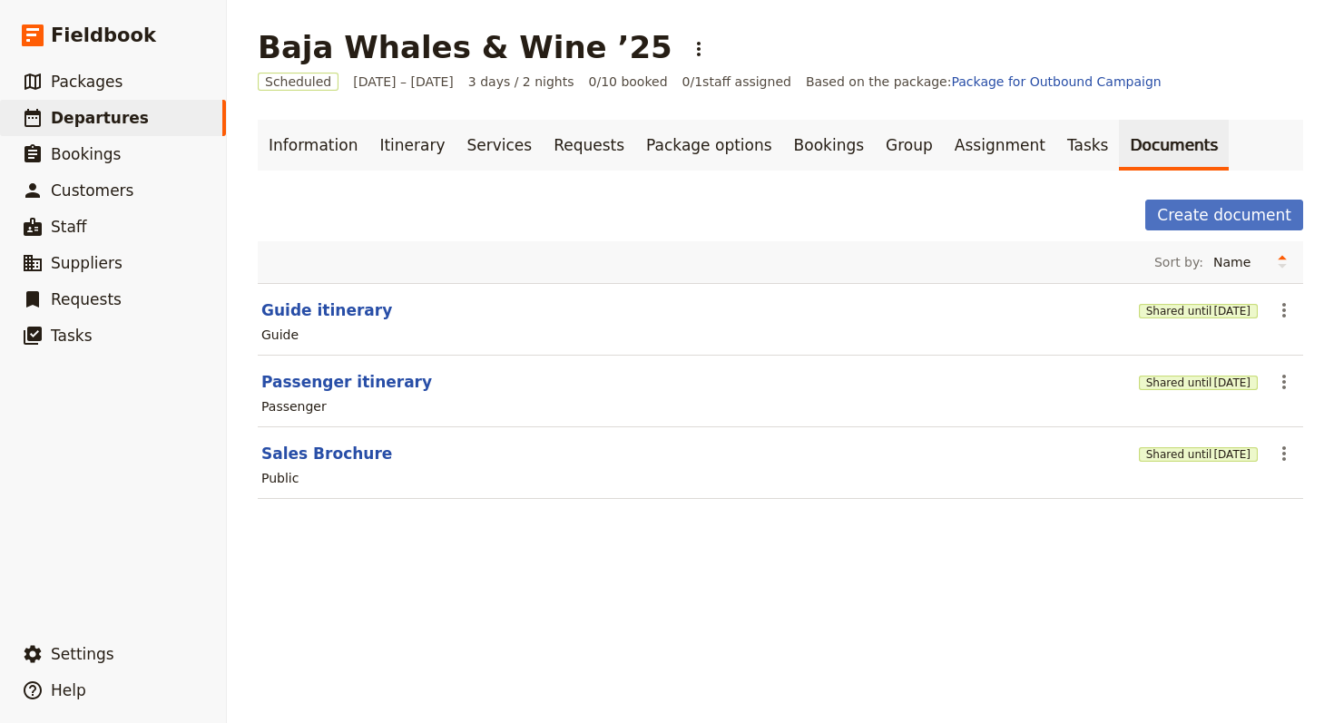
click at [336, 402] on div "Passenger" at bounding box center [780, 407] width 1042 height 22
click at [336, 390] on button "Passenger itinerary" at bounding box center [346, 382] width 171 height 22
select select "PASSENGER"
select select "RUN_SHEET"
select select "LARGE"
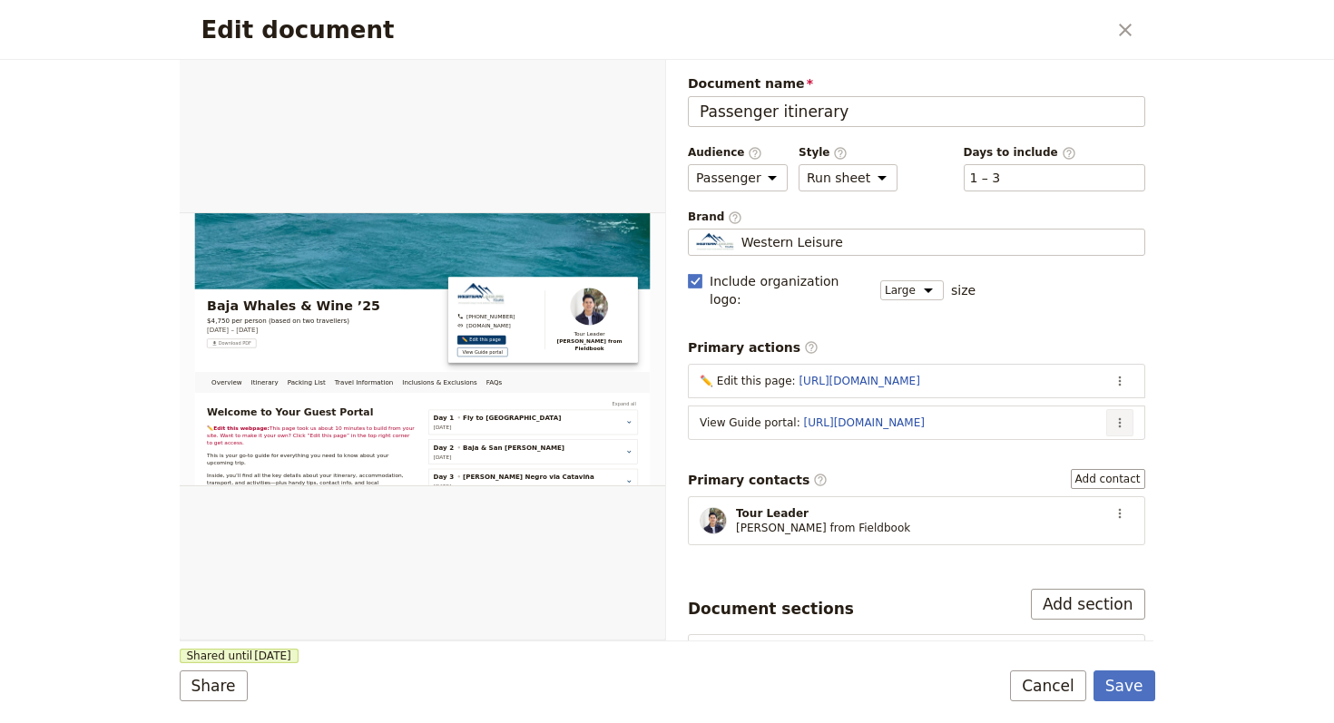
click at [1112, 416] on icon "Actions" at bounding box center [1119, 423] width 15 height 15
click at [1095, 440] on span "Edit action" at bounding box center [1033, 442] width 147 height 18
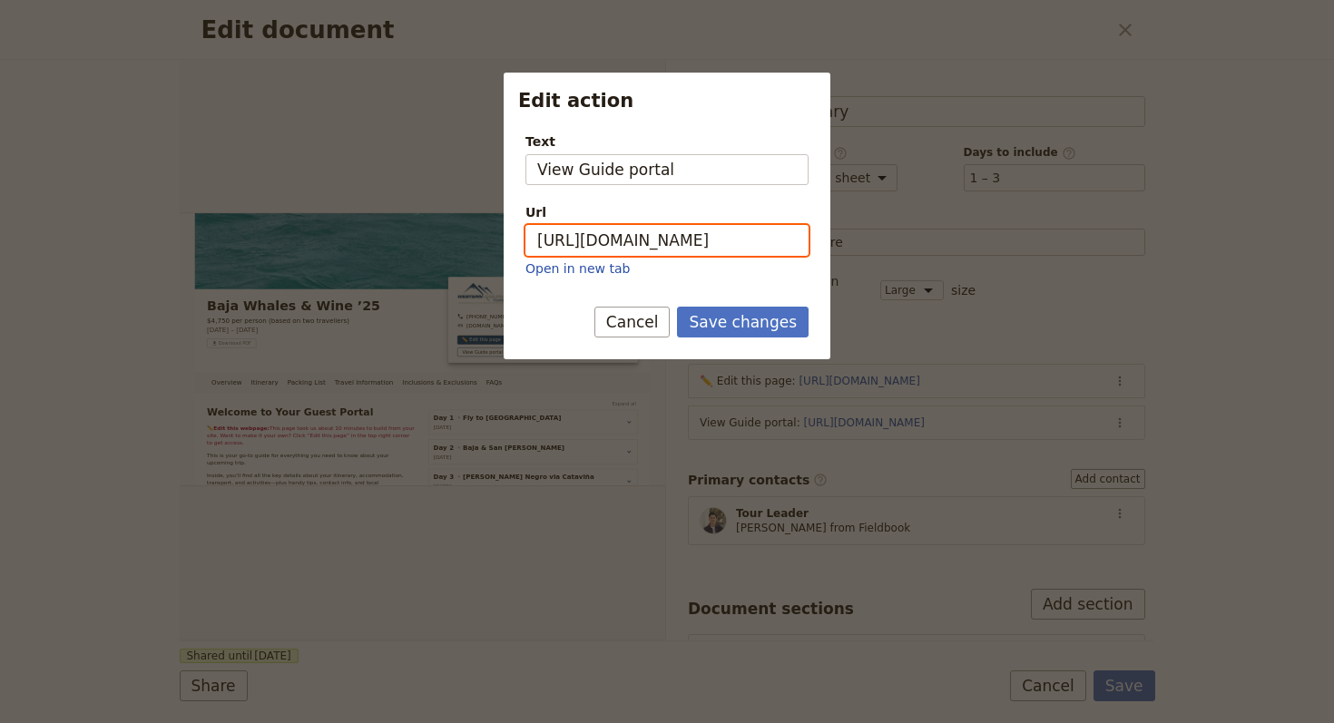
click at [616, 236] on input "[URL][DOMAIN_NAME]" at bounding box center [666, 240] width 283 height 31
paste input "RXCHAjm-5AZuev1LjqIvD"
type input "[URL][DOMAIN_NAME]"
click at [758, 332] on button "Save changes" at bounding box center [743, 322] width 132 height 31
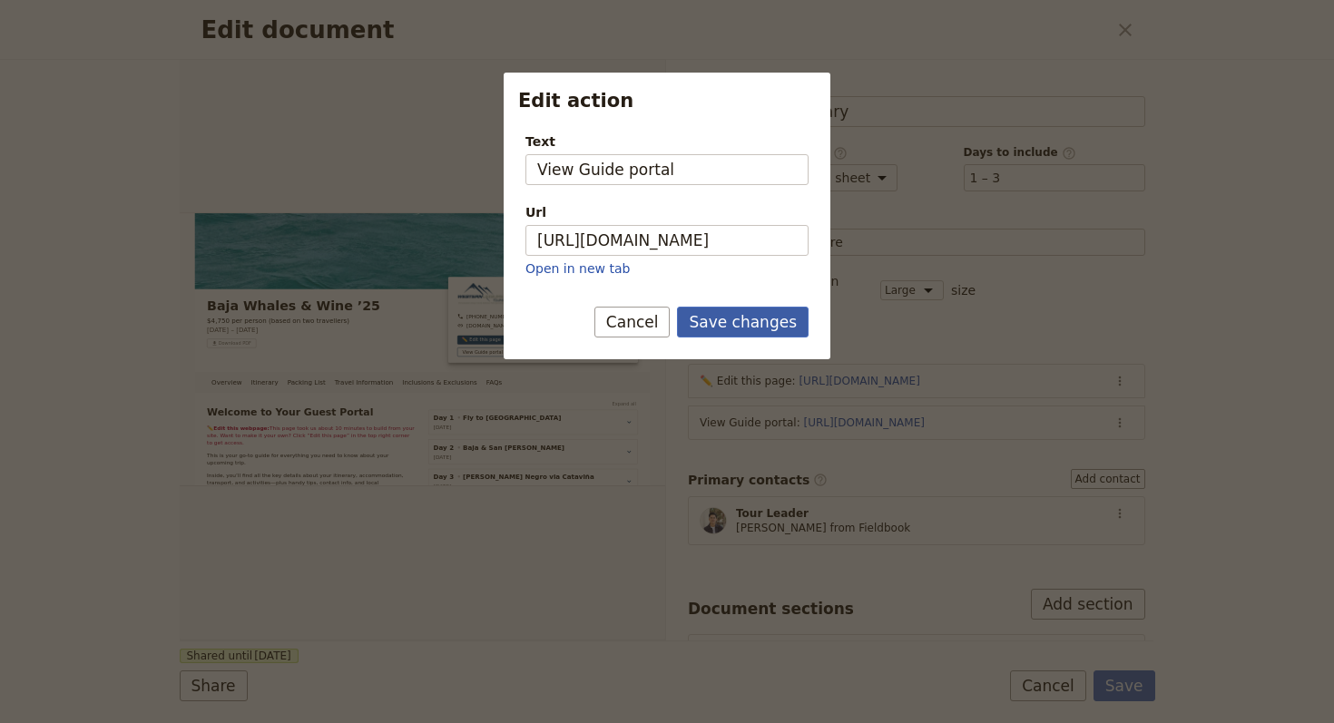
scroll to position [0, 0]
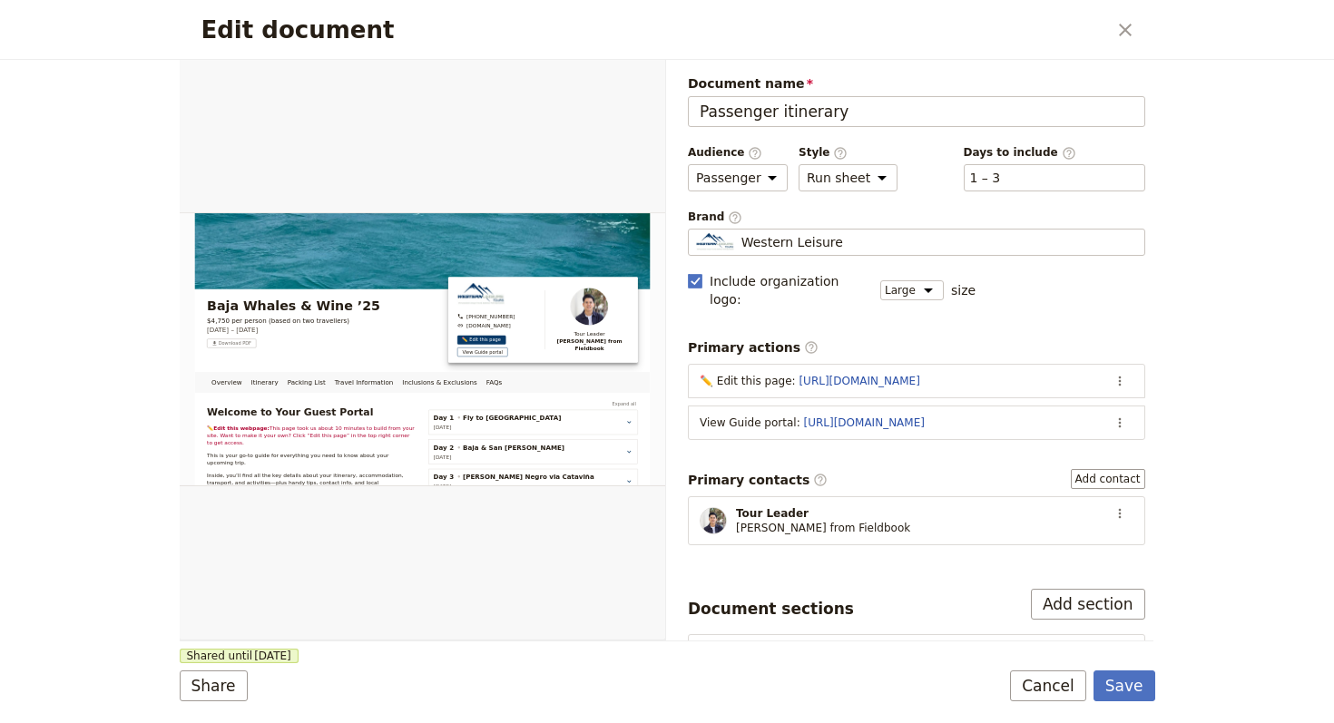
click at [1167, 699] on div "Edit document ​ Overview Itinerary Packing List Travel Information Inclusions &…" at bounding box center [667, 361] width 1334 height 723
click at [1150, 691] on button "Save" at bounding box center [1124, 685] width 62 height 31
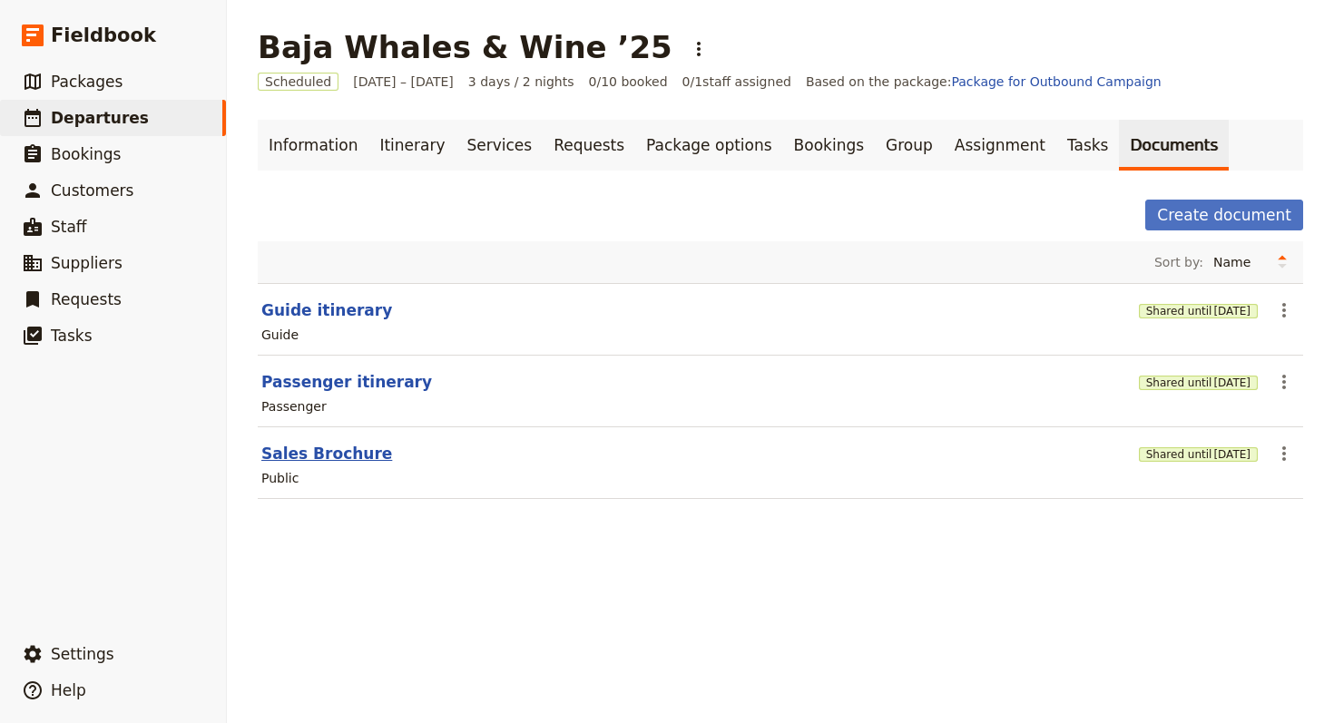
click at [319, 447] on button "Sales Brochure" at bounding box center [326, 454] width 131 height 22
select select "DEFAULT"
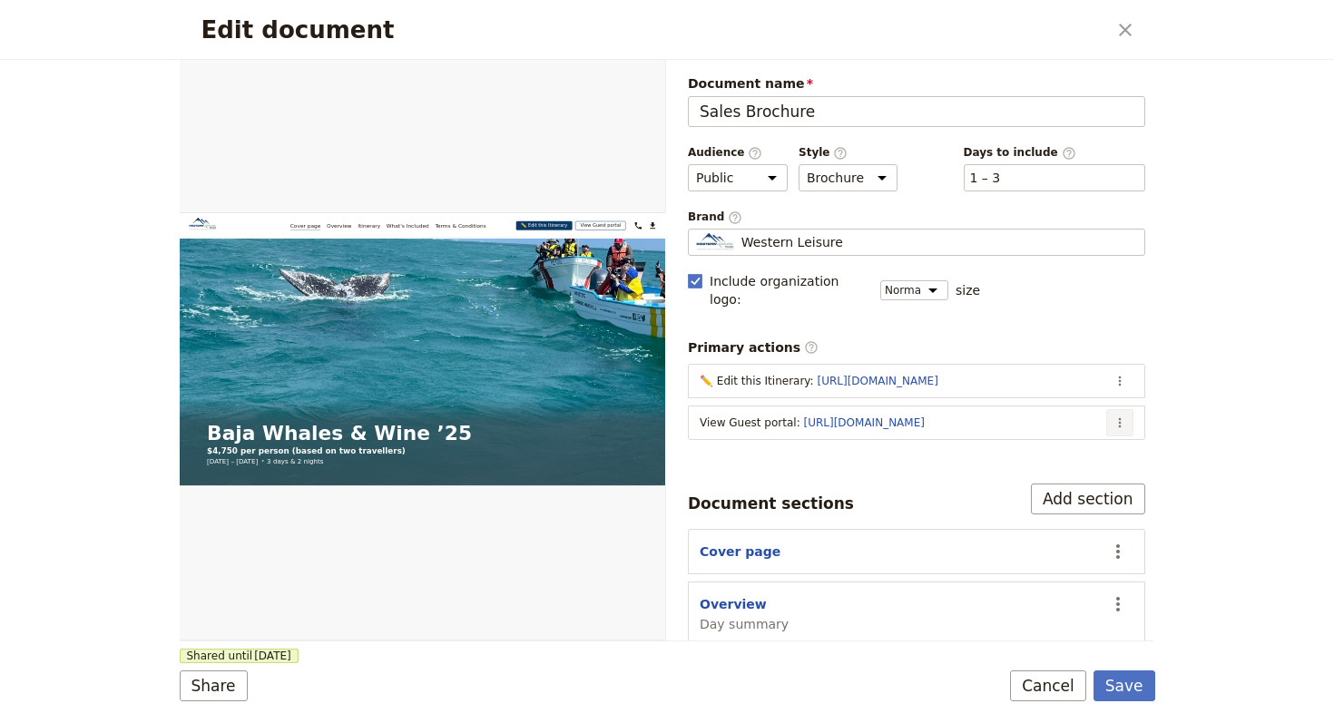
click at [1106, 409] on button "​" at bounding box center [1119, 422] width 27 height 27
click at [1087, 434] on span "Edit action" at bounding box center [1033, 442] width 147 height 18
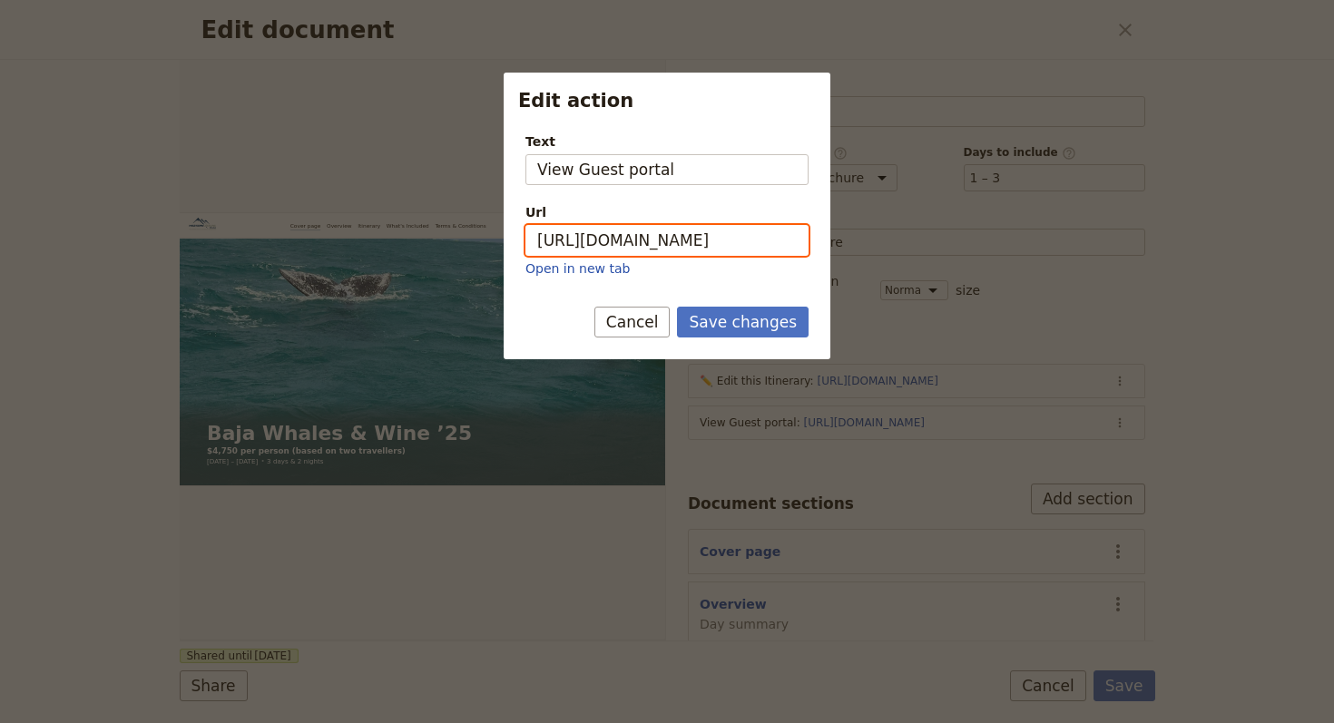
click at [748, 251] on input "[URL][DOMAIN_NAME]" at bounding box center [666, 240] width 283 height 31
paste input "oYpeJTTwRABQ42D-V9xoA"
type input "[URL][DOMAIN_NAME]"
click at [759, 310] on button "Save changes" at bounding box center [743, 322] width 132 height 31
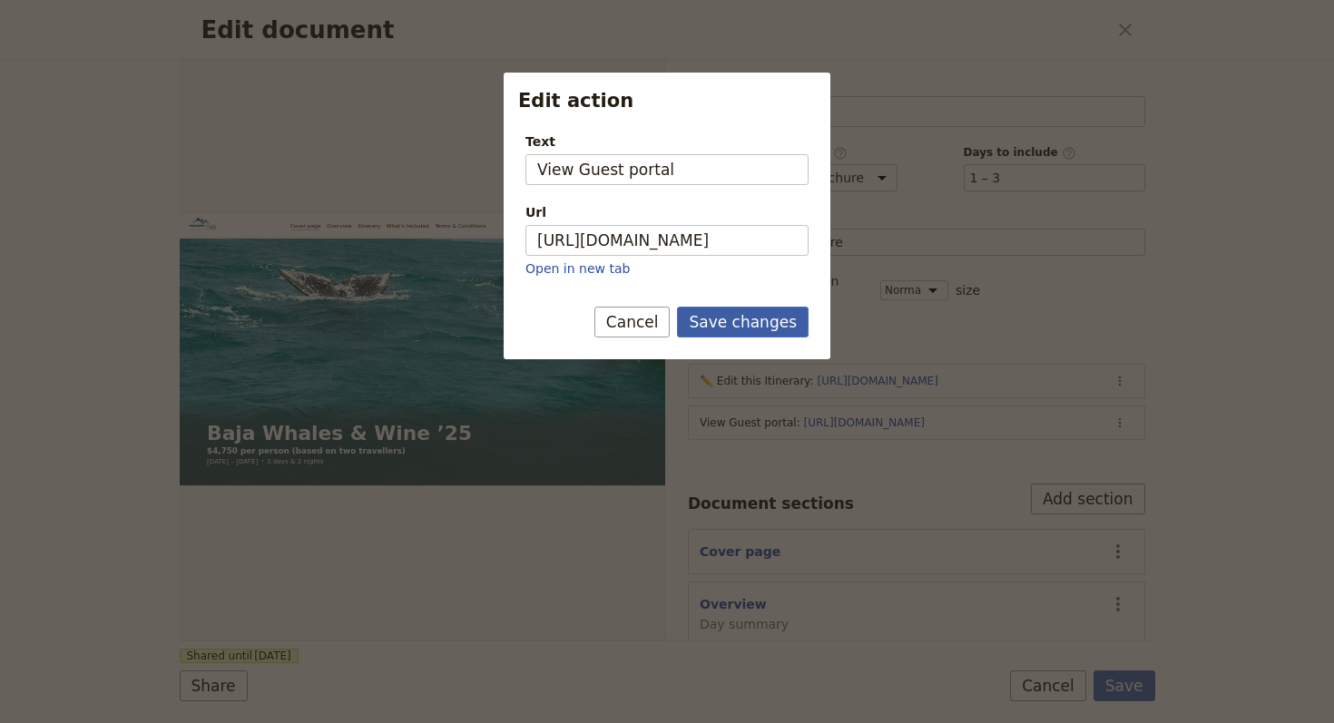
scroll to position [0, 0]
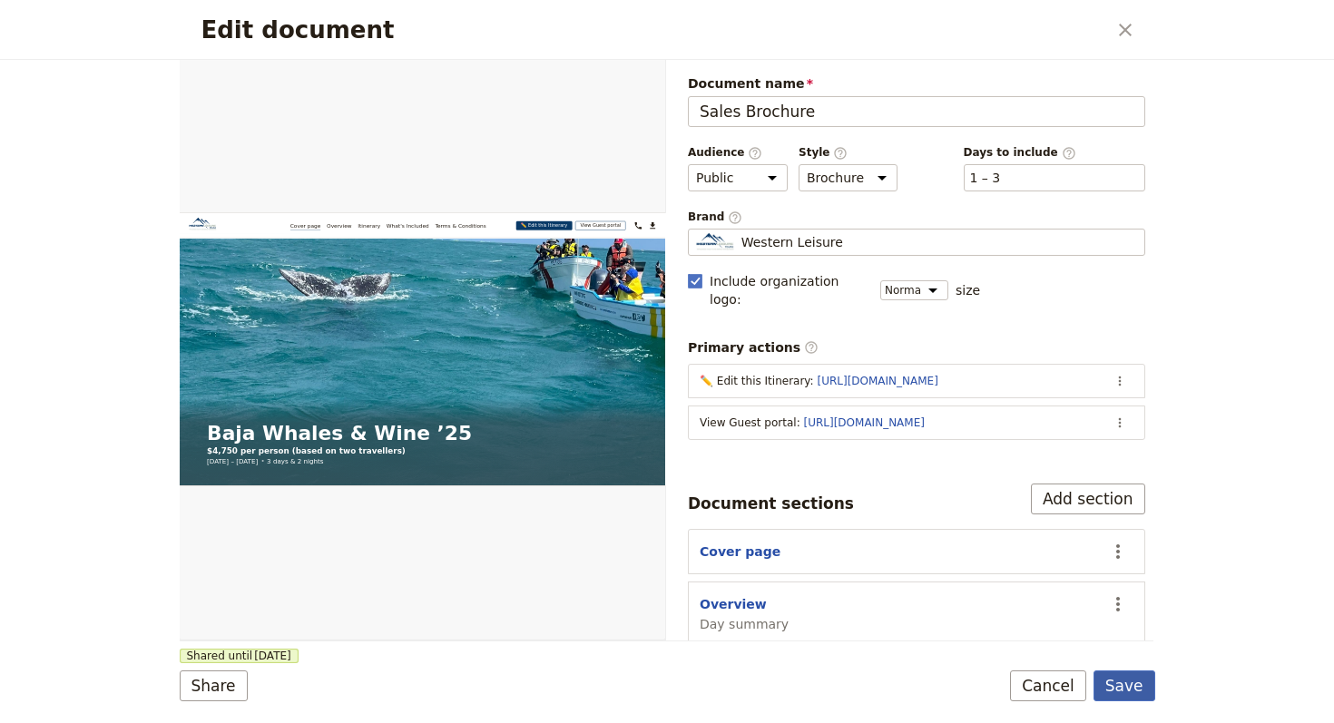
click at [1130, 687] on button "Save" at bounding box center [1124, 685] width 62 height 31
